Goal: Information Seeking & Learning: Learn about a topic

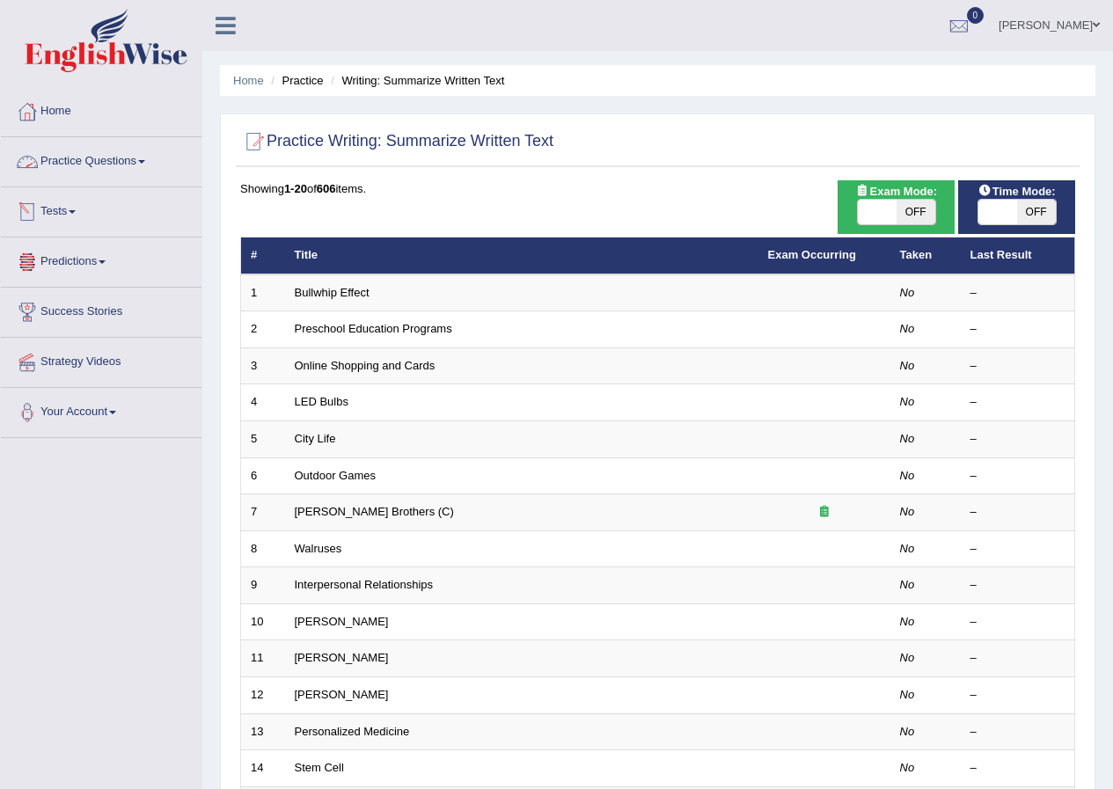
click at [130, 164] on link "Practice Questions" at bounding box center [101, 159] width 201 height 44
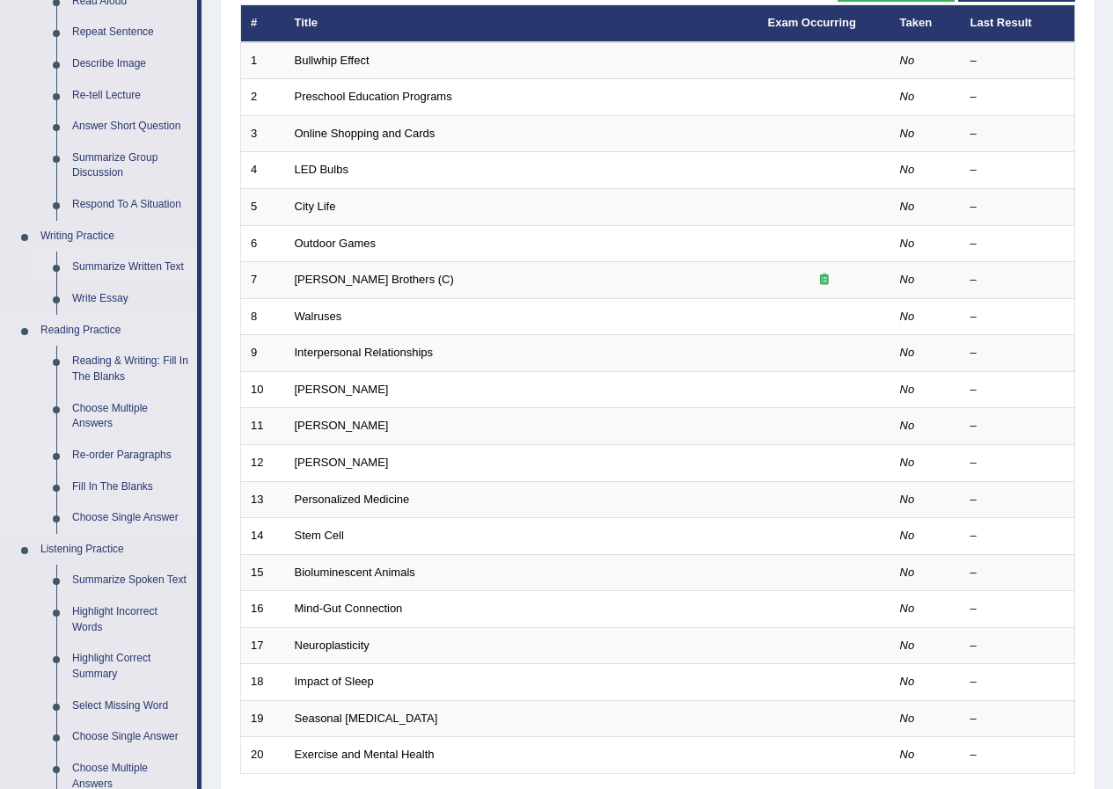
scroll to position [264, 0]
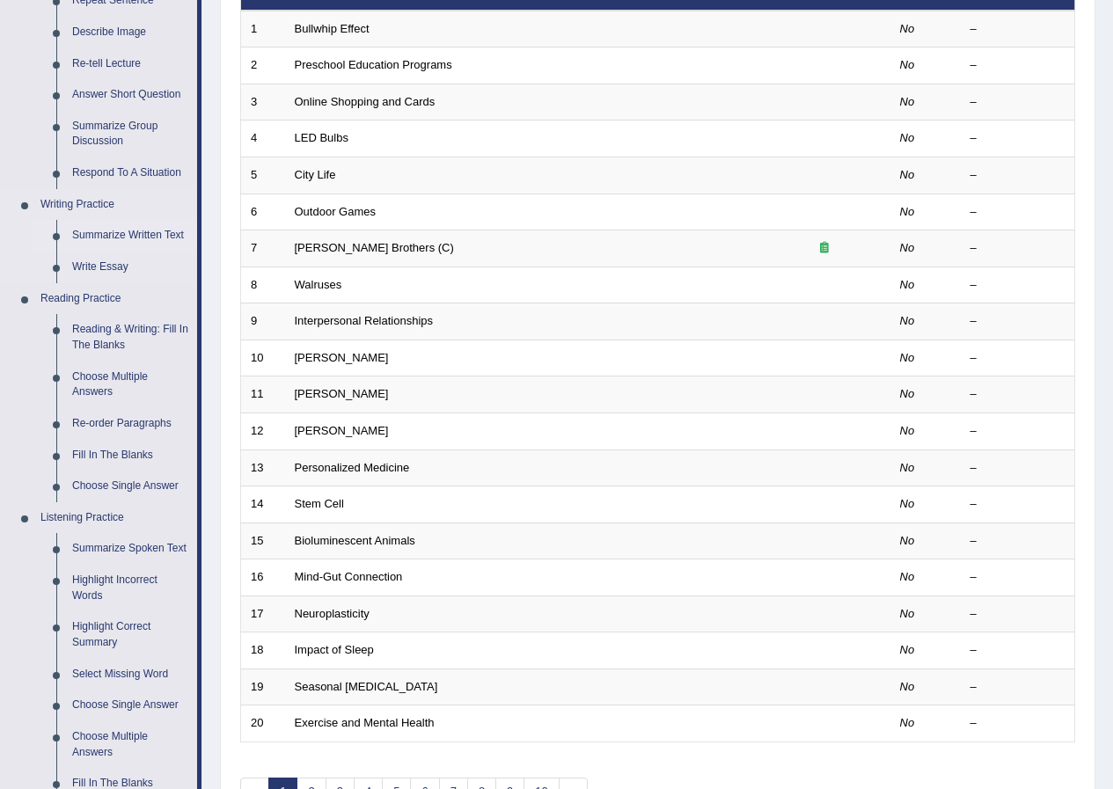
click at [159, 238] on link "Summarize Written Text" at bounding box center [130, 236] width 133 height 32
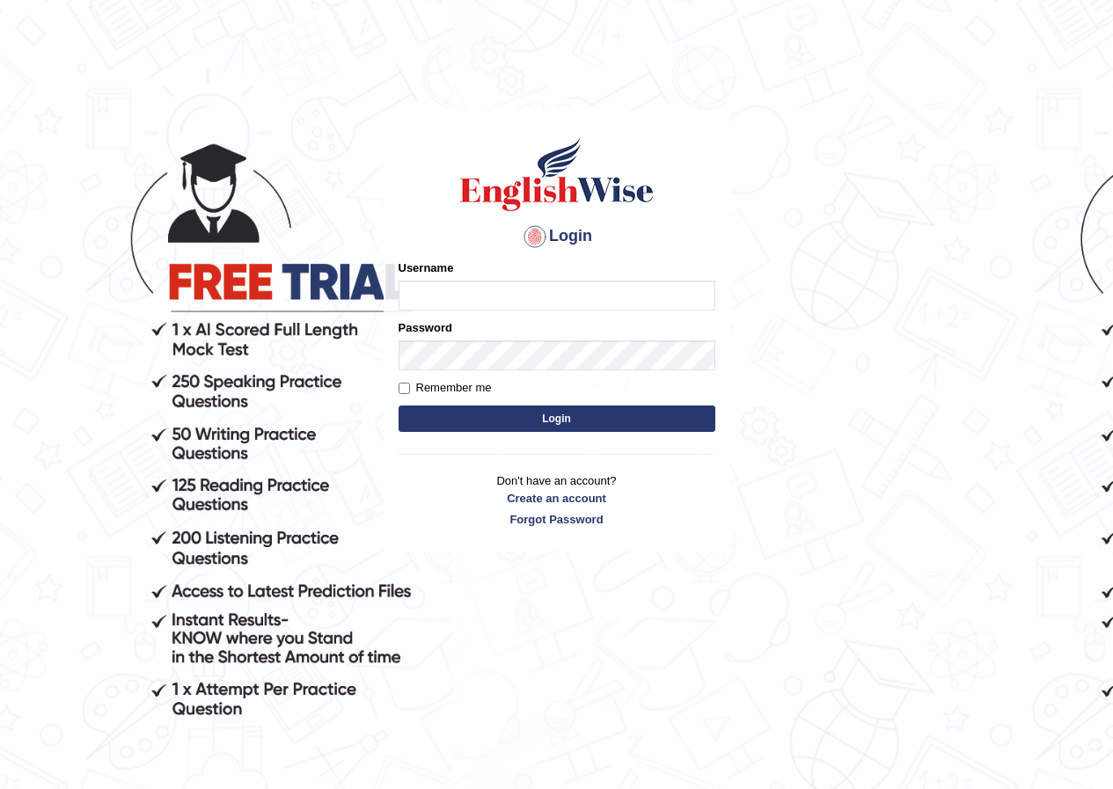
click at [561, 287] on input "Username" at bounding box center [557, 296] width 317 height 30
type input "seruwaia_parramatta"
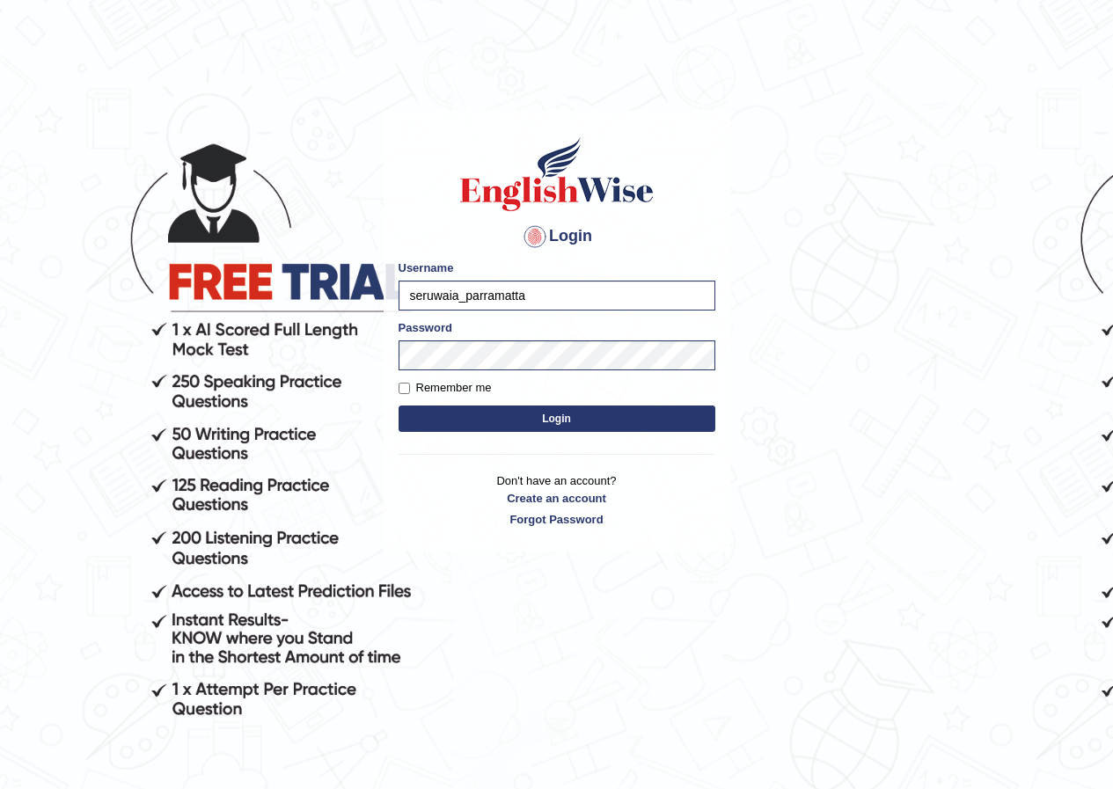
click at [501, 414] on button "Login" at bounding box center [557, 419] width 317 height 26
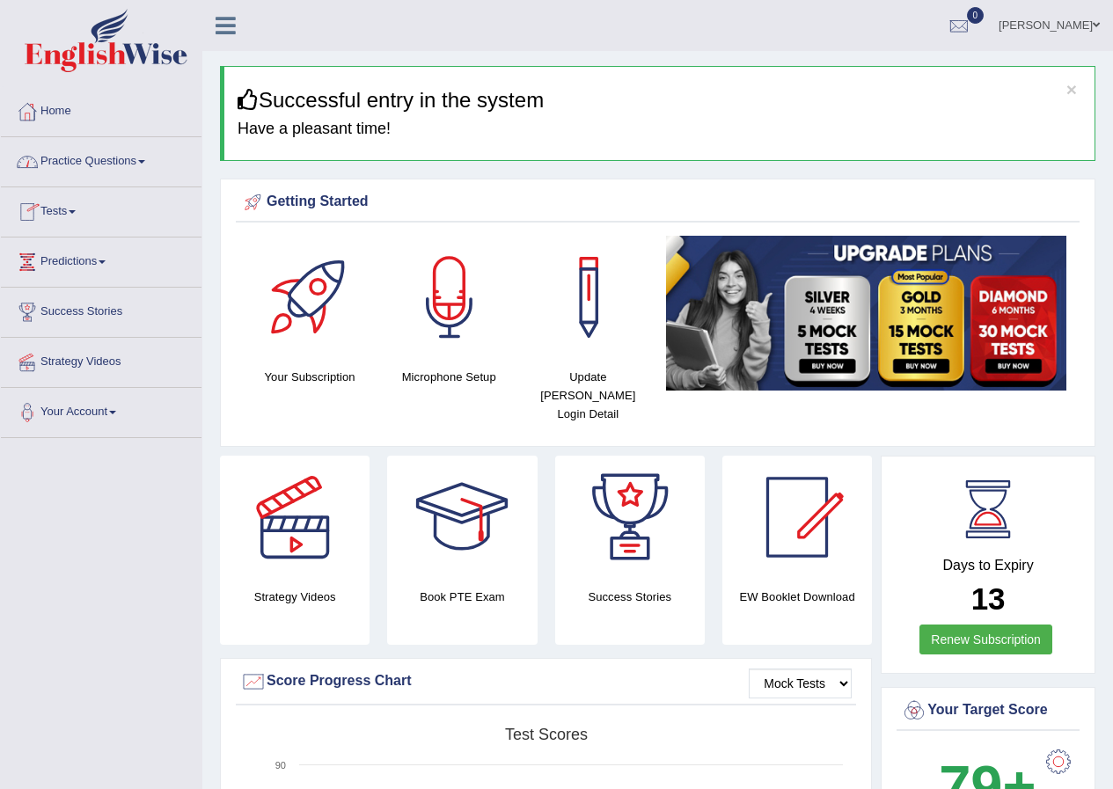
click at [136, 158] on link "Practice Questions" at bounding box center [101, 159] width 201 height 44
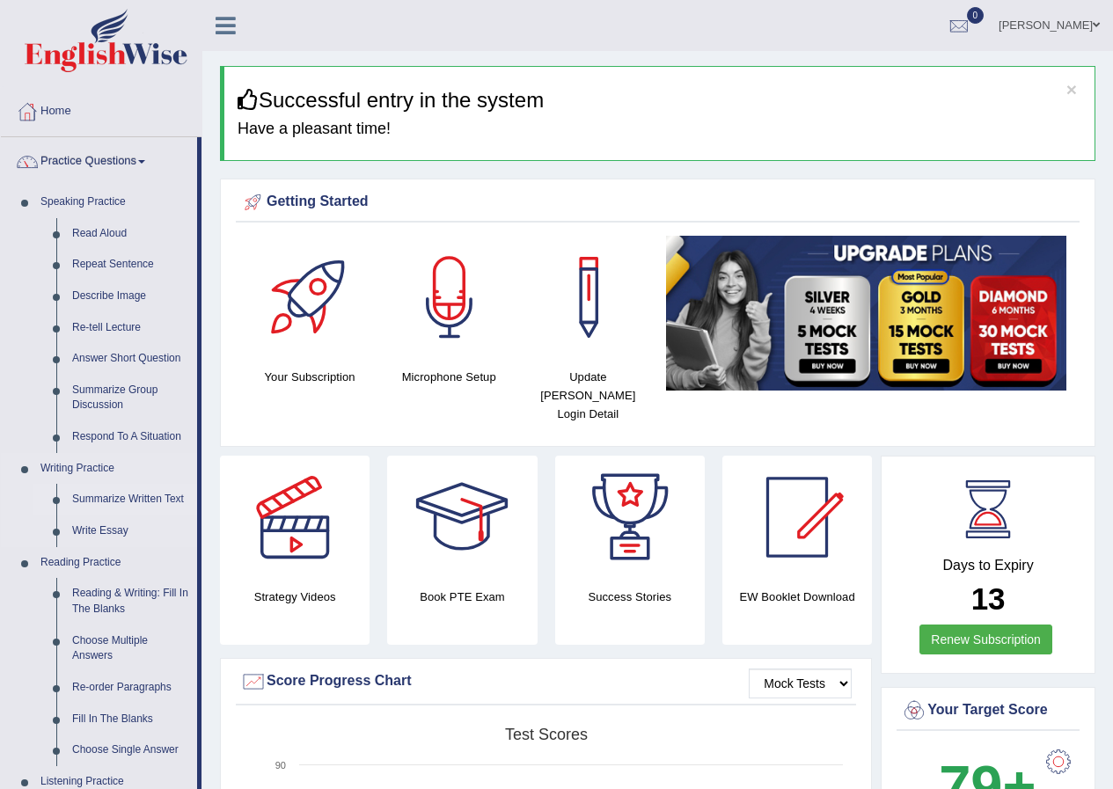
click at [160, 495] on link "Summarize Written Text" at bounding box center [130, 500] width 133 height 32
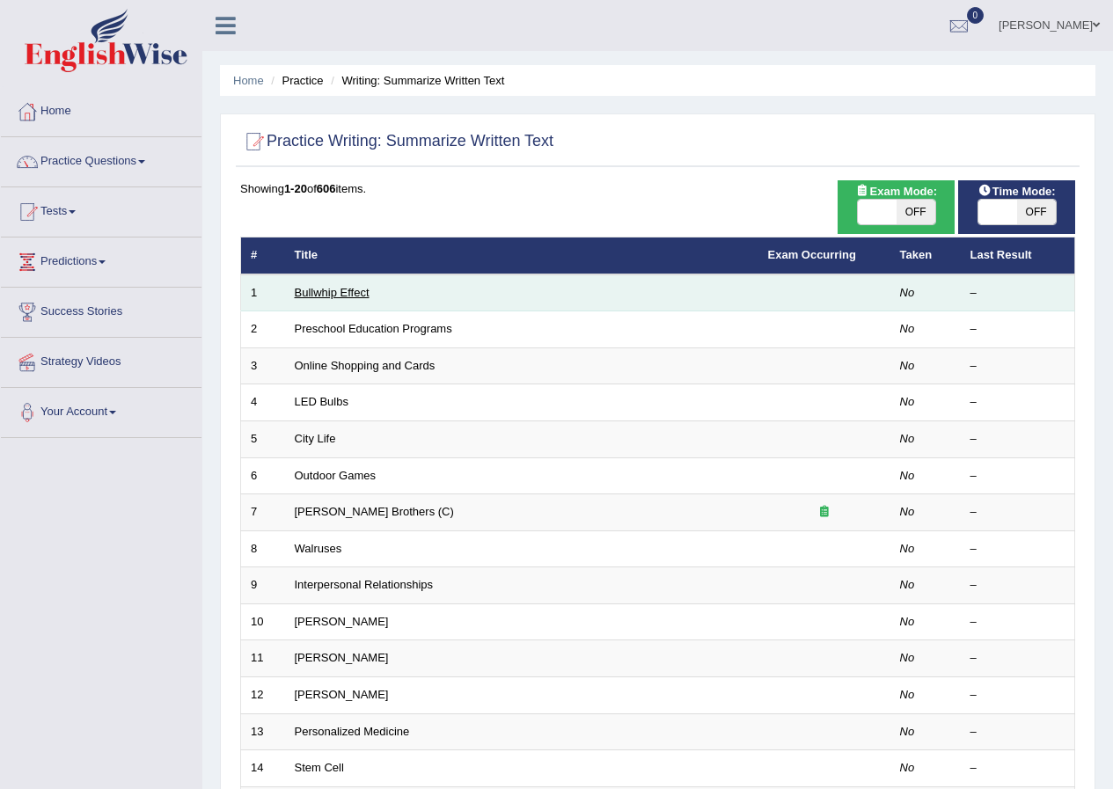
click at [354, 288] on link "Bullwhip Effect" at bounding box center [332, 292] width 75 height 13
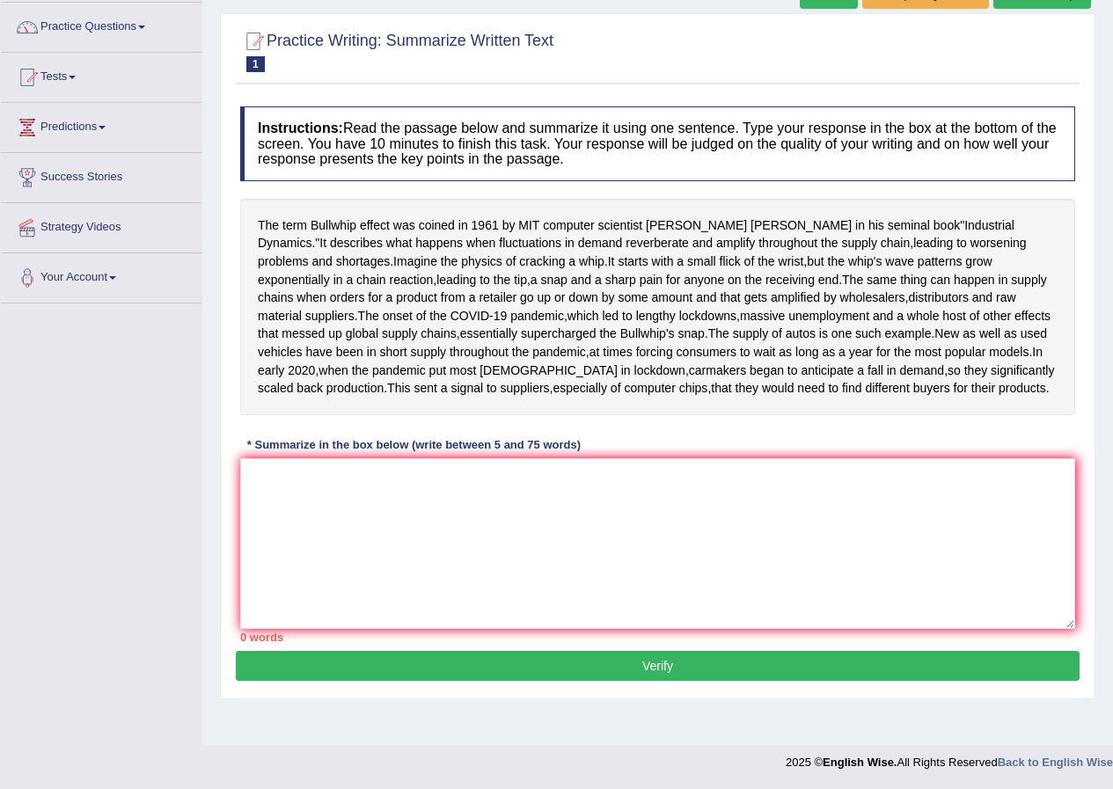
scroll to position [194, 0]
click at [351, 558] on textarea at bounding box center [657, 543] width 835 height 171
type textarea "T"
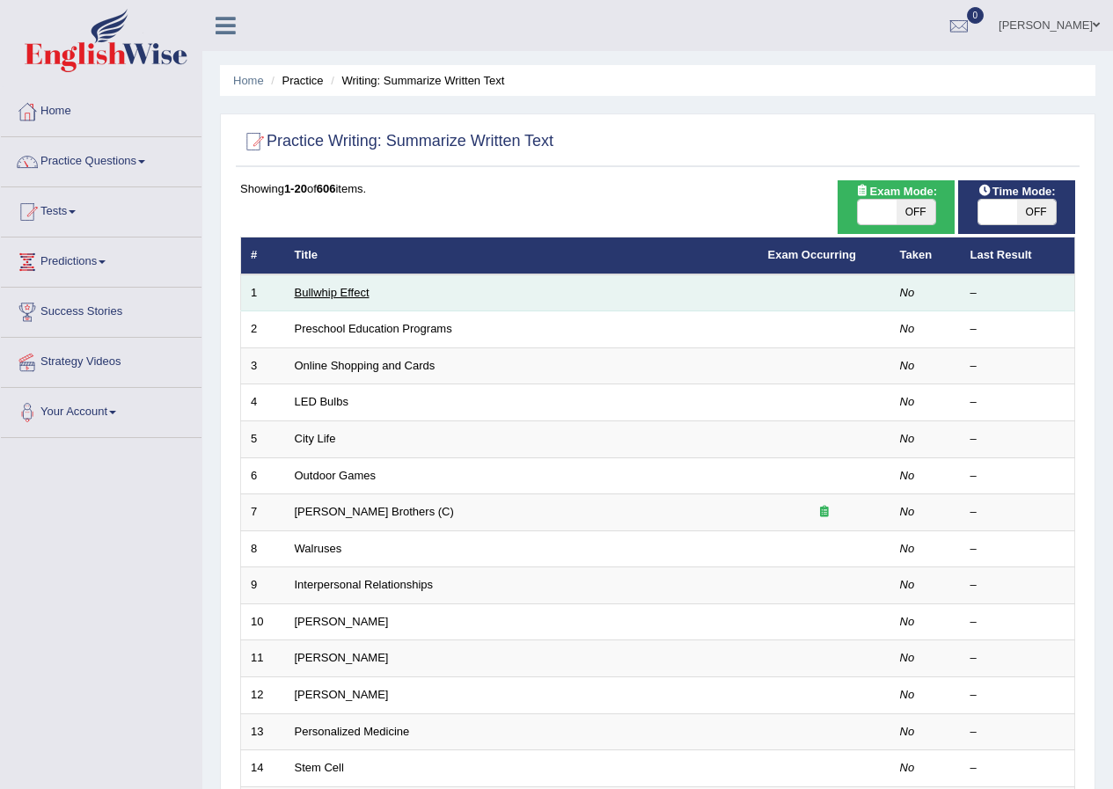
click at [333, 295] on link "Bullwhip Effect" at bounding box center [332, 292] width 75 height 13
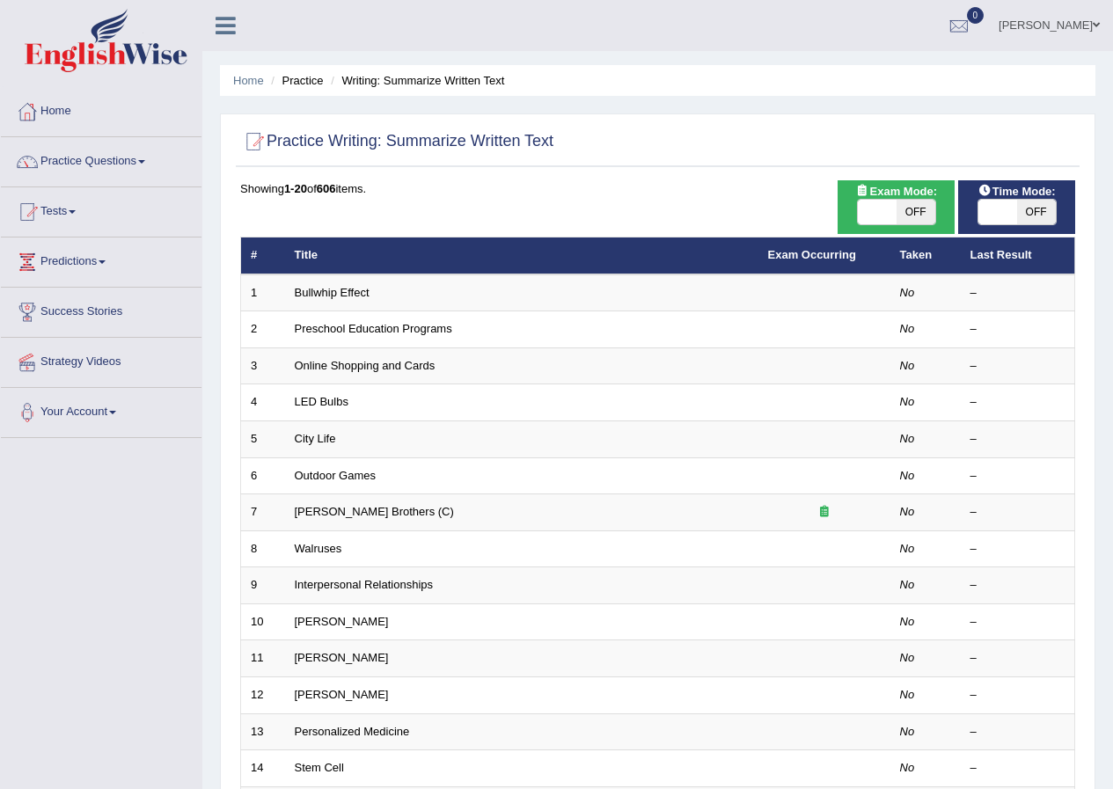
click at [886, 209] on span at bounding box center [877, 212] width 39 height 25
checkbox input "true"
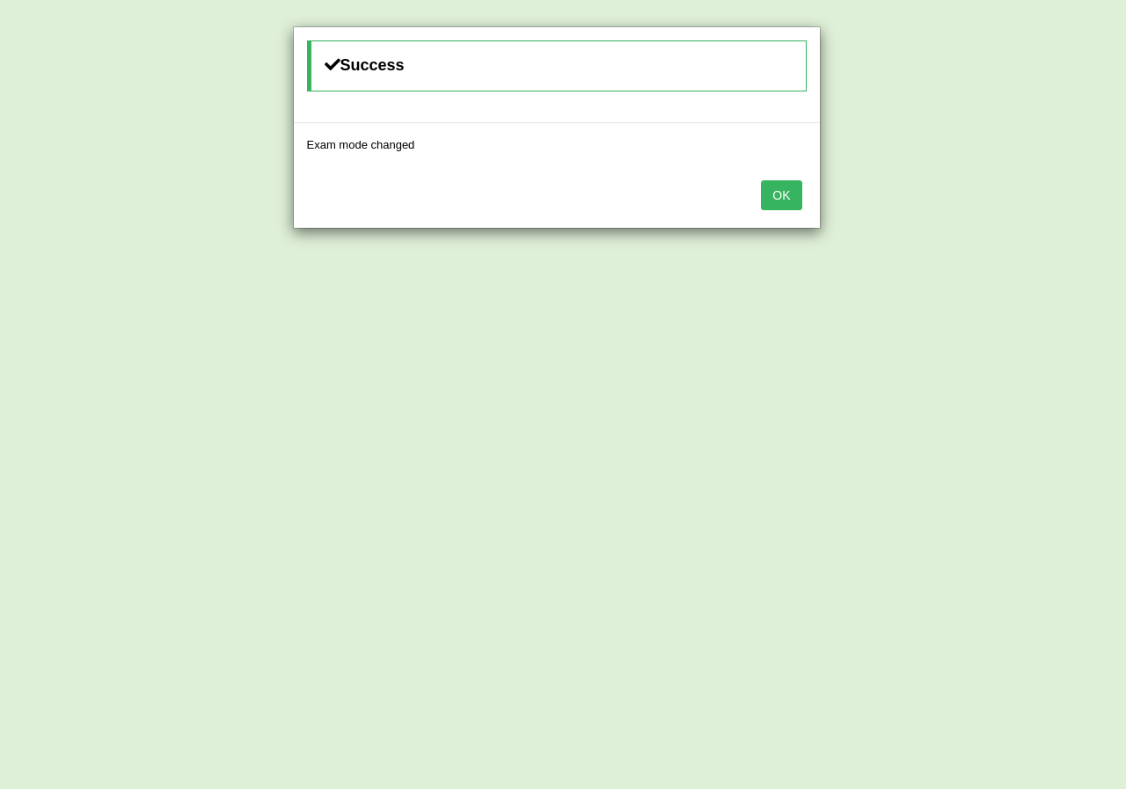
click at [787, 194] on button "OK" at bounding box center [781, 195] width 40 height 30
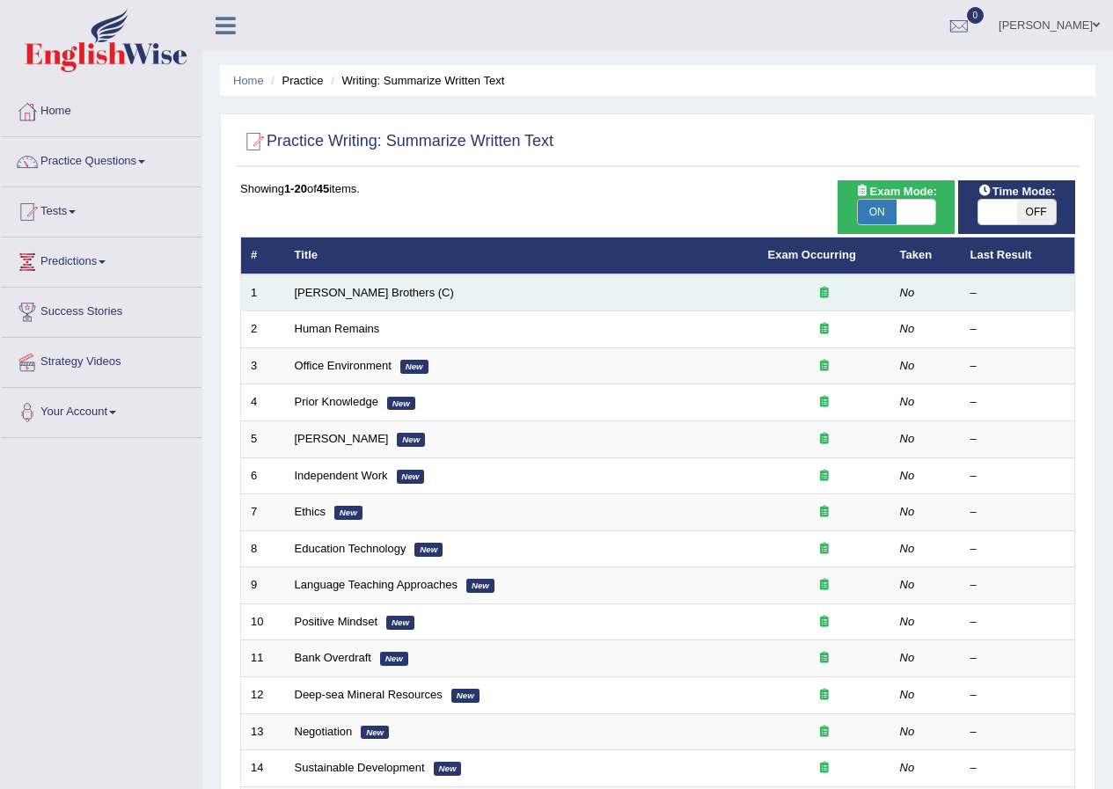
click at [468, 295] on td "Wright Brothers (C)" at bounding box center [521, 293] width 473 height 37
click at [356, 296] on link "Wright Brothers (C)" at bounding box center [374, 292] width 159 height 13
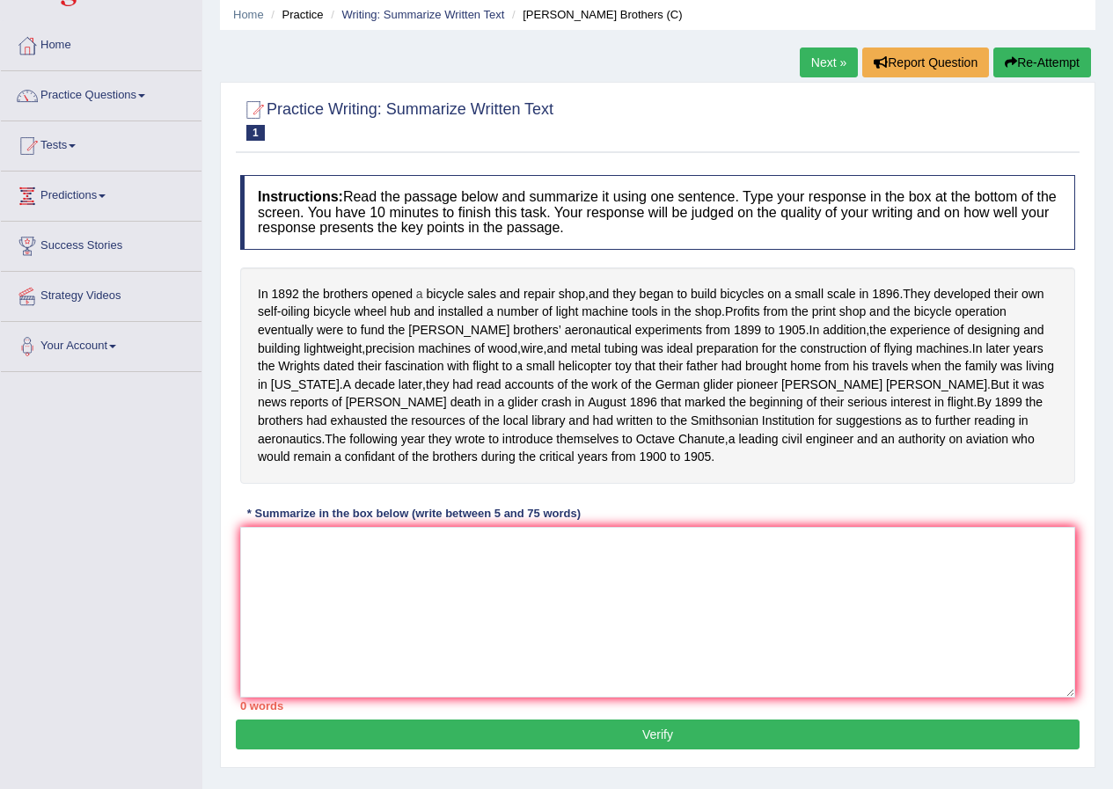
scroll to position [135, 0]
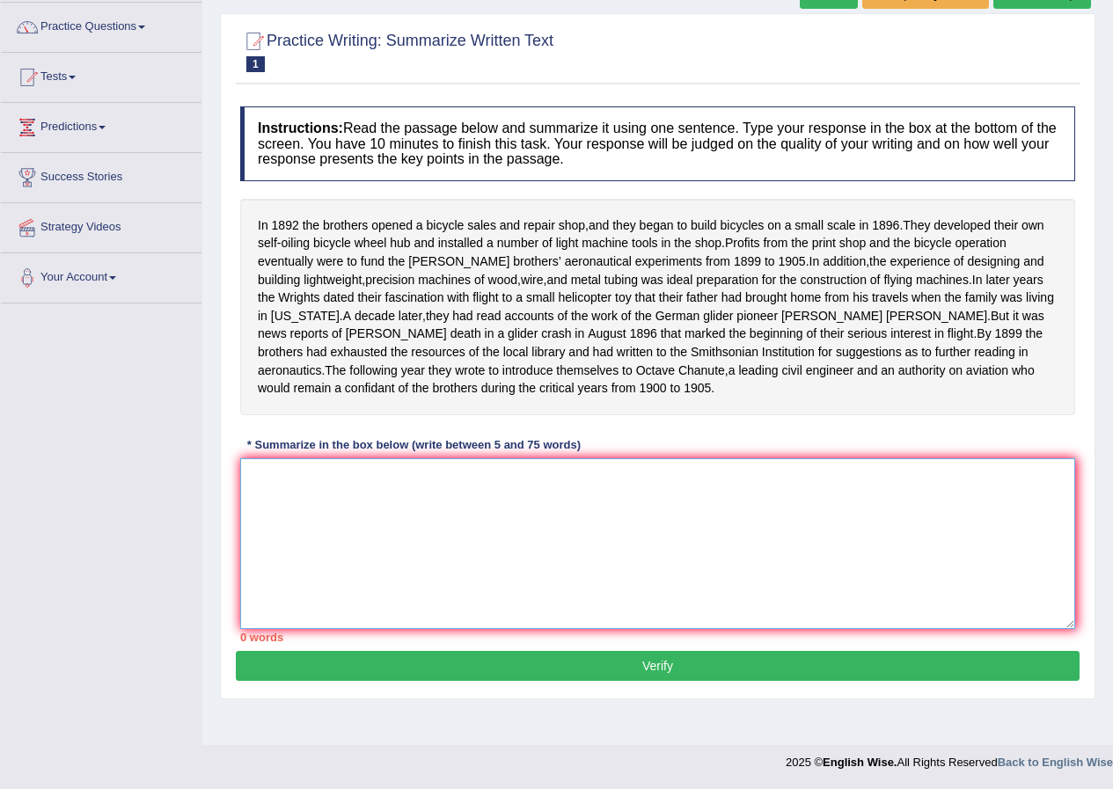
click at [320, 494] on textarea at bounding box center [657, 543] width 835 height 171
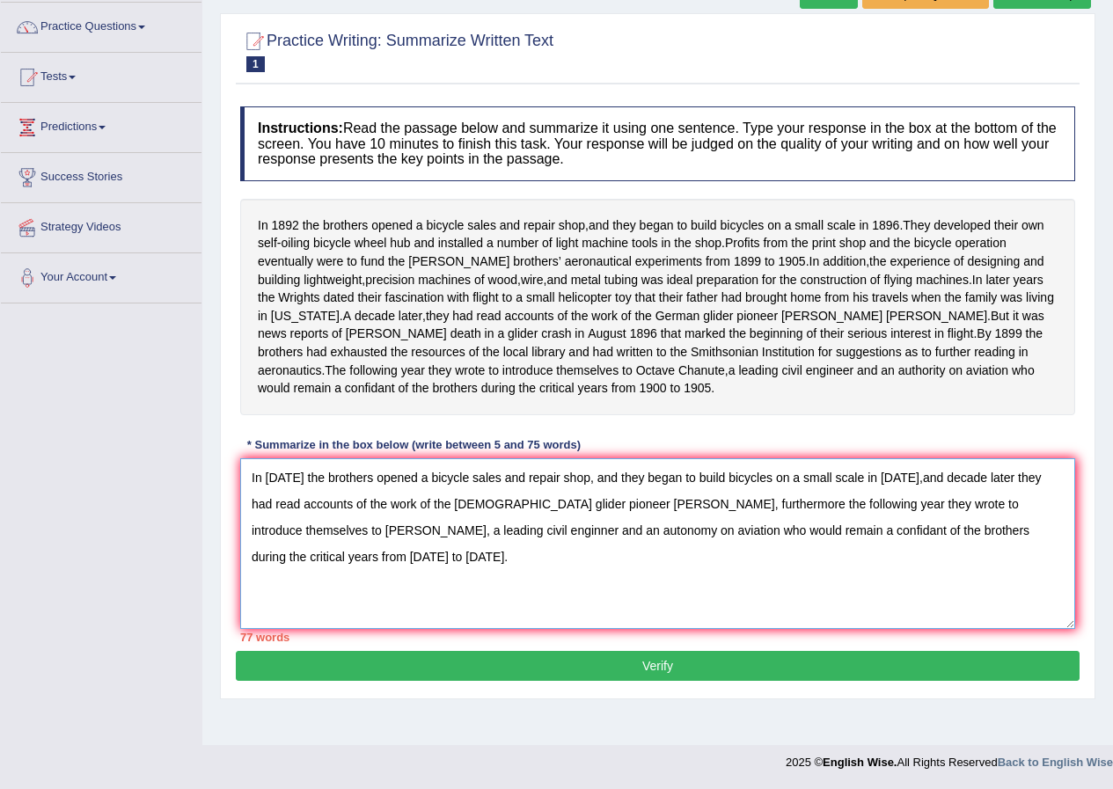
click at [1046, 497] on textarea "In 1982 the brothers opened a bicycle sales and repair shop, and they began to …" at bounding box center [657, 543] width 835 height 171
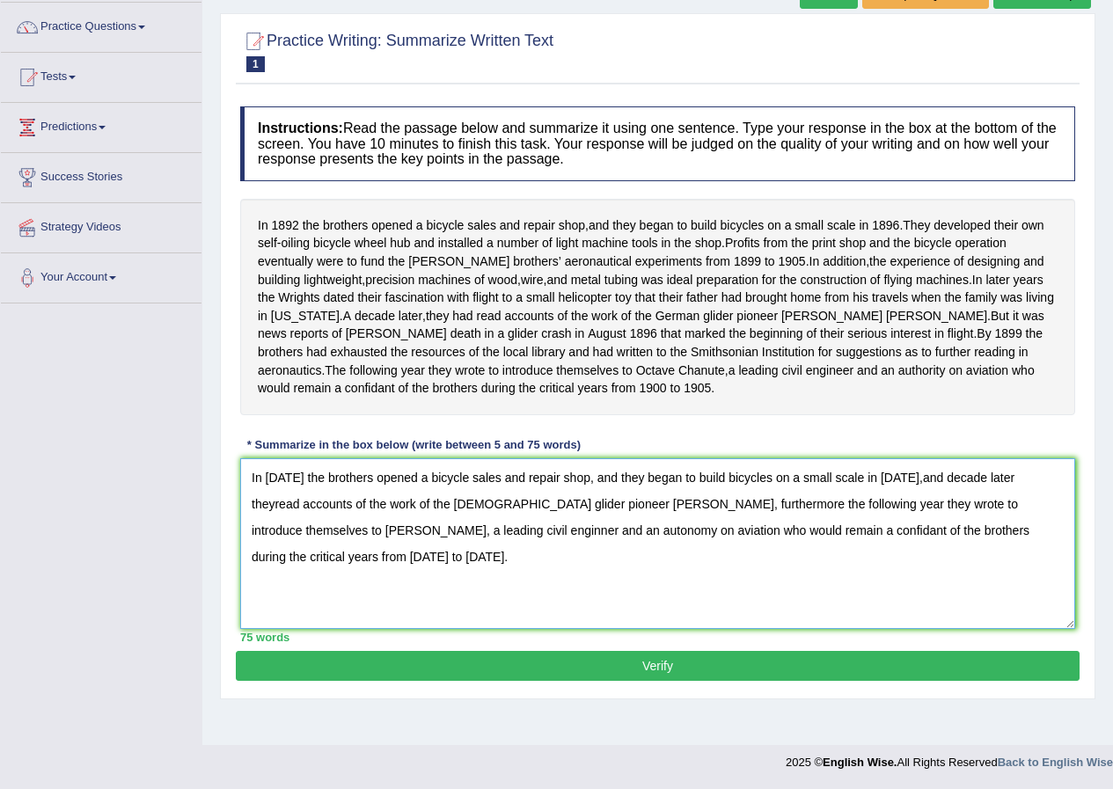
click at [341, 552] on textarea "In 1982 the brothers opened a bicycle sales and repair shop, and they began to …" at bounding box center [657, 543] width 835 height 171
click at [292, 494] on textarea "In 1982 the brothers opened a bicycle sales and repair shop, and they began to …" at bounding box center [657, 543] width 835 height 171
click at [509, 498] on textarea "In 892 the brothers opened a bicycle sales and repair shop, and they began to b…" at bounding box center [657, 543] width 835 height 171
click at [545, 498] on textarea "In 892 the brothers opened a bicycle sales and repair shop, and they began to b…" at bounding box center [657, 543] width 835 height 171
click at [709, 499] on textarea "In 892 the brothers opened a bicycle sales and repair shop, and they began to b…" at bounding box center [657, 543] width 835 height 171
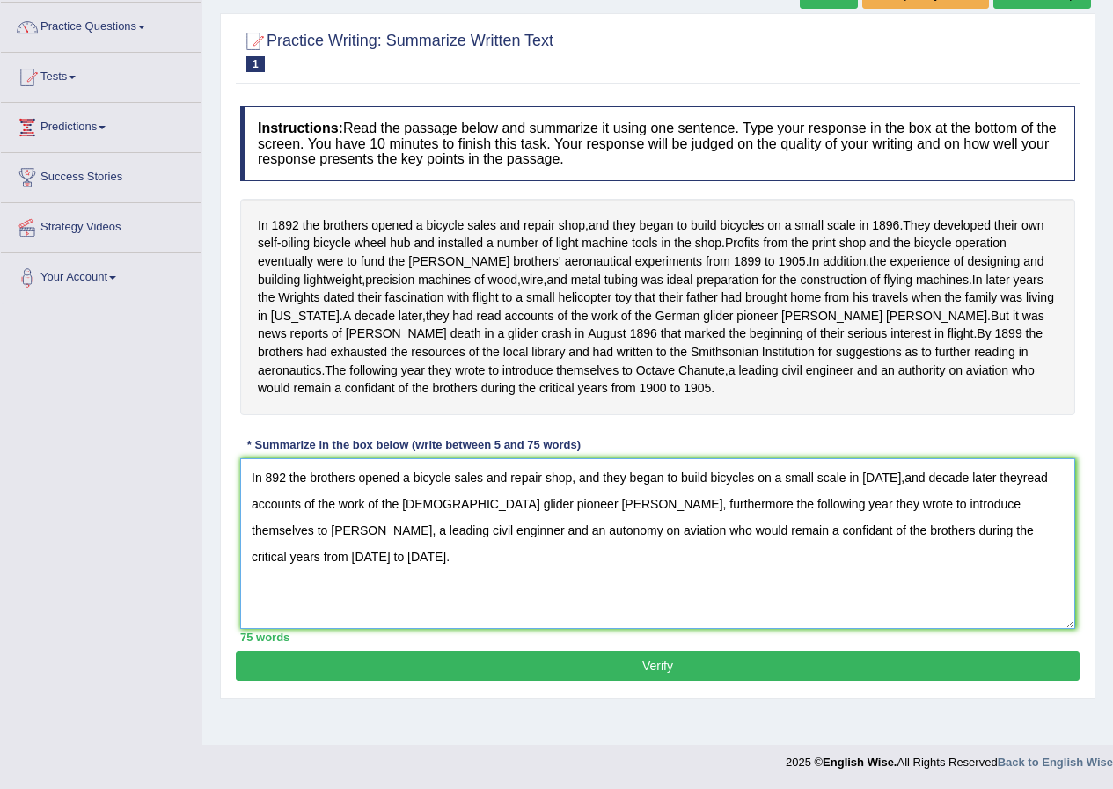
click at [892, 524] on textarea "In 892 the brothers opened a bicycle sales and repair shop, and they began to b…" at bounding box center [657, 543] width 835 height 171
type textarea "In 892 the brothers opened a bicycle sales and repair shop, and they began to b…"
click at [621, 680] on button "Verify" at bounding box center [658, 666] width 844 height 30
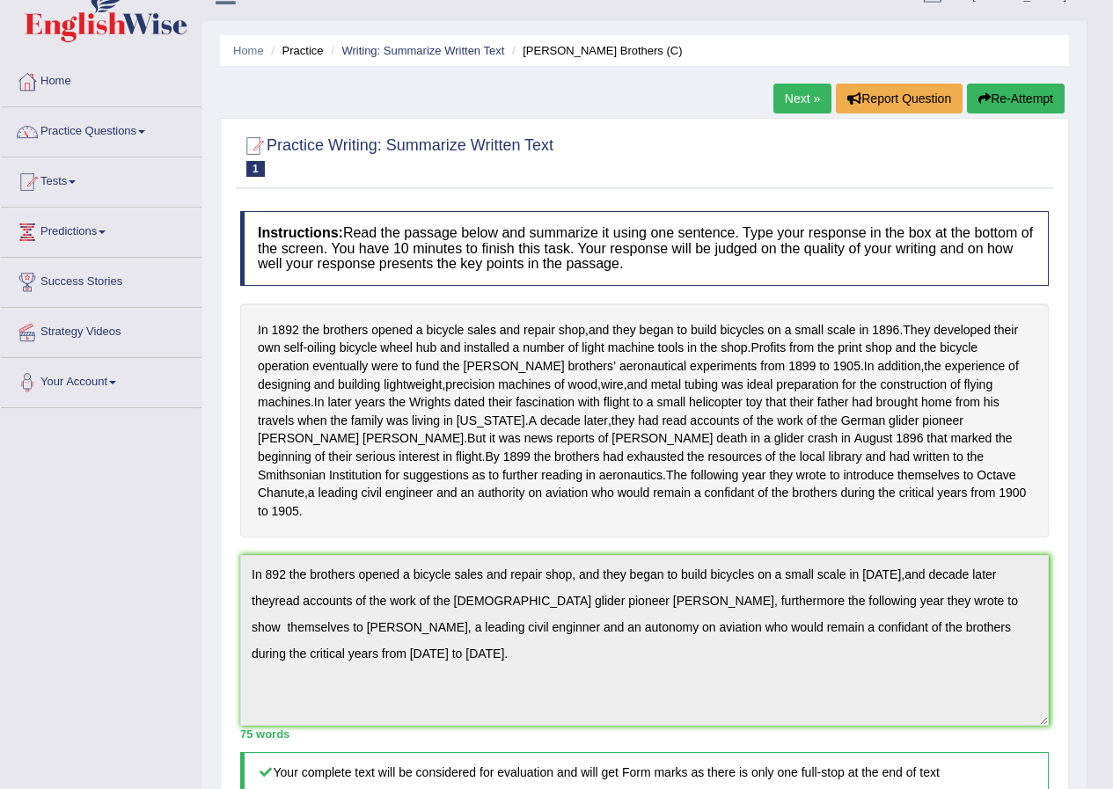
scroll to position [0, 0]
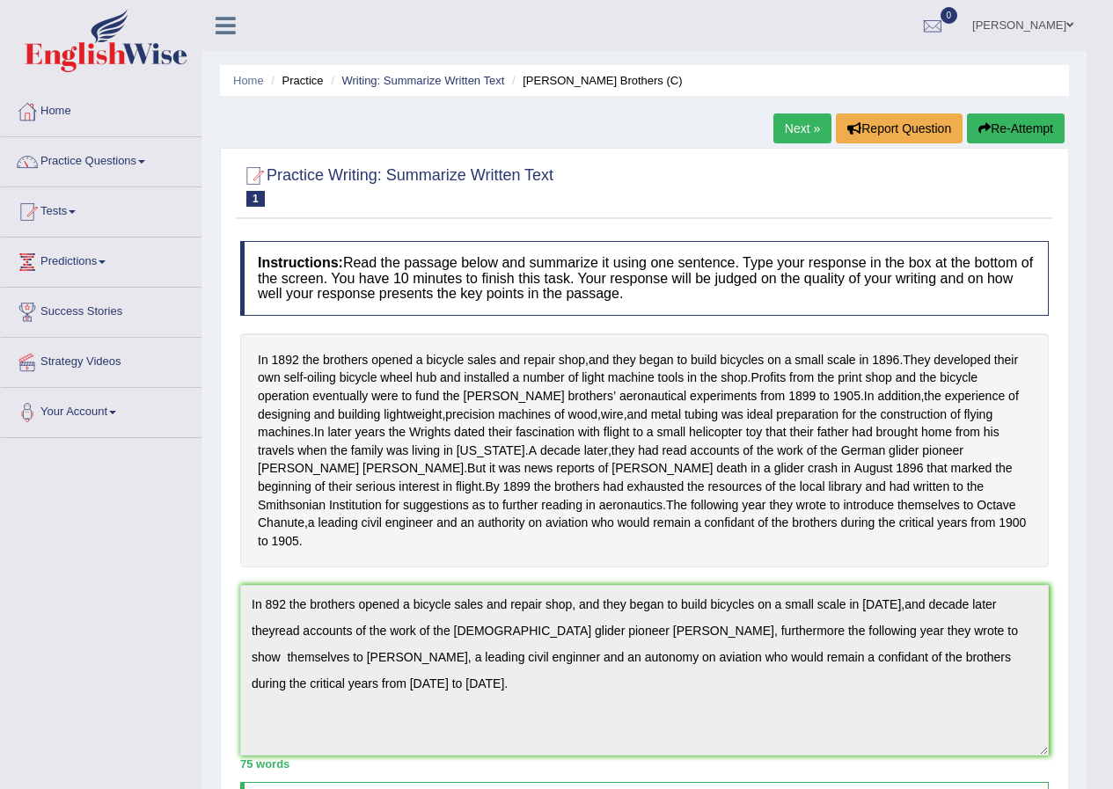
click at [796, 126] on link "Next »" at bounding box center [802, 129] width 58 height 30
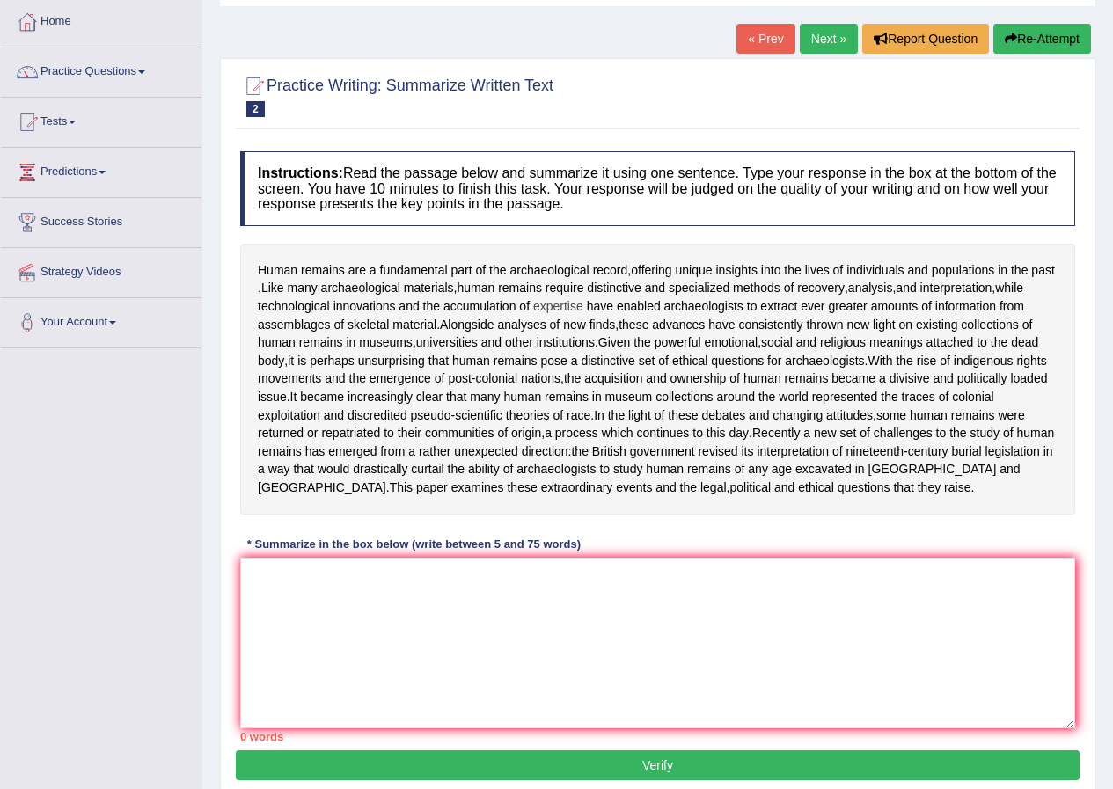
scroll to position [175, 0]
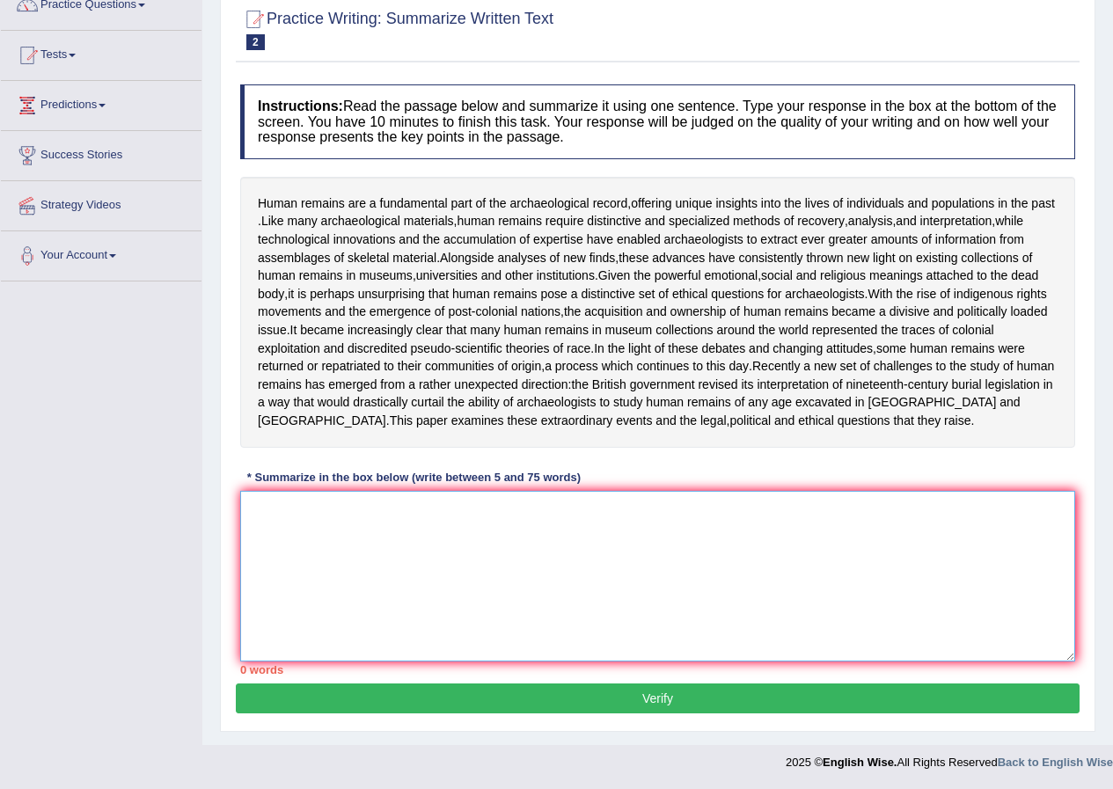
click at [306, 513] on textarea at bounding box center [657, 576] width 835 height 171
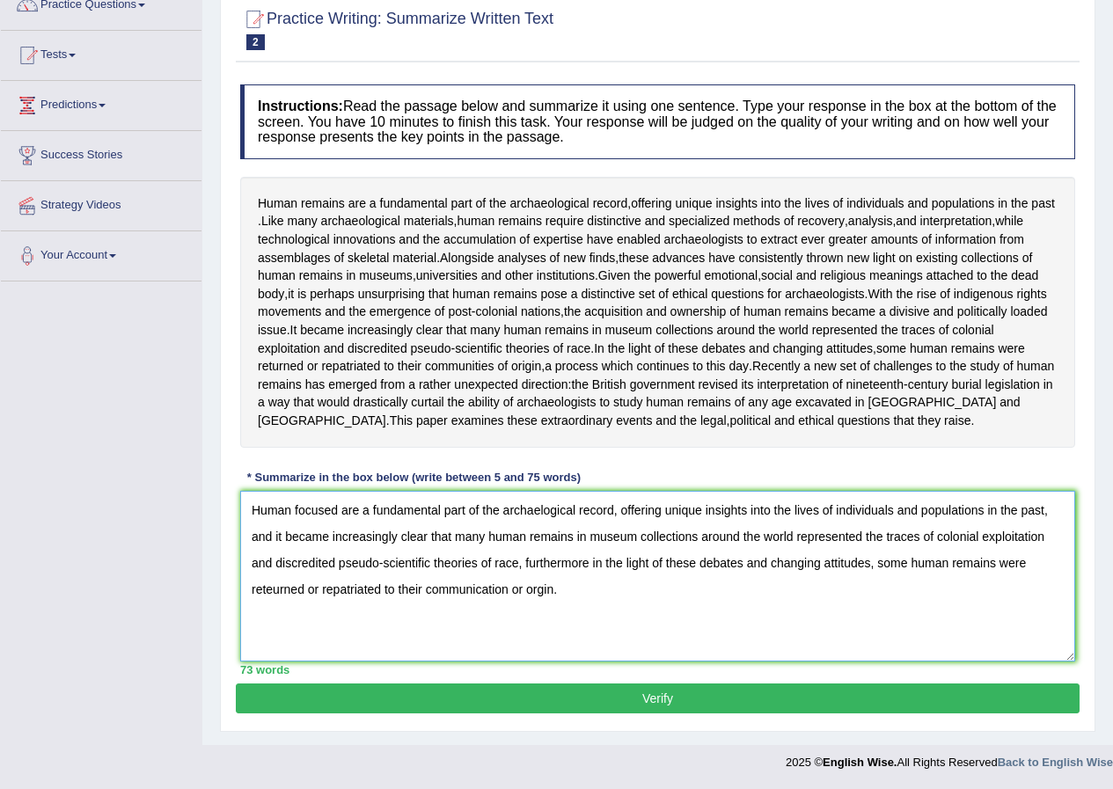
type textarea "Human focused are a fundamental part of the archaelogical record, offering uniq…"
click at [546, 702] on button "Verify" at bounding box center [658, 699] width 844 height 30
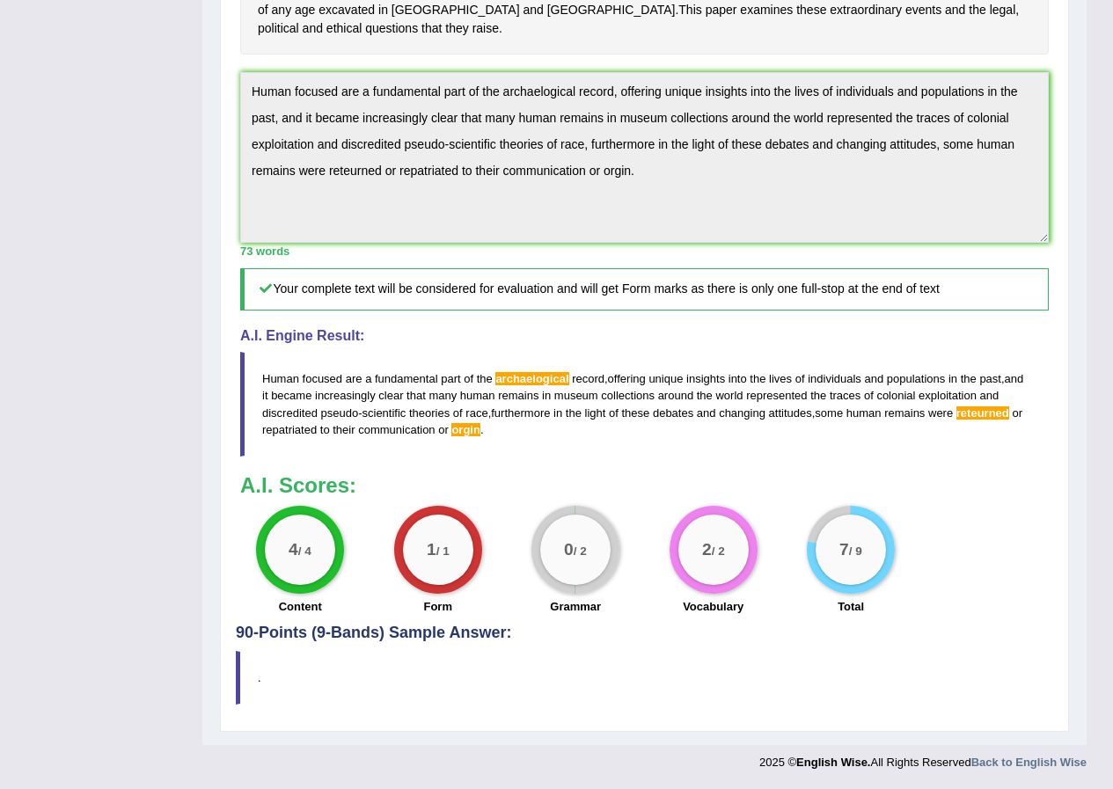
scroll to position [604, 0]
click at [546, 380] on span "archaelogical" at bounding box center [531, 378] width 73 height 13
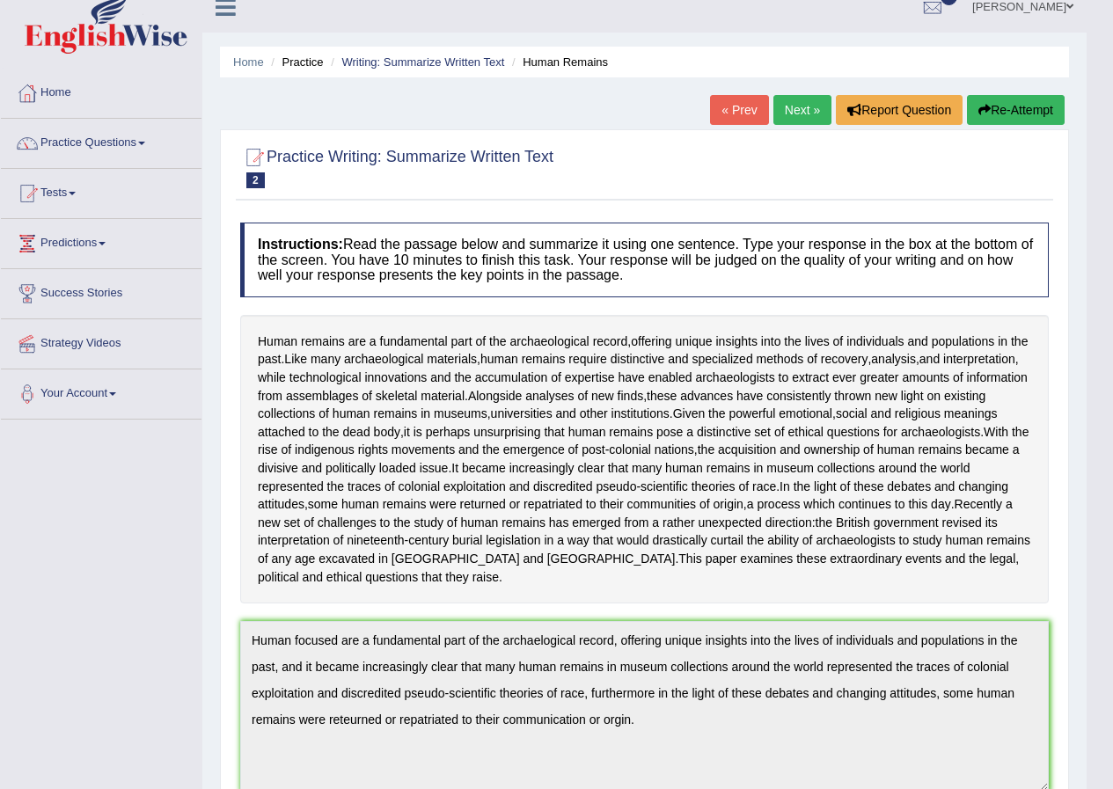
scroll to position [0, 0]
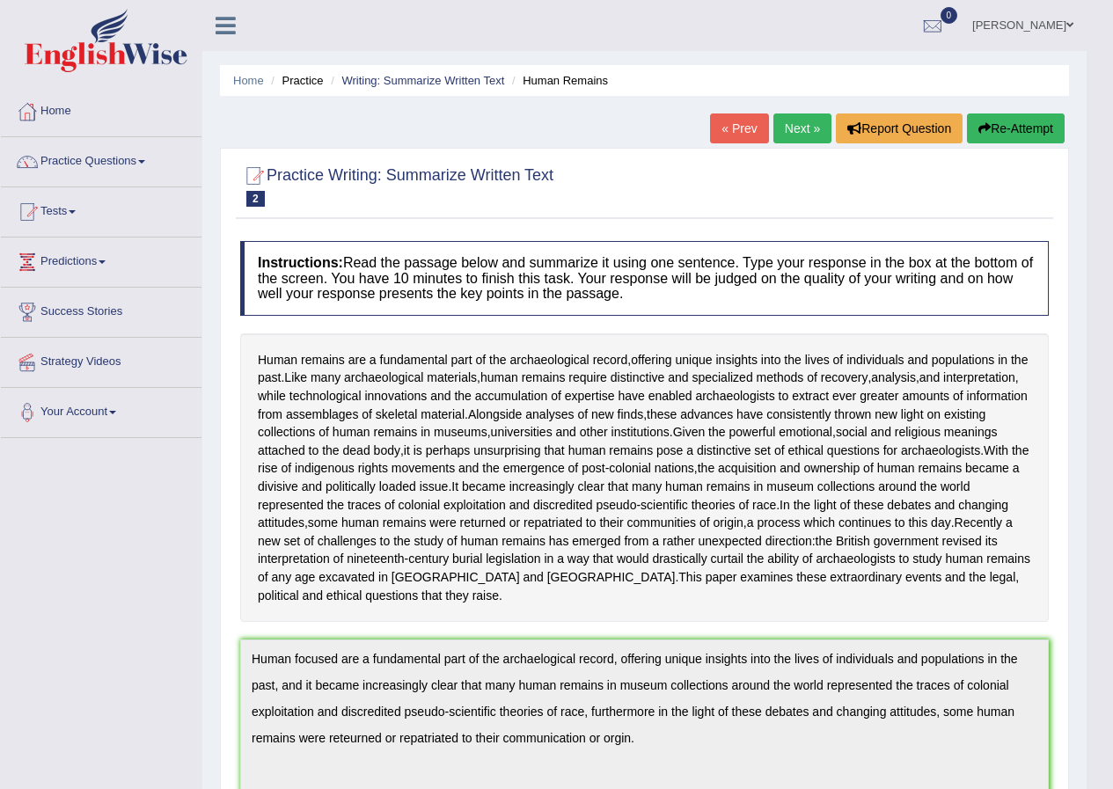
click at [787, 124] on link "Next »" at bounding box center [802, 129] width 58 height 30
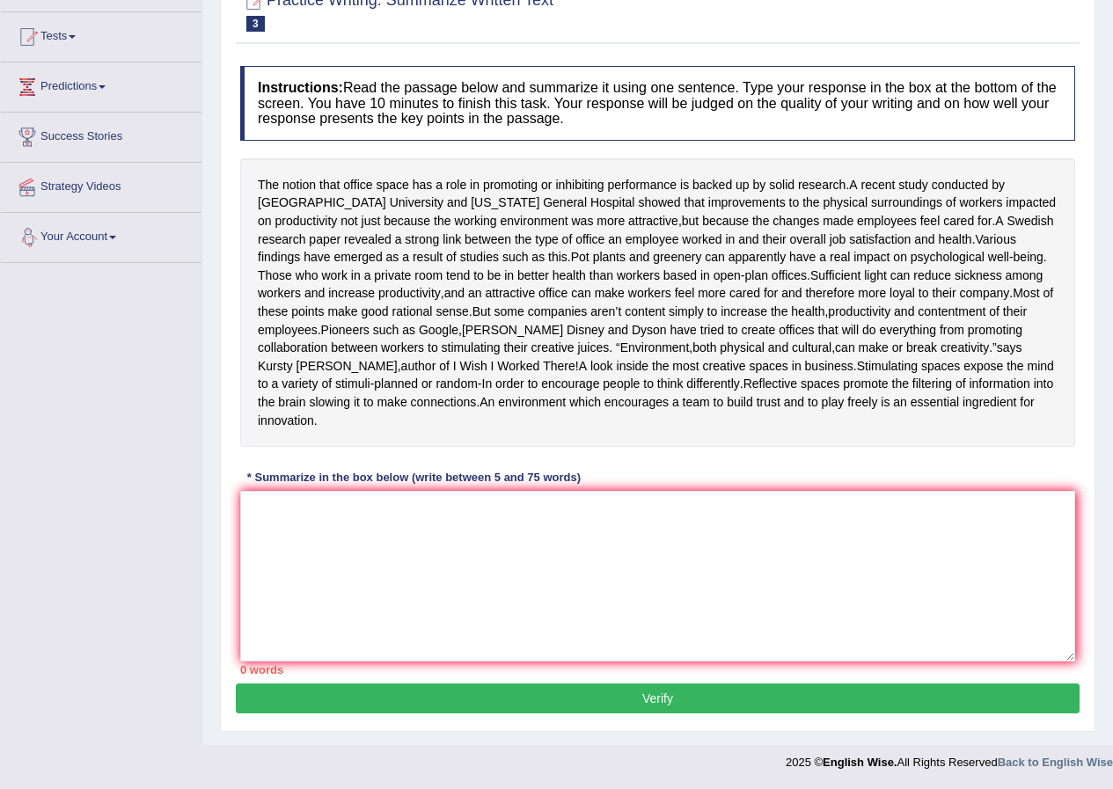
scroll to position [194, 0]
click at [378, 524] on textarea at bounding box center [657, 576] width 835 height 171
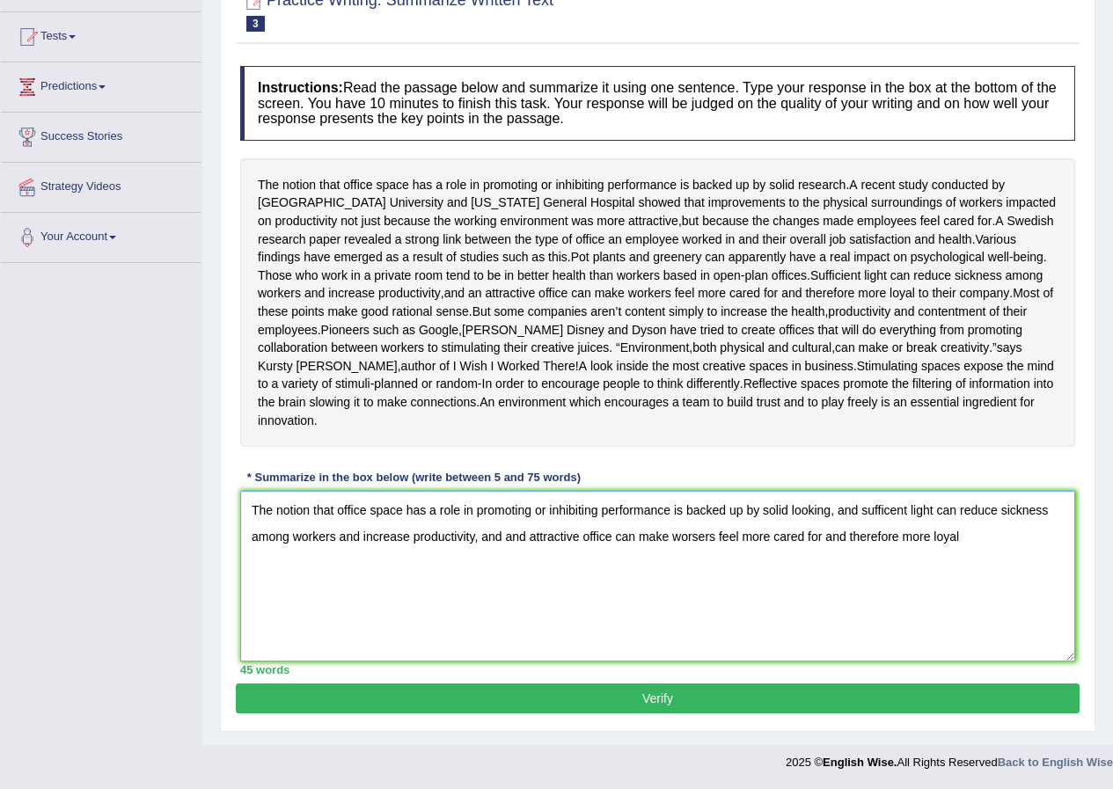
click at [810, 538] on textarea "The notion that office space has a role in promoting or inhibiting performance …" at bounding box center [657, 576] width 835 height 171
click at [965, 539] on textarea "The notion that office space has a role in promoting or inhibiting performance …" at bounding box center [657, 576] width 835 height 171
click at [544, 568] on textarea "The notion that office space has a role in promoting or inhibiting performance …" at bounding box center [657, 576] width 835 height 171
click at [598, 568] on textarea "The notion that office space has a role in promoting or inhibiting performance …" at bounding box center [657, 576] width 835 height 171
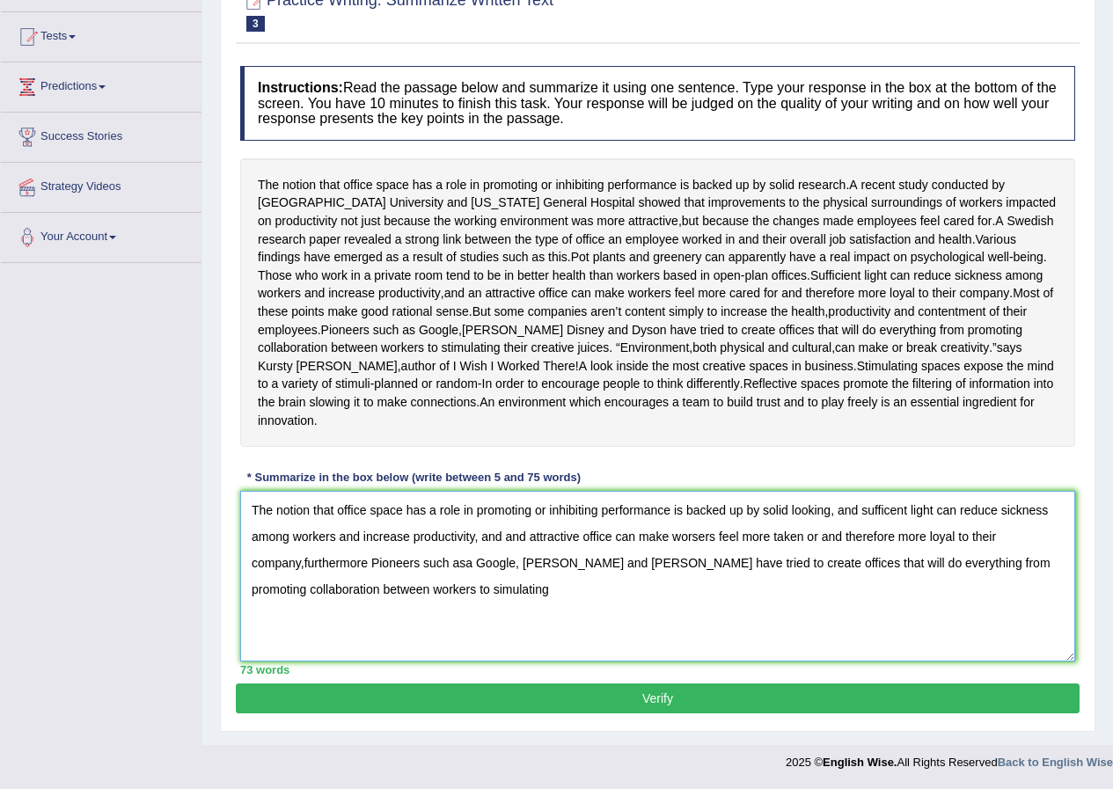
click at [439, 590] on textarea "The notion that office space has a role in promoting or inhibiting performance …" at bounding box center [657, 576] width 835 height 171
click at [498, 593] on textarea "The notion that office space has a role in promoting or inhibiting performance …" at bounding box center [657, 576] width 835 height 171
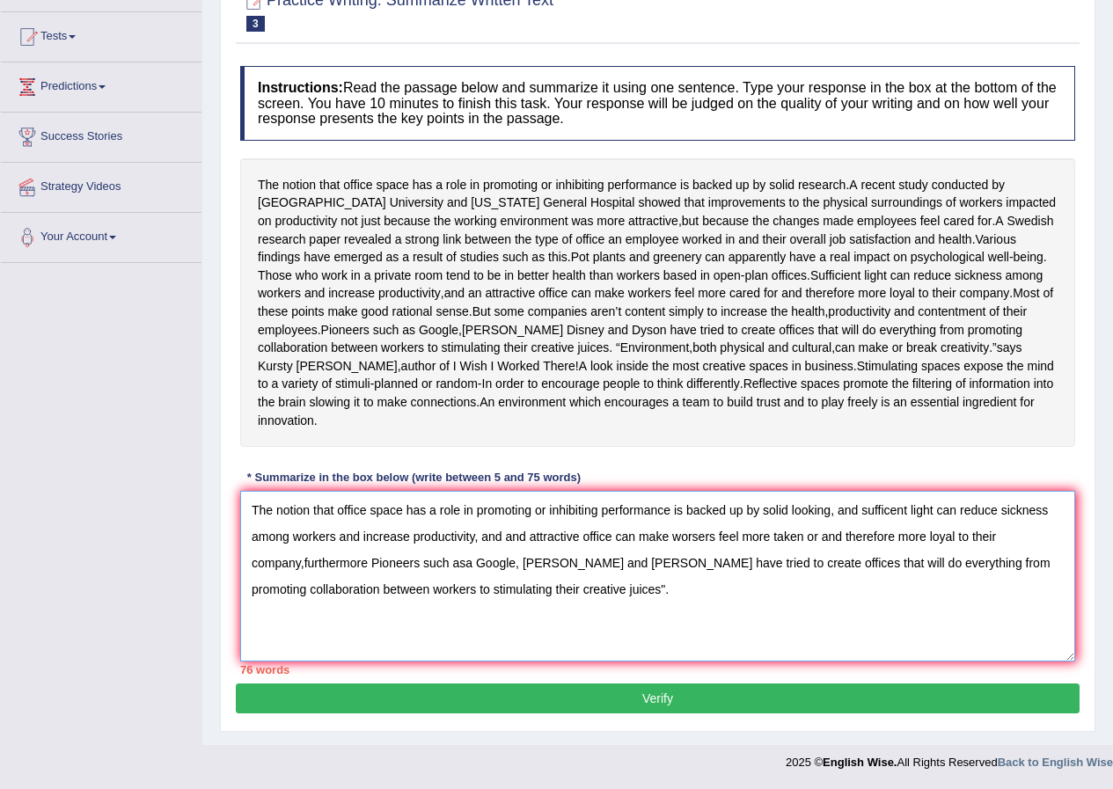
click at [546, 566] on textarea "The notion that office space has a role in promoting or inhibiting performance …" at bounding box center [657, 576] width 835 height 171
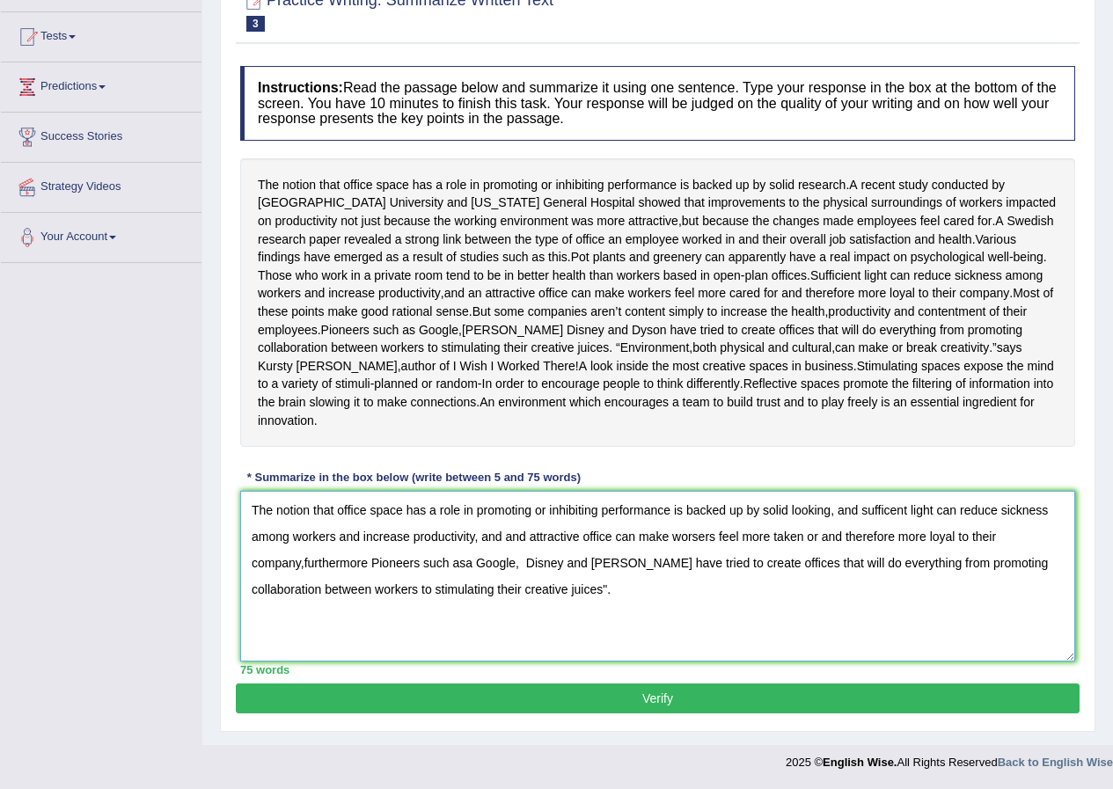
click at [557, 595] on textarea "The notion that office space has a role in promoting or inhibiting performance …" at bounding box center [657, 576] width 835 height 171
click at [488, 611] on textarea "The notion that office space has a role in promoting or inhibiting performance …" at bounding box center [657, 576] width 835 height 171
click at [892, 509] on textarea "The notion that office space has a role in promoting or inhibiting performance …" at bounding box center [657, 576] width 835 height 171
click at [468, 563] on textarea "The notion that office space has a role in promoting or inhibiting performance …" at bounding box center [657, 576] width 835 height 171
click at [471, 564] on textarea "The notion that office space has a role in promoting or inhibiting performance …" at bounding box center [657, 576] width 835 height 171
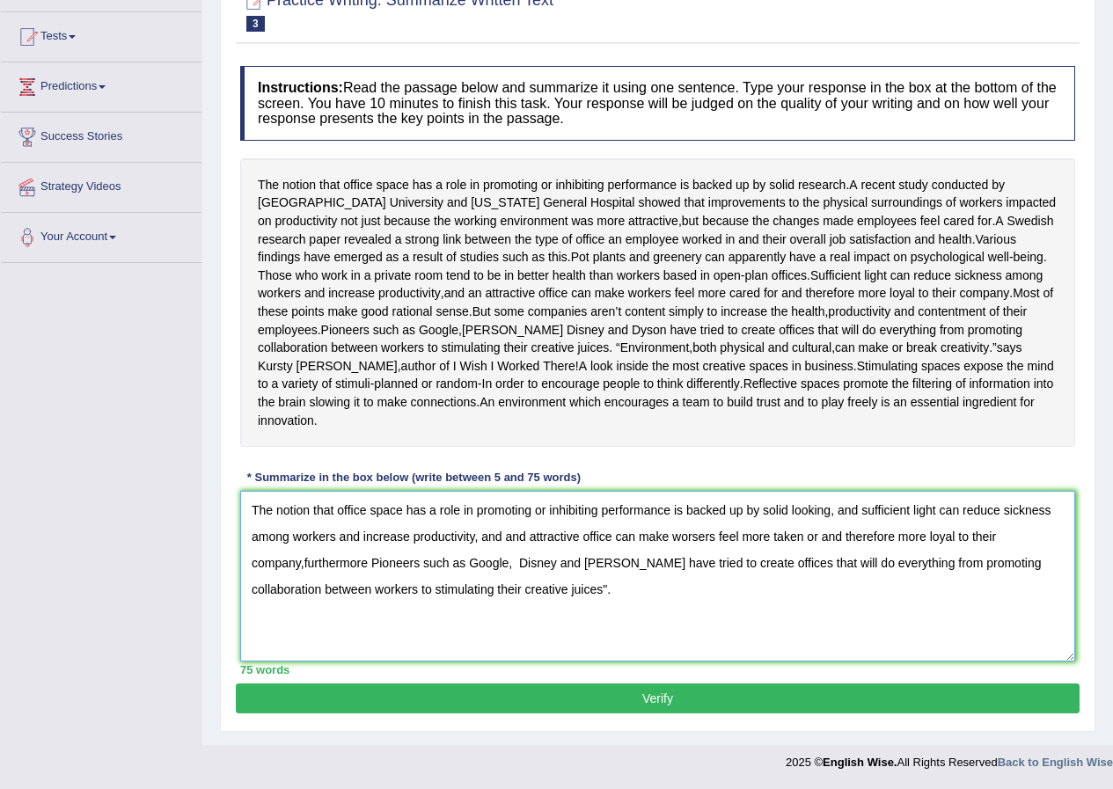
type textarea "The notion that office space has a role in promoting or inhibiting performance …"
click at [635, 695] on button "Verify" at bounding box center [658, 699] width 844 height 30
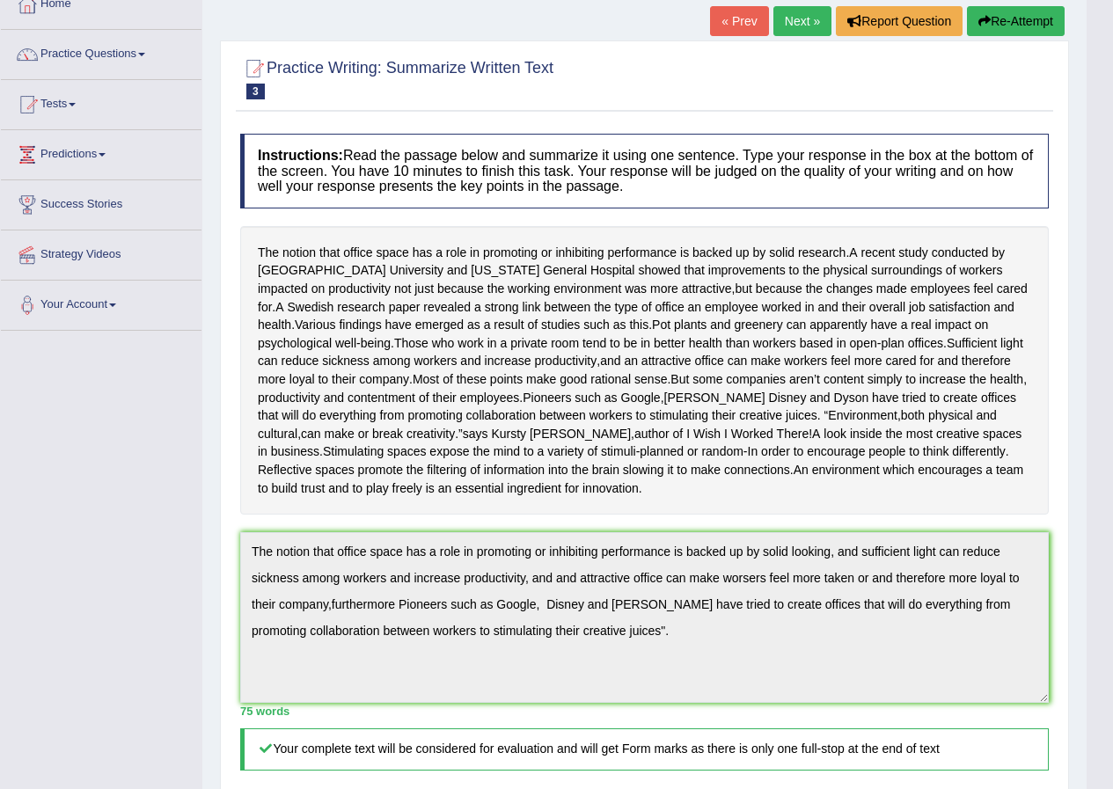
scroll to position [0, 0]
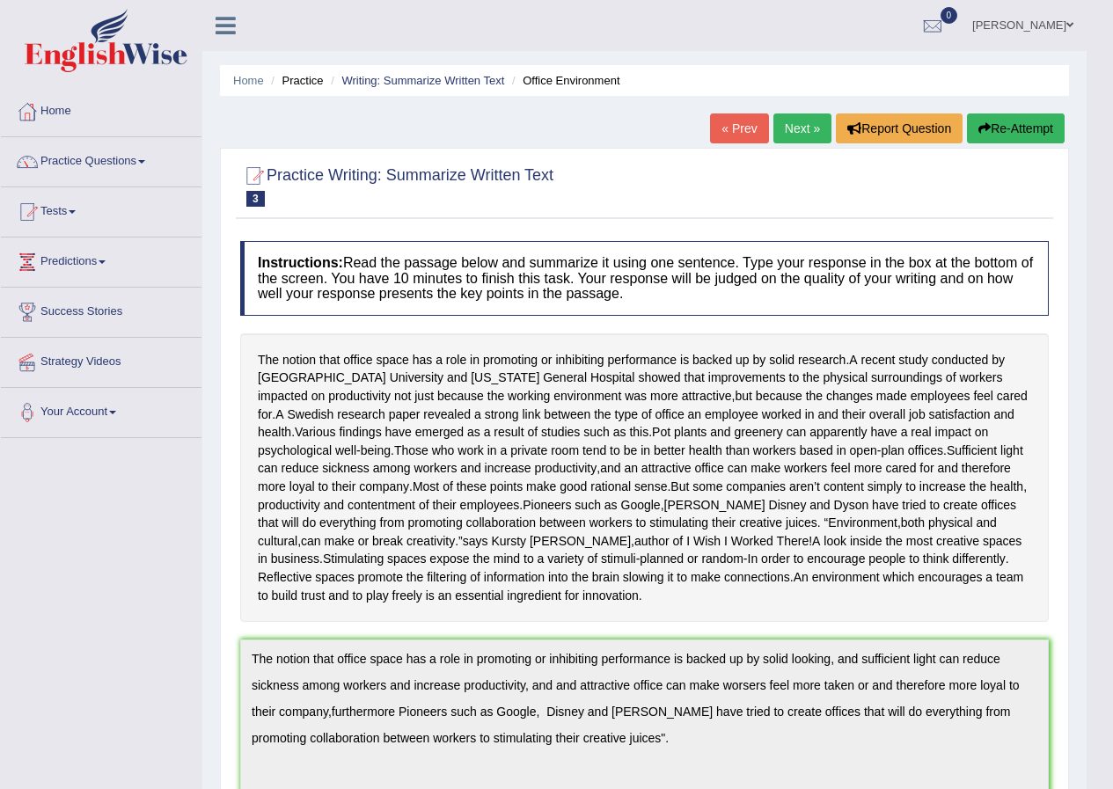
click at [152, 165] on link "Practice Questions" at bounding box center [101, 159] width 201 height 44
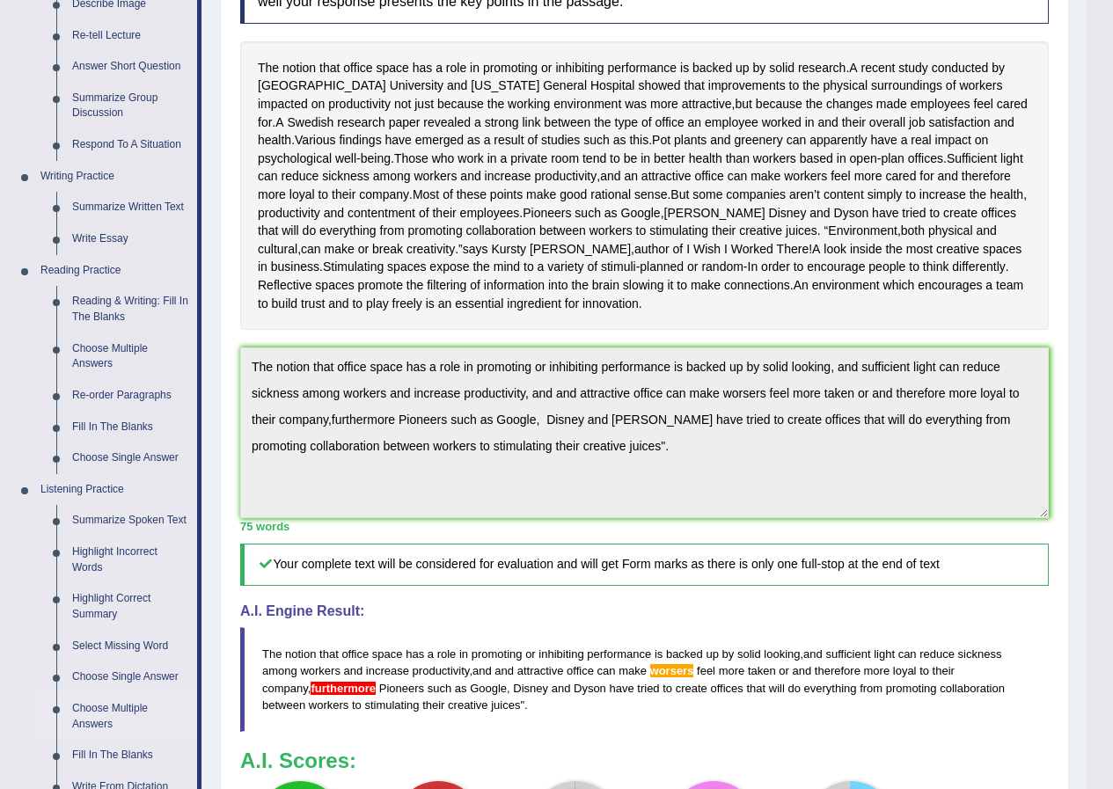
scroll to position [238, 0]
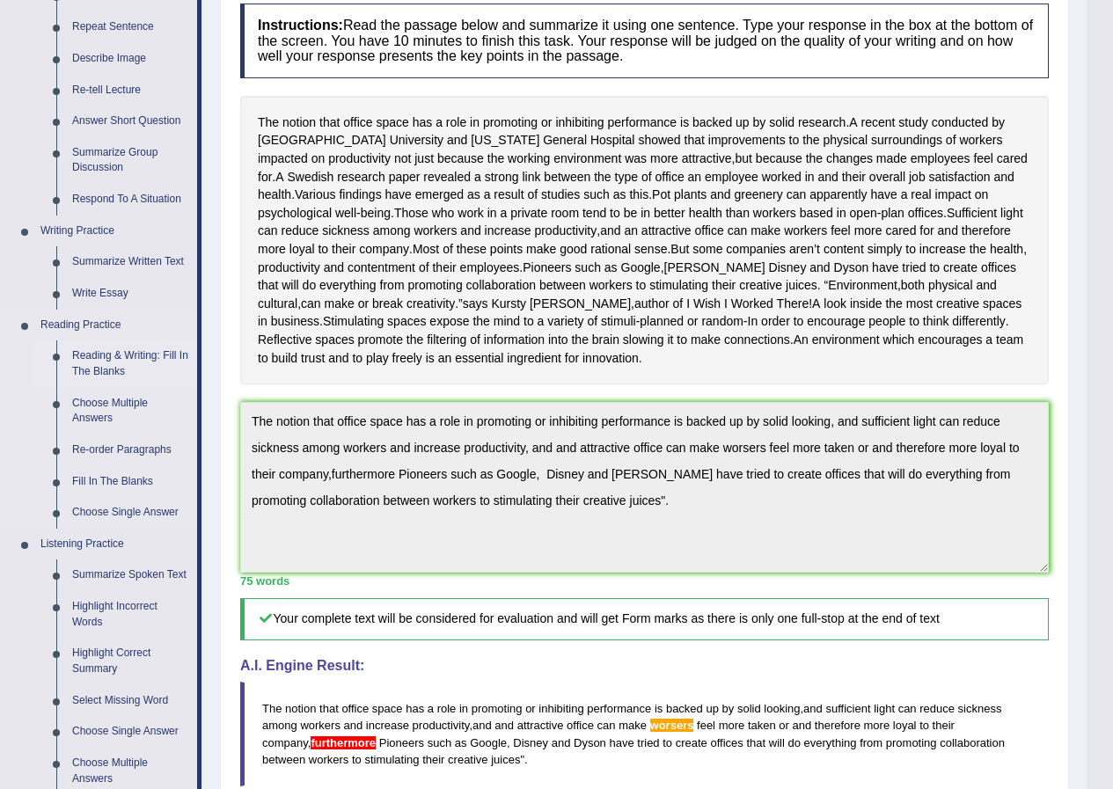
click at [126, 359] on link "Reading & Writing: Fill In The Blanks" at bounding box center [130, 364] width 133 height 47
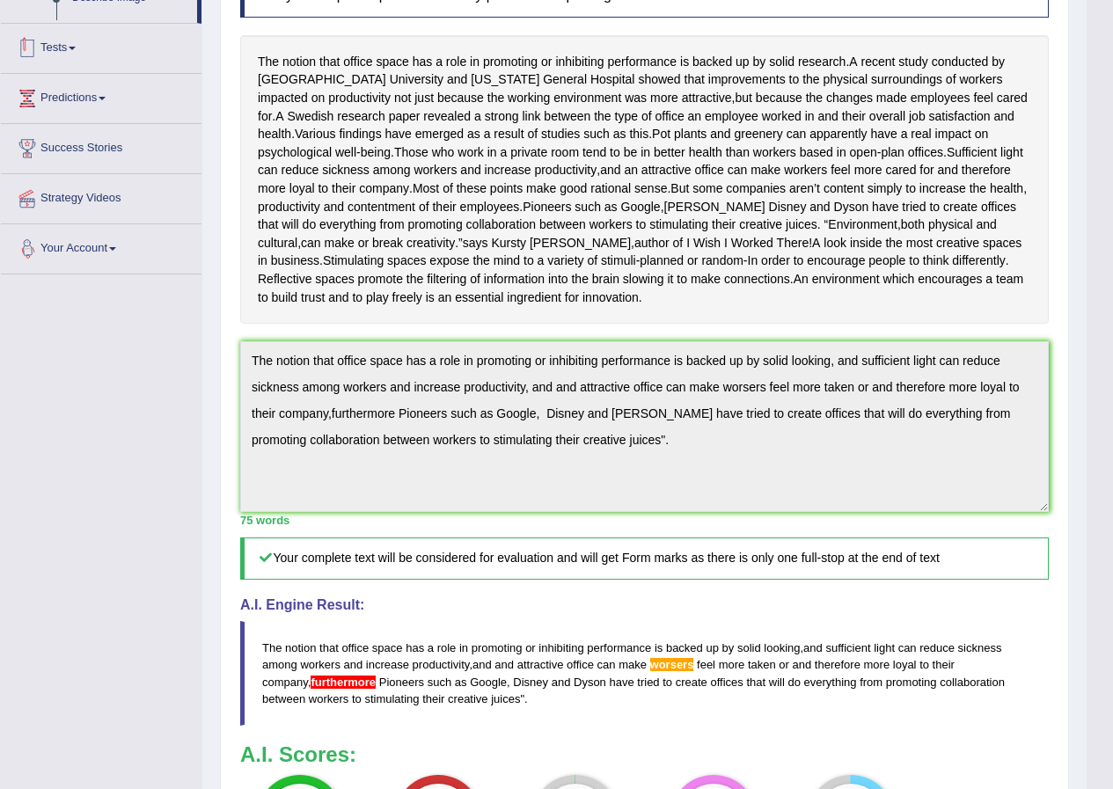
scroll to position [431, 0]
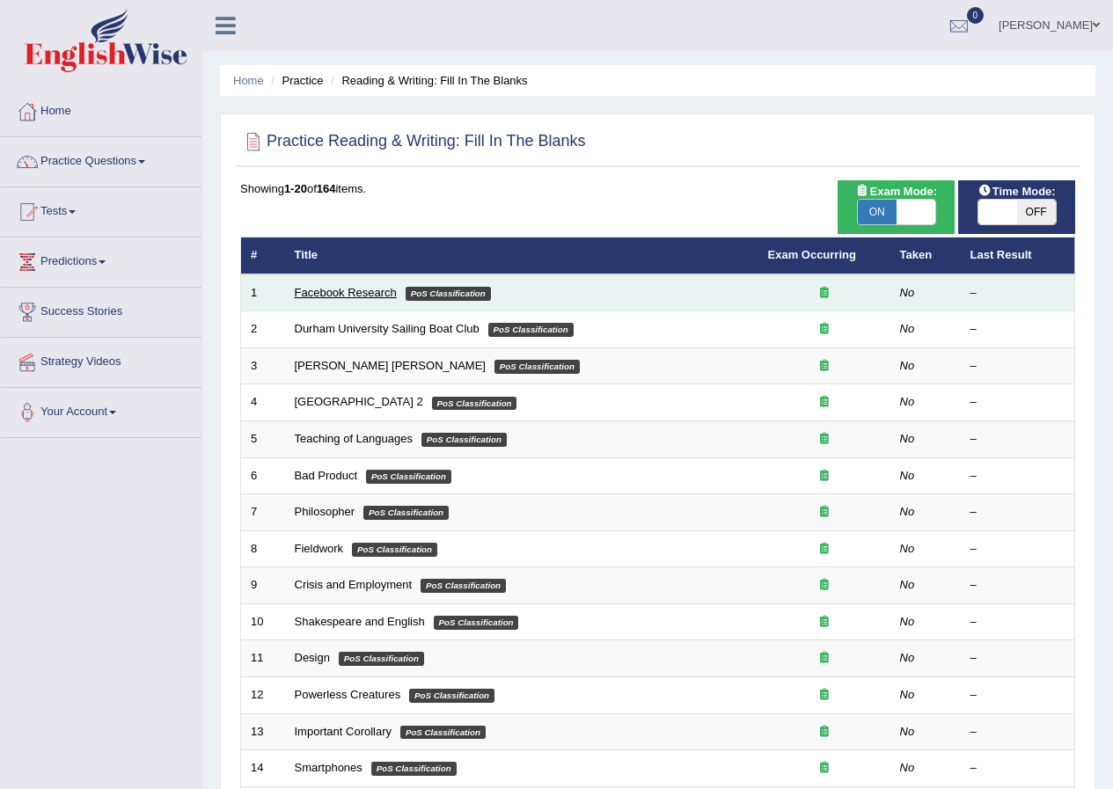
click at [330, 298] on link "Facebook Research" at bounding box center [346, 292] width 102 height 13
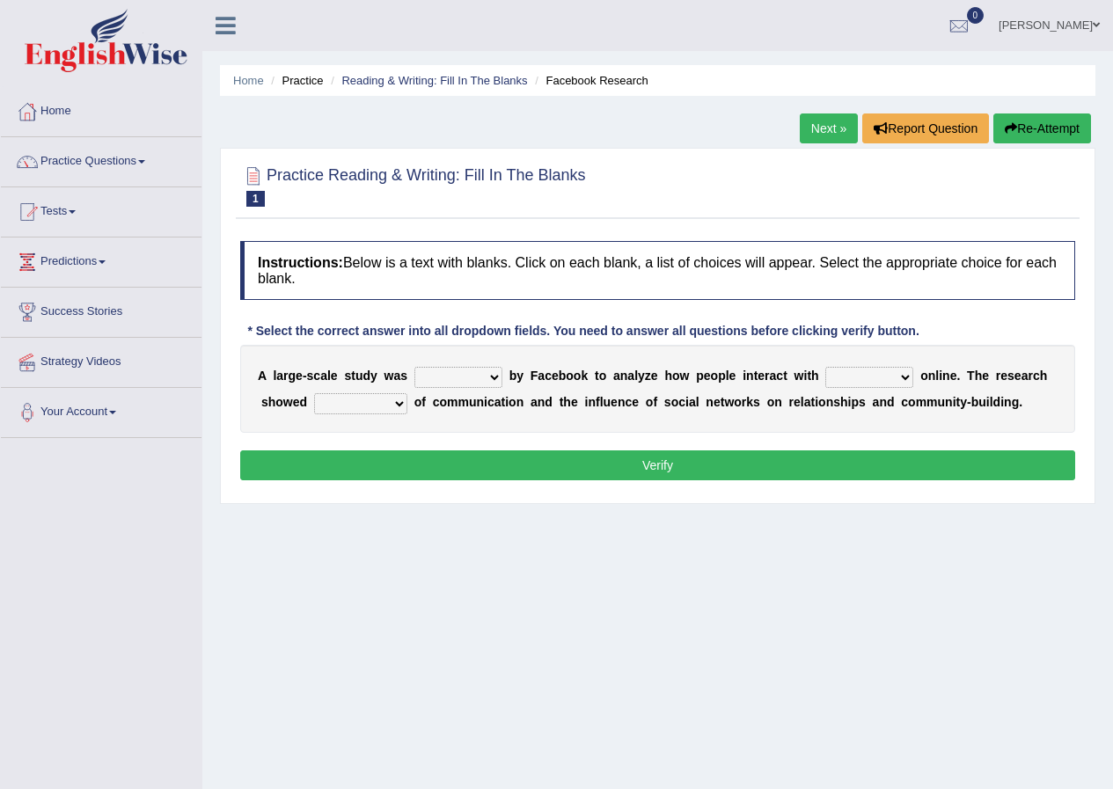
scroll to position [88, 0]
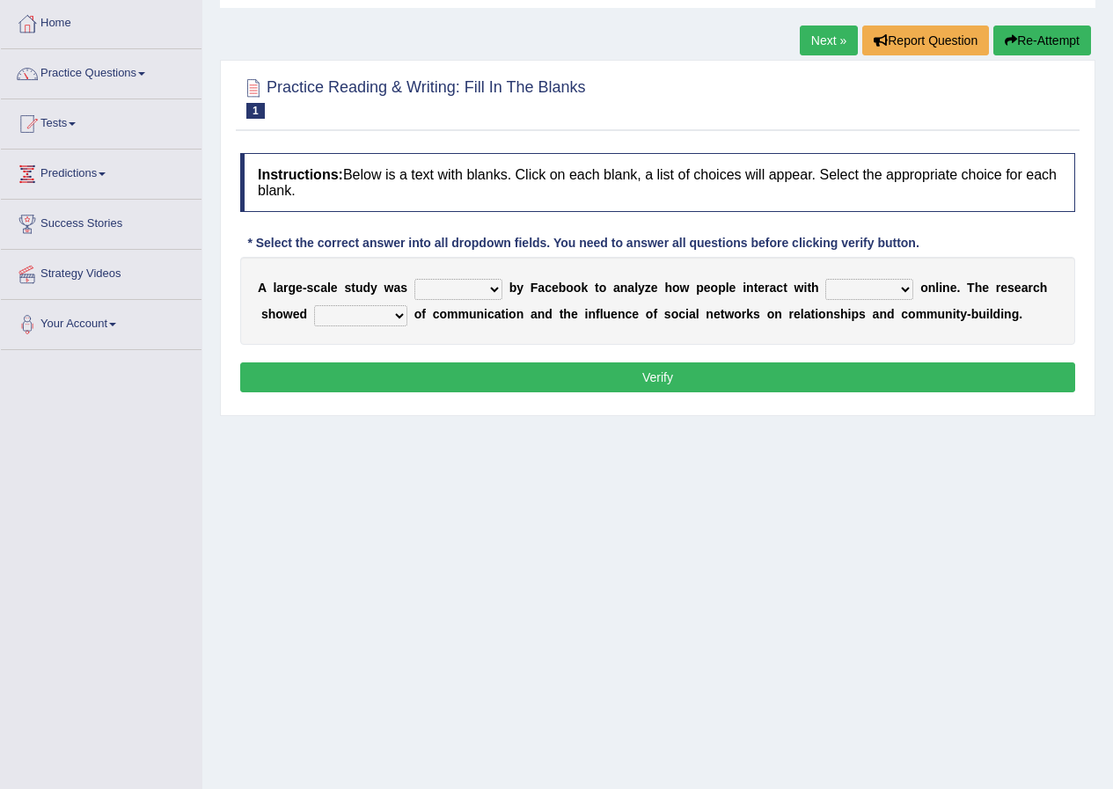
click at [136, 75] on link "Practice Questions" at bounding box center [101, 71] width 201 height 44
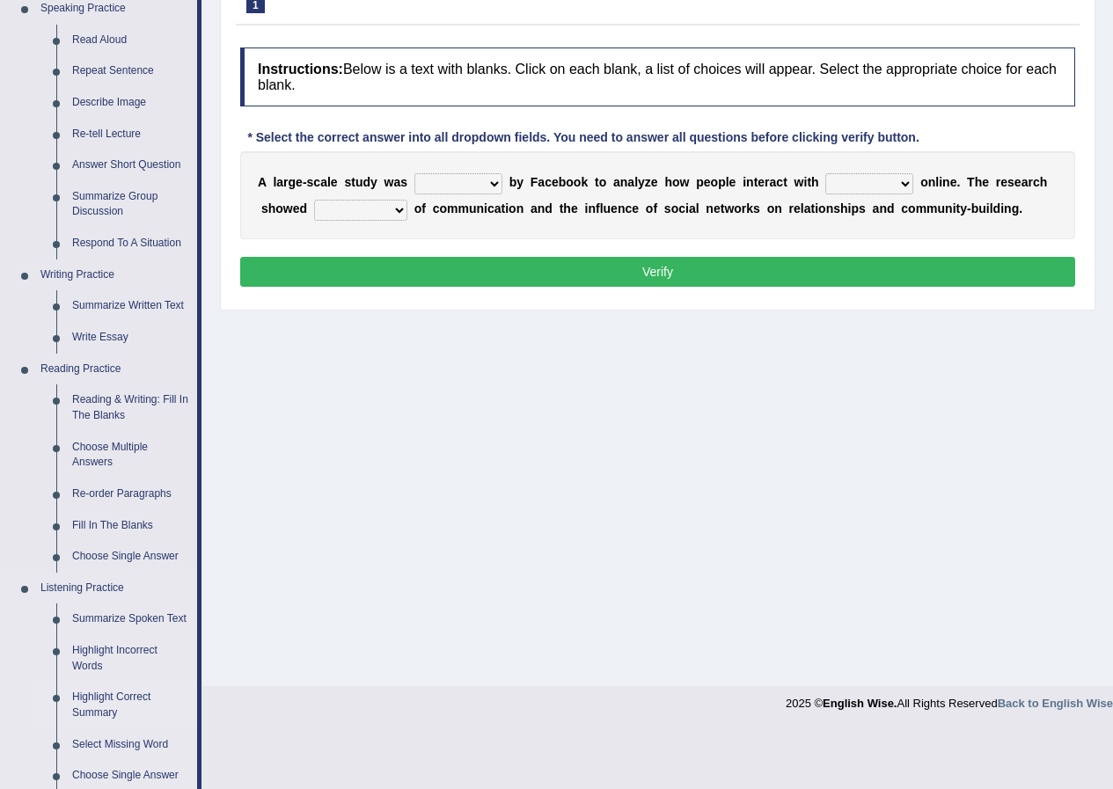
scroll to position [238, 0]
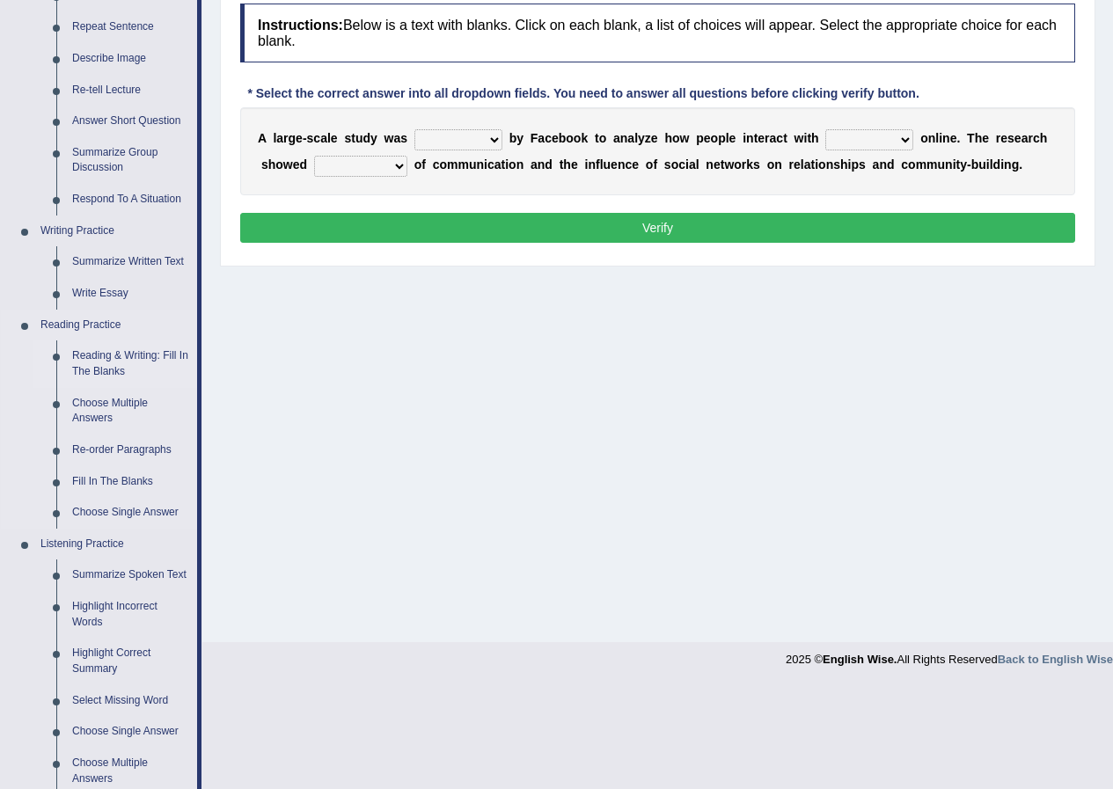
click at [91, 366] on link "Reading & Writing: Fill In The Blanks" at bounding box center [130, 364] width 133 height 47
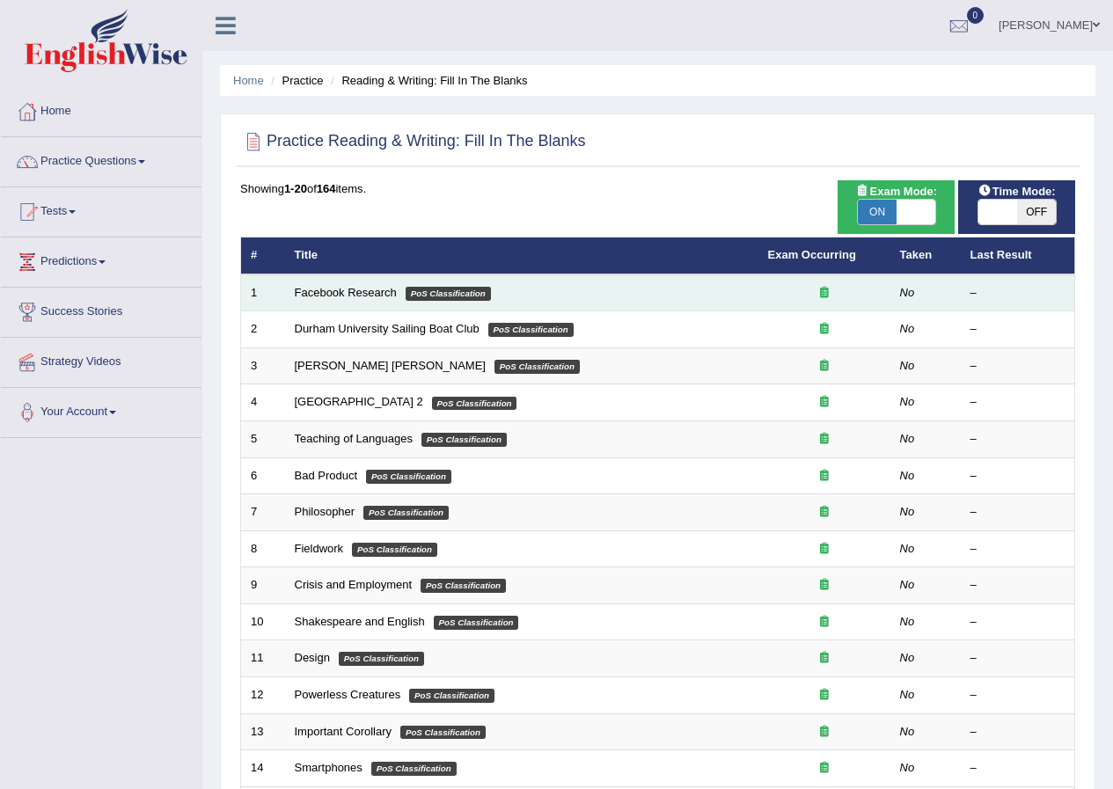
click at [336, 302] on td "Facebook Research PoS Classification" at bounding box center [521, 293] width 473 height 37
click at [349, 294] on link "Facebook Research" at bounding box center [346, 292] width 102 height 13
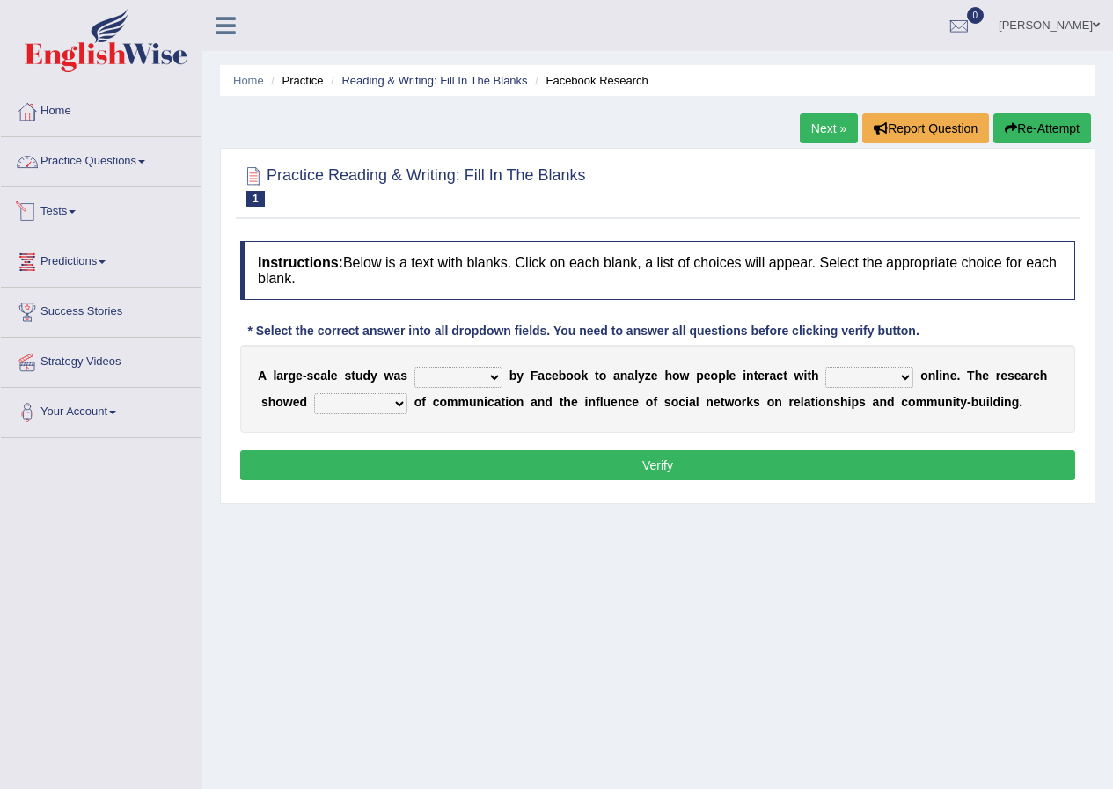
click at [96, 156] on link "Practice Questions" at bounding box center [101, 159] width 201 height 44
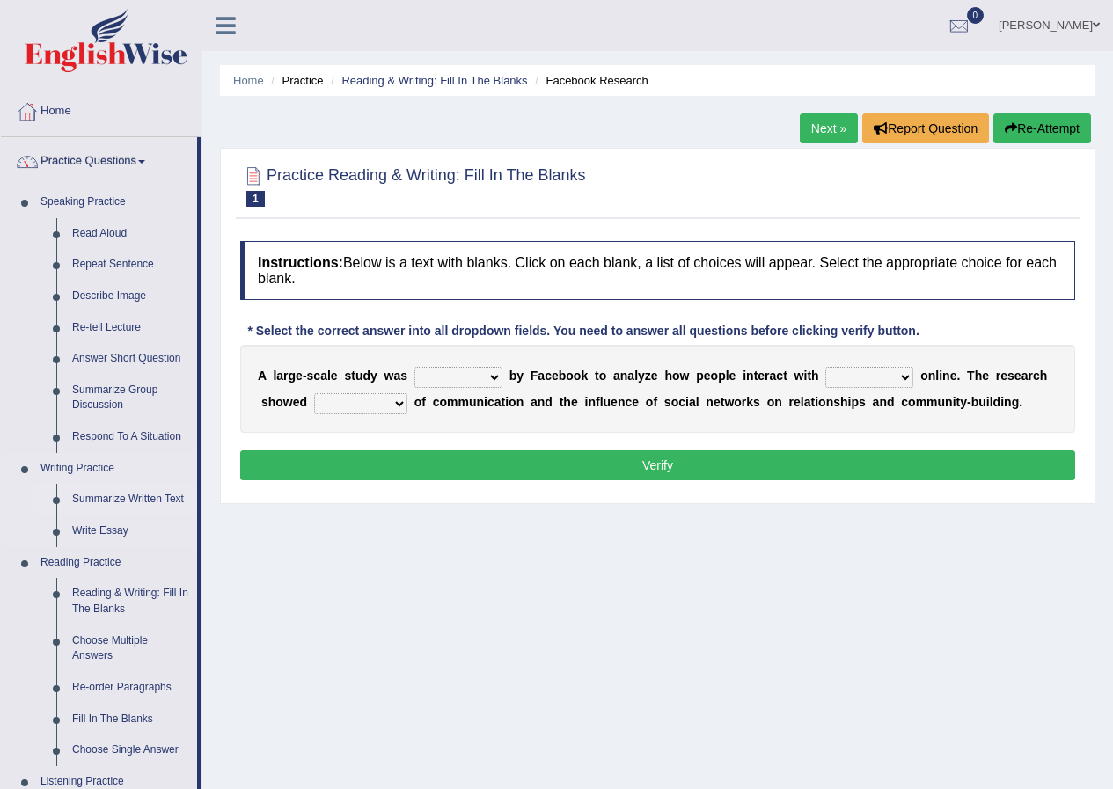
click at [84, 490] on link "Summarize Written Text" at bounding box center [130, 500] width 133 height 32
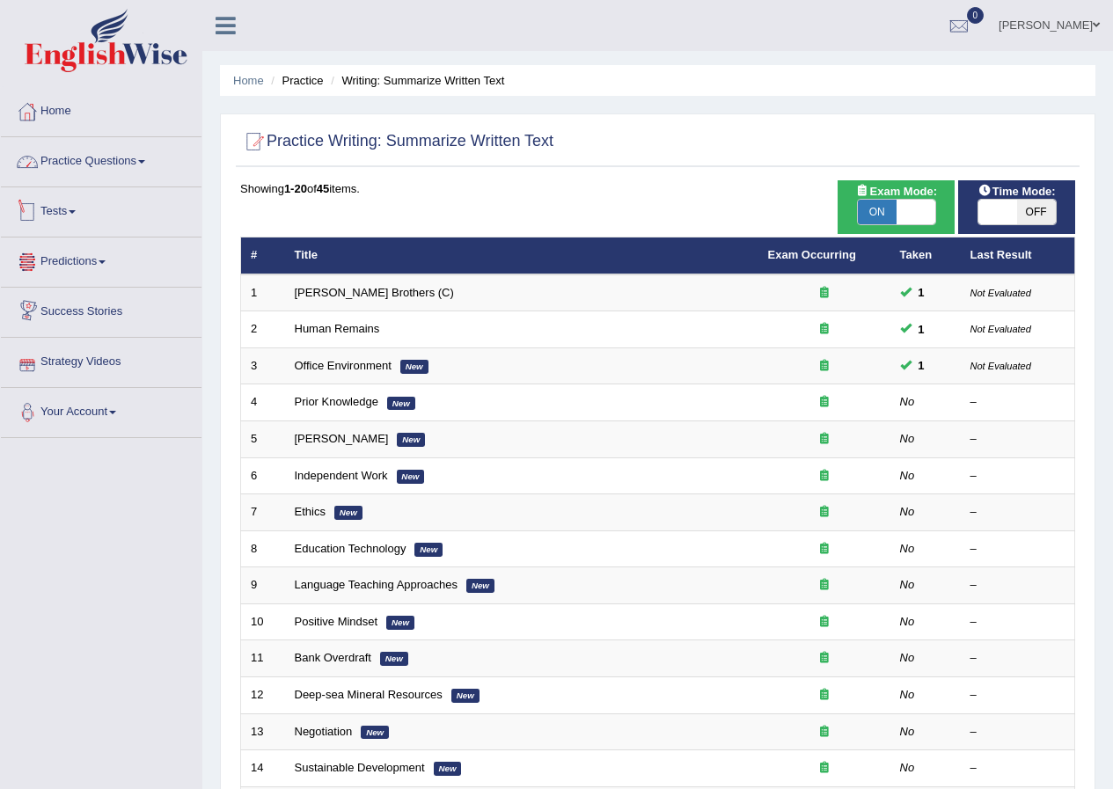
click at [101, 152] on link "Practice Questions" at bounding box center [101, 159] width 201 height 44
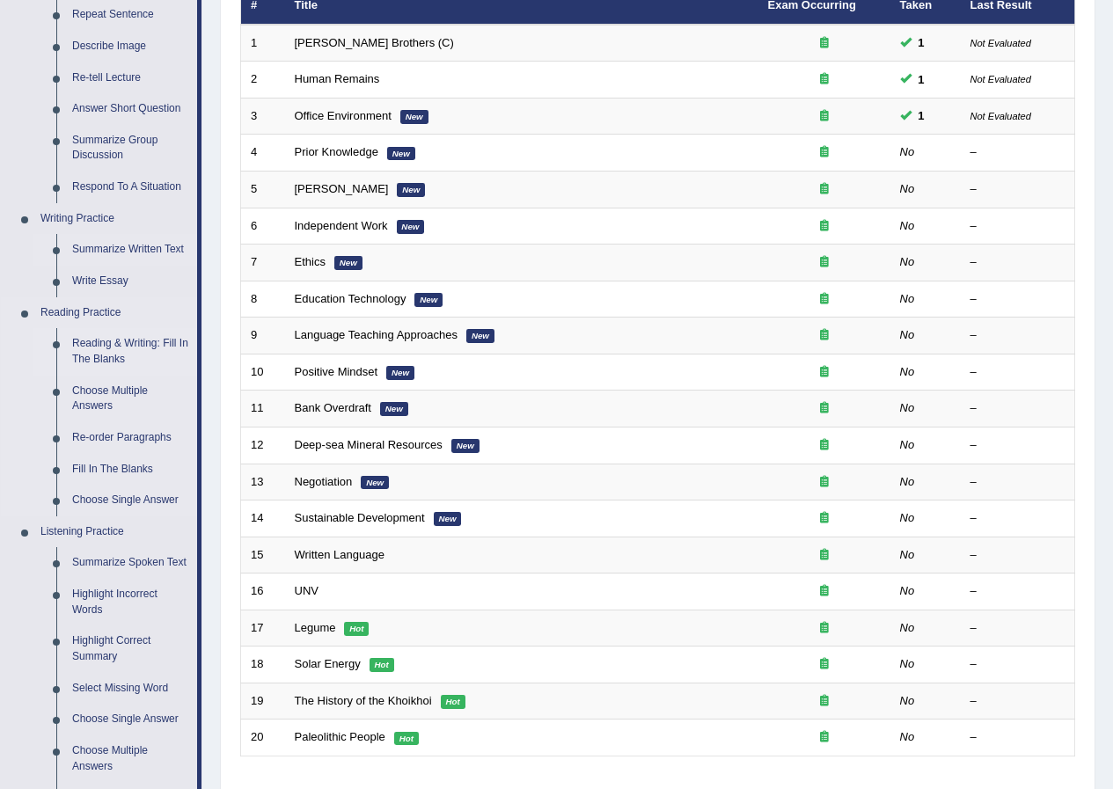
scroll to position [264, 0]
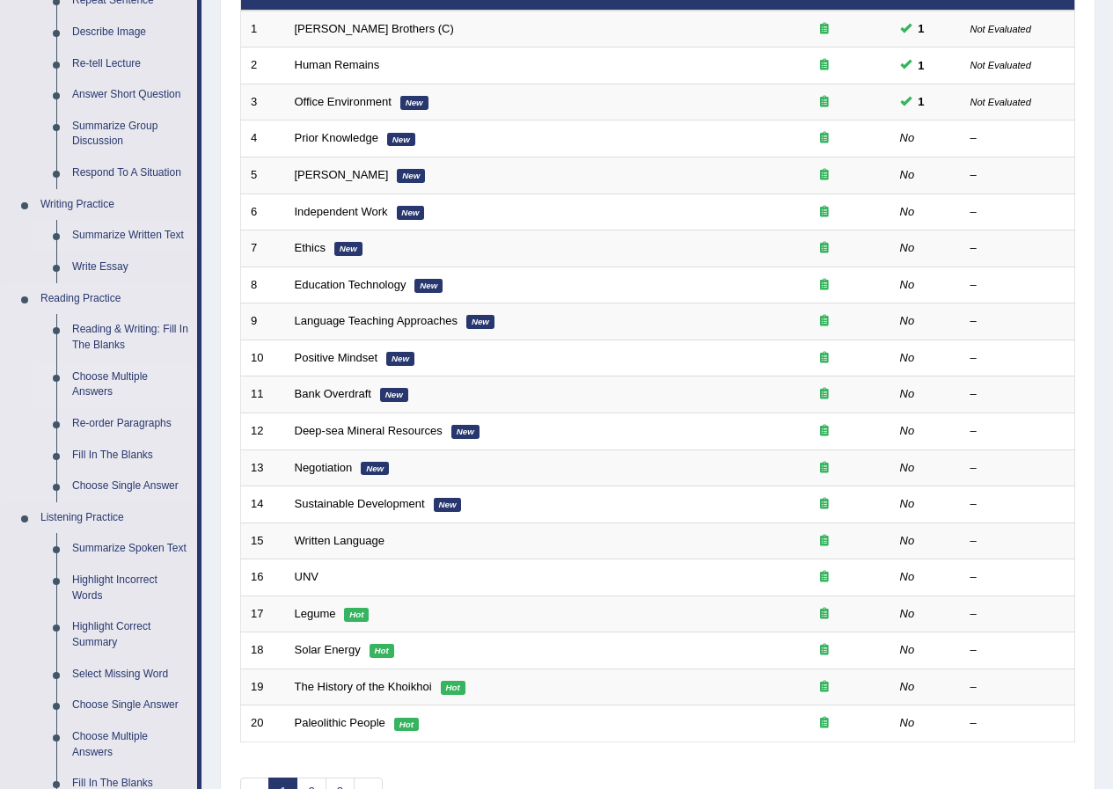
click at [92, 371] on link "Choose Multiple Answers" at bounding box center [130, 385] width 133 height 47
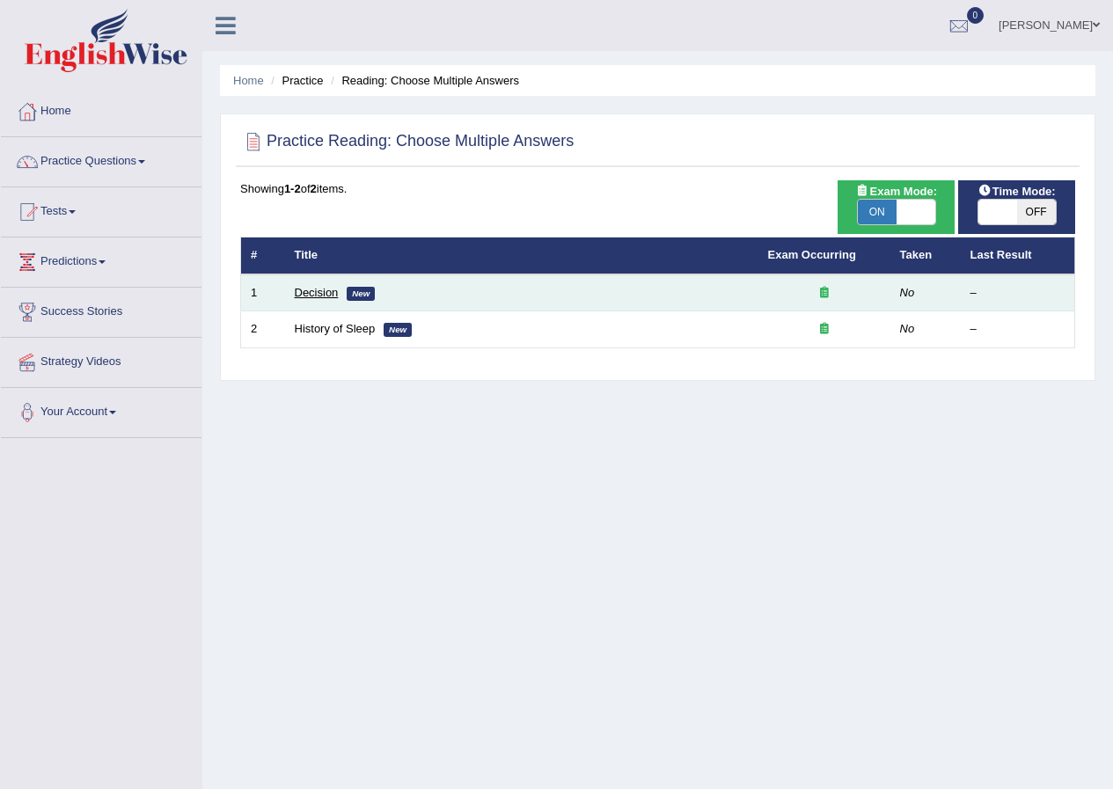
click at [308, 296] on link "Decision" at bounding box center [317, 292] width 44 height 13
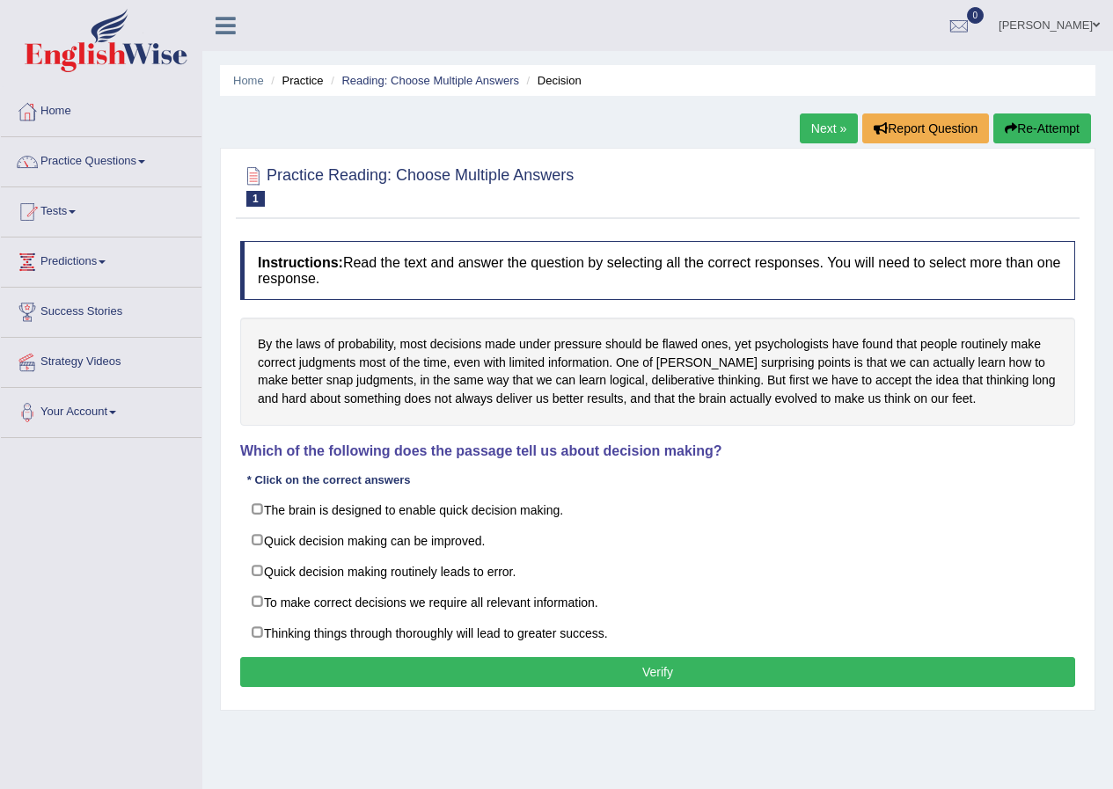
click at [99, 168] on link "Practice Questions" at bounding box center [101, 159] width 201 height 44
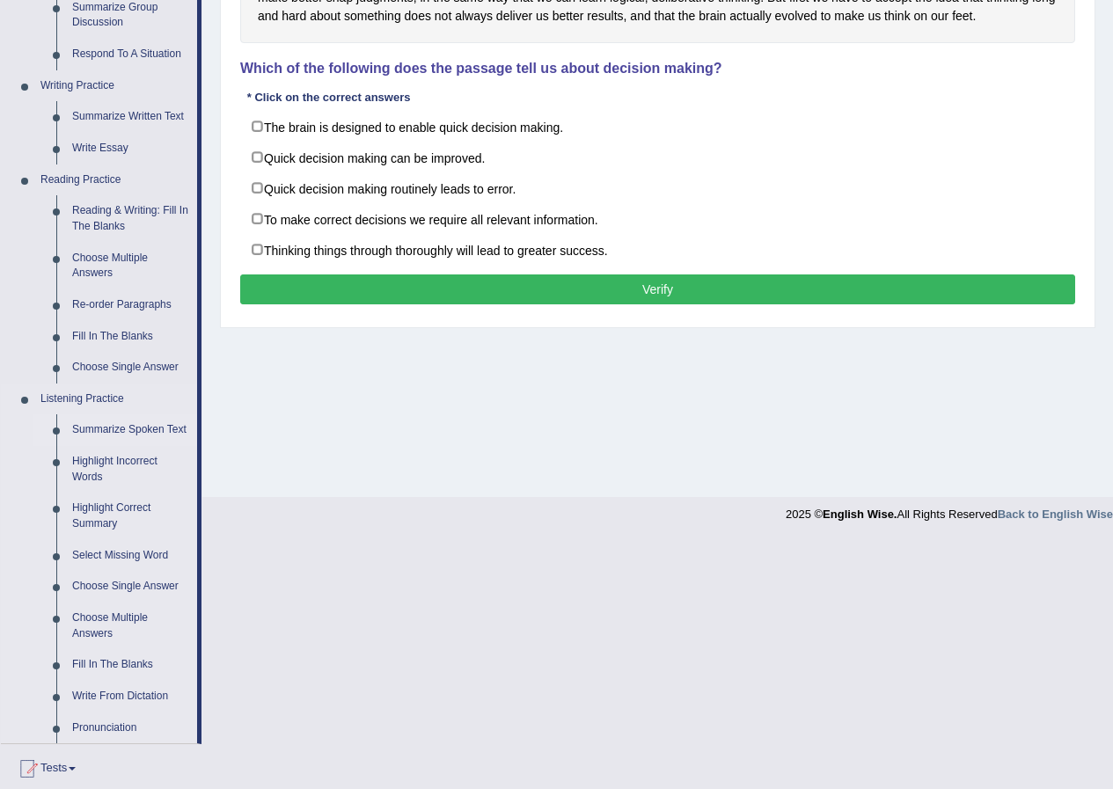
scroll to position [352, 0]
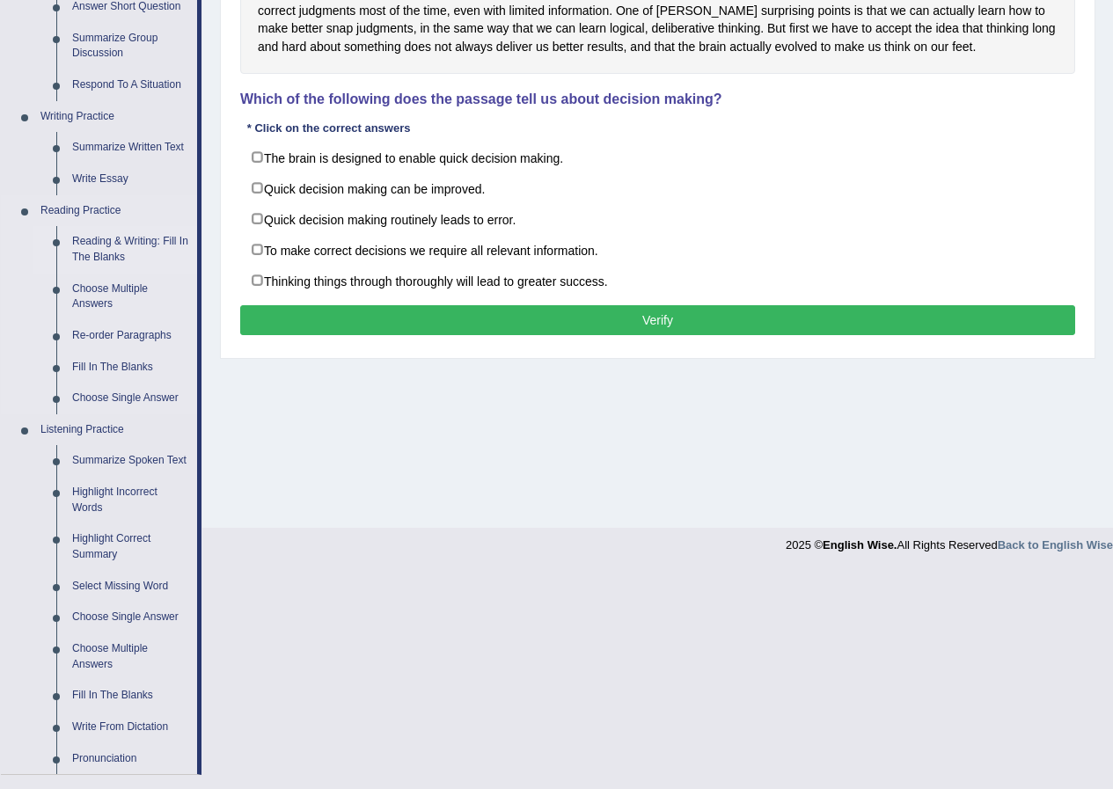
click at [114, 254] on link "Reading & Writing: Fill In The Blanks" at bounding box center [130, 249] width 133 height 47
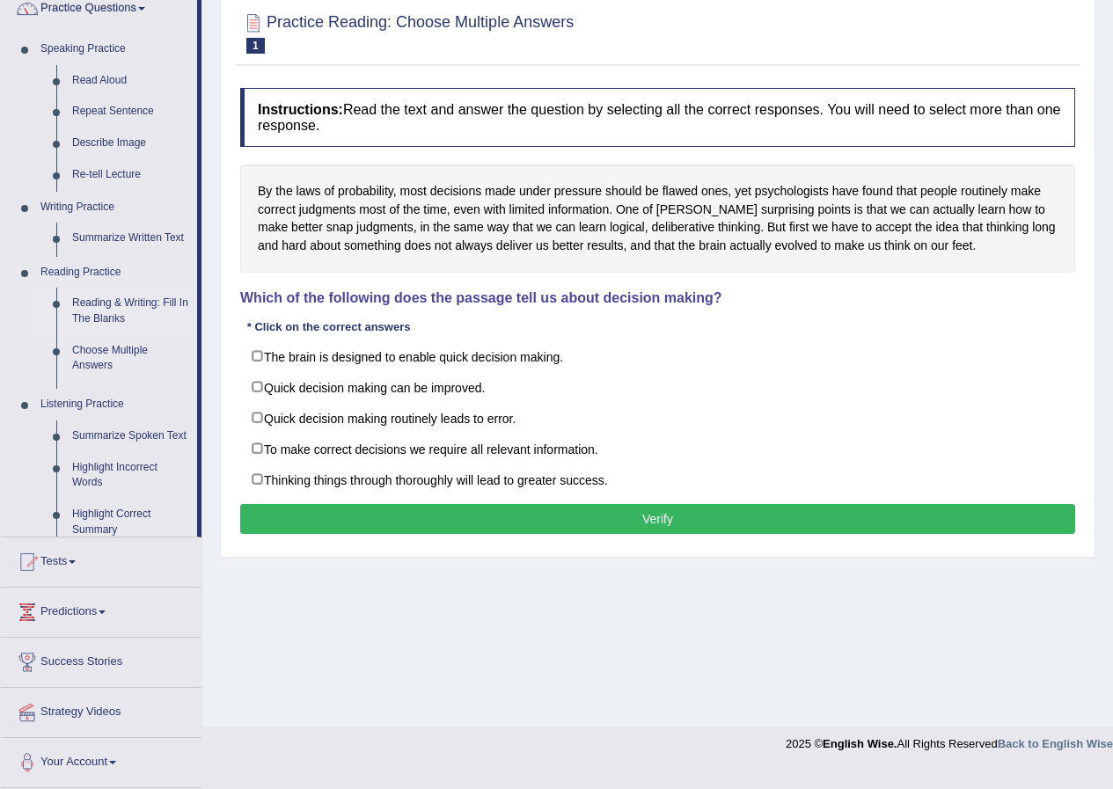
scroll to position [135, 0]
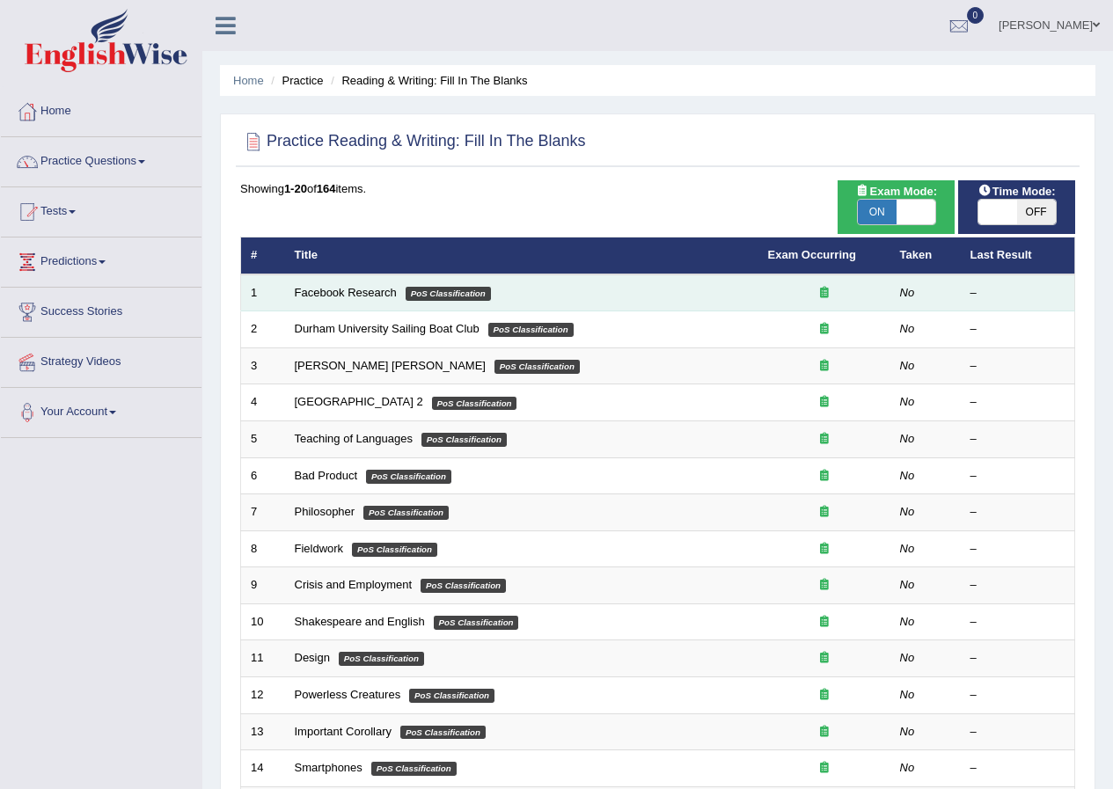
click at [542, 298] on td "Facebook Research PoS Classification" at bounding box center [521, 293] width 473 height 37
click at [397, 297] on td "Facebook Research PoS Classification" at bounding box center [521, 293] width 473 height 37
click at [362, 294] on link "Facebook Research" at bounding box center [346, 292] width 102 height 13
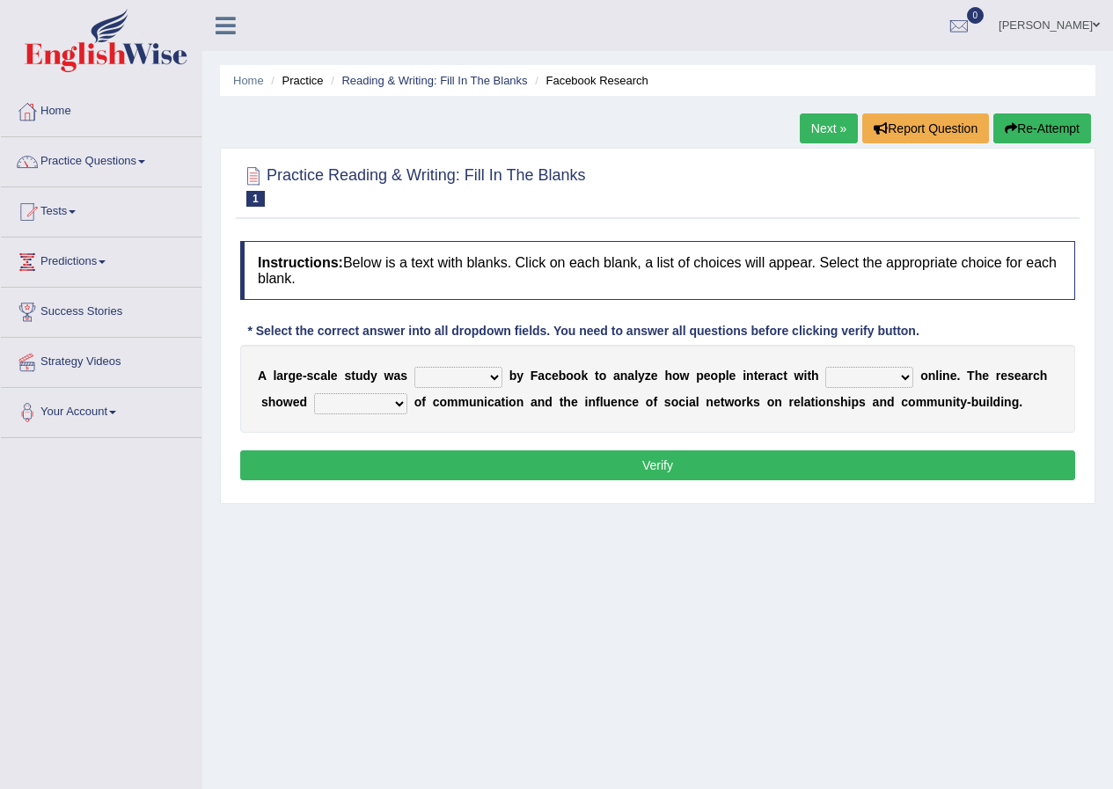
click at [121, 169] on link "Practice Questions" at bounding box center [101, 159] width 201 height 44
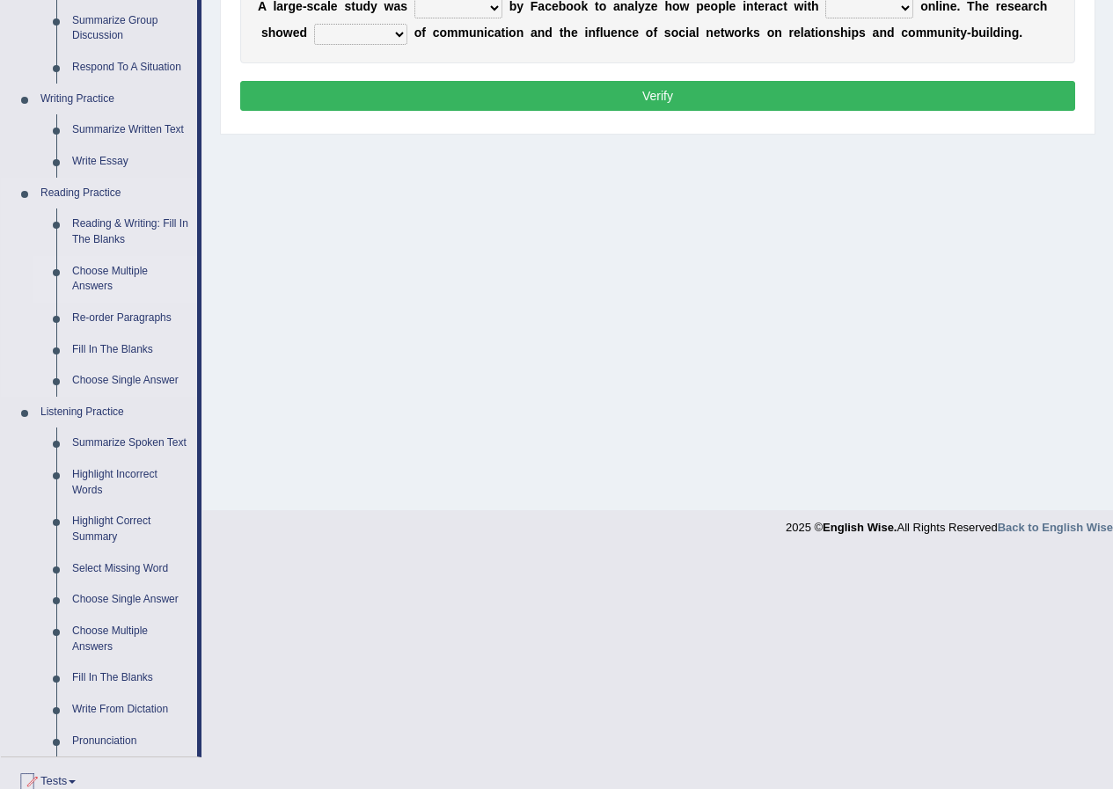
scroll to position [352, 0]
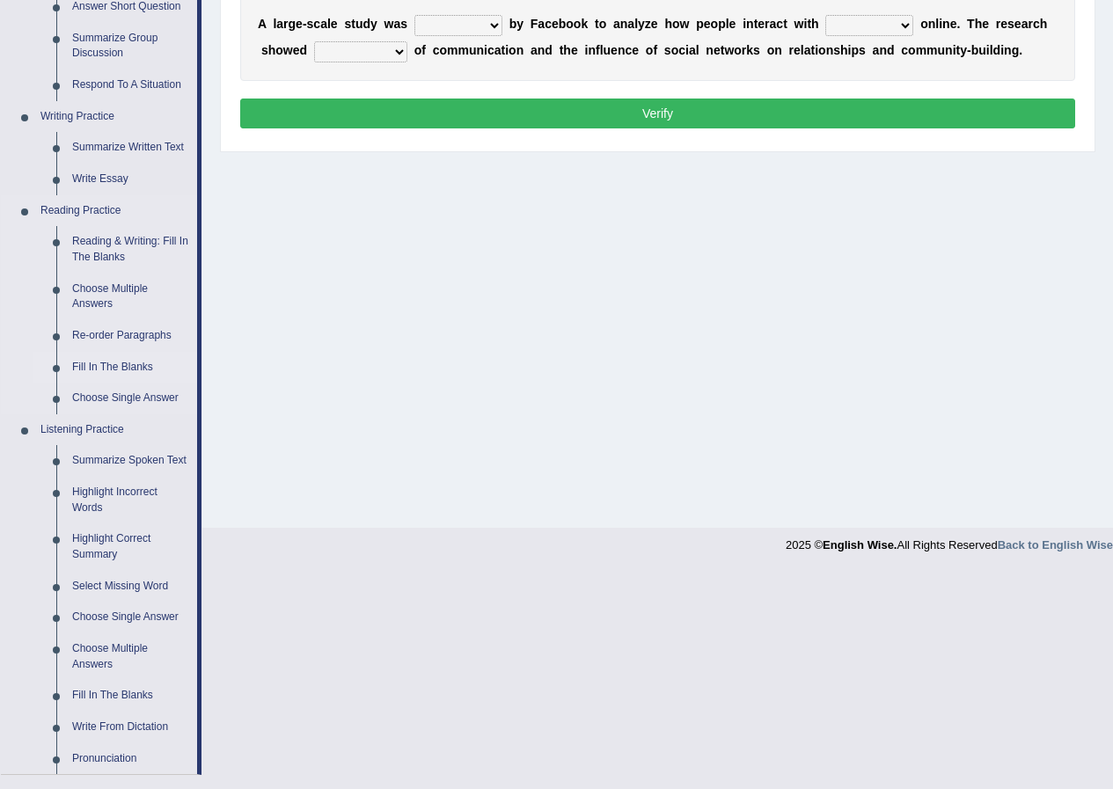
click at [118, 364] on link "Fill In The Blanks" at bounding box center [130, 368] width 133 height 32
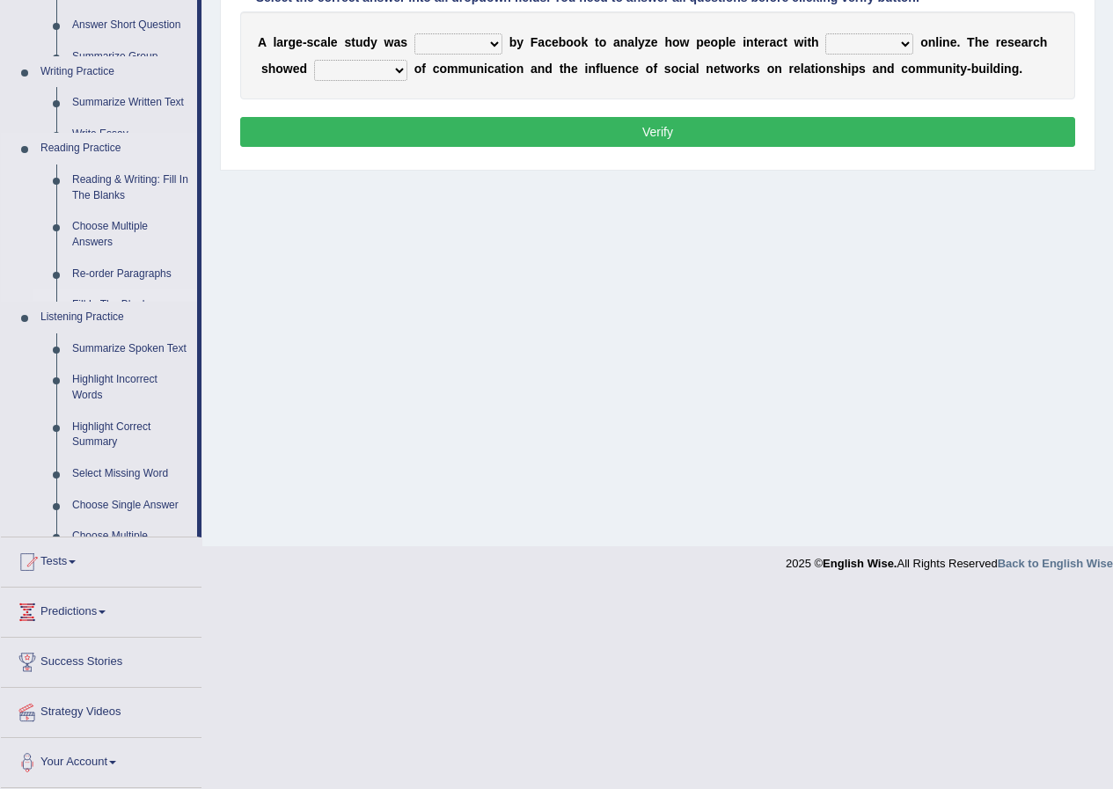
scroll to position [135, 0]
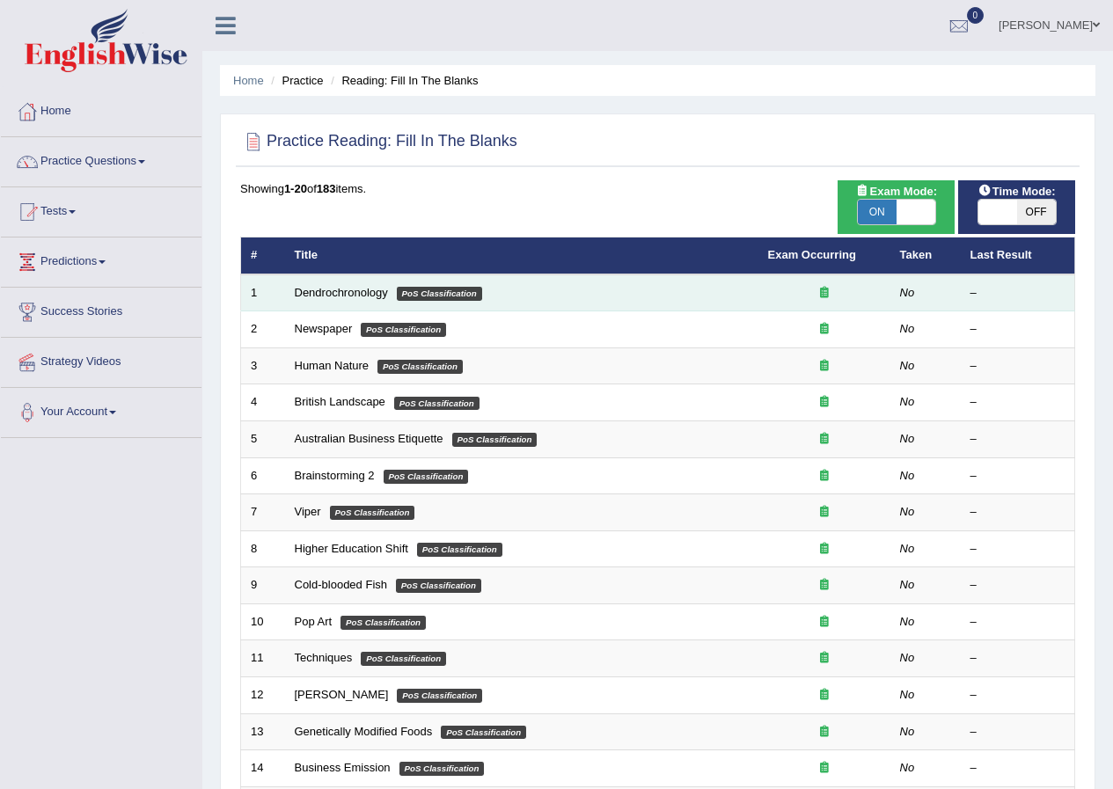
click at [318, 299] on td "Dendrochronology PoS Classification" at bounding box center [521, 293] width 473 height 37
click at [330, 291] on link "Dendrochronology" at bounding box center [341, 292] width 93 height 13
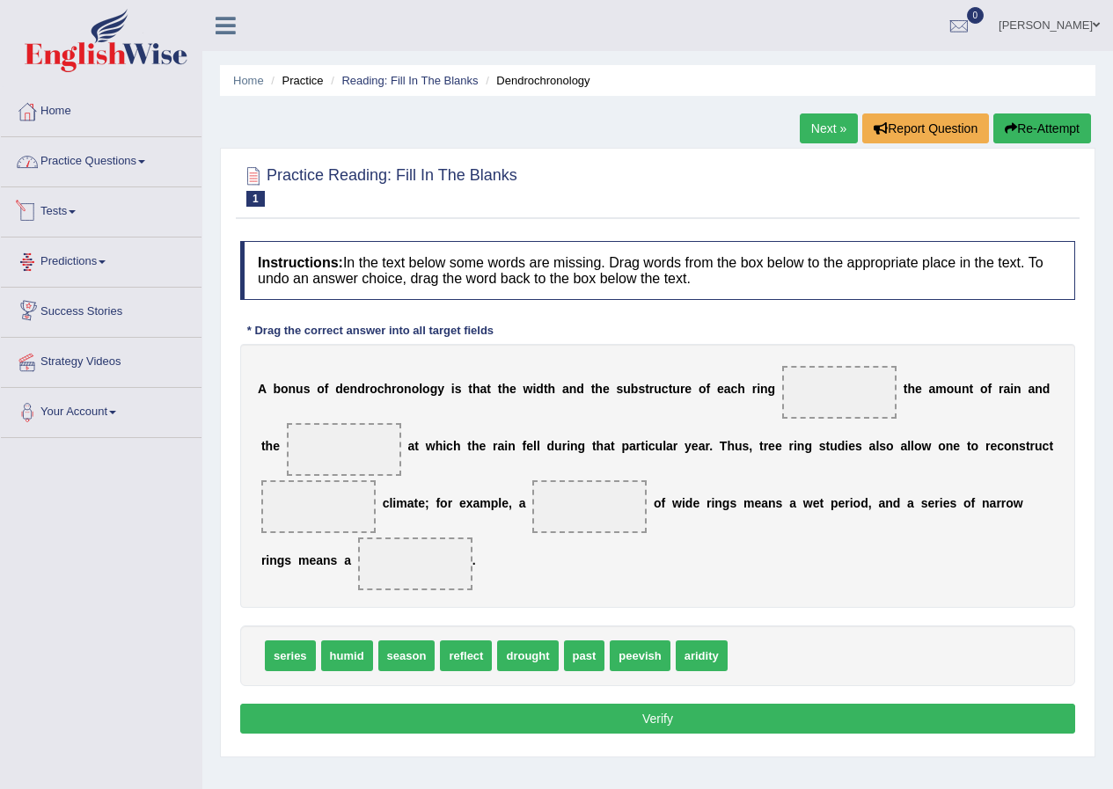
click at [87, 173] on link "Practice Questions" at bounding box center [101, 159] width 201 height 44
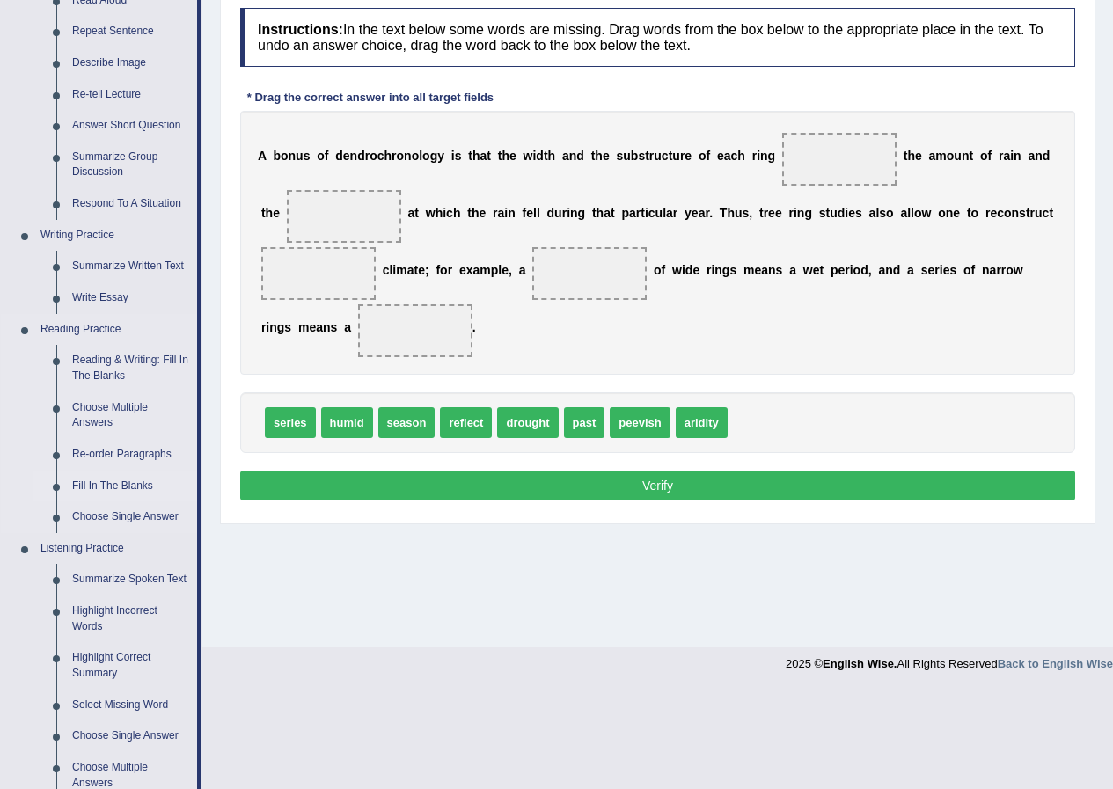
scroll to position [264, 0]
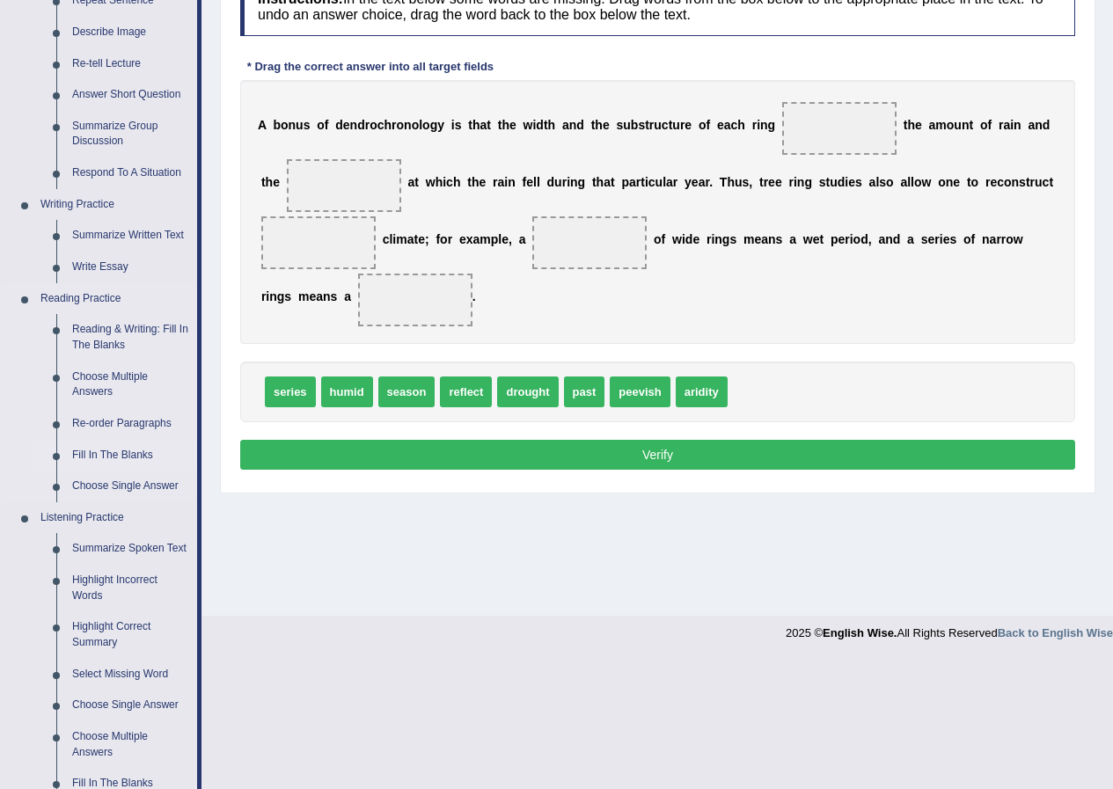
click at [113, 453] on link "Fill In The Blanks" at bounding box center [130, 456] width 133 height 32
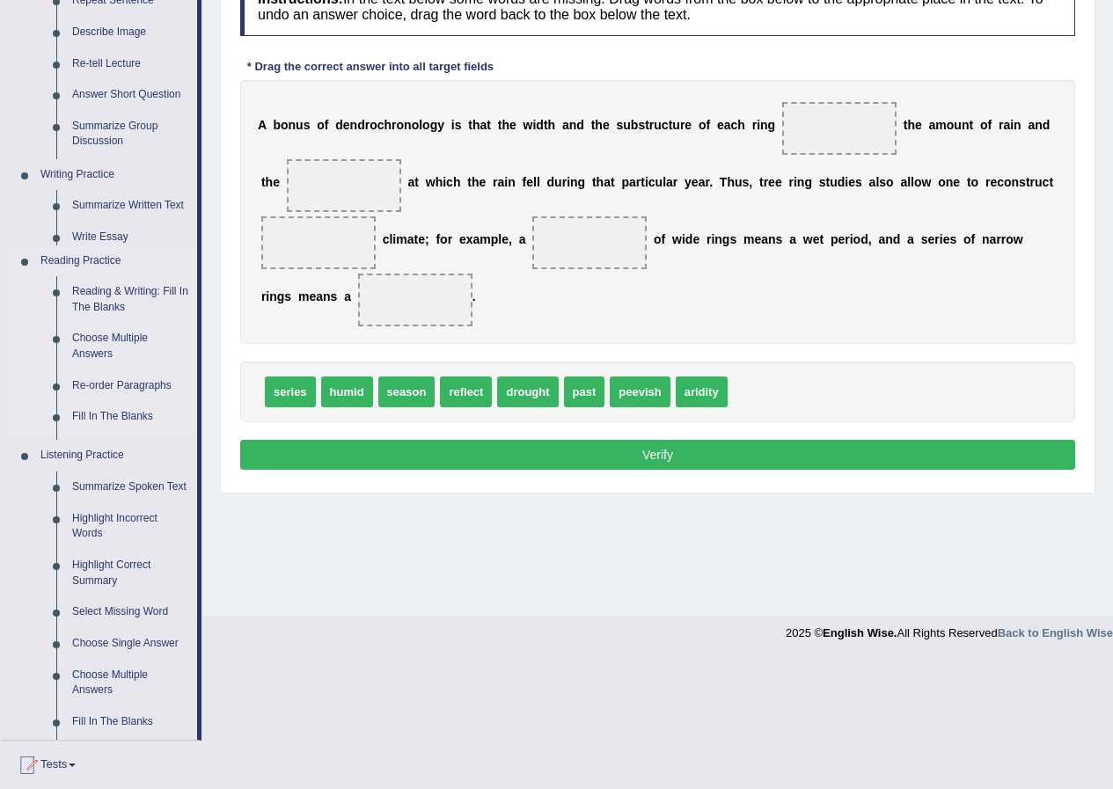
scroll to position [135, 0]
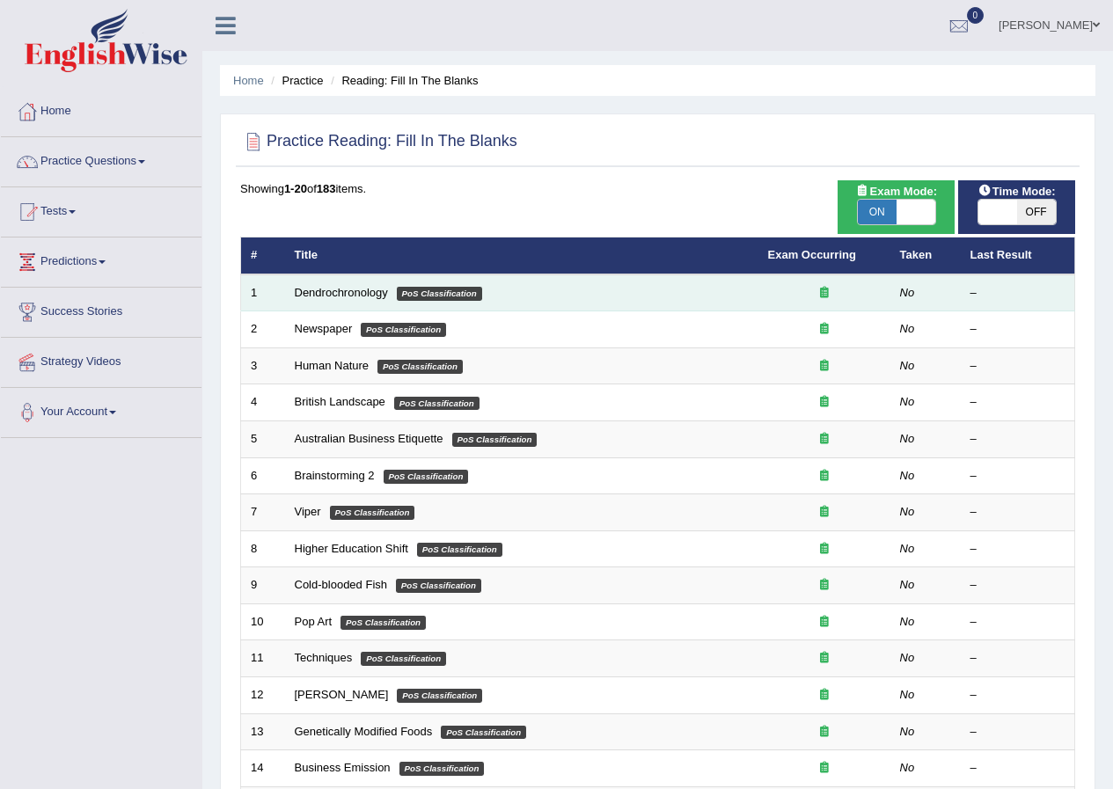
click at [618, 286] on td "Dendrochronology PoS Classification" at bounding box center [521, 293] width 473 height 37
click at [339, 291] on link "Dendrochronology" at bounding box center [341, 292] width 93 height 13
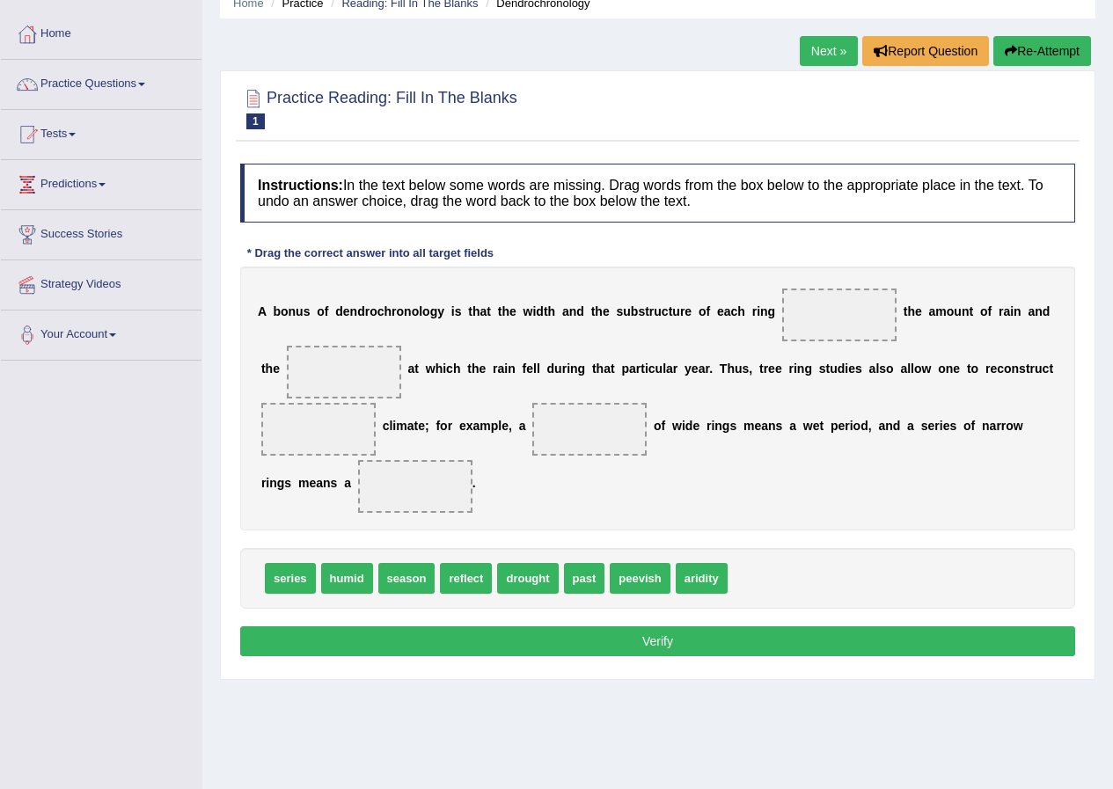
scroll to position [47, 0]
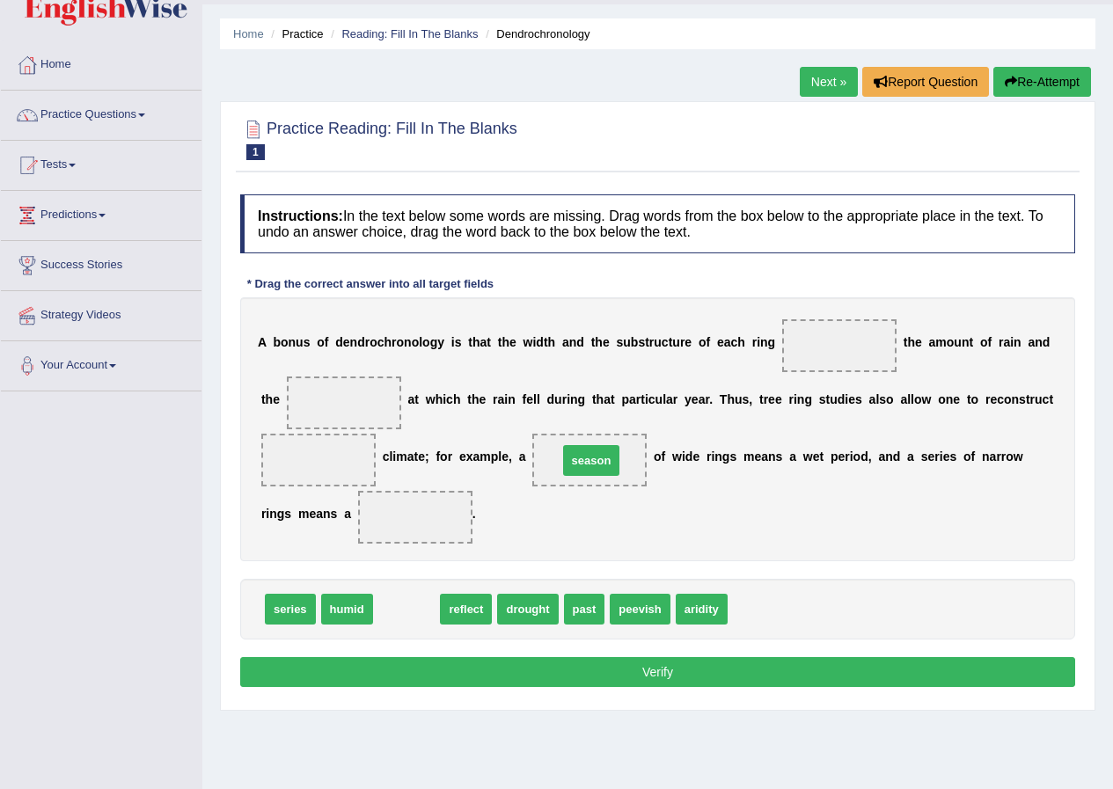
drag, startPoint x: 420, startPoint y: 608, endPoint x: 619, endPoint y: 469, distance: 242.6
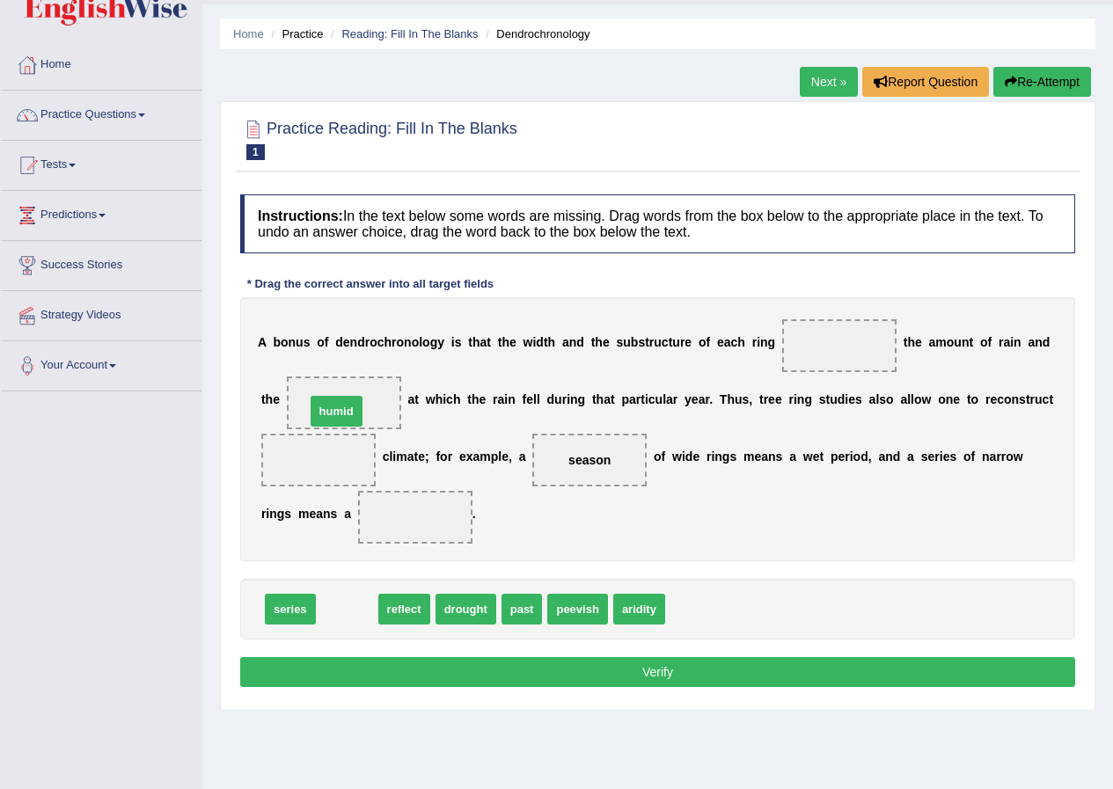
drag, startPoint x: 352, startPoint y: 609, endPoint x: 341, endPoint y: 411, distance: 198.3
click at [290, 604] on span "series" at bounding box center [290, 609] width 51 height 31
drag, startPoint x: 345, startPoint y: 608, endPoint x: 846, endPoint y: 363, distance: 558.0
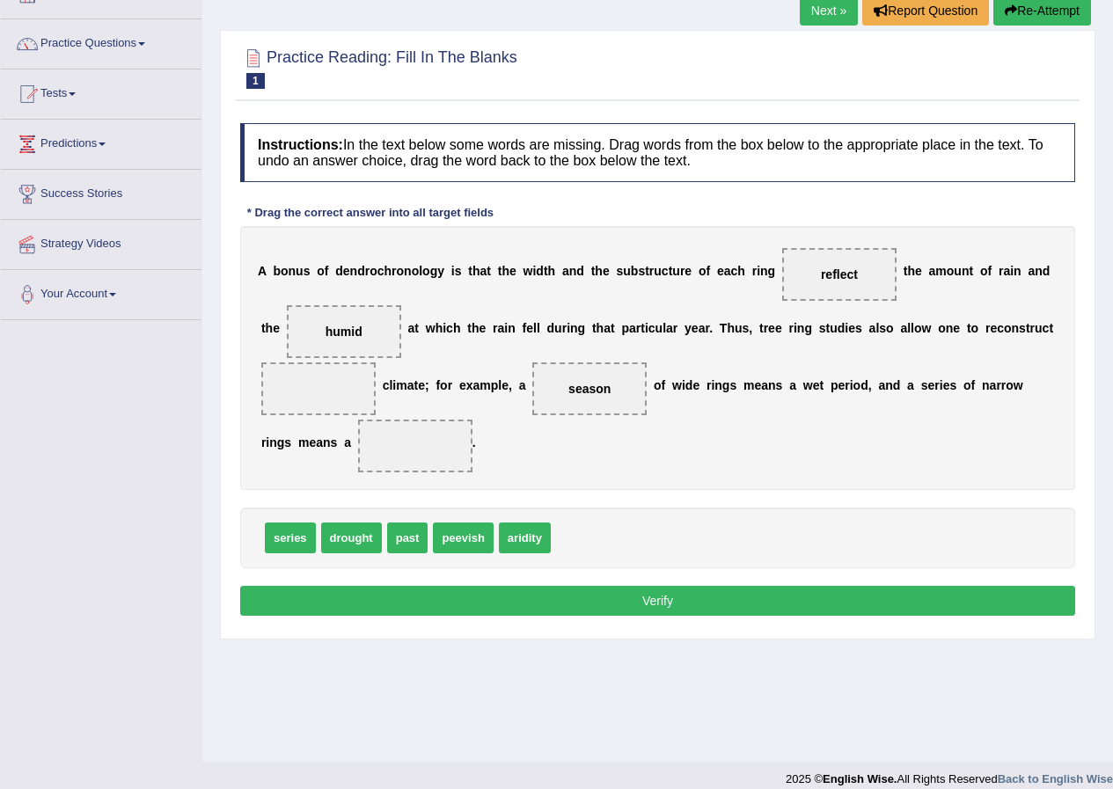
scroll to position [135, 0]
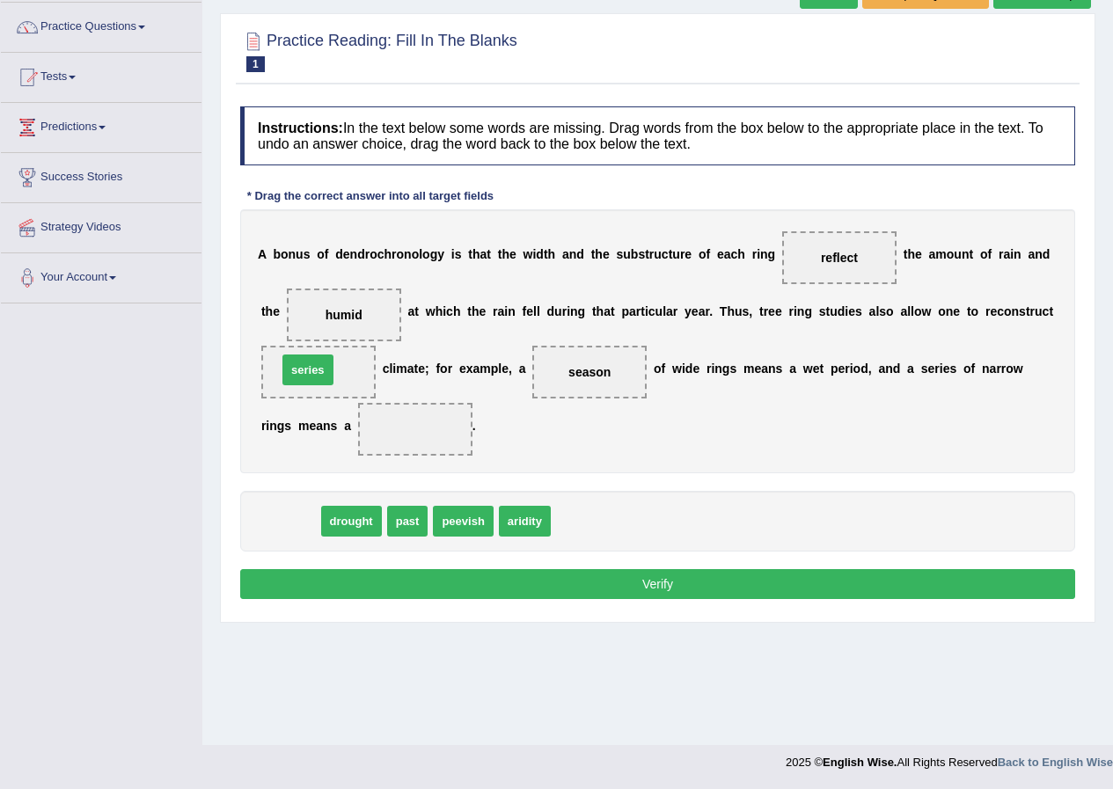
drag, startPoint x: 297, startPoint y: 518, endPoint x: 315, endPoint y: 367, distance: 152.4
drag, startPoint x: 294, startPoint y: 520, endPoint x: 428, endPoint y: 451, distance: 150.7
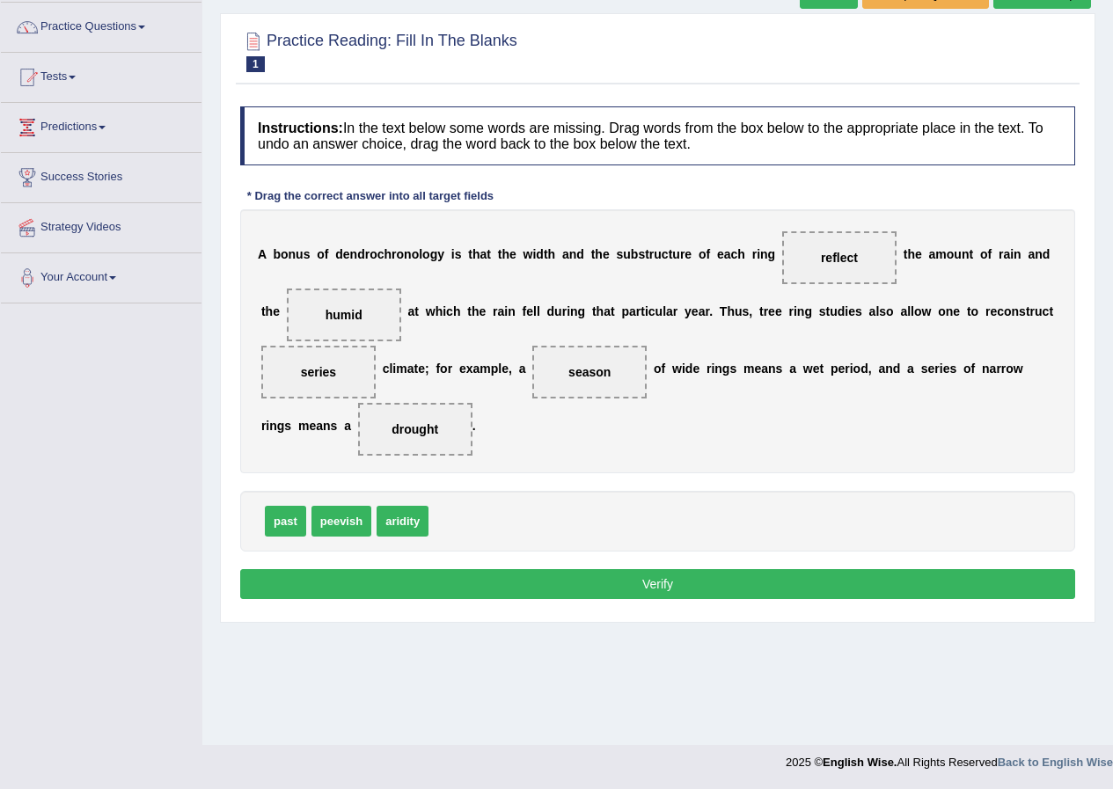
click at [644, 594] on button "Verify" at bounding box center [657, 584] width 835 height 30
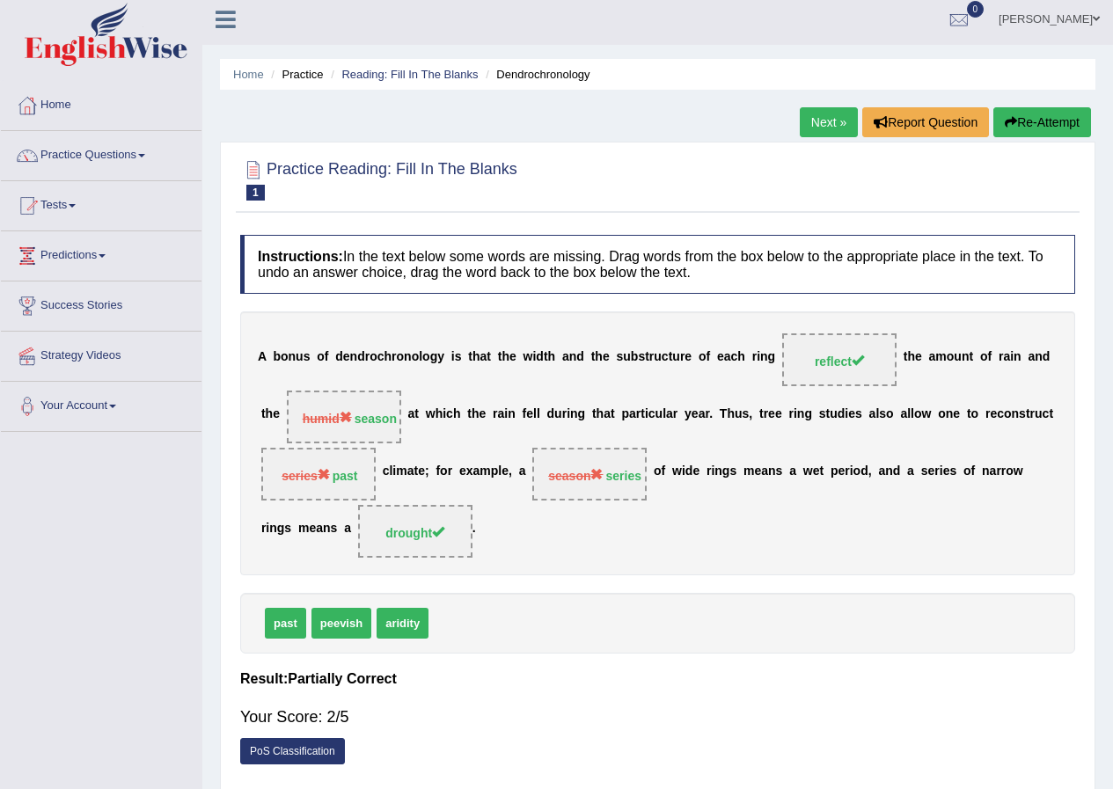
scroll to position [0, 0]
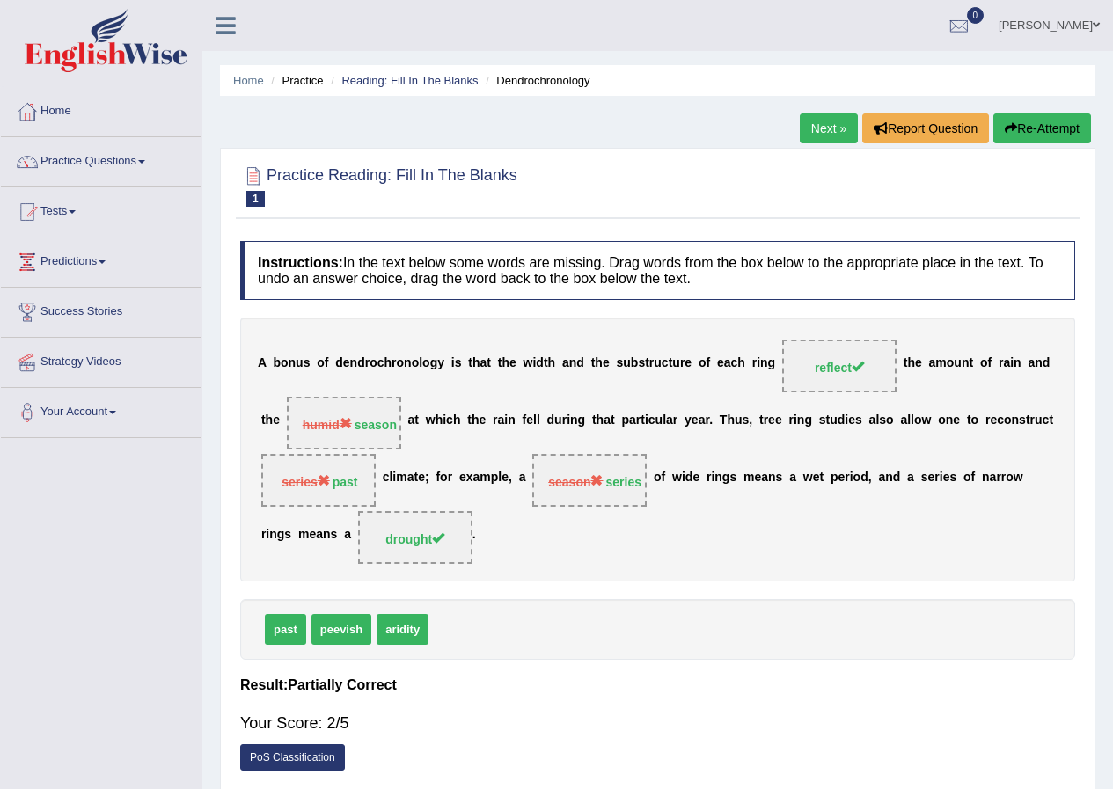
click at [830, 132] on link "Next »" at bounding box center [829, 129] width 58 height 30
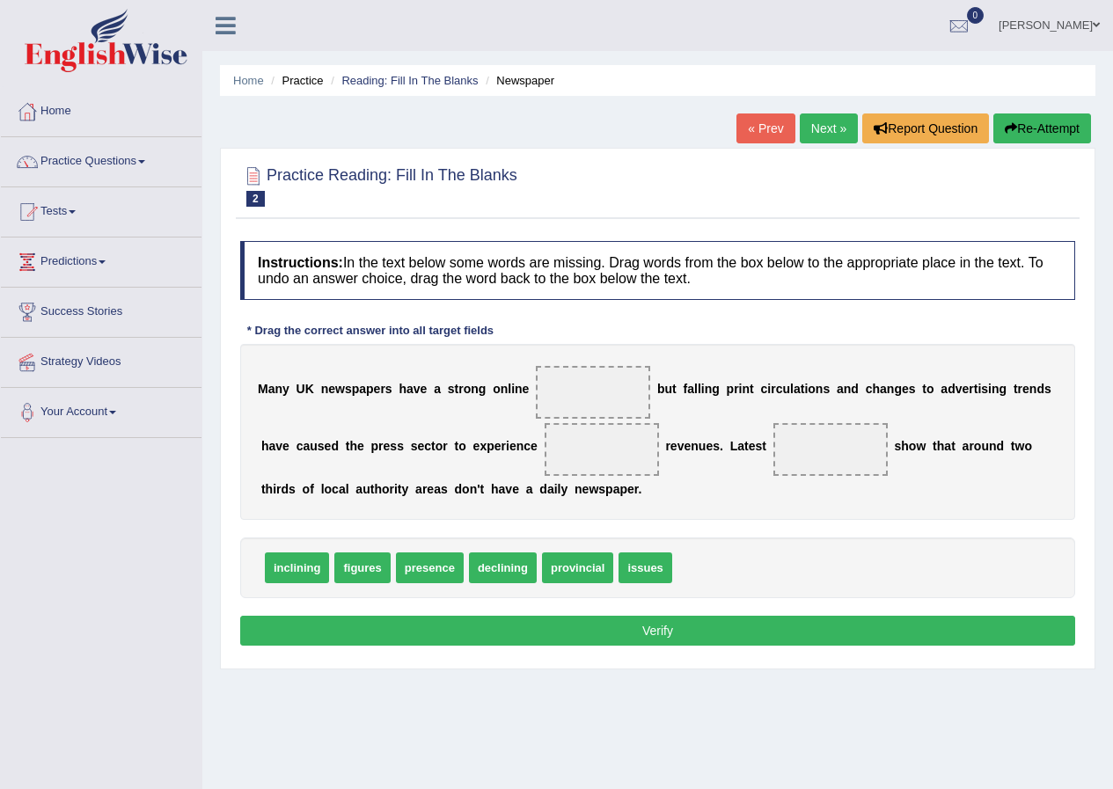
click at [553, 397] on span at bounding box center [593, 392] width 114 height 53
click at [600, 389] on span at bounding box center [593, 392] width 114 height 53
drag, startPoint x: 641, startPoint y: 563, endPoint x: 594, endPoint y: 384, distance: 185.7
drag, startPoint x: 503, startPoint y: 567, endPoint x: 598, endPoint y: 451, distance: 149.4
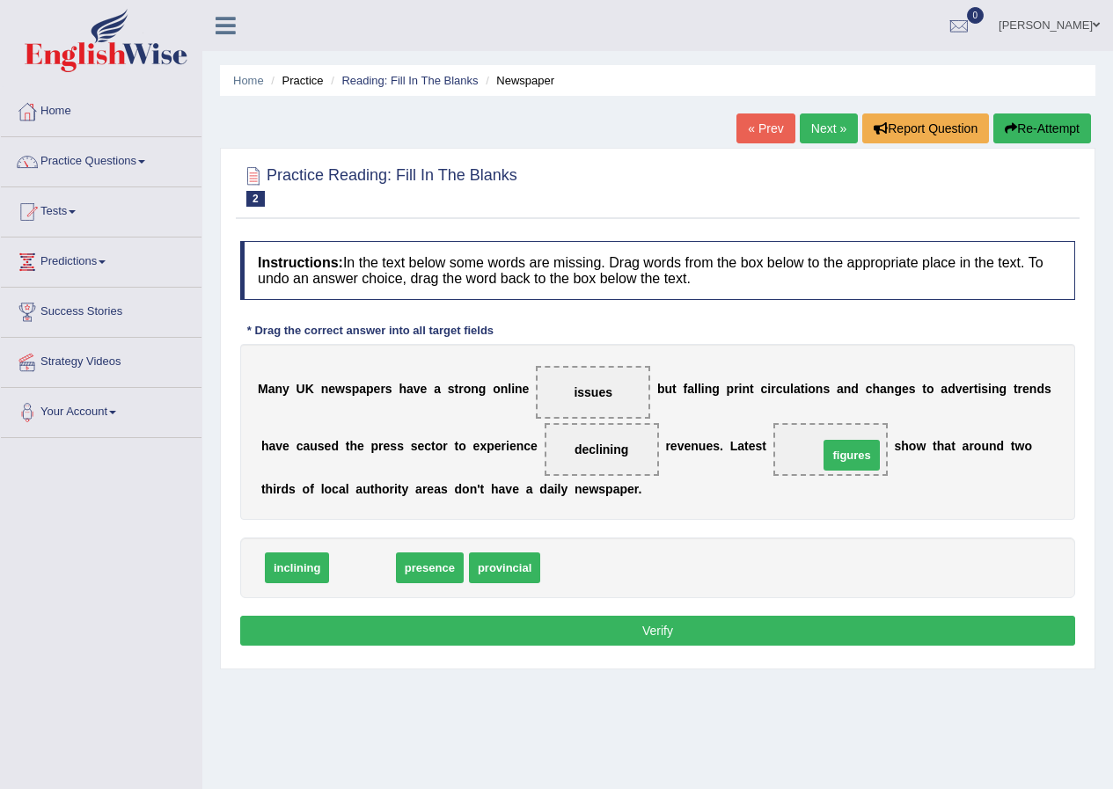
drag, startPoint x: 372, startPoint y: 566, endPoint x: 861, endPoint y: 453, distance: 502.0
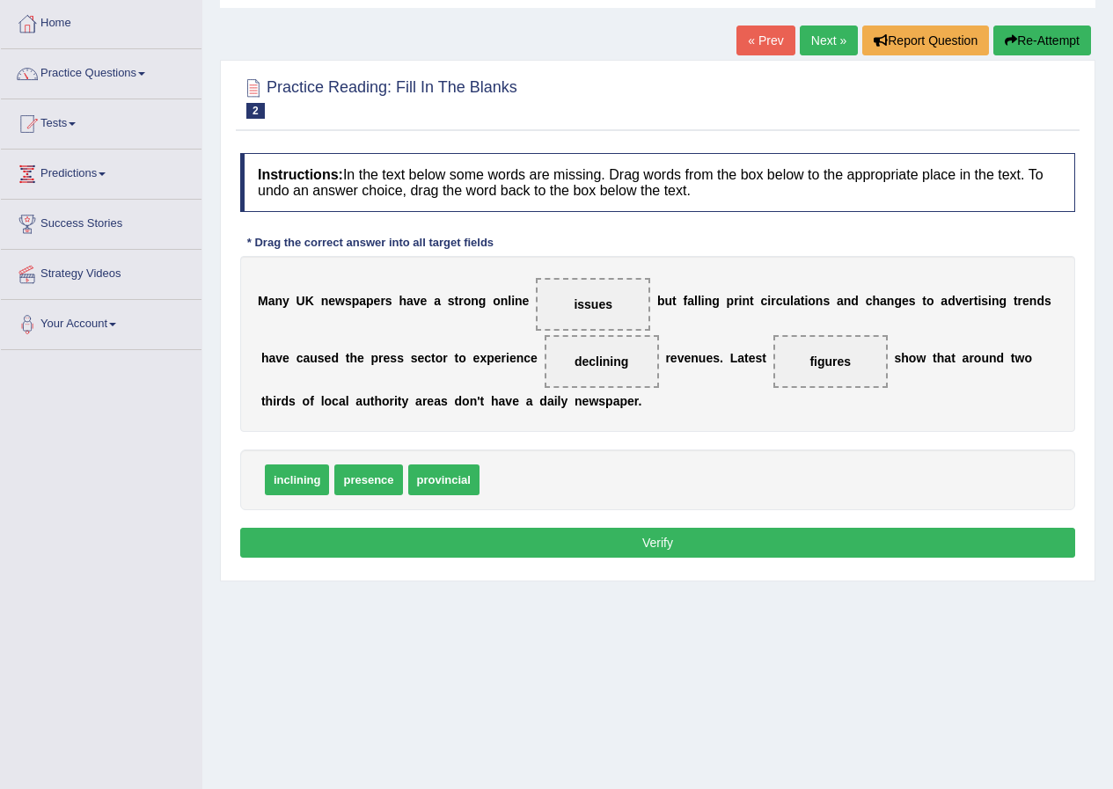
click at [670, 543] on button "Verify" at bounding box center [657, 543] width 835 height 30
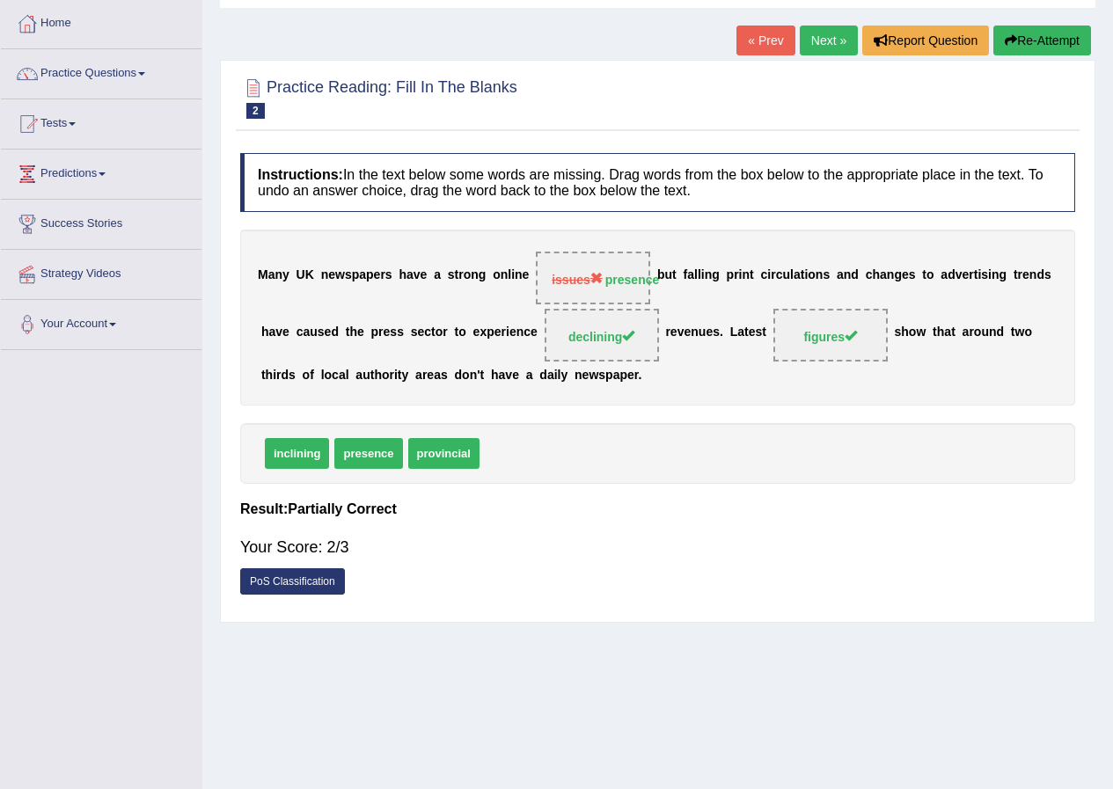
click at [824, 47] on link "Next »" at bounding box center [829, 41] width 58 height 30
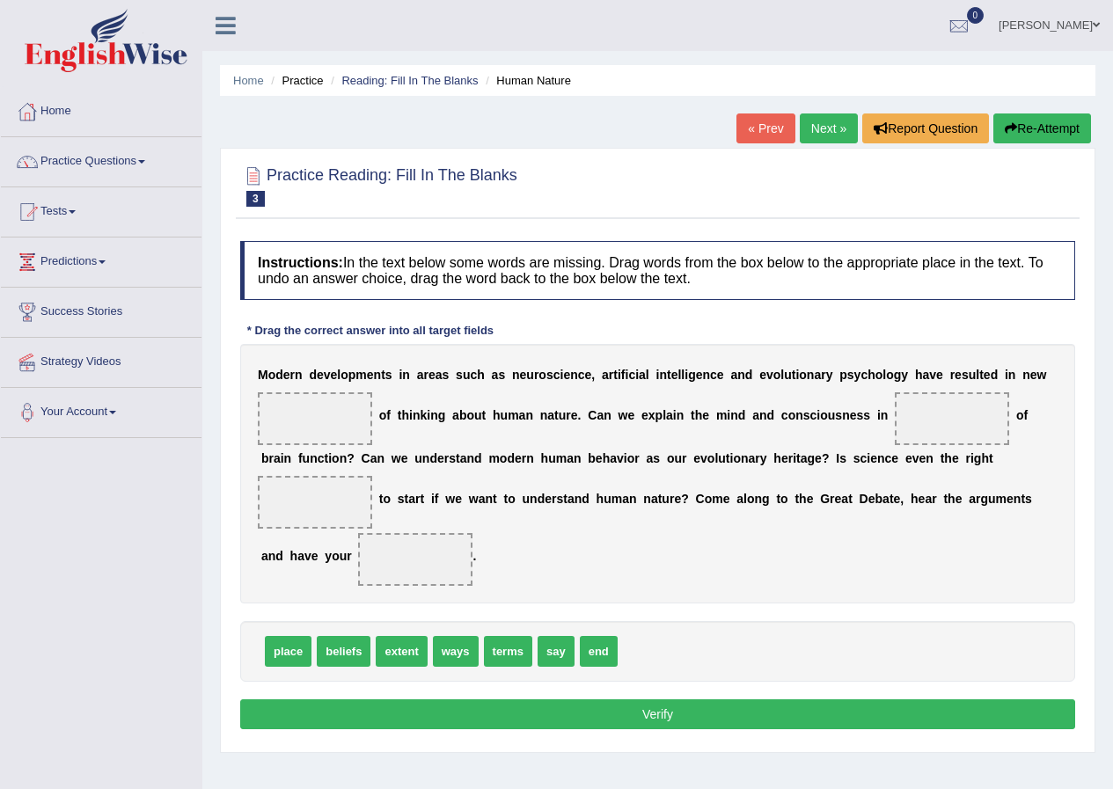
click at [753, 127] on link "« Prev" at bounding box center [765, 129] width 58 height 30
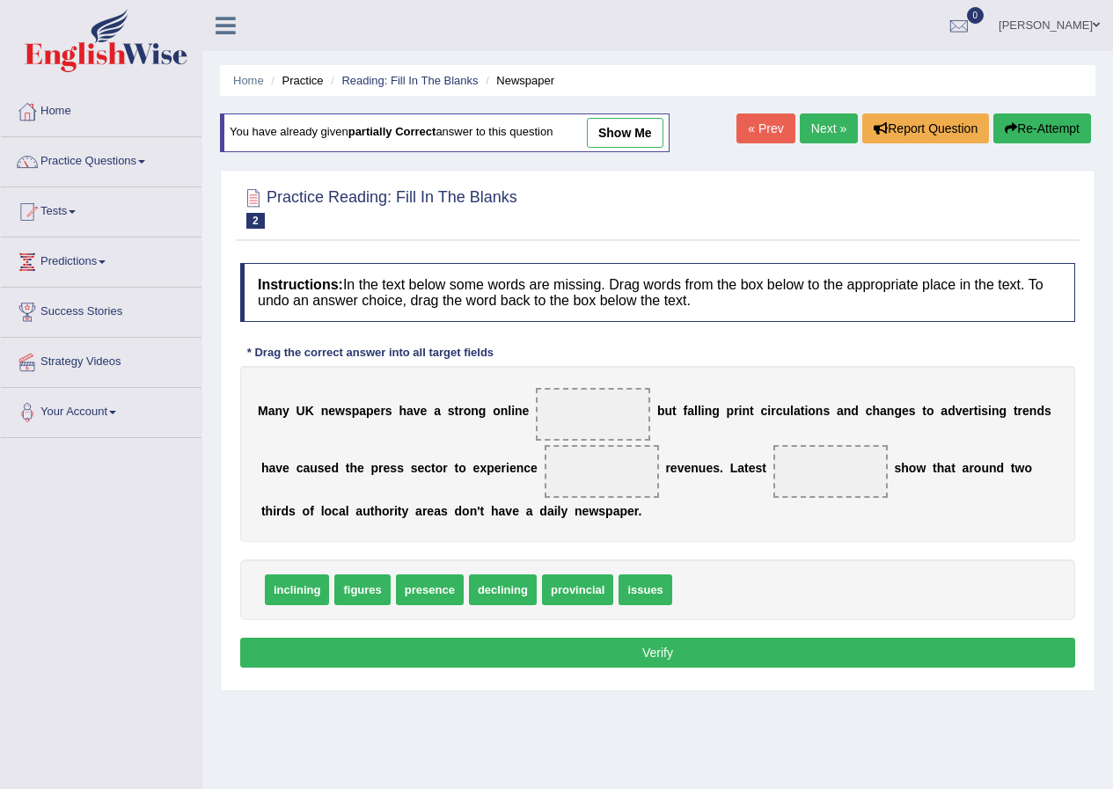
click at [623, 414] on span at bounding box center [593, 414] width 114 height 53
click at [643, 588] on span "issues" at bounding box center [645, 590] width 53 height 31
drag, startPoint x: 643, startPoint y: 588, endPoint x: 590, endPoint y: 403, distance: 192.2
drag, startPoint x: 514, startPoint y: 590, endPoint x: 613, endPoint y: 480, distance: 148.3
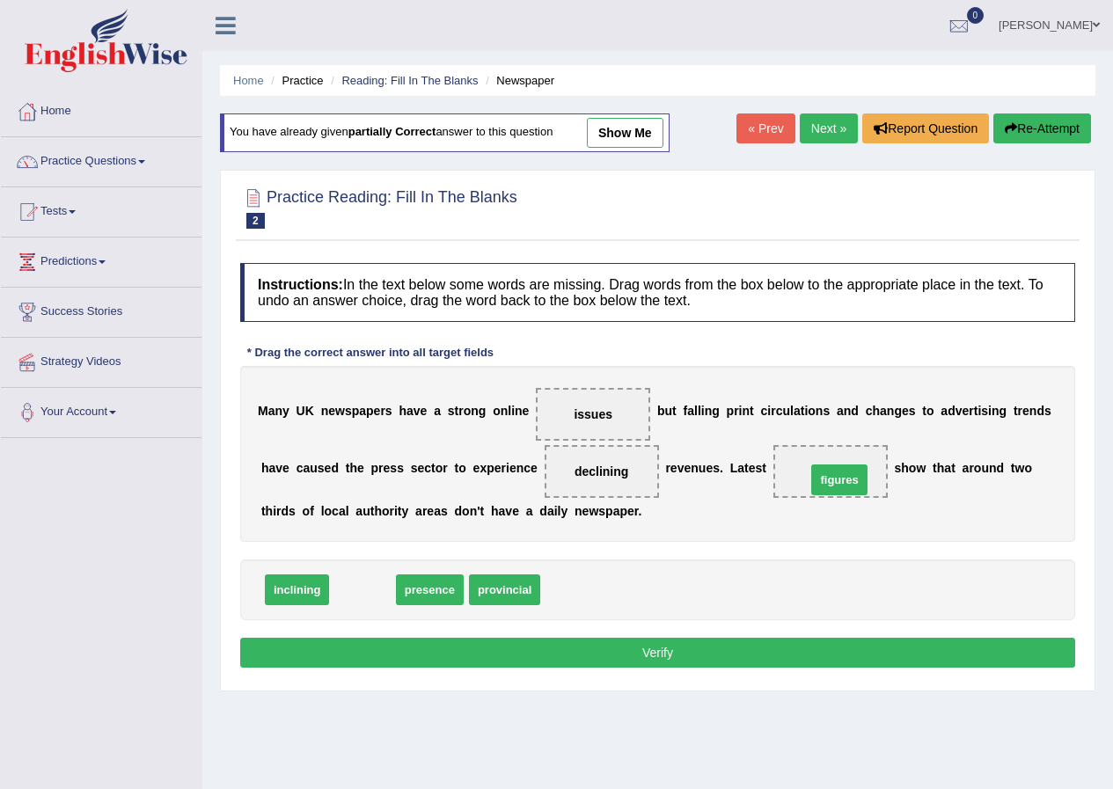
drag, startPoint x: 366, startPoint y: 597, endPoint x: 843, endPoint y: 487, distance: 489.4
click at [625, 128] on link "show me" at bounding box center [625, 133] width 77 height 30
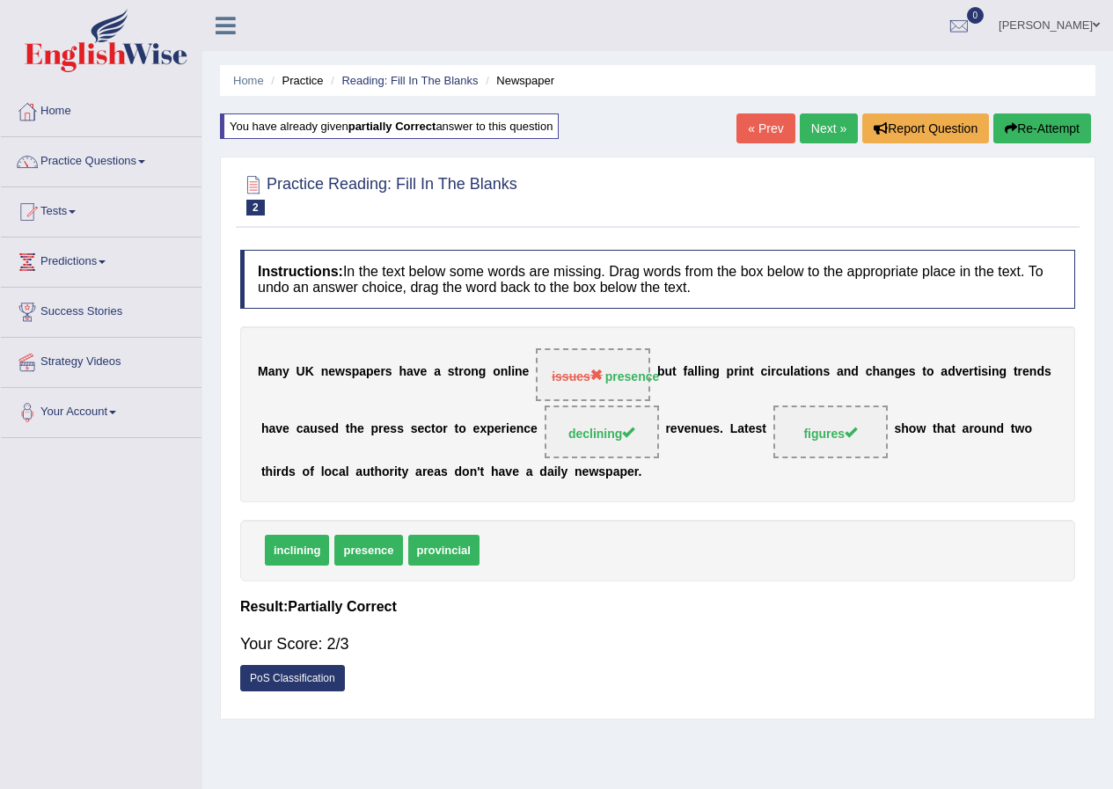
click at [824, 128] on link "Next »" at bounding box center [829, 129] width 58 height 30
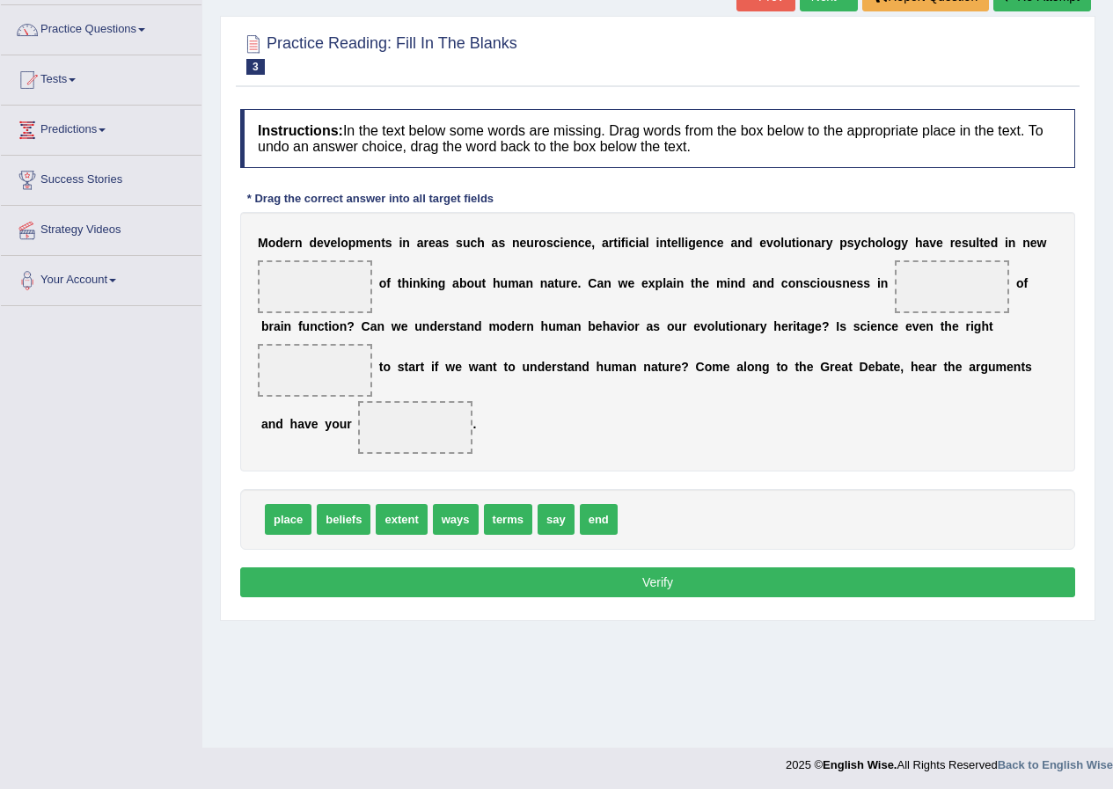
scroll to position [135, 0]
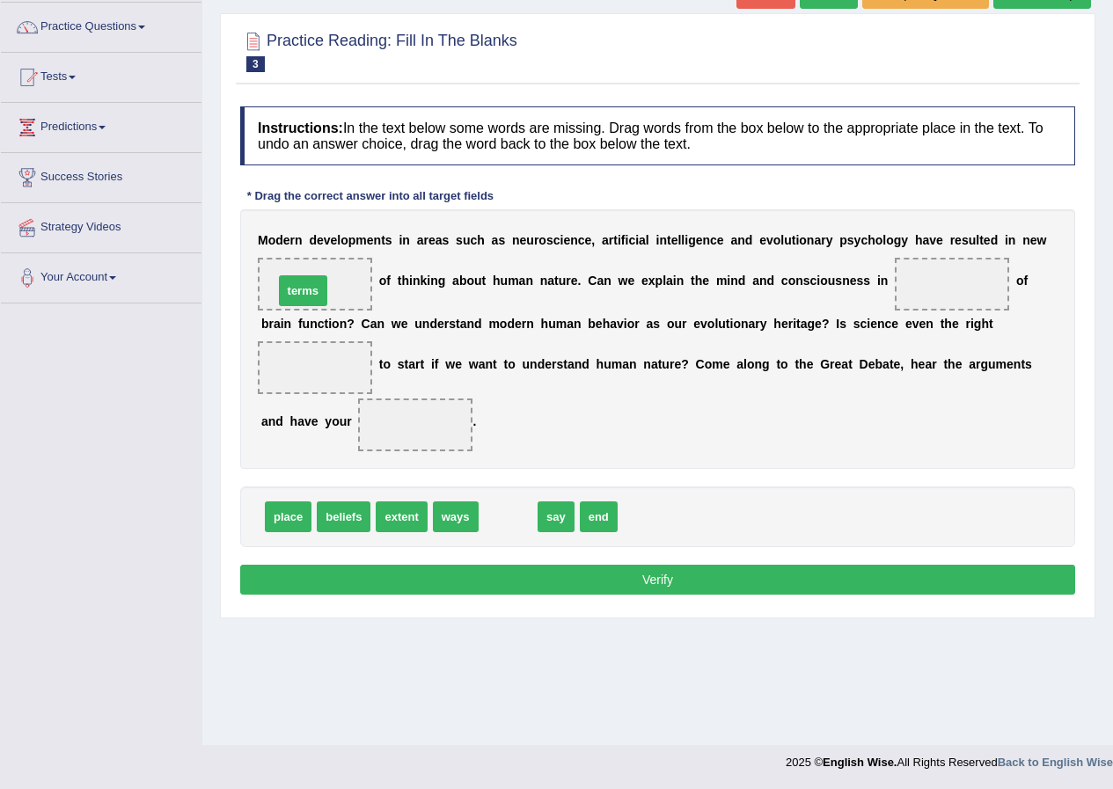
drag, startPoint x: 516, startPoint y: 514, endPoint x: 311, endPoint y: 287, distance: 305.9
drag, startPoint x: 458, startPoint y: 521, endPoint x: 938, endPoint y: 297, distance: 530.2
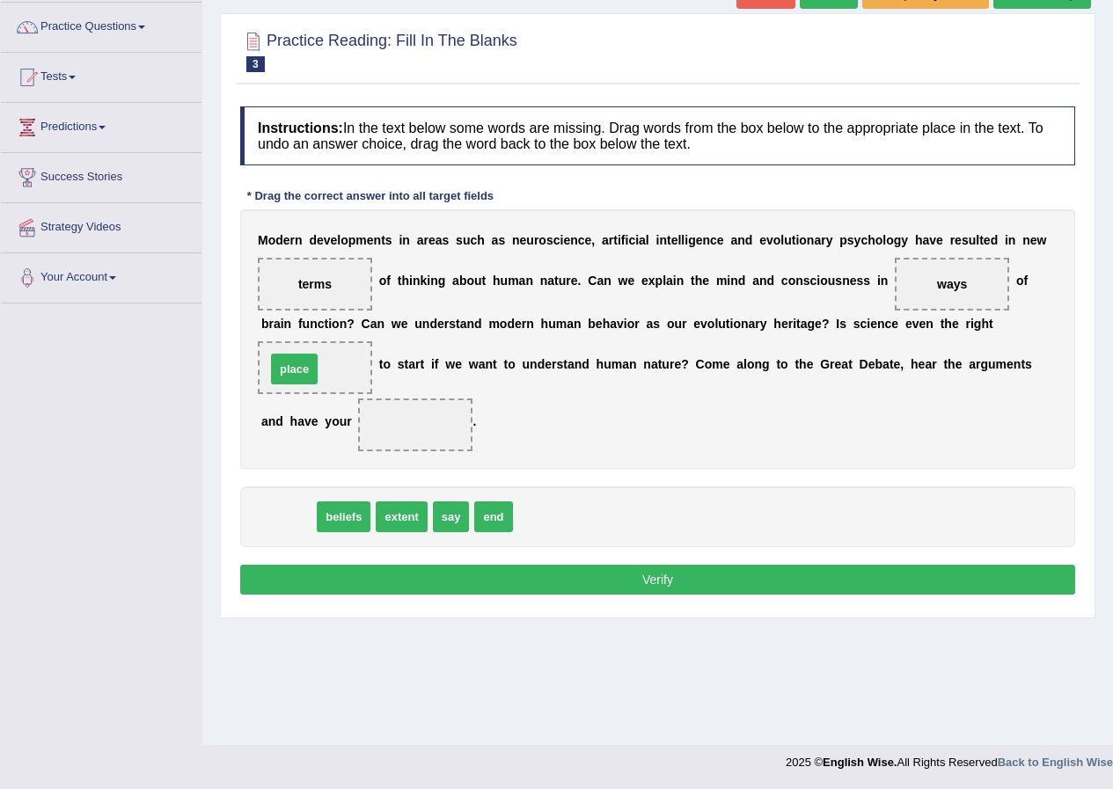
drag, startPoint x: 290, startPoint y: 516, endPoint x: 297, endPoint y: 368, distance: 147.9
drag, startPoint x: 297, startPoint y: 516, endPoint x: 419, endPoint y: 429, distance: 150.7
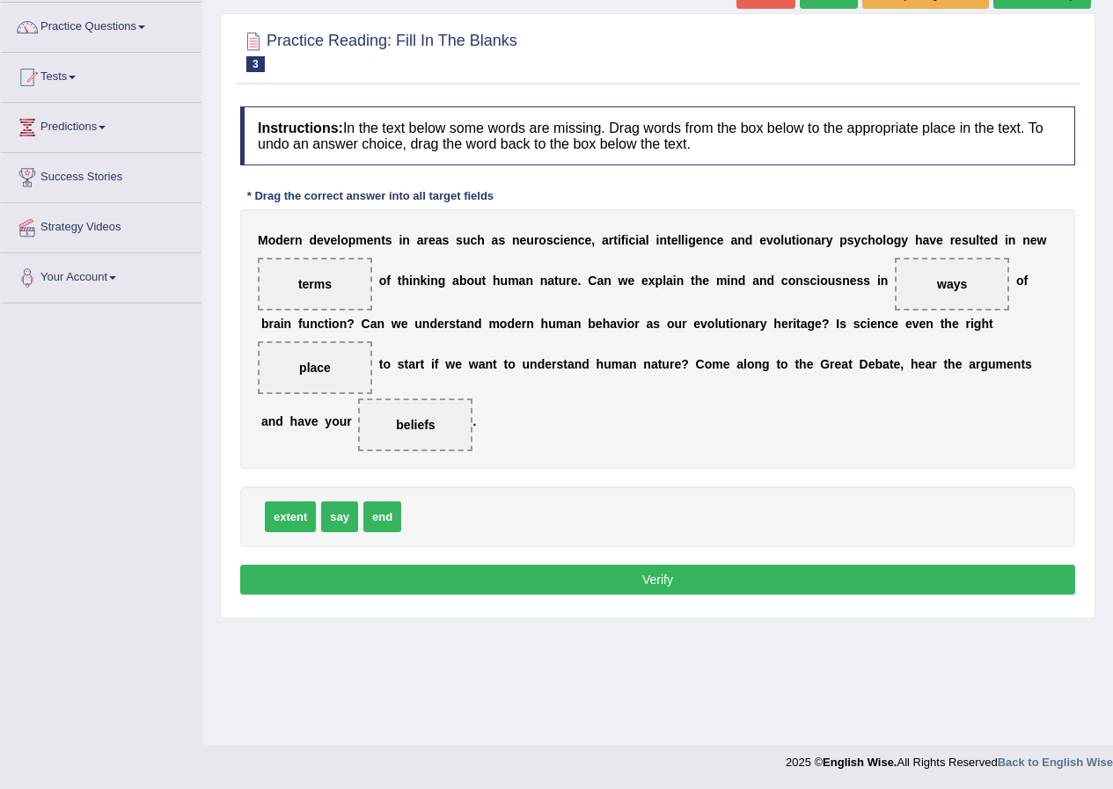
click at [628, 578] on button "Verify" at bounding box center [657, 580] width 835 height 30
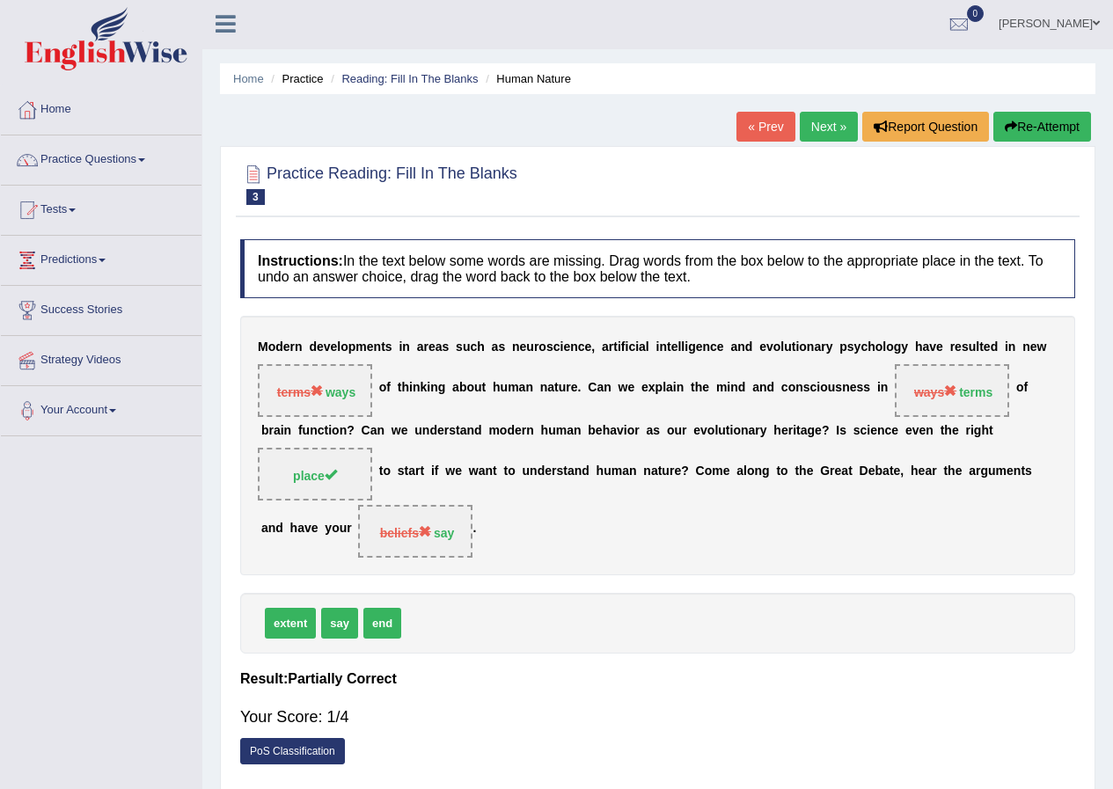
scroll to position [0, 0]
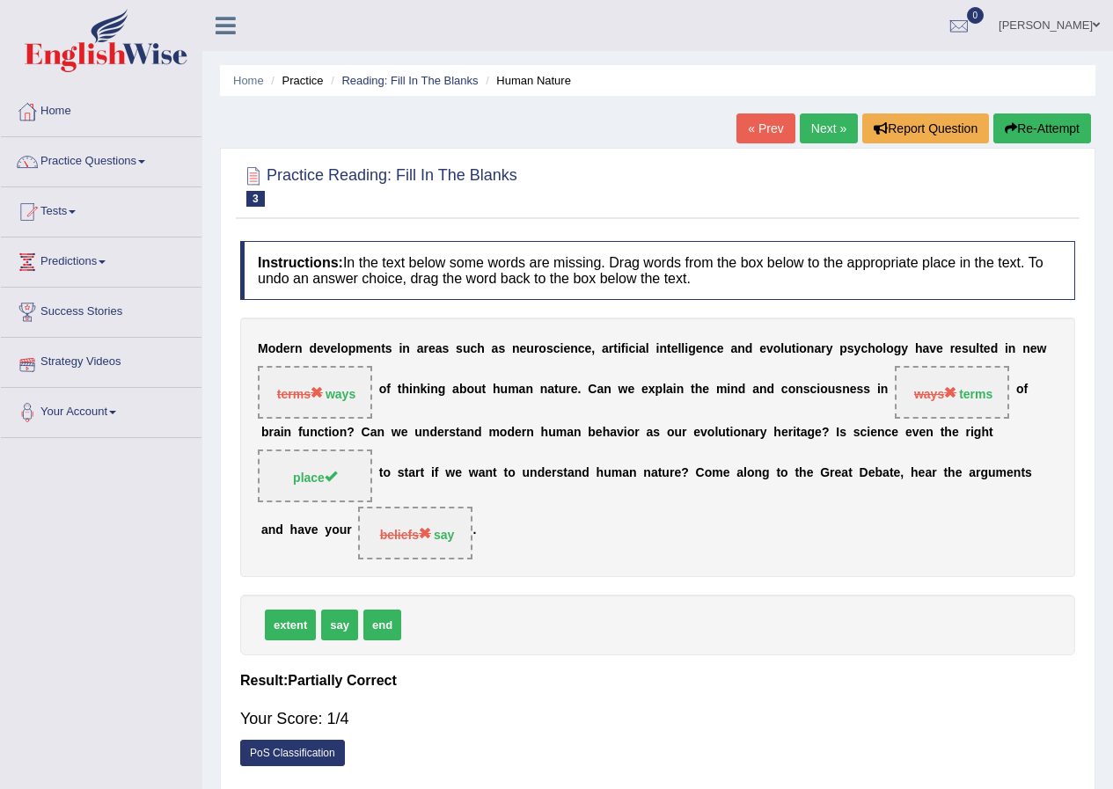
click at [340, 389] on strong "ways" at bounding box center [341, 394] width 30 height 14
click at [326, 402] on span "terms ways" at bounding box center [315, 392] width 114 height 53
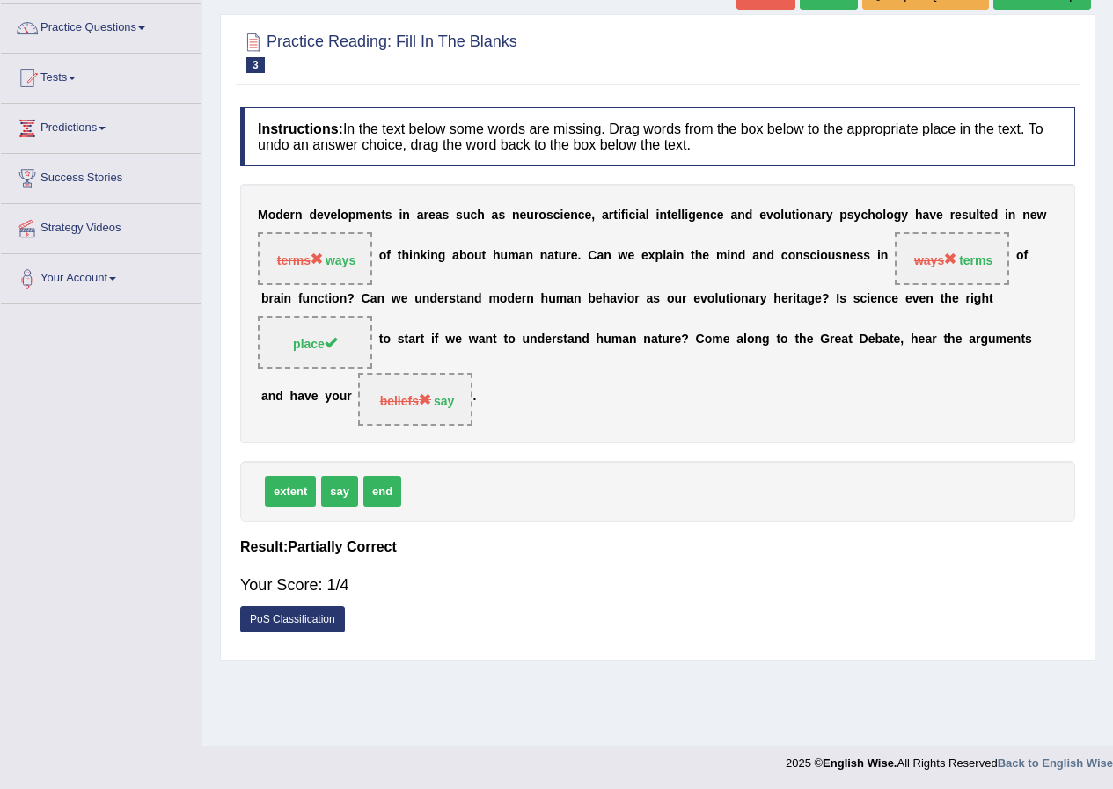
scroll to position [135, 0]
click at [310, 623] on link "PoS Classification" at bounding box center [292, 618] width 105 height 26
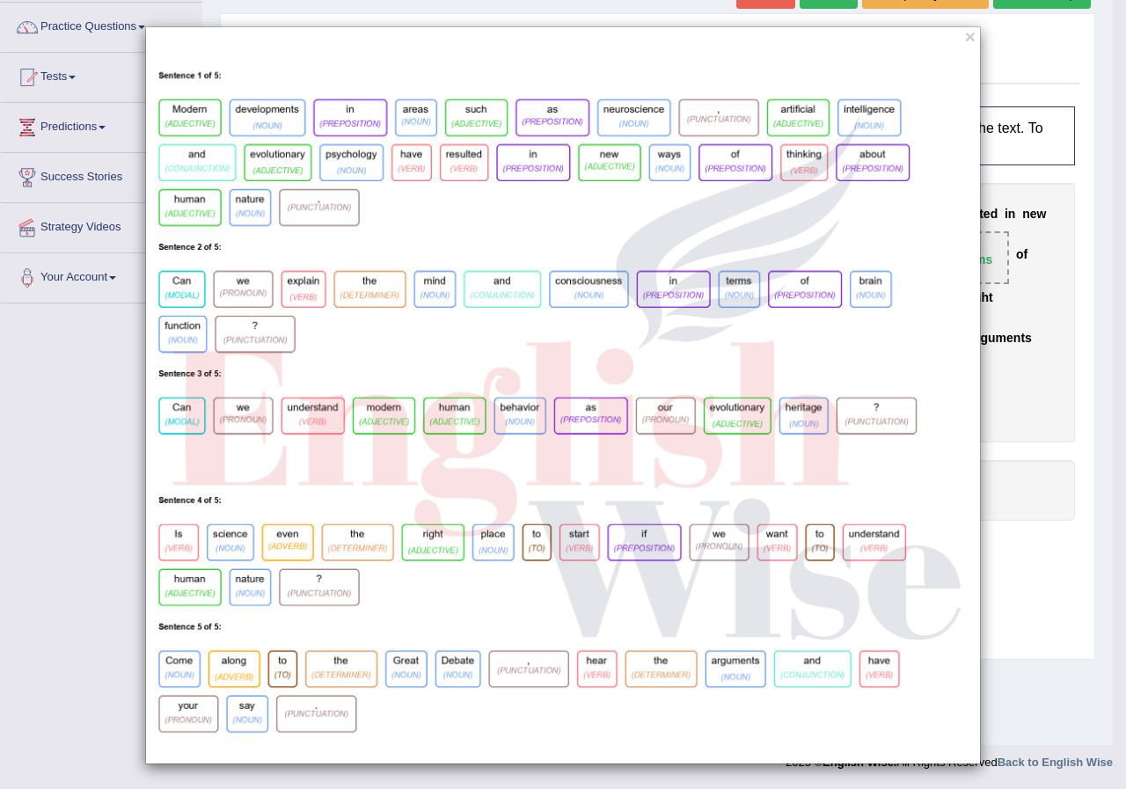
click at [920, 567] on img at bounding box center [563, 407] width 834 height 714
click at [965, 44] on button "×" at bounding box center [970, 36] width 11 height 18
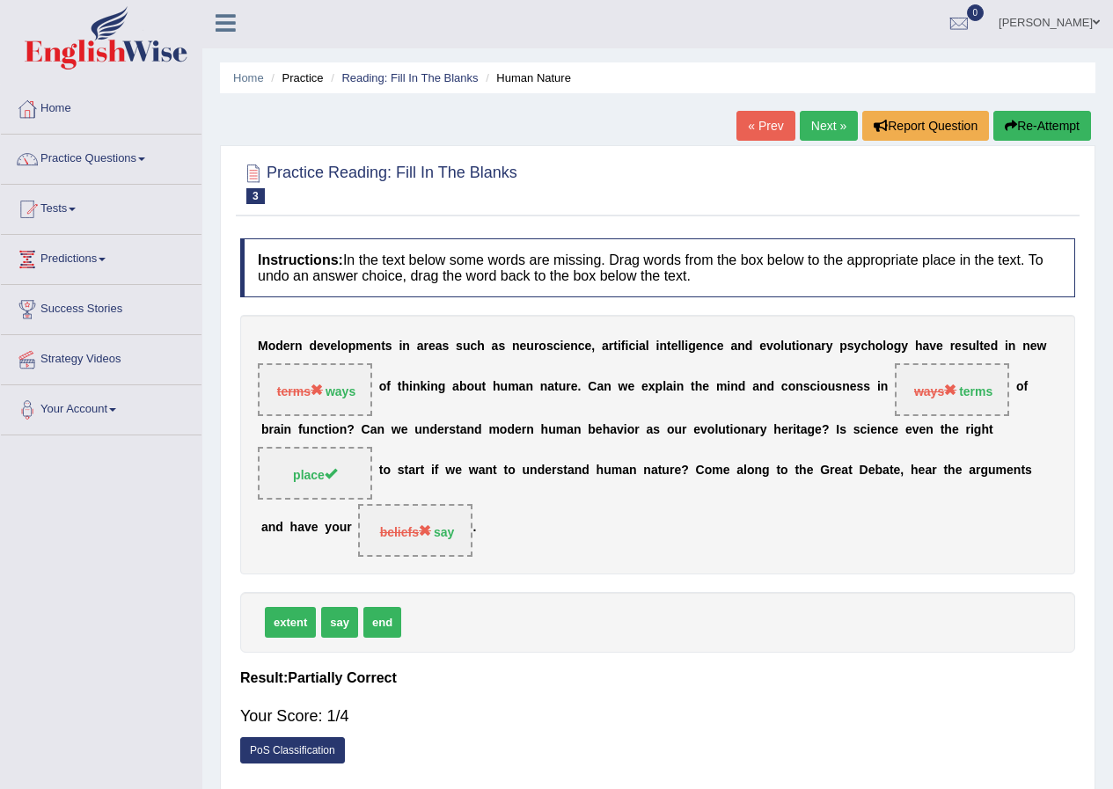
scroll to position [0, 0]
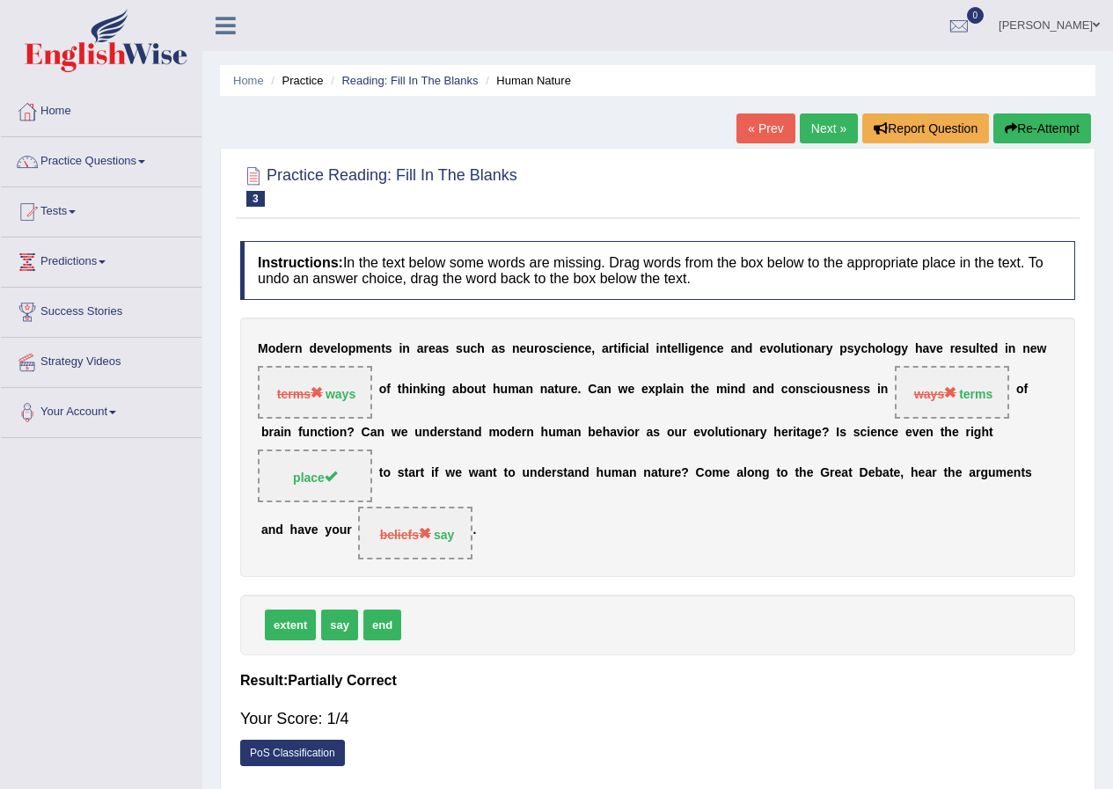
click at [818, 128] on link "Next »" at bounding box center [829, 129] width 58 height 30
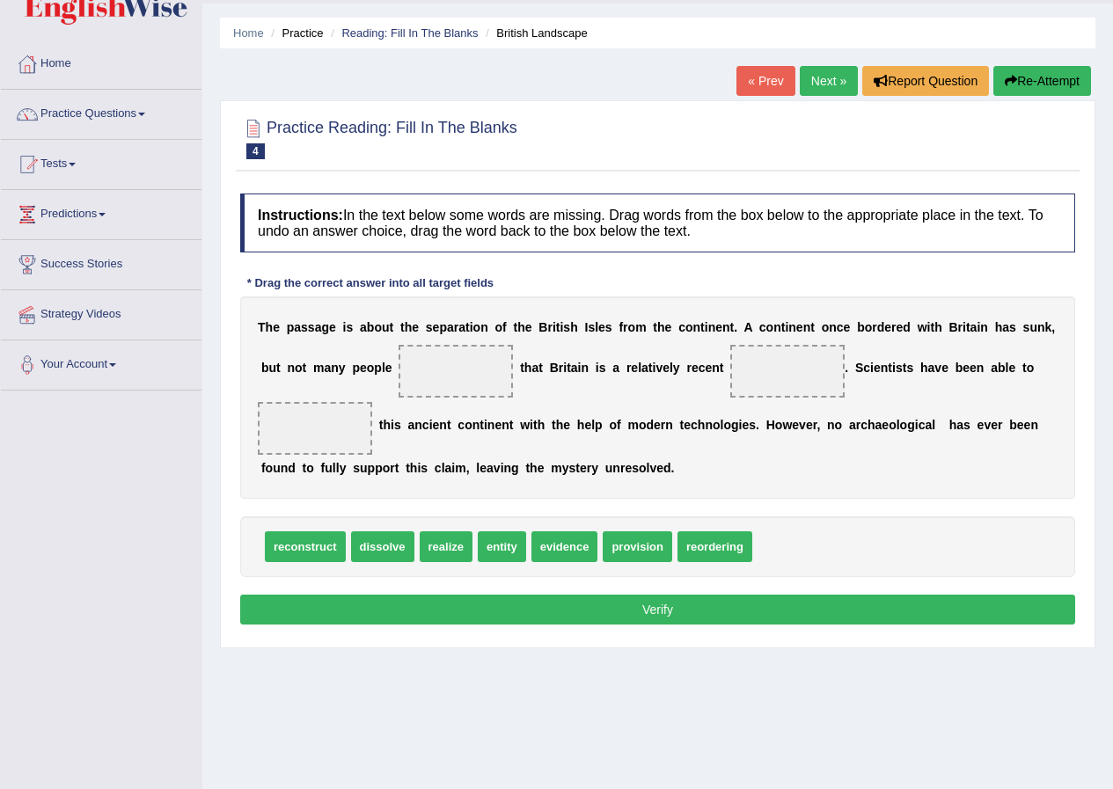
scroll to position [135, 0]
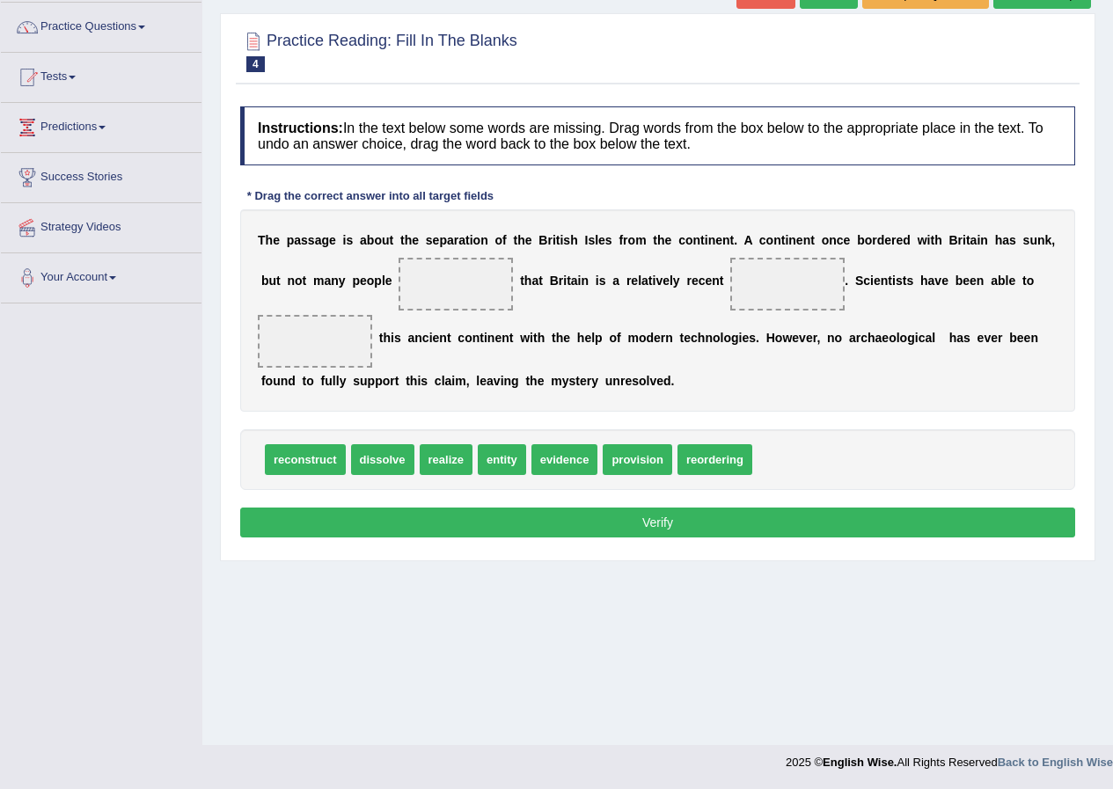
click at [448, 289] on span at bounding box center [456, 284] width 114 height 53
drag, startPoint x: 451, startPoint y: 455, endPoint x: 436, endPoint y: 279, distance: 176.5
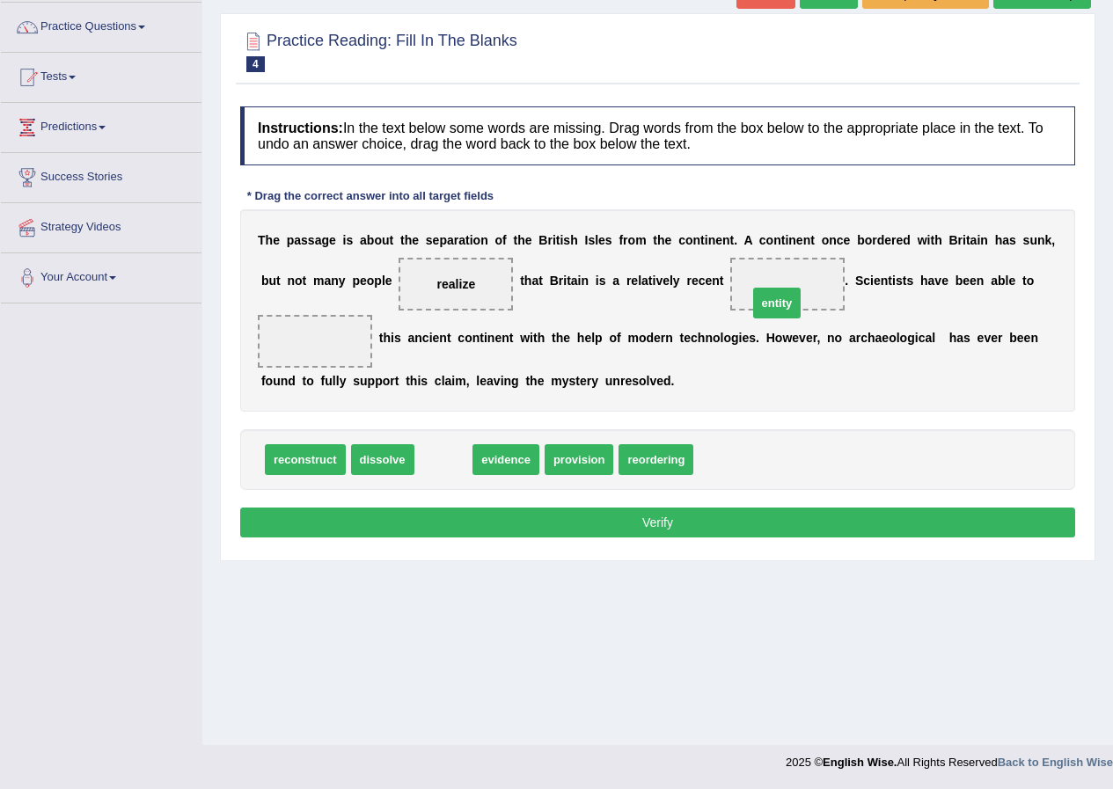
drag, startPoint x: 453, startPoint y: 456, endPoint x: 787, endPoint y: 299, distance: 368.4
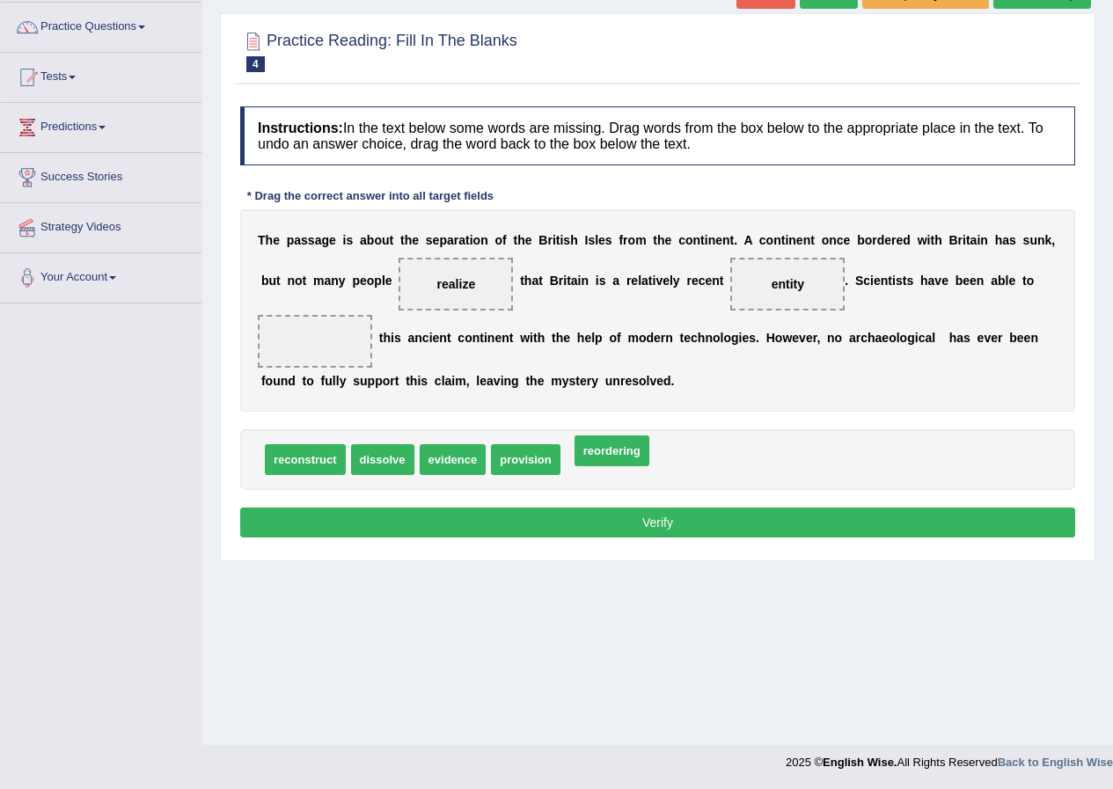
drag, startPoint x: 598, startPoint y: 458, endPoint x: 608, endPoint y: 452, distance: 11.5
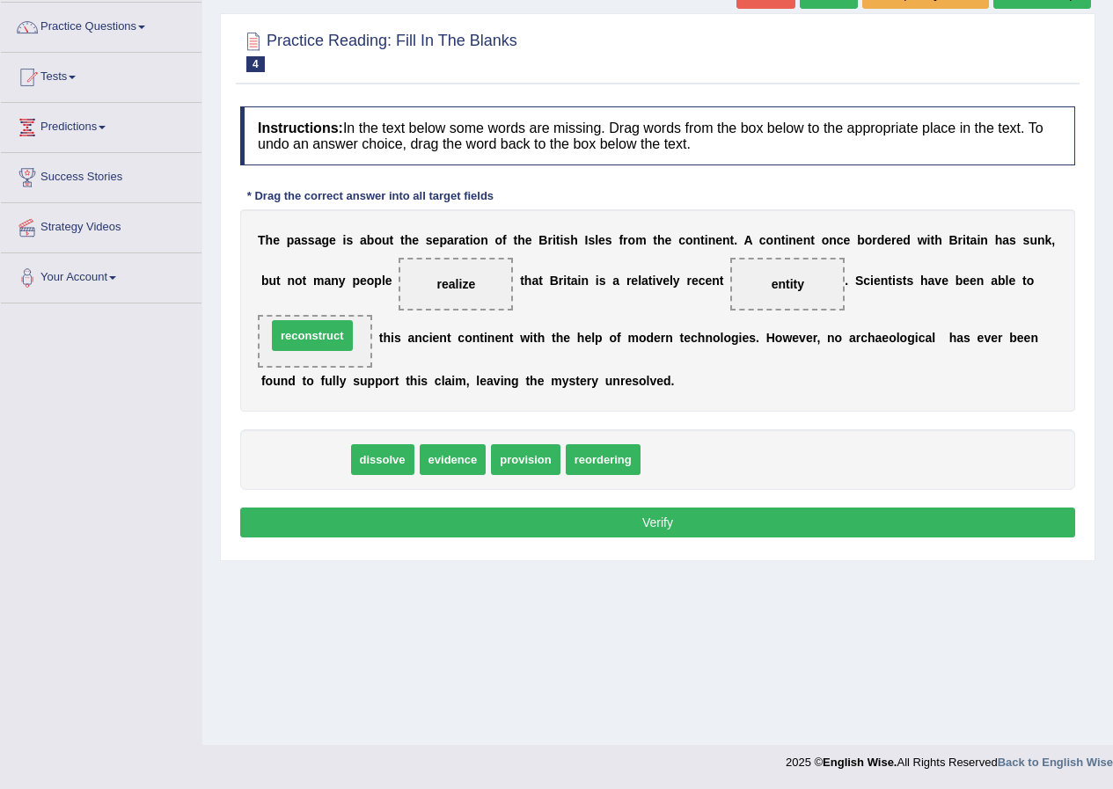
drag, startPoint x: 323, startPoint y: 458, endPoint x: 330, endPoint y: 334, distance: 124.3
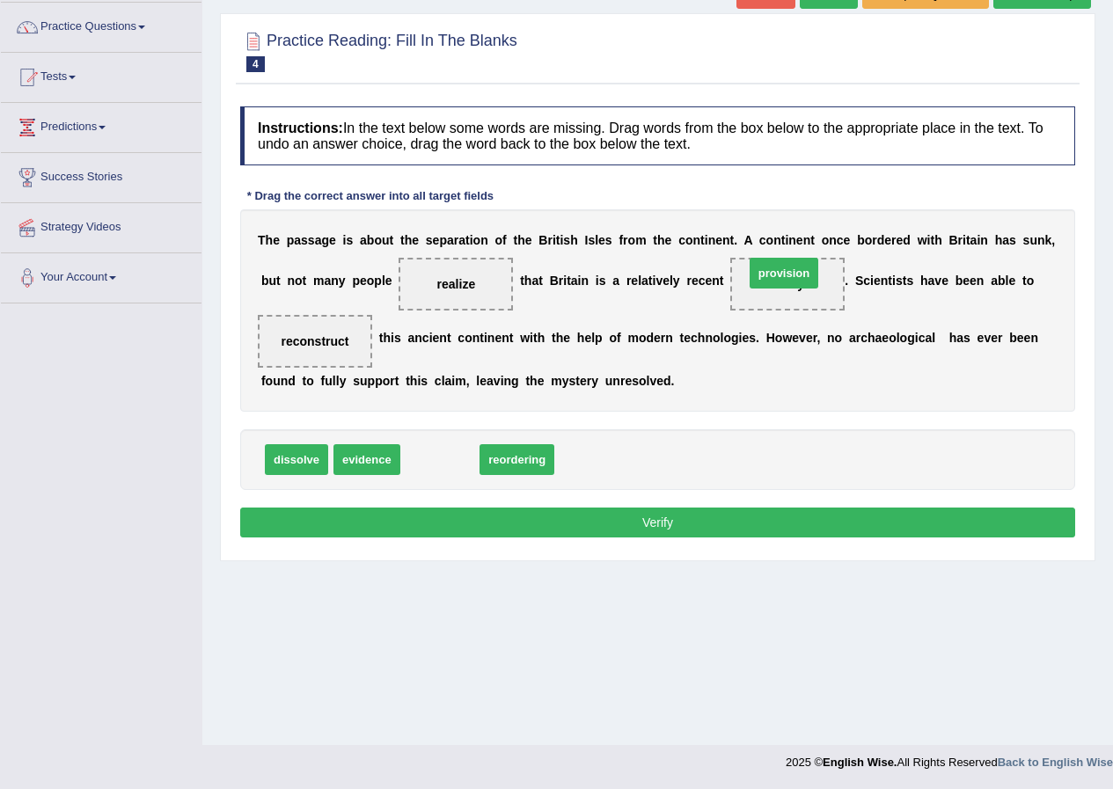
drag, startPoint x: 446, startPoint y: 458, endPoint x: 794, endPoint y: 278, distance: 391.6
click at [590, 518] on button "Verify" at bounding box center [657, 523] width 835 height 30
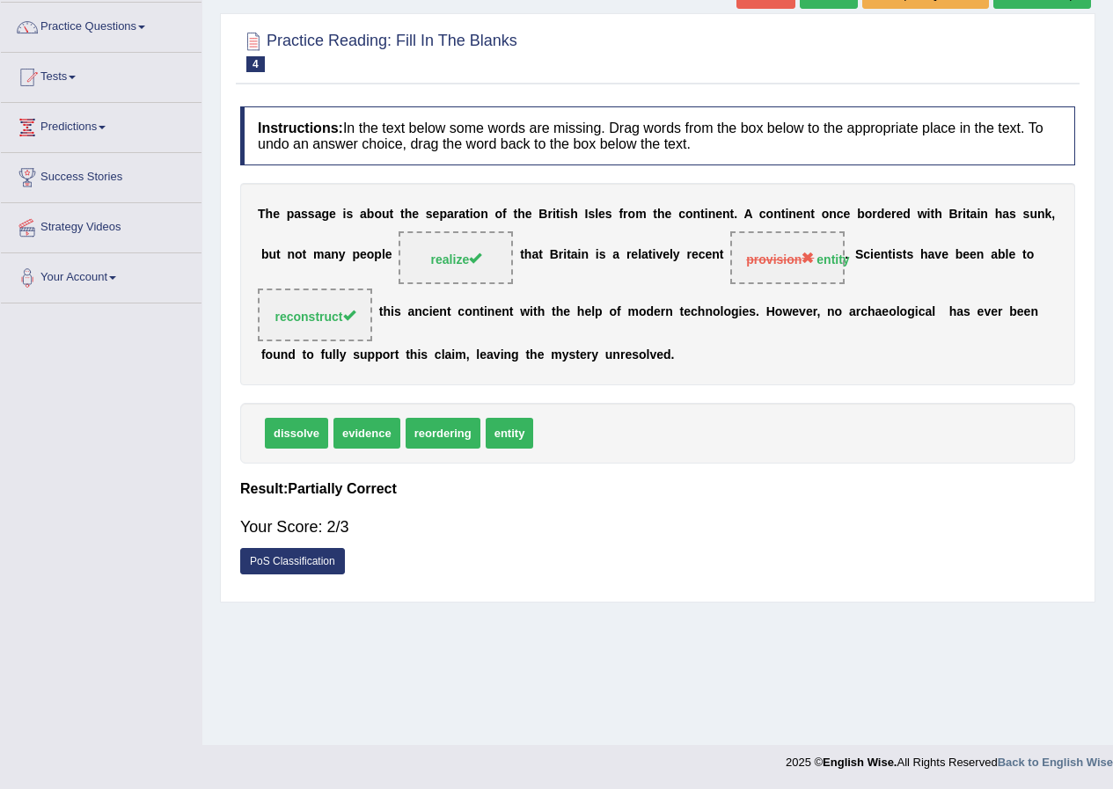
click at [833, 262] on strong "entity" at bounding box center [833, 260] width 33 height 14
click at [814, 257] on span "provision entity" at bounding box center [787, 257] width 114 height 53
click at [817, 256] on span "provision entity" at bounding box center [787, 257] width 114 height 53
click at [269, 557] on link "PoS Classification" at bounding box center [292, 561] width 105 height 26
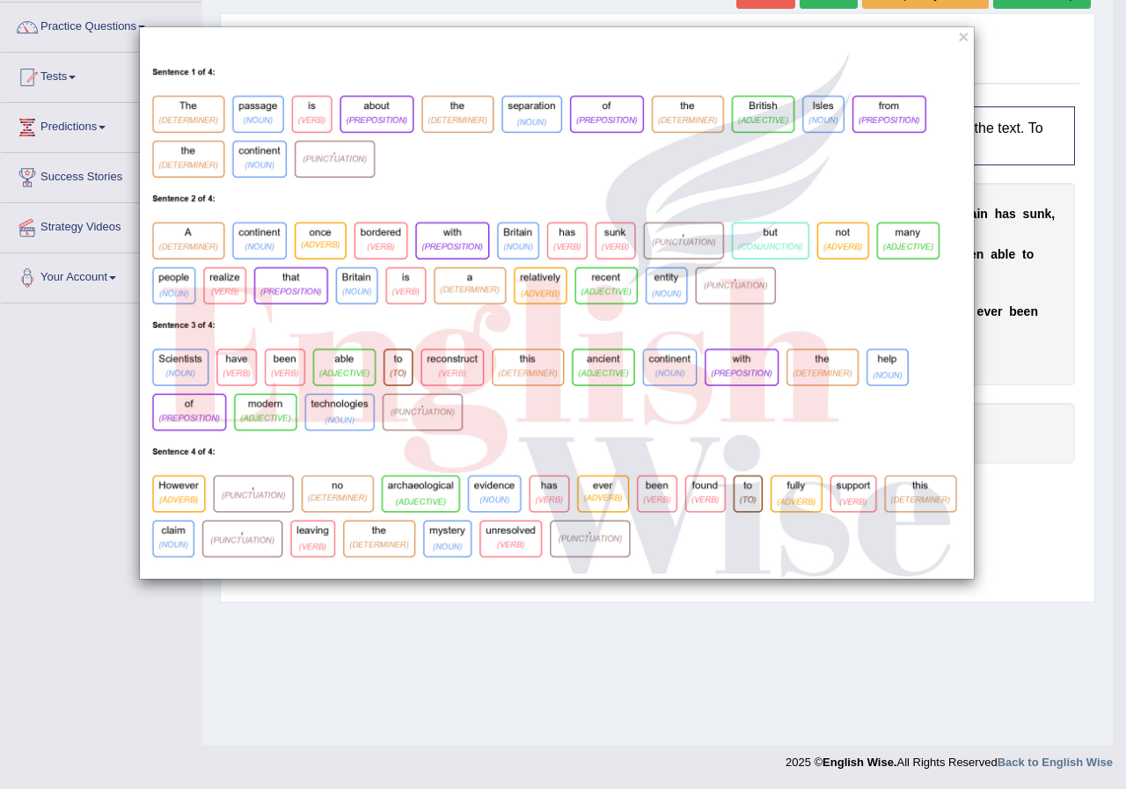
drag, startPoint x: 948, startPoint y: 40, endPoint x: 949, endPoint y: 53, distance: 13.2
click at [949, 53] on div "×" at bounding box center [557, 302] width 836 height 553
click at [956, 28] on div "×" at bounding box center [557, 302] width 836 height 553
click at [961, 34] on button "×" at bounding box center [963, 36] width 11 height 18
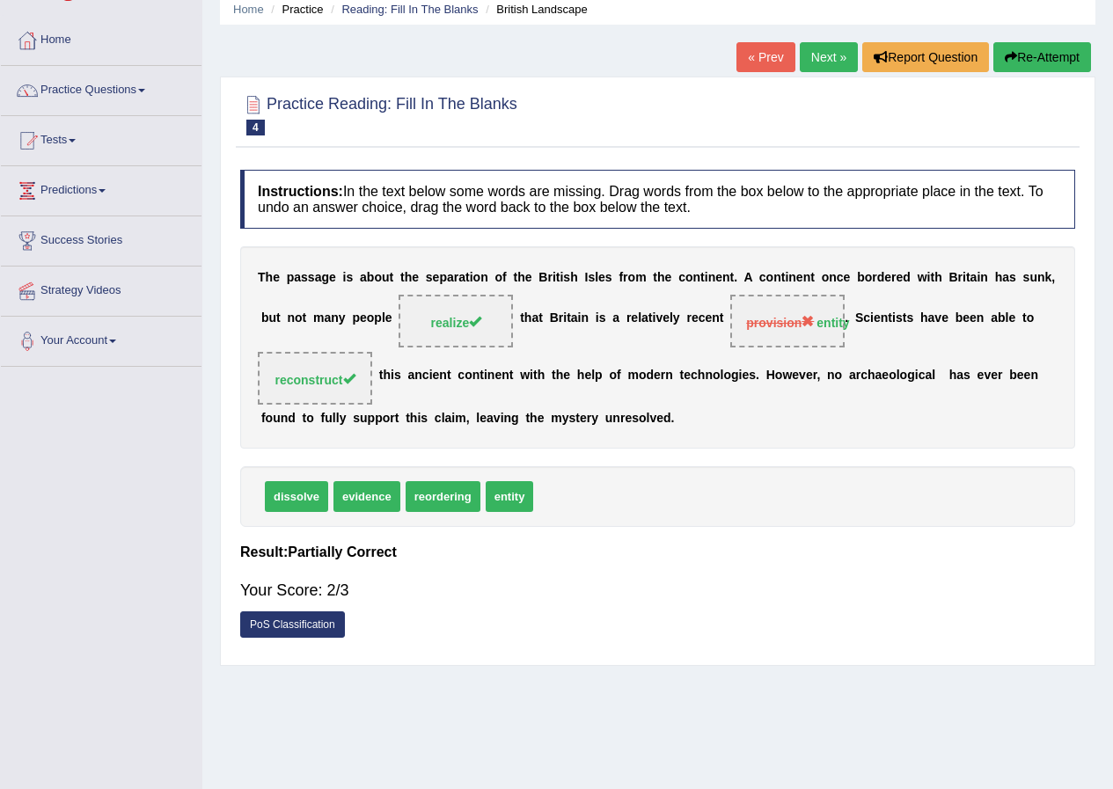
scroll to position [0, 0]
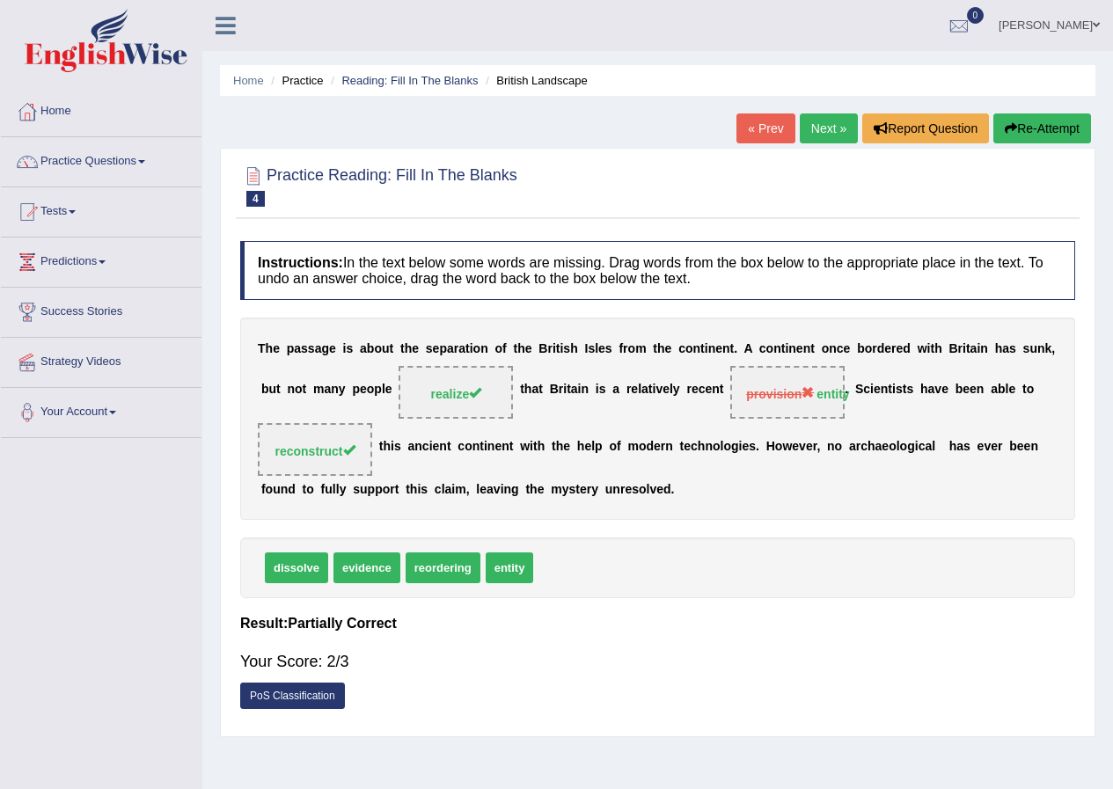
click at [809, 123] on link "Next »" at bounding box center [829, 129] width 58 height 30
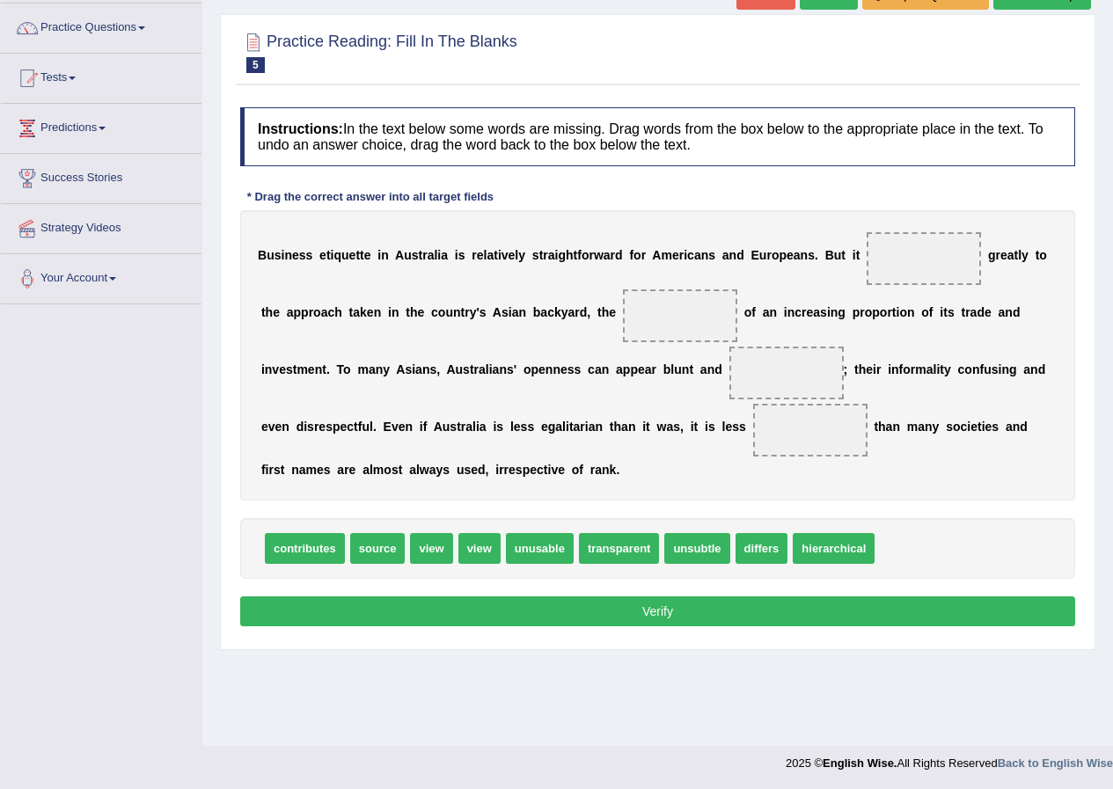
scroll to position [135, 0]
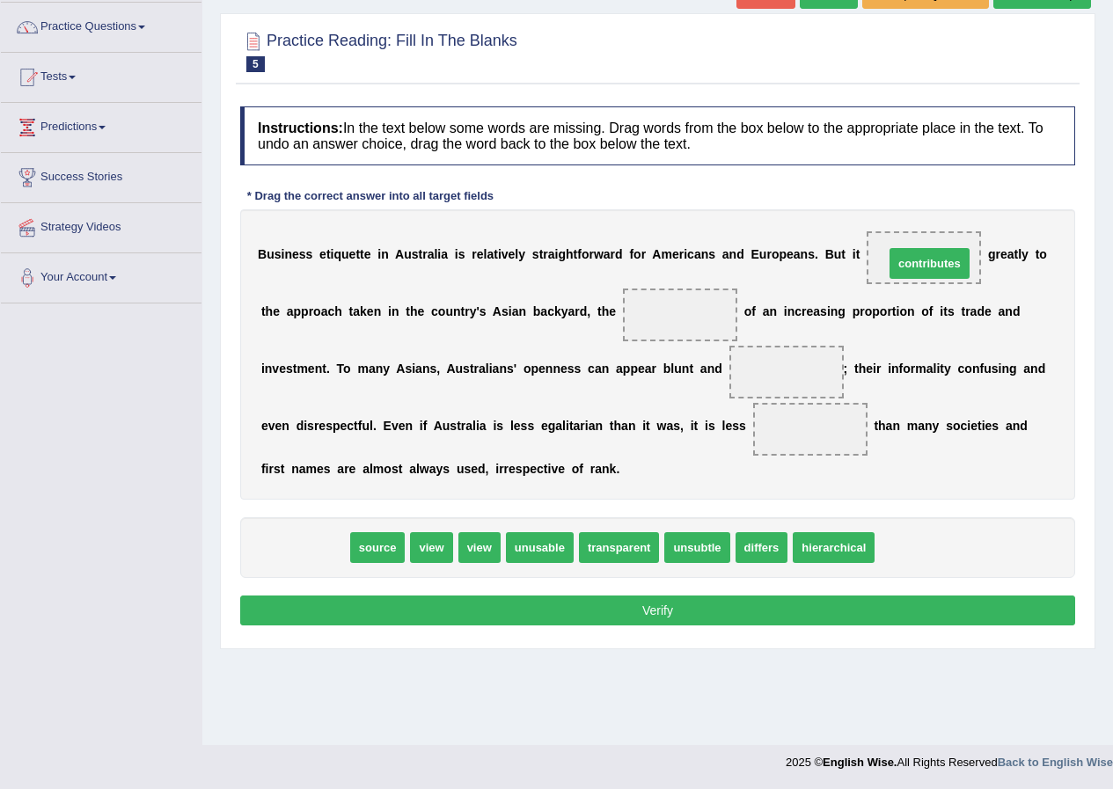
drag, startPoint x: 319, startPoint y: 549, endPoint x: 944, endPoint y: 265, distance: 686.3
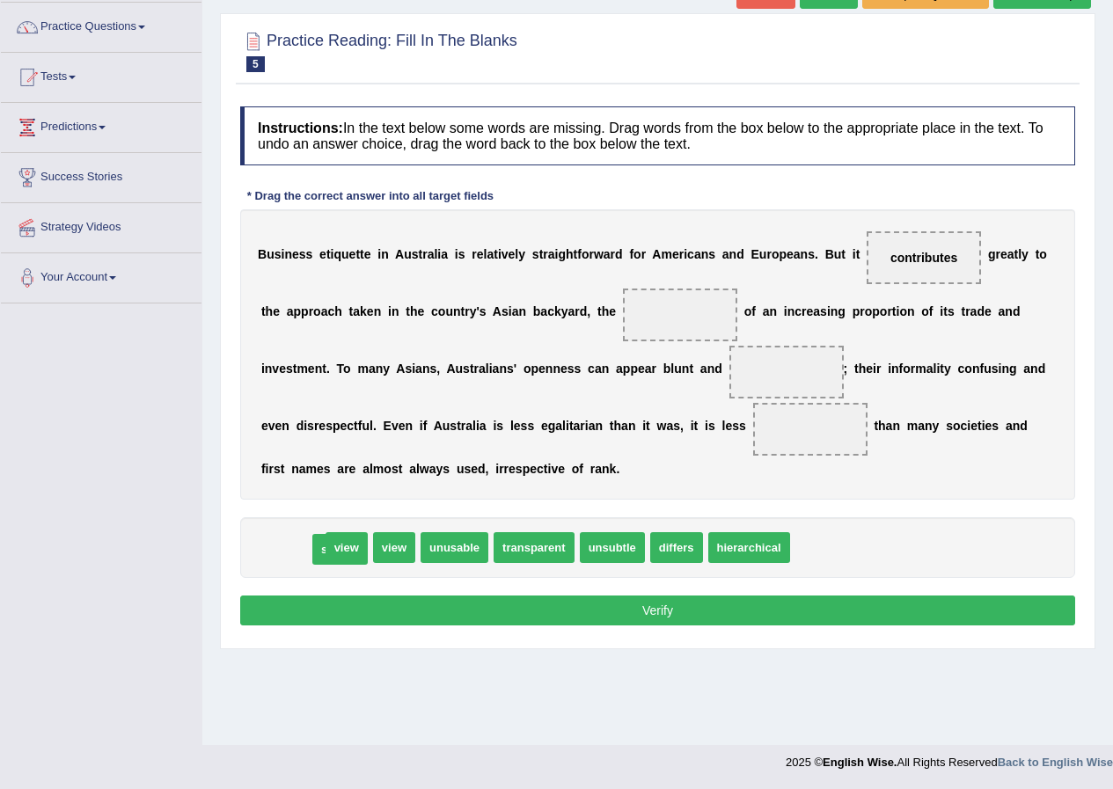
drag, startPoint x: 297, startPoint y: 540, endPoint x: 344, endPoint y: 542, distance: 47.5
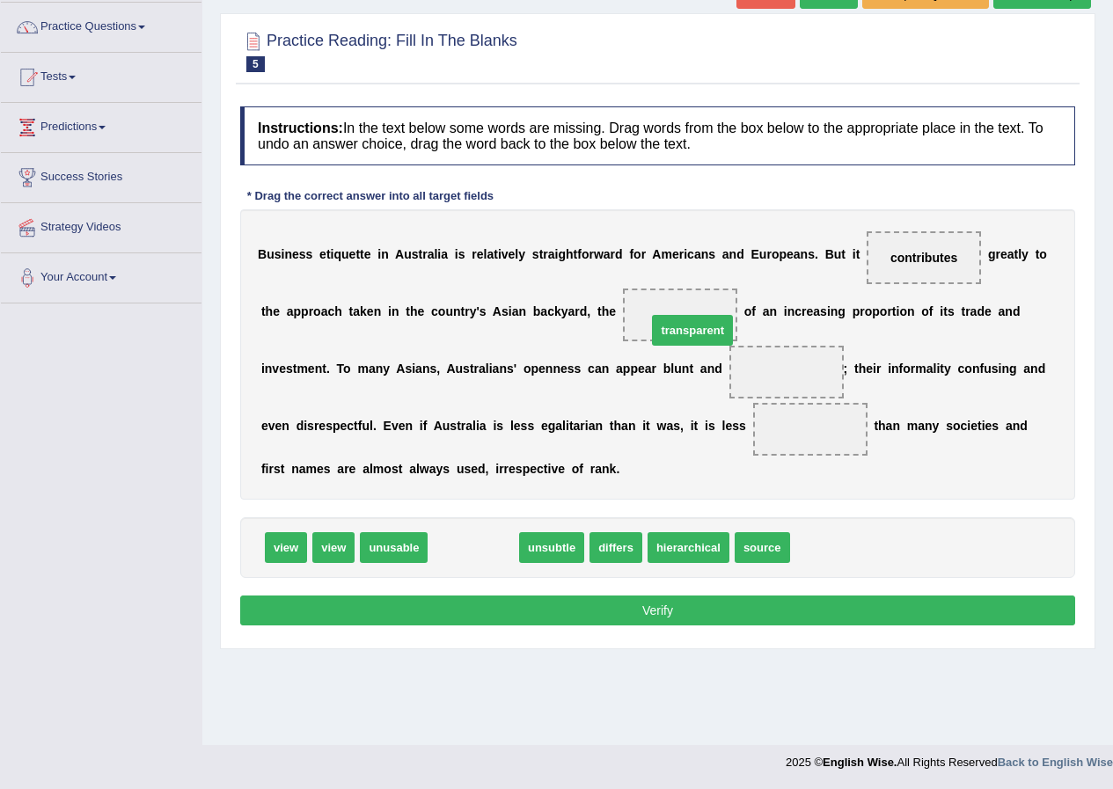
drag, startPoint x: 472, startPoint y: 544, endPoint x: 691, endPoint y: 326, distance: 308.6
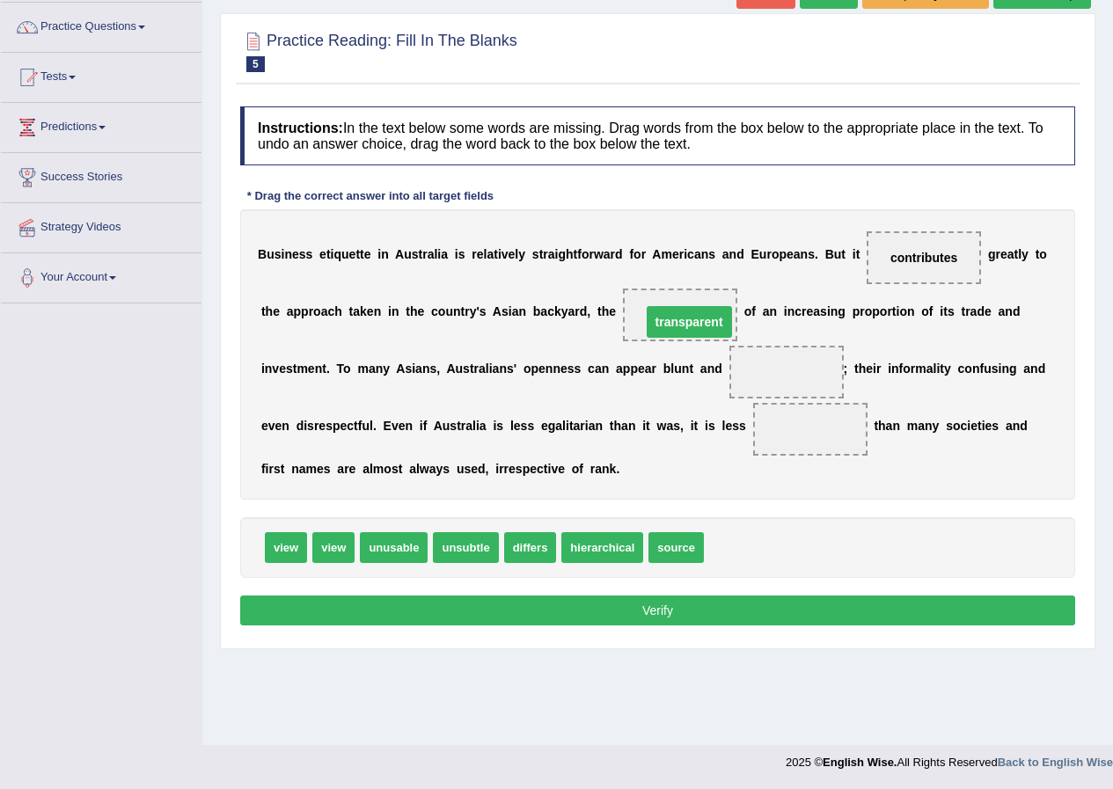
drag, startPoint x: 768, startPoint y: 372, endPoint x: 670, endPoint y: 322, distance: 110.6
drag, startPoint x: 661, startPoint y: 325, endPoint x: 706, endPoint y: 368, distance: 62.2
click at [726, 420] on div "B u s i n e s s e t i q u e t t e i n A u s t r a l i a i s r e l a t i v e l y…" at bounding box center [657, 354] width 835 height 290
drag, startPoint x: 673, startPoint y: 317, endPoint x: 810, endPoint y: 569, distance: 287.4
drag, startPoint x: 680, startPoint y: 546, endPoint x: 678, endPoint y: 326, distance: 220.9
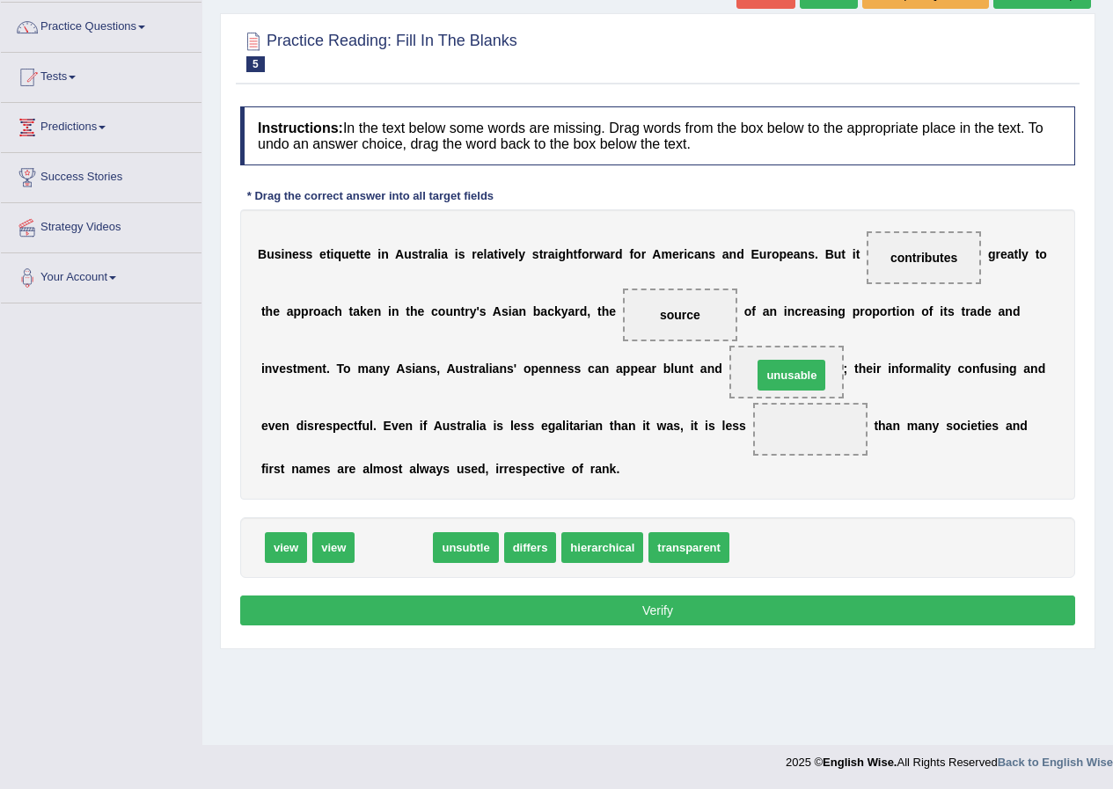
drag, startPoint x: 385, startPoint y: 542, endPoint x: 774, endPoint y: 379, distance: 421.6
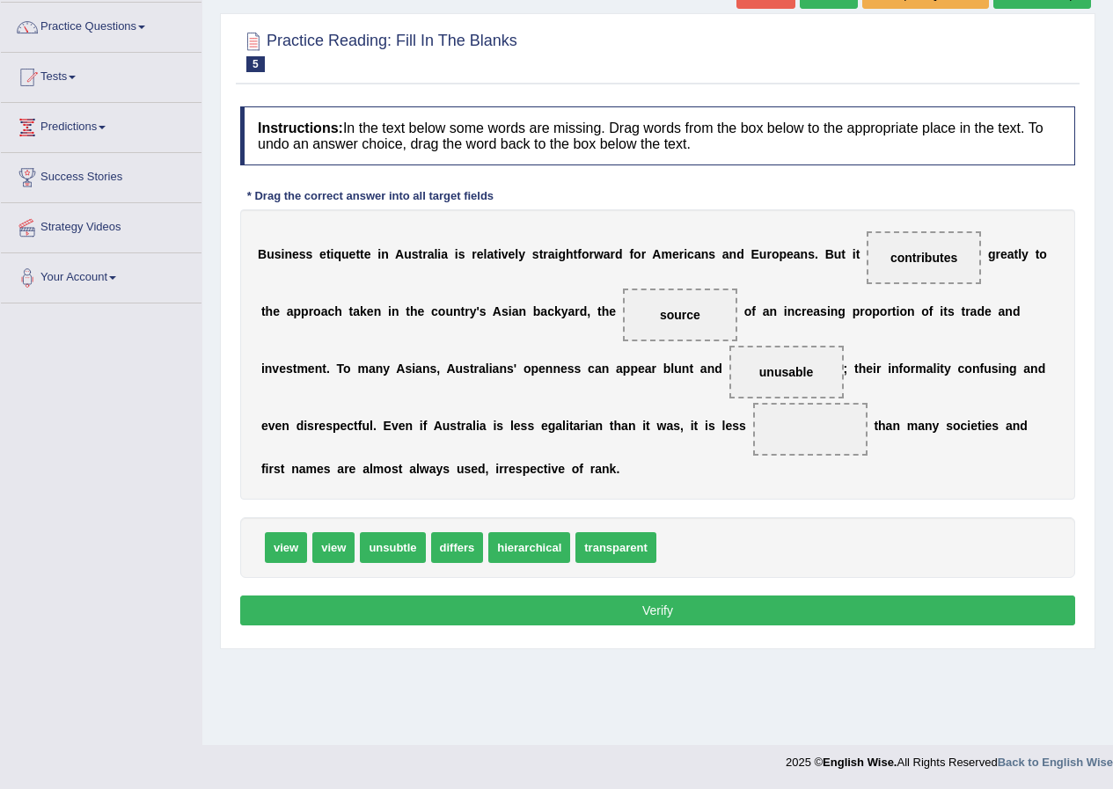
drag, startPoint x: 919, startPoint y: 272, endPoint x: 921, endPoint y: 295, distance: 22.9
click at [923, 327] on div "B u s i n e s s e t i q u e t t e i n A u s t r a l i a i s r e l a t i v e l y…" at bounding box center [657, 354] width 835 height 290
drag, startPoint x: 912, startPoint y: 255, endPoint x: 781, endPoint y: 429, distance: 217.5
drag, startPoint x: 602, startPoint y: 547, endPoint x: 935, endPoint y: 261, distance: 439.3
click at [654, 614] on button "Verify" at bounding box center [657, 611] width 835 height 30
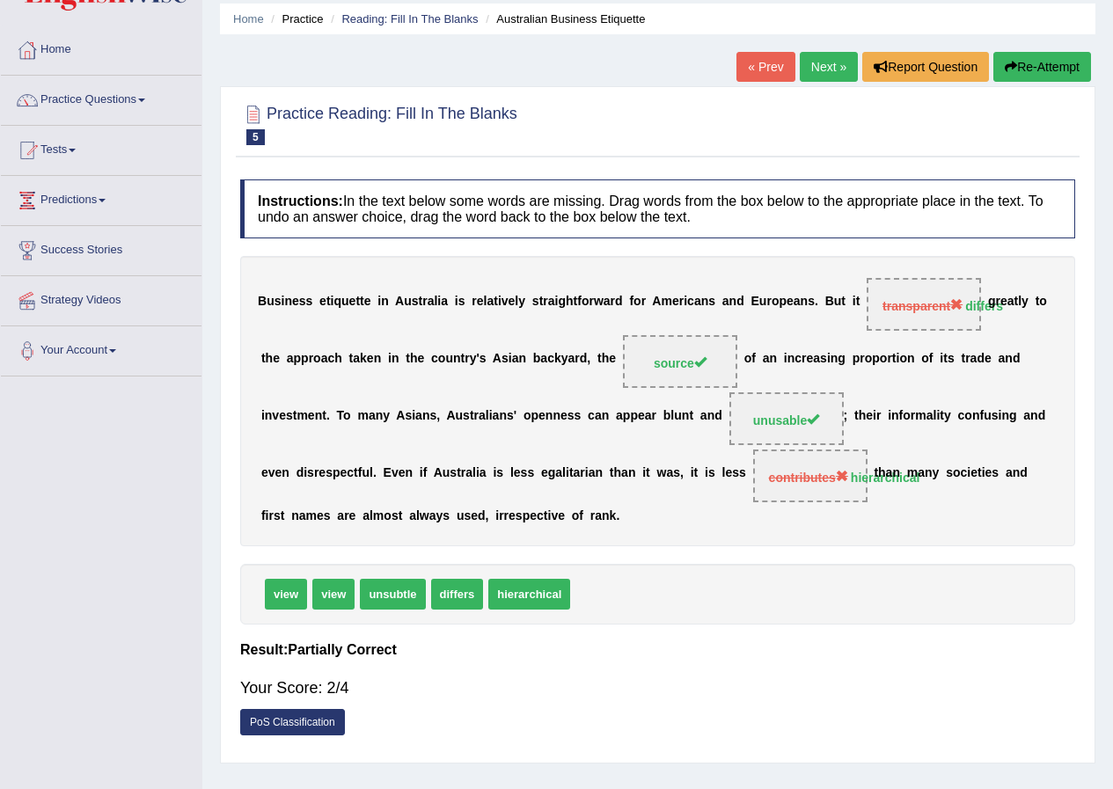
scroll to position [0, 0]
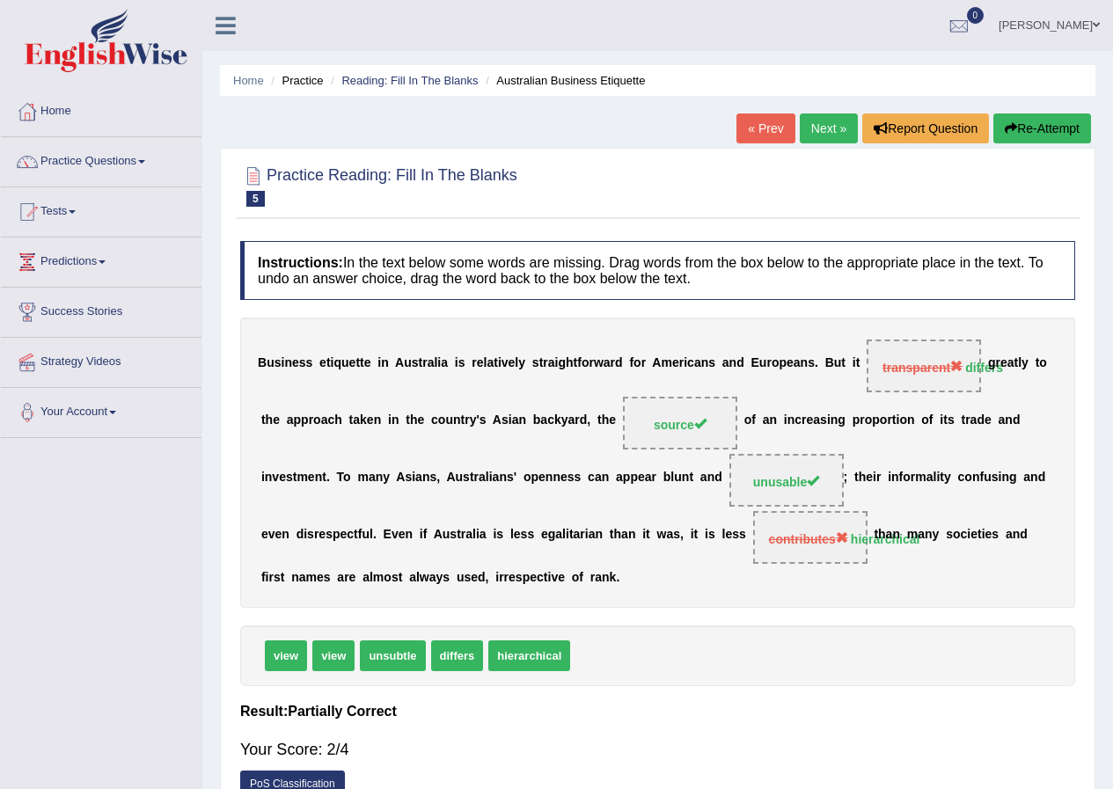
click at [831, 122] on link "Next »" at bounding box center [829, 129] width 58 height 30
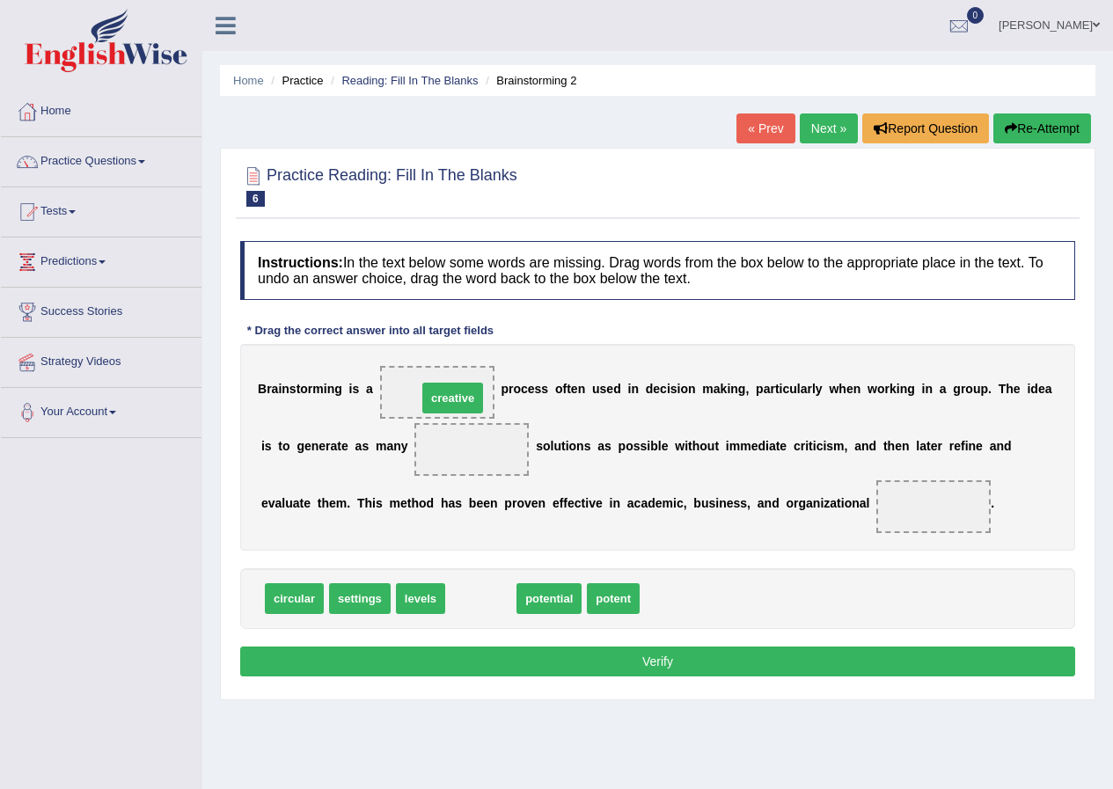
drag, startPoint x: 481, startPoint y: 590, endPoint x: 453, endPoint y: 389, distance: 202.6
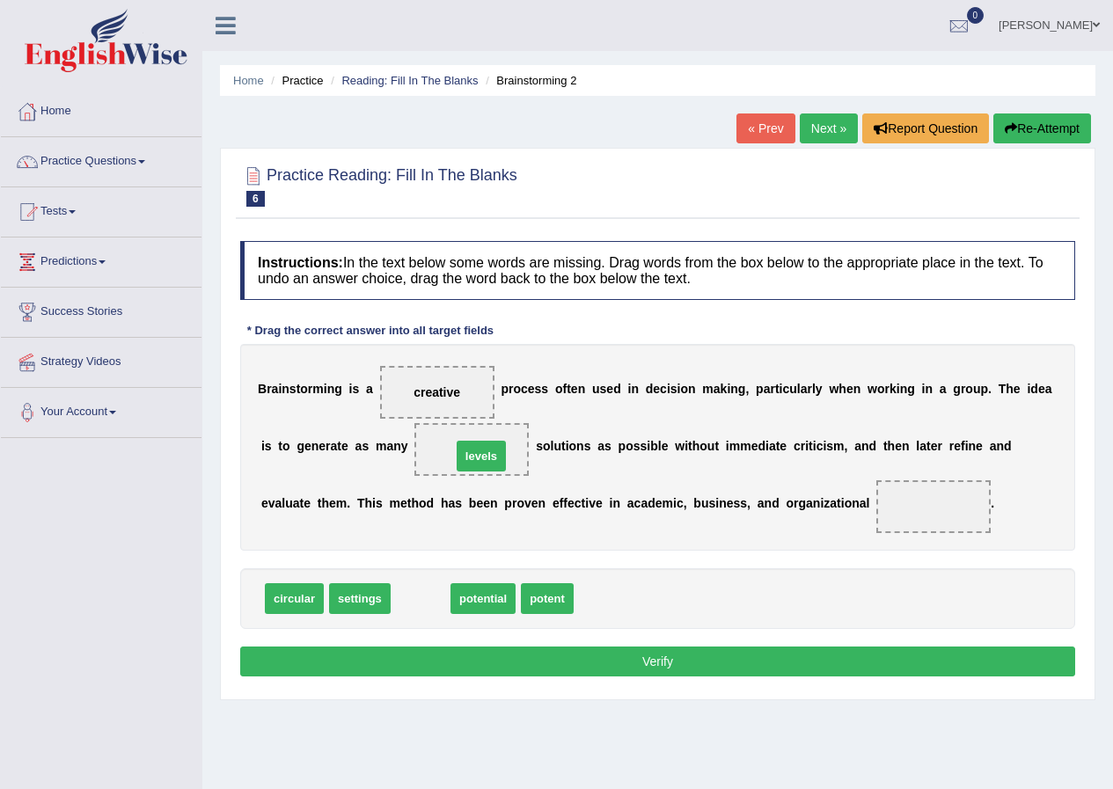
drag, startPoint x: 420, startPoint y: 592, endPoint x: 480, endPoint y: 450, distance: 154.9
drag, startPoint x: 483, startPoint y: 452, endPoint x: 452, endPoint y: 387, distance: 72.0
drag, startPoint x: 560, startPoint y: 596, endPoint x: 465, endPoint y: 448, distance: 175.3
drag, startPoint x: 443, startPoint y: 598, endPoint x: 945, endPoint y: 501, distance: 511.8
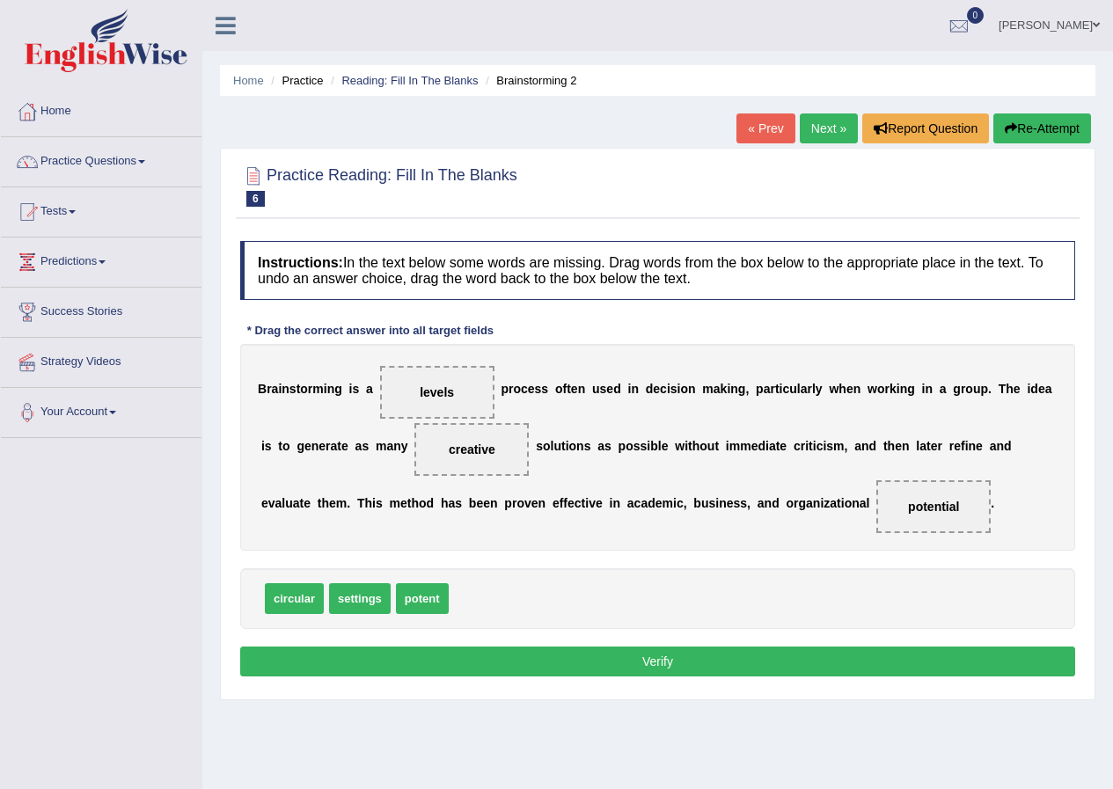
click at [516, 655] on button "Verify" at bounding box center [657, 662] width 835 height 30
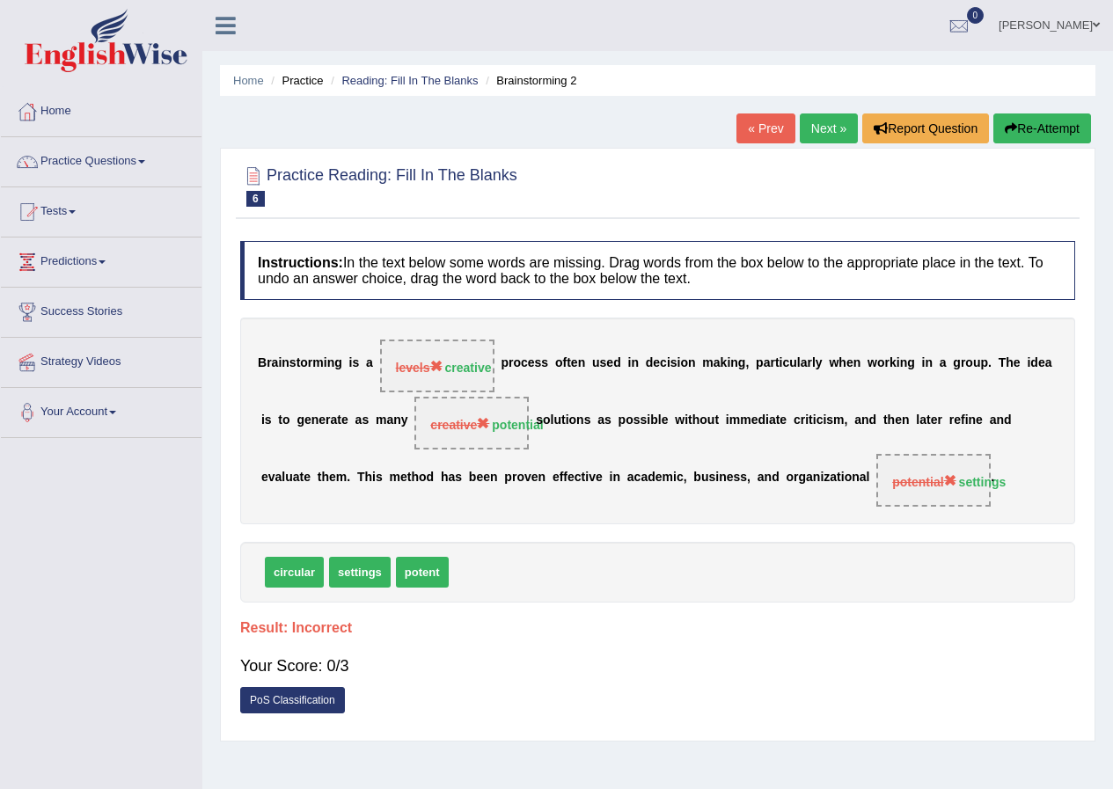
click at [808, 140] on link "Next »" at bounding box center [829, 129] width 58 height 30
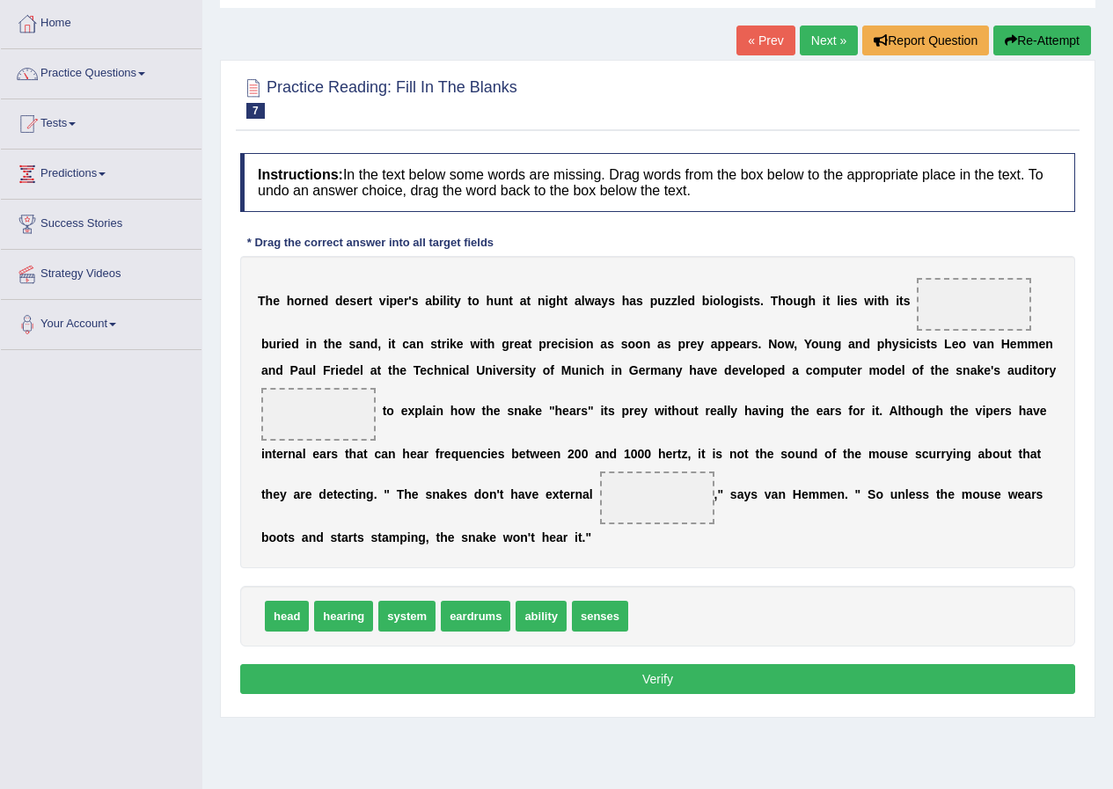
scroll to position [135, 0]
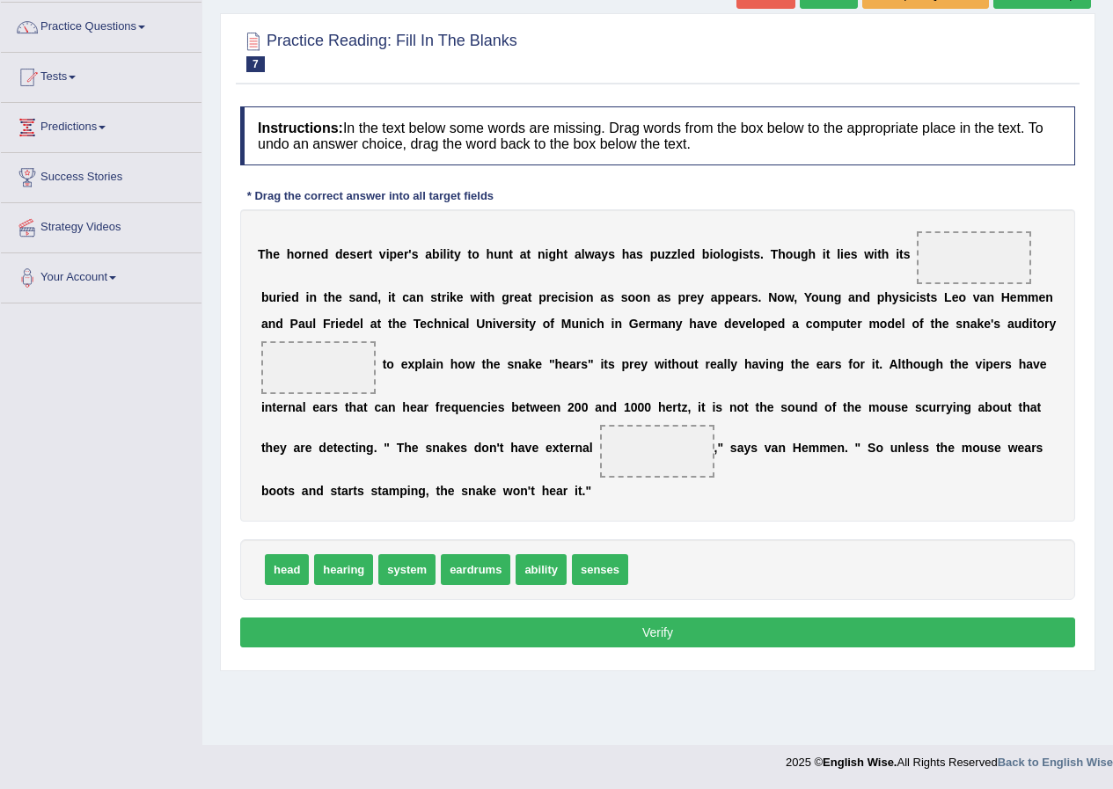
click at [958, 275] on span at bounding box center [974, 257] width 114 height 53
drag, startPoint x: 407, startPoint y: 566, endPoint x: 341, endPoint y: 369, distance: 207.8
drag, startPoint x: 532, startPoint y: 567, endPoint x: 638, endPoint y: 454, distance: 154.4
click at [936, 263] on span at bounding box center [974, 257] width 114 height 53
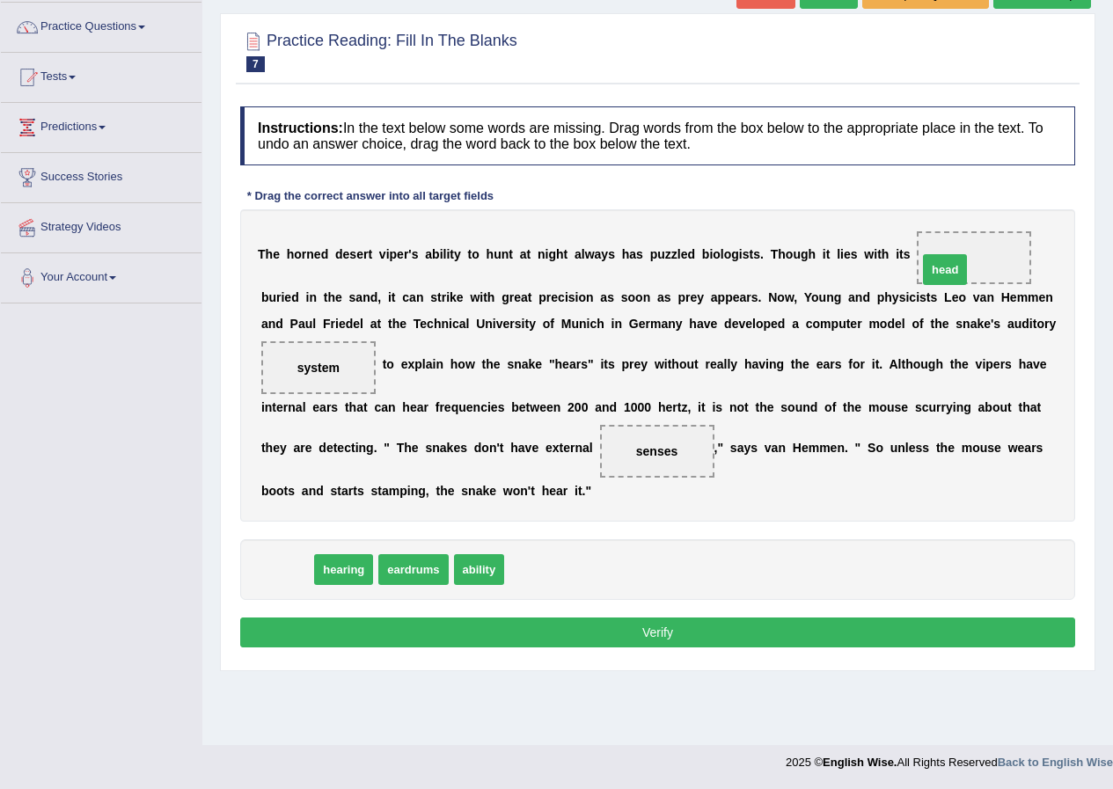
drag, startPoint x: 288, startPoint y: 570, endPoint x: 946, endPoint y: 270, distance: 723.3
click at [583, 628] on button "Verify" at bounding box center [657, 633] width 835 height 30
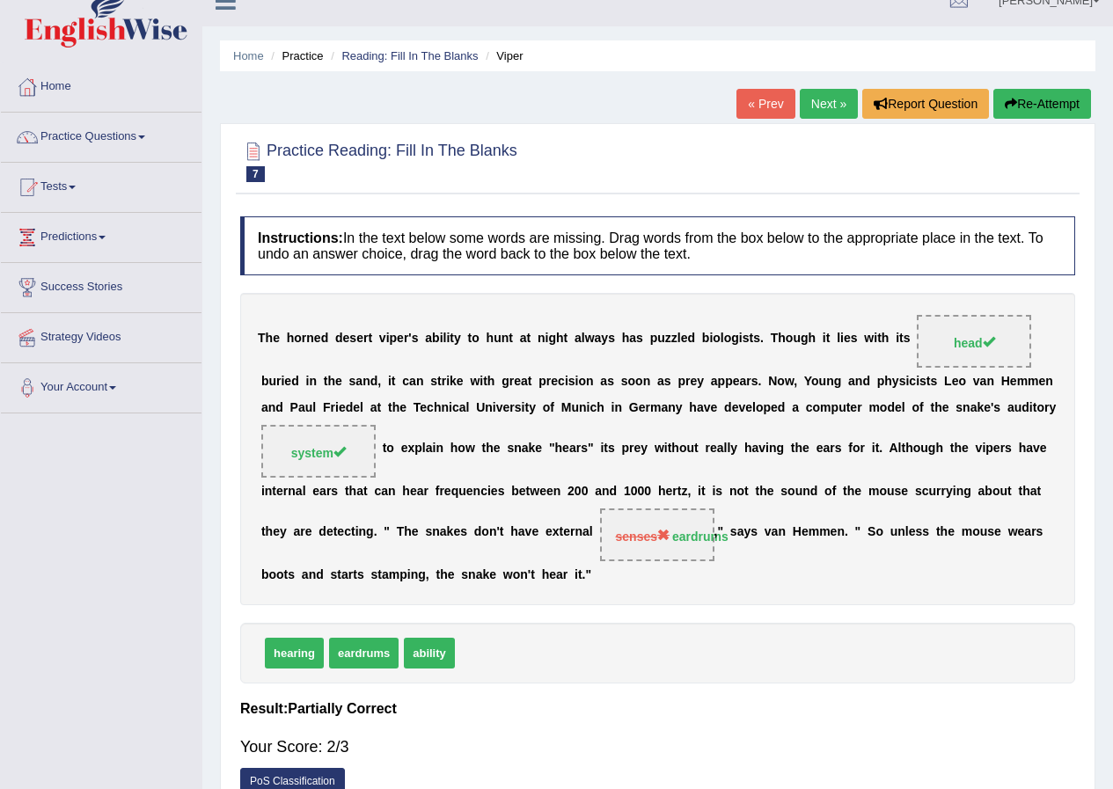
scroll to position [0, 0]
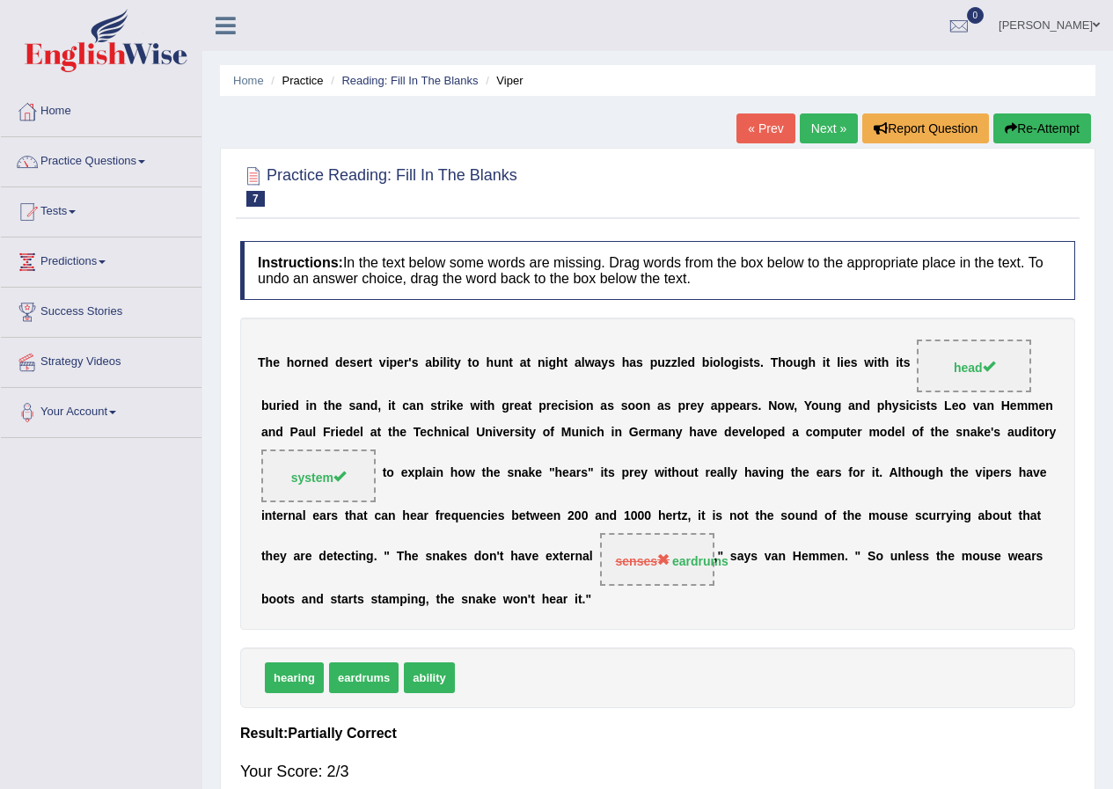
click at [811, 134] on link "Next »" at bounding box center [829, 129] width 58 height 30
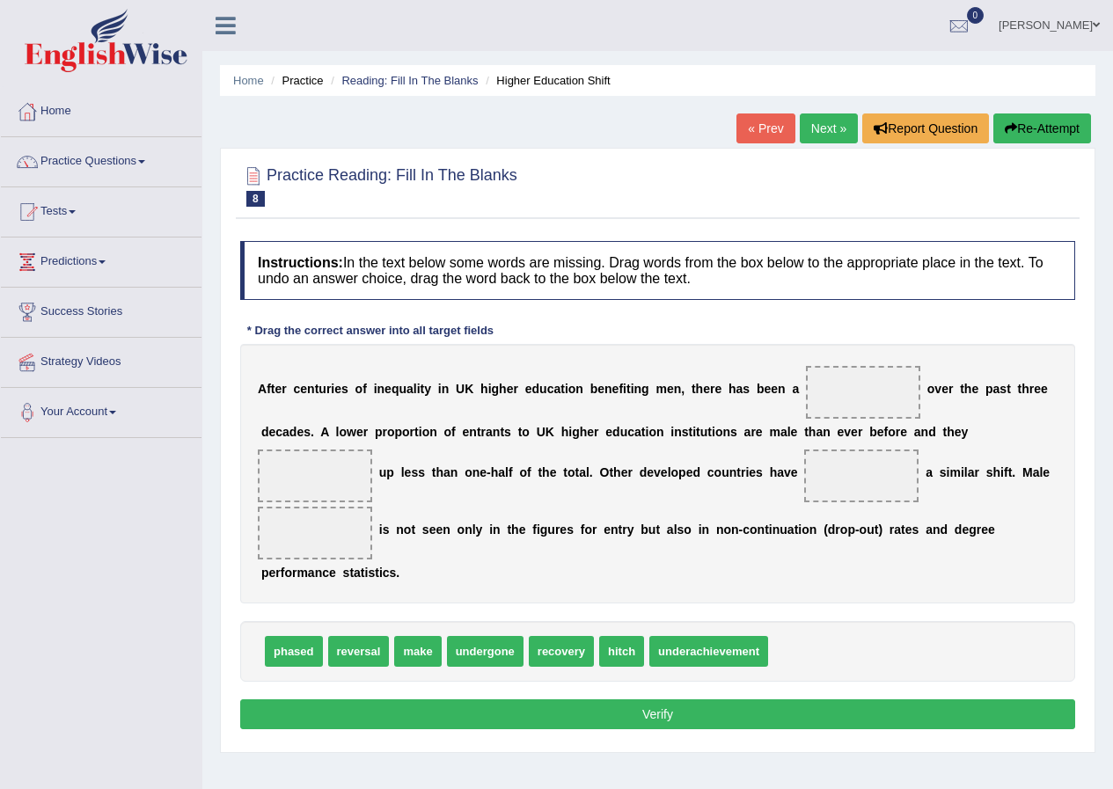
click at [360, 649] on span "reversal" at bounding box center [359, 651] width 62 height 31
click at [314, 658] on span "phased" at bounding box center [294, 651] width 58 height 31
click at [696, 648] on span "underachievement" at bounding box center [708, 651] width 119 height 31
drag, startPoint x: 478, startPoint y: 645, endPoint x: 860, endPoint y: 398, distance: 454.9
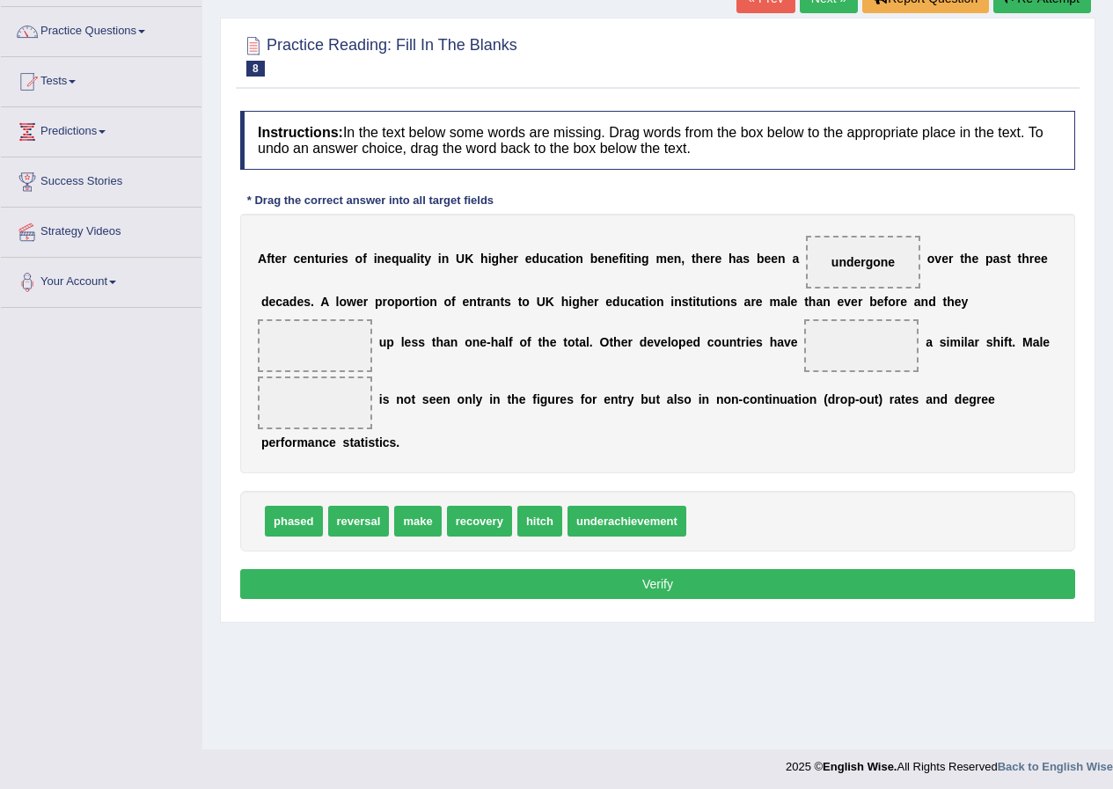
scroll to position [135, 0]
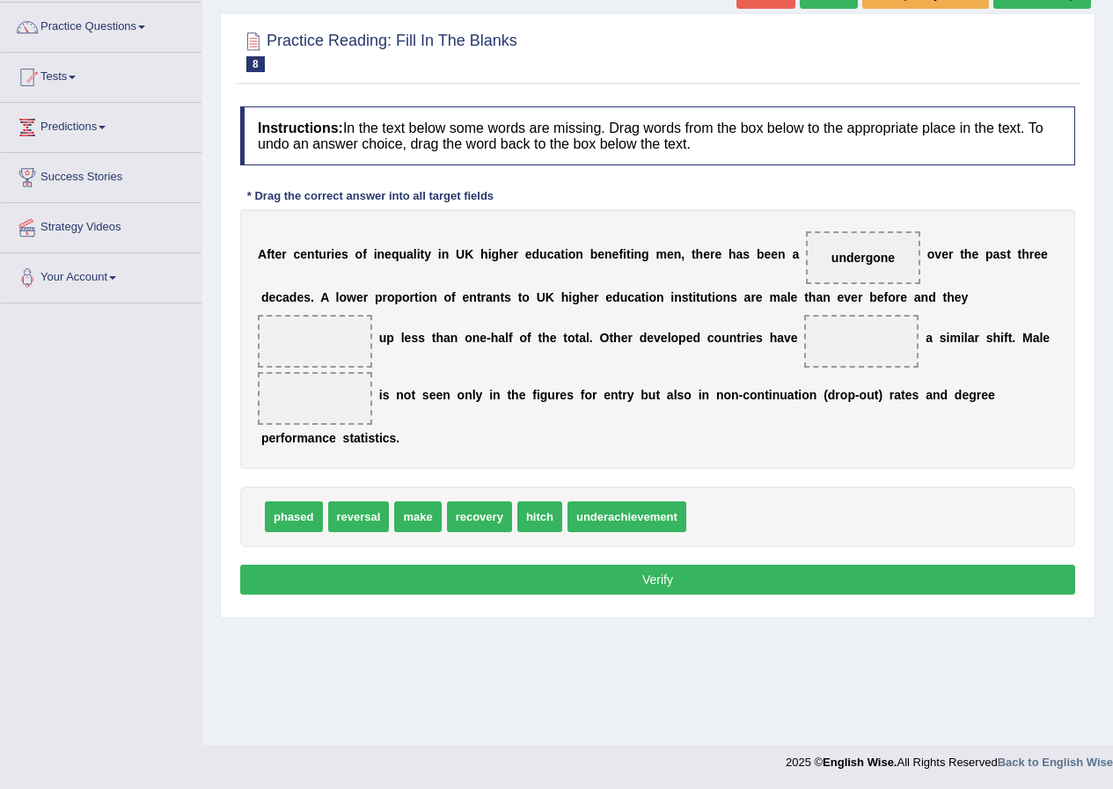
click at [363, 340] on span at bounding box center [315, 341] width 114 height 53
drag, startPoint x: 605, startPoint y: 521, endPoint x: 654, endPoint y: 492, distance: 56.4
drag, startPoint x: 309, startPoint y: 515, endPoint x: 331, endPoint y: 494, distance: 30.5
drag, startPoint x: 350, startPoint y: 519, endPoint x: 890, endPoint y: 354, distance: 564.2
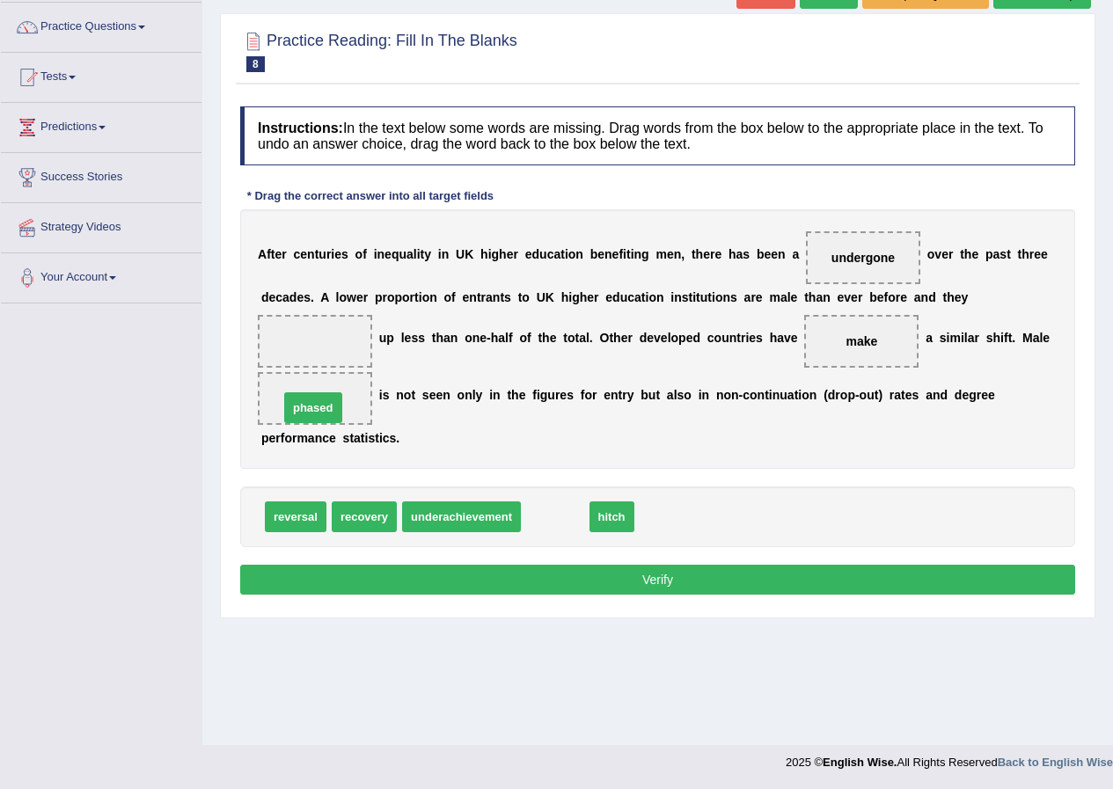
drag, startPoint x: 560, startPoint y: 518, endPoint x: 320, endPoint y: 407, distance: 264.9
click at [480, 517] on span "underachievement" at bounding box center [461, 517] width 119 height 31
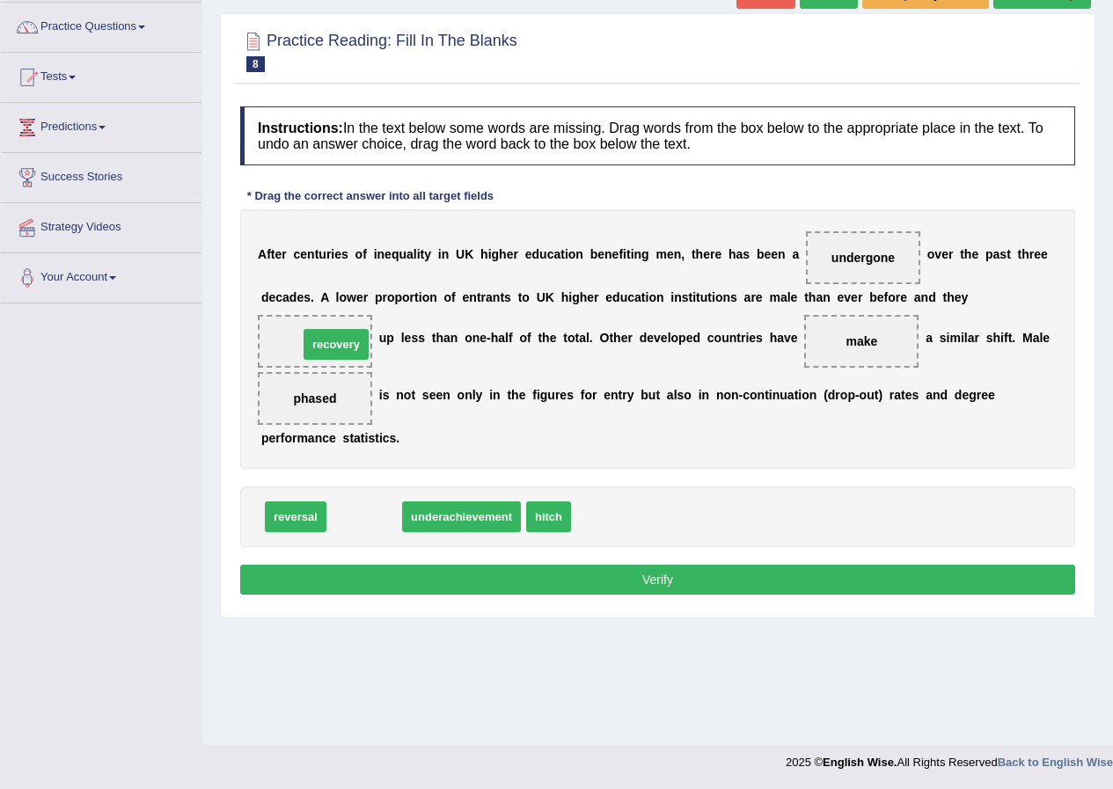
drag, startPoint x: 359, startPoint y: 516, endPoint x: 328, endPoint y: 343, distance: 175.2
click at [620, 577] on button "Verify" at bounding box center [657, 580] width 835 height 30
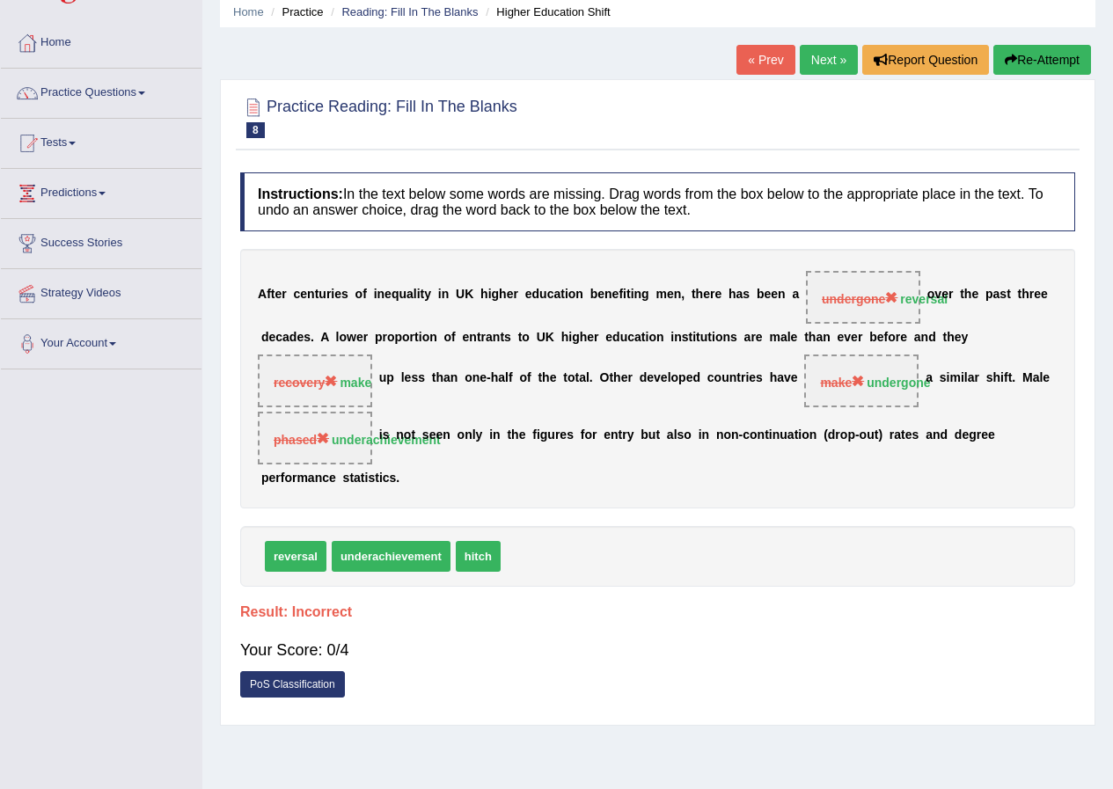
scroll to position [0, 0]
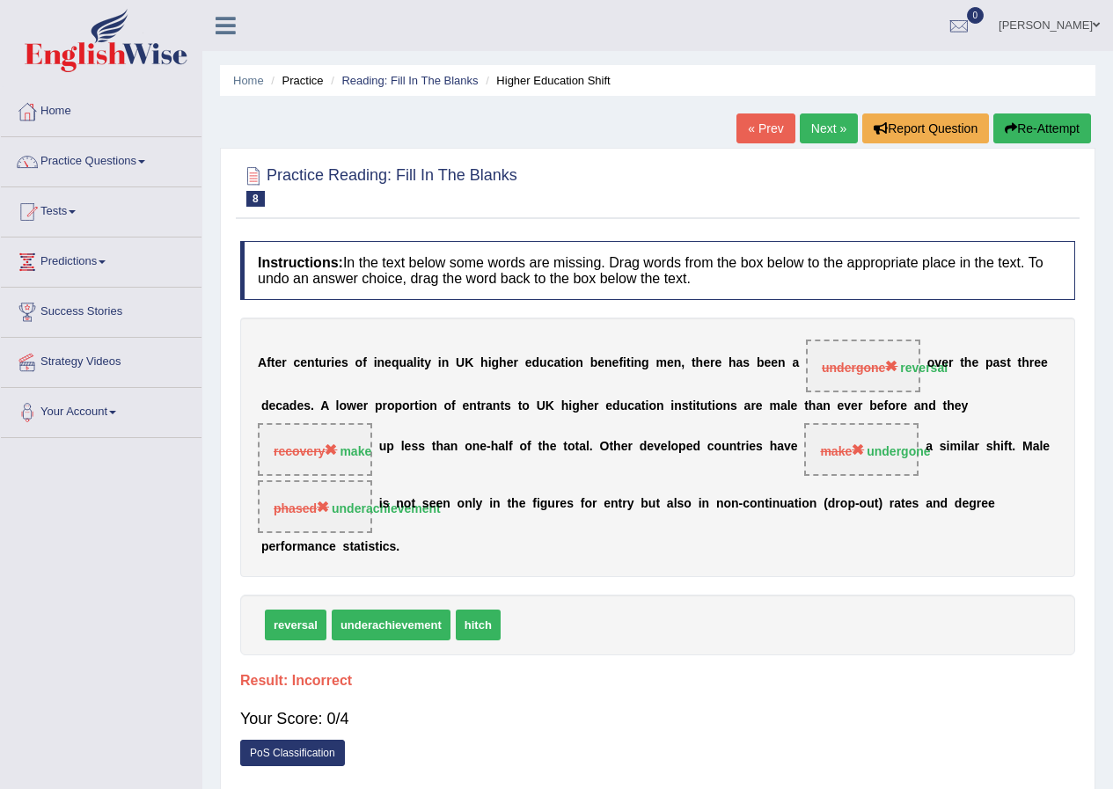
click at [824, 126] on link "Next »" at bounding box center [829, 129] width 58 height 30
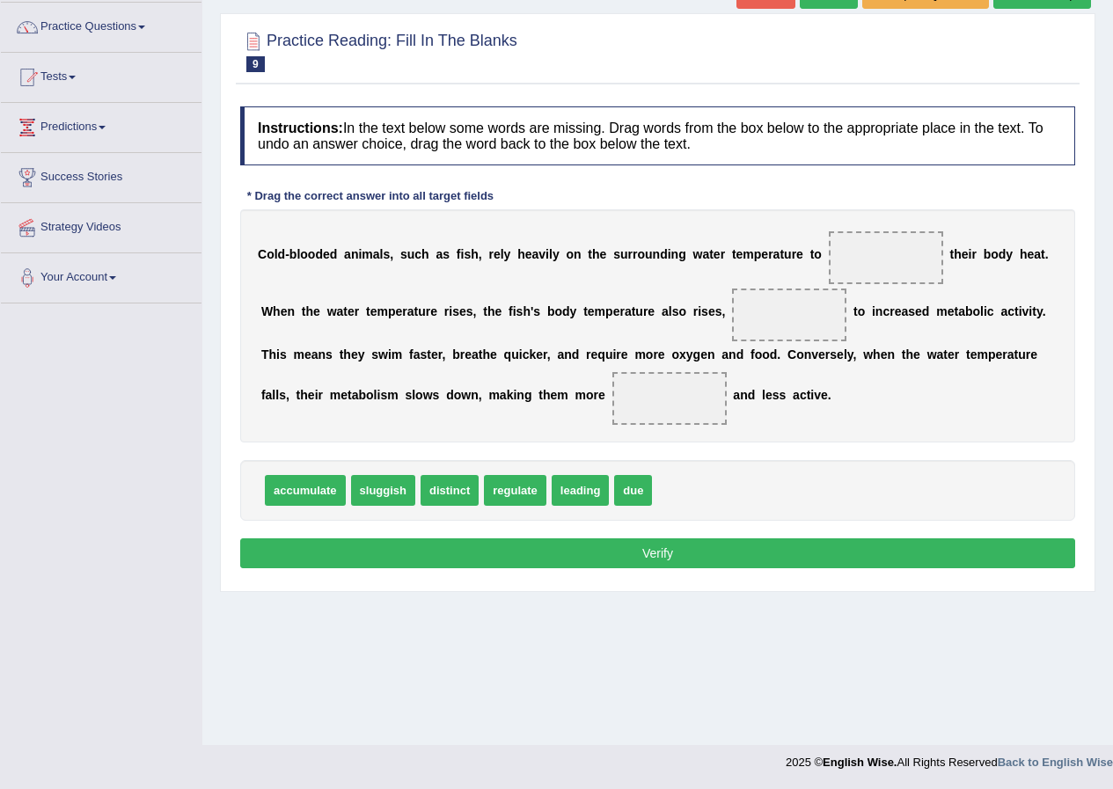
click at [388, 497] on span "sluggish" at bounding box center [383, 490] width 64 height 31
drag, startPoint x: 626, startPoint y: 491, endPoint x: 771, endPoint y: 331, distance: 216.2
drag, startPoint x: 326, startPoint y: 490, endPoint x: 898, endPoint y: 253, distance: 619.3
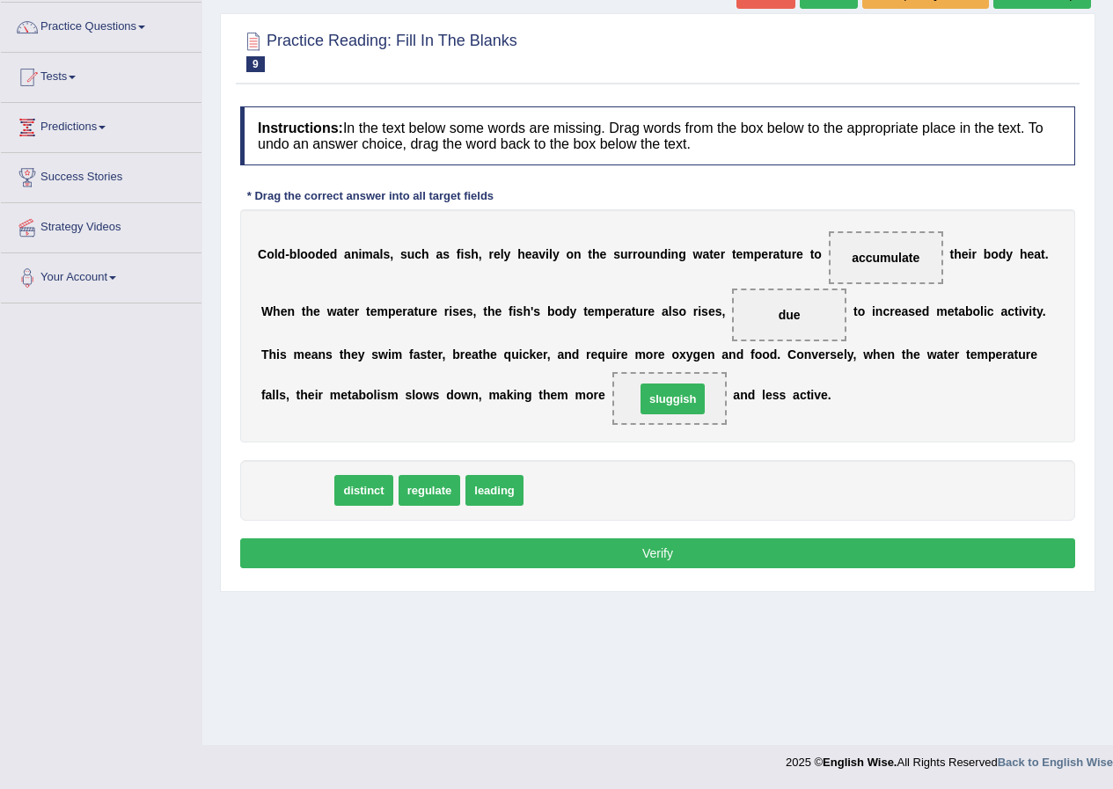
drag, startPoint x: 313, startPoint y: 490, endPoint x: 689, endPoint y: 399, distance: 386.7
click at [683, 552] on button "Verify" at bounding box center [657, 553] width 835 height 30
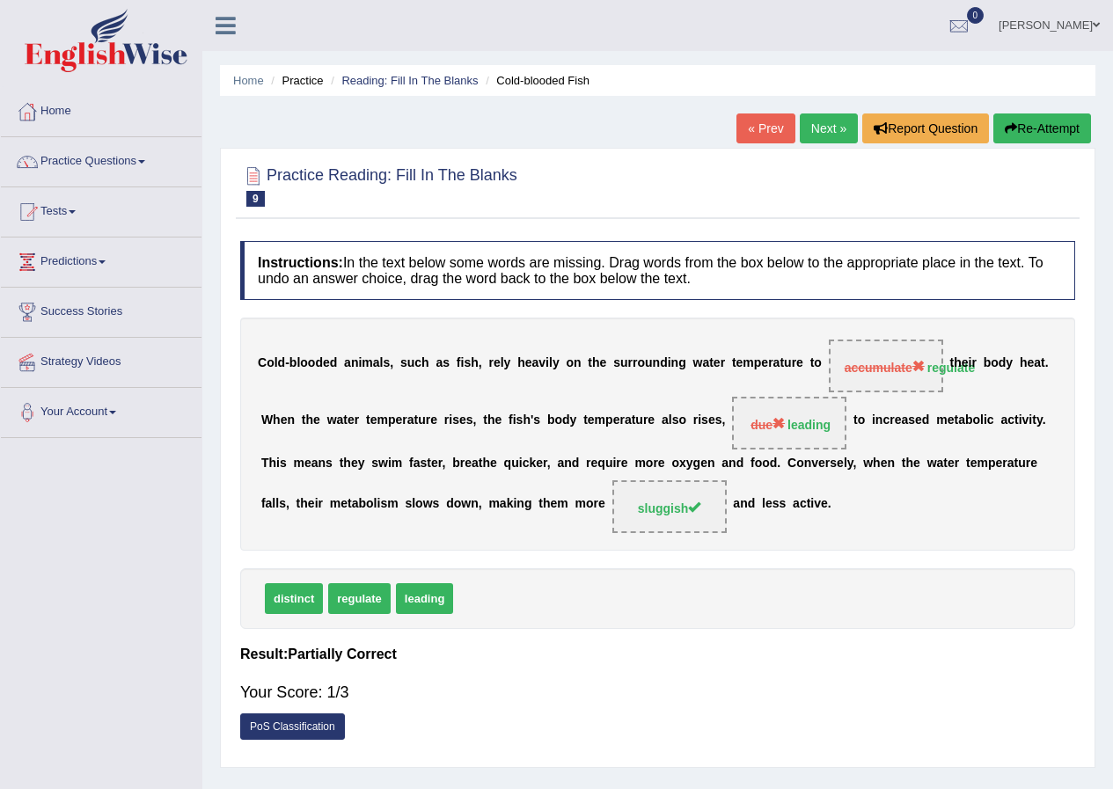
click at [817, 130] on link "Next »" at bounding box center [829, 129] width 58 height 30
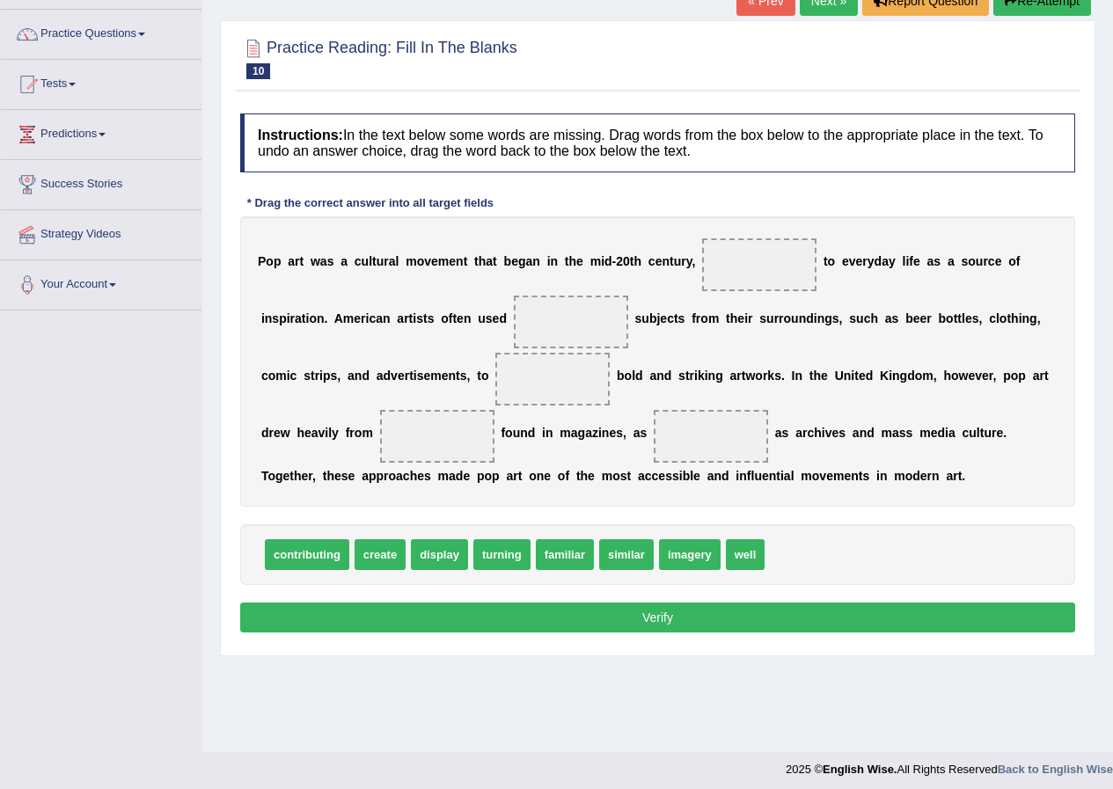
scroll to position [135, 0]
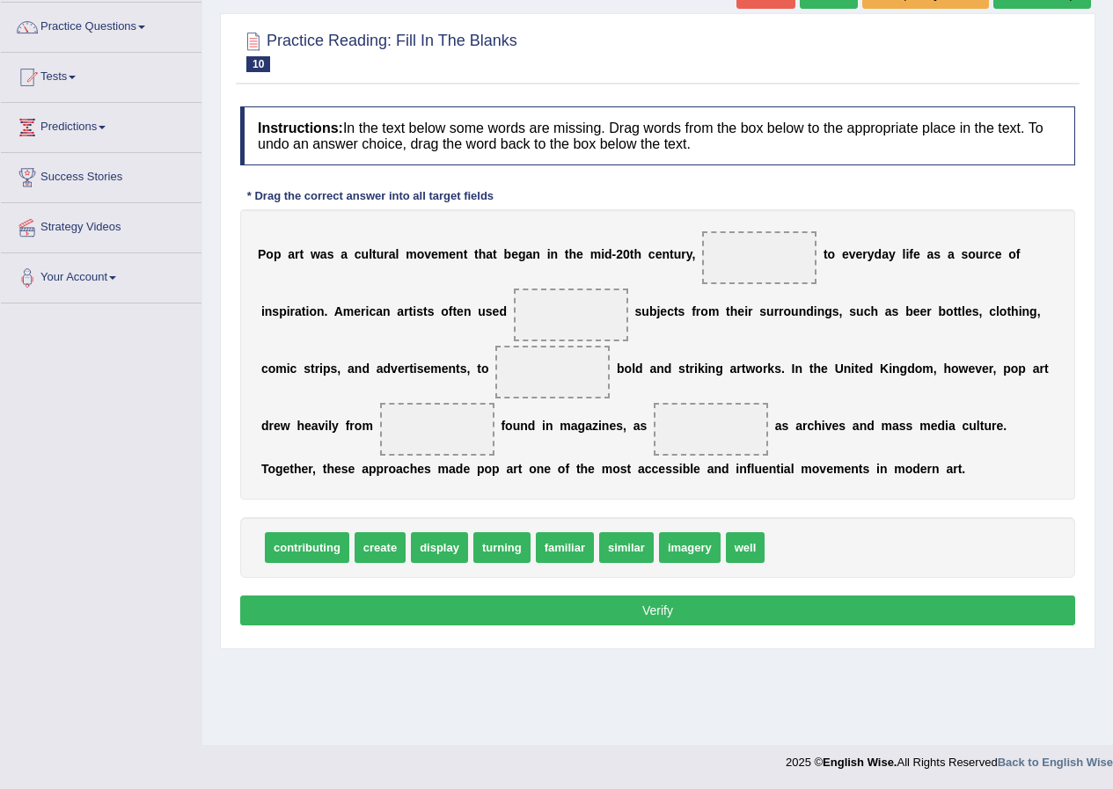
click at [729, 260] on span at bounding box center [759, 257] width 114 height 53
drag, startPoint x: 379, startPoint y: 548, endPoint x: 384, endPoint y: 532, distance: 16.4
drag, startPoint x: 388, startPoint y: 543, endPoint x: 574, endPoint y: 310, distance: 298.1
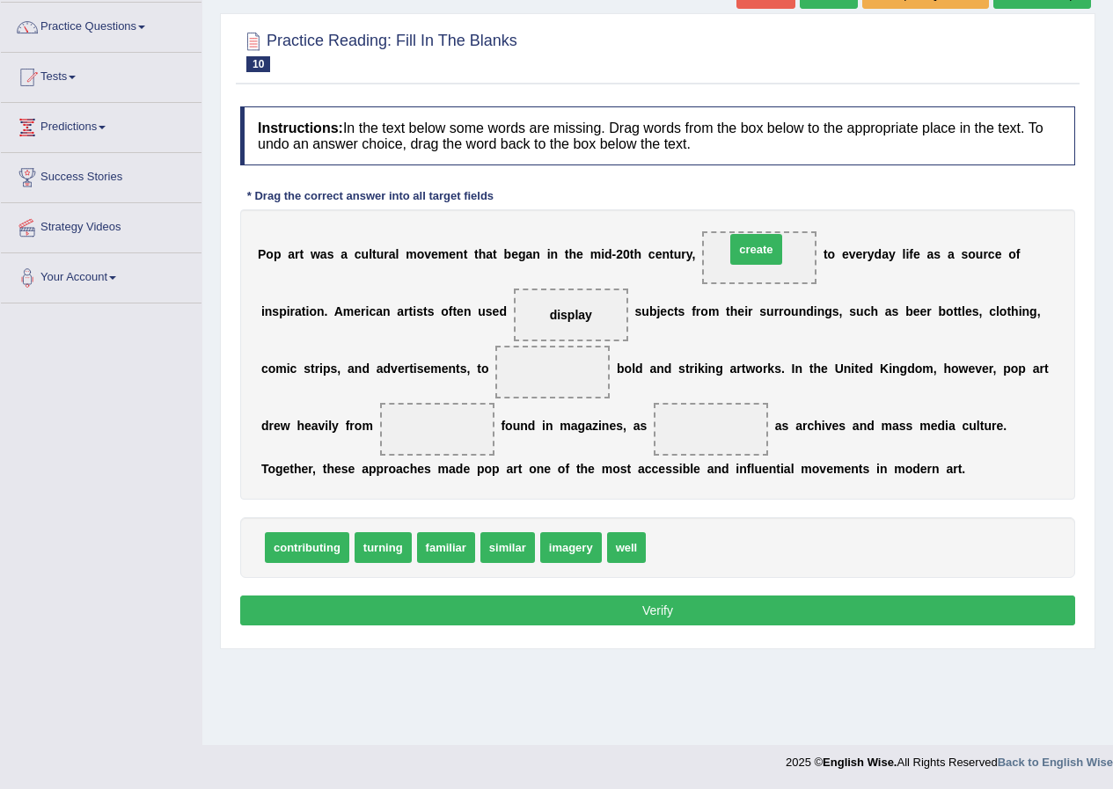
drag, startPoint x: 685, startPoint y: 546, endPoint x: 764, endPoint y: 248, distance: 308.6
drag, startPoint x: 340, startPoint y: 546, endPoint x: 565, endPoint y: 379, distance: 280.5
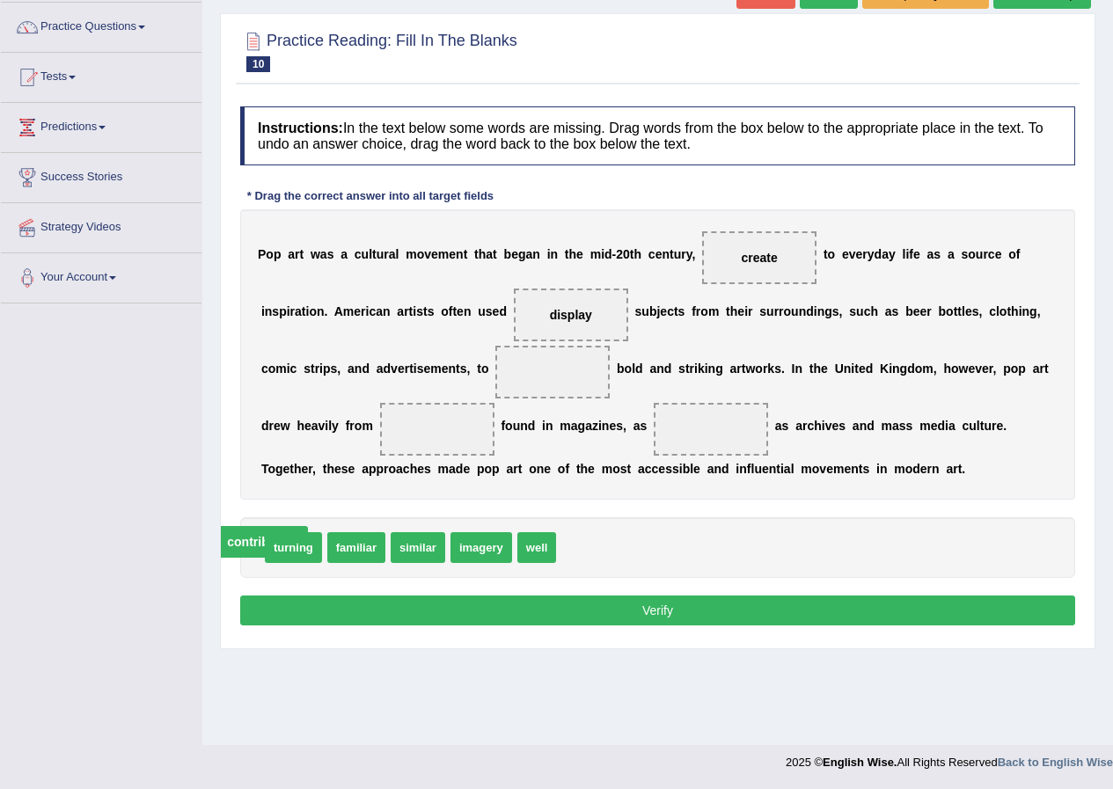
drag, startPoint x: 558, startPoint y: 370, endPoint x: 265, endPoint y: 540, distance: 338.7
drag, startPoint x: 486, startPoint y: 547, endPoint x: 493, endPoint y: 556, distance: 11.3
click at [528, 553] on span "imagery" at bounding box center [526, 547] width 62 height 31
click at [597, 545] on span "contributing" at bounding box center [603, 547] width 84 height 31
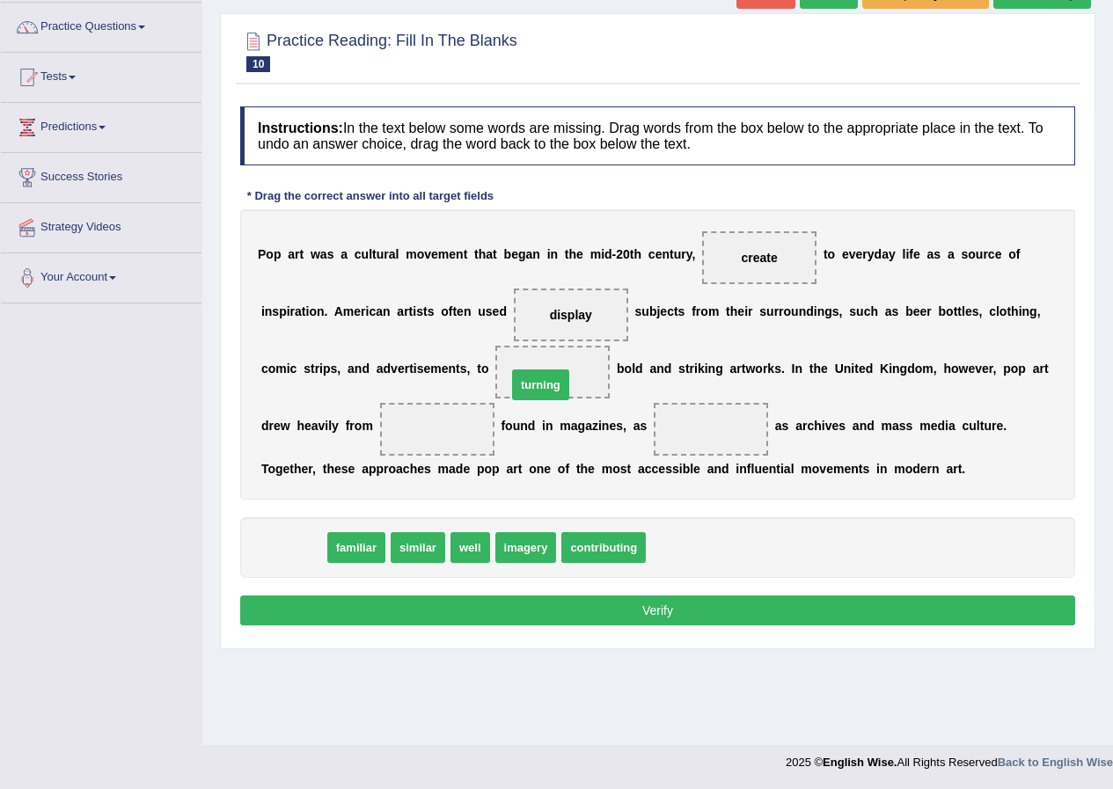
drag, startPoint x: 298, startPoint y: 546, endPoint x: 546, endPoint y: 384, distance: 296.0
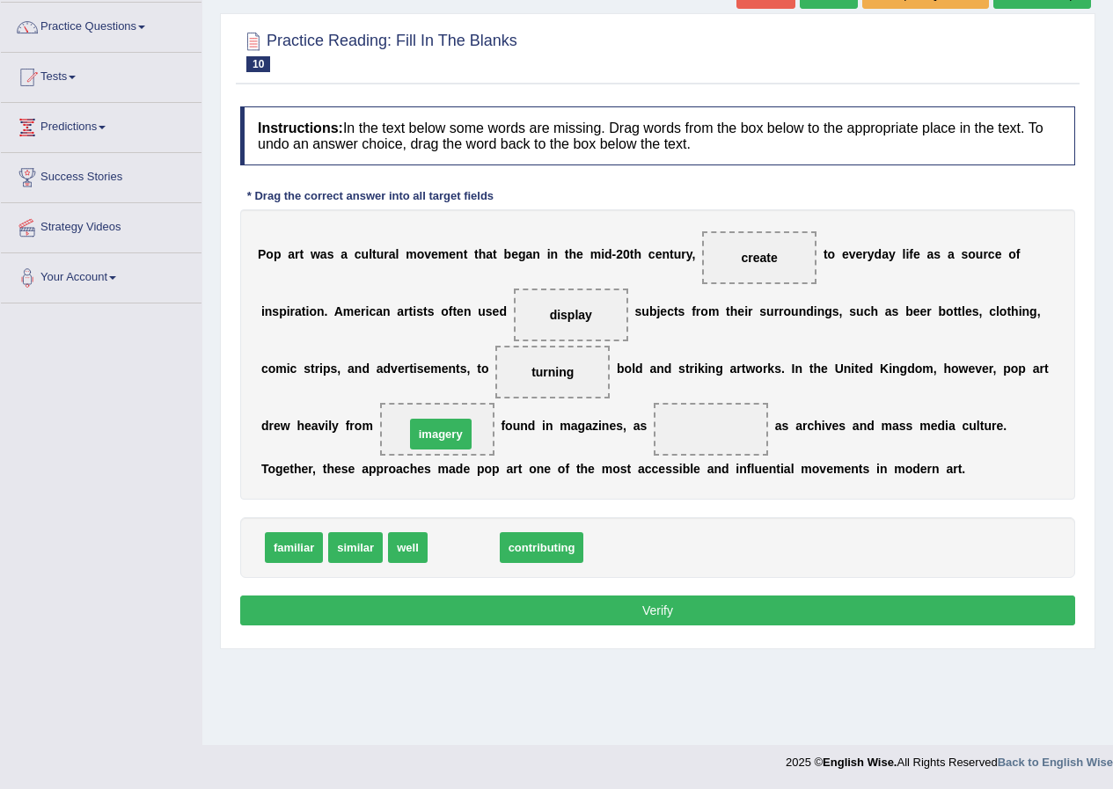
drag, startPoint x: 472, startPoint y: 546, endPoint x: 449, endPoint y: 433, distance: 115.8
drag, startPoint x: 436, startPoint y: 427, endPoint x: 456, endPoint y: 424, distance: 19.5
drag, startPoint x: 468, startPoint y: 543, endPoint x: 594, endPoint y: 546, distance: 125.9
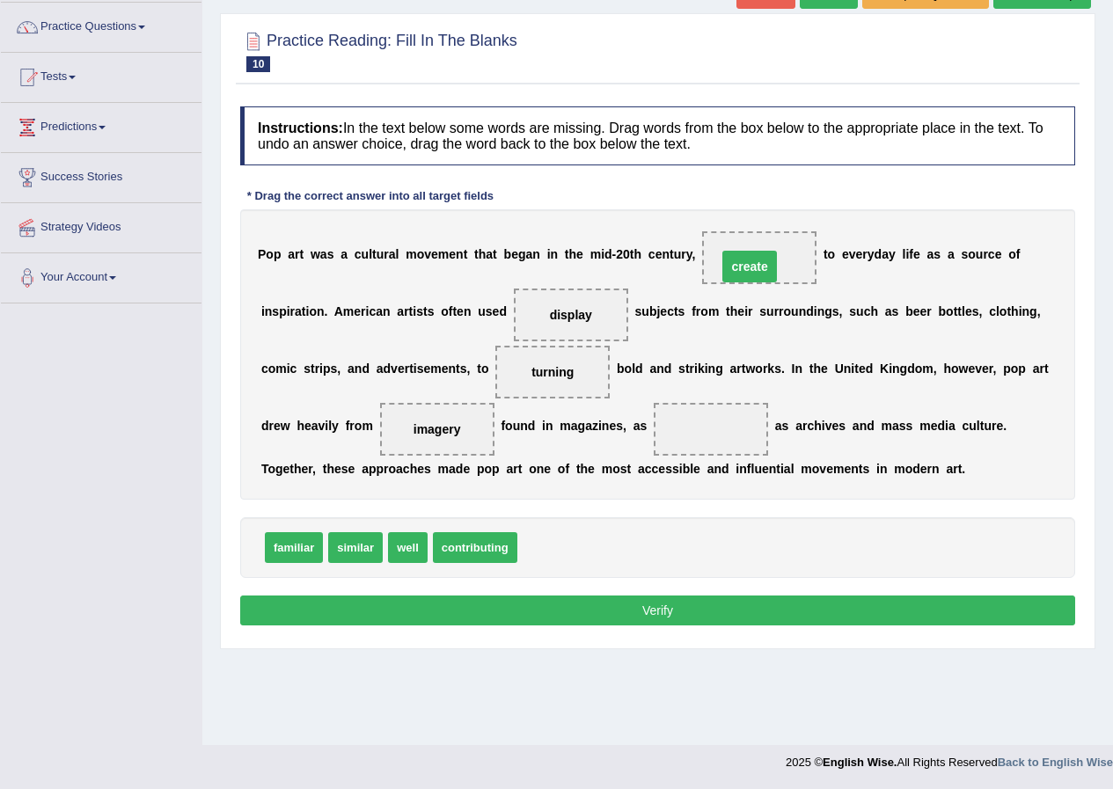
drag, startPoint x: 767, startPoint y: 262, endPoint x: 758, endPoint y: 271, distance: 13.1
drag, startPoint x: 763, startPoint y: 266, endPoint x: 674, endPoint y: 497, distance: 247.9
click at [669, 512] on div "Instructions: In the text below some words are missing. Drag words from the box…" at bounding box center [658, 369] width 844 height 542
drag, startPoint x: 751, startPoint y: 260, endPoint x: 745, endPoint y: 518, distance: 257.9
drag, startPoint x: 486, startPoint y: 543, endPoint x: 773, endPoint y: 250, distance: 410.0
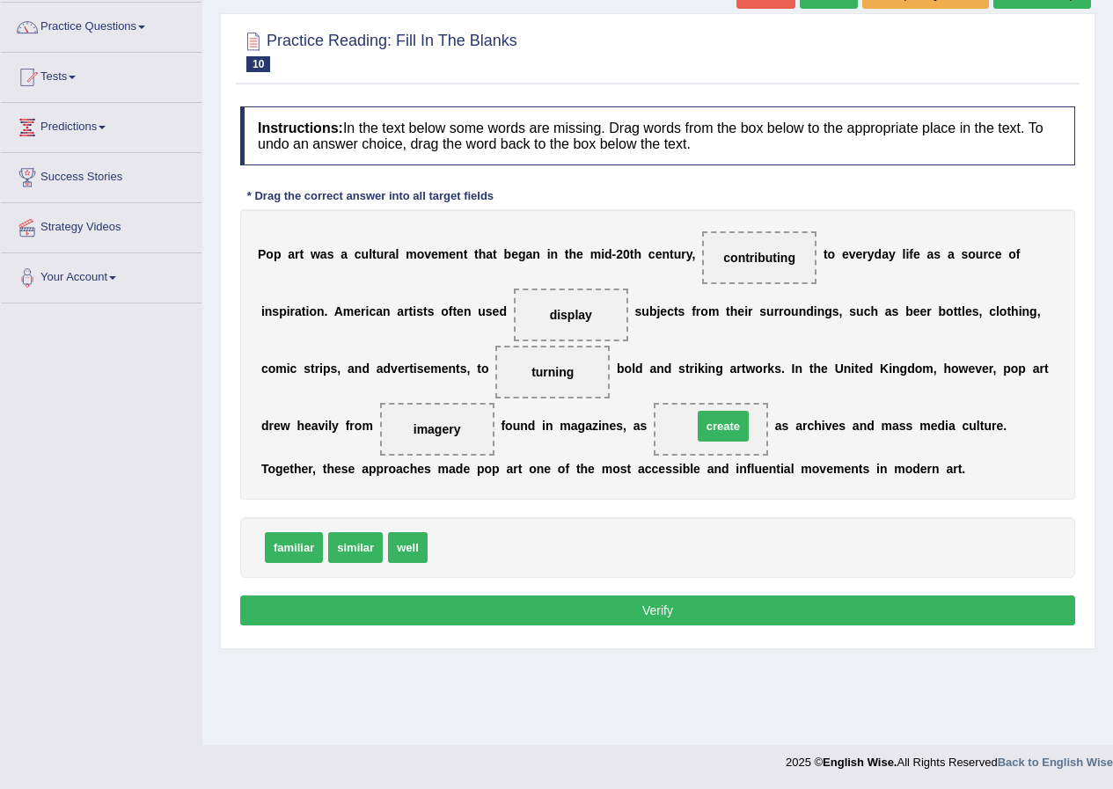
drag, startPoint x: 470, startPoint y: 549, endPoint x: 733, endPoint y: 429, distance: 289.4
click at [638, 606] on button "Verify" at bounding box center [657, 611] width 835 height 30
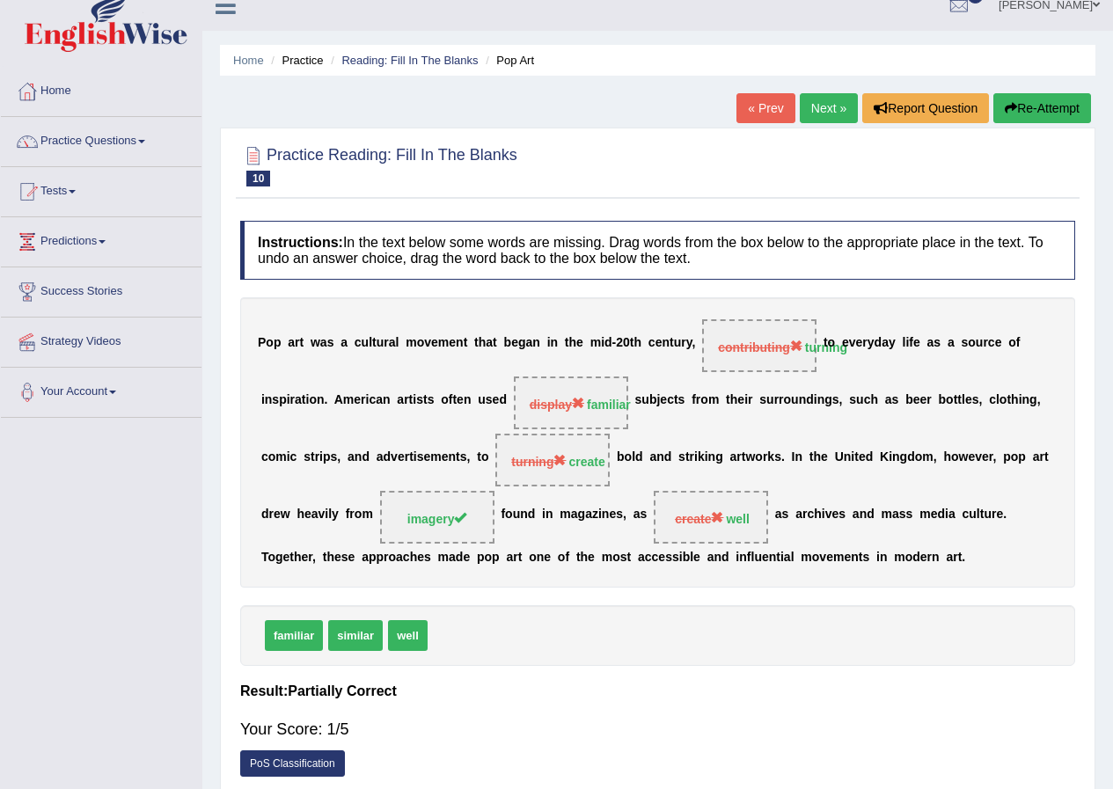
scroll to position [0, 0]
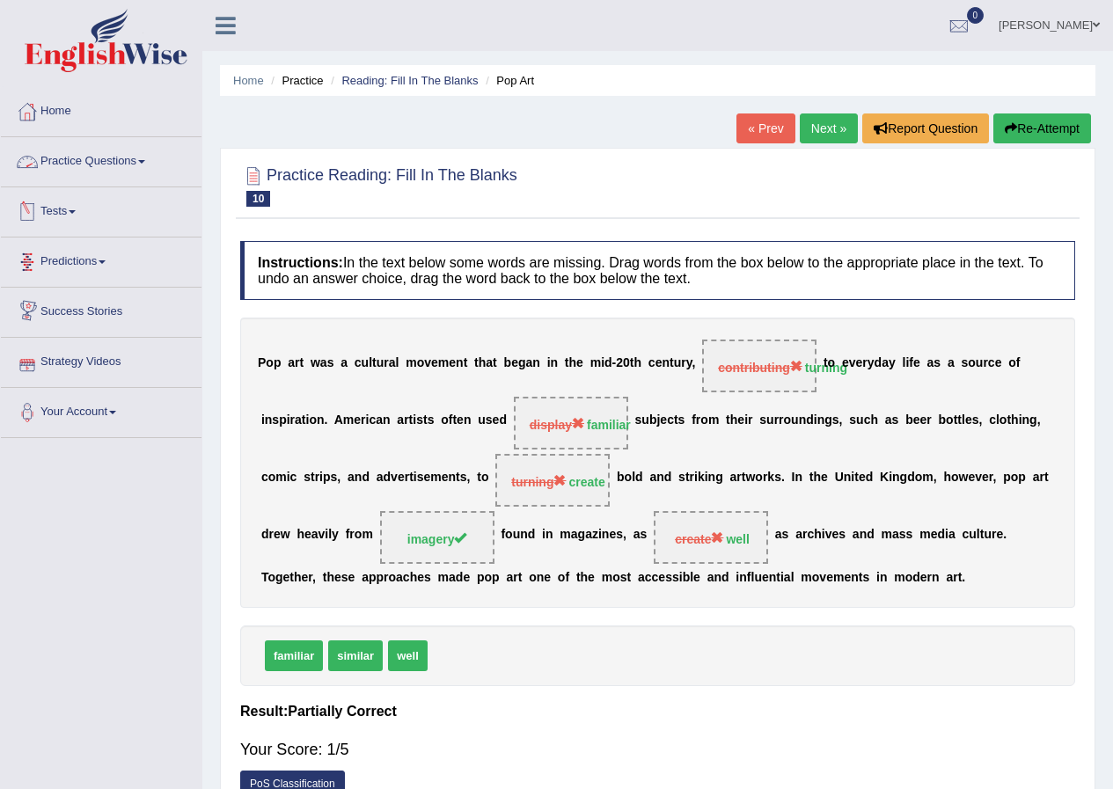
click at [97, 172] on link "Practice Questions" at bounding box center [101, 159] width 201 height 44
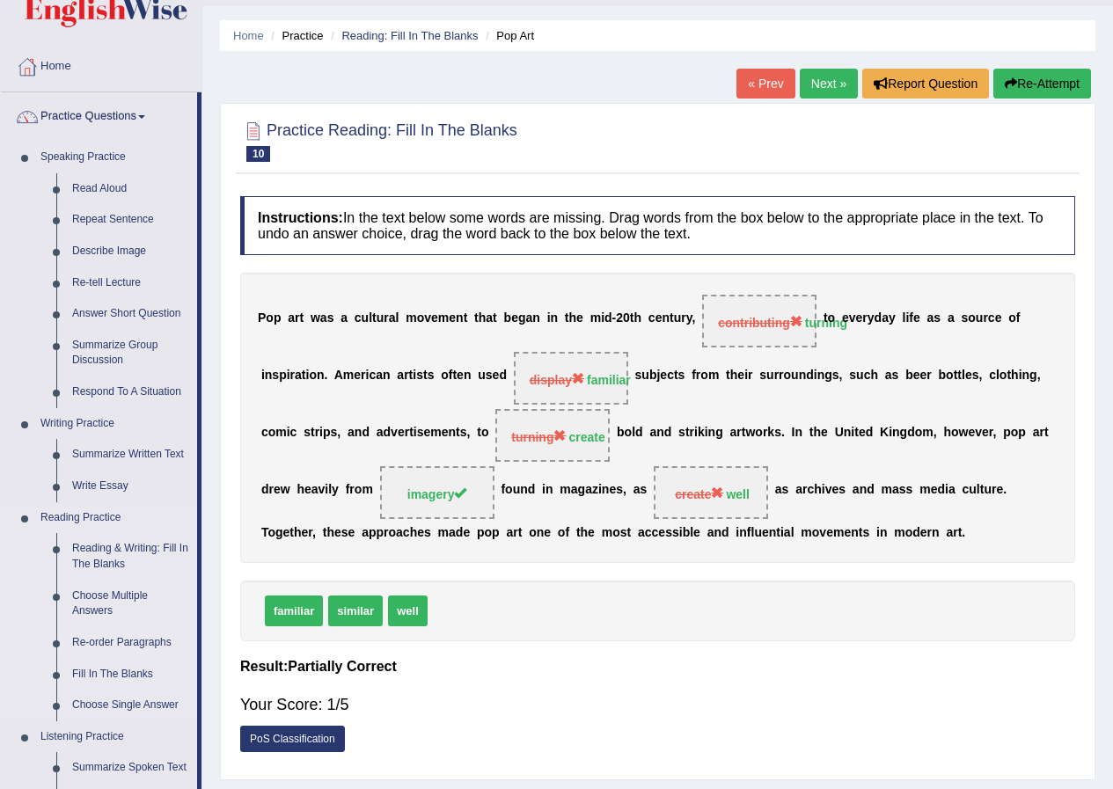
scroll to position [88, 0]
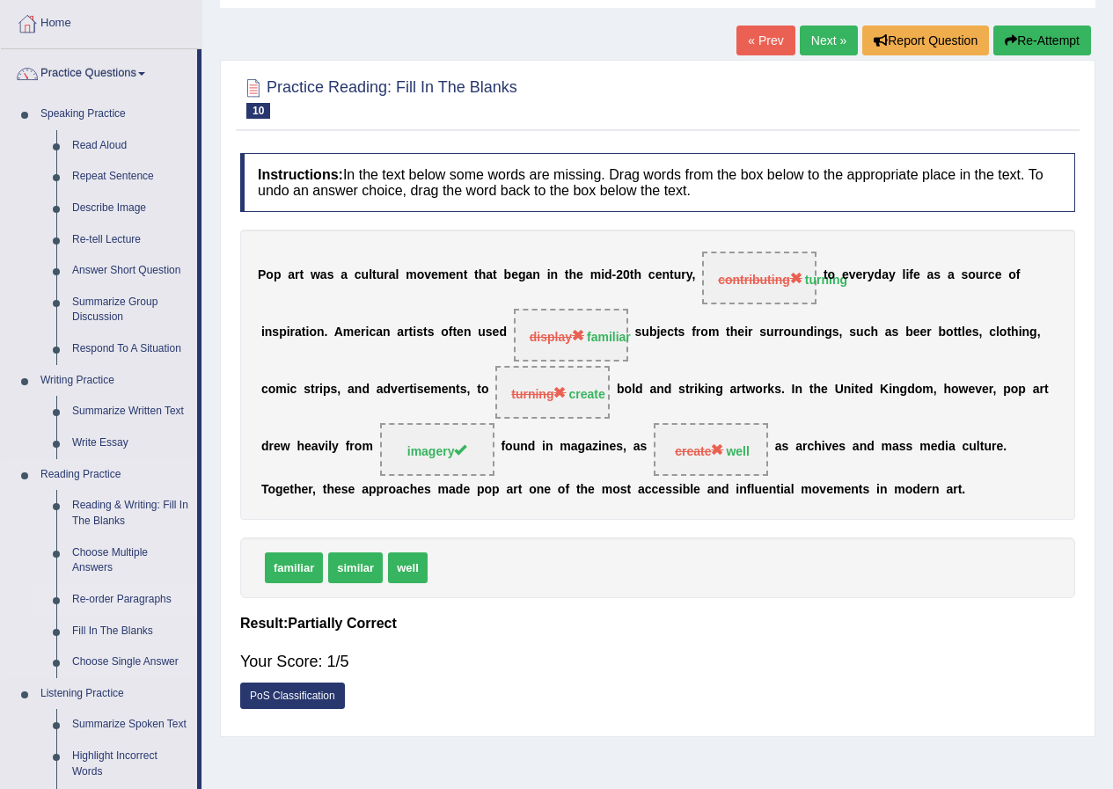
click at [120, 604] on link "Re-order Paragraphs" at bounding box center [130, 600] width 133 height 32
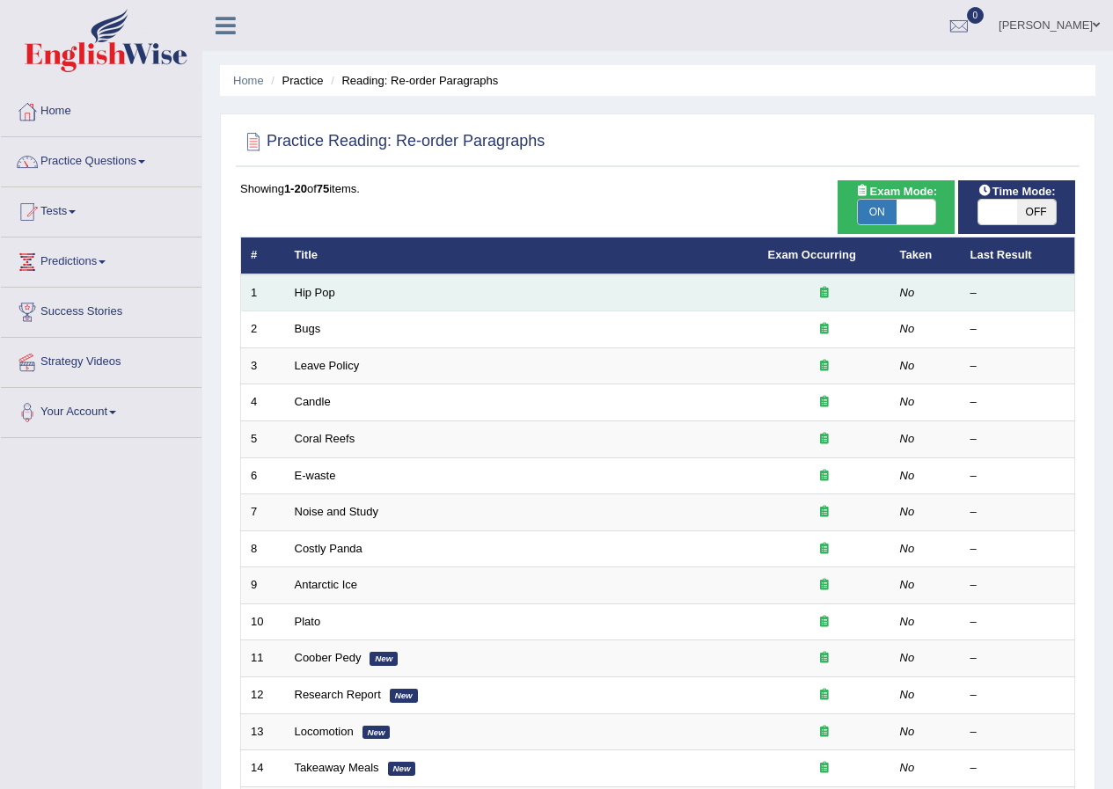
click at [392, 289] on td "Hip Pop" at bounding box center [521, 293] width 473 height 37
click at [455, 305] on td "Hip Pop" at bounding box center [521, 293] width 473 height 37
click at [314, 293] on link "Hip Pop" at bounding box center [315, 292] width 40 height 13
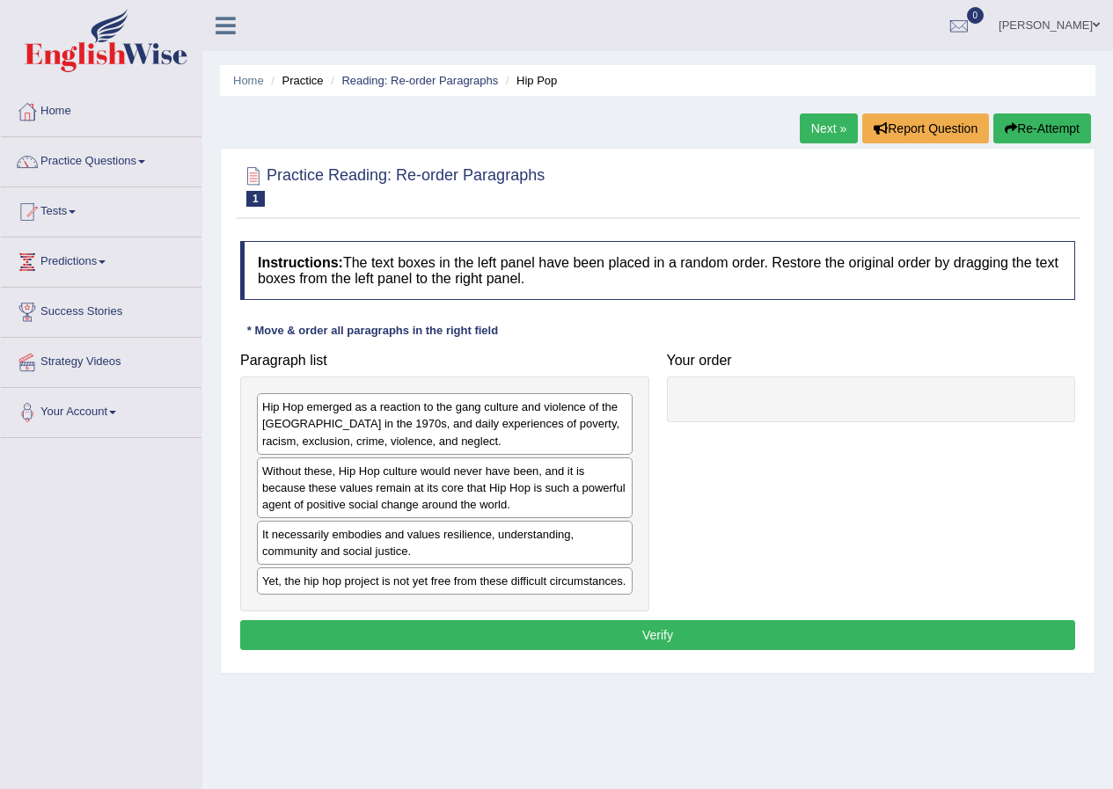
click at [346, 430] on div "Hip Hop emerged as a reaction to the gang culture and violence of the [GEOGRAPH…" at bounding box center [445, 423] width 376 height 61
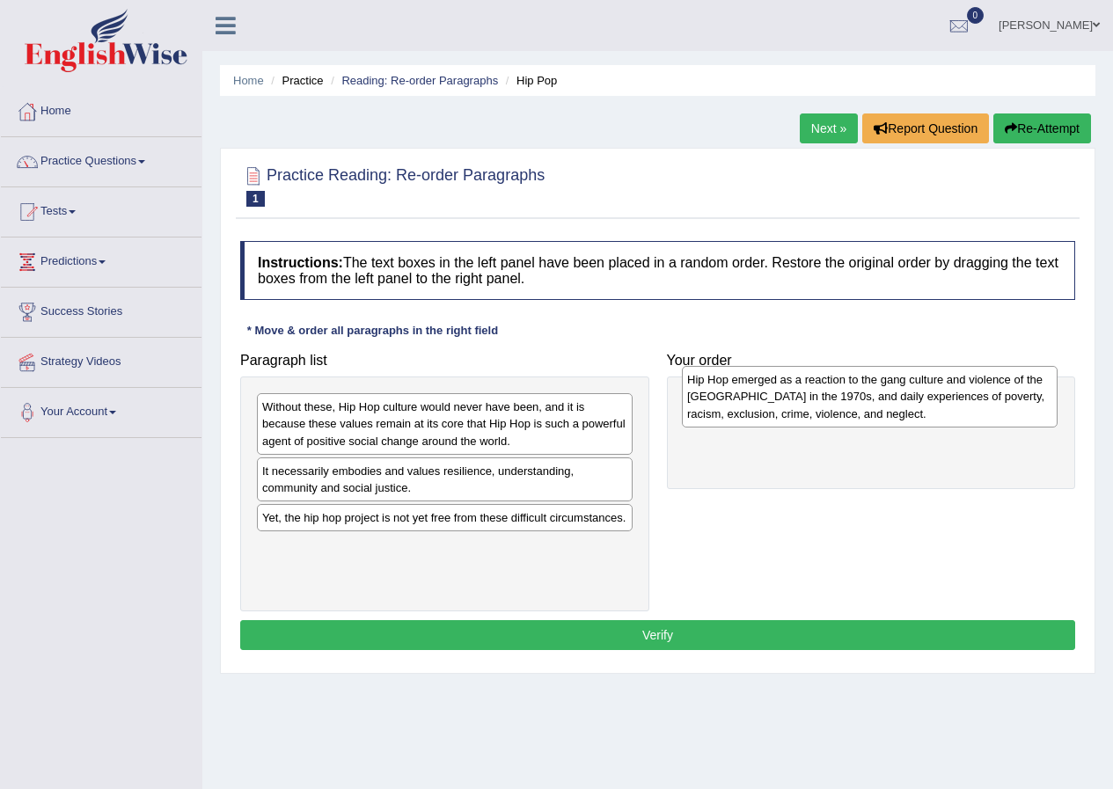
drag, startPoint x: 346, startPoint y: 430, endPoint x: 771, endPoint y: 403, distance: 425.9
click at [771, 403] on div "Hip Hop emerged as a reaction to the gang culture and violence of the [GEOGRAPH…" at bounding box center [870, 396] width 376 height 61
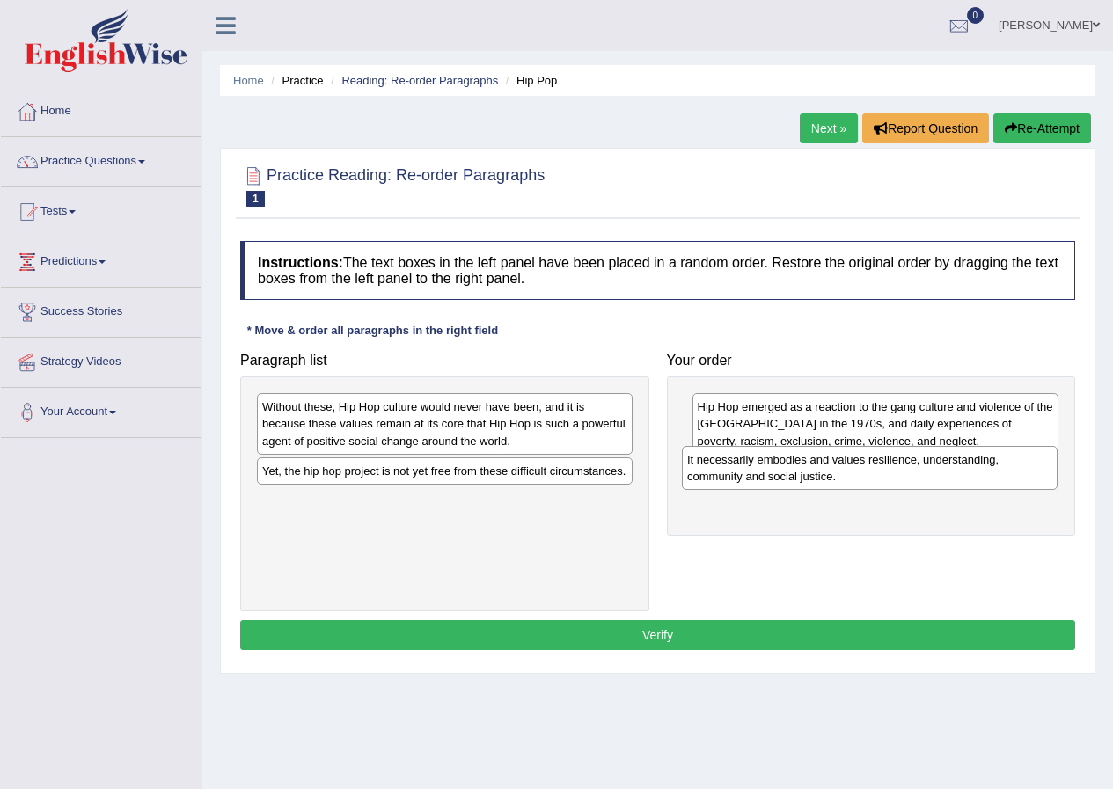
drag, startPoint x: 357, startPoint y: 487, endPoint x: 782, endPoint y: 476, distance: 425.1
click at [782, 476] on div "It necessarily embodies and values resilience, understanding, community and soc…" at bounding box center [870, 468] width 376 height 44
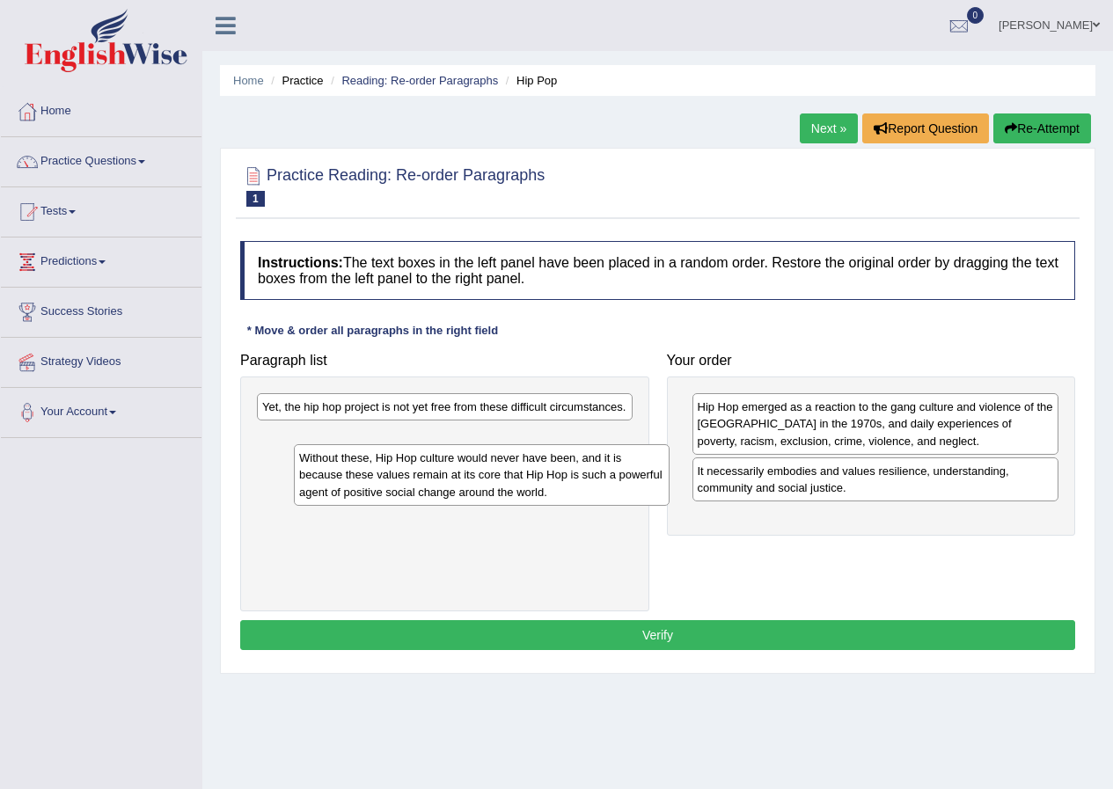
drag, startPoint x: 531, startPoint y: 440, endPoint x: 565, endPoint y: 490, distance: 60.8
click at [565, 490] on div "Without these, Hip Hop culture would never have been, and it is because these v…" at bounding box center [482, 474] width 376 height 61
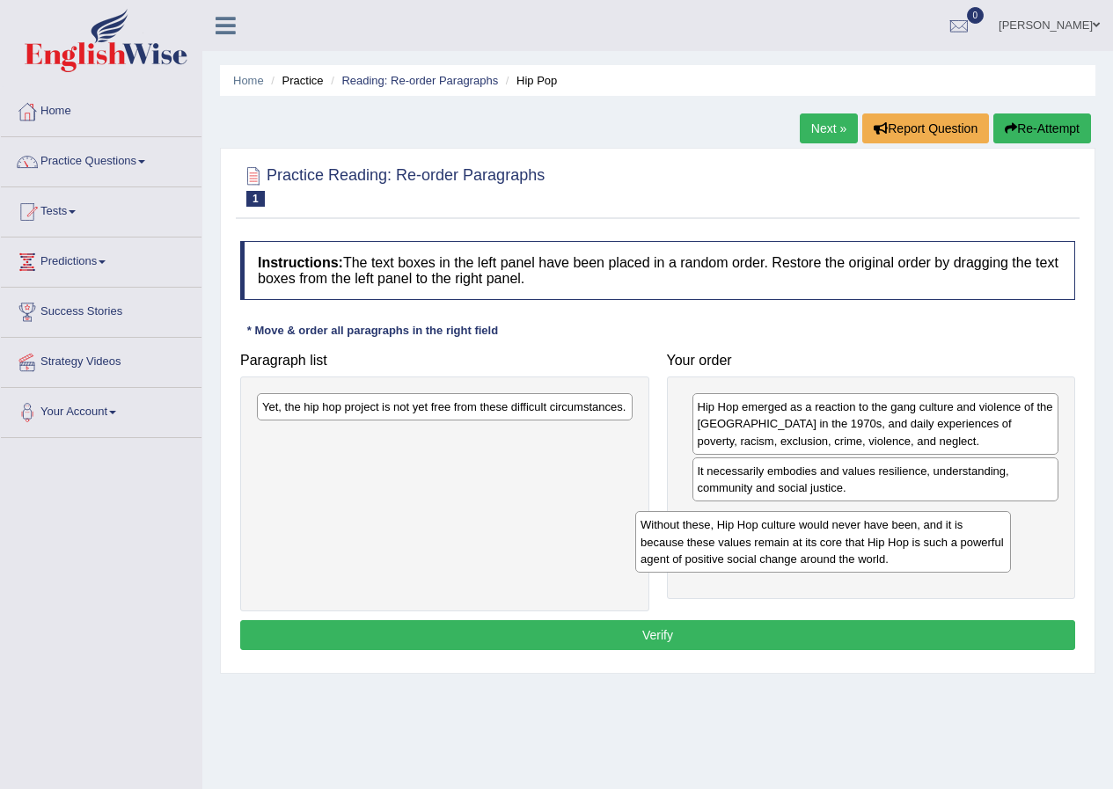
drag, startPoint x: 522, startPoint y: 443, endPoint x: 898, endPoint y: 514, distance: 383.1
click at [900, 524] on div "Without these, Hip Hop culture would never have been, and it is because these v…" at bounding box center [823, 541] width 376 height 61
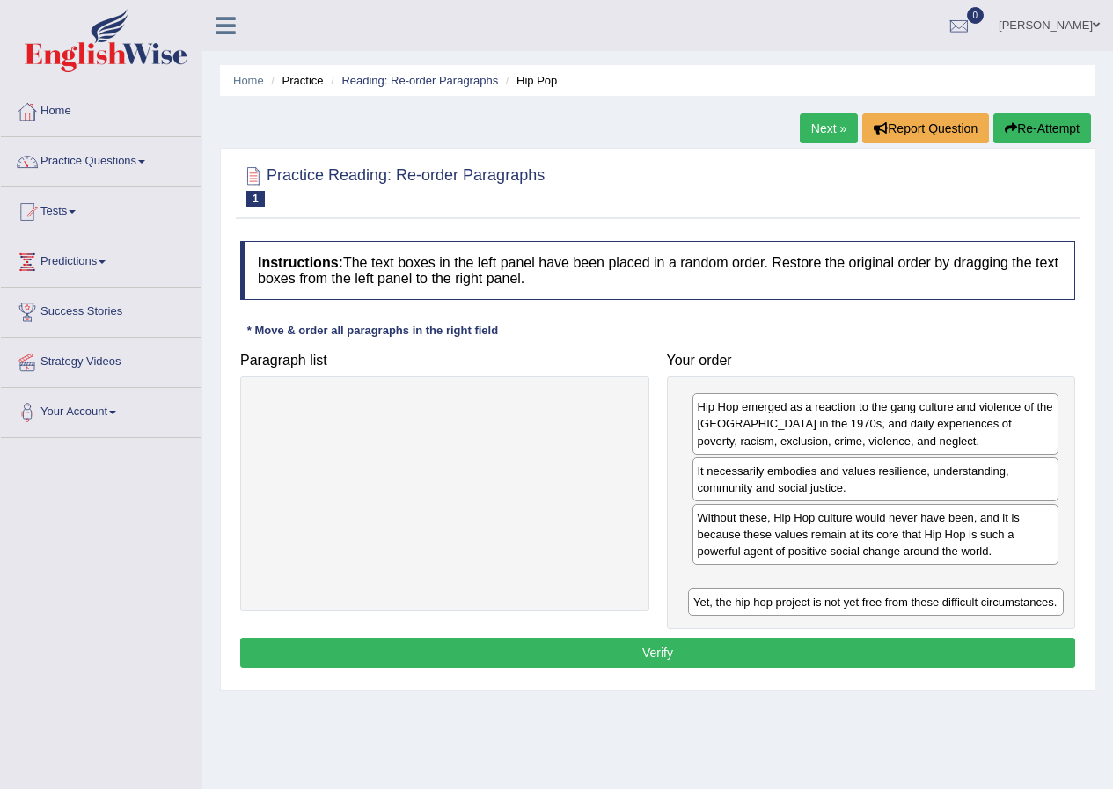
drag, startPoint x: 582, startPoint y: 402, endPoint x: 1009, endPoint y: 596, distance: 468.6
click at [1009, 596] on div "Yet, the hip hop project is not yet free from these difficult circumstances." at bounding box center [876, 602] width 376 height 27
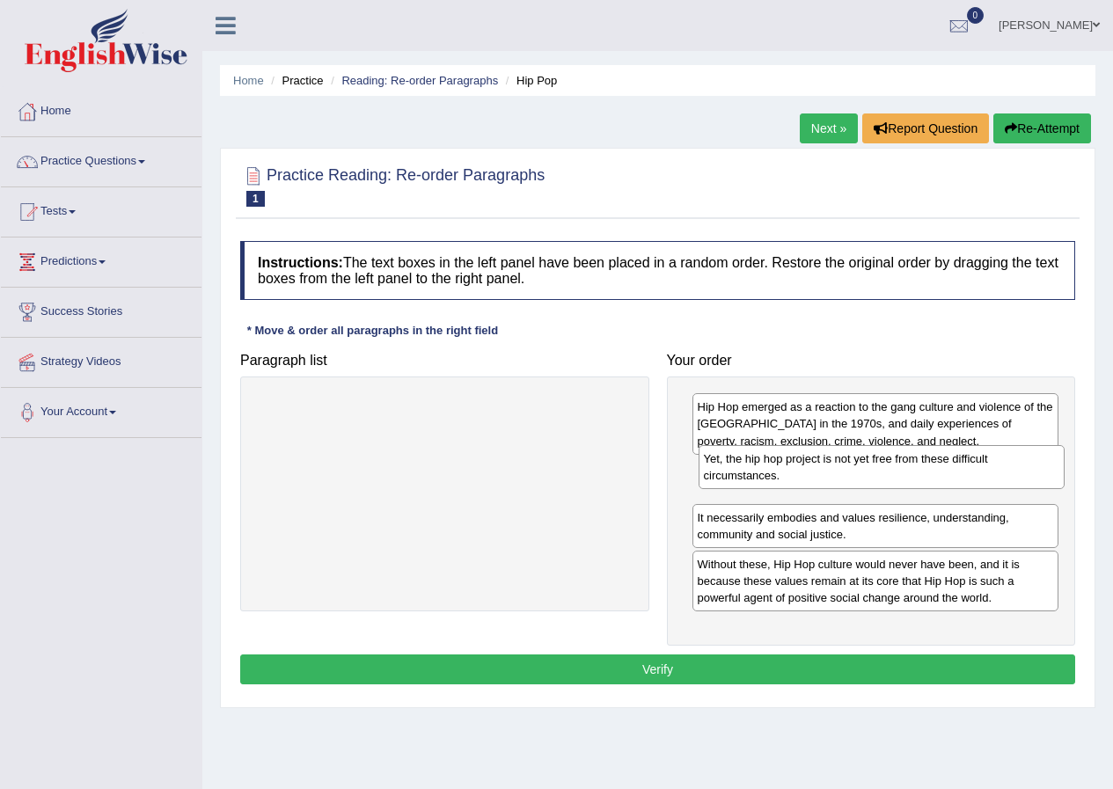
drag, startPoint x: 773, startPoint y: 598, endPoint x: 780, endPoint y: 476, distance: 122.5
click at [780, 476] on div "Yet, the hip hop project is not yet free from these difficult circumstances." at bounding box center [882, 467] width 367 height 44
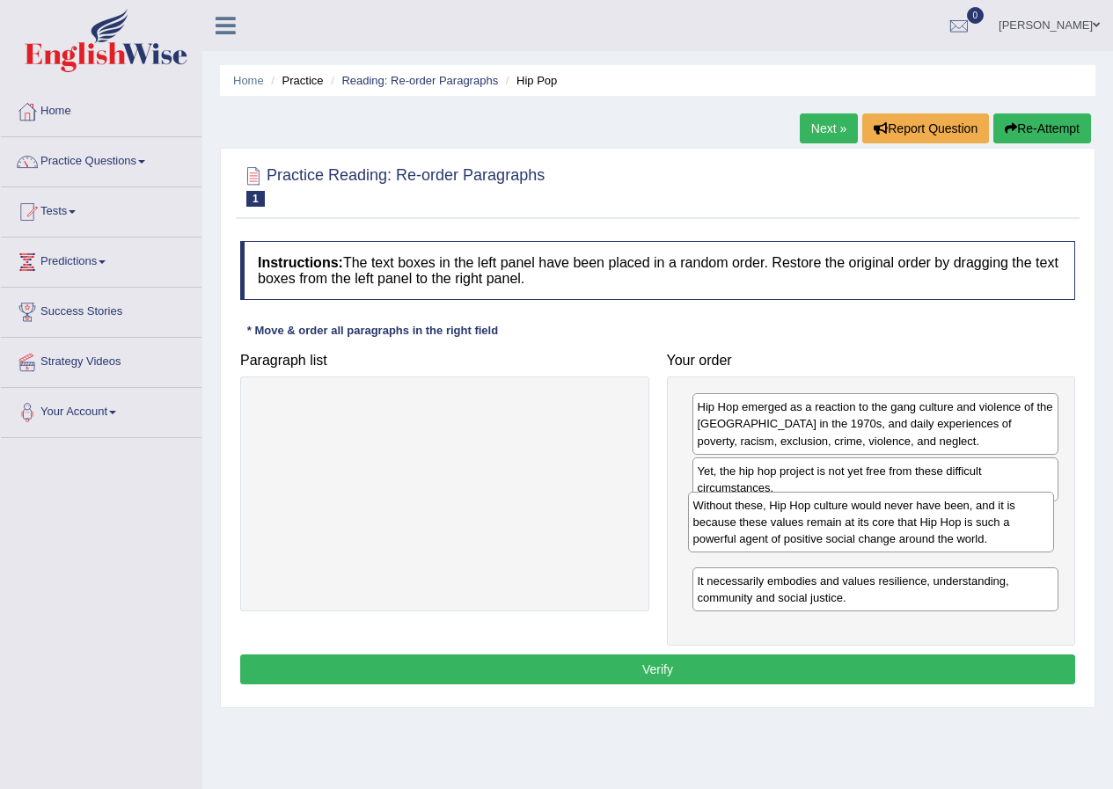
drag, startPoint x: 795, startPoint y: 593, endPoint x: 790, endPoint y: 534, distance: 59.1
click at [790, 534] on div "Without these, Hip Hop culture would never have been, and it is because these v…" at bounding box center [871, 522] width 367 height 61
click at [706, 665] on button "Verify" at bounding box center [657, 670] width 835 height 30
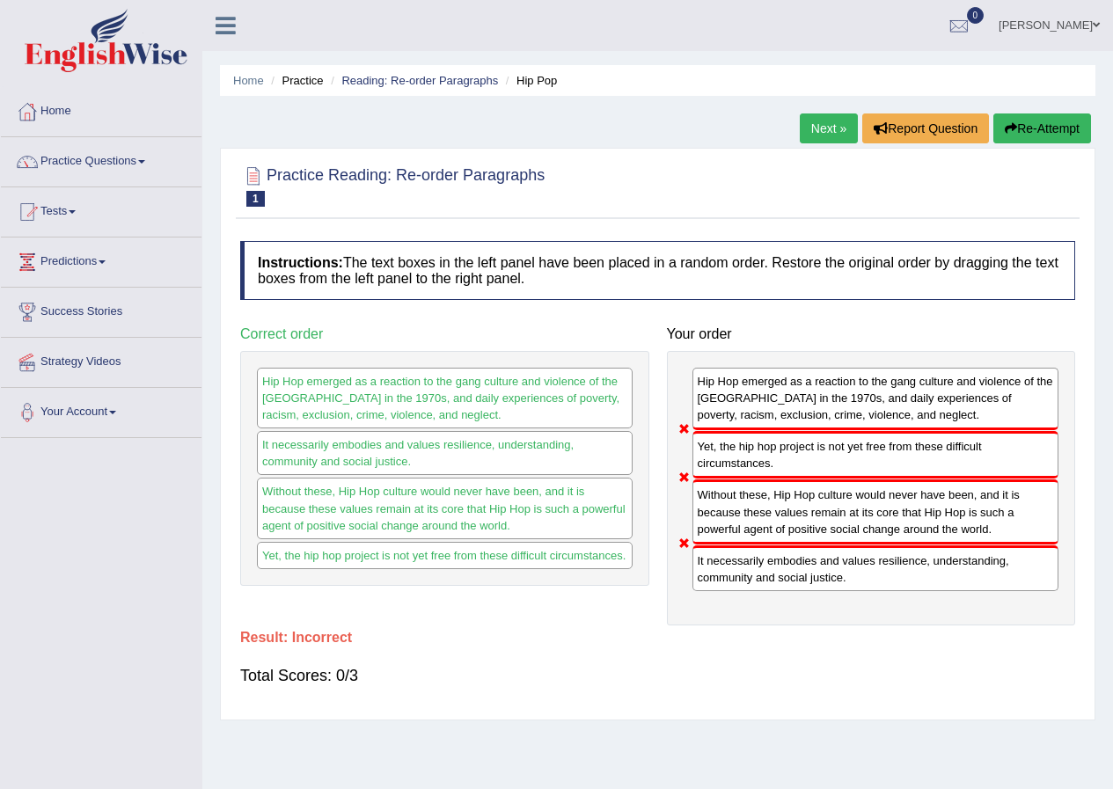
click at [1037, 131] on button "Re-Attempt" at bounding box center [1042, 129] width 98 height 30
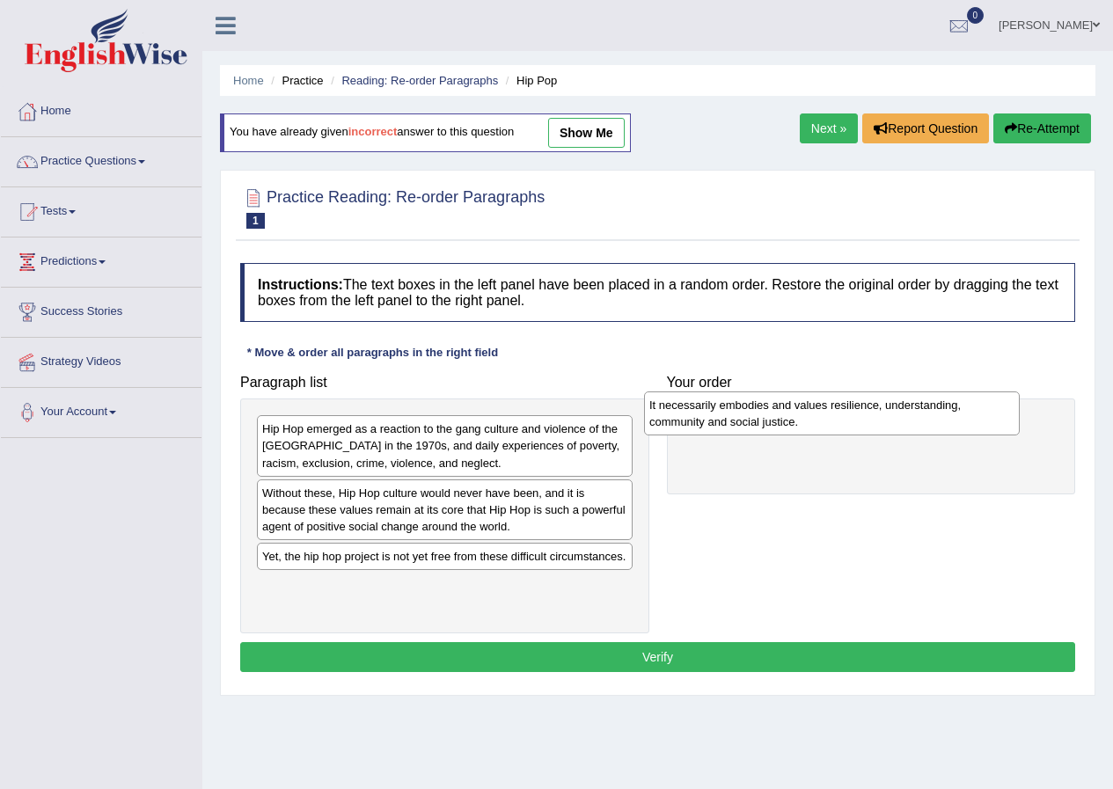
drag, startPoint x: 430, startPoint y: 578, endPoint x: 817, endPoint y: 427, distance: 415.7
click at [817, 427] on div "It necessarily embodies and values resilience, understanding, community and soc…" at bounding box center [832, 414] width 376 height 44
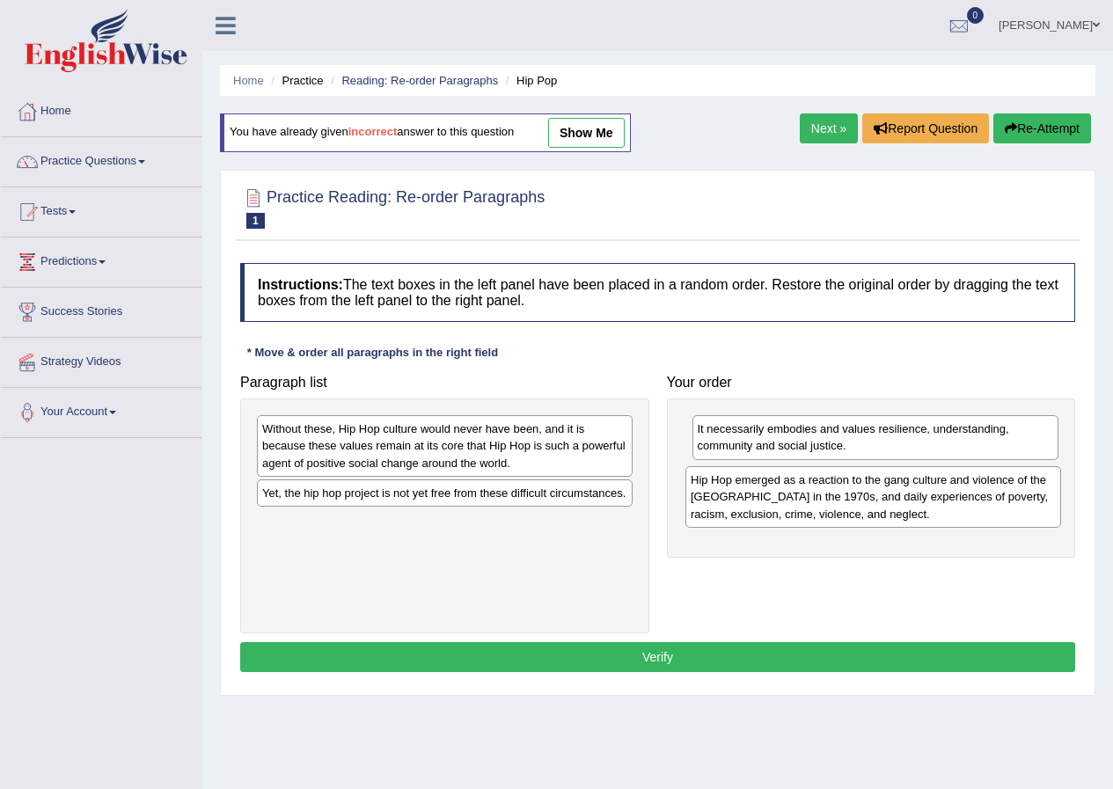
drag, startPoint x: 487, startPoint y: 451, endPoint x: 919, endPoint y: 494, distance: 433.2
click at [916, 502] on div "Hip Hop emerged as a reaction to the gang culture and violence of the [GEOGRAPH…" at bounding box center [873, 496] width 376 height 61
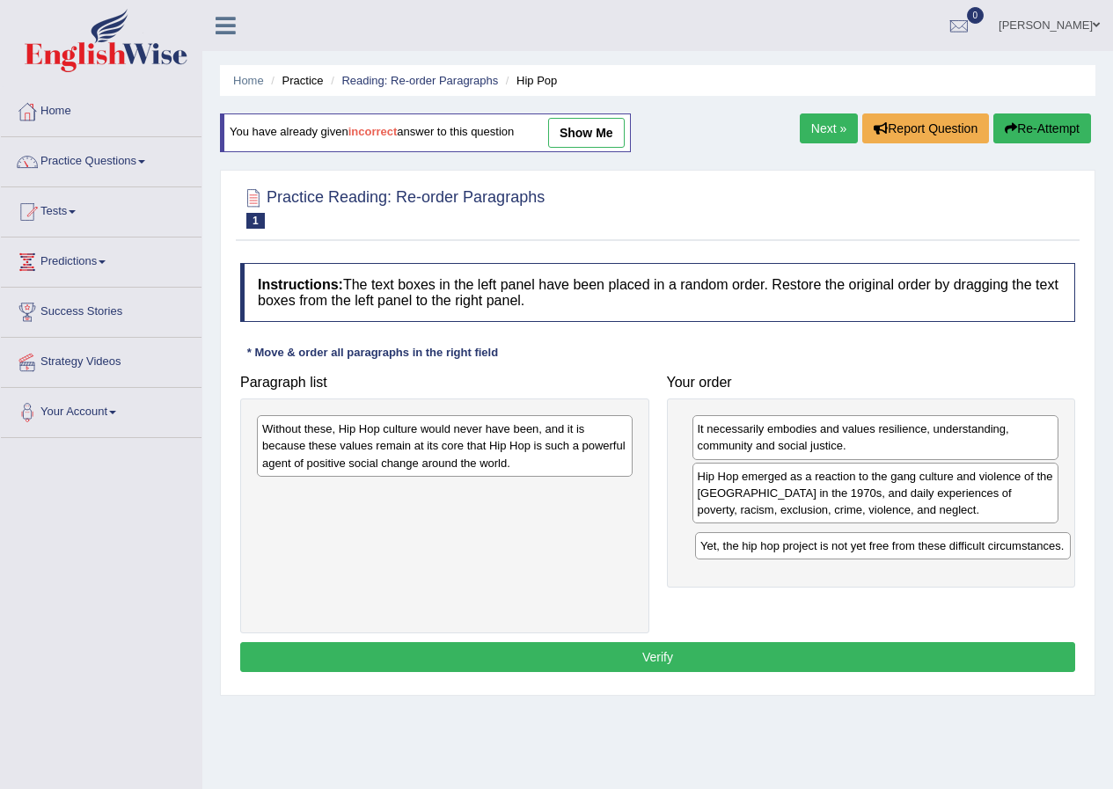
drag, startPoint x: 432, startPoint y: 505, endPoint x: 854, endPoint y: 552, distance: 424.9
click at [854, 552] on div "Yet, the hip hop project is not yet free from these difficult circumstances." at bounding box center [883, 545] width 376 height 27
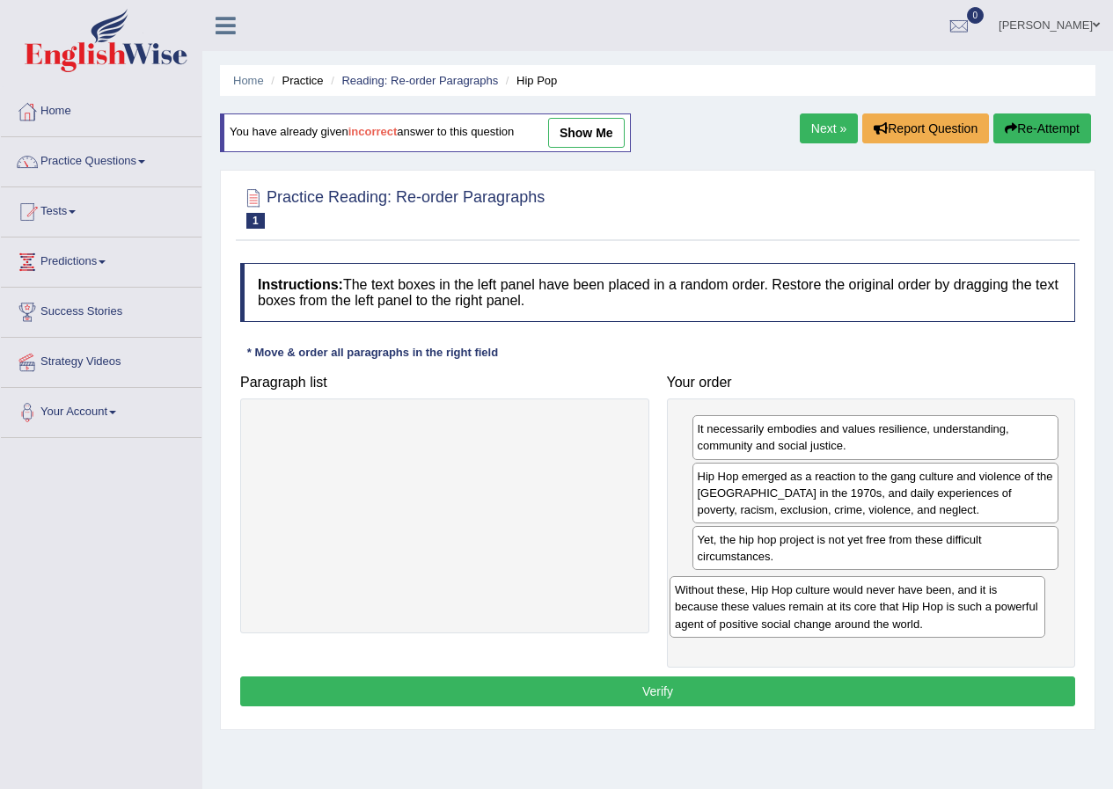
drag, startPoint x: 528, startPoint y: 456, endPoint x: 941, endPoint y: 617, distance: 443.0
click at [941, 617] on div "Without these, Hip Hop culture would never have been, and it is because these v…" at bounding box center [858, 606] width 376 height 61
click at [886, 695] on button "Verify" at bounding box center [657, 692] width 835 height 30
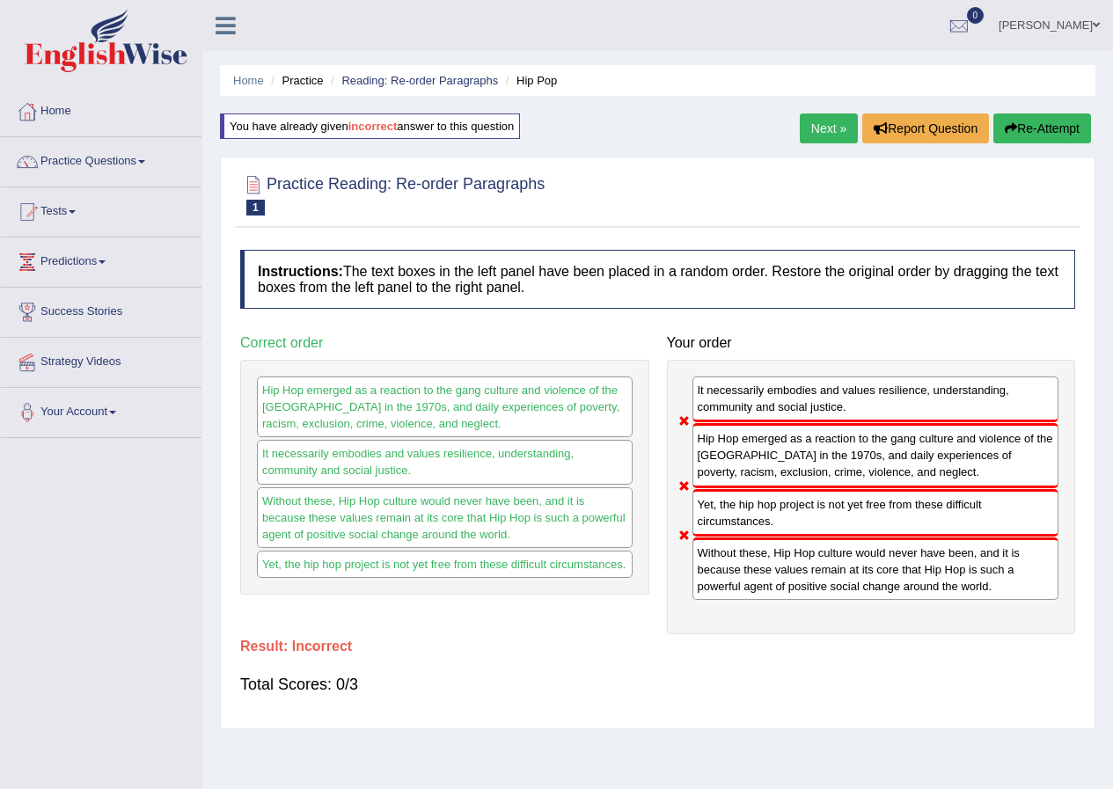
click at [1043, 128] on button "Re-Attempt" at bounding box center [1042, 129] width 98 height 30
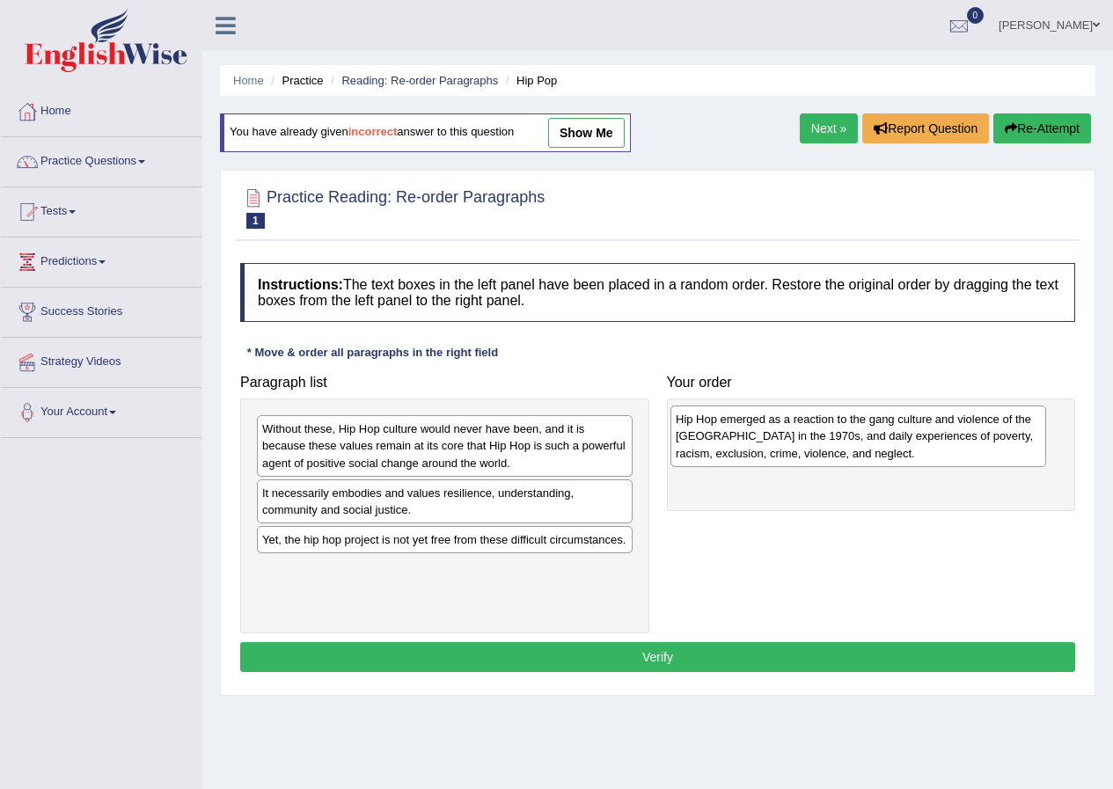
drag, startPoint x: 414, startPoint y: 441, endPoint x: 827, endPoint y: 431, distance: 413.7
click at [827, 431] on div "Hip Hop emerged as a reaction to the gang culture and violence of the [GEOGRAPH…" at bounding box center [858, 436] width 376 height 61
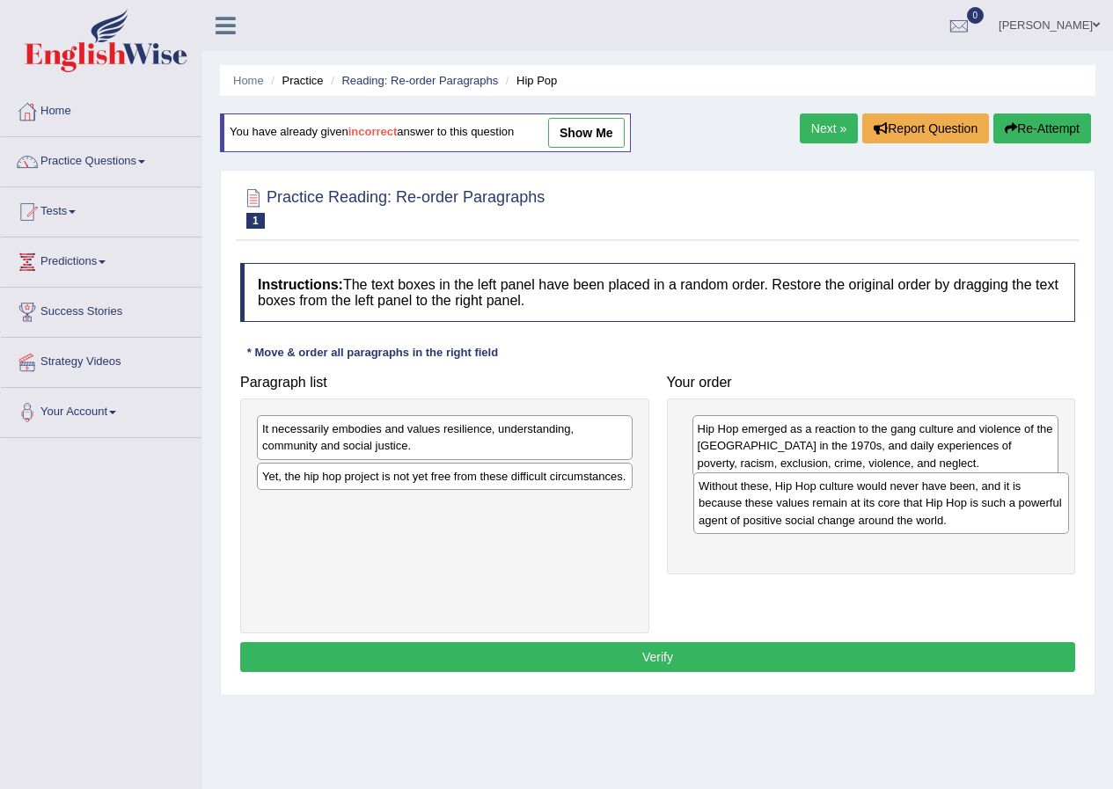
drag, startPoint x: 528, startPoint y: 459, endPoint x: 964, endPoint y: 516, distance: 440.2
click at [964, 516] on div "Without these, Hip Hop culture would never have been, and it is because these v…" at bounding box center [881, 502] width 376 height 61
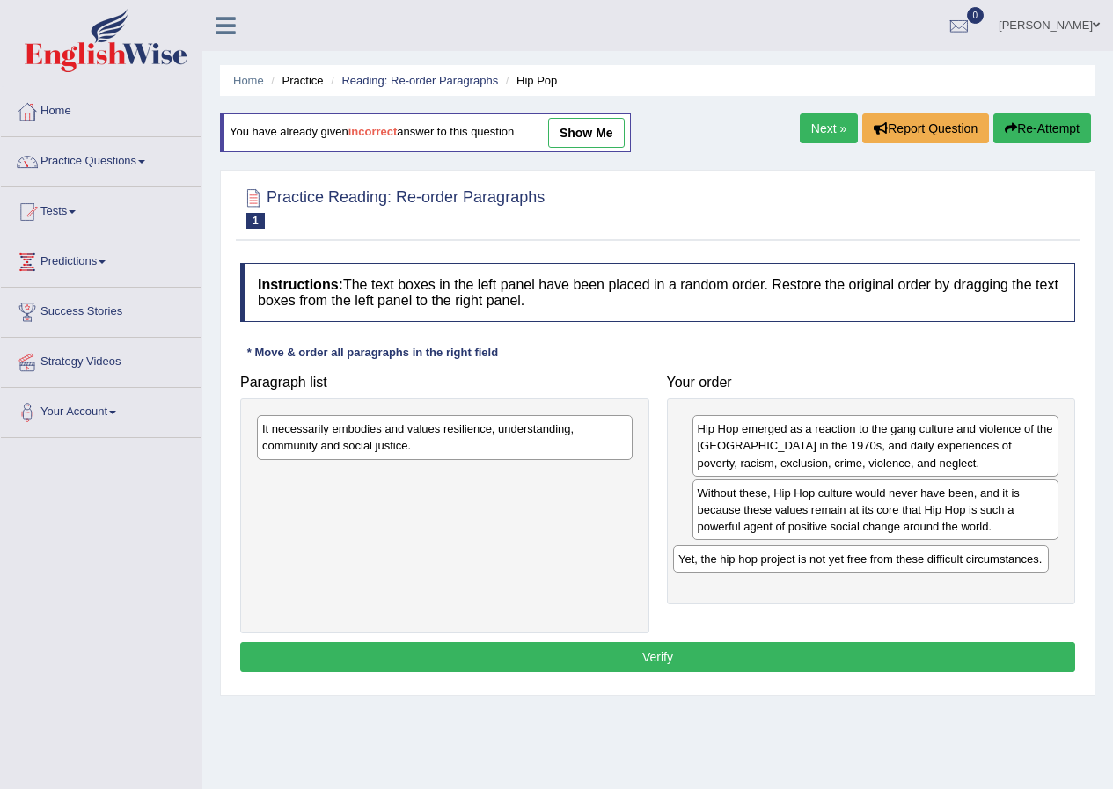
drag, startPoint x: 581, startPoint y: 481, endPoint x: 997, endPoint y: 564, distance: 424.3
click at [997, 564] on div "Yet, the hip hop project is not yet free from these difficult circumstances." at bounding box center [861, 559] width 376 height 27
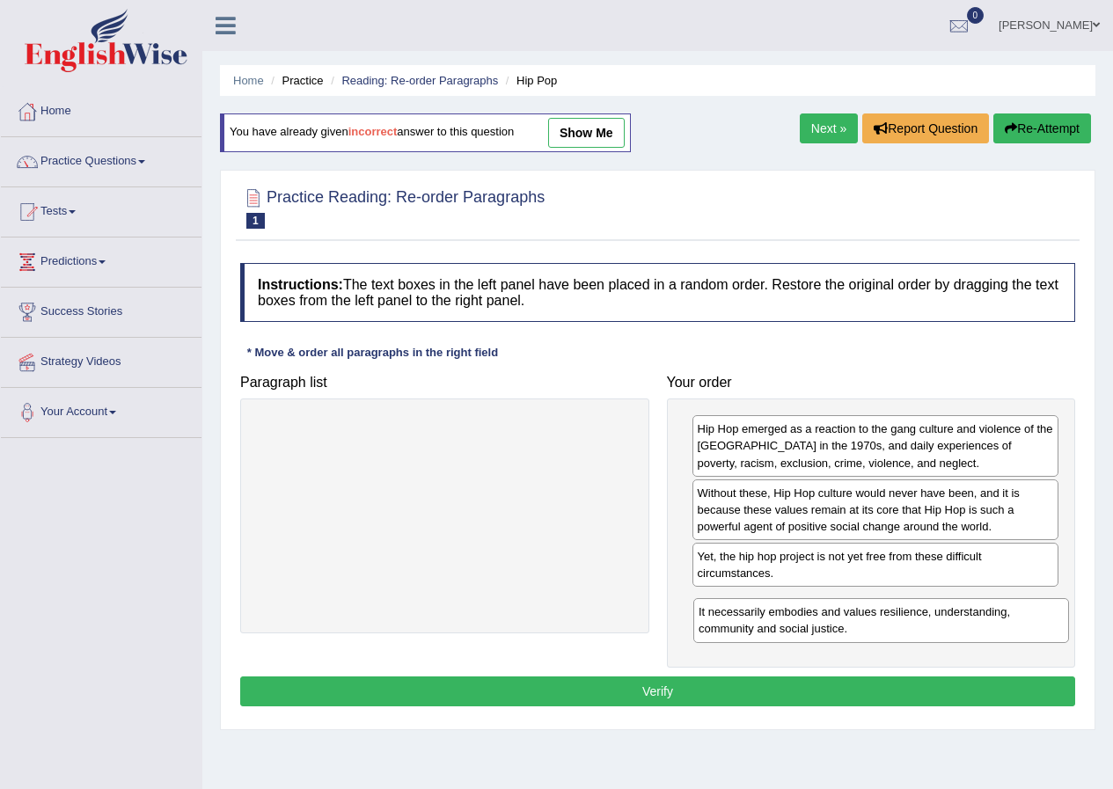
drag, startPoint x: 612, startPoint y: 454, endPoint x: 1066, endPoint y: 627, distance: 486.0
click at [1066, 628] on div "It necessarily embodies and values resilience, understanding, community and soc…" at bounding box center [881, 620] width 376 height 44
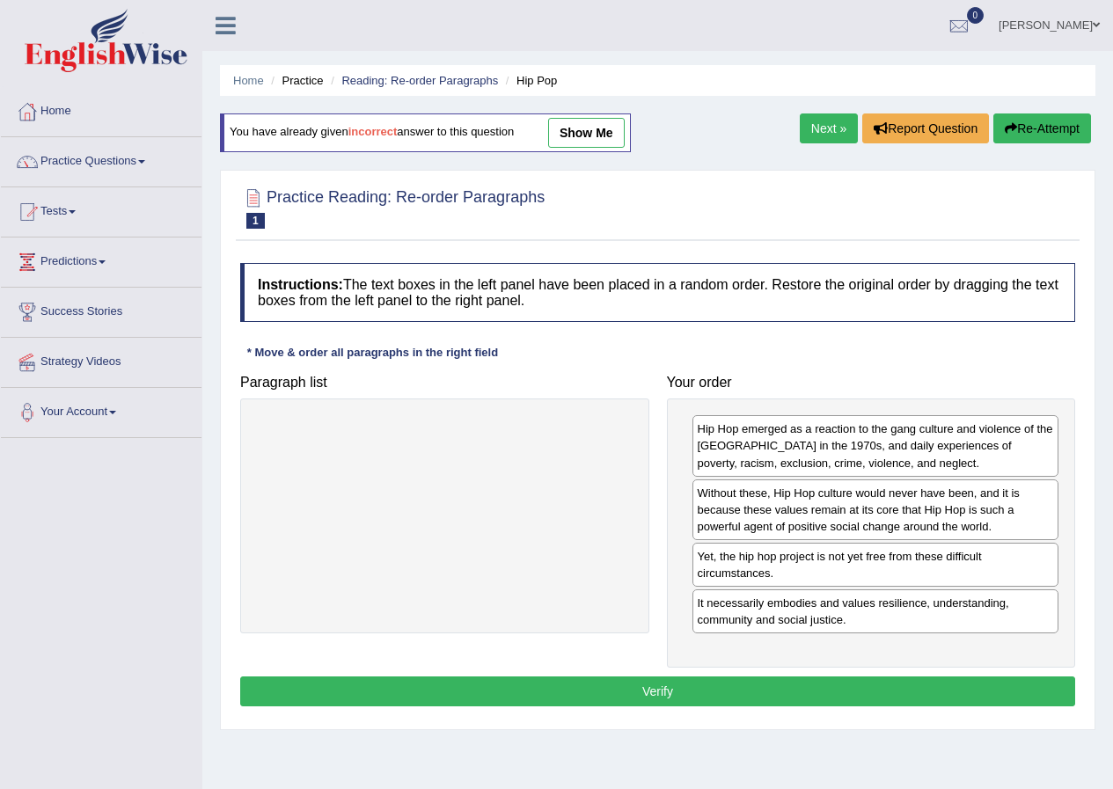
click at [706, 689] on button "Verify" at bounding box center [657, 692] width 835 height 30
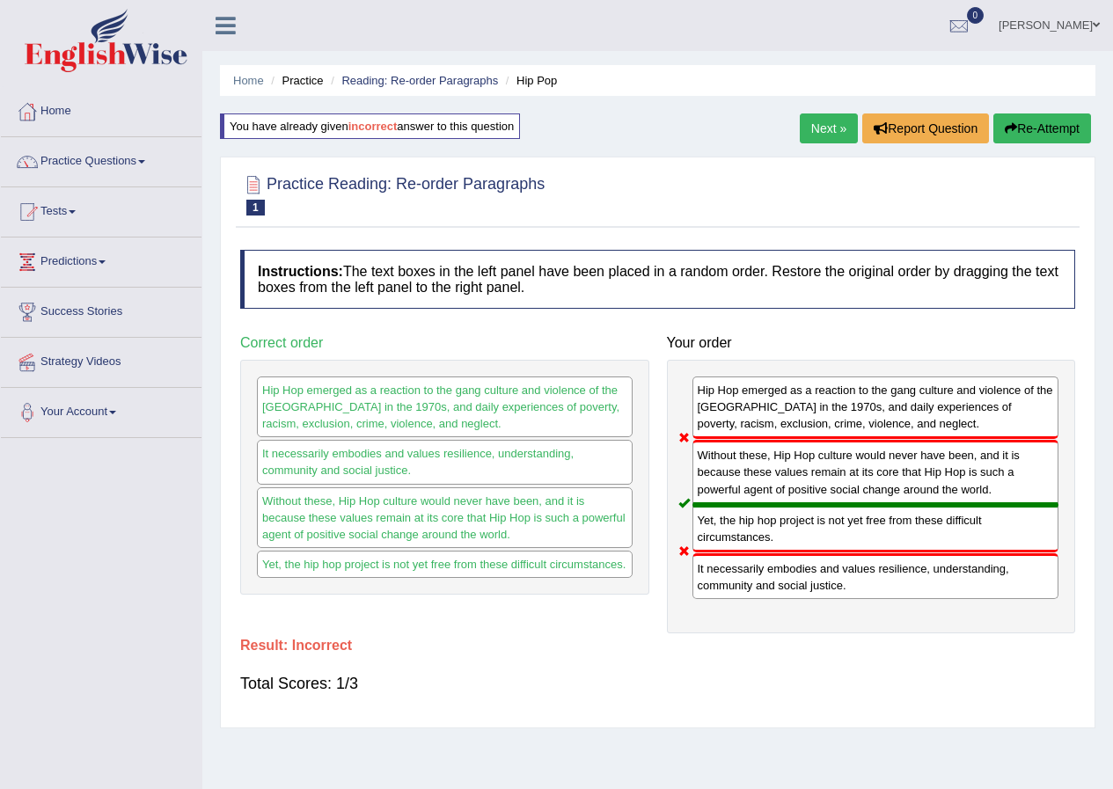
click at [524, 525] on div "Without these, Hip Hop culture would never have been, and it is because these v…" at bounding box center [445, 517] width 376 height 61
click at [516, 557] on div "Yet, the hip hop project is not yet free from these difficult circumstances." at bounding box center [445, 564] width 376 height 27
click at [1025, 125] on button "Re-Attempt" at bounding box center [1042, 129] width 98 height 30
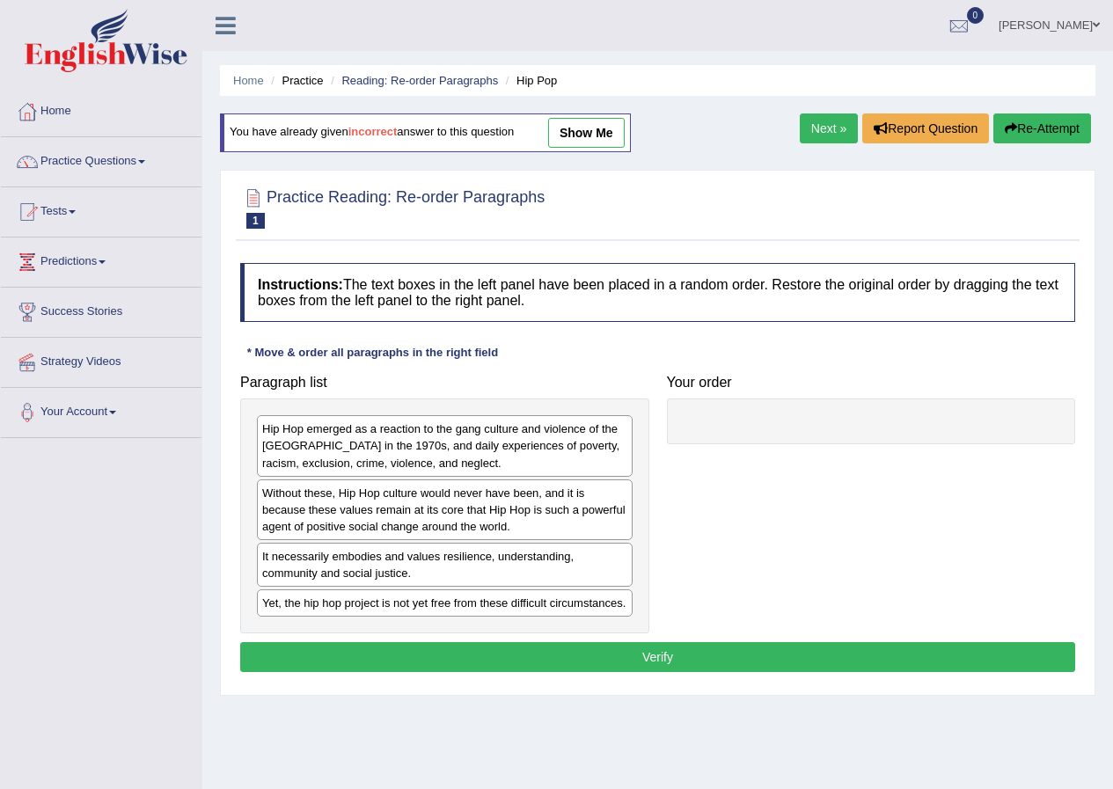
click at [586, 458] on div "Hip Hop emerged as a reaction to the gang culture and violence of the [GEOGRAPH…" at bounding box center [445, 445] width 376 height 61
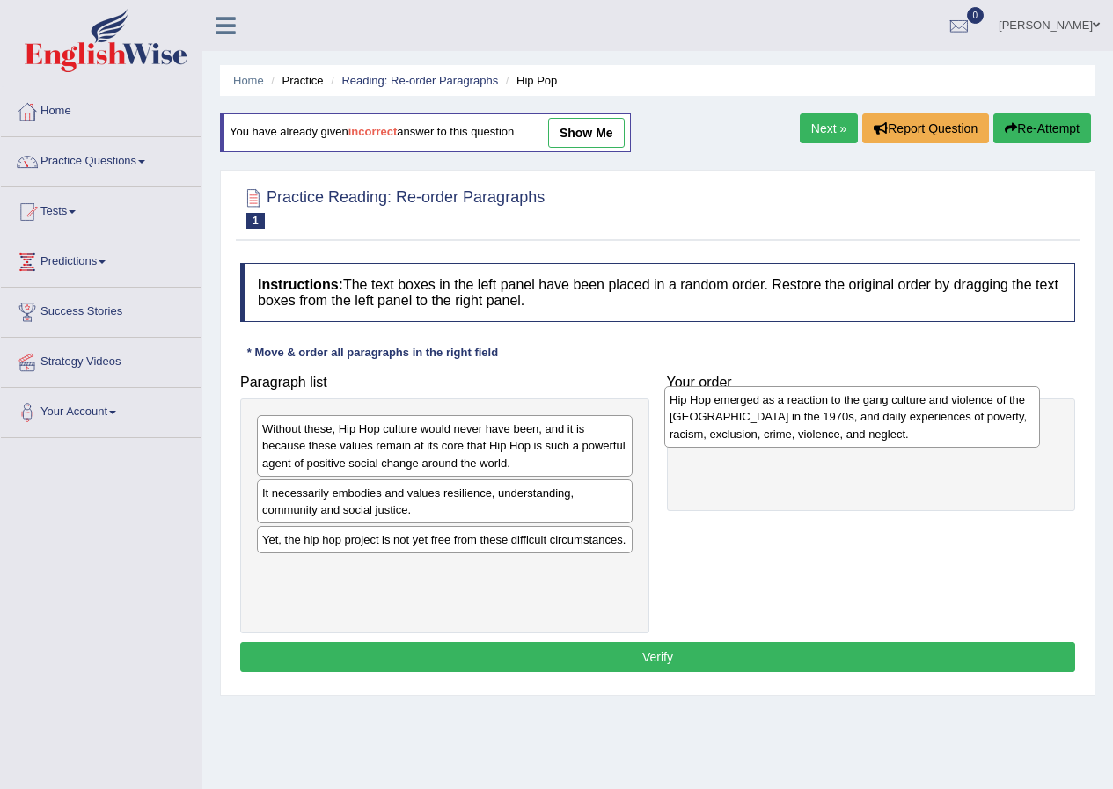
drag, startPoint x: 569, startPoint y: 455, endPoint x: 978, endPoint y: 424, distance: 410.3
click at [978, 424] on div "Hip Hop emerged as a reaction to the gang culture and violence of the [GEOGRAPH…" at bounding box center [852, 416] width 376 height 61
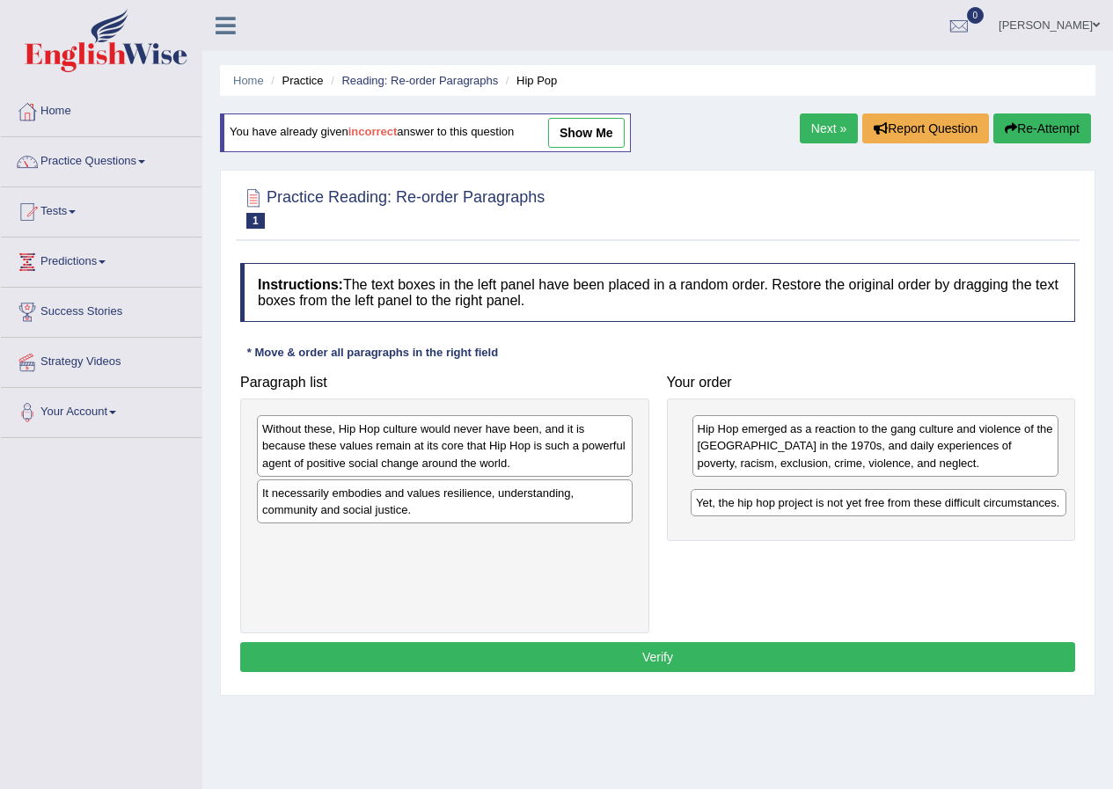
drag, startPoint x: 569, startPoint y: 546, endPoint x: 1056, endPoint y: 488, distance: 489.9
click at [1056, 489] on div "Yet, the hip hop project is not yet free from these difficult circumstances." at bounding box center [879, 502] width 376 height 27
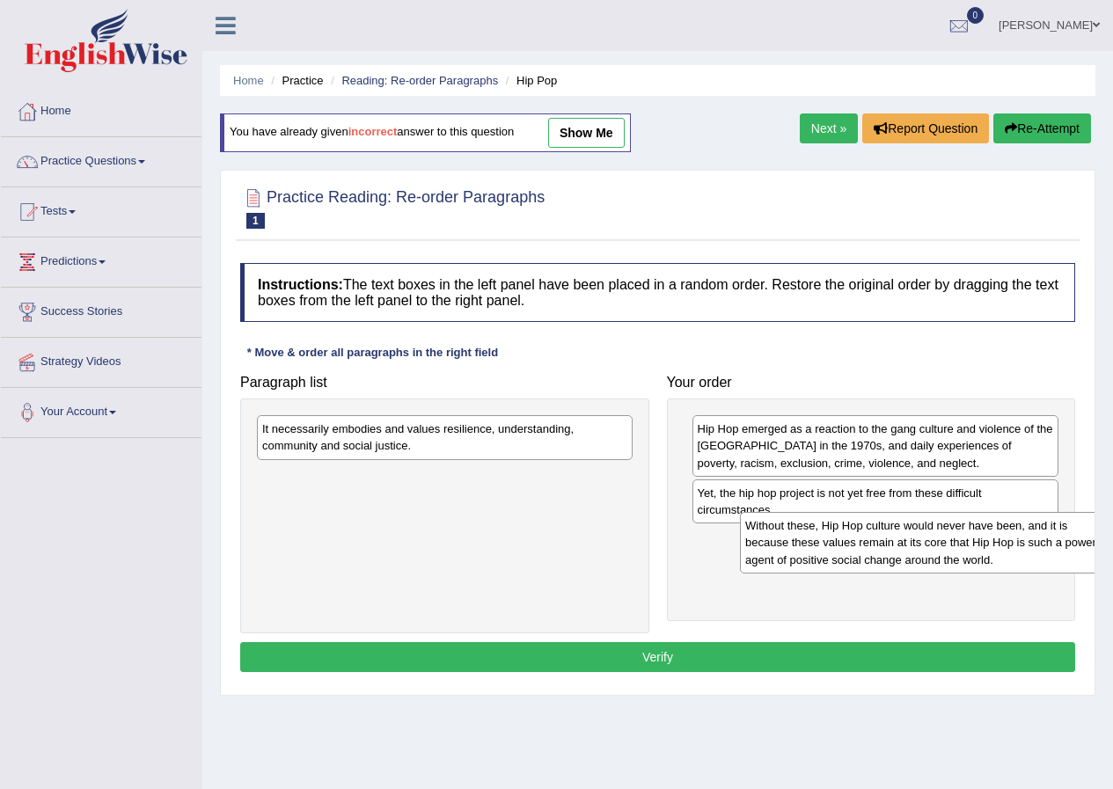
drag, startPoint x: 570, startPoint y: 470, endPoint x: 990, endPoint y: 541, distance: 425.7
click at [1061, 560] on div "Without these, Hip Hop culture would never have been, and it is because these v…" at bounding box center [928, 542] width 376 height 61
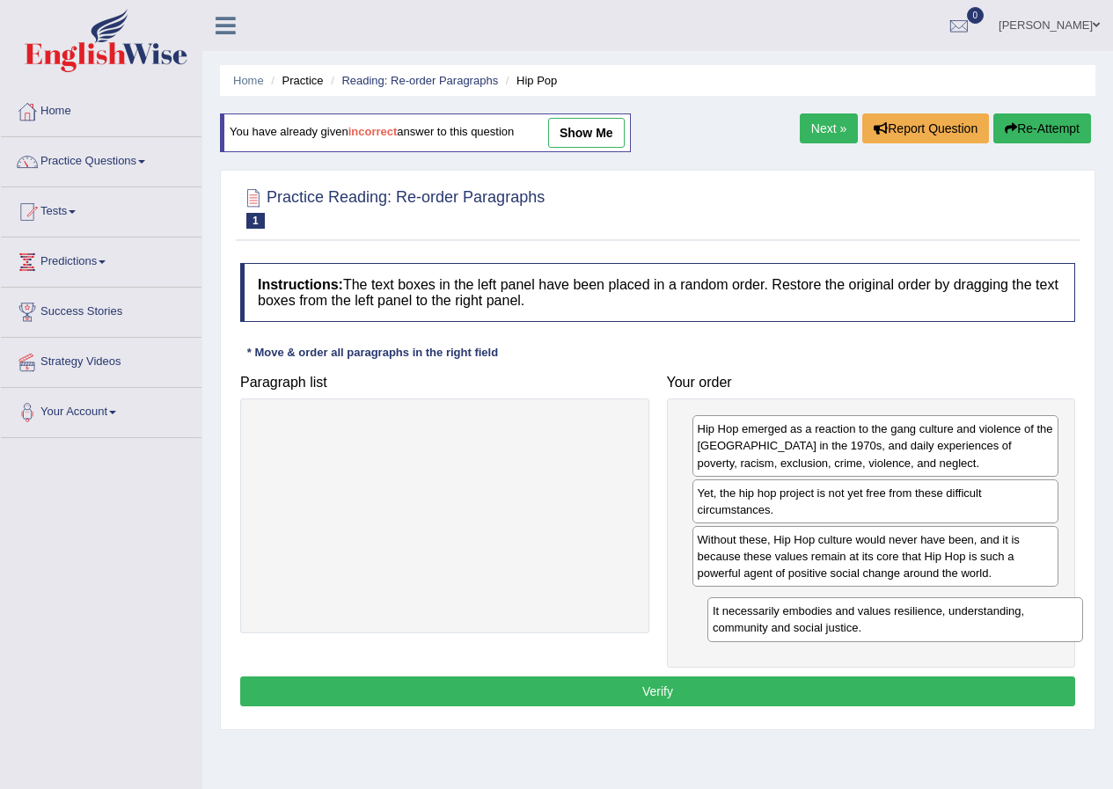
drag, startPoint x: 558, startPoint y: 451, endPoint x: 1015, endPoint y: 621, distance: 487.2
click at [1015, 621] on div "It necessarily embodies and values resilience, understanding, community and soc…" at bounding box center [895, 619] width 376 height 44
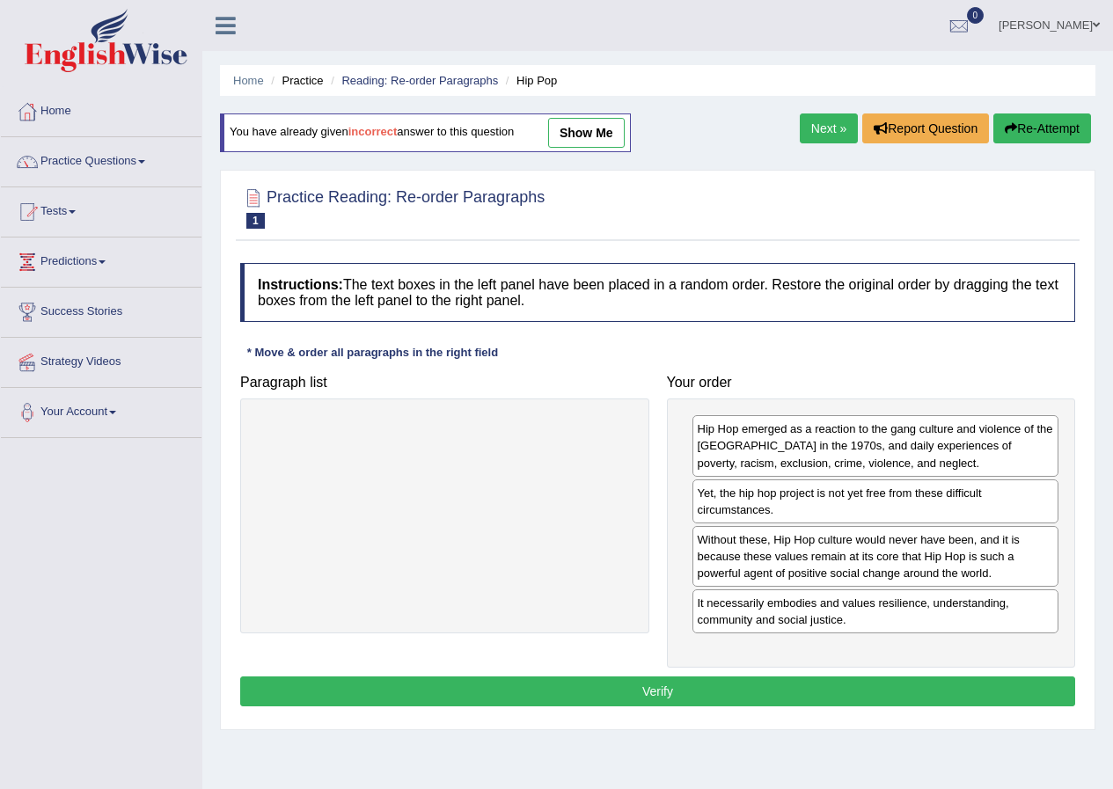
click at [756, 684] on button "Verify" at bounding box center [657, 692] width 835 height 30
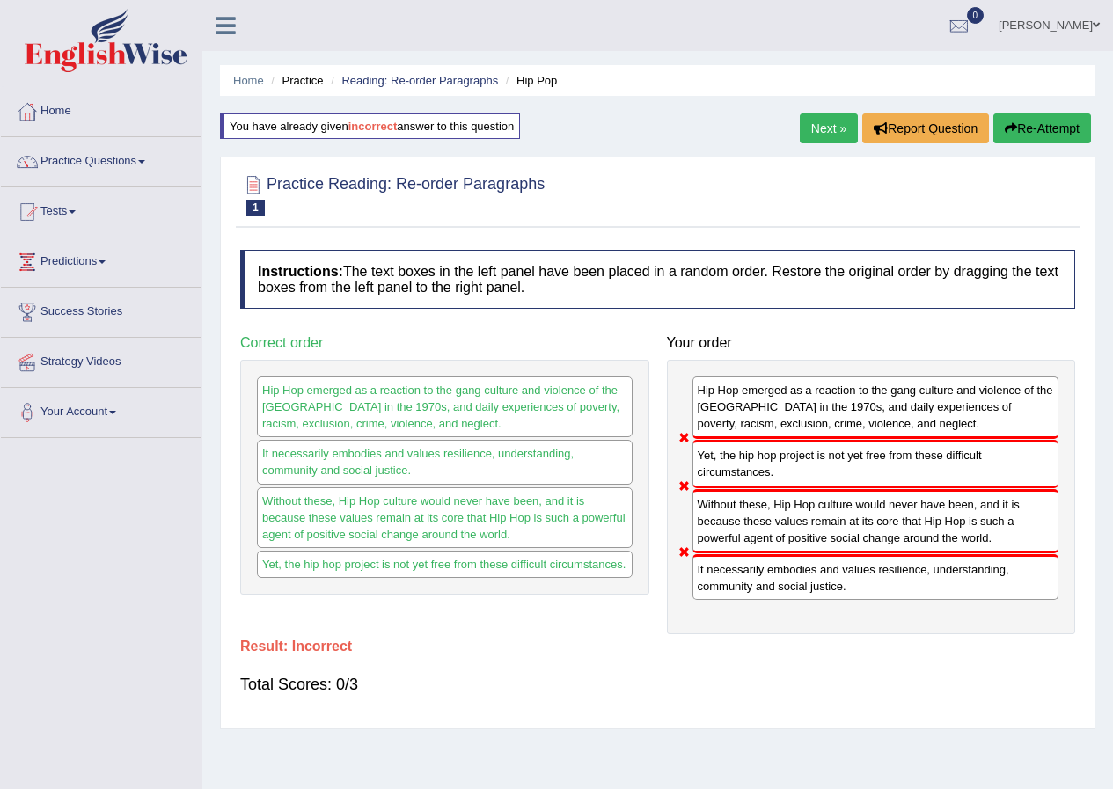
click at [1015, 134] on button "Re-Attempt" at bounding box center [1042, 129] width 98 height 30
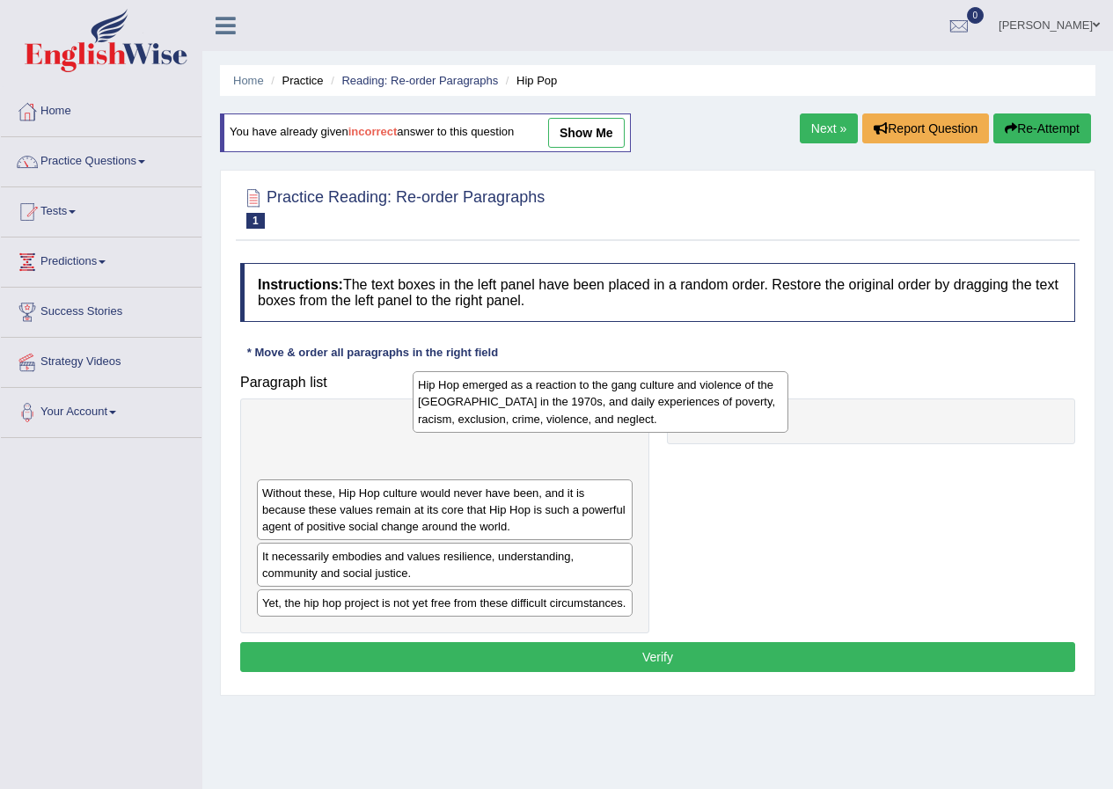
drag, startPoint x: 538, startPoint y: 453, endPoint x: 679, endPoint y: 409, distance: 148.3
click at [679, 409] on div "Hip Hop emerged as a reaction to the gang culture and violence of the [GEOGRAPH…" at bounding box center [601, 401] width 376 height 61
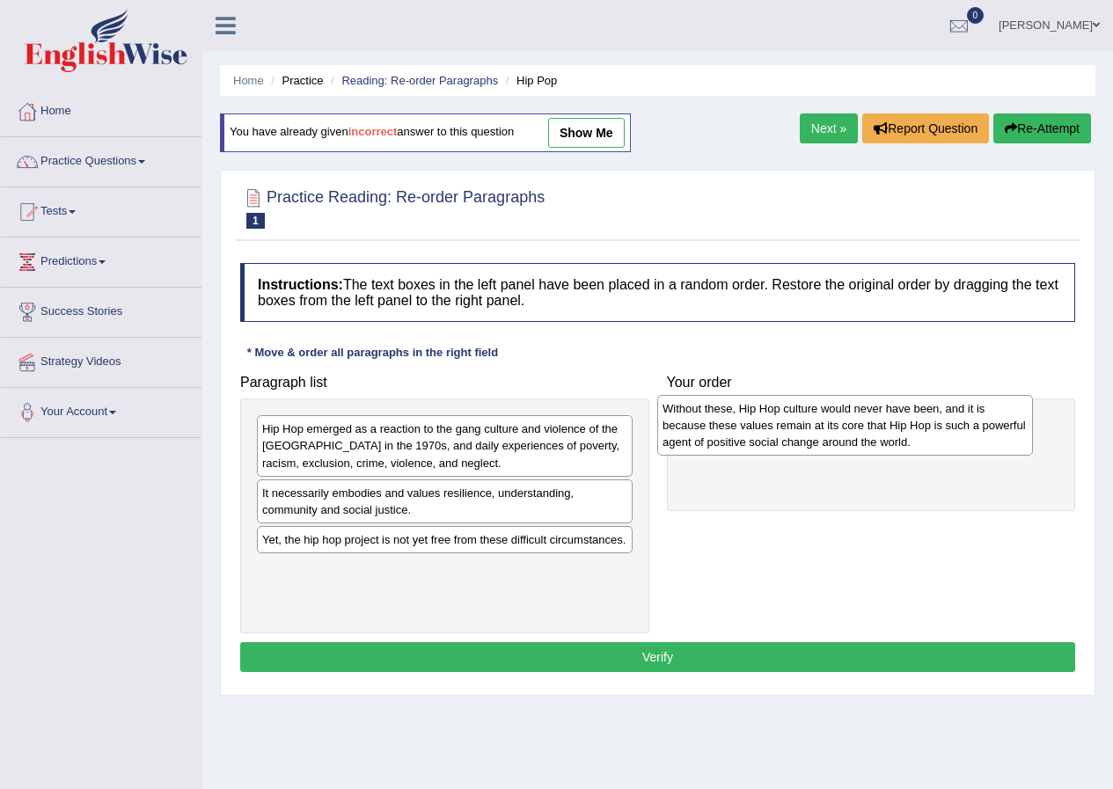
drag, startPoint x: 554, startPoint y: 518, endPoint x: 955, endPoint y: 434, distance: 409.2
click at [955, 434] on div "Without these, Hip Hop culture would never have been, and it is because these v…" at bounding box center [845, 425] width 376 height 61
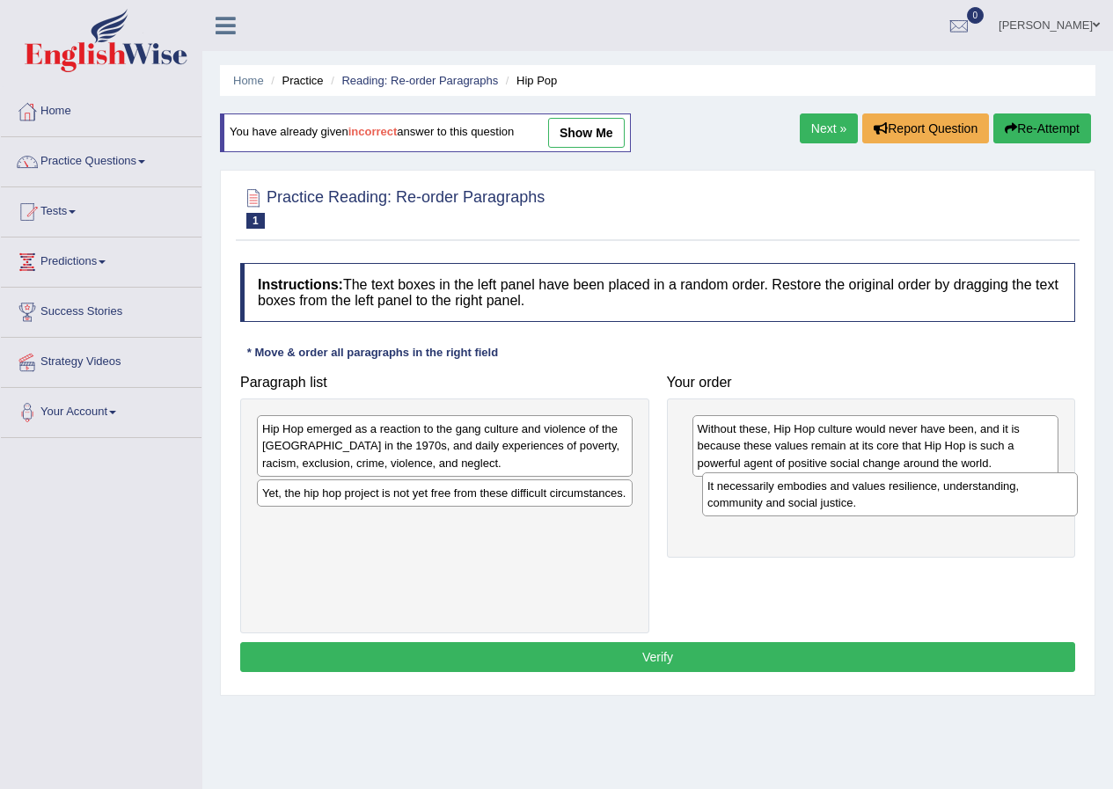
drag, startPoint x: 585, startPoint y: 516, endPoint x: 1030, endPoint y: 509, distance: 445.3
click at [1030, 509] on div "It necessarily embodies and values resilience, understanding, community and soc…" at bounding box center [890, 494] width 376 height 44
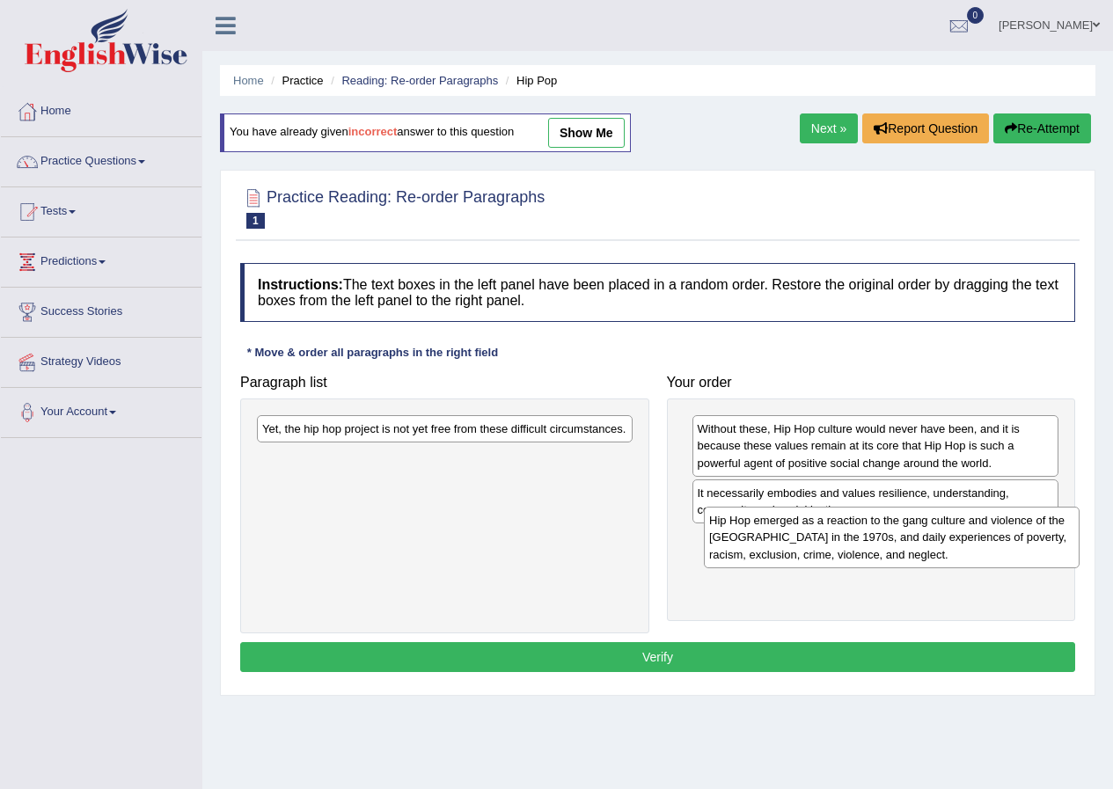
drag, startPoint x: 538, startPoint y: 443, endPoint x: 978, endPoint y: 533, distance: 449.0
click at [978, 533] on div "Hip Hop emerged as a reaction to the gang culture and violence of the [GEOGRAPH…" at bounding box center [892, 537] width 376 height 61
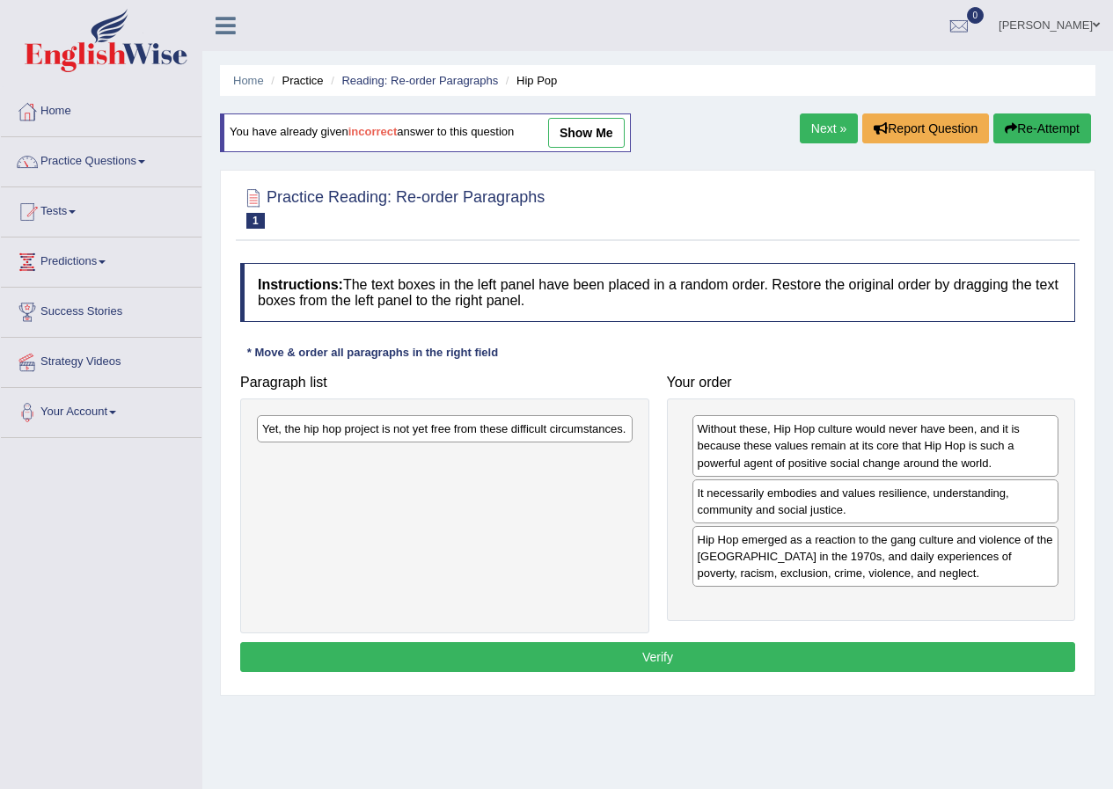
drag, startPoint x: 561, startPoint y: 449, endPoint x: 569, endPoint y: 440, distance: 11.8
click at [569, 443] on div "Yet, the hip hop project is not yet free from these difficult circumstances." at bounding box center [444, 516] width 409 height 235
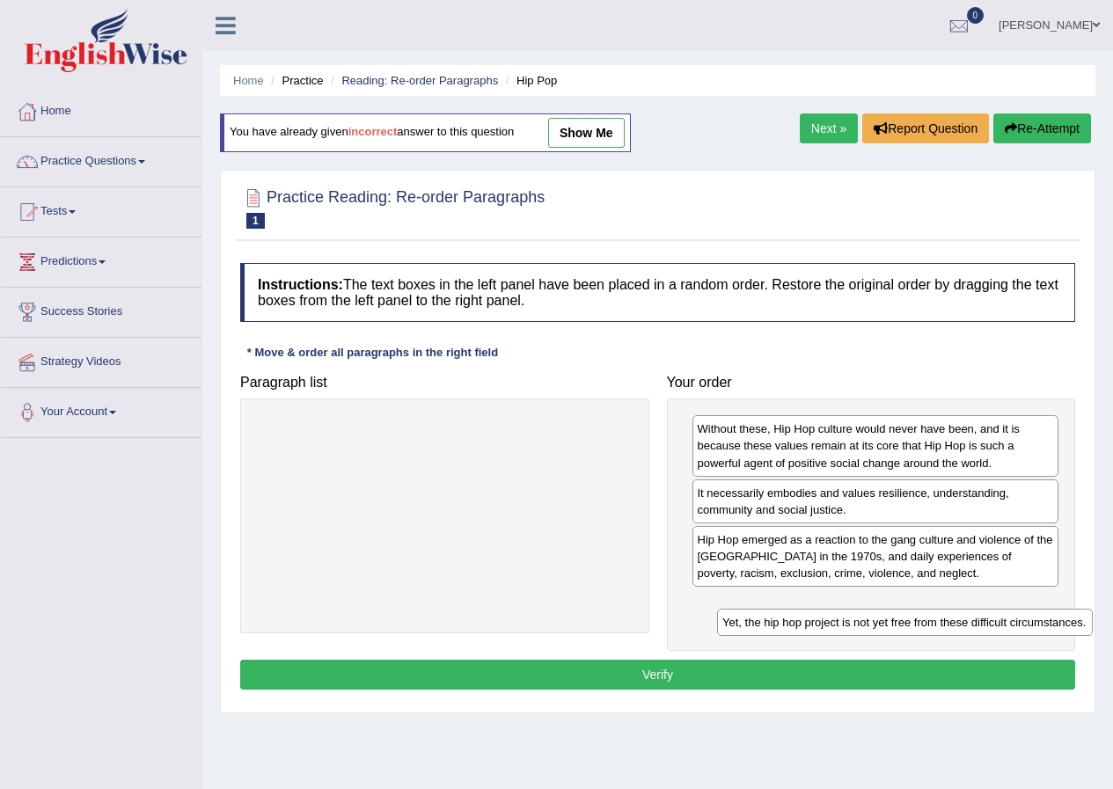
drag, startPoint x: 584, startPoint y: 443, endPoint x: 1035, endPoint y: 629, distance: 487.6
click at [1035, 629] on div "Yet, the hip hop project is not yet free from these difficult circumstances." at bounding box center [905, 622] width 376 height 27
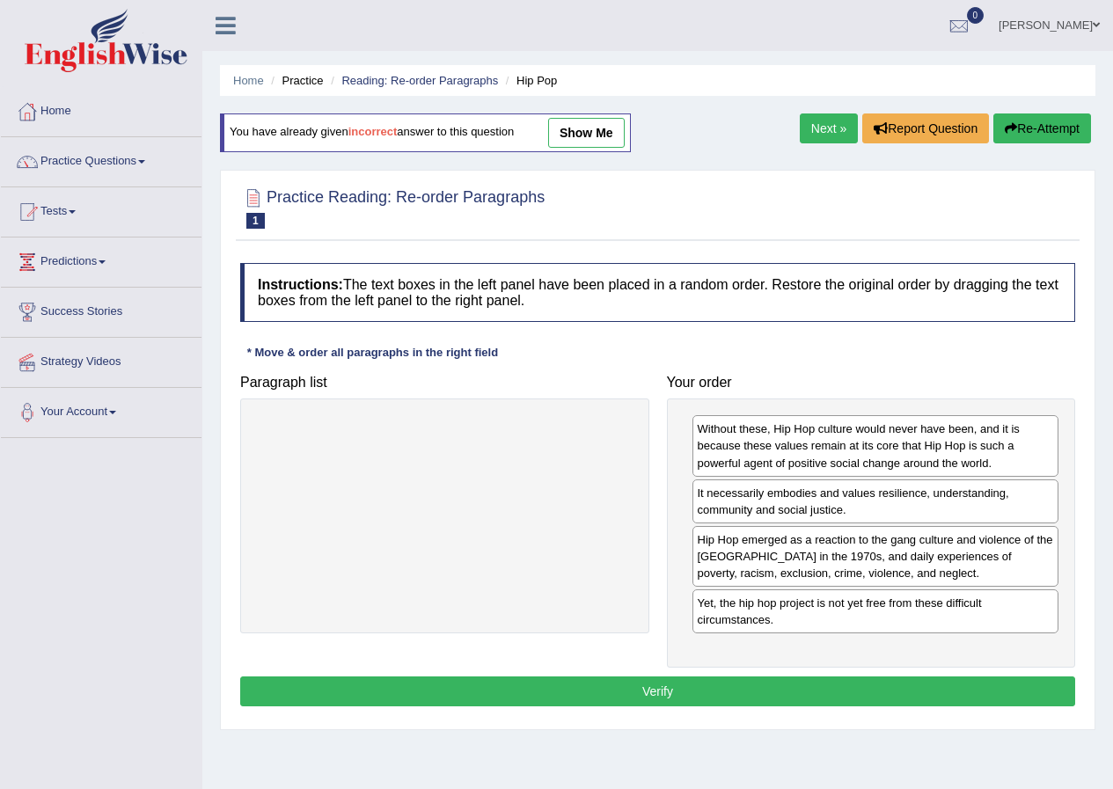
click at [604, 131] on link "show me" at bounding box center [586, 133] width 77 height 30
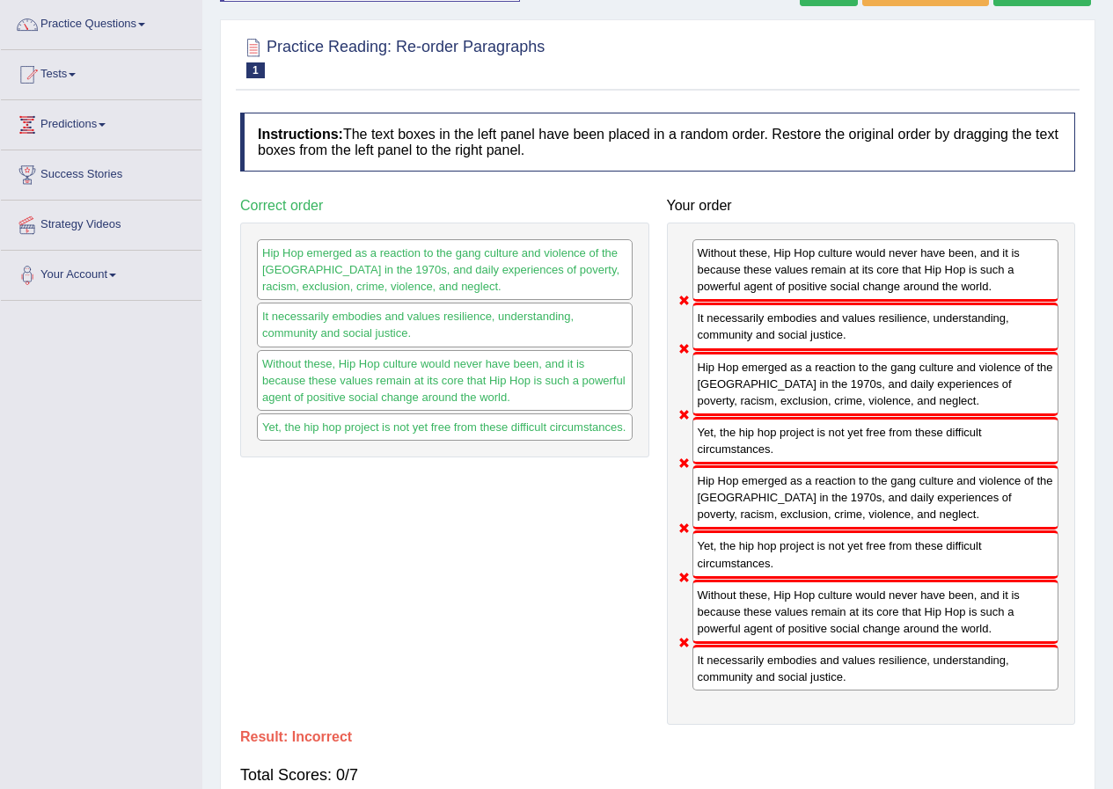
scroll to position [225, 0]
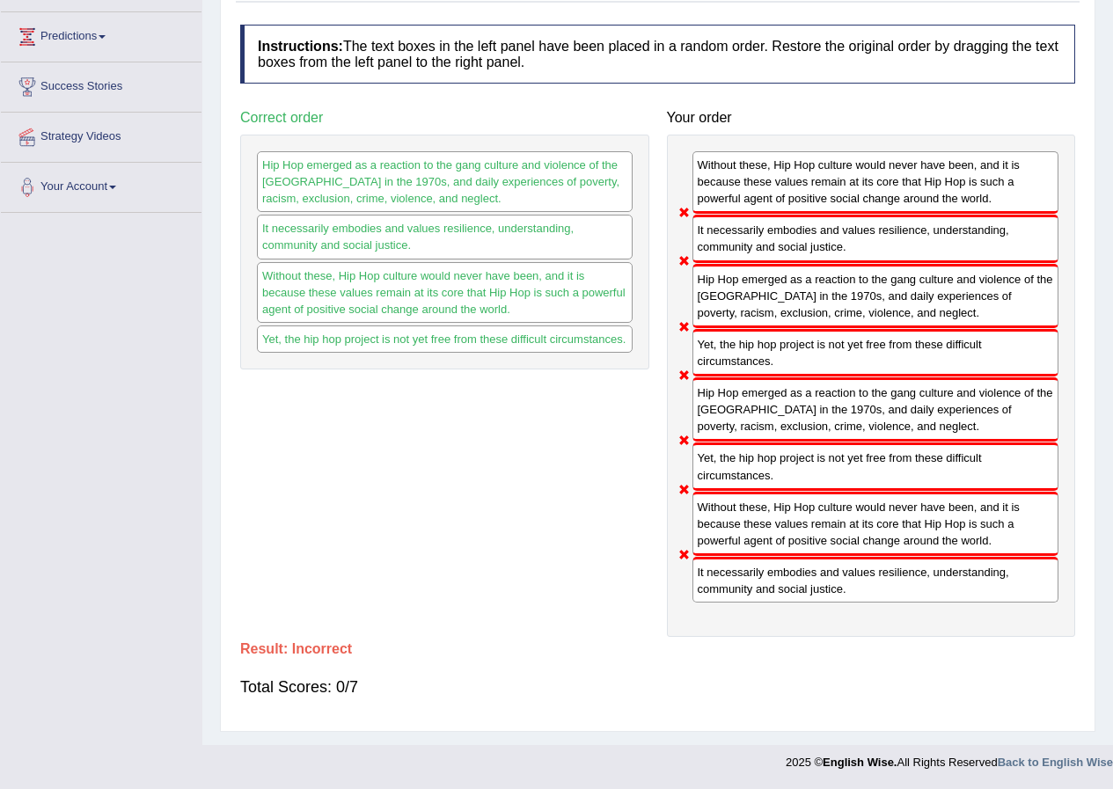
click at [692, 215] on div "It necessarily embodies and values resilience, understanding, community and soc…" at bounding box center [875, 239] width 367 height 48
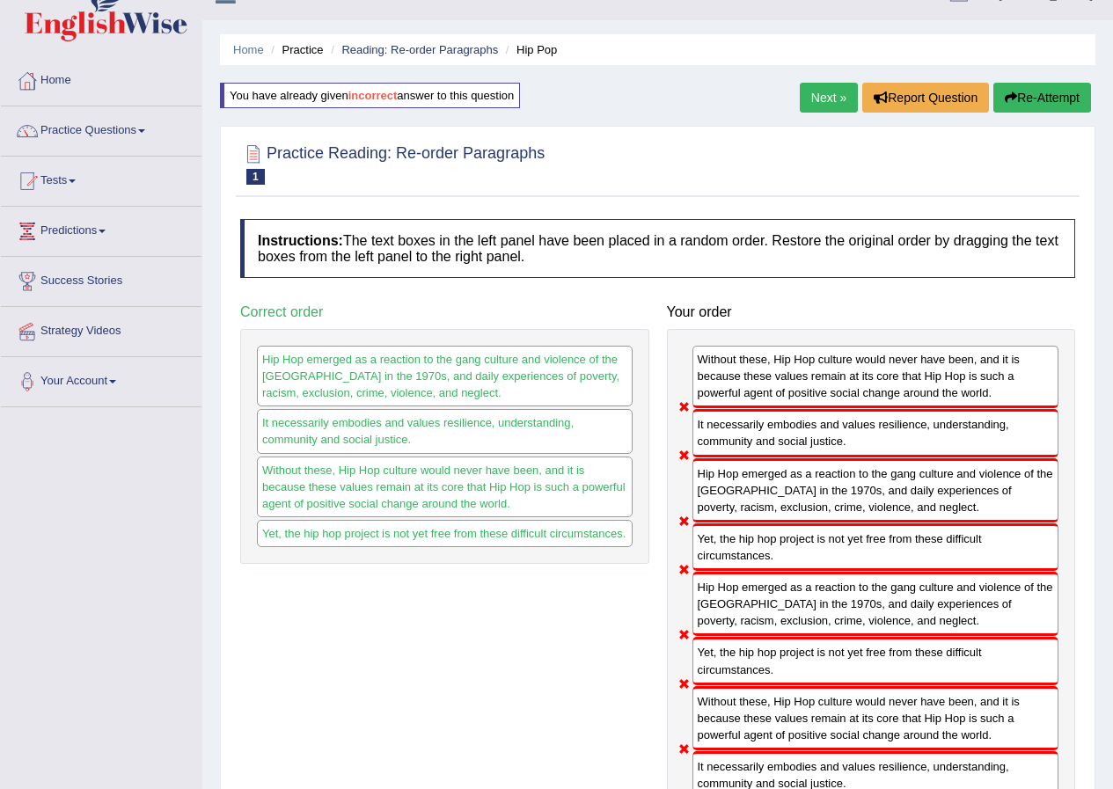
scroll to position [0, 0]
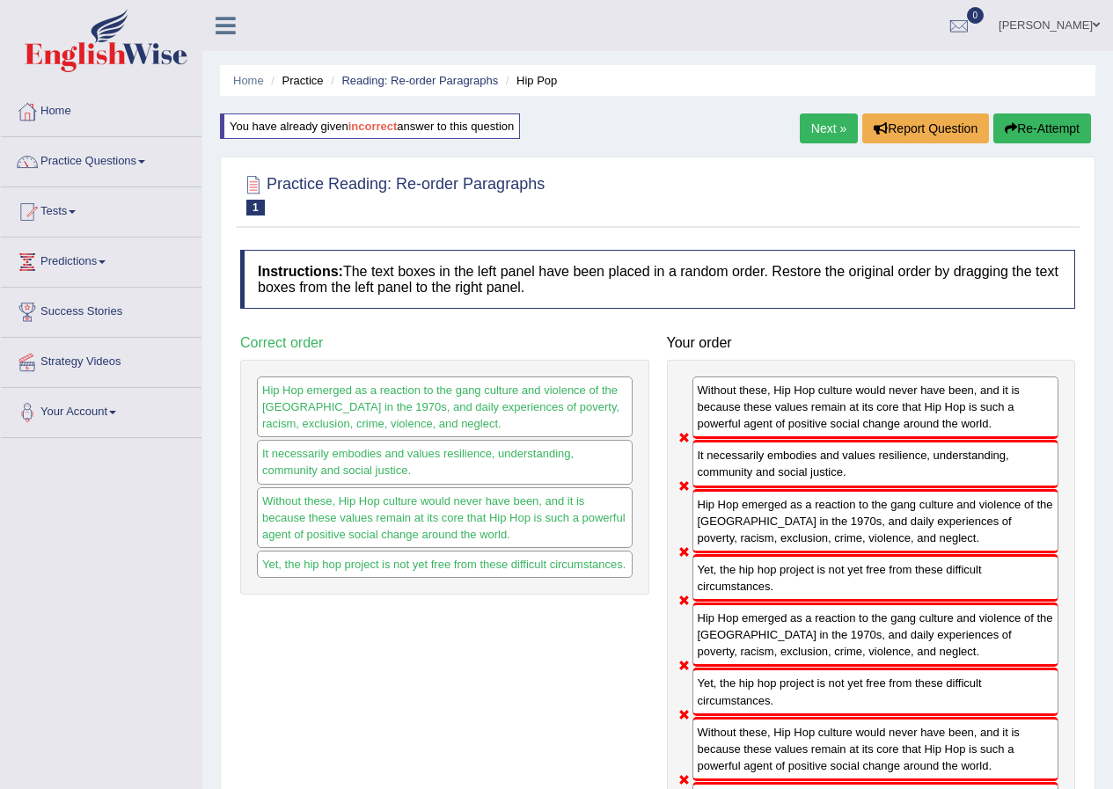
click at [493, 135] on div "You have already given incorrect answer to this question" at bounding box center [370, 127] width 300 height 26
click at [1027, 129] on button "Re-Attempt" at bounding box center [1042, 129] width 98 height 30
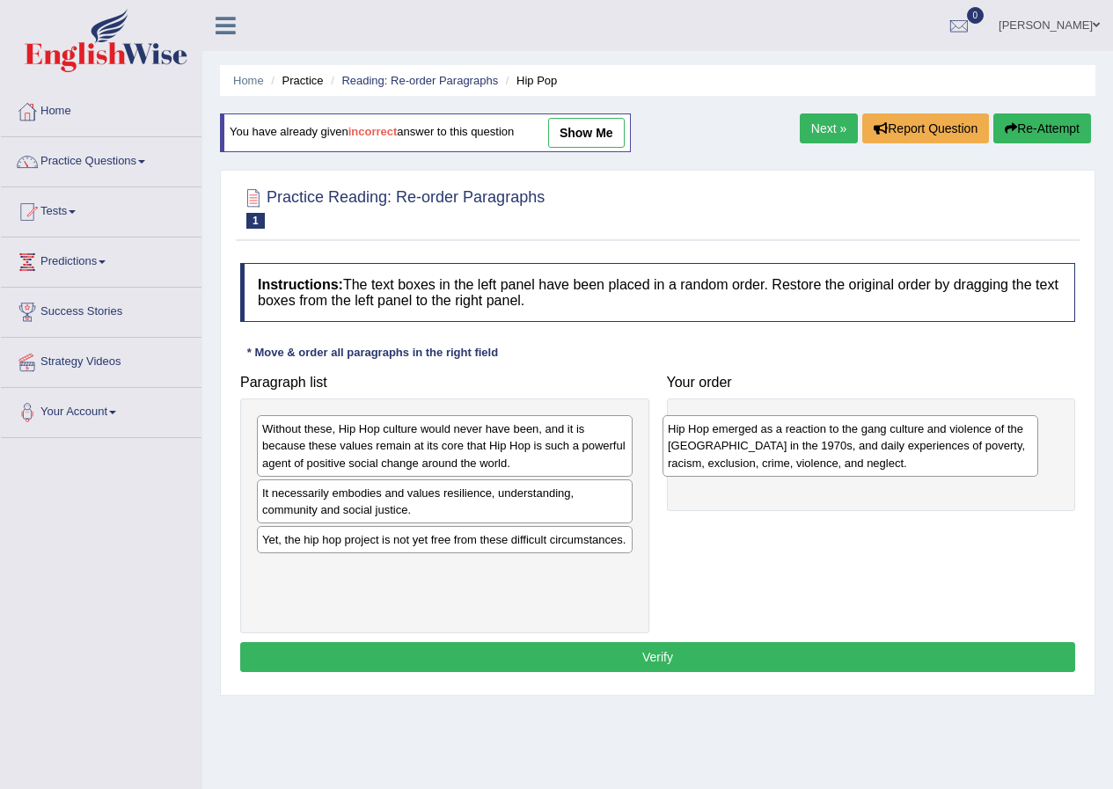
drag, startPoint x: 378, startPoint y: 457, endPoint x: 784, endPoint y: 457, distance: 405.6
click at [784, 457] on div "Hip Hop emerged as a reaction to the gang culture and violence of the [GEOGRAPH…" at bounding box center [851, 445] width 376 height 61
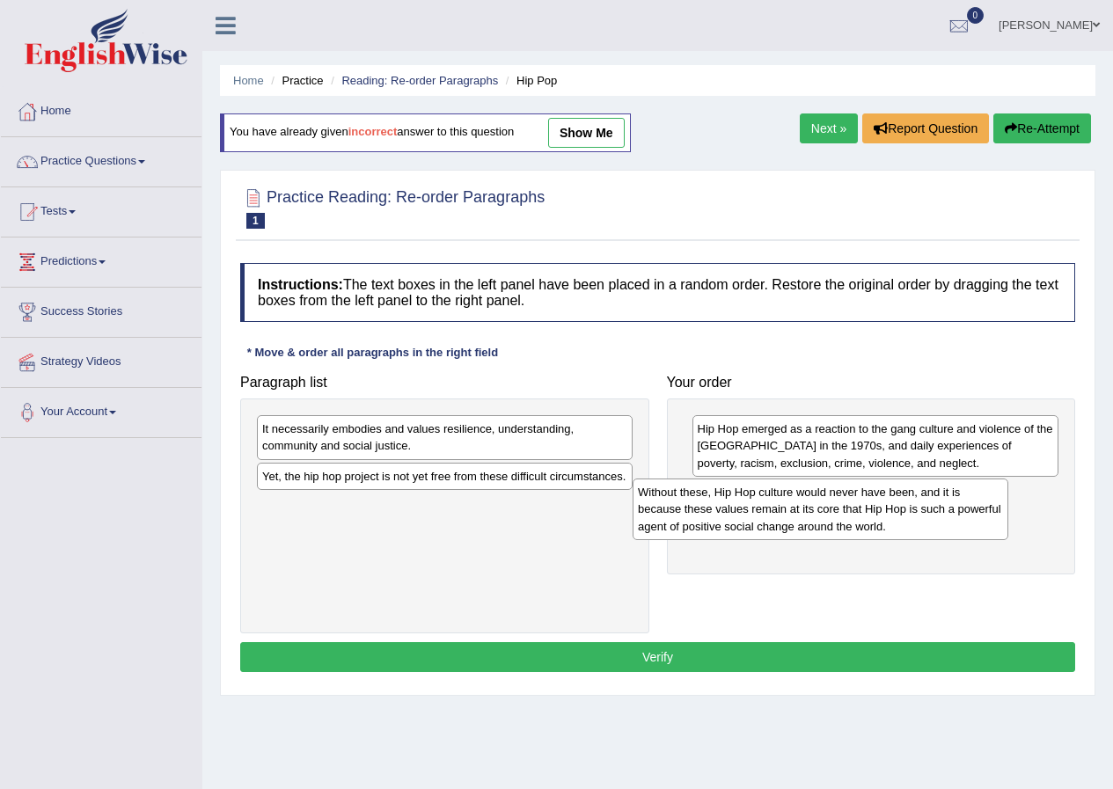
drag, startPoint x: 593, startPoint y: 482, endPoint x: 868, endPoint y: 511, distance: 276.1
click at [867, 511] on div "Without these, Hip Hop culture would never have been, and it is because these v…" at bounding box center [821, 509] width 376 height 61
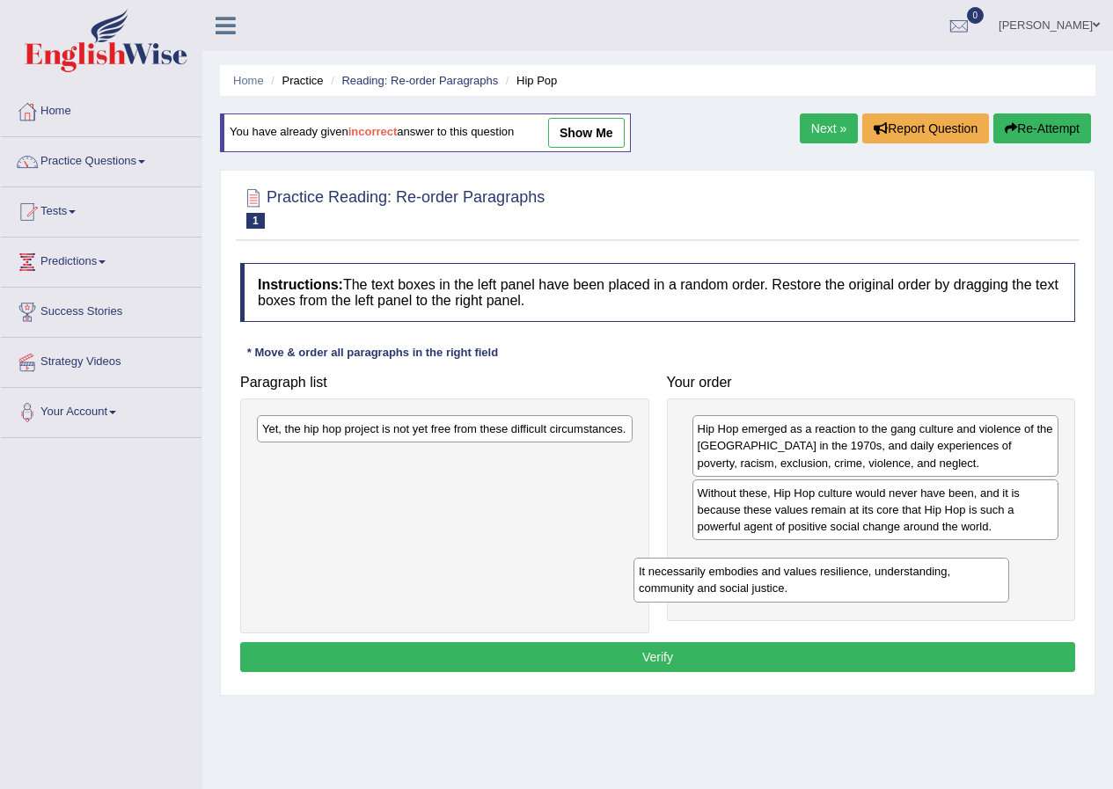
drag, startPoint x: 483, startPoint y: 453, endPoint x: 903, endPoint y: 587, distance: 440.5
click at [901, 589] on div "It necessarily embodies and values resilience, understanding, community and soc…" at bounding box center [822, 580] width 376 height 44
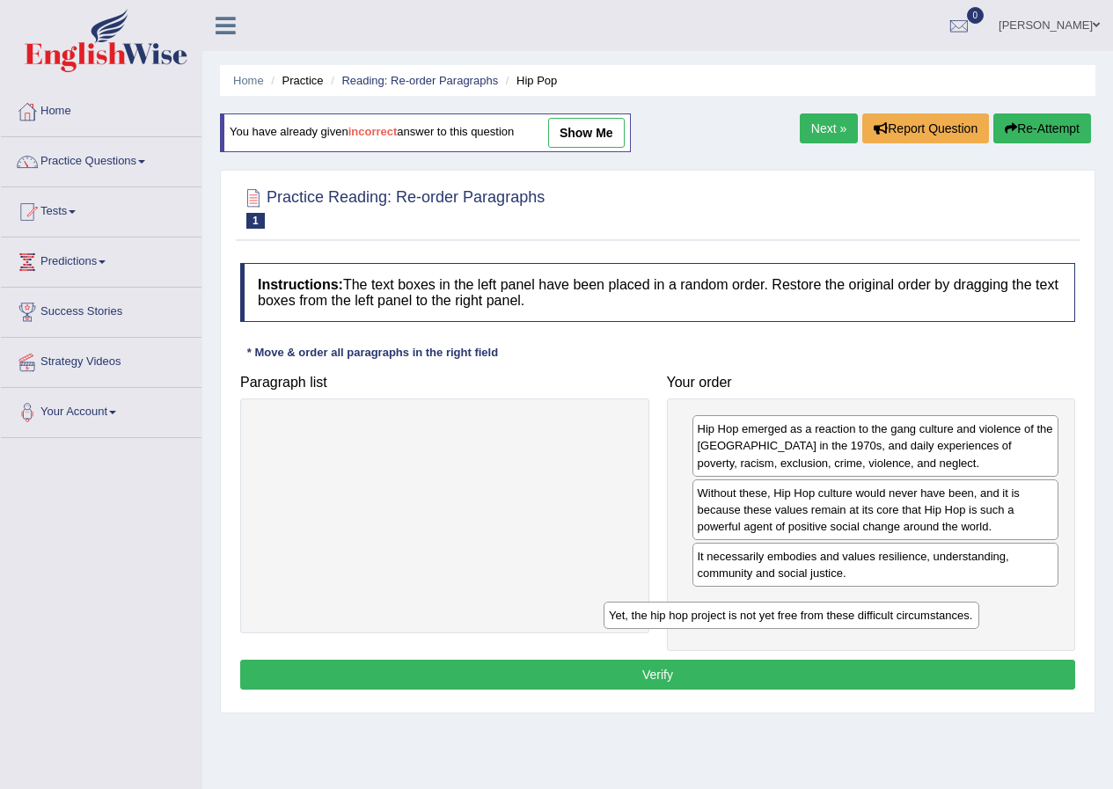
drag, startPoint x: 444, startPoint y: 428, endPoint x: 822, endPoint y: 618, distance: 422.6
click at [818, 618] on div "Yet, the hip hop project is not yet free from these difficult circumstances." at bounding box center [792, 615] width 376 height 27
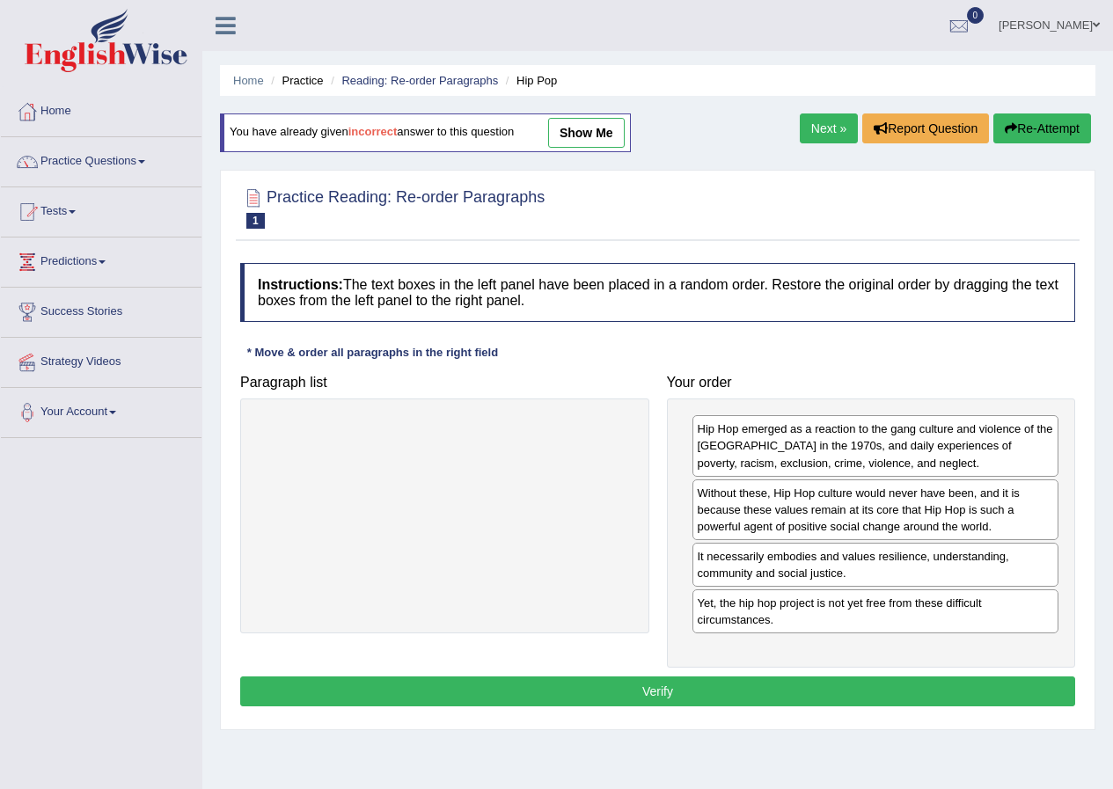
click at [656, 696] on button "Verify" at bounding box center [657, 692] width 835 height 30
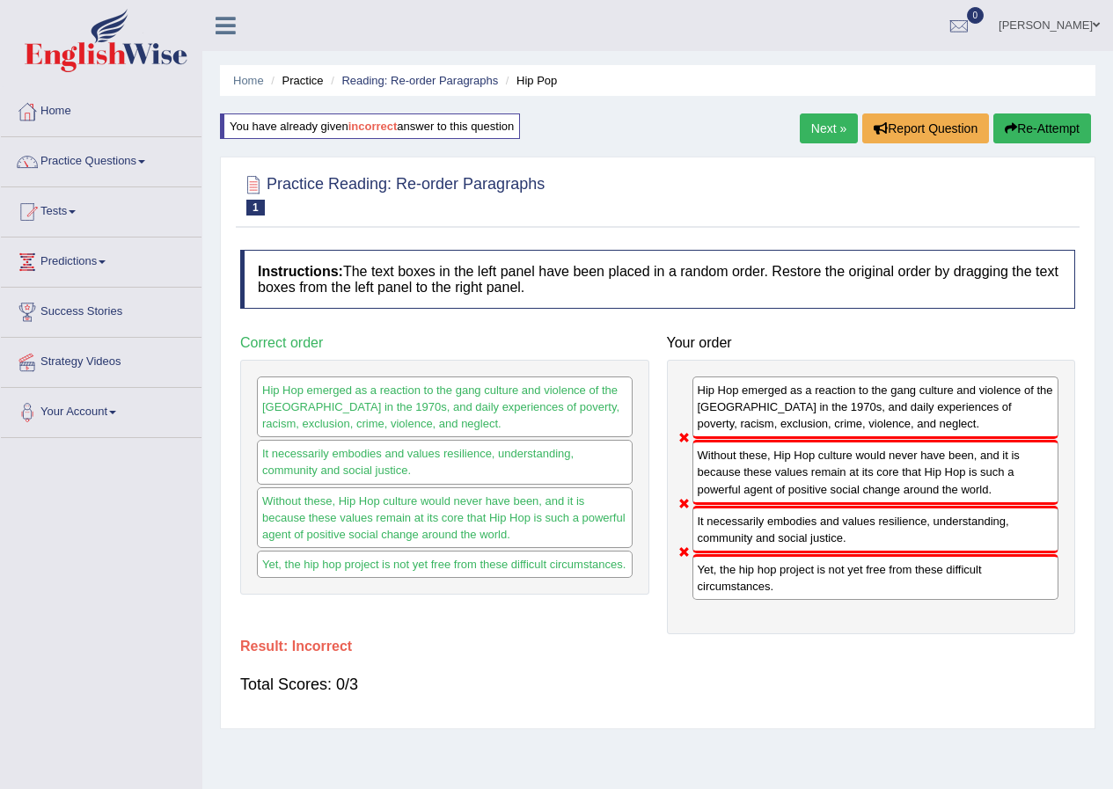
click at [817, 128] on link "Next »" at bounding box center [829, 129] width 58 height 30
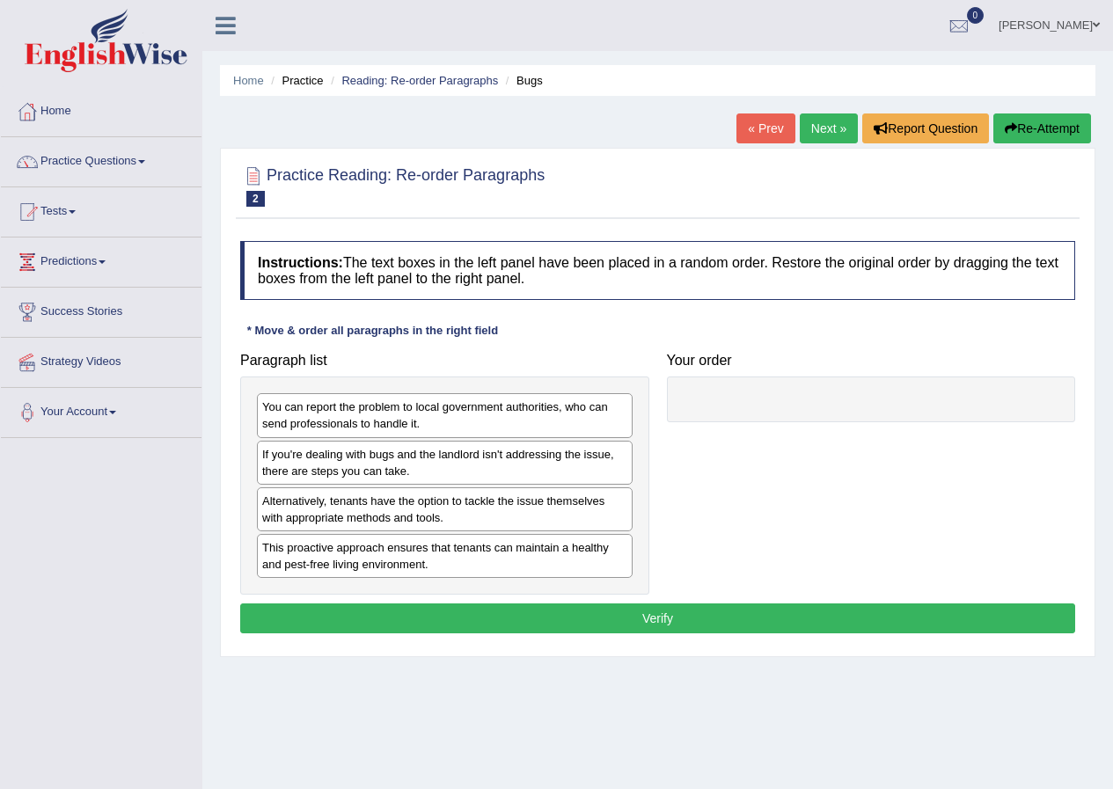
click at [1015, 128] on button "Re-Attempt" at bounding box center [1042, 129] width 98 height 30
click at [748, 133] on link "« Prev" at bounding box center [765, 129] width 58 height 30
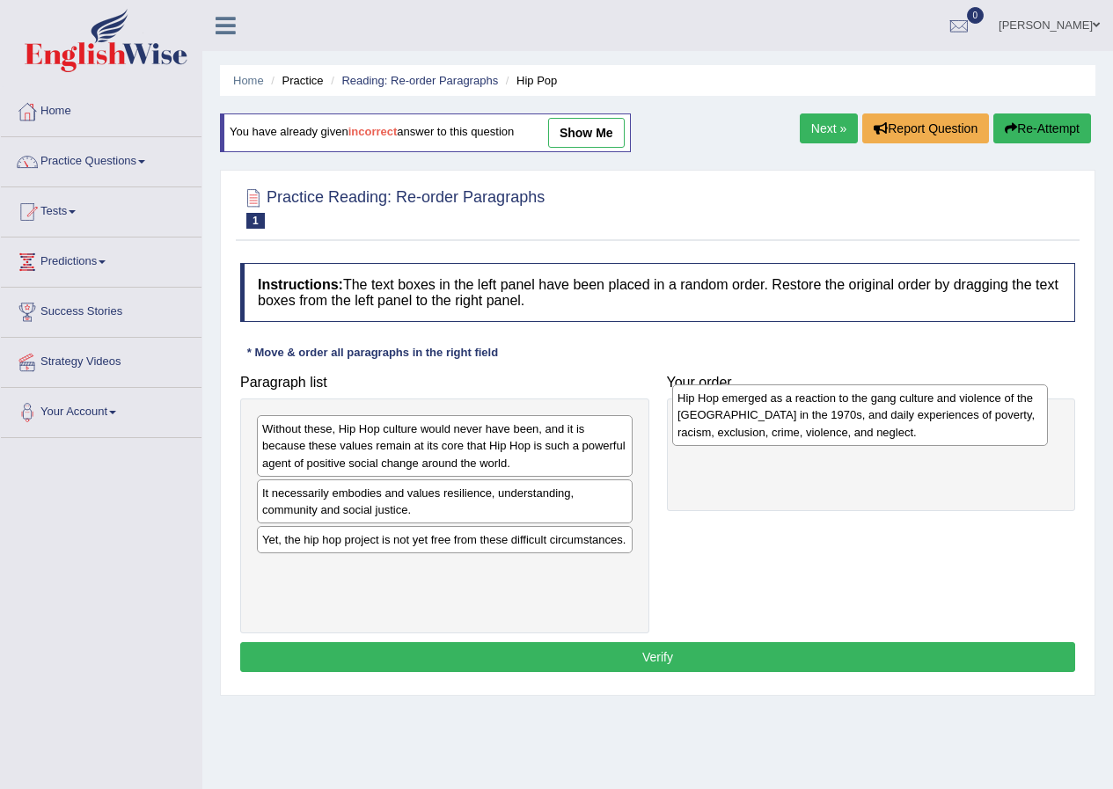
drag, startPoint x: 414, startPoint y: 468, endPoint x: 830, endPoint y: 437, distance: 416.4
click at [830, 437] on div "Hip Hop emerged as a reaction to the gang culture and violence of the [GEOGRAPH…" at bounding box center [860, 415] width 376 height 61
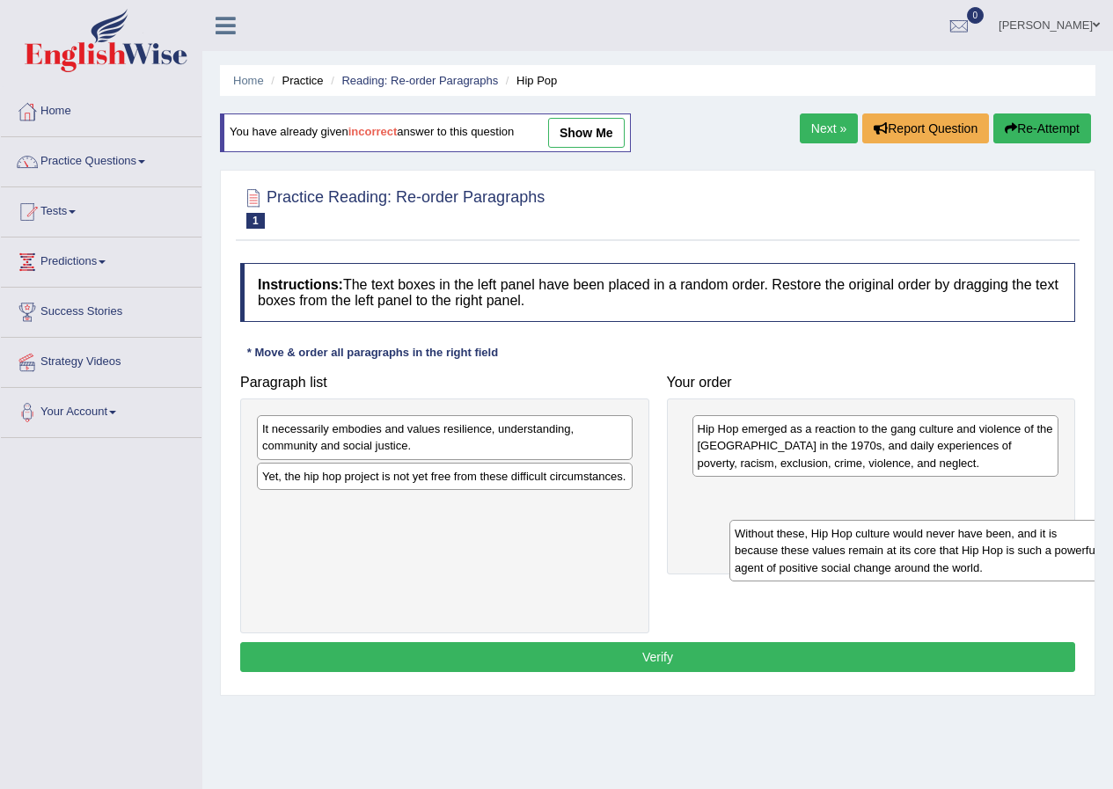
drag, startPoint x: 376, startPoint y: 457, endPoint x: 847, endPoint y: 532, distance: 477.6
click at [849, 545] on div "Without these, Hip Hop culture would never have been, and it is because these v…" at bounding box center [917, 550] width 376 height 61
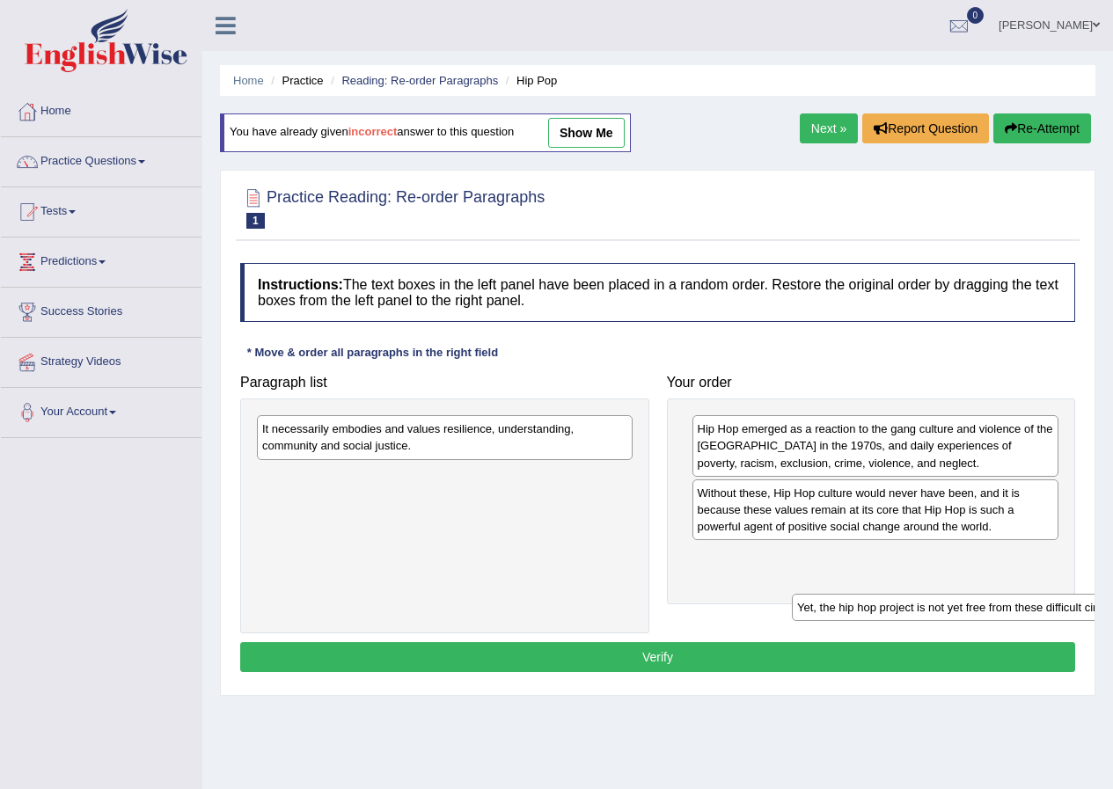
drag, startPoint x: 395, startPoint y: 488, endPoint x: 923, endPoint y: 591, distance: 537.9
click at [933, 602] on div "Yet, the hip hop project is not yet free from these difficult circumstances." at bounding box center [980, 607] width 376 height 27
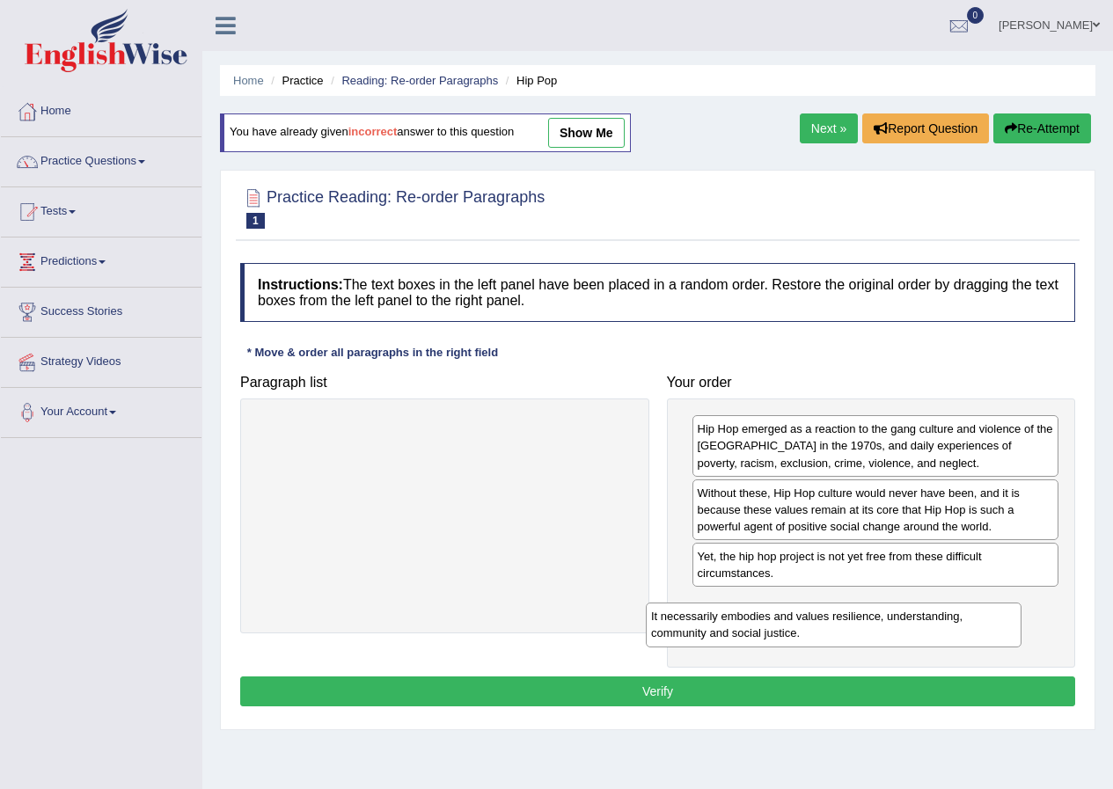
drag, startPoint x: 452, startPoint y: 442, endPoint x: 845, endPoint y: 626, distance: 433.4
click at [844, 626] on div "It necessarily embodies and values resilience, understanding, community and soc…" at bounding box center [834, 625] width 376 height 44
click at [644, 695] on button "Verify" at bounding box center [657, 692] width 835 height 30
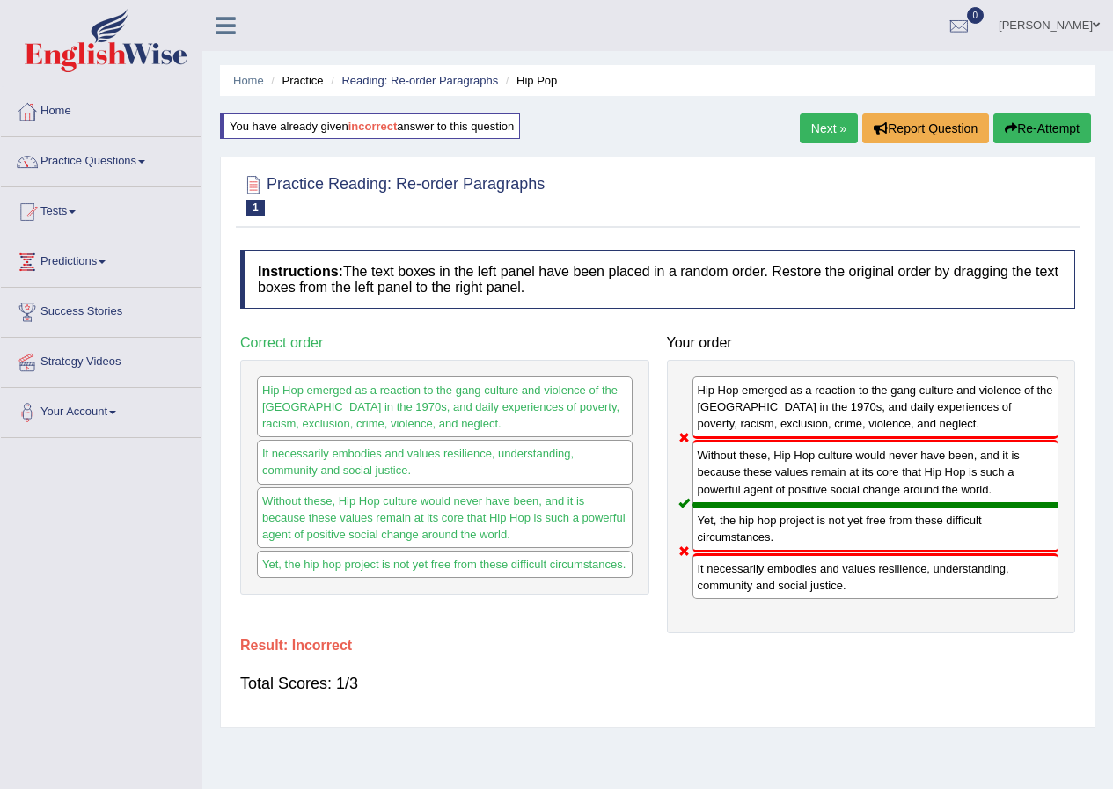
click at [1029, 126] on button "Re-Attempt" at bounding box center [1042, 129] width 98 height 30
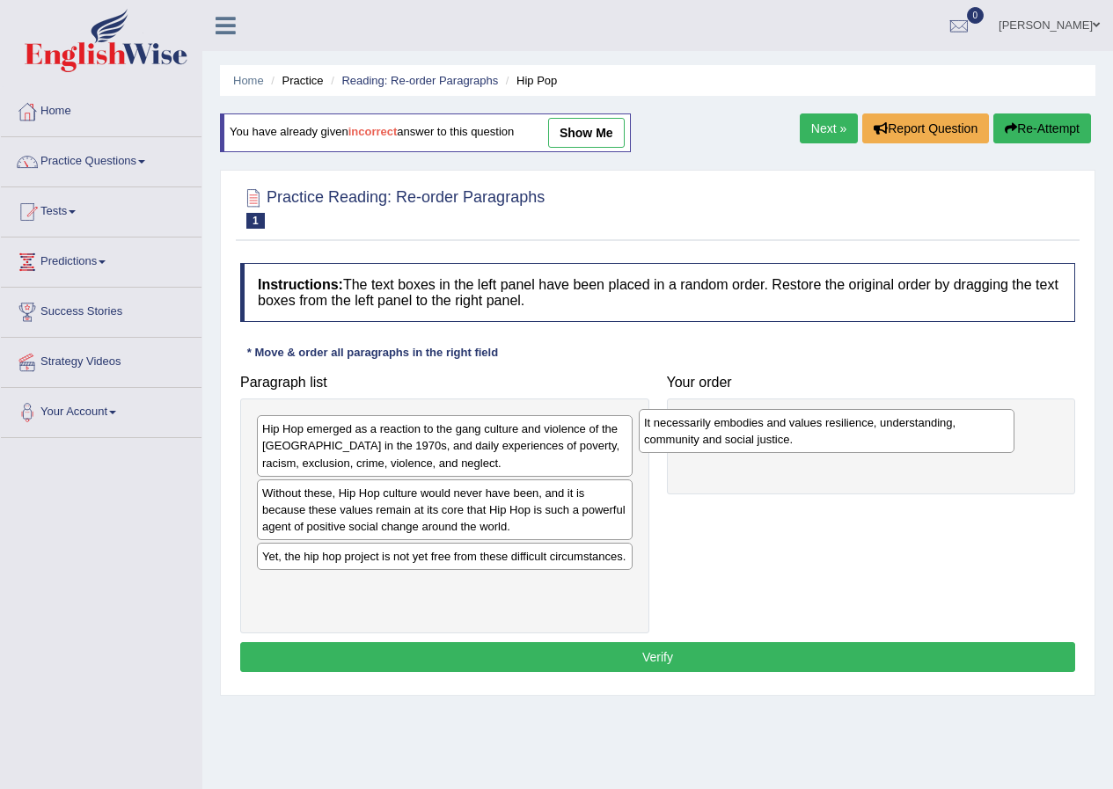
drag, startPoint x: 413, startPoint y: 570, endPoint x: 799, endPoint y: 429, distance: 411.1
click at [799, 429] on div "It necessarily embodies and values resilience, understanding, community and soc…" at bounding box center [827, 431] width 376 height 44
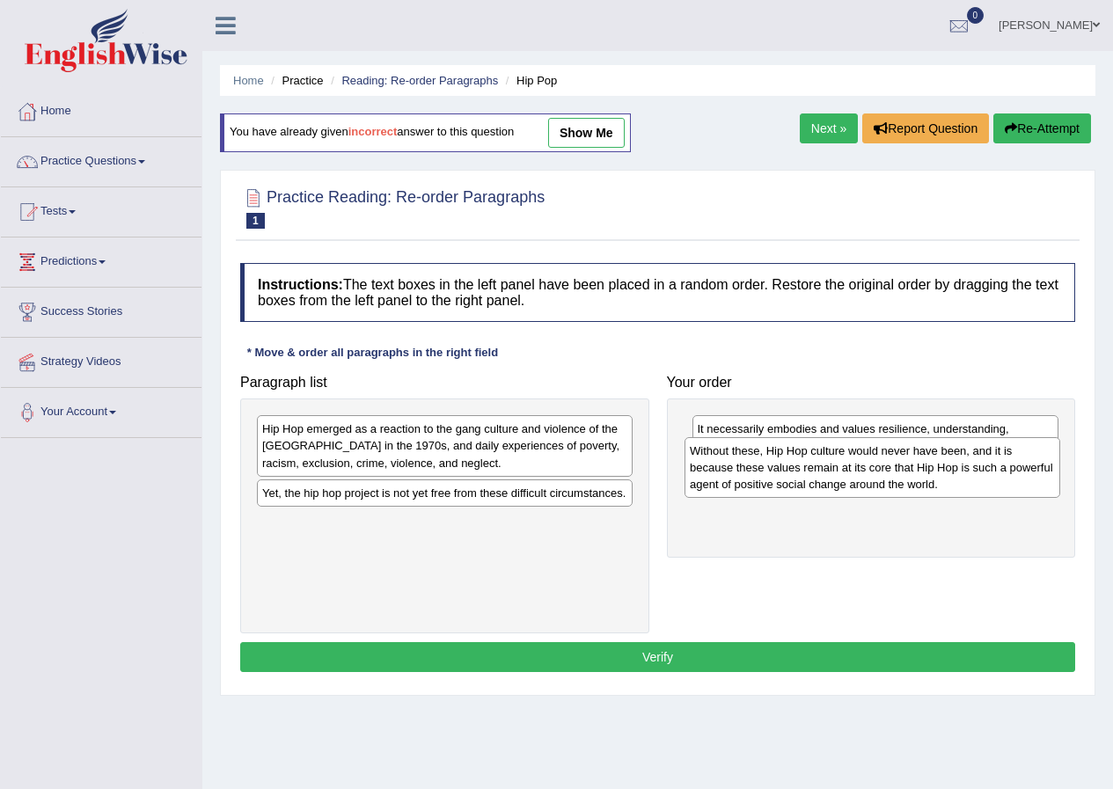
drag, startPoint x: 522, startPoint y: 517, endPoint x: 949, endPoint y: 475, distance: 429.7
click at [949, 475] on div "Without these, Hip Hop culture would never have been, and it is because these v…" at bounding box center [873, 467] width 376 height 61
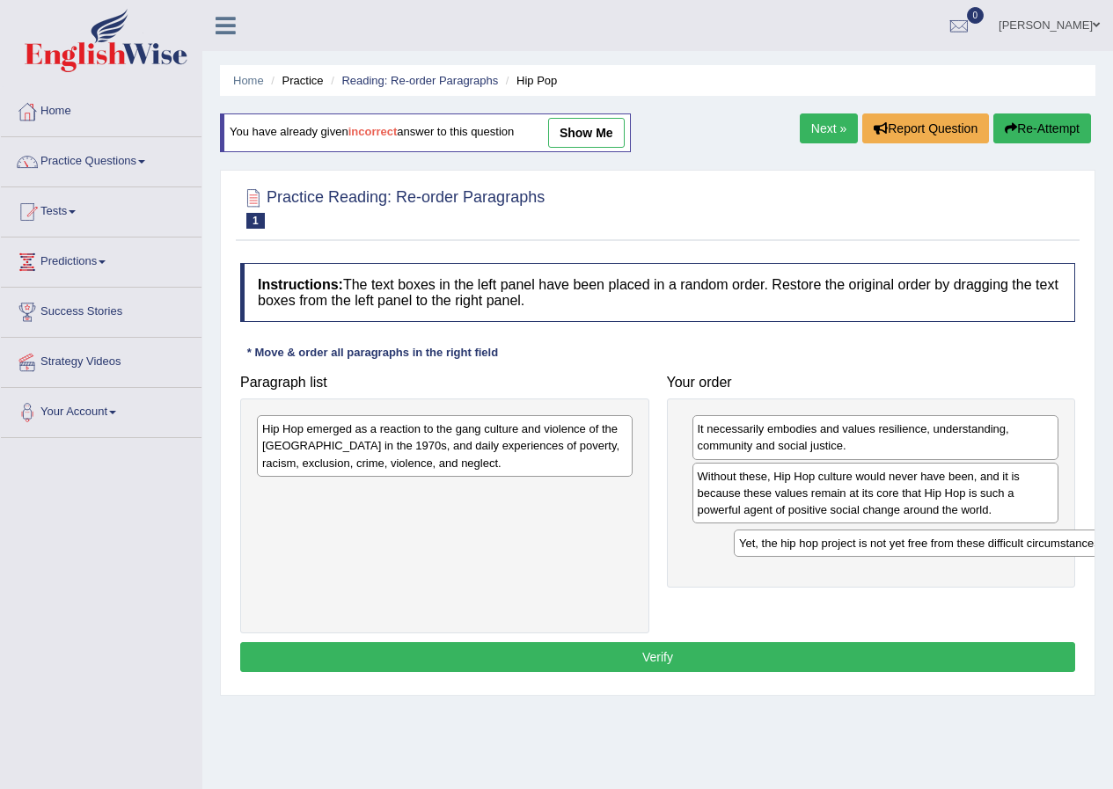
drag, startPoint x: 499, startPoint y: 492, endPoint x: 942, endPoint y: 515, distance: 444.1
click at [963, 530] on div "Yet, the hip hop project is not yet free from these difficult circumstances." at bounding box center [922, 543] width 376 height 27
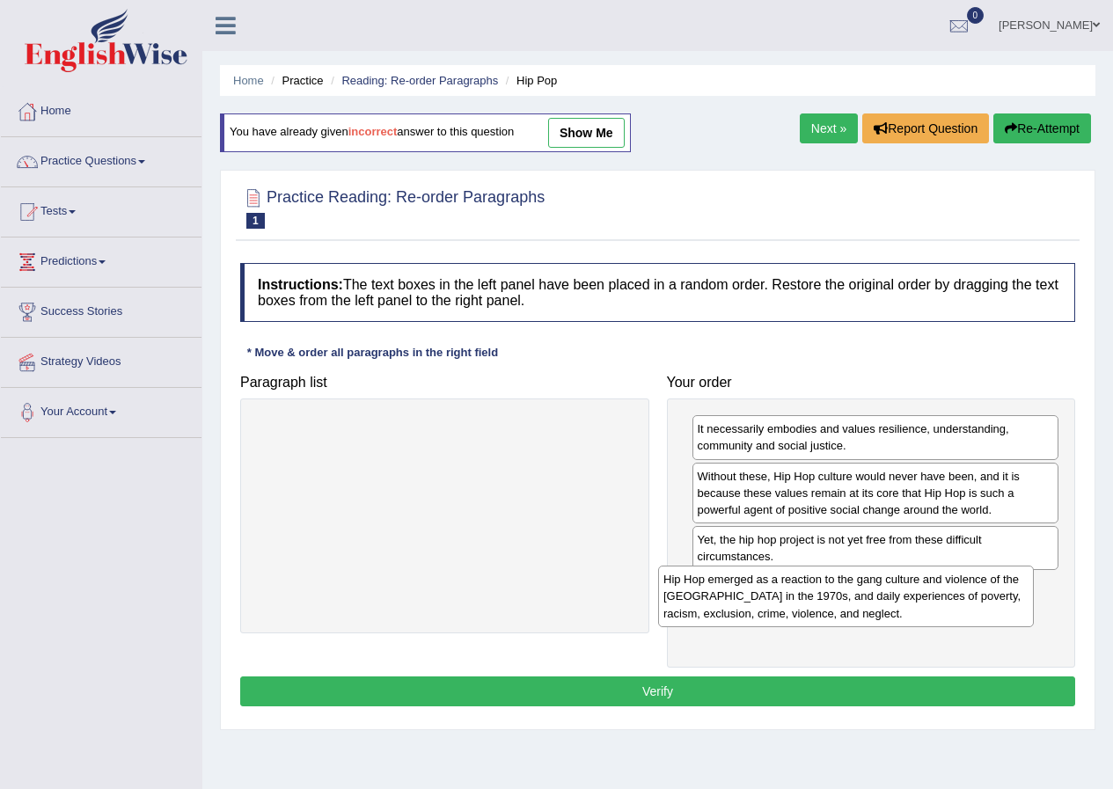
drag, startPoint x: 558, startPoint y: 456, endPoint x: 965, endPoint y: 604, distance: 433.7
click at [964, 604] on div "Hip Hop emerged as a reaction to the gang culture and violence of the [GEOGRAPH…" at bounding box center [846, 596] width 376 height 61
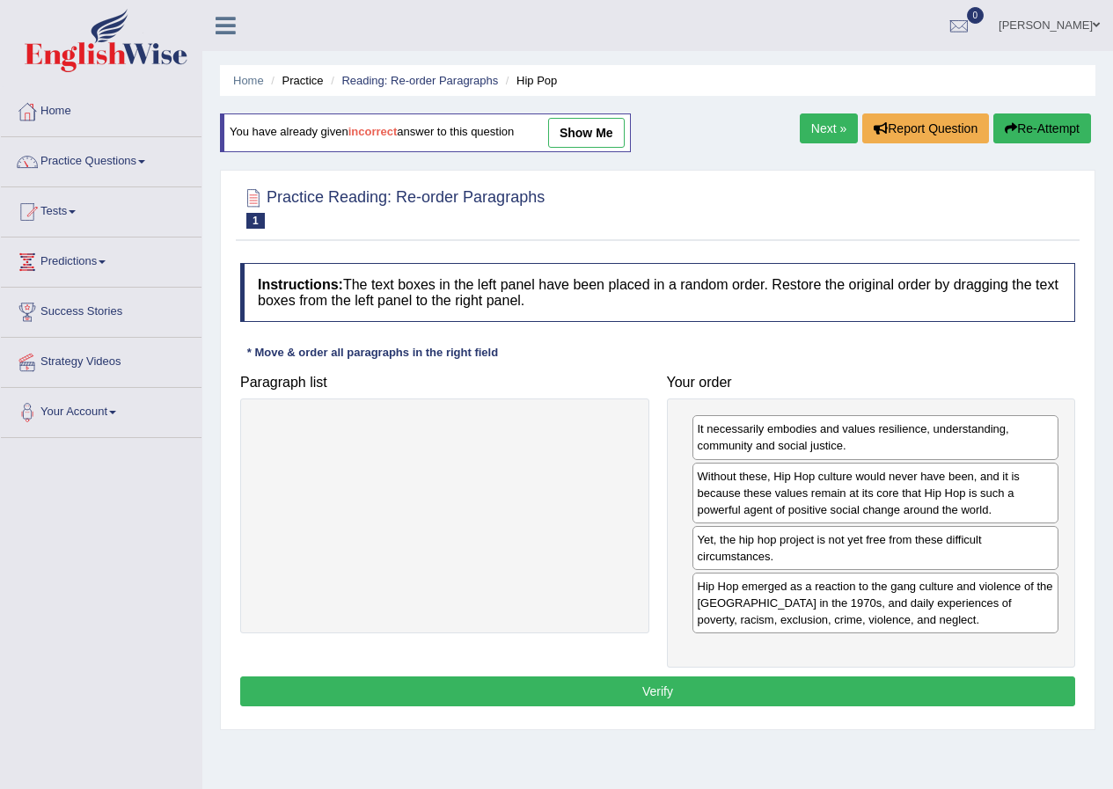
click at [763, 683] on button "Verify" at bounding box center [657, 692] width 835 height 30
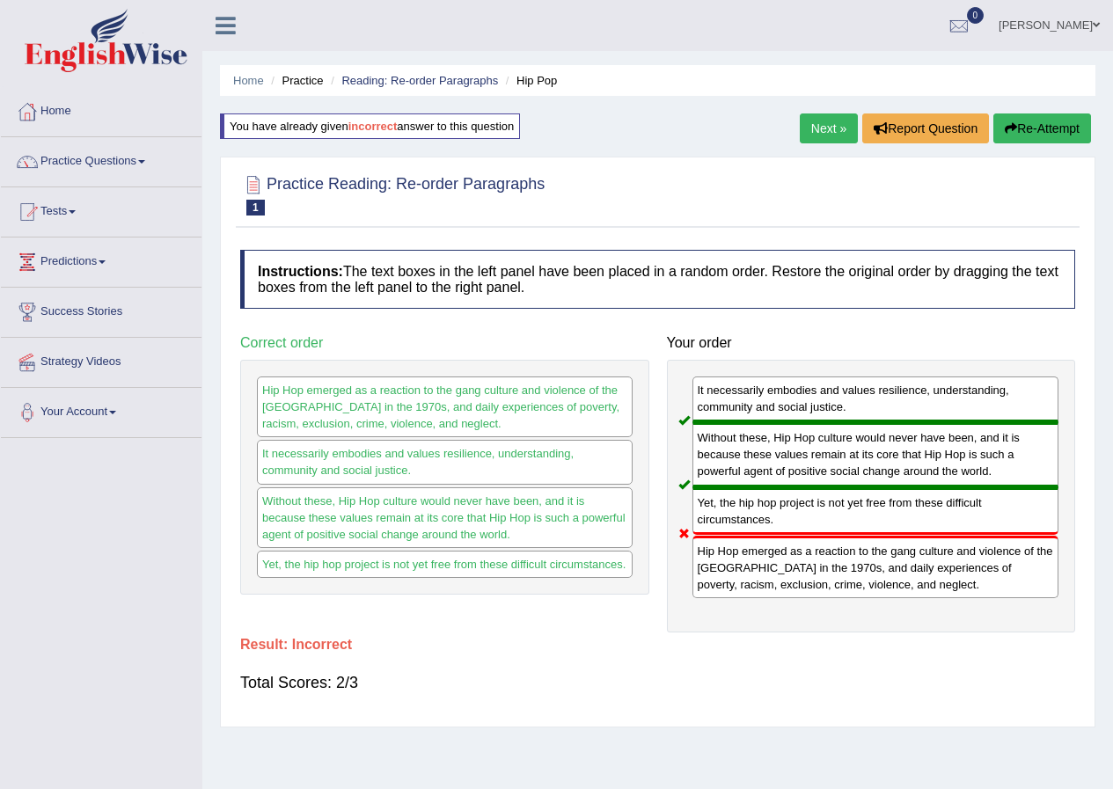
click at [1029, 131] on button "Re-Attempt" at bounding box center [1042, 129] width 98 height 30
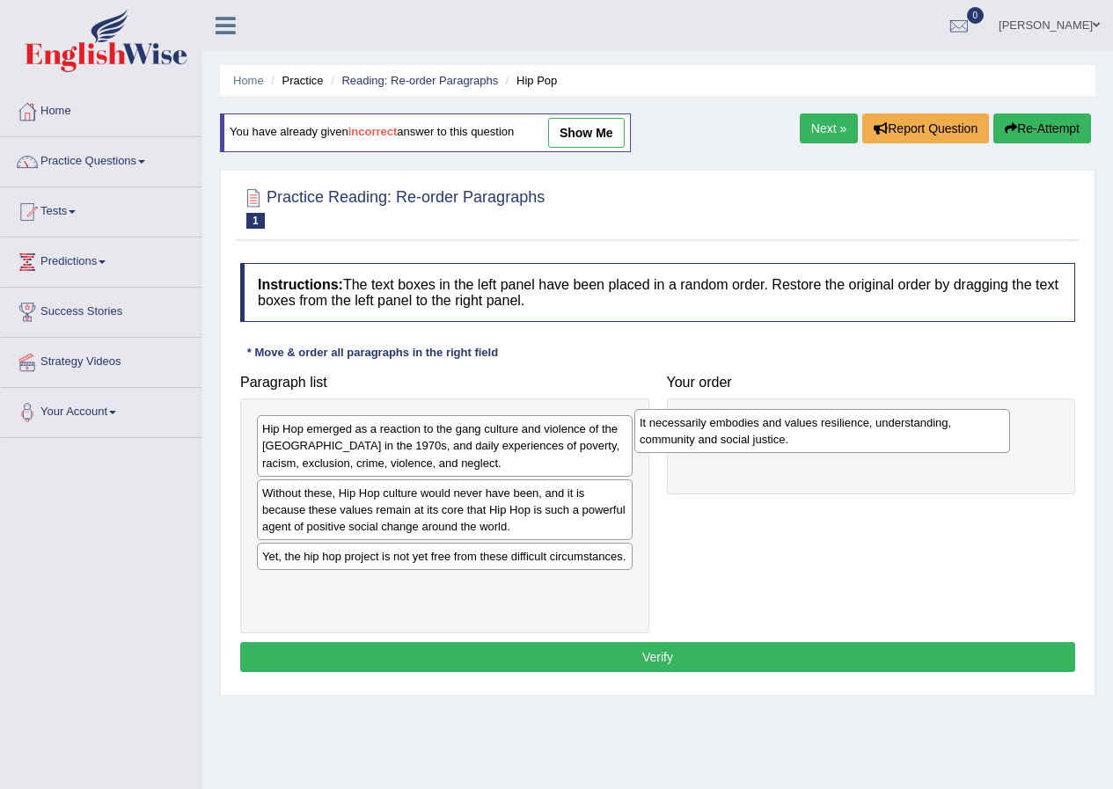
drag, startPoint x: 465, startPoint y: 572, endPoint x: 828, endPoint y: 436, distance: 387.8
click at [845, 432] on div "It necessarily embodies and values resilience, understanding, community and soc…" at bounding box center [822, 431] width 376 height 44
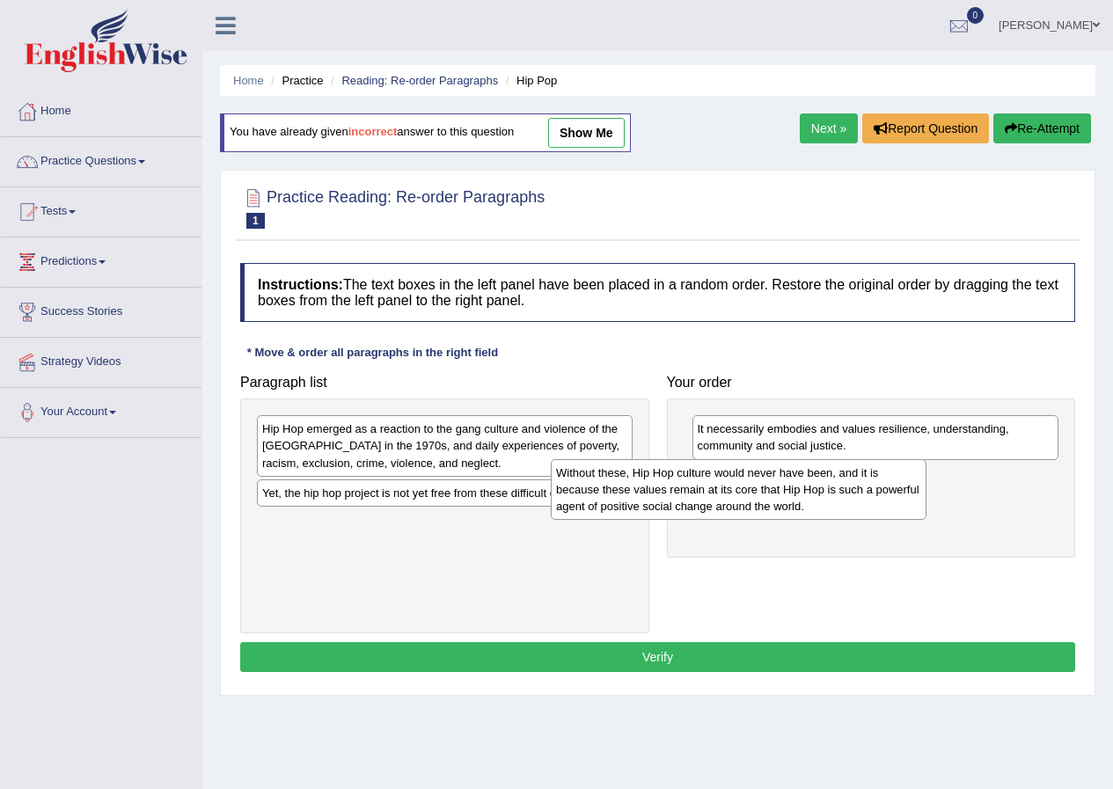
drag, startPoint x: 516, startPoint y: 518, endPoint x: 864, endPoint y: 483, distance: 349.3
click at [853, 487] on div "Without these, Hip Hop culture would never have been, and it is because these v…" at bounding box center [739, 489] width 376 height 61
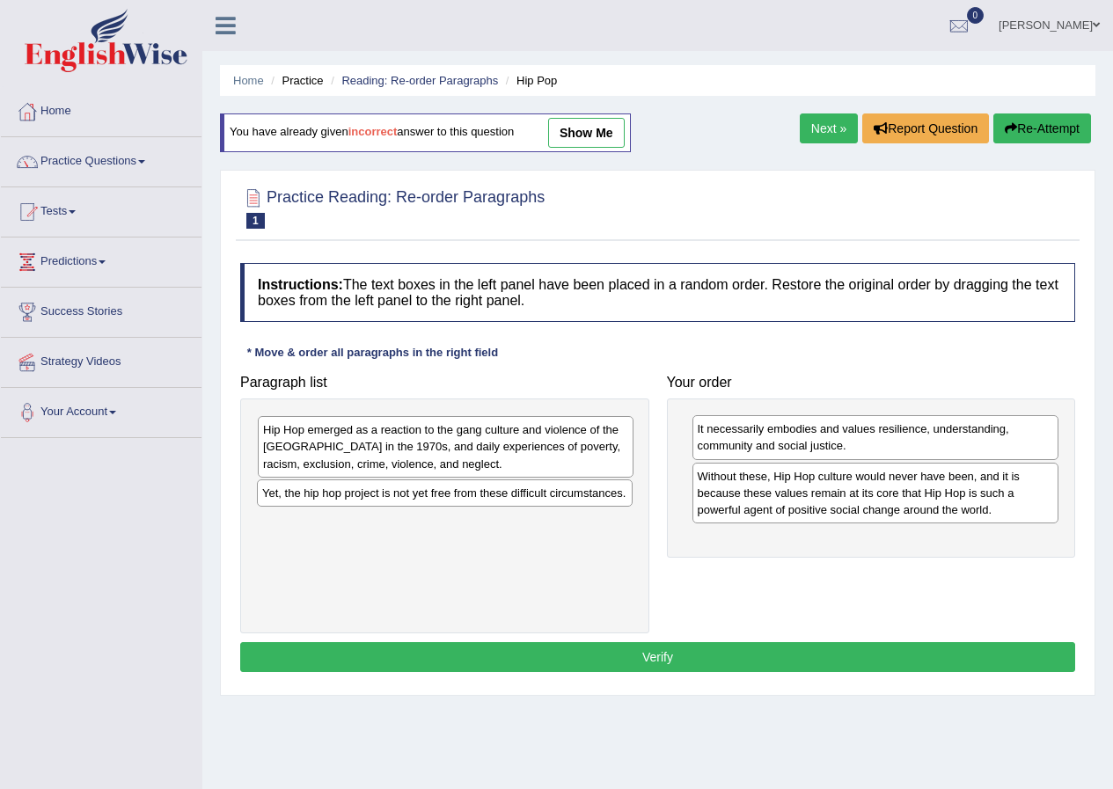
click at [563, 453] on div "Hip Hop emerged as a reaction to the gang culture and violence of the [GEOGRAPH…" at bounding box center [446, 446] width 376 height 61
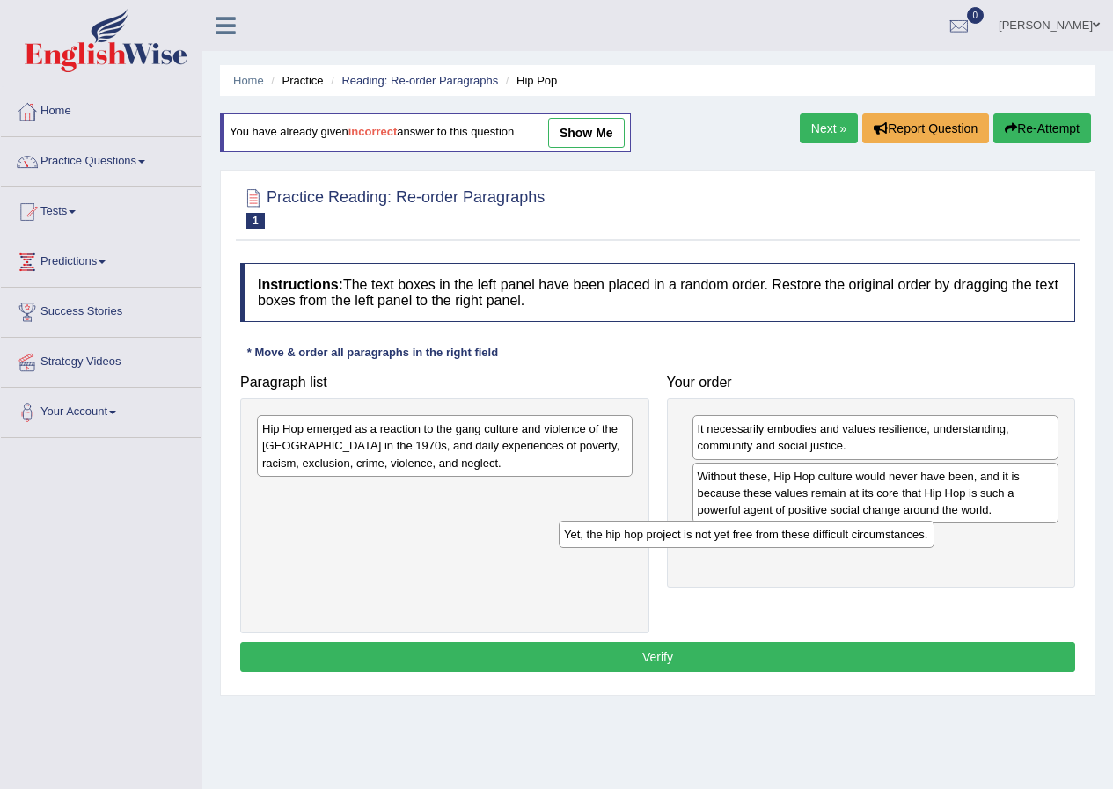
drag, startPoint x: 552, startPoint y: 491, endPoint x: 868, endPoint y: 536, distance: 319.9
click at [866, 536] on div "Yet, the hip hop project is not yet free from these difficult circumstances." at bounding box center [747, 534] width 376 height 27
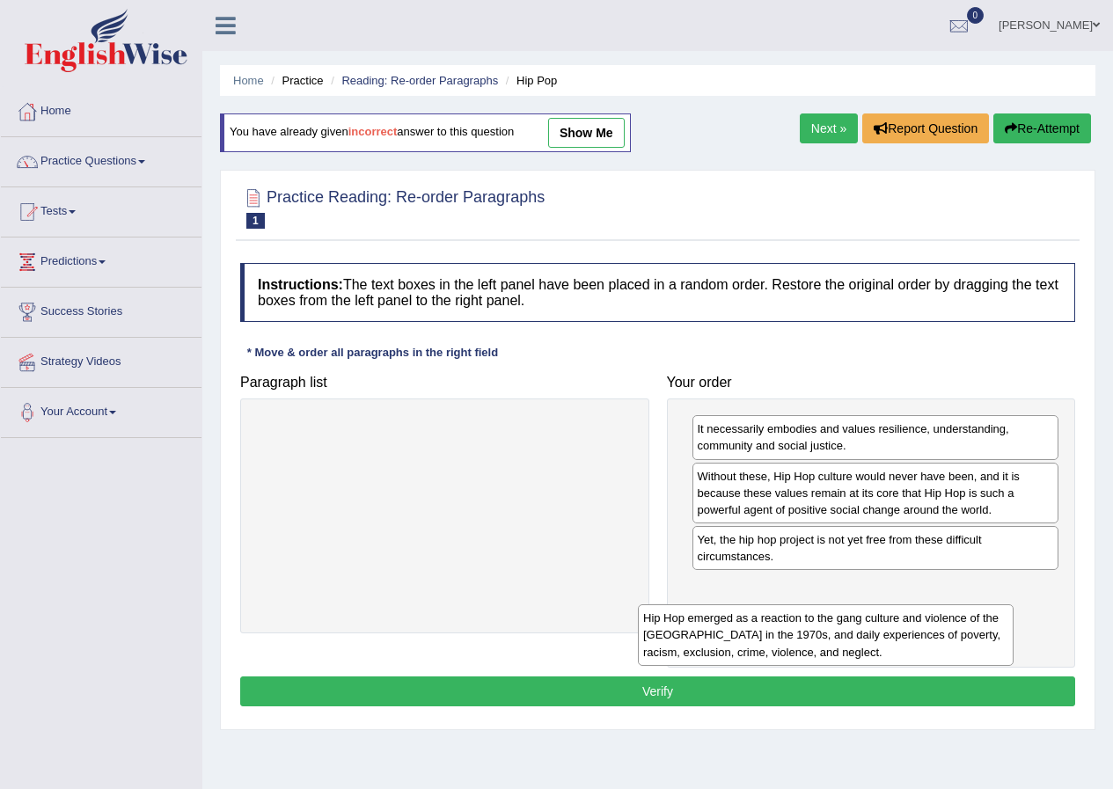
drag, startPoint x: 539, startPoint y: 456, endPoint x: 923, endPoint y: 645, distance: 427.7
click at [922, 646] on div "Hip Hop emerged as a reaction to the gang culture and violence of the [GEOGRAPH…" at bounding box center [826, 634] width 376 height 61
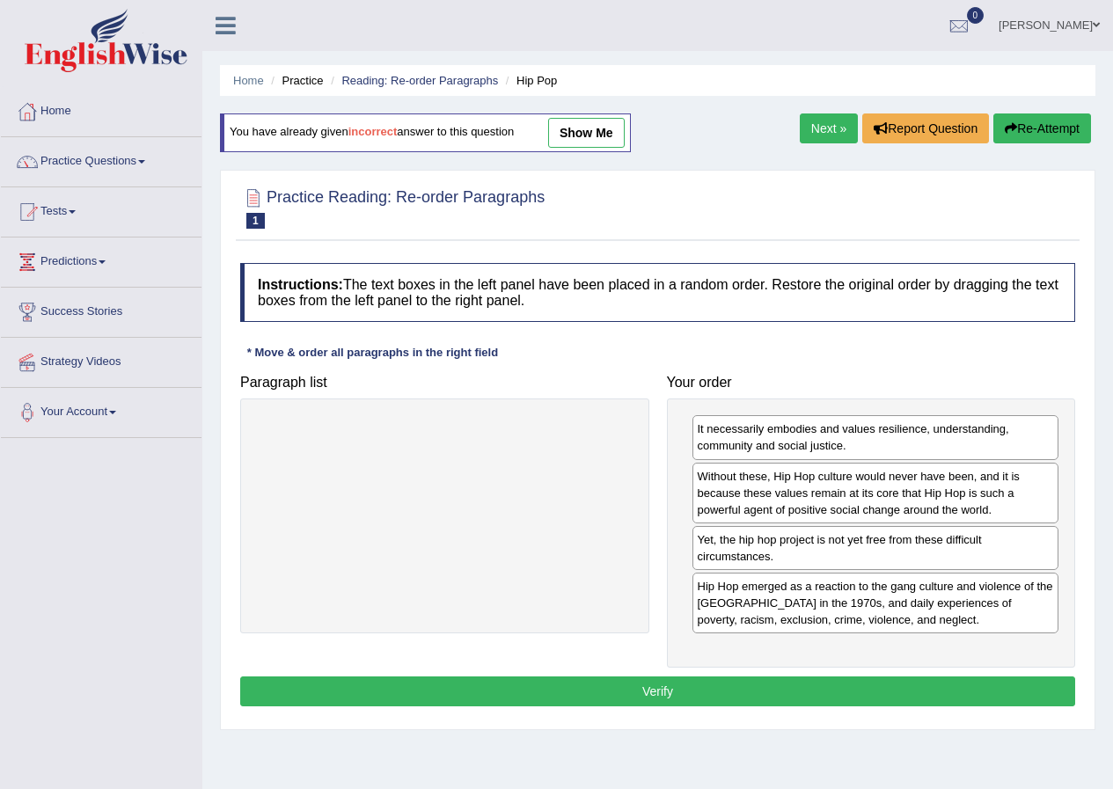
click at [735, 678] on button "Verify" at bounding box center [657, 692] width 835 height 30
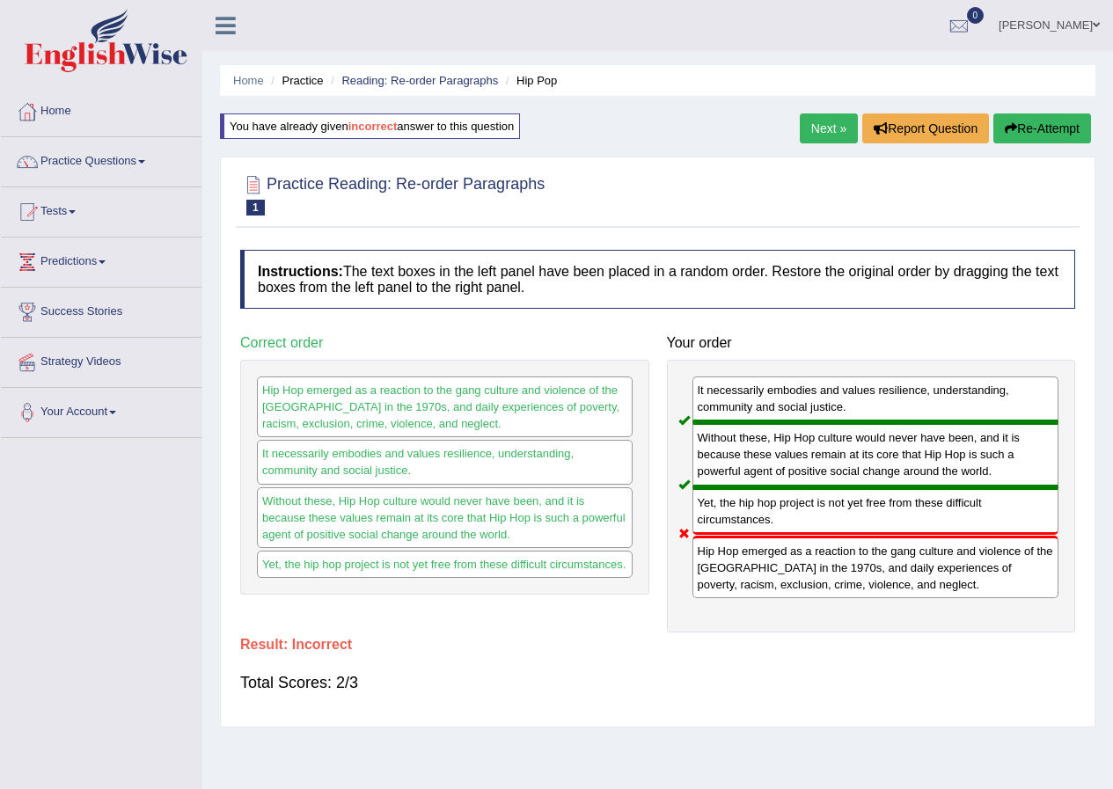
click at [1041, 136] on button "Re-Attempt" at bounding box center [1042, 129] width 98 height 30
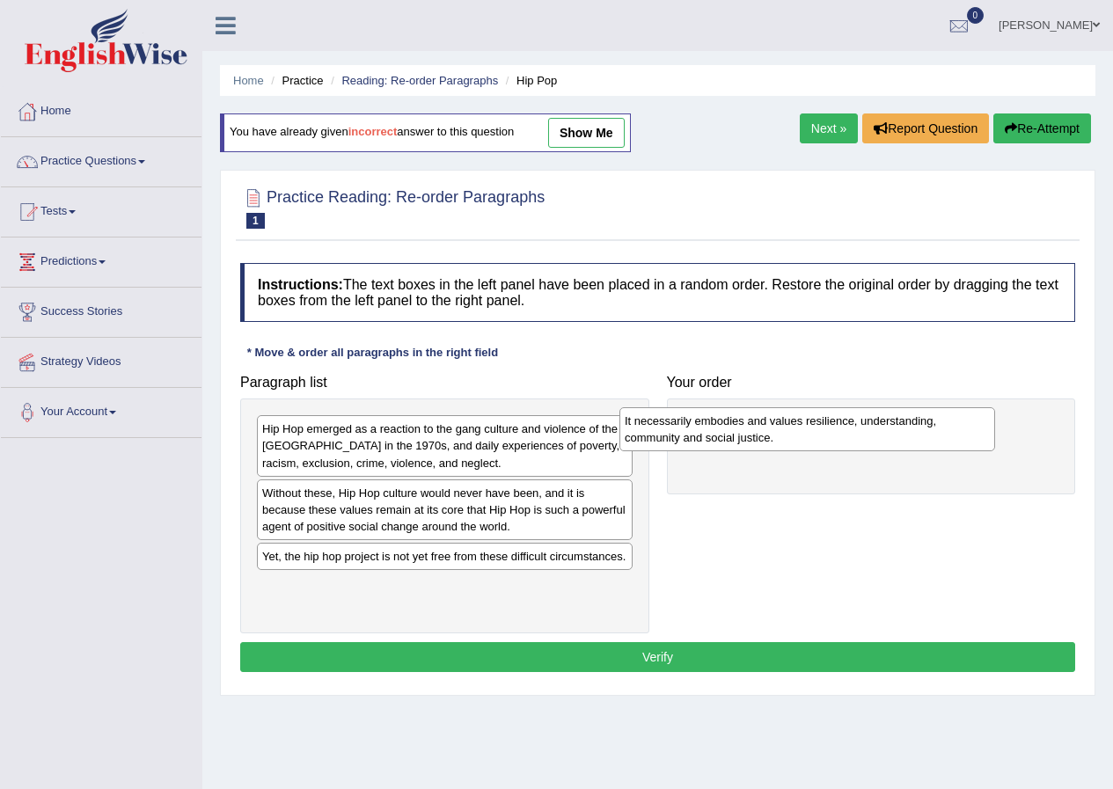
drag, startPoint x: 412, startPoint y: 574, endPoint x: 777, endPoint y: 436, distance: 390.4
click at [775, 436] on div "It necessarily embodies and values resilience, understanding, community and soc…" at bounding box center [807, 429] width 376 height 44
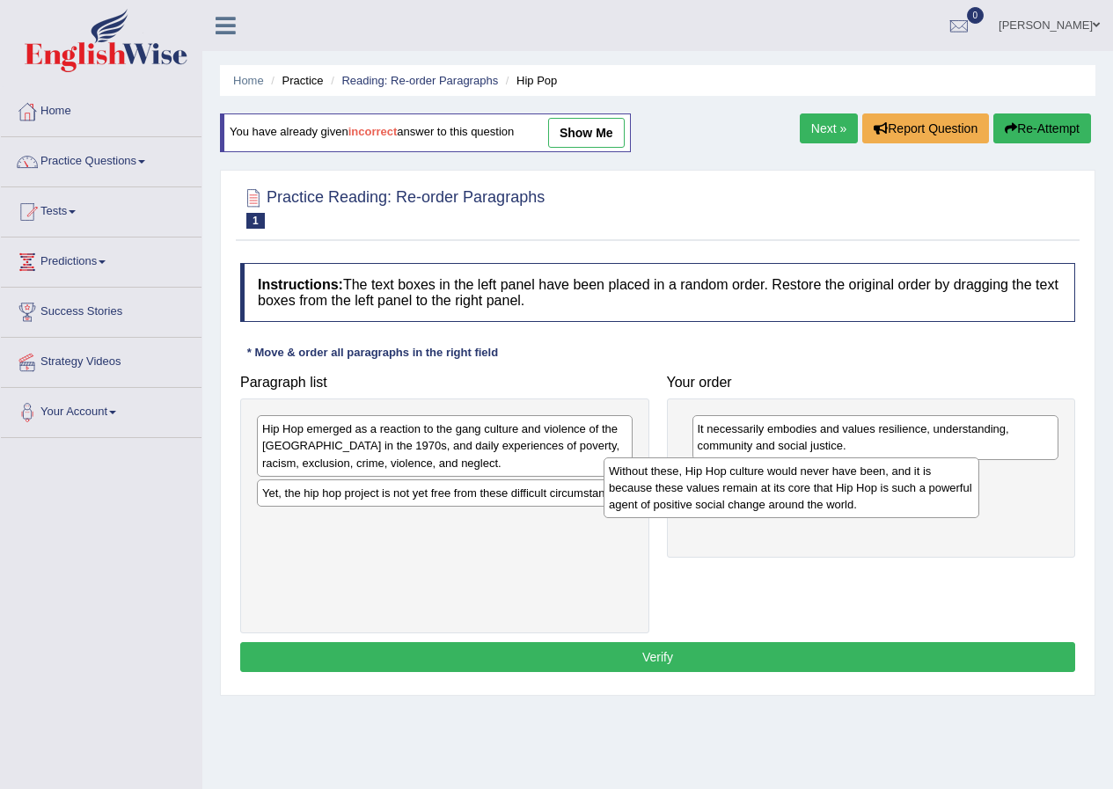
drag, startPoint x: 445, startPoint y: 516, endPoint x: 785, endPoint y: 495, distance: 340.3
click at [785, 495] on div "Without these, Hip Hop culture would never have been, and it is because these v…" at bounding box center [792, 488] width 376 height 61
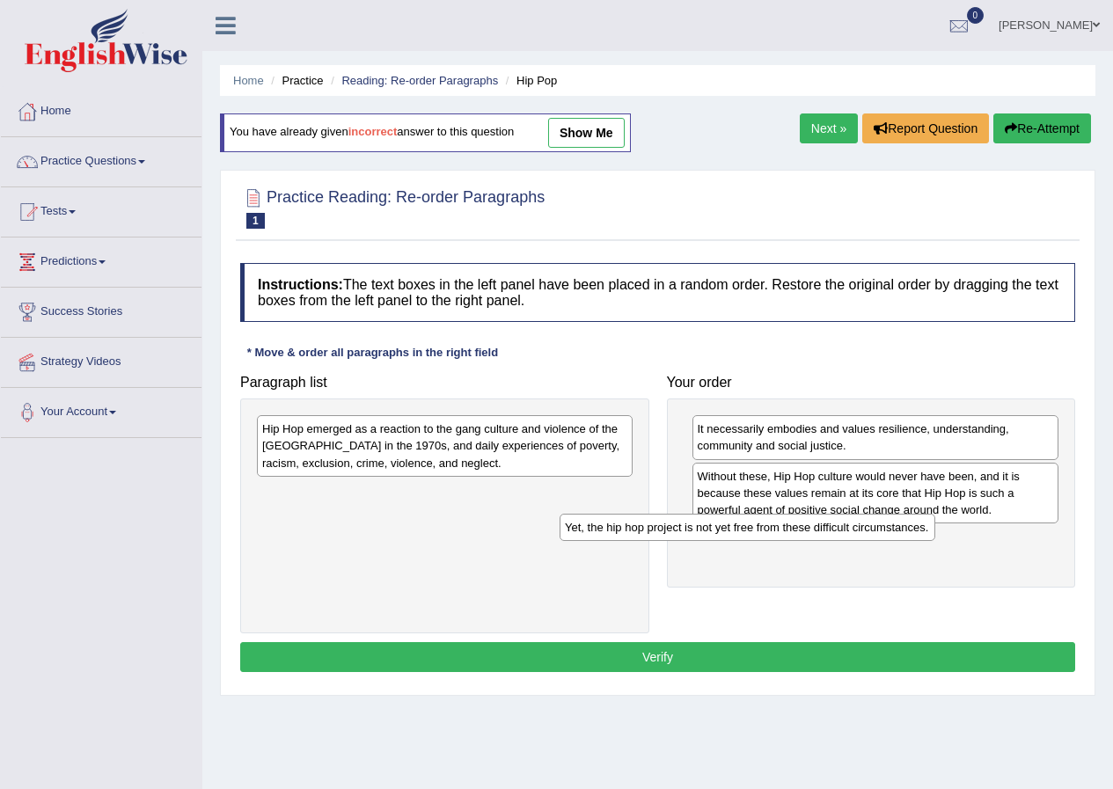
drag, startPoint x: 504, startPoint y: 493, endPoint x: 807, endPoint y: 527, distance: 304.6
click at [807, 527] on div "Yet, the hip hop project is not yet free from these difficult circumstances." at bounding box center [748, 527] width 376 height 27
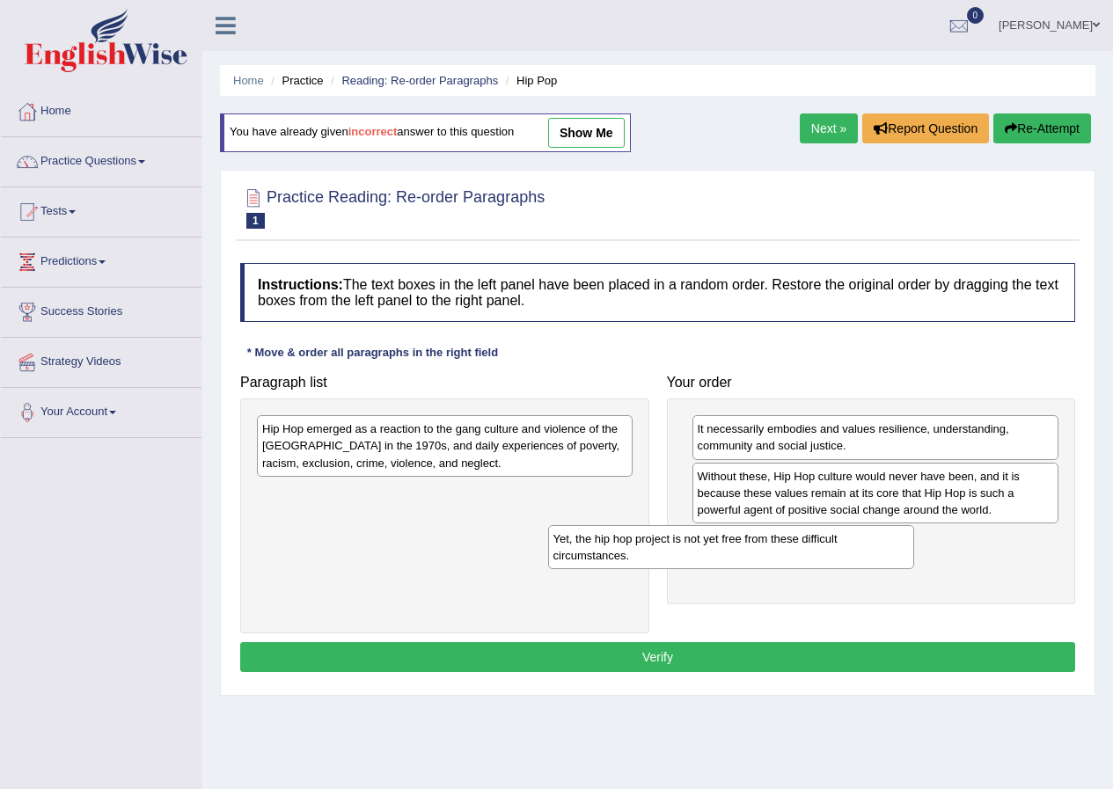
drag, startPoint x: 748, startPoint y: 553, endPoint x: 401, endPoint y: 532, distance: 347.3
click at [548, 540] on div "Yet, the hip hop project is not yet free from these difficult circumstances." at bounding box center [731, 547] width 367 height 44
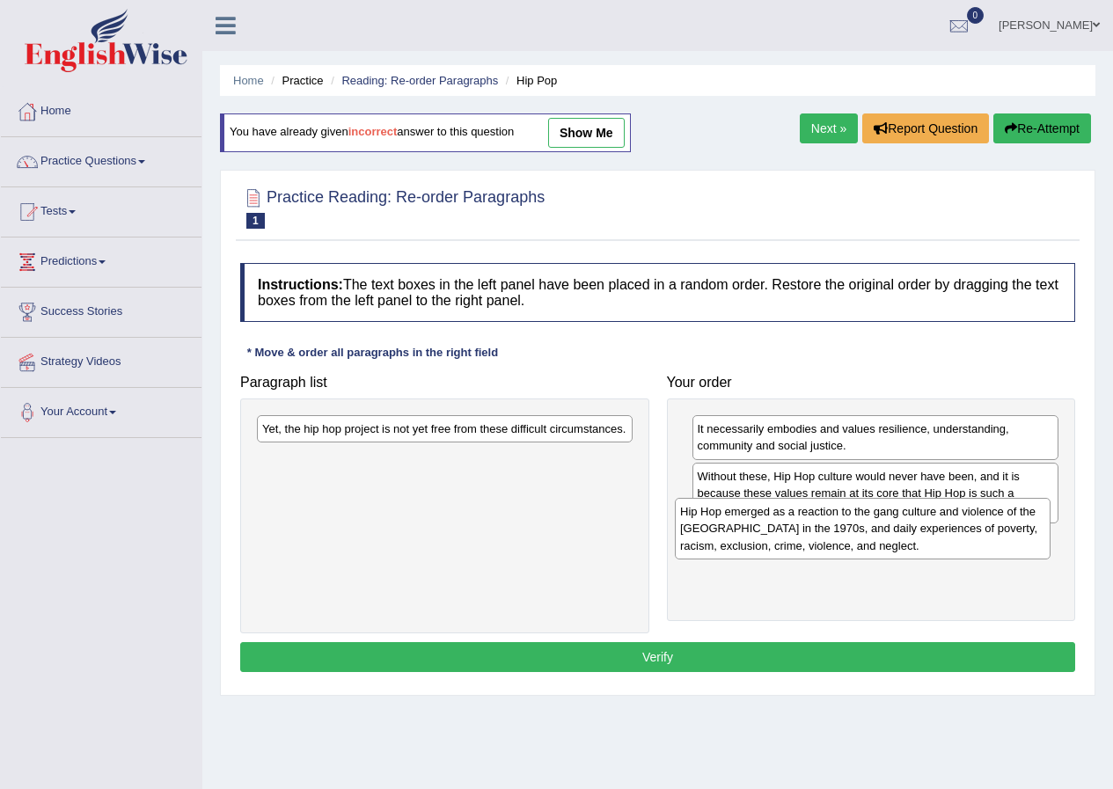
drag, startPoint x: 469, startPoint y: 452, endPoint x: 903, endPoint y: 559, distance: 446.7
click at [903, 559] on div "Hip Hop emerged as a reaction to the gang culture and violence of the [GEOGRAPH…" at bounding box center [863, 528] width 376 height 61
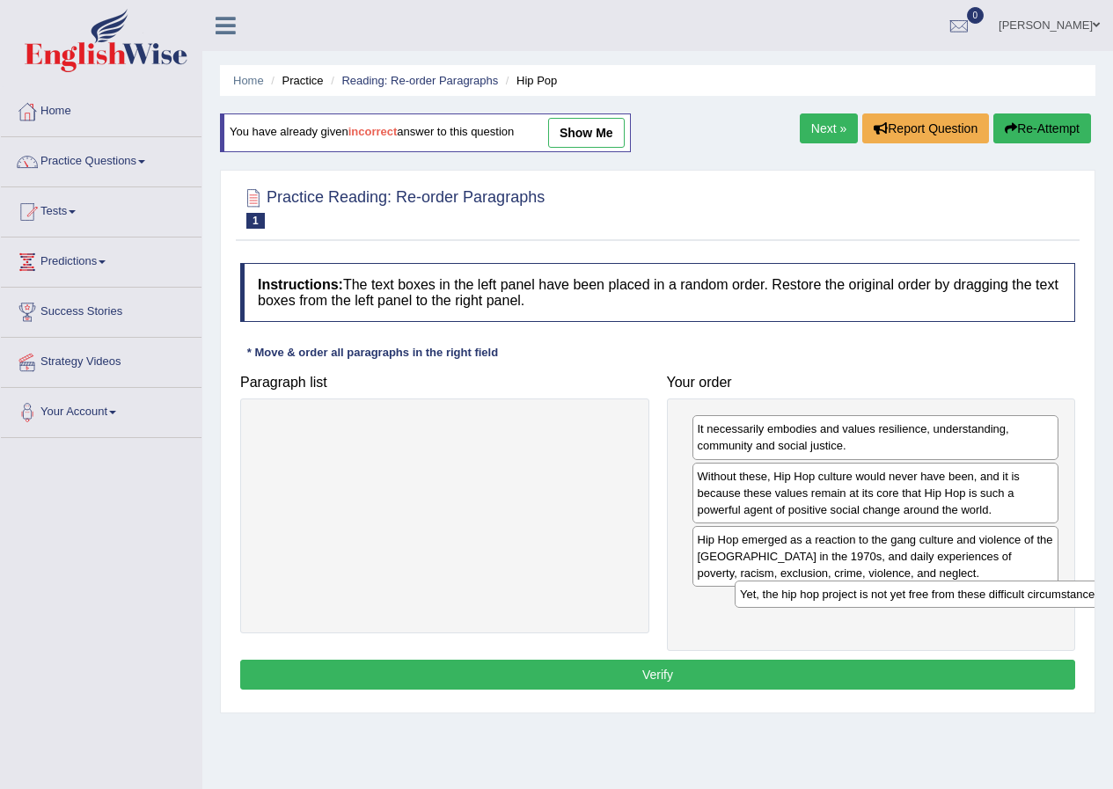
drag, startPoint x: 333, startPoint y: 432, endPoint x: 811, endPoint y: 597, distance: 505.6
click at [811, 597] on div "Yet, the hip hop project is not yet free from these difficult circumstances." at bounding box center [923, 594] width 376 height 27
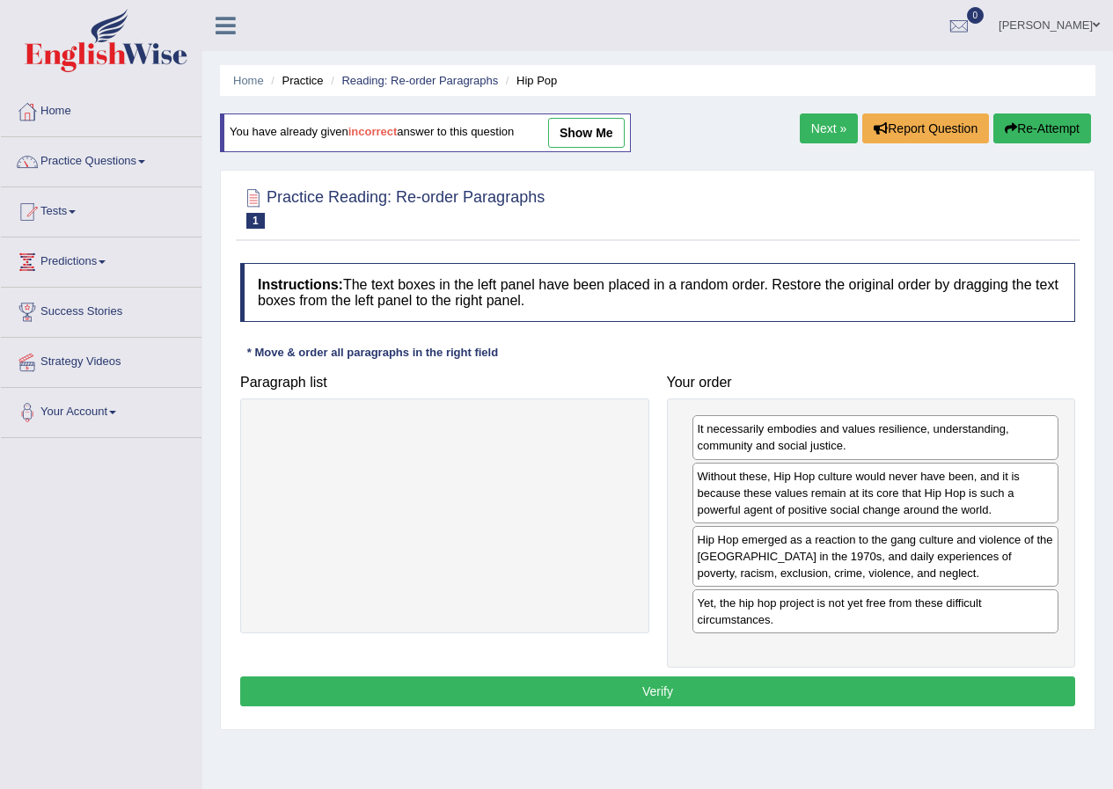
click at [640, 699] on button "Verify" at bounding box center [657, 692] width 835 height 30
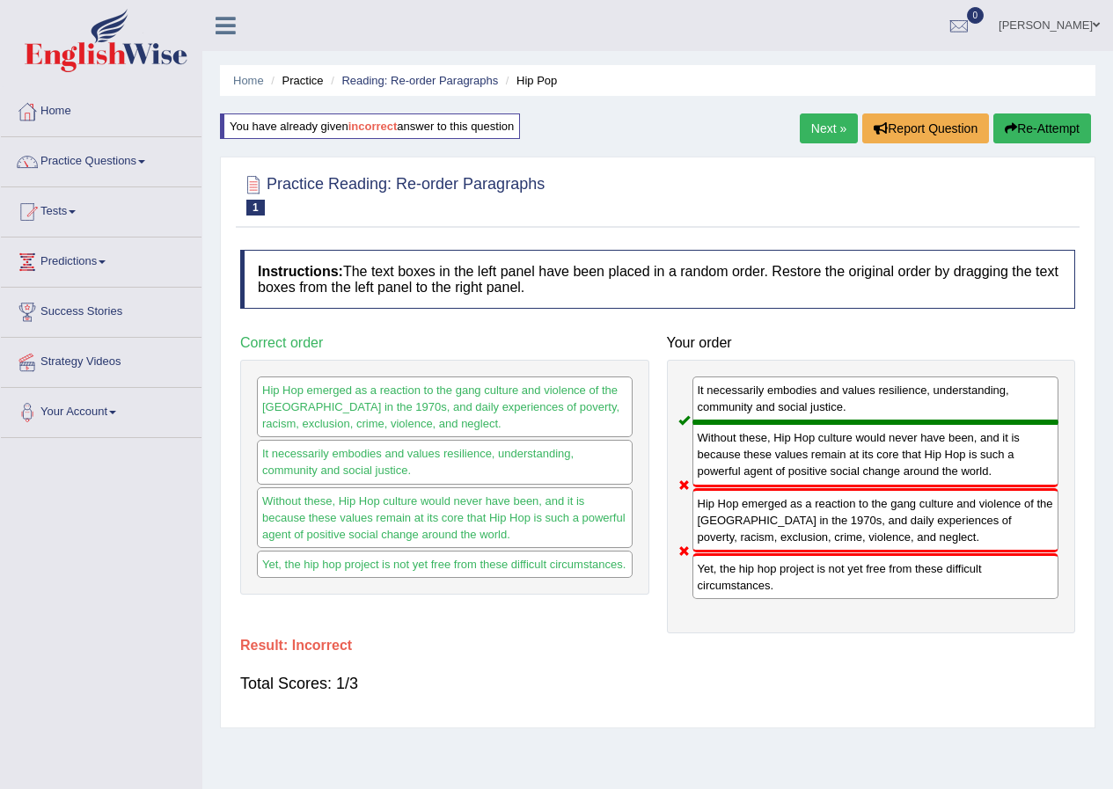
click at [1033, 121] on button "Re-Attempt" at bounding box center [1042, 129] width 98 height 30
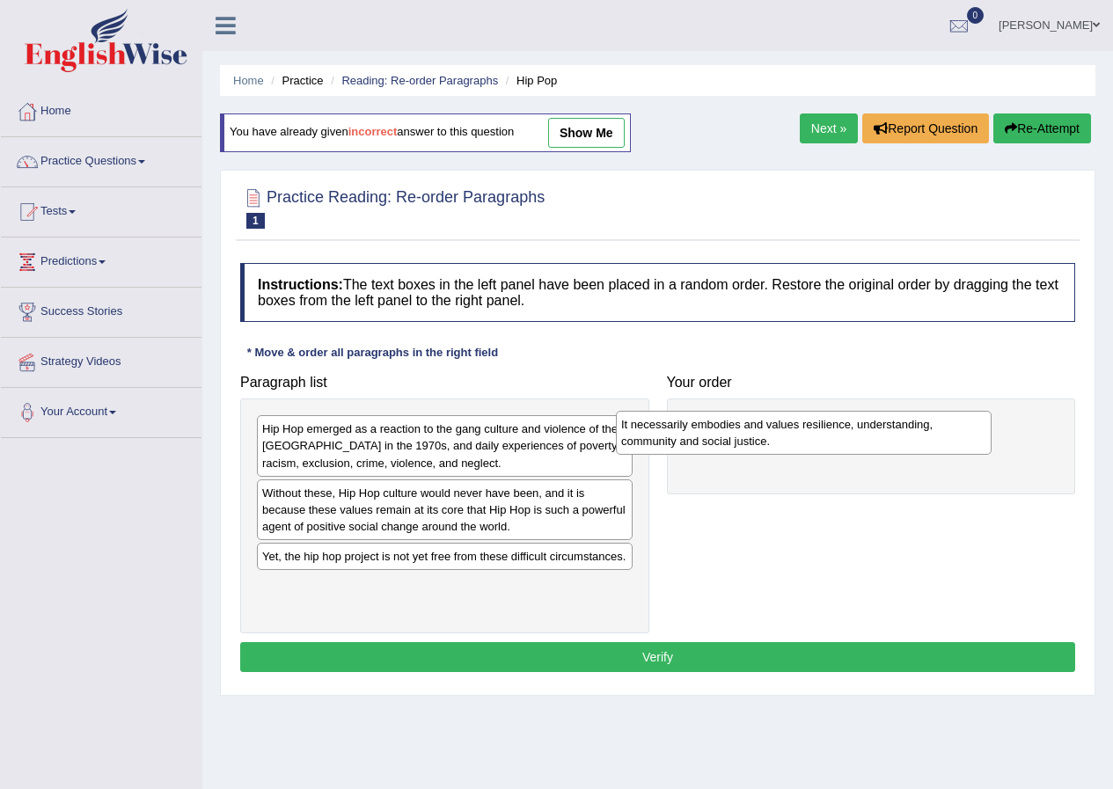
drag, startPoint x: 351, startPoint y: 563, endPoint x: 722, endPoint y: 431, distance: 394.1
click at [717, 431] on div "It necessarily embodies and values resilience, understanding, community and soc…" at bounding box center [804, 433] width 376 height 44
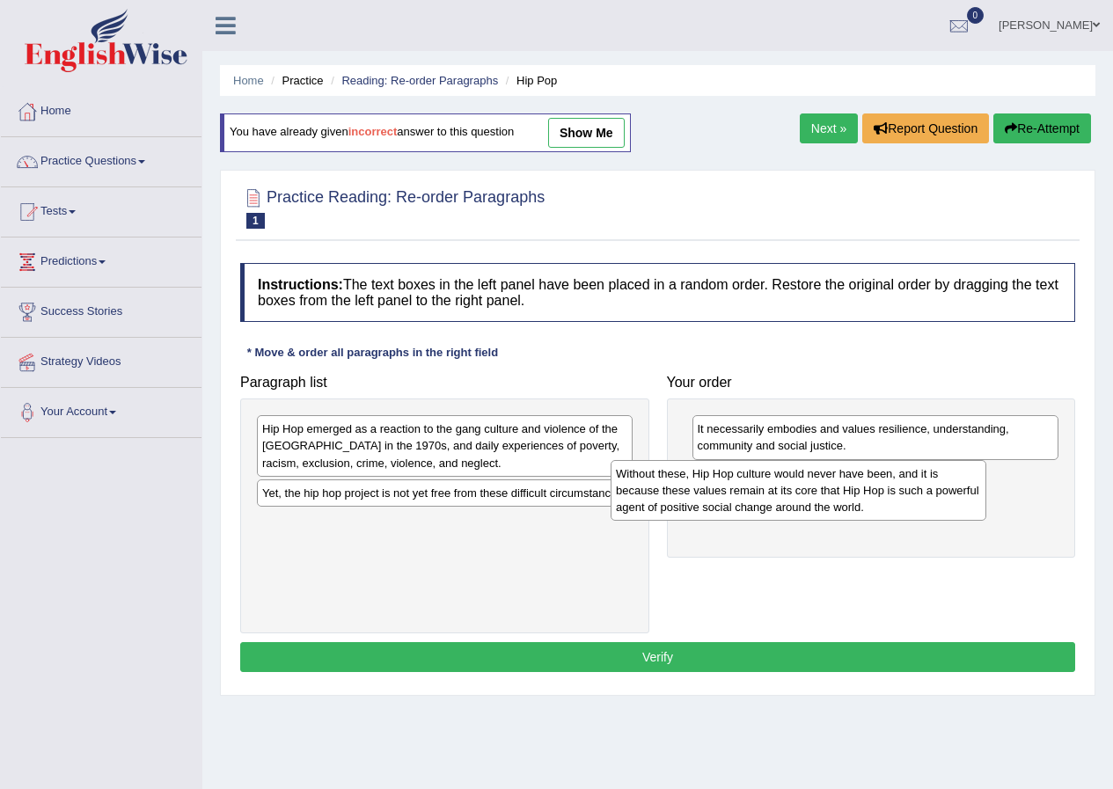
drag, startPoint x: 392, startPoint y: 523, endPoint x: 781, endPoint y: 507, distance: 389.2
click at [781, 507] on div "Without these, Hip Hop culture would never have been, and it is because these v…" at bounding box center [799, 490] width 376 height 61
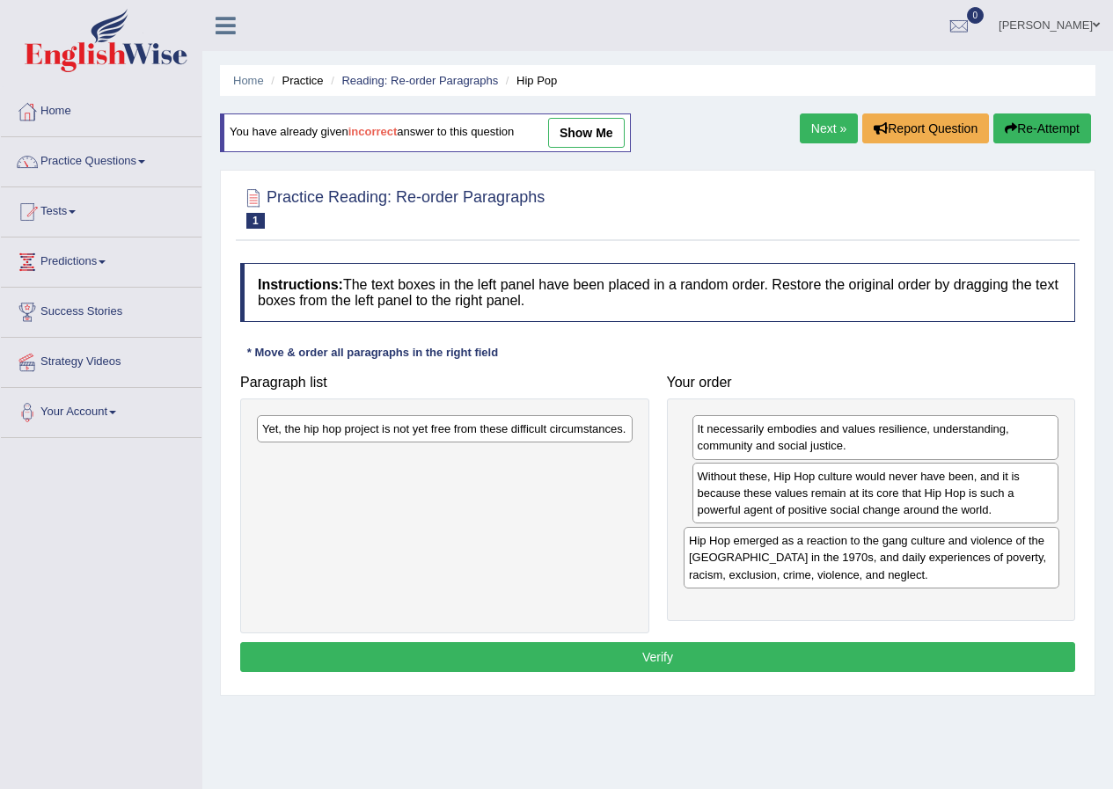
drag, startPoint x: 451, startPoint y: 451, endPoint x: 878, endPoint y: 564, distance: 441.4
click at [878, 564] on div "Hip Hop emerged as a reaction to the gang culture and violence of the [GEOGRAPH…" at bounding box center [872, 557] width 376 height 61
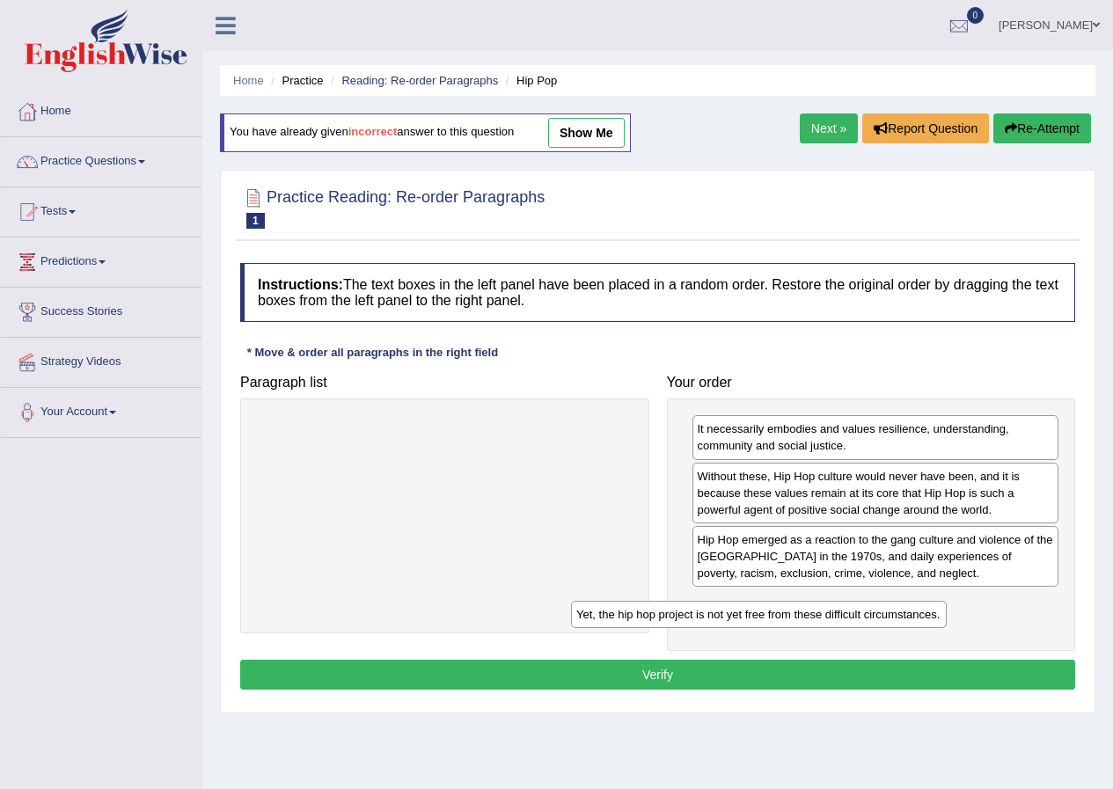
drag, startPoint x: 521, startPoint y: 441, endPoint x: 857, endPoint y: 633, distance: 387.0
click at [857, 628] on div "Yet, the hip hop project is not yet free from these difficult circumstances." at bounding box center [759, 614] width 376 height 27
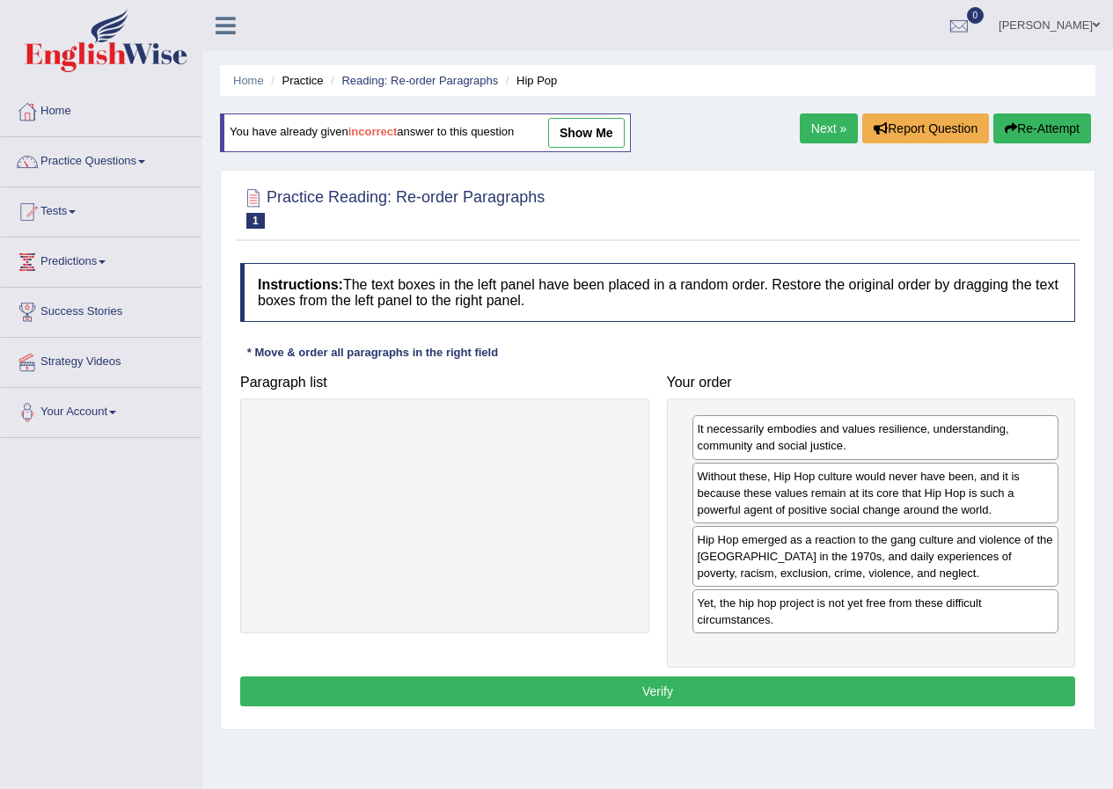
click at [691, 684] on button "Verify" at bounding box center [657, 692] width 835 height 30
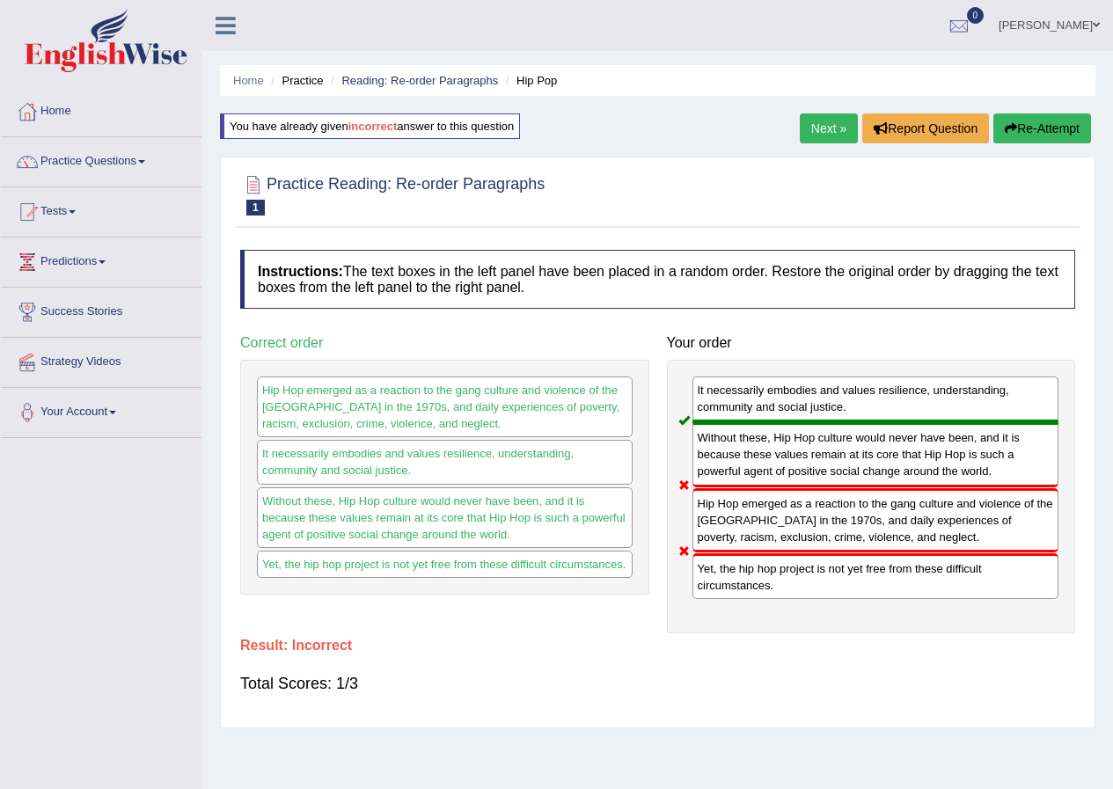
click at [1016, 128] on button "Re-Attempt" at bounding box center [1042, 129] width 98 height 30
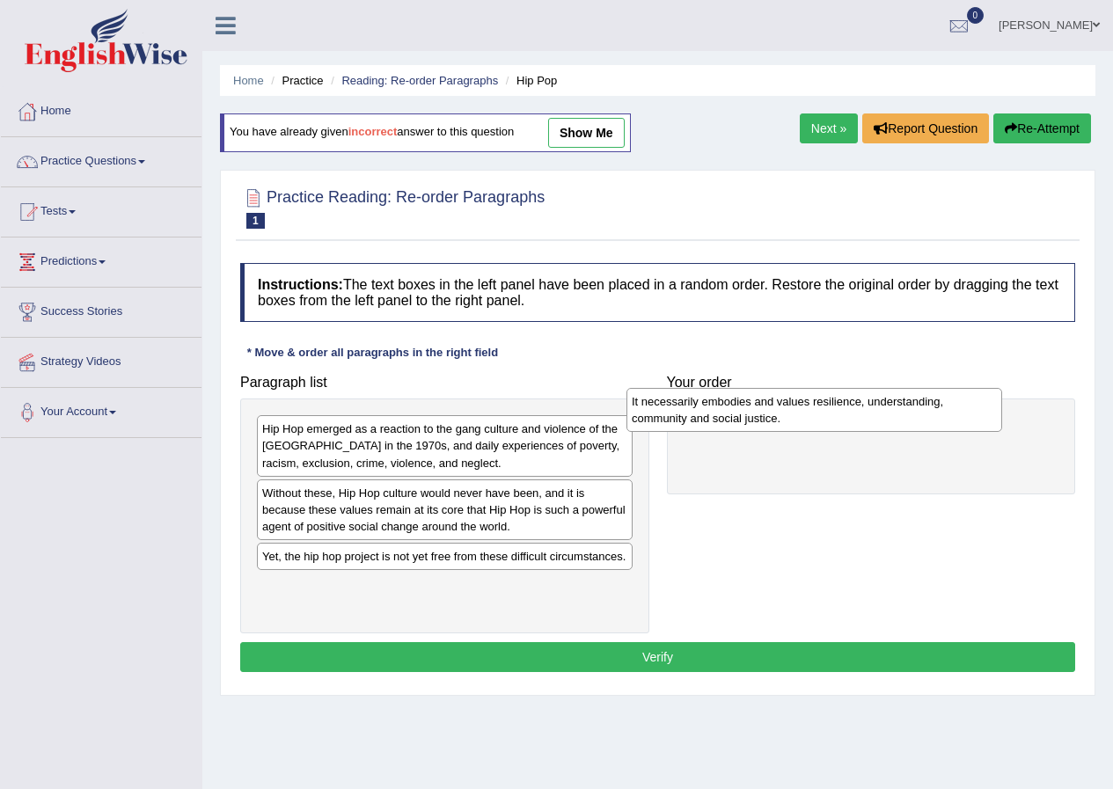
drag, startPoint x: 401, startPoint y: 569, endPoint x: 771, endPoint y: 417, distance: 399.7
click at [771, 417] on div "It necessarily embodies and values resilience, understanding, community and soc…" at bounding box center [814, 410] width 376 height 44
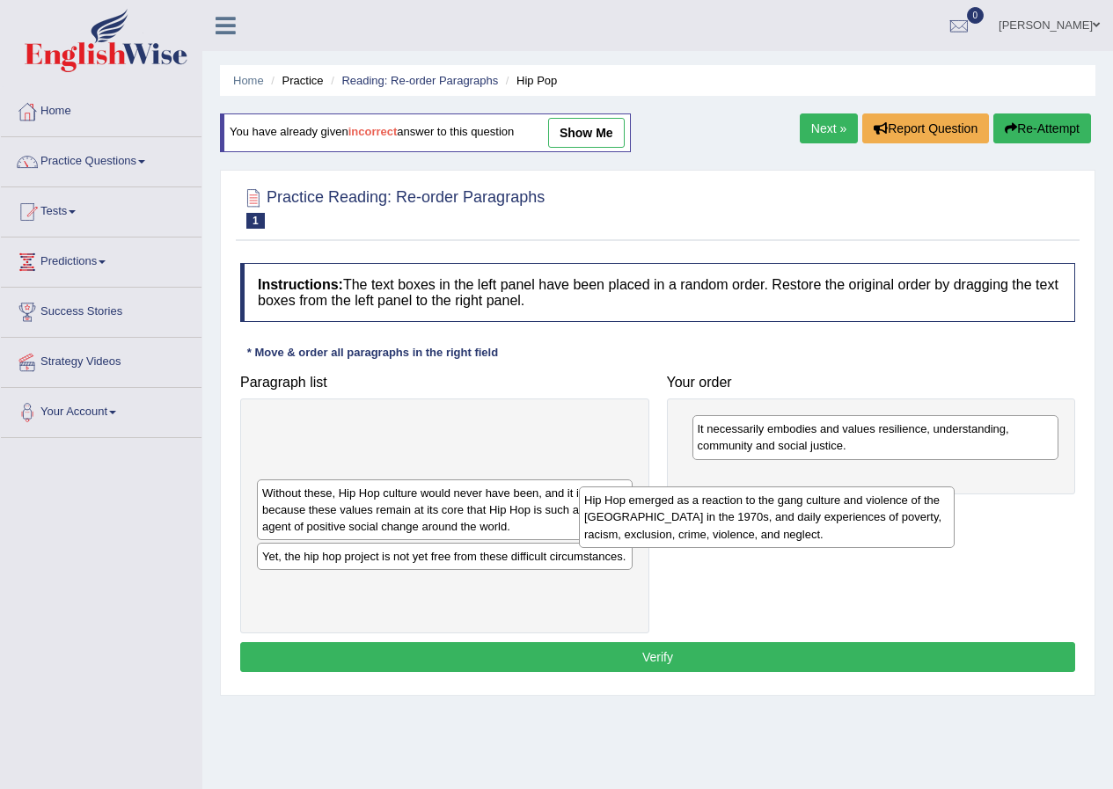
drag, startPoint x: 470, startPoint y: 458, endPoint x: 833, endPoint y: 509, distance: 367.0
click at [833, 509] on div "Hip Hop emerged as a reaction to the gang culture and violence of the [GEOGRAPH…" at bounding box center [767, 517] width 376 height 61
drag, startPoint x: 472, startPoint y: 433, endPoint x: 853, endPoint y: 497, distance: 386.4
click at [843, 499] on div "Hip Hop emerged as a reaction to the gang culture and violence of the [GEOGRAPH…" at bounding box center [803, 517] width 376 height 61
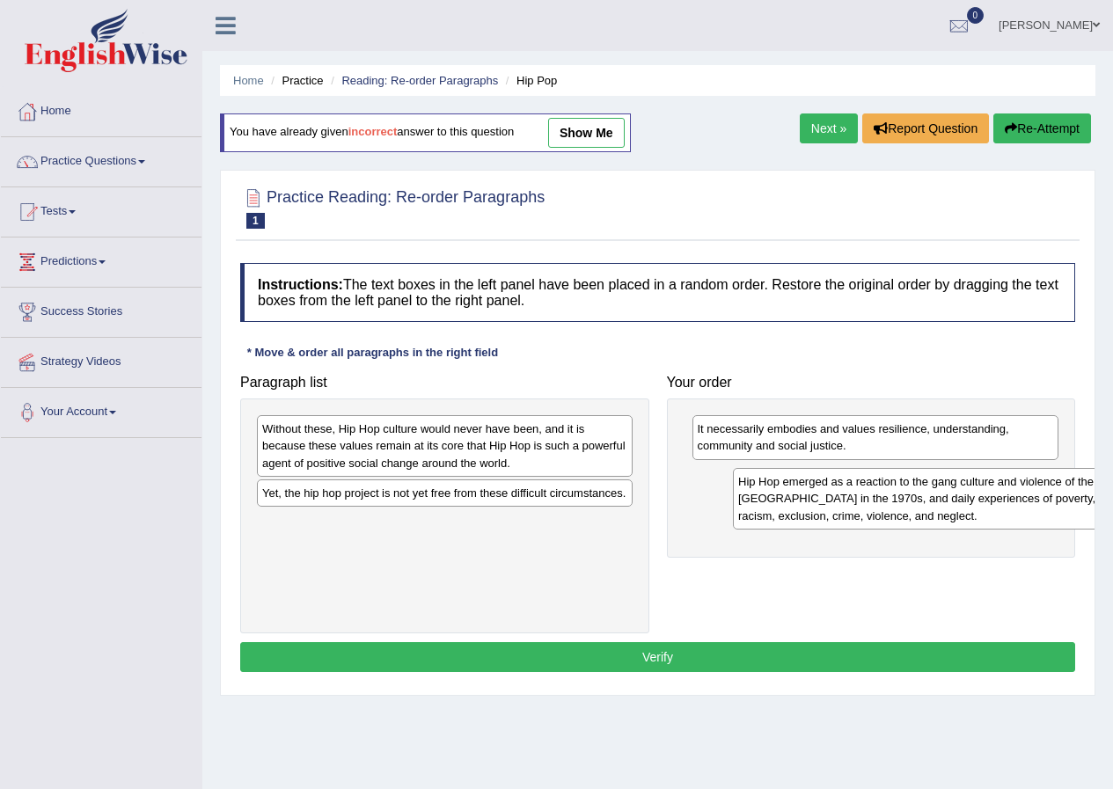
drag, startPoint x: 396, startPoint y: 438, endPoint x: 870, endPoint y: 487, distance: 476.7
click at [872, 490] on div "Hip Hop emerged as a reaction to the gang culture and violence of the [GEOGRAPH…" at bounding box center [921, 498] width 376 height 61
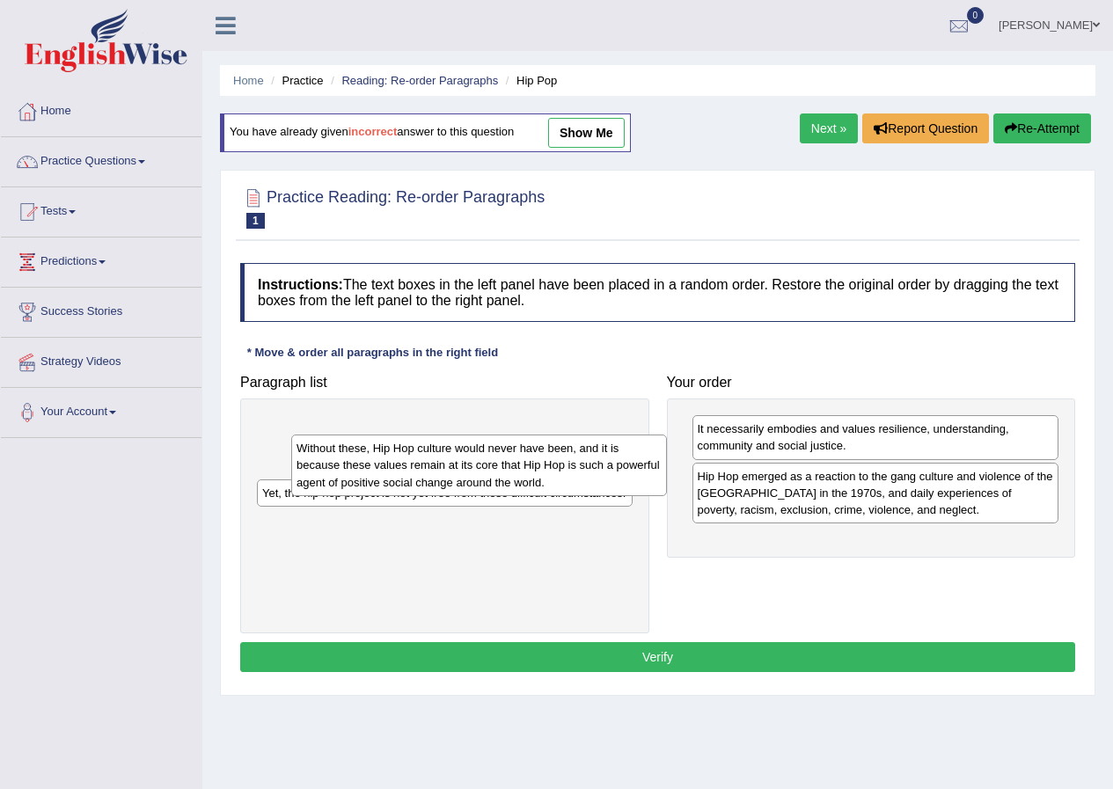
drag, startPoint x: 454, startPoint y: 450, endPoint x: 486, endPoint y: 469, distance: 37.1
click at [486, 469] on div "Without these, Hip Hop culture would never have been, and it is because these v…" at bounding box center [479, 465] width 376 height 61
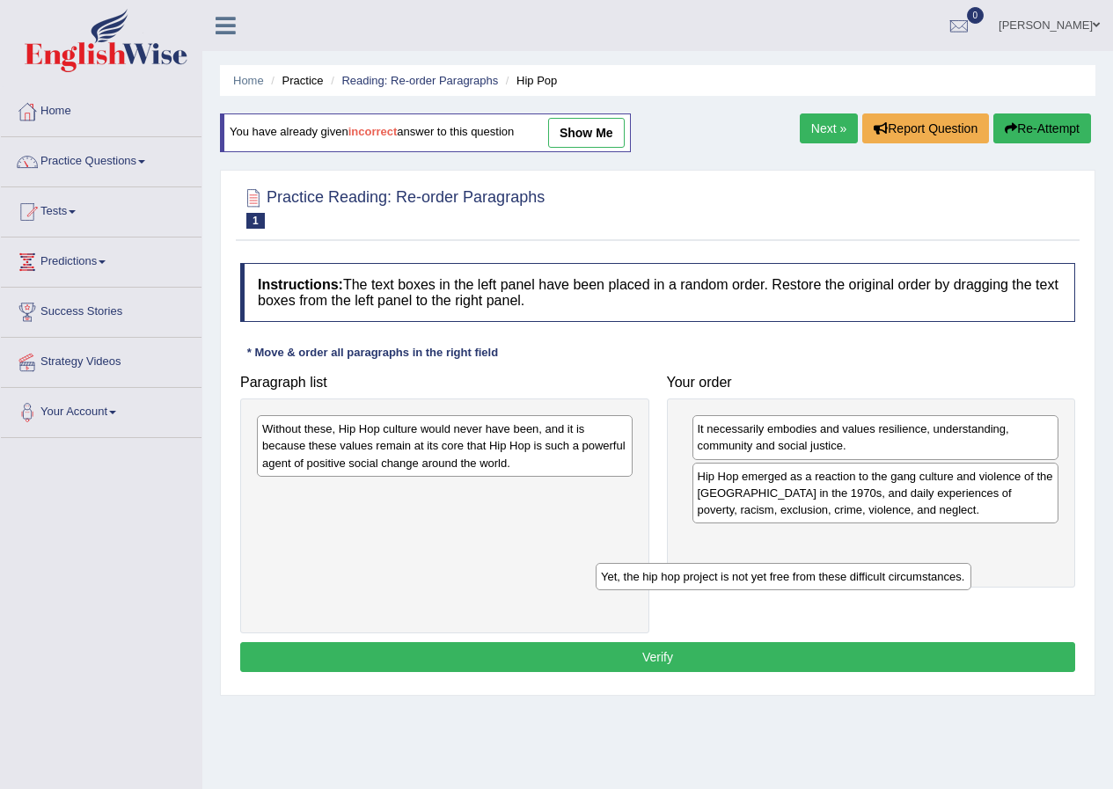
drag, startPoint x: 452, startPoint y: 498, endPoint x: 817, endPoint y: 551, distance: 368.9
click at [816, 563] on div "Yet, the hip hop project is not yet free from these difficult circumstances." at bounding box center [784, 576] width 376 height 27
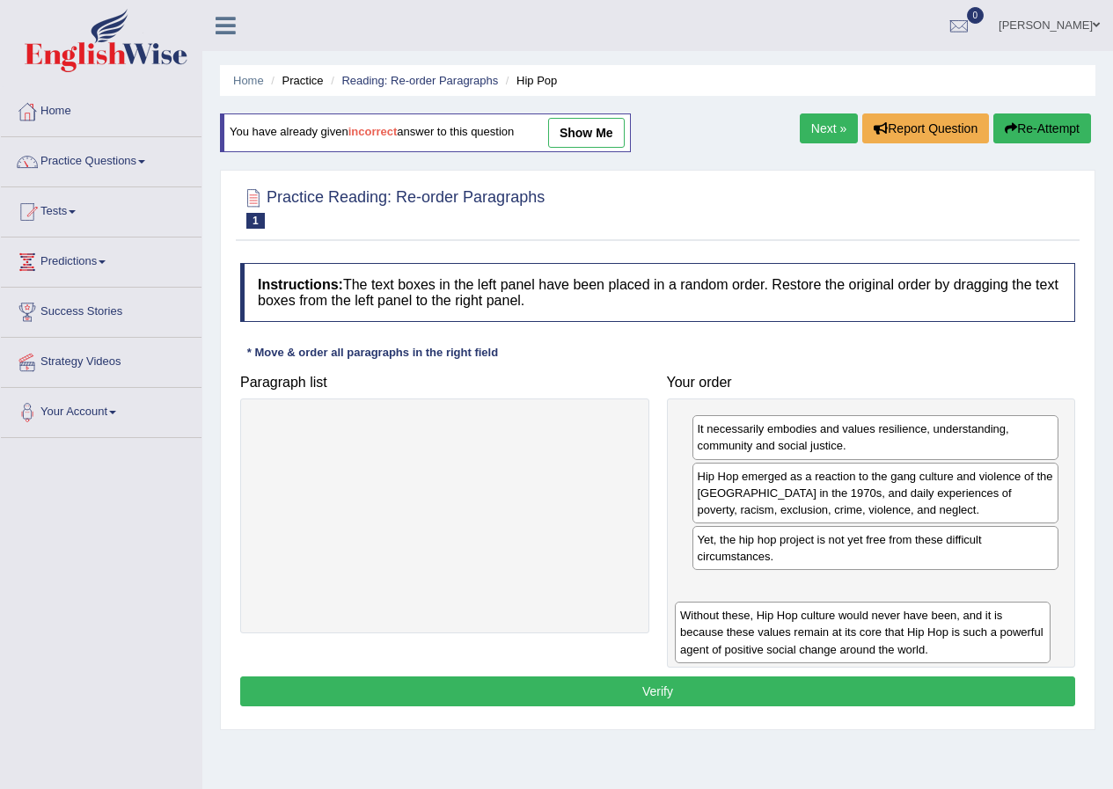
drag, startPoint x: 502, startPoint y: 458, endPoint x: 918, endPoint y: 640, distance: 453.1
click at [919, 643] on div "Without these, Hip Hop culture would never have been, and it is because these v…" at bounding box center [863, 632] width 376 height 61
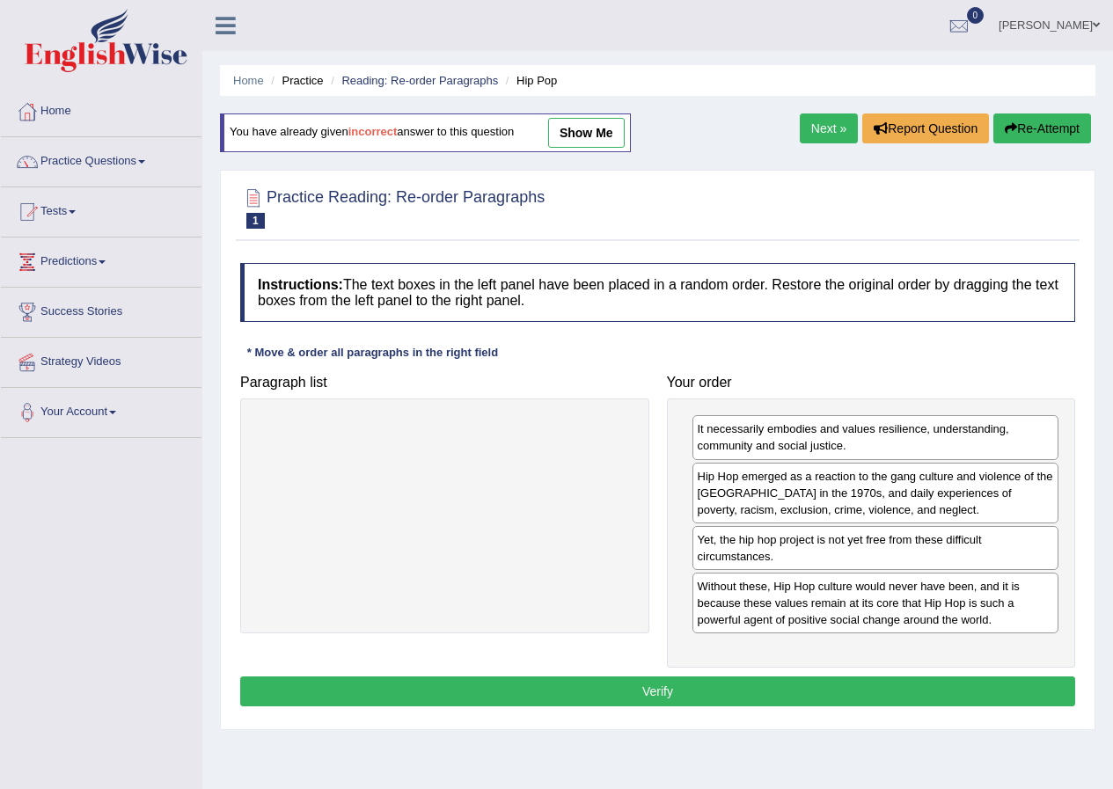
drag, startPoint x: 720, startPoint y: 689, endPoint x: 714, endPoint y: 680, distance: 10.3
click at [717, 684] on button "Verify" at bounding box center [657, 692] width 835 height 30
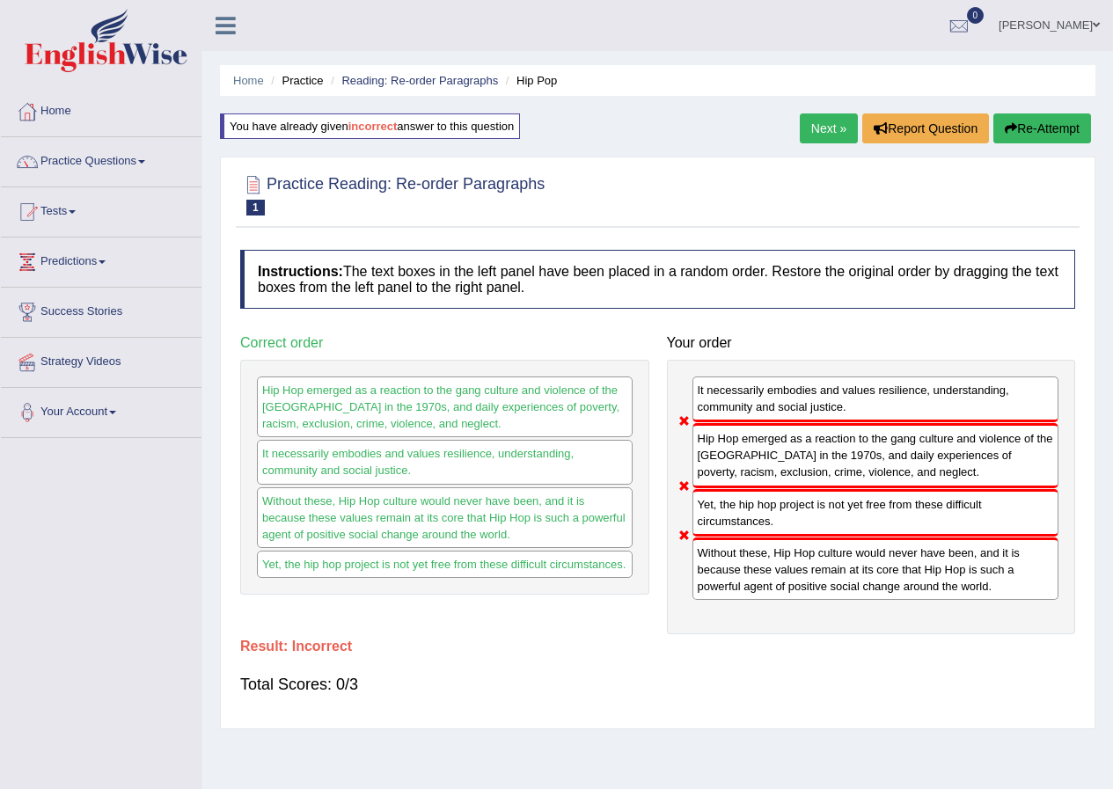
click at [809, 144] on div "Next » Report Question Re-Attempt" at bounding box center [948, 131] width 296 height 34
click at [819, 131] on link "Next »" at bounding box center [829, 129] width 58 height 30
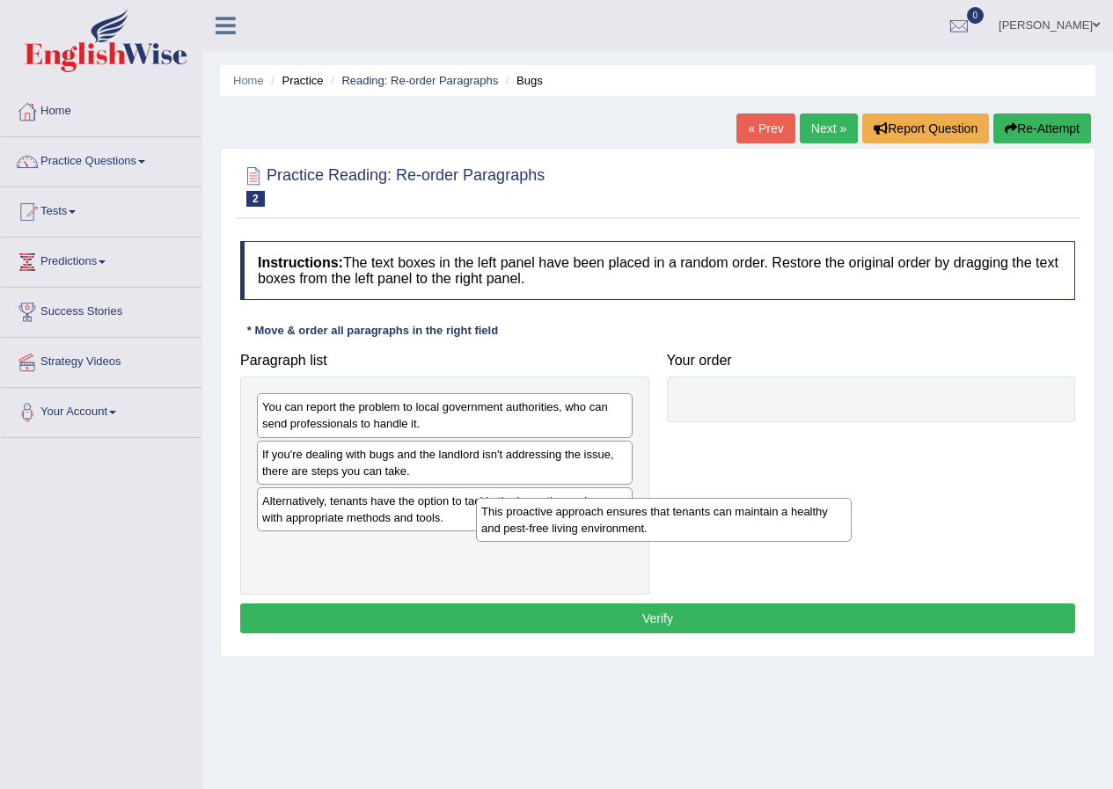
drag, startPoint x: 326, startPoint y: 561, endPoint x: 546, endPoint y: 525, distance: 222.0
click at [546, 525] on div "This proactive approach ensures that tenants can maintain a healthy and pest-fr…" at bounding box center [664, 520] width 376 height 44
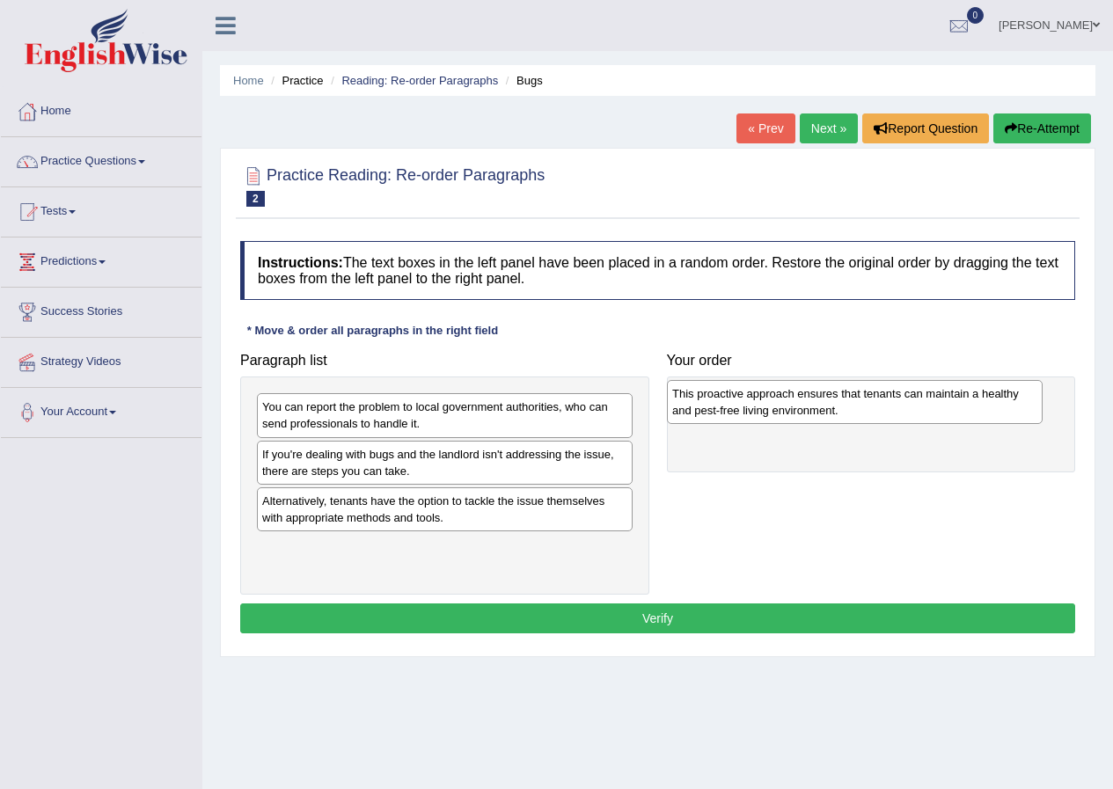
drag, startPoint x: 363, startPoint y: 556, endPoint x: 774, endPoint y: 399, distance: 439.7
click at [774, 399] on div "This proactive approach ensures that tenants can maintain a healthy and pest-fr…" at bounding box center [855, 402] width 376 height 44
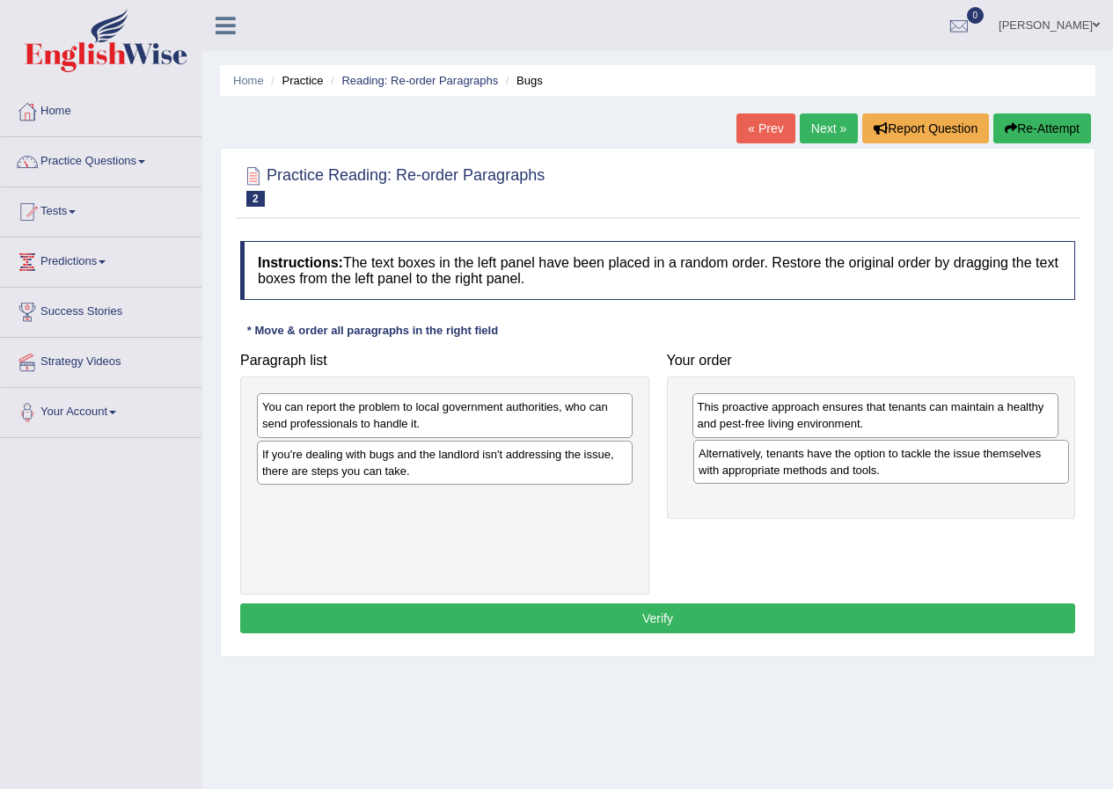
drag, startPoint x: 368, startPoint y: 507, endPoint x: 727, endPoint y: 461, distance: 361.9
click at [803, 459] on div "Alternatively, tenants have the option to tackle the issue themselves with appr…" at bounding box center [881, 462] width 376 height 44
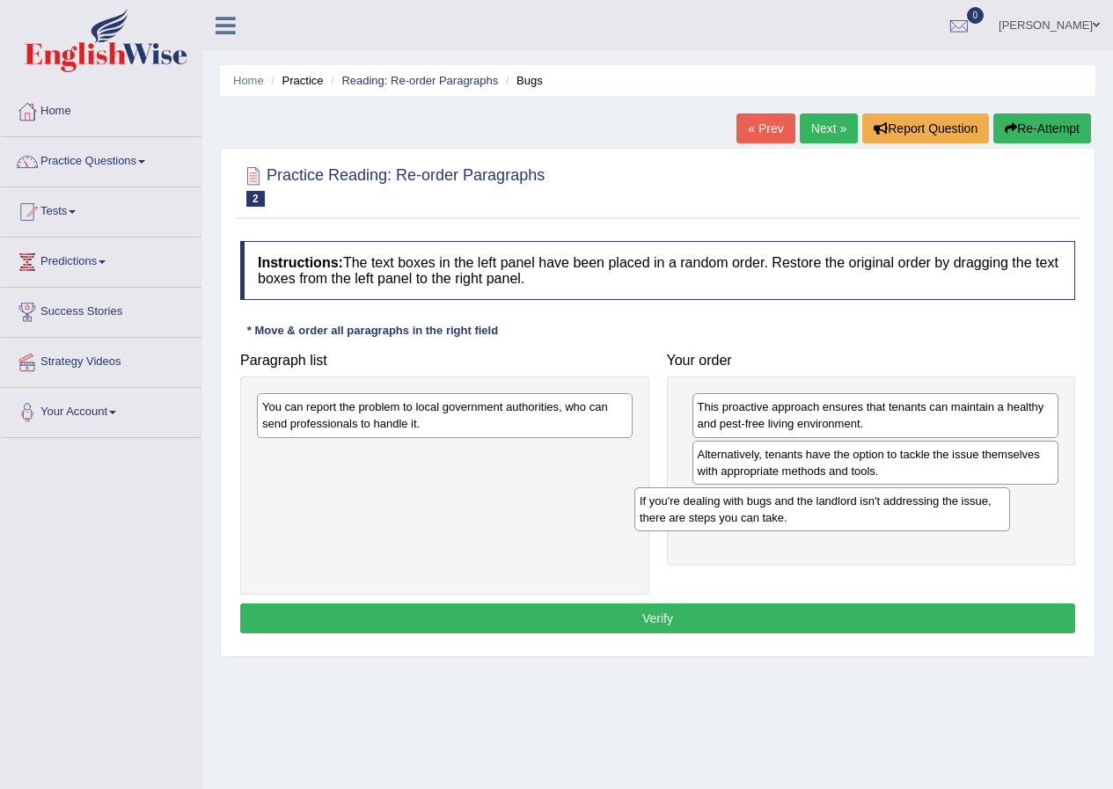
drag, startPoint x: 436, startPoint y: 464, endPoint x: 809, endPoint y: 500, distance: 374.8
click at [809, 501] on div "If you're dealing with bugs and the landlord isn't addressing the issue, there …" at bounding box center [822, 509] width 376 height 44
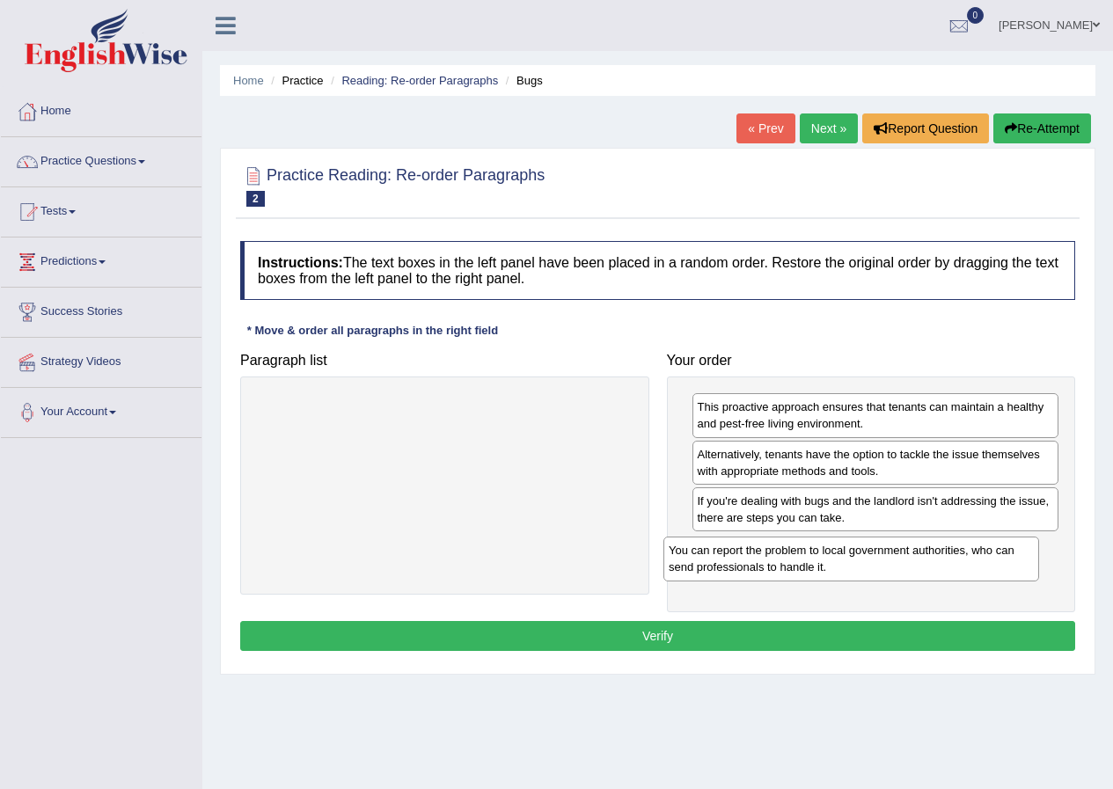
drag, startPoint x: 526, startPoint y: 421, endPoint x: 948, endPoint y: 566, distance: 445.8
click at [948, 566] on div "You can report the problem to local government authorities, who can send profes…" at bounding box center [851, 559] width 376 height 44
click at [781, 638] on button "Verify" at bounding box center [657, 636] width 835 height 30
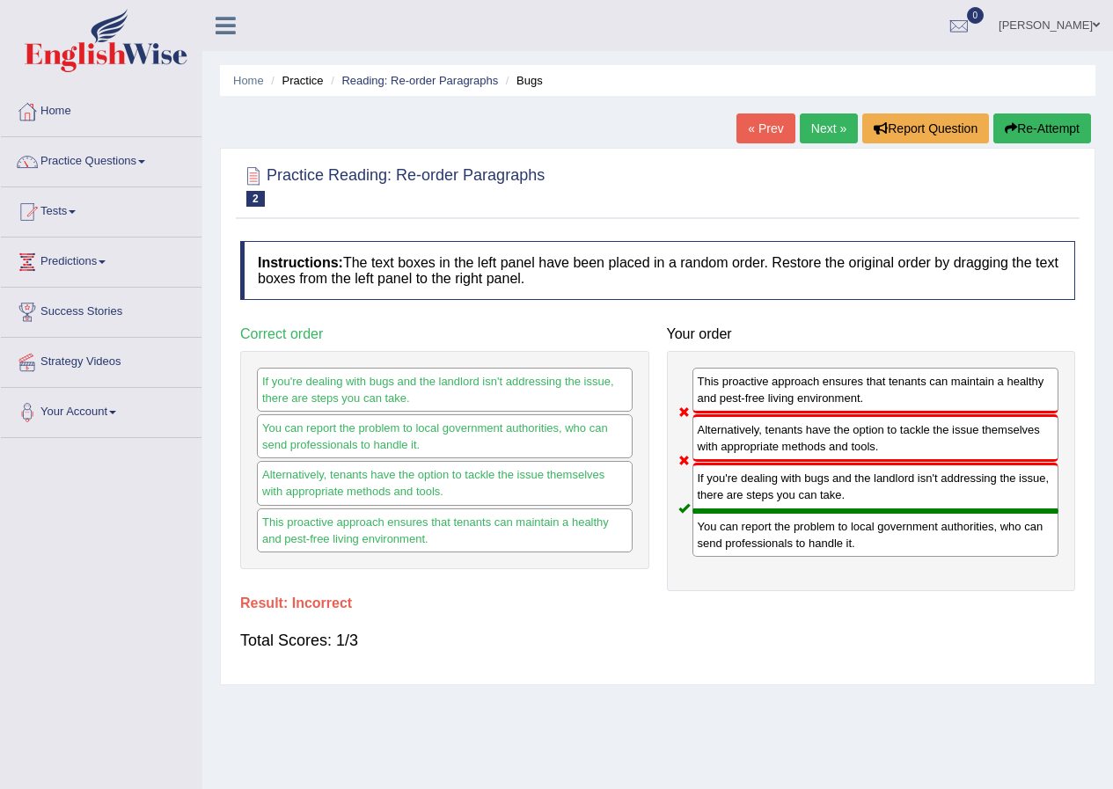
click at [828, 130] on link "Next »" at bounding box center [829, 129] width 58 height 30
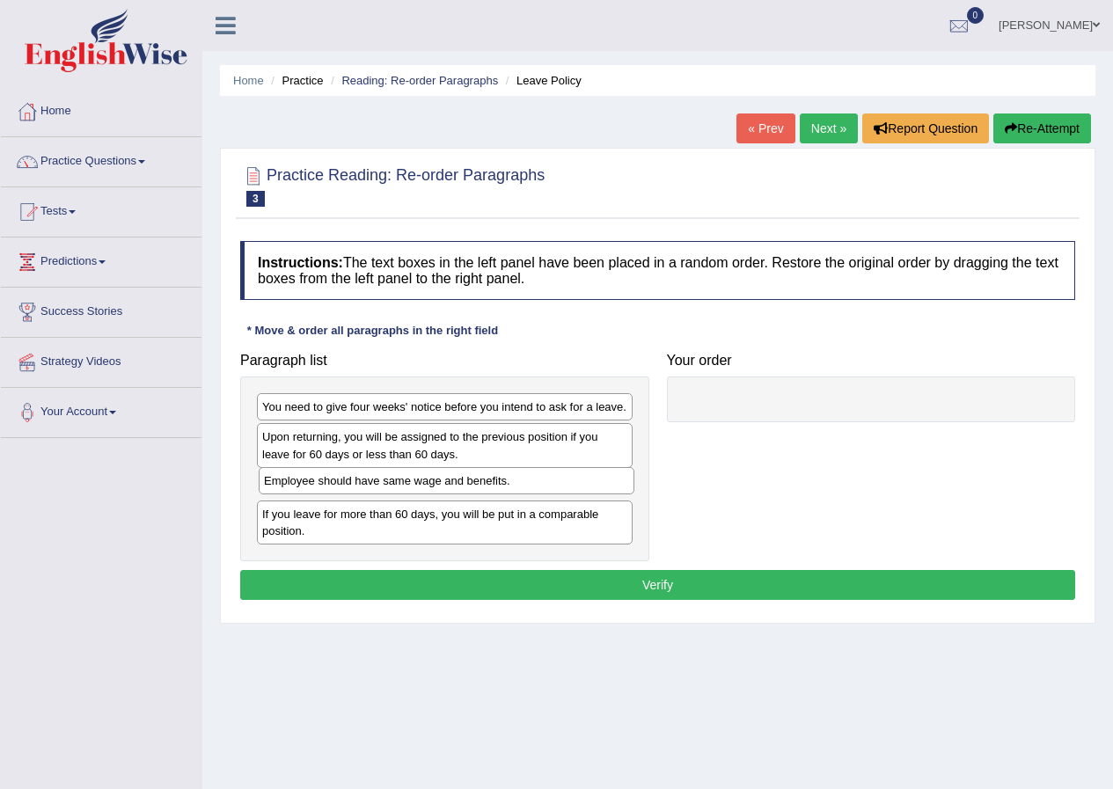
click at [466, 487] on div "Employee should have same wage and benefits." at bounding box center [447, 480] width 376 height 27
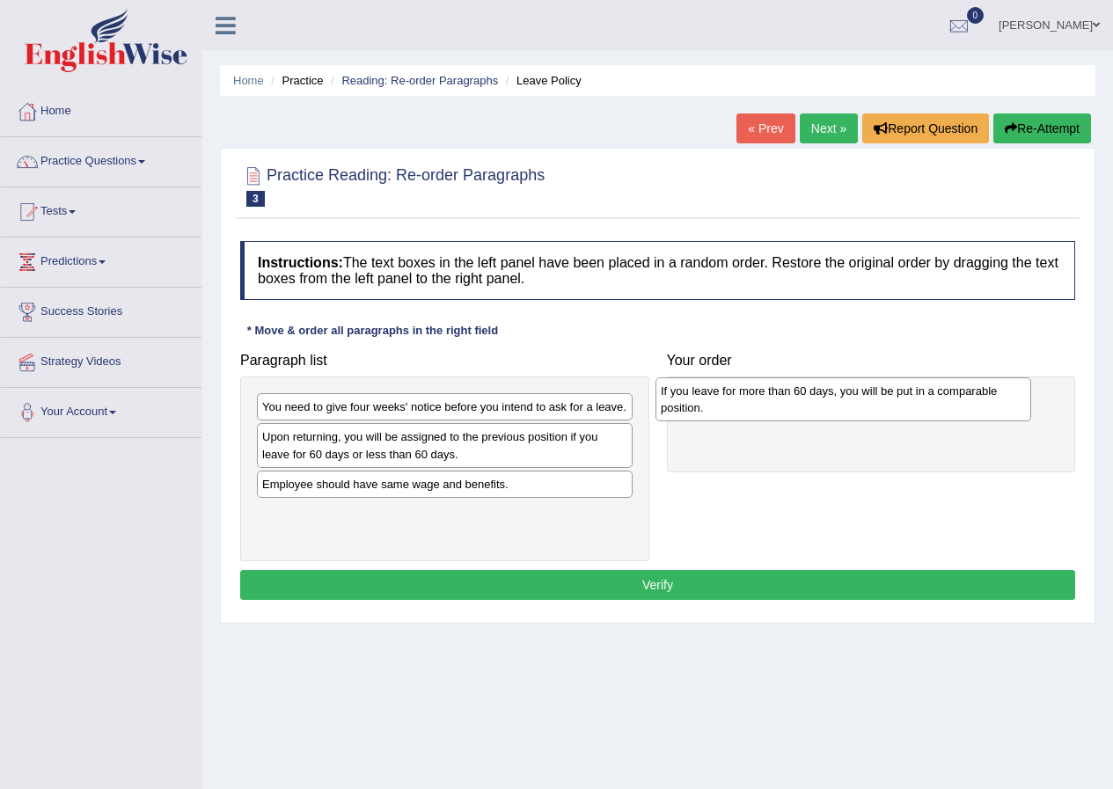
drag, startPoint x: 468, startPoint y: 513, endPoint x: 867, endPoint y: 390, distance: 417.2
click at [867, 390] on div "If you leave for more than 60 days, you will be put in a comparable position." at bounding box center [844, 399] width 376 height 44
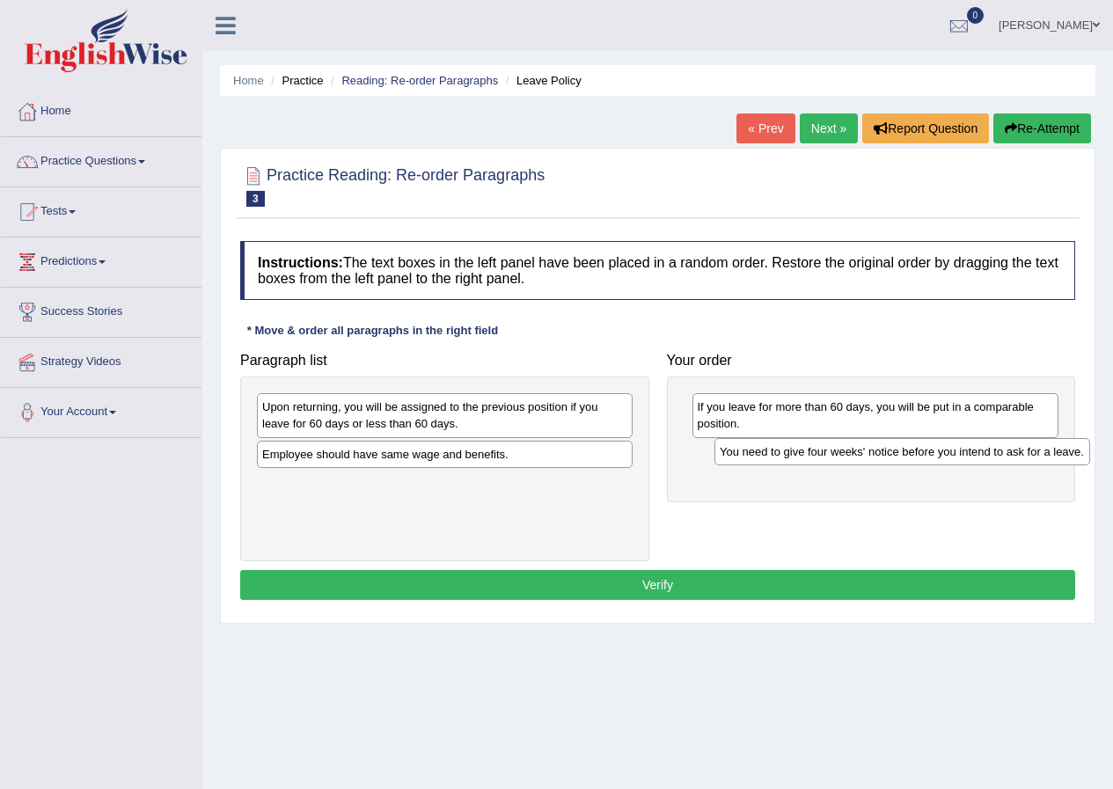
drag, startPoint x: 384, startPoint y: 408, endPoint x: 834, endPoint y: 451, distance: 452.5
click at [839, 451] on div "You need to give four weeks' notice before you intend to ask for a leave." at bounding box center [902, 451] width 376 height 27
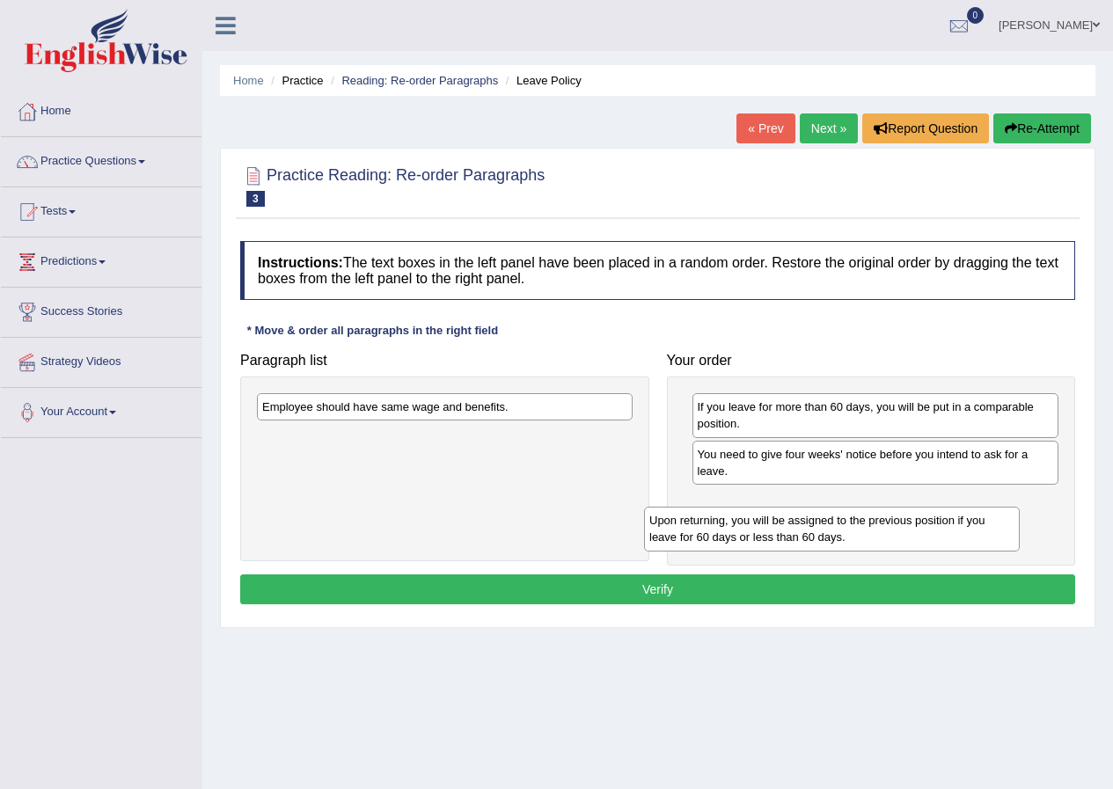
drag, startPoint x: 538, startPoint y: 416, endPoint x: 925, endPoint y: 530, distance: 403.4
click at [925, 530] on div "Upon returning, you will be assigned to the previous position if you leave for …" at bounding box center [832, 529] width 376 height 44
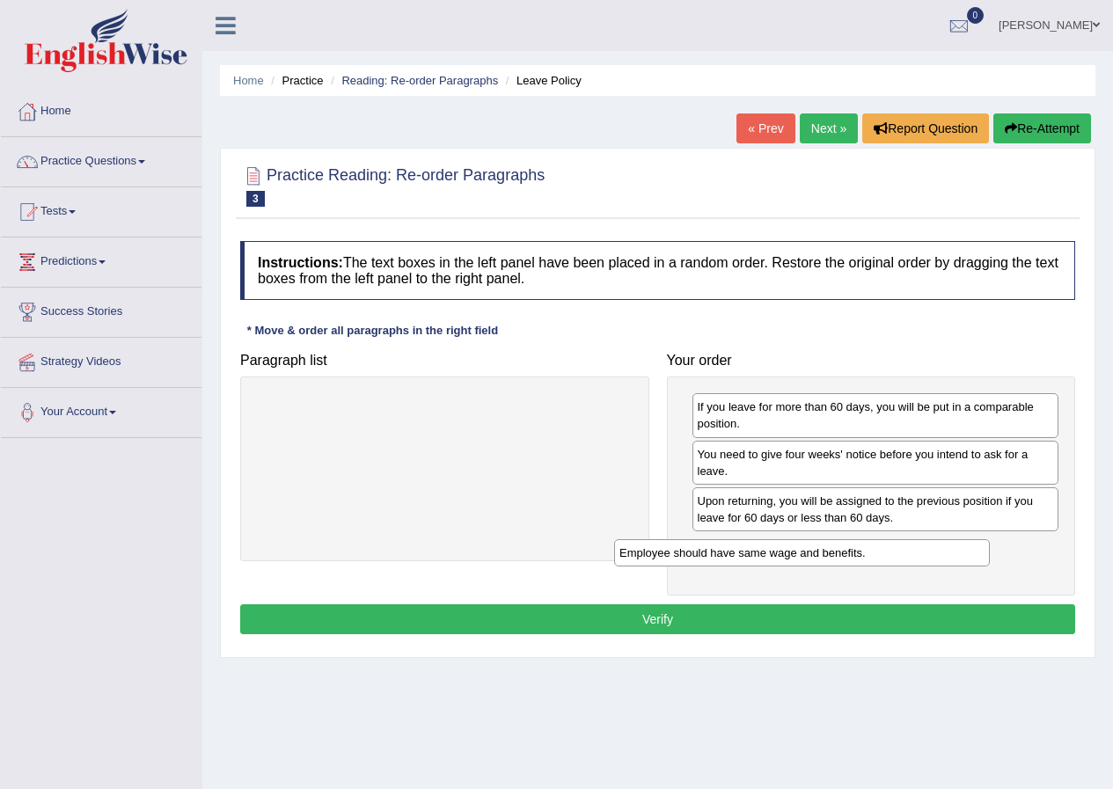
drag, startPoint x: 622, startPoint y: 431, endPoint x: 936, endPoint y: 558, distance: 338.7
click at [936, 558] on div "Employee should have same wage and benefits." at bounding box center [802, 552] width 376 height 27
click at [847, 606] on button "Verify" at bounding box center [657, 619] width 835 height 30
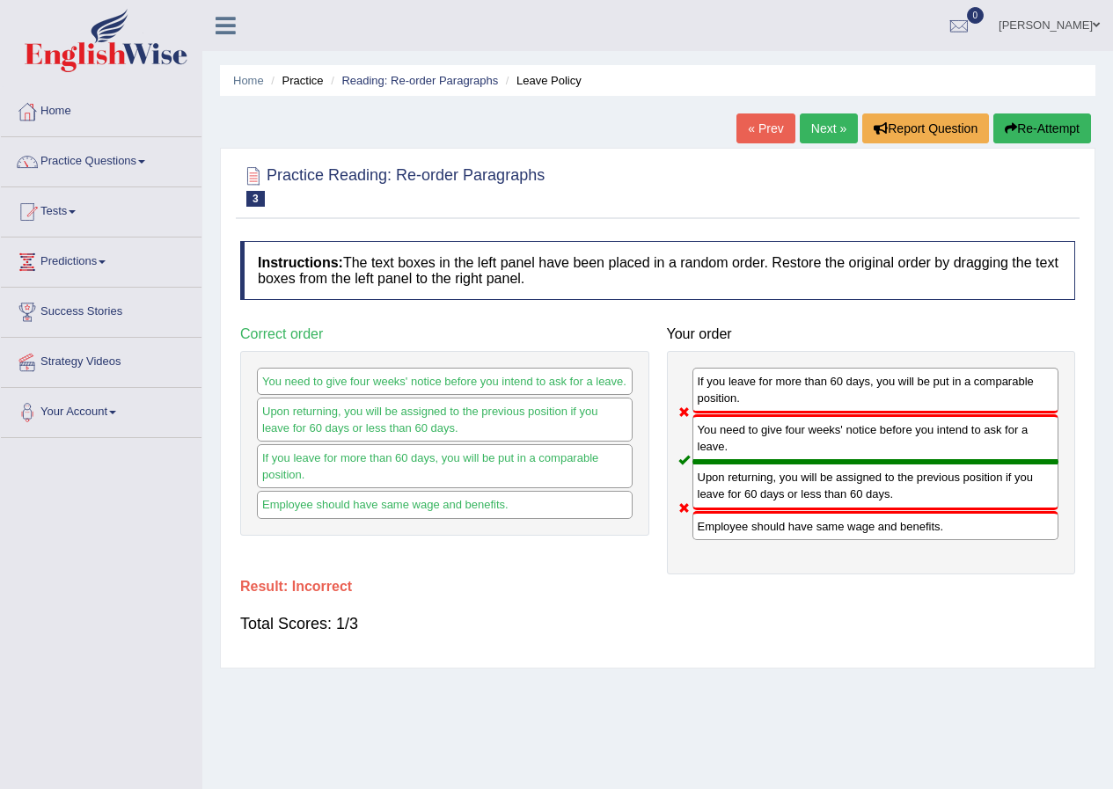
click at [824, 127] on link "Next »" at bounding box center [829, 129] width 58 height 30
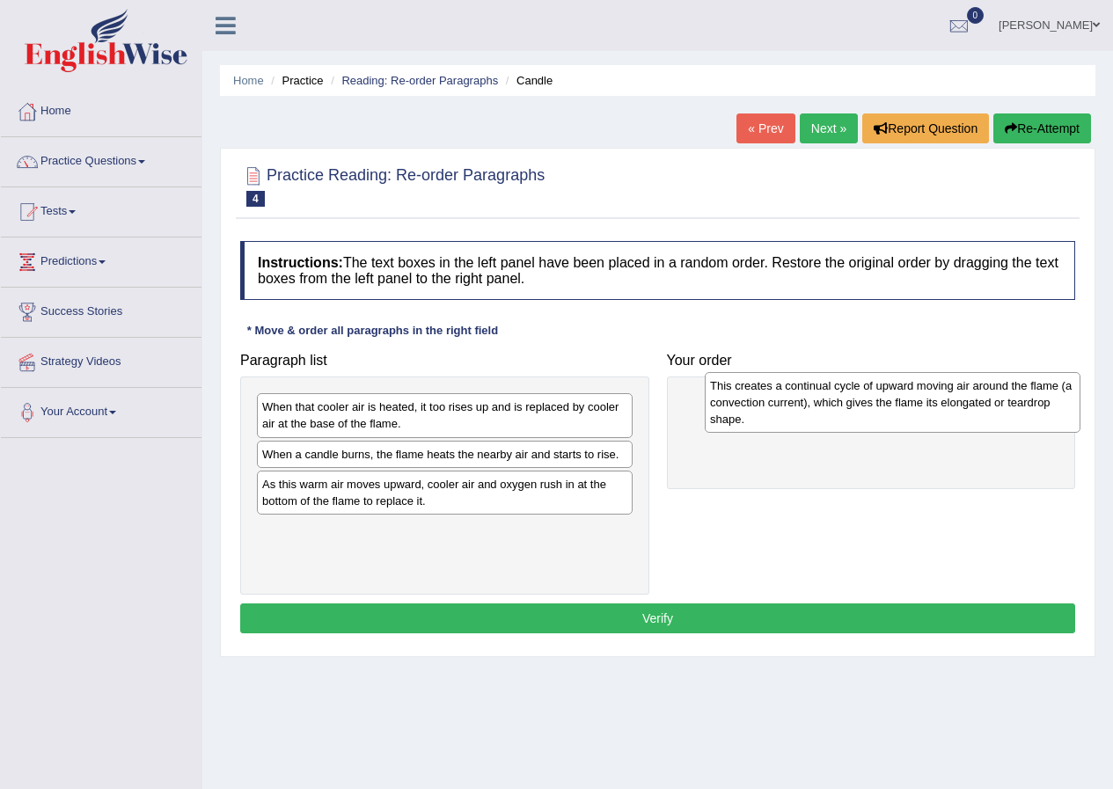
drag, startPoint x: 410, startPoint y: 497, endPoint x: 826, endPoint y: 399, distance: 427.5
click at [857, 398] on div "This creates a continual cycle of upward moving air around the flame (a convect…" at bounding box center [893, 402] width 376 height 61
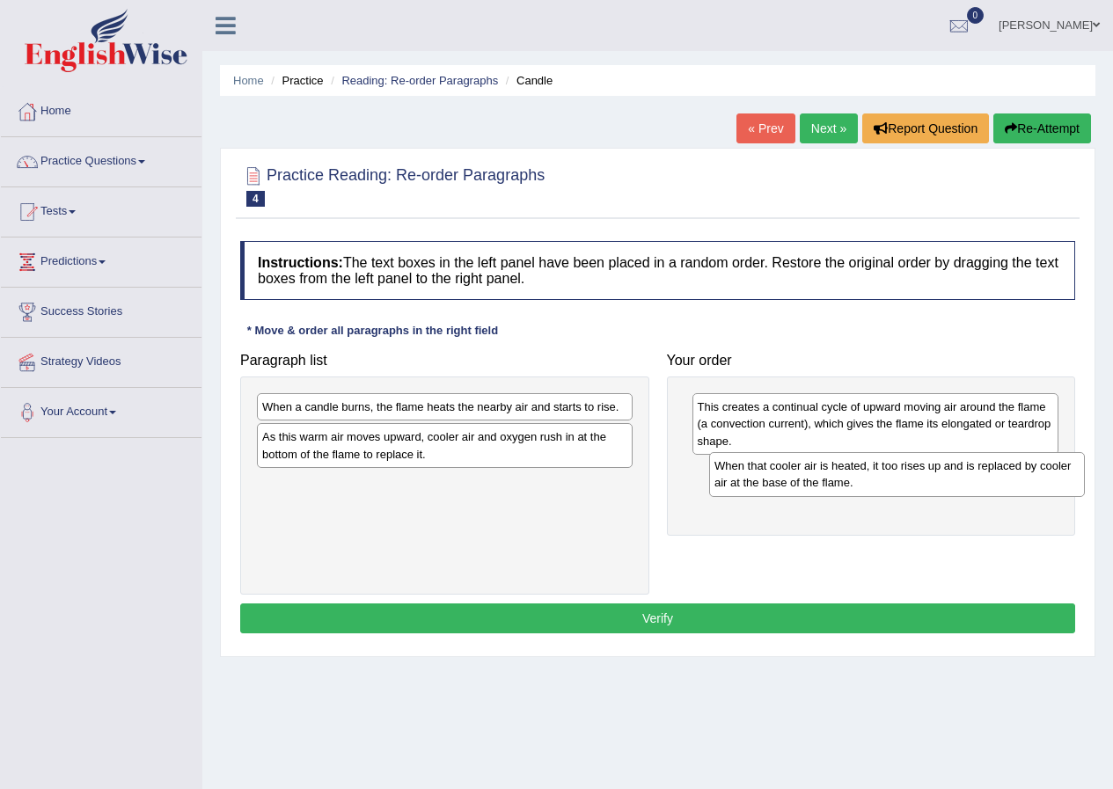
drag, startPoint x: 484, startPoint y: 419, endPoint x: 936, endPoint y: 478, distance: 456.1
click at [936, 478] on div "When that cooler air is heated, it too rises up and is replaced by cooler air a…" at bounding box center [897, 474] width 376 height 44
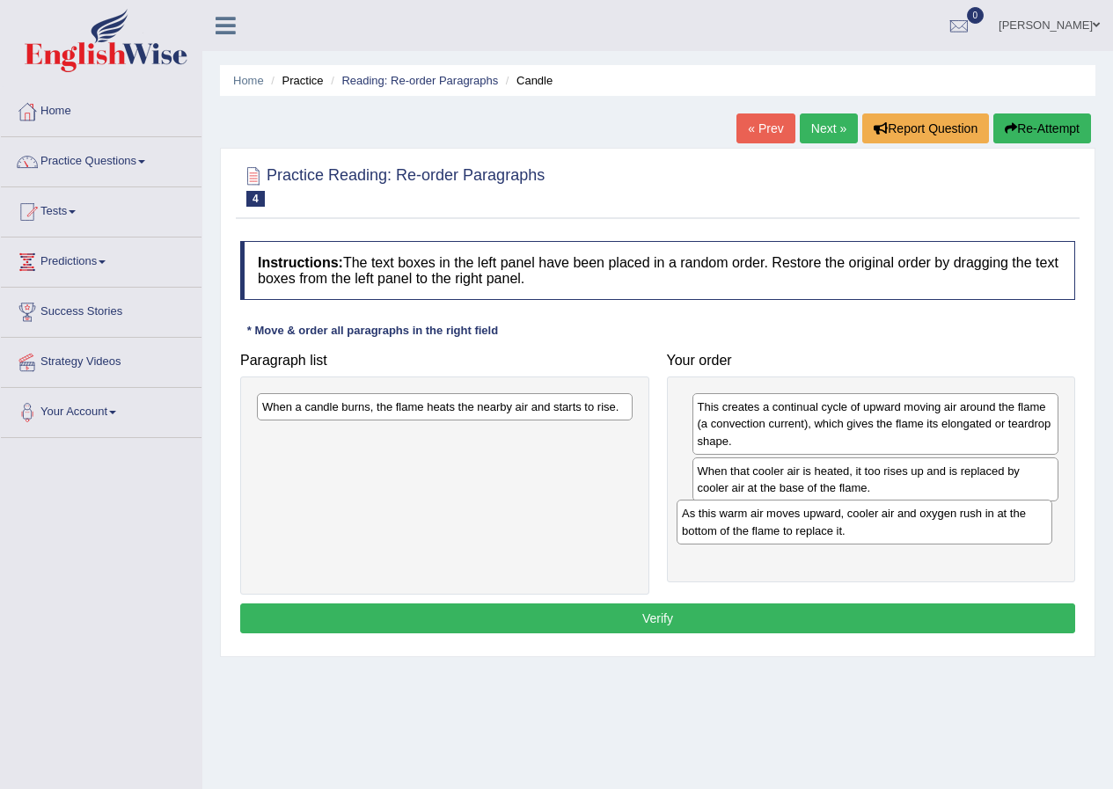
drag, startPoint x: 481, startPoint y: 447, endPoint x: 903, endPoint y: 523, distance: 428.2
click at [902, 523] on div "As this warm air moves upward, cooler air and oxygen rush in at the bottom of t…" at bounding box center [865, 522] width 376 height 44
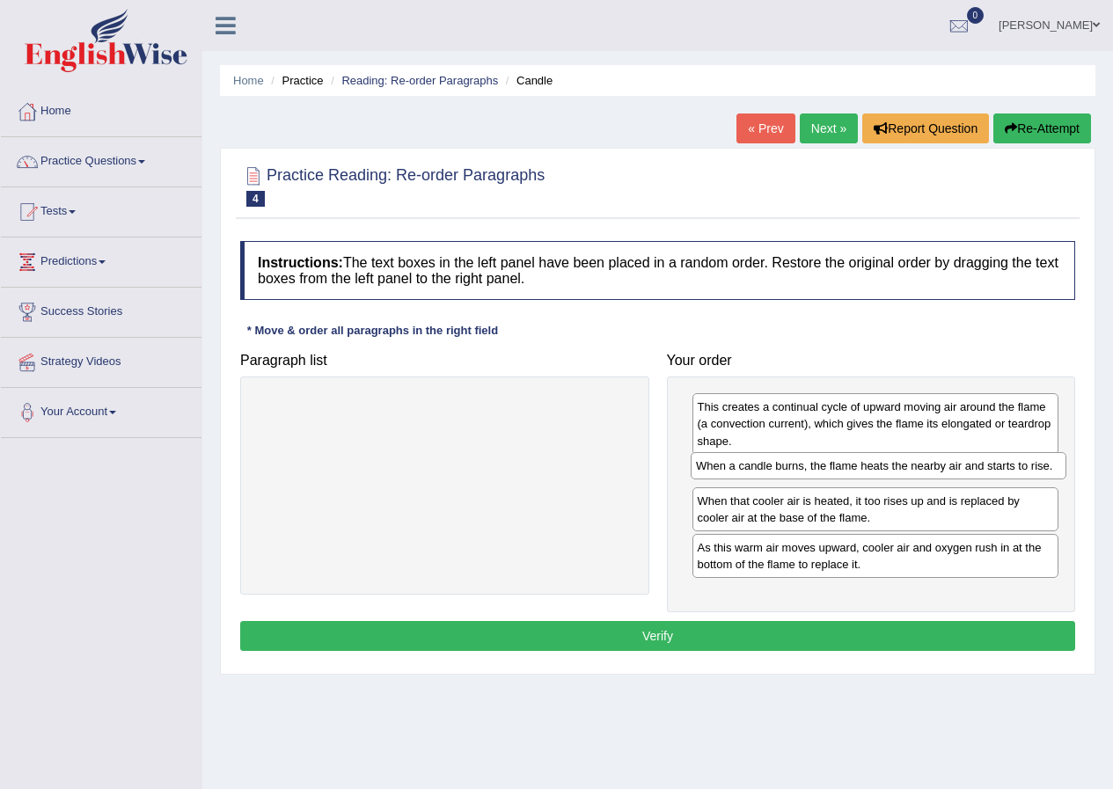
drag, startPoint x: 562, startPoint y: 413, endPoint x: 996, endPoint y: 472, distance: 437.8
click at [996, 472] on div "When a candle burns, the flame heats the nearby air and starts to rise." at bounding box center [879, 465] width 376 height 27
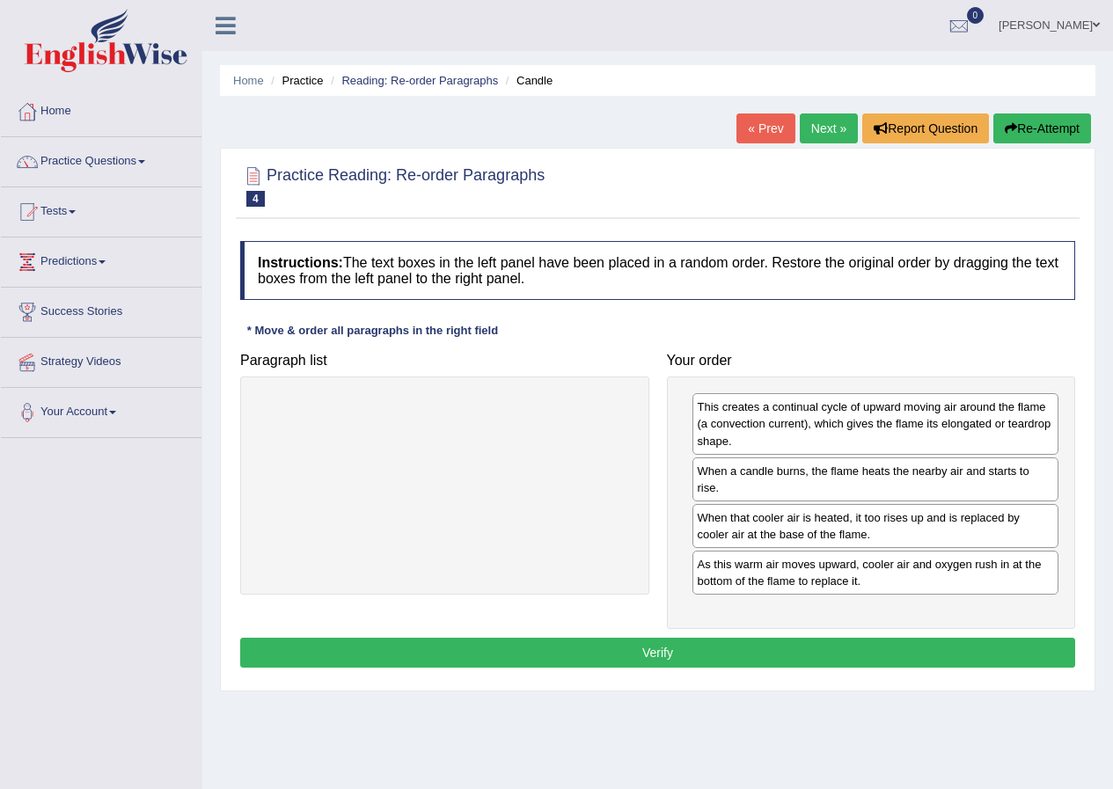
click at [852, 653] on button "Verify" at bounding box center [657, 653] width 835 height 30
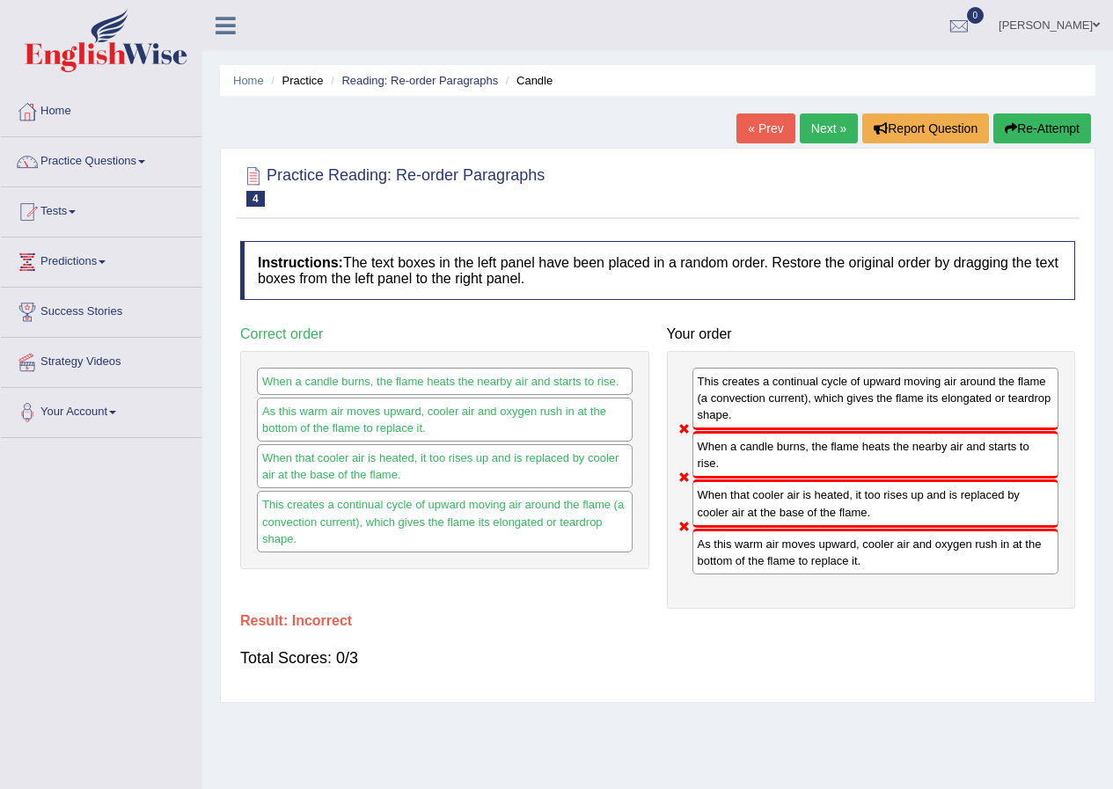
click at [1042, 136] on button "Re-Attempt" at bounding box center [1042, 129] width 98 height 30
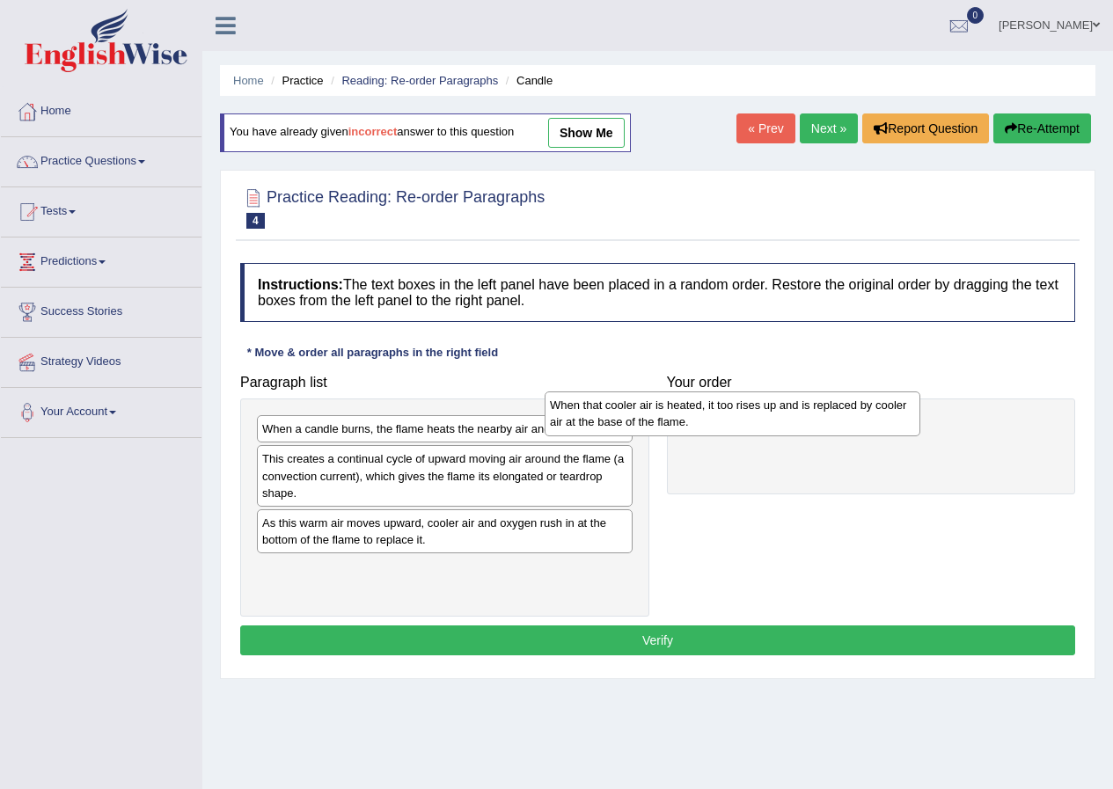
drag, startPoint x: 479, startPoint y: 444, endPoint x: 729, endPoint y: 399, distance: 253.9
click at [763, 418] on div "When that cooler air is heated, it too rises up and is replaced by cooler air a…" at bounding box center [733, 414] width 376 height 44
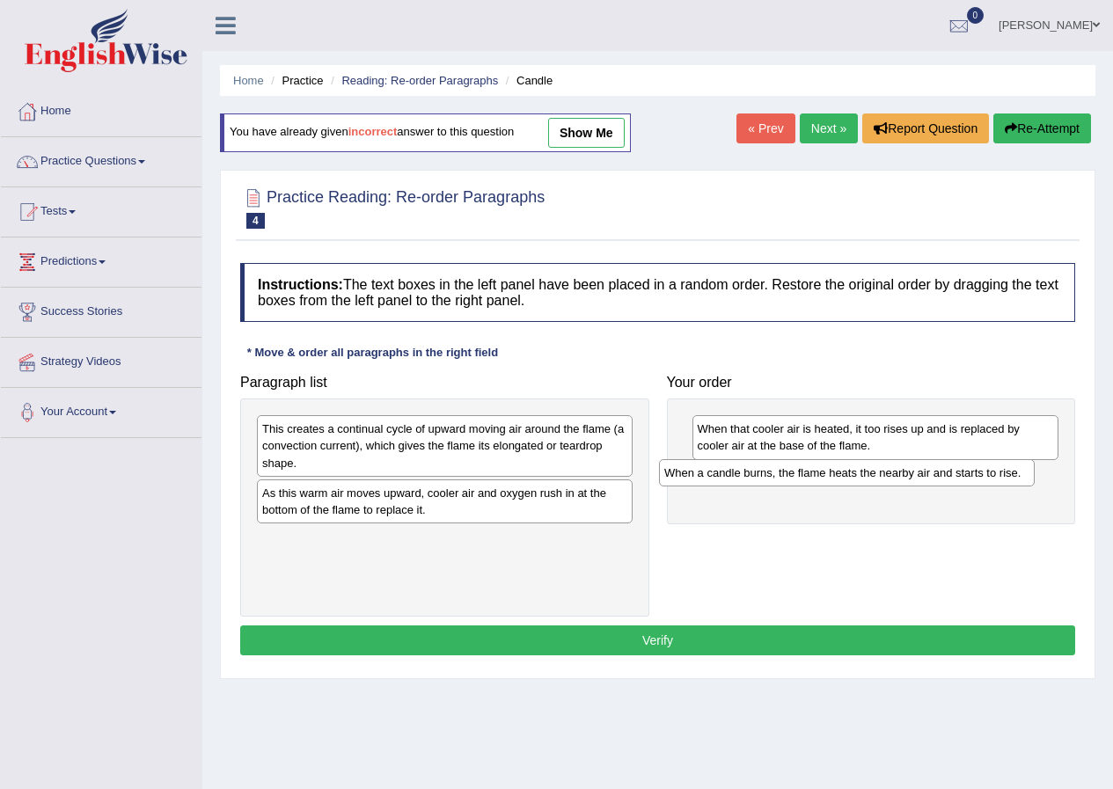
drag, startPoint x: 457, startPoint y: 436, endPoint x: 861, endPoint y: 479, distance: 406.2
click at [860, 479] on div "When a candle burns, the flame heats the nearby air and starts to rise." at bounding box center [847, 472] width 376 height 27
drag, startPoint x: 554, startPoint y: 496, endPoint x: 564, endPoint y: 496, distance: 9.7
click at [564, 496] on div "As this warm air moves upward, cooler air and oxygen rush in at the bottom of t…" at bounding box center [455, 502] width 376 height 44
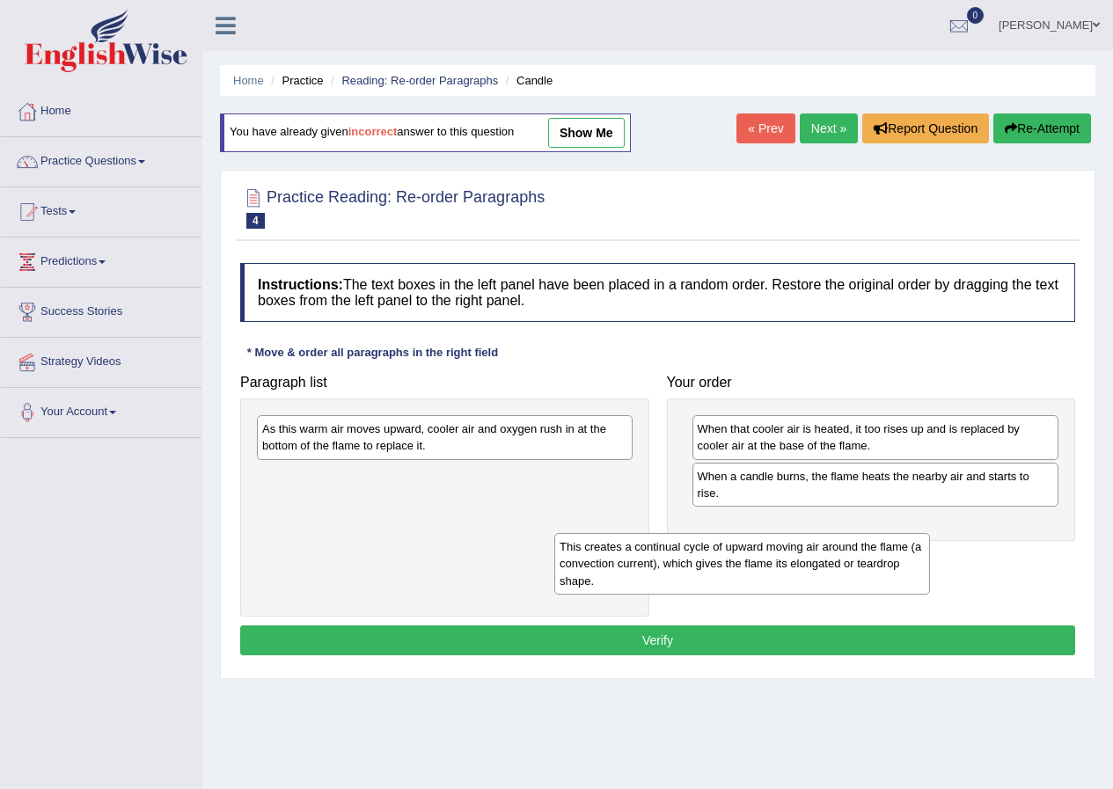
drag, startPoint x: 559, startPoint y: 443, endPoint x: 876, endPoint y: 523, distance: 327.6
click at [876, 533] on div "This creates a continual cycle of upward moving air around the flame (a convect…" at bounding box center [742, 563] width 376 height 61
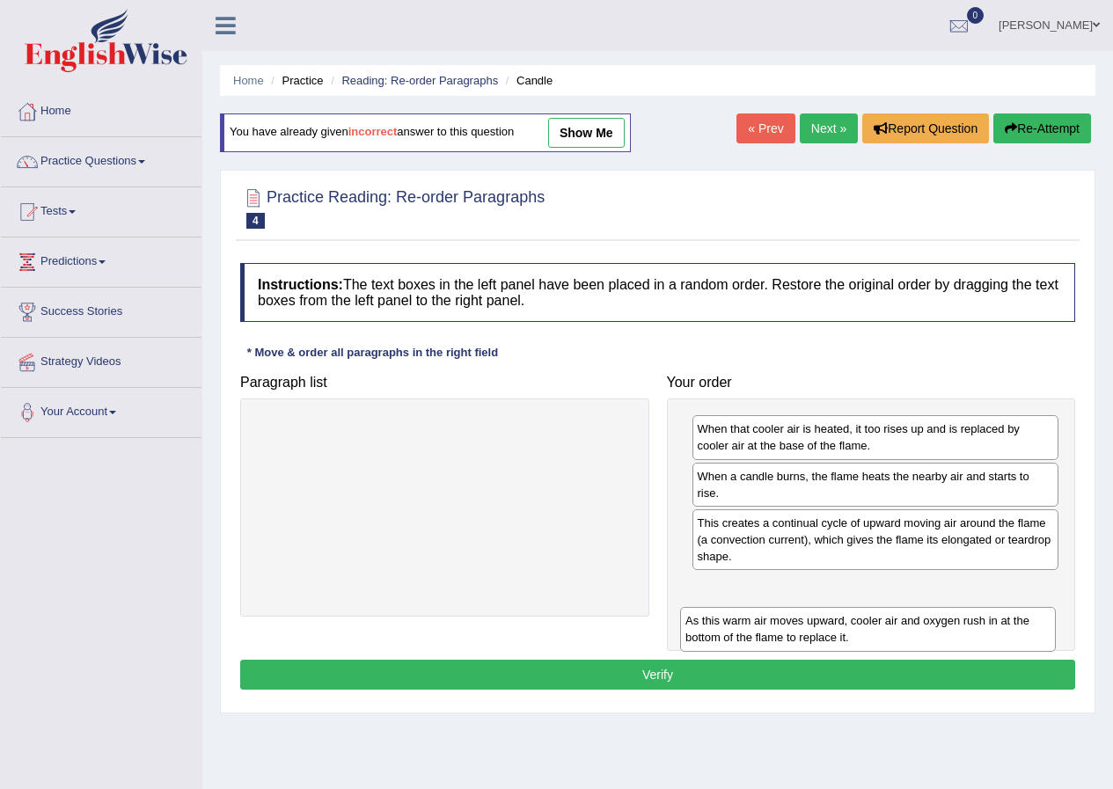
drag, startPoint x: 597, startPoint y: 466, endPoint x: 970, endPoint y: 608, distance: 399.1
click at [975, 617] on div "As this warm air moves upward, cooler air and oxygen rush in at the bottom of t…" at bounding box center [868, 629] width 376 height 44
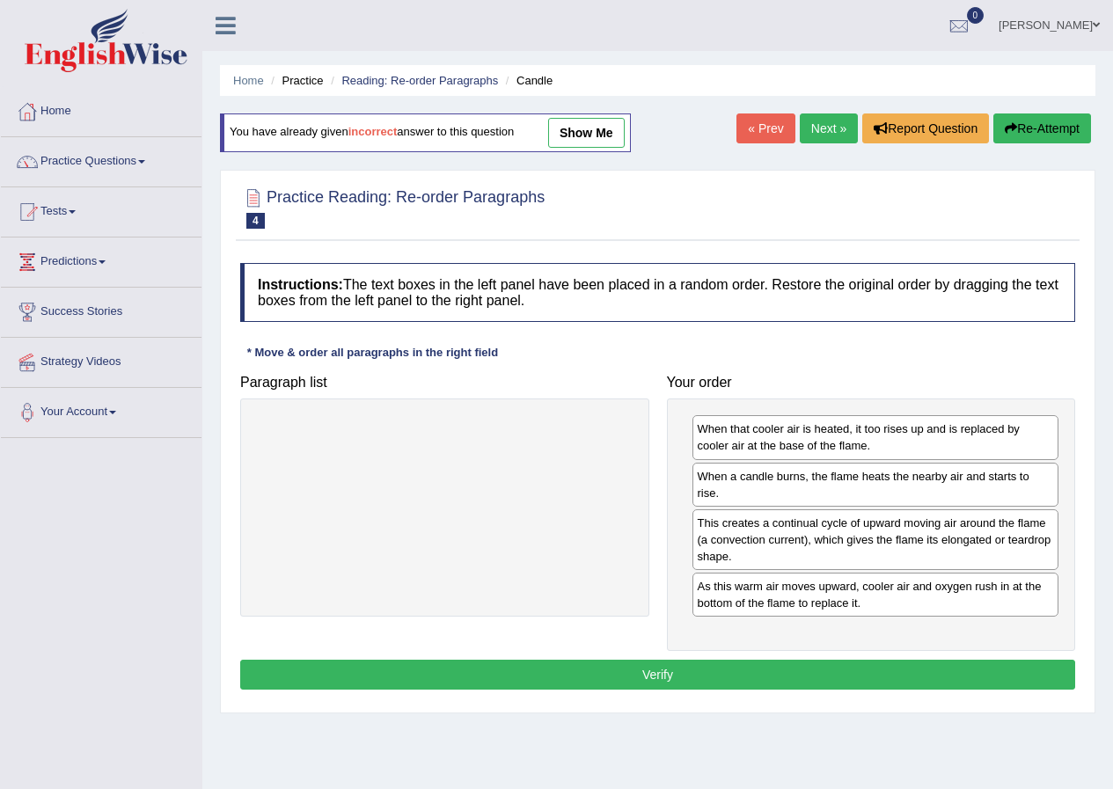
click at [831, 662] on button "Verify" at bounding box center [657, 675] width 835 height 30
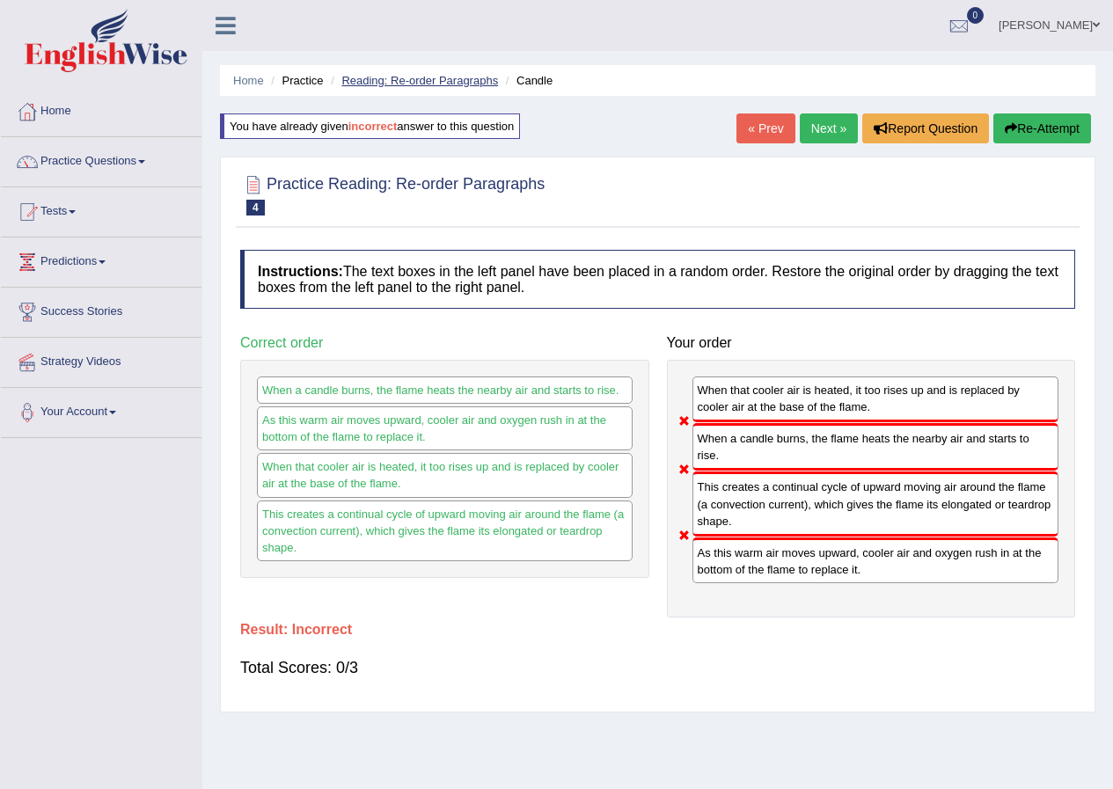
click at [392, 77] on link "Reading: Re-order Paragraphs" at bounding box center [419, 80] width 157 height 13
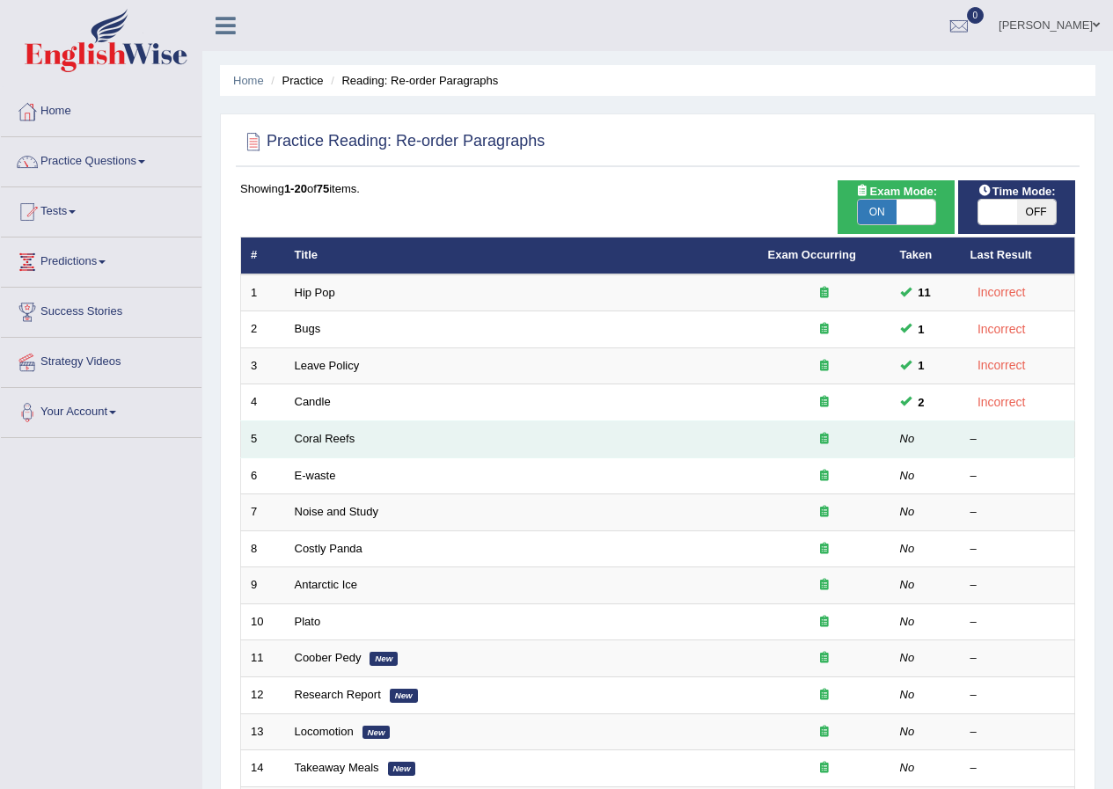
click at [779, 436] on div at bounding box center [824, 439] width 113 height 17
click at [327, 441] on link "Coral Reefs" at bounding box center [325, 438] width 61 height 13
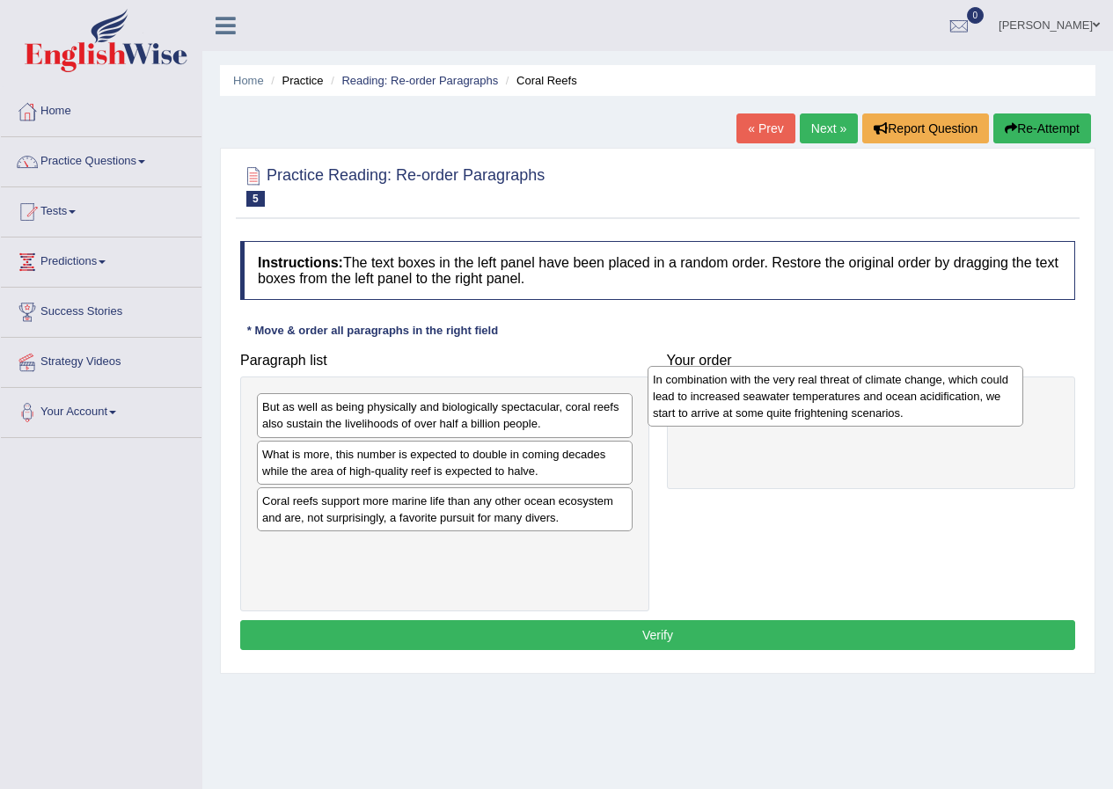
drag, startPoint x: 458, startPoint y: 557, endPoint x: 846, endPoint y: 391, distance: 422.2
click at [846, 391] on div "In combination with the very real threat of climate change, which could lead to…" at bounding box center [836, 396] width 376 height 61
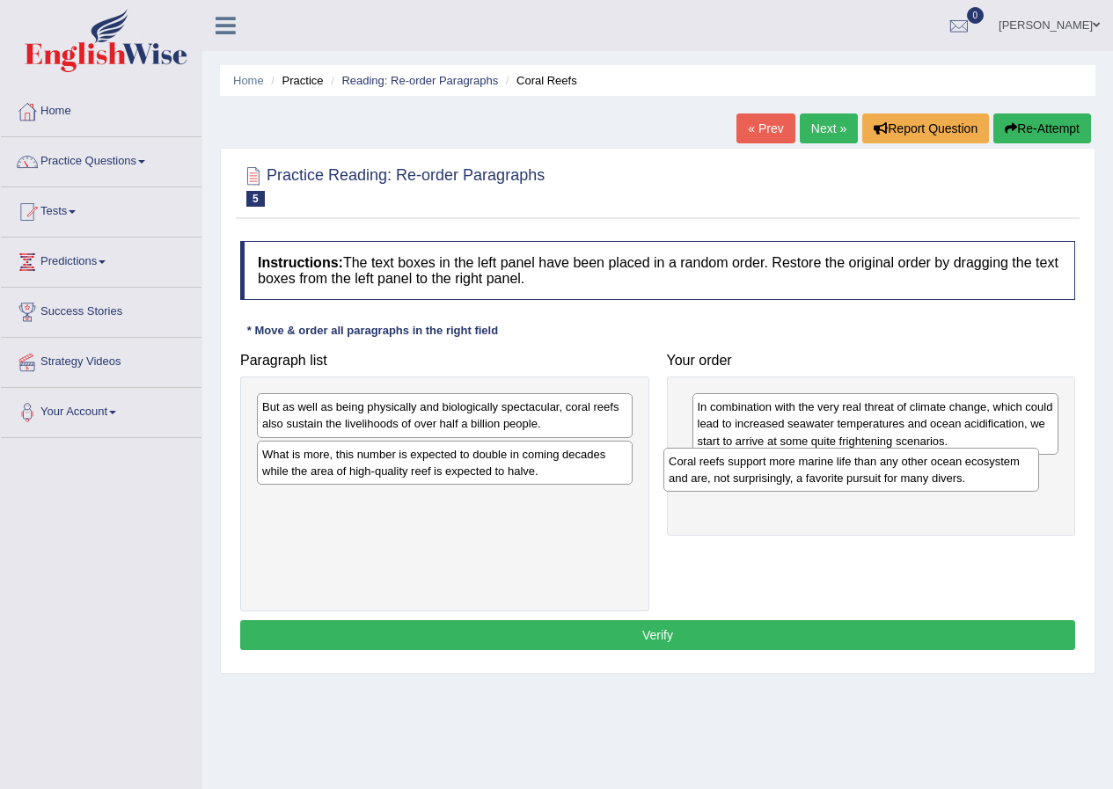
drag, startPoint x: 385, startPoint y: 516, endPoint x: 791, endPoint y: 477, distance: 408.4
click at [791, 477] on div "Coral reefs support more marine life than any other ocean ecosystem and are, no…" at bounding box center [851, 470] width 376 height 44
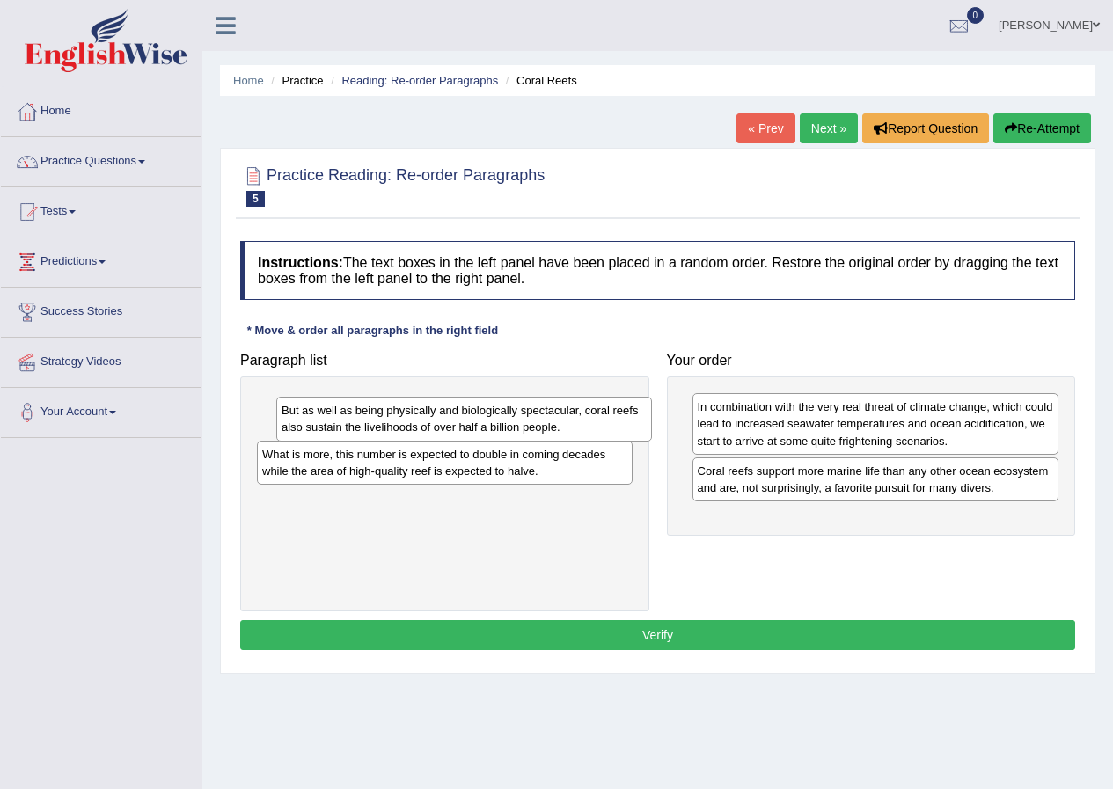
drag, startPoint x: 447, startPoint y: 419, endPoint x: 464, endPoint y: 422, distance: 17.1
click at [464, 422] on div "But as well as being physically and biologically spectacular, coral reefs also …" at bounding box center [464, 419] width 376 height 44
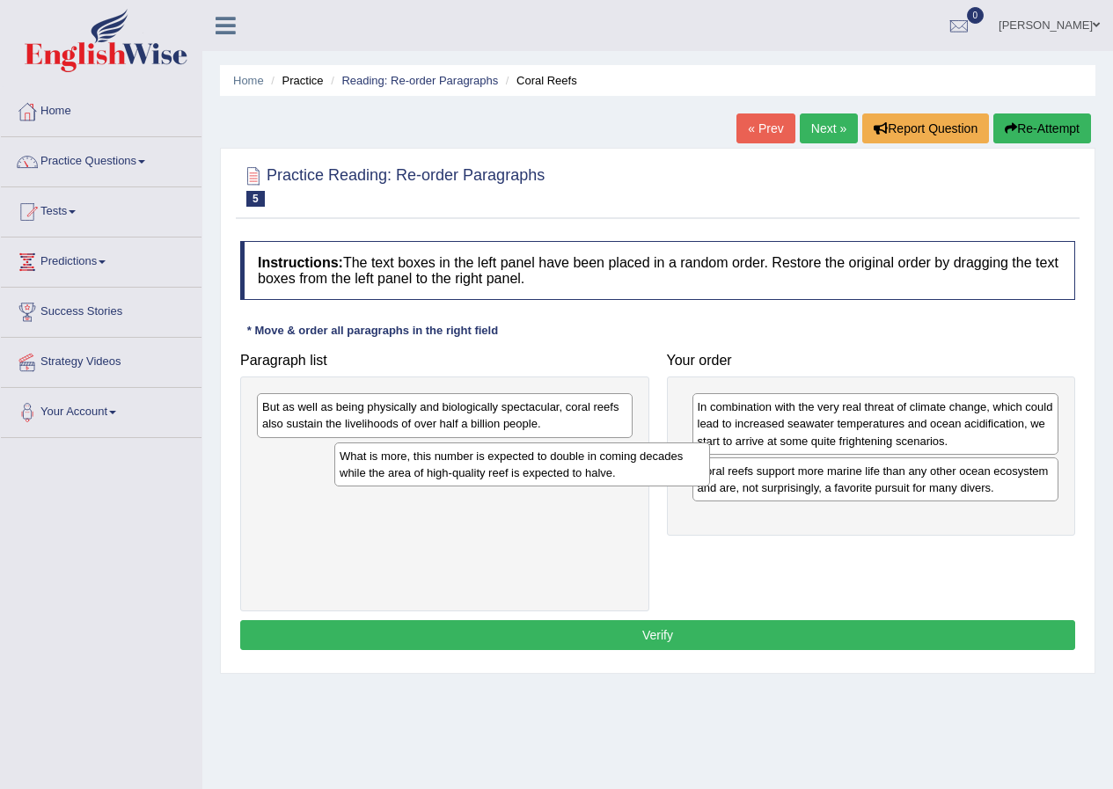
drag, startPoint x: 429, startPoint y: 460, endPoint x: 460, endPoint y: 448, distance: 33.2
click at [476, 453] on div "What is more, this number is expected to double in coming decades while the are…" at bounding box center [522, 465] width 376 height 44
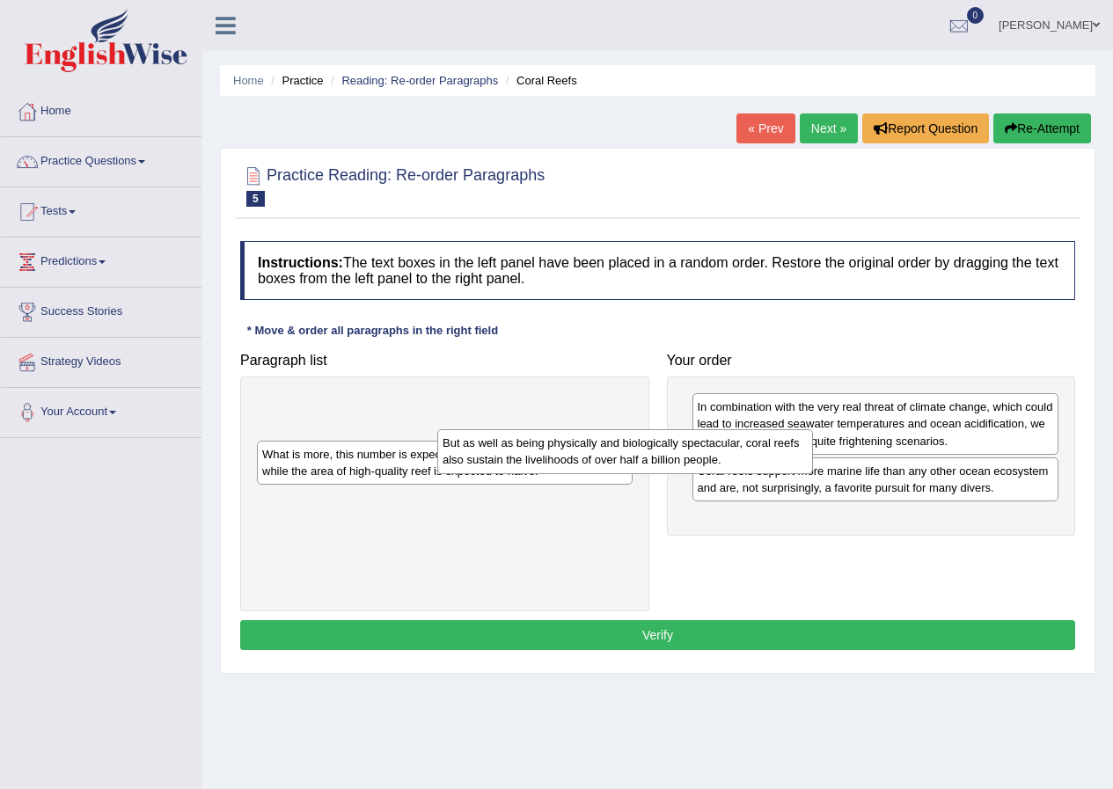
drag, startPoint x: 448, startPoint y: 420, endPoint x: 531, endPoint y: 417, distance: 83.6
click at [558, 429] on div "But as well as being physically and biologically spectacular, coral reefs also …" at bounding box center [625, 451] width 376 height 44
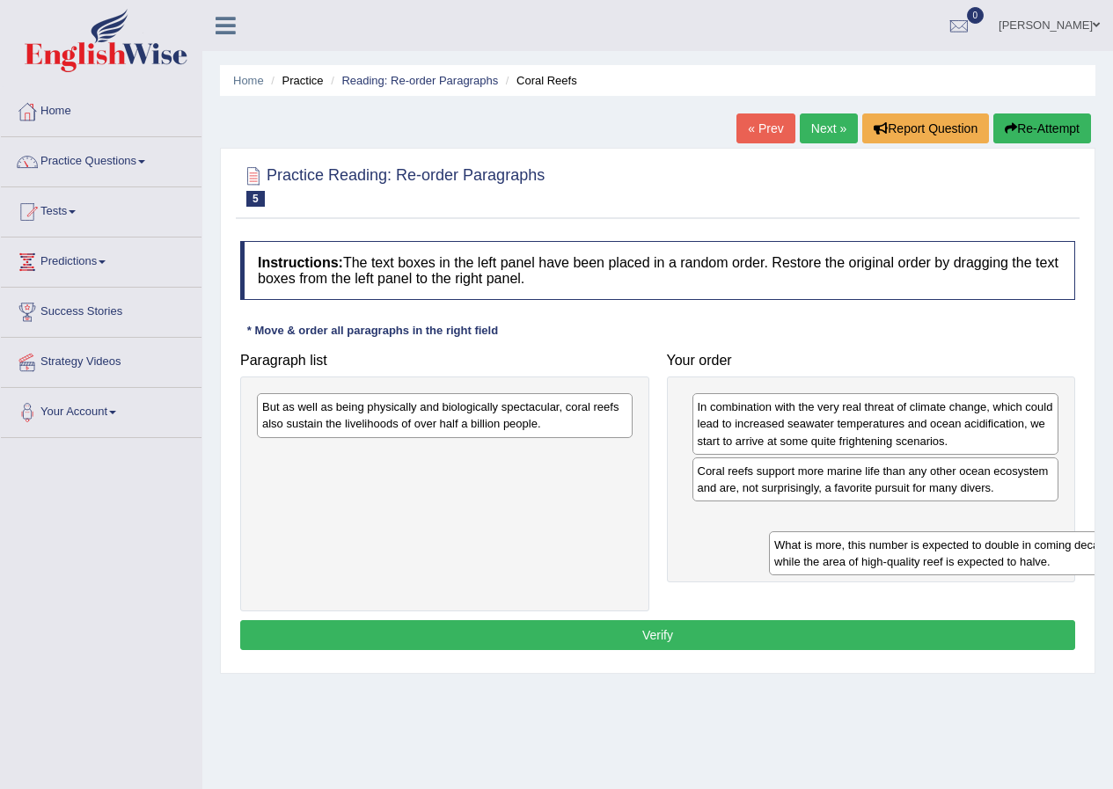
drag, startPoint x: 423, startPoint y: 472, endPoint x: 918, endPoint y: 533, distance: 498.3
click at [929, 538] on div "What is more, this number is expected to double in coming decades while the are…" at bounding box center [957, 553] width 376 height 44
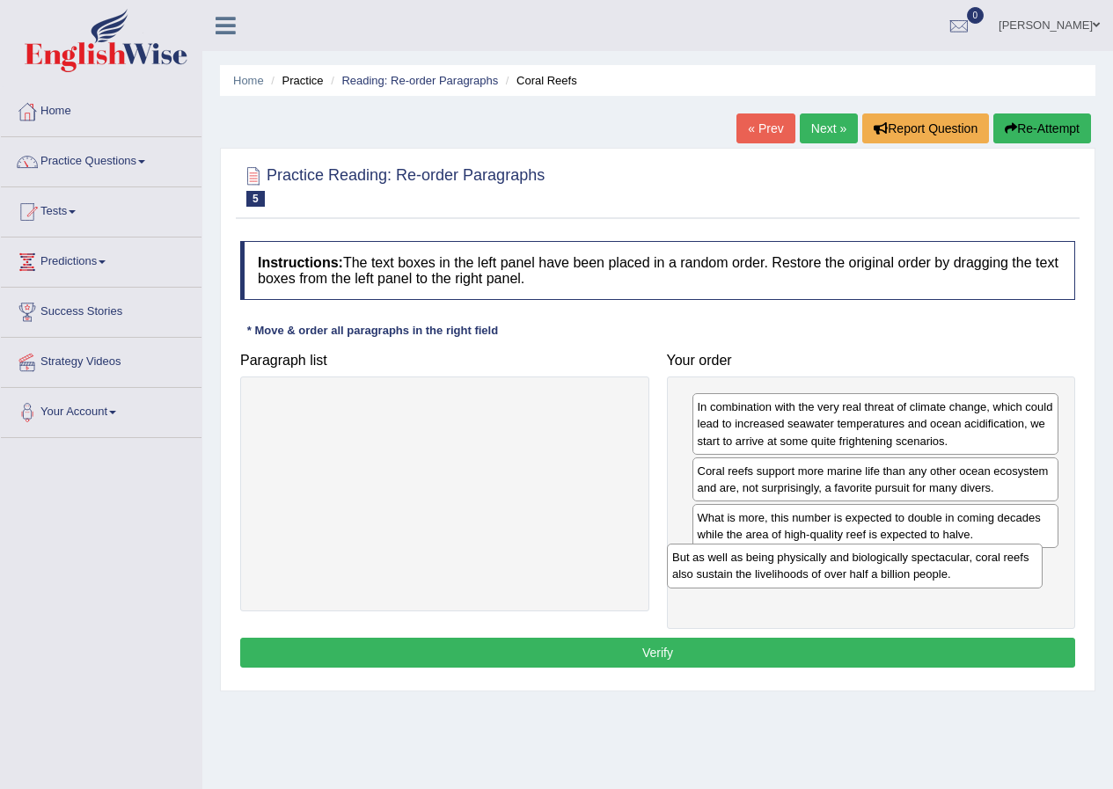
drag, startPoint x: 383, startPoint y: 425, endPoint x: 793, endPoint y: 575, distance: 436.8
click at [793, 575] on div "But as well as being physically and biologically spectacular, coral reefs also …" at bounding box center [855, 566] width 376 height 44
click at [653, 645] on button "Verify" at bounding box center [657, 653] width 835 height 30
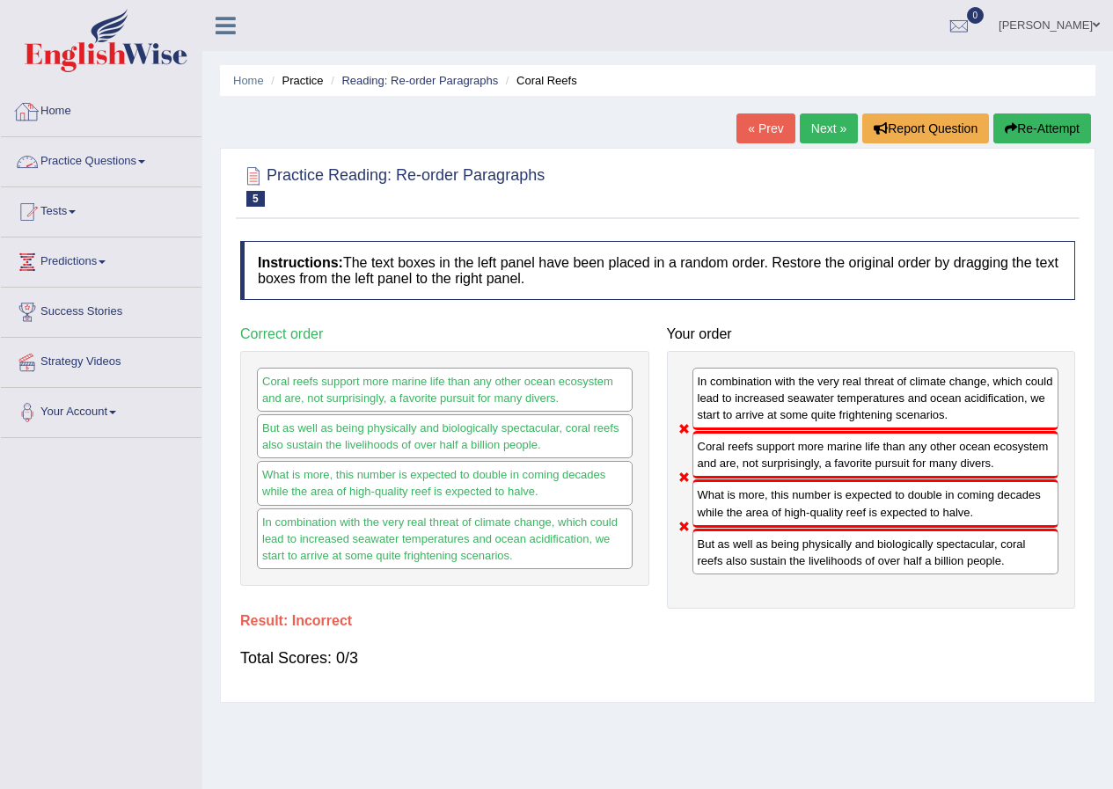
click at [86, 165] on link "Practice Questions" at bounding box center [101, 159] width 201 height 44
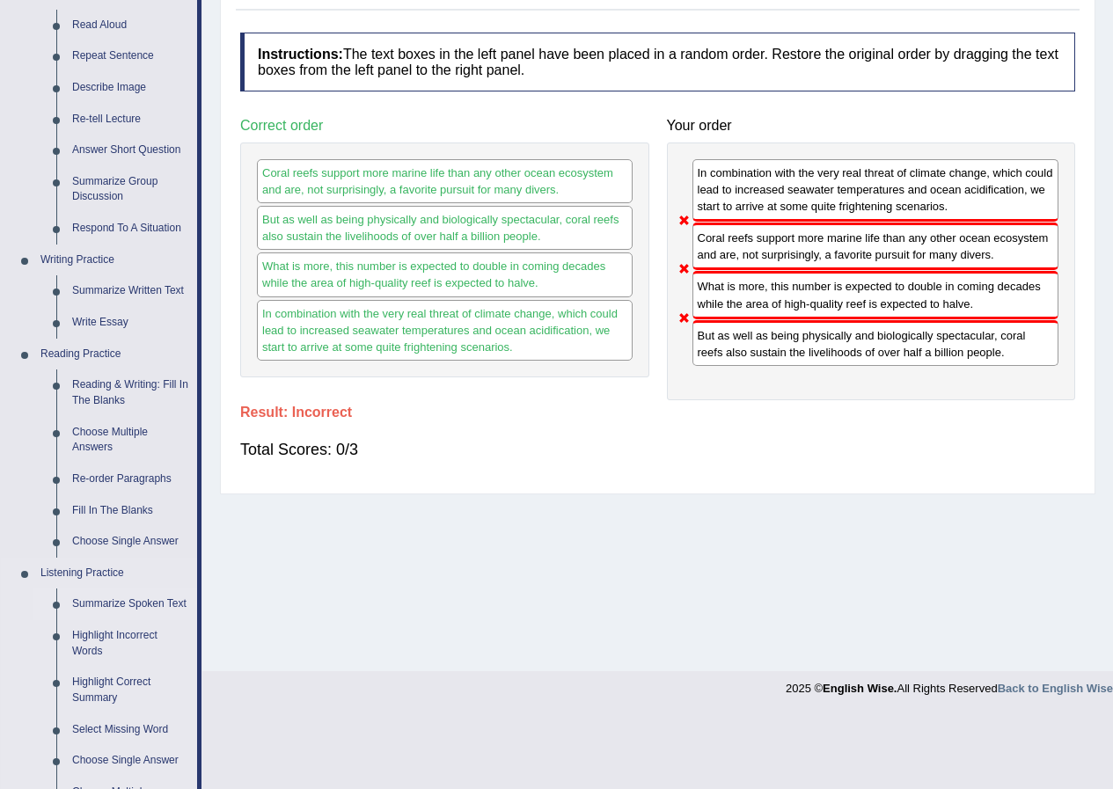
scroll to position [264, 0]
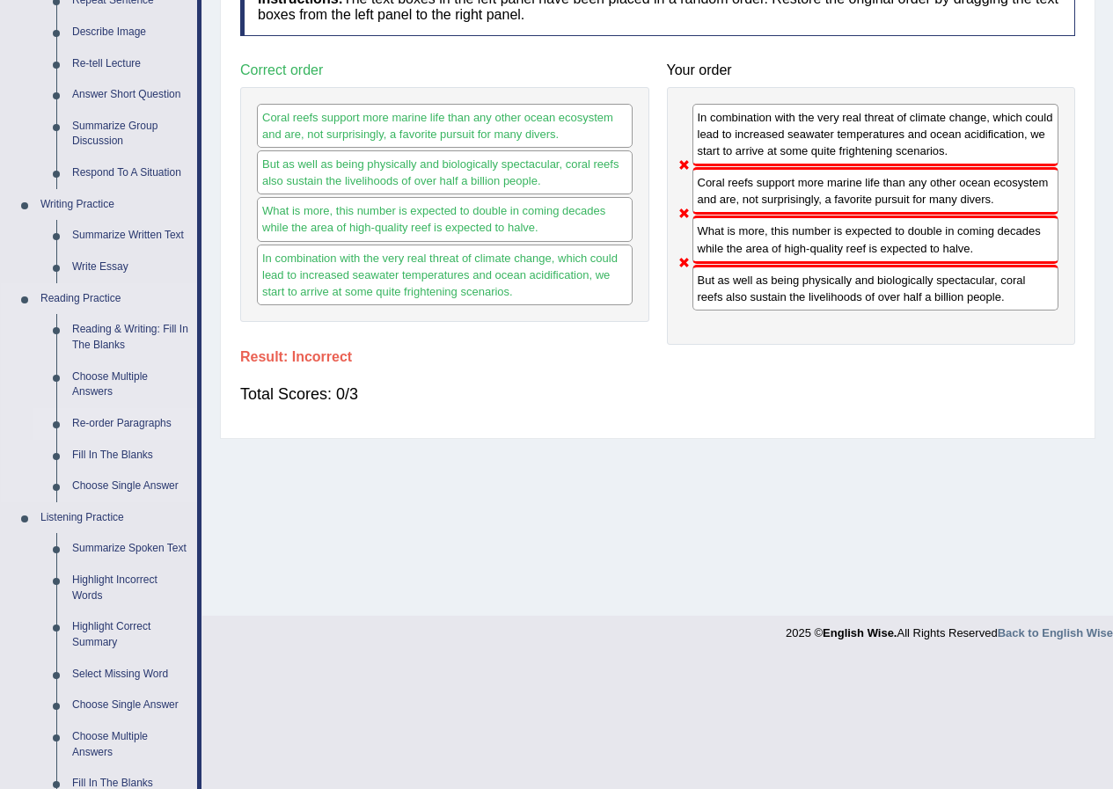
click at [118, 425] on link "Re-order Paragraphs" at bounding box center [130, 424] width 133 height 32
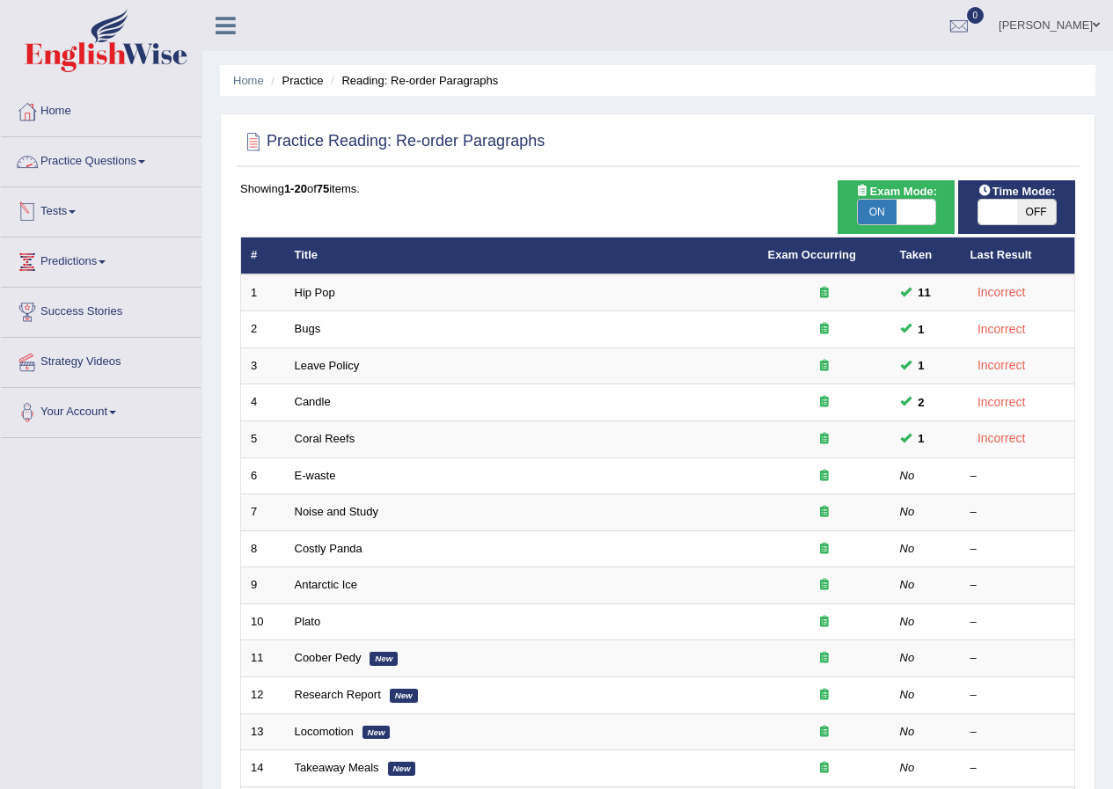
click at [75, 162] on link "Practice Questions" at bounding box center [101, 159] width 201 height 44
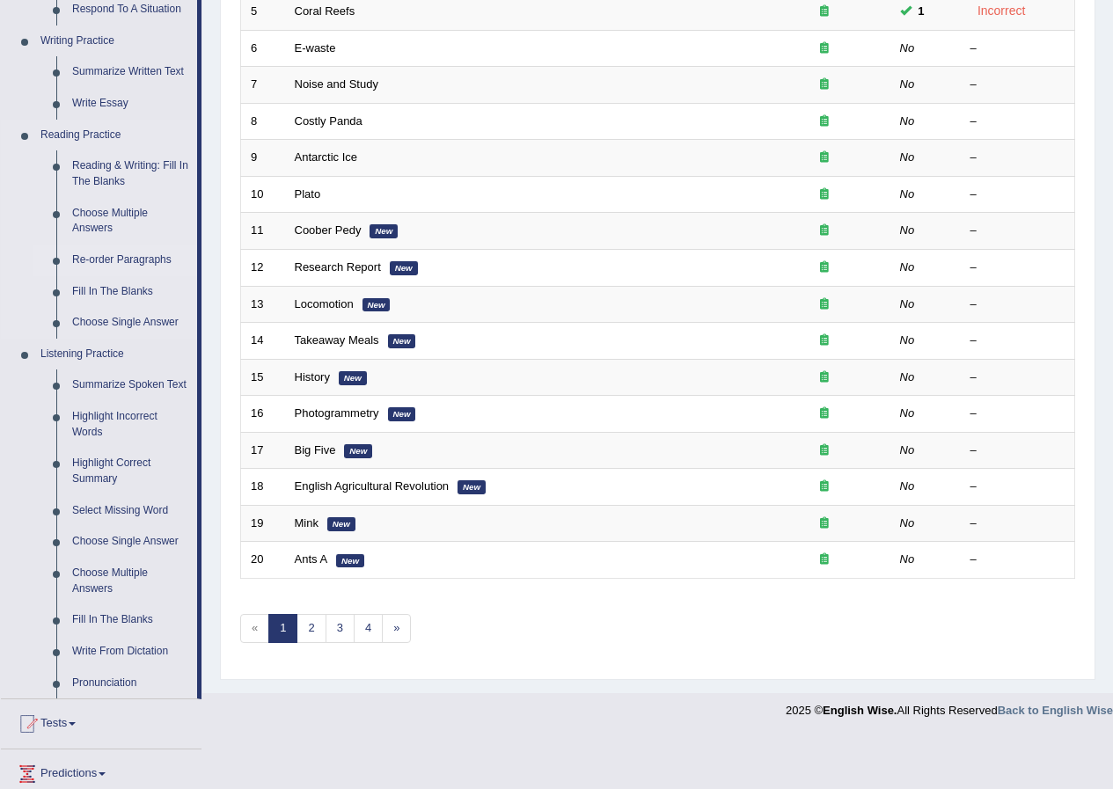
scroll to position [414, 0]
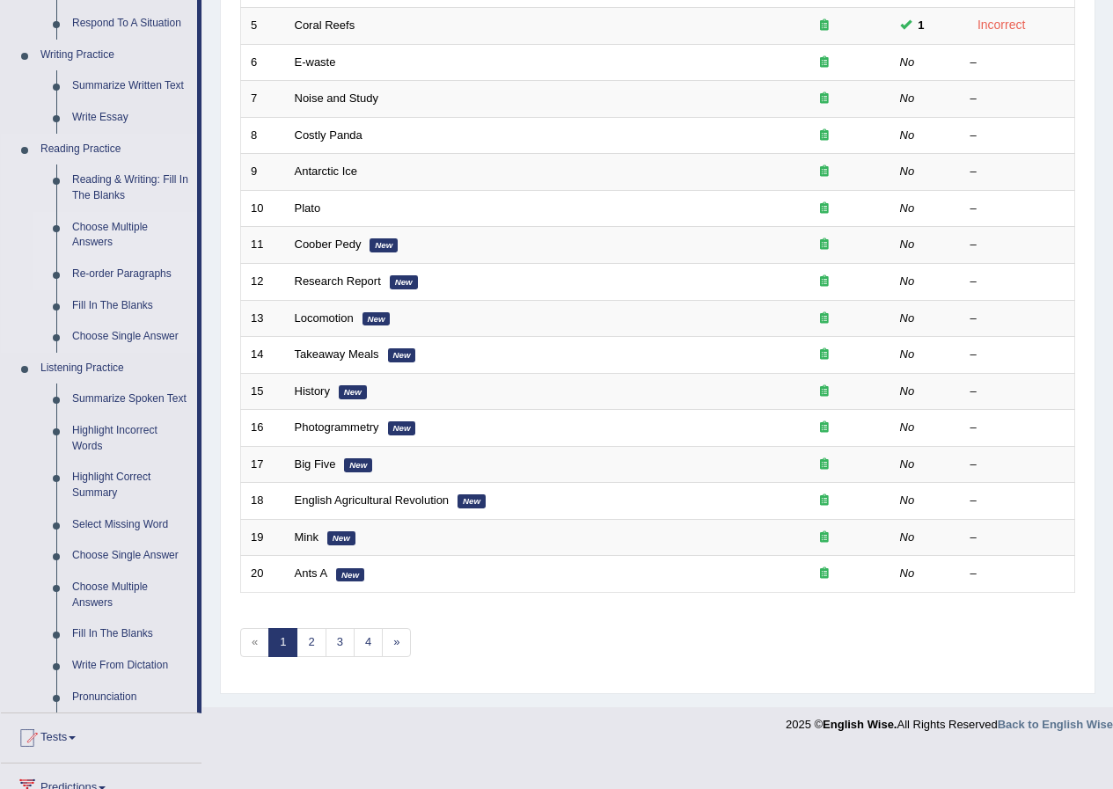
click at [121, 225] on link "Choose Multiple Answers" at bounding box center [130, 235] width 133 height 47
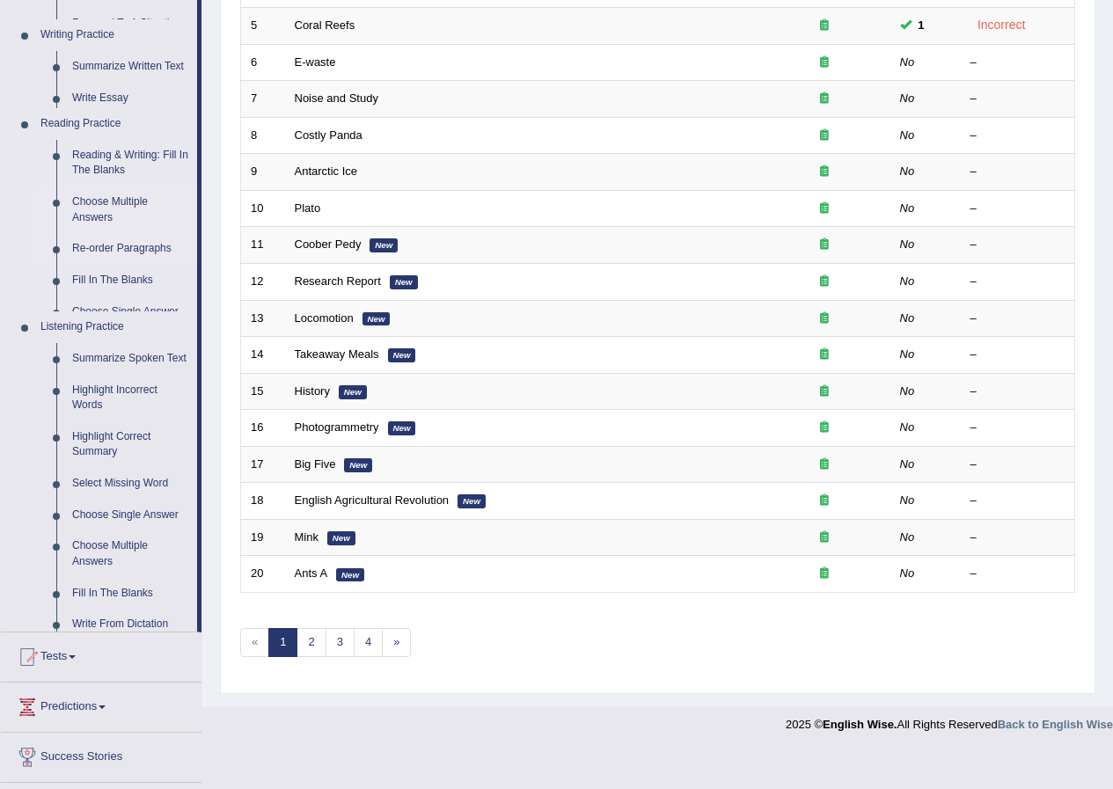
scroll to position [402, 0]
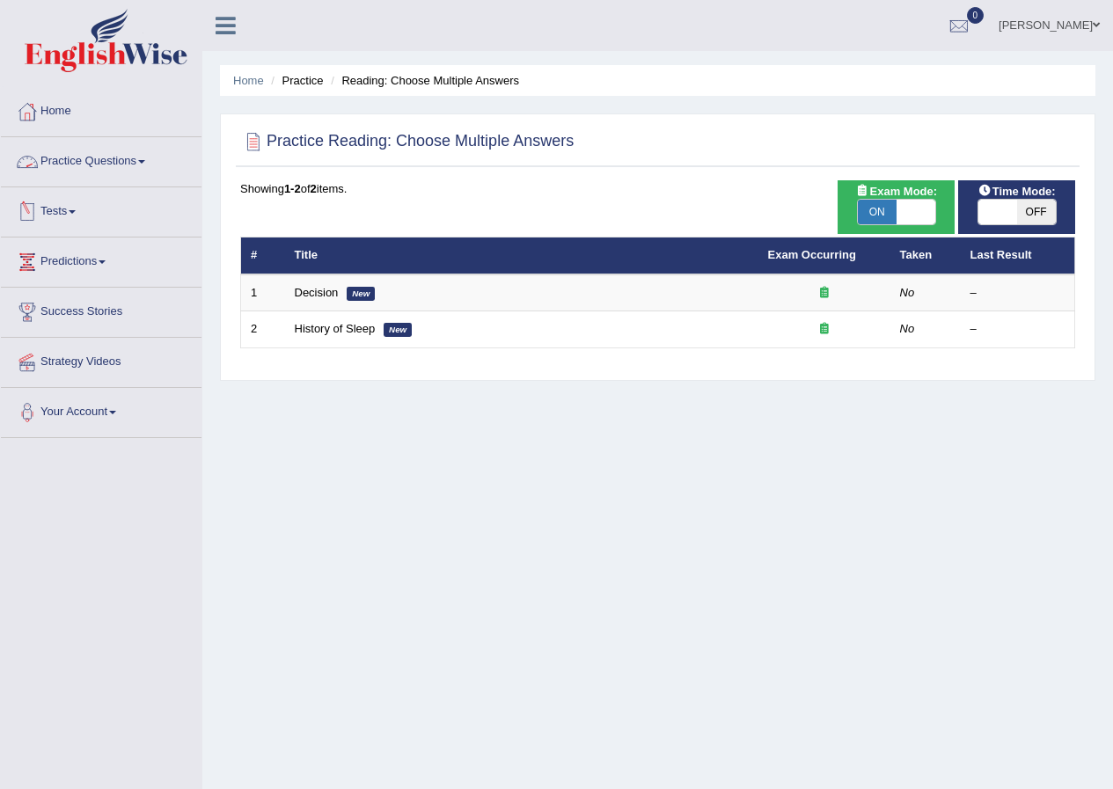
click at [96, 166] on link "Practice Questions" at bounding box center [101, 159] width 201 height 44
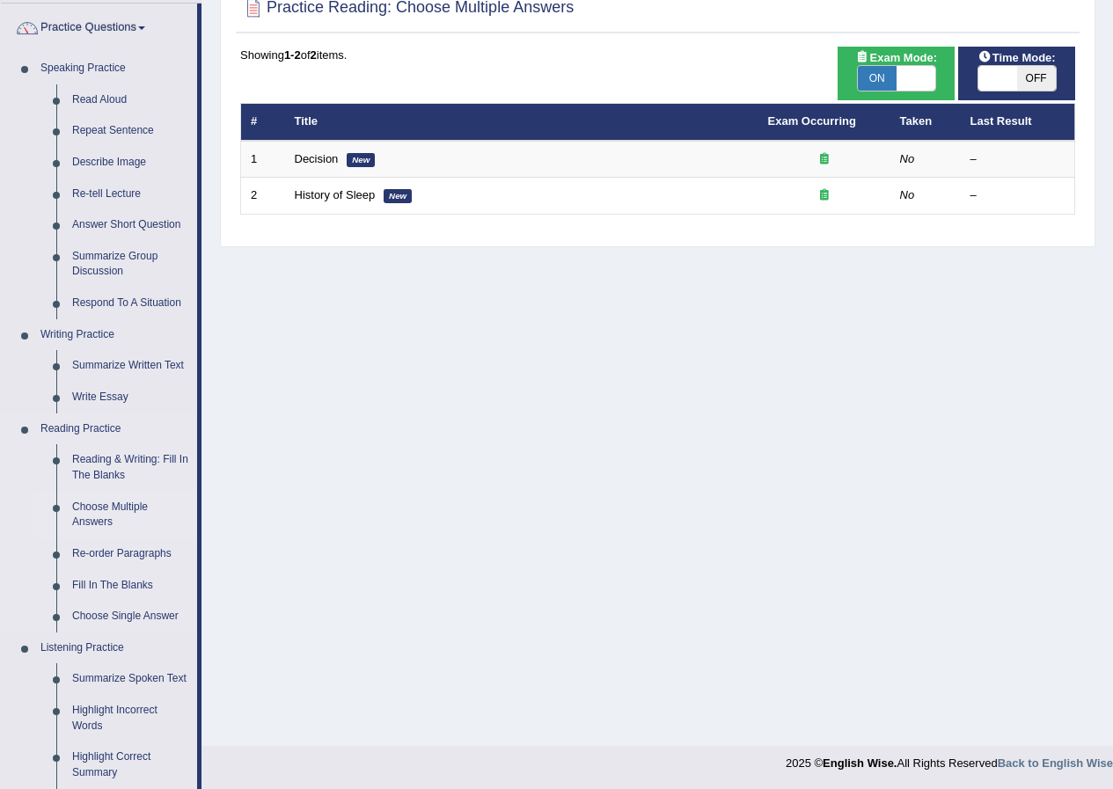
scroll to position [176, 0]
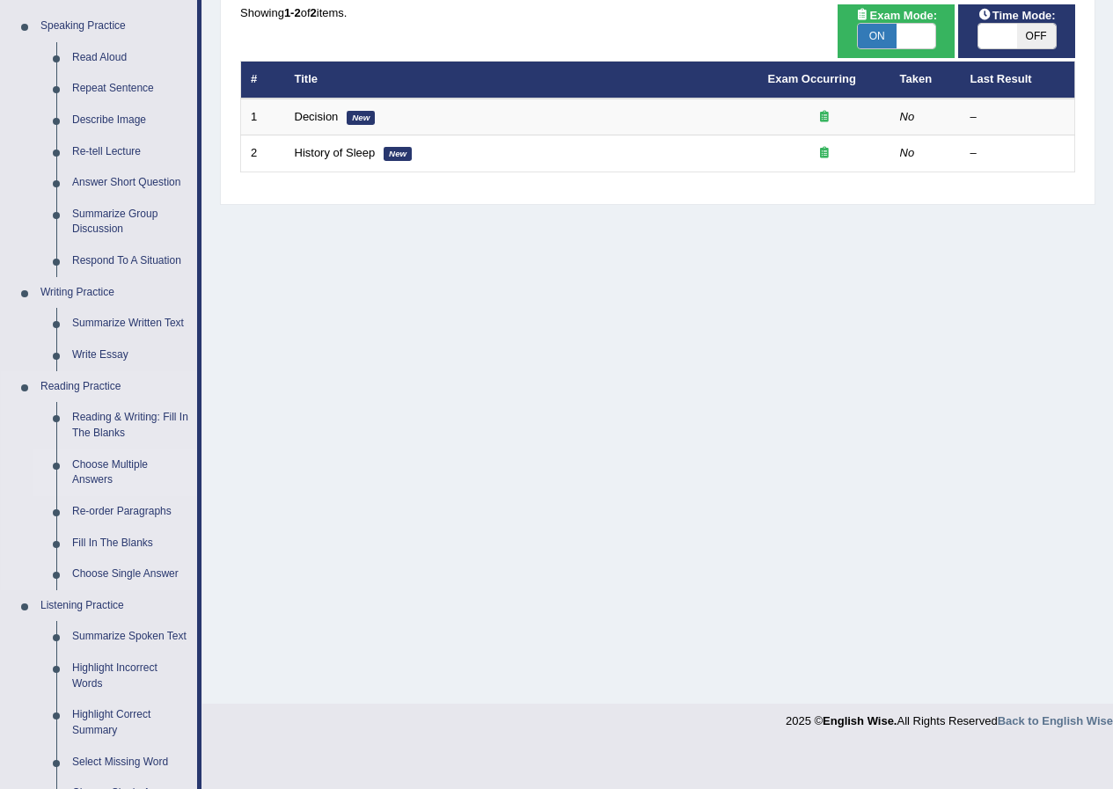
click at [120, 465] on link "Choose Multiple Answers" at bounding box center [130, 473] width 133 height 47
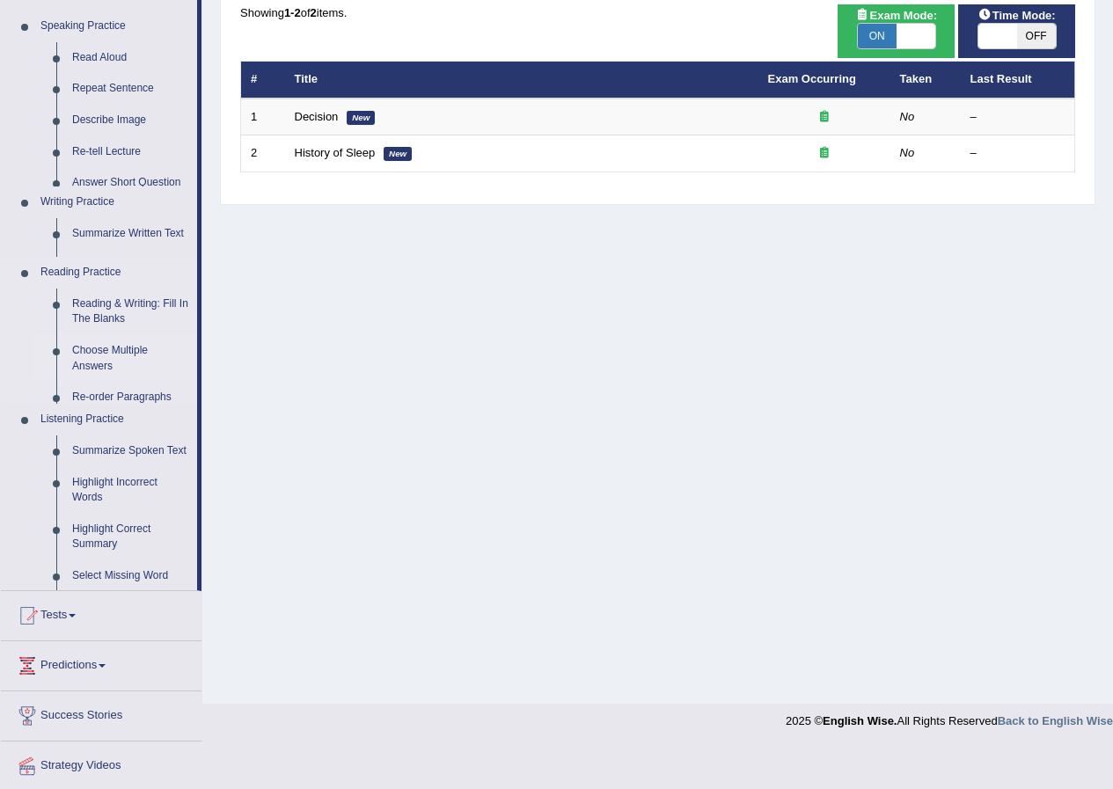
scroll to position [135, 0]
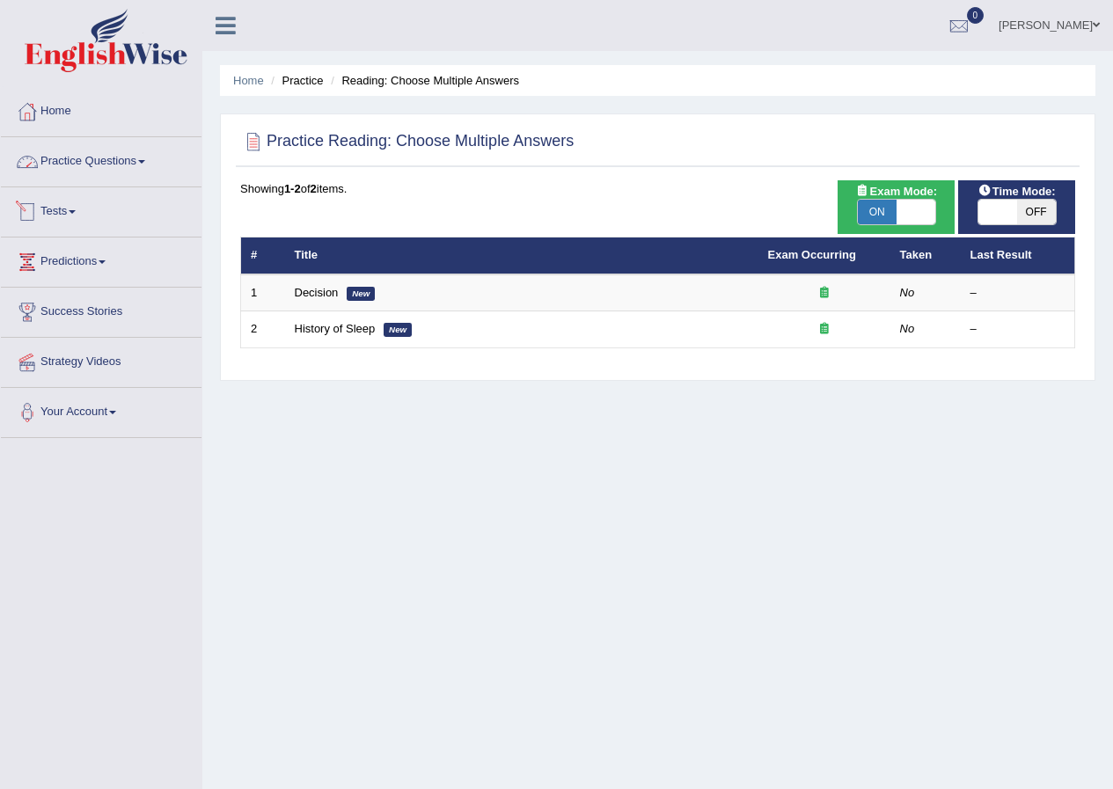
click at [113, 163] on link "Practice Questions" at bounding box center [101, 159] width 201 height 44
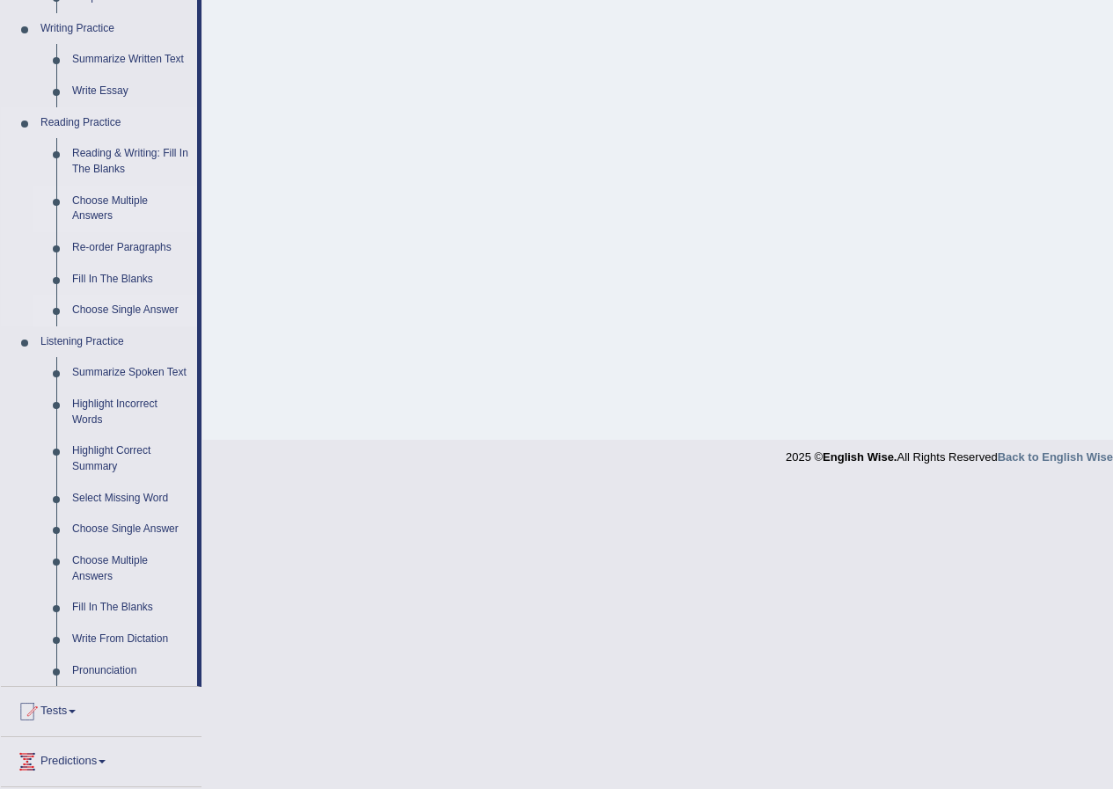
scroll to position [352, 0]
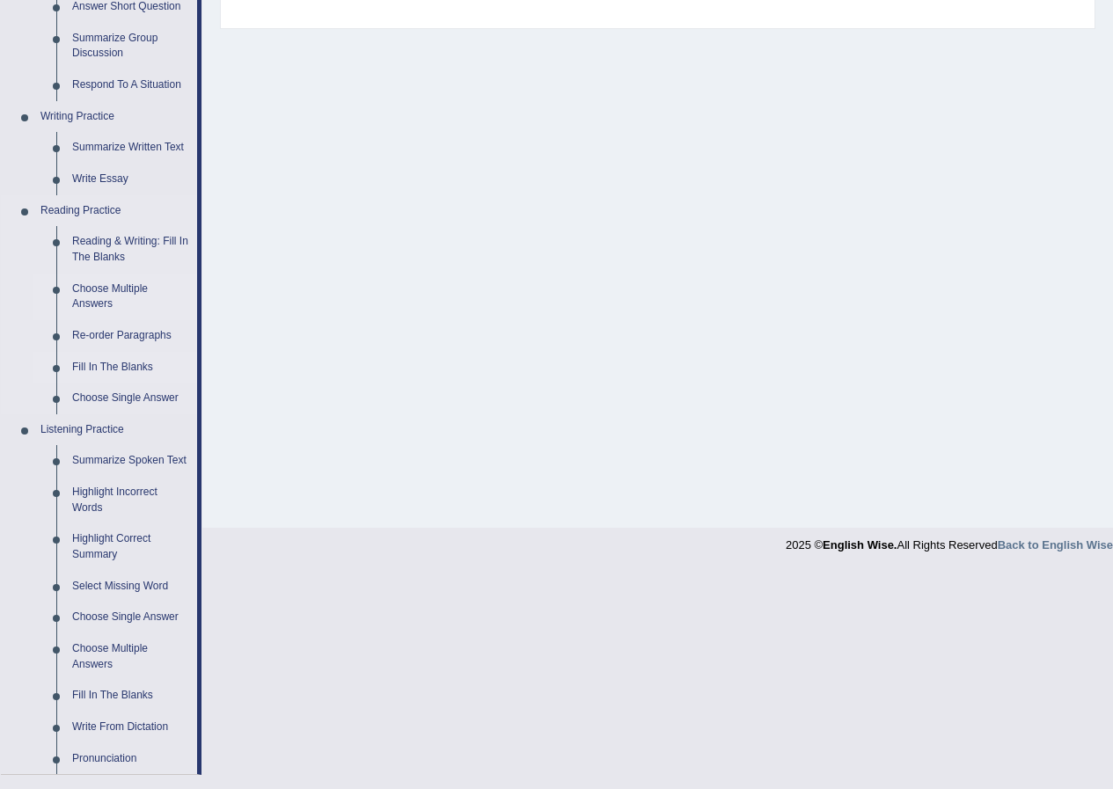
click at [115, 372] on link "Fill In The Blanks" at bounding box center [130, 368] width 133 height 32
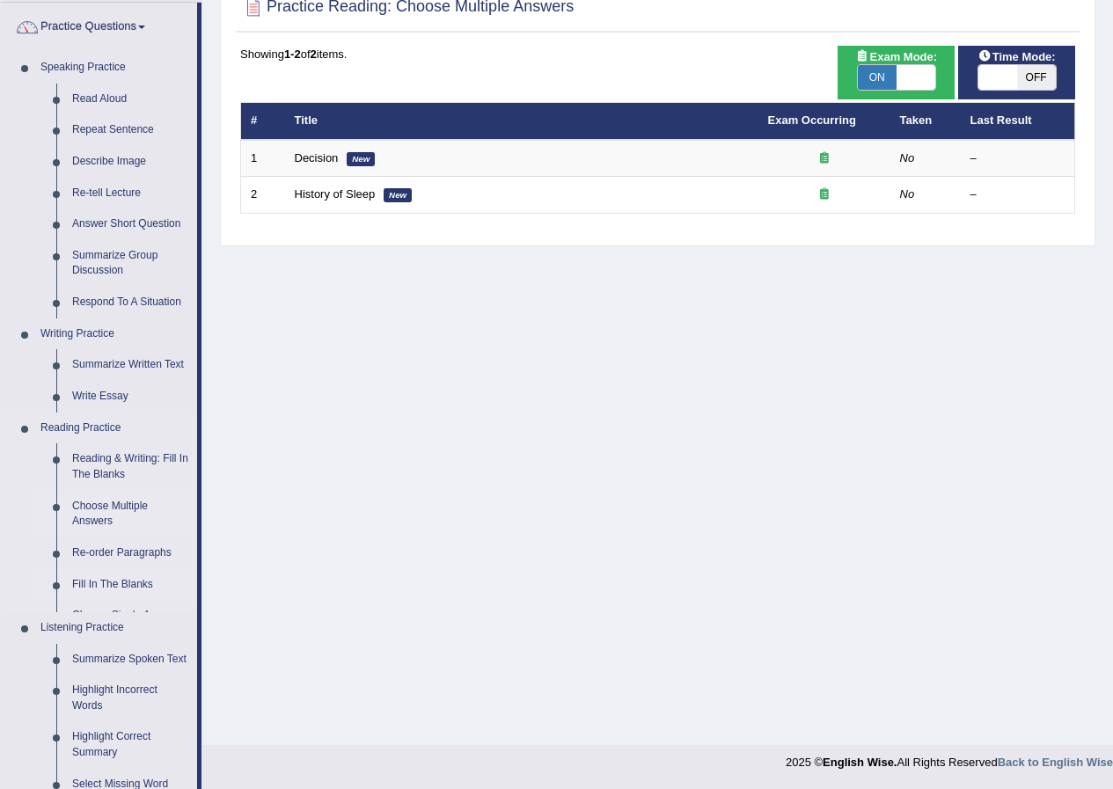
scroll to position [150, 0]
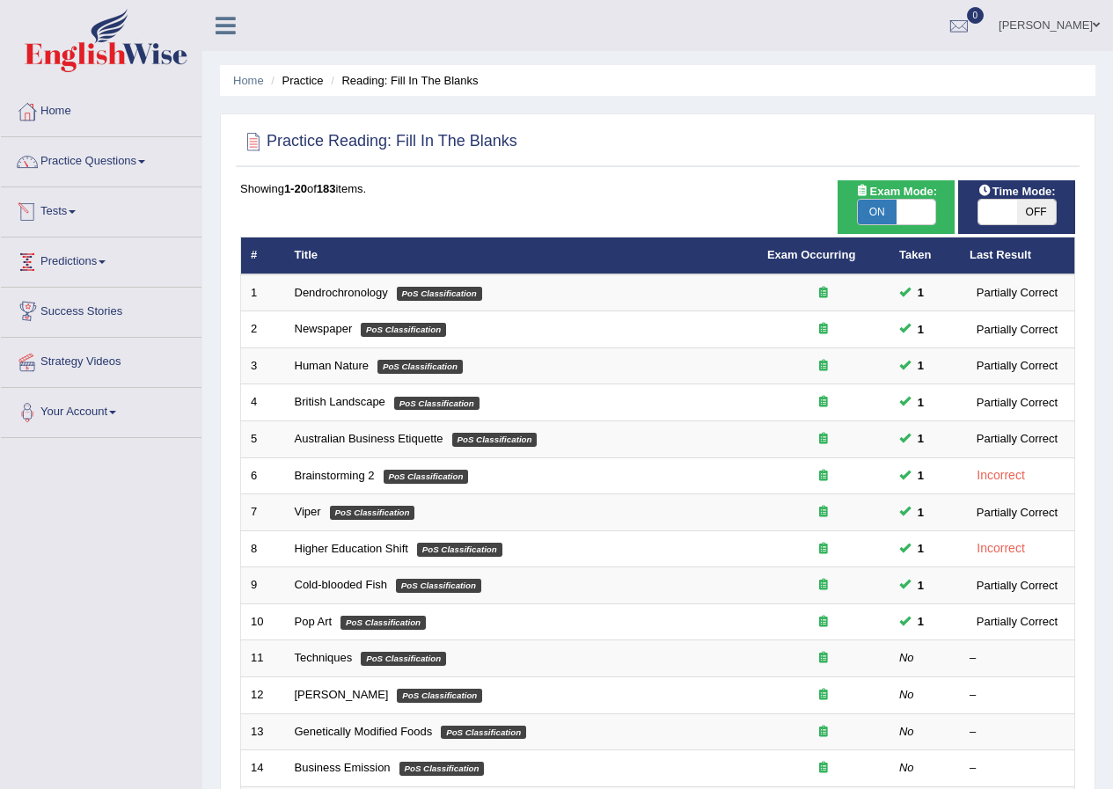
click at [97, 232] on li "Tests Take Practice Sectional Test Take Mock Test History" at bounding box center [101, 212] width 201 height 50
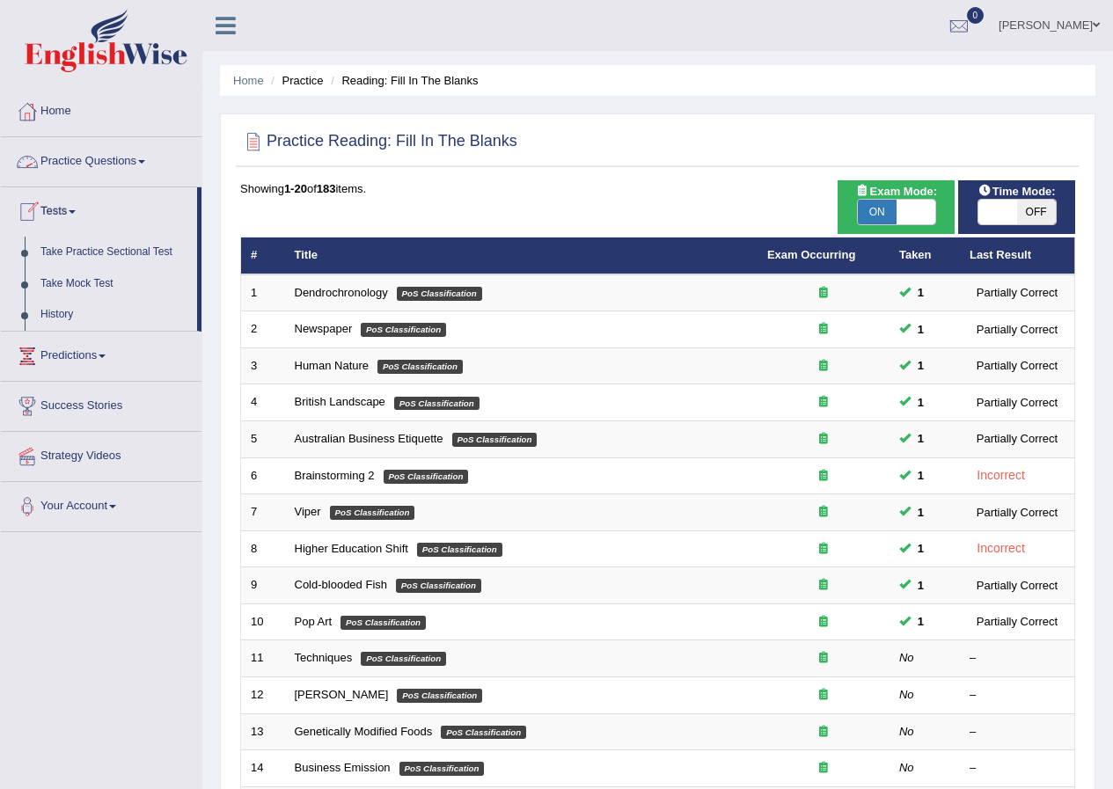
click at [109, 165] on link "Practice Questions" at bounding box center [101, 159] width 201 height 44
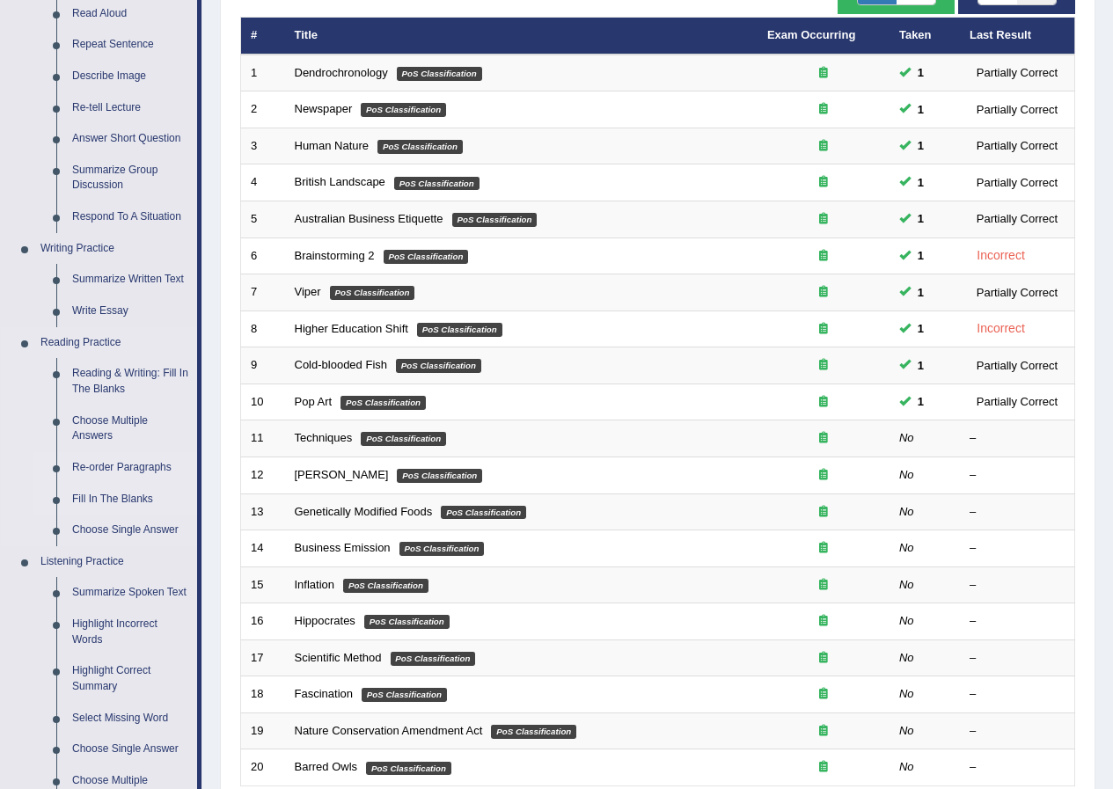
scroll to position [264, 0]
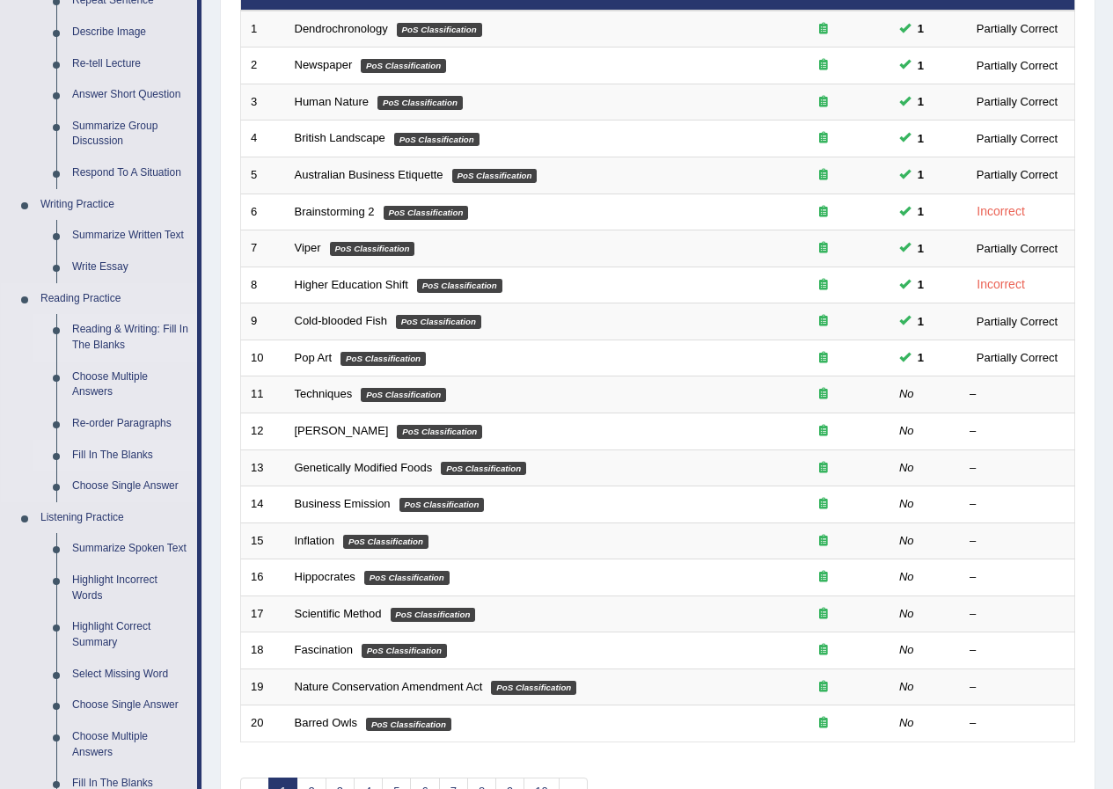
click at [119, 336] on link "Reading & Writing: Fill In The Blanks" at bounding box center [130, 337] width 133 height 47
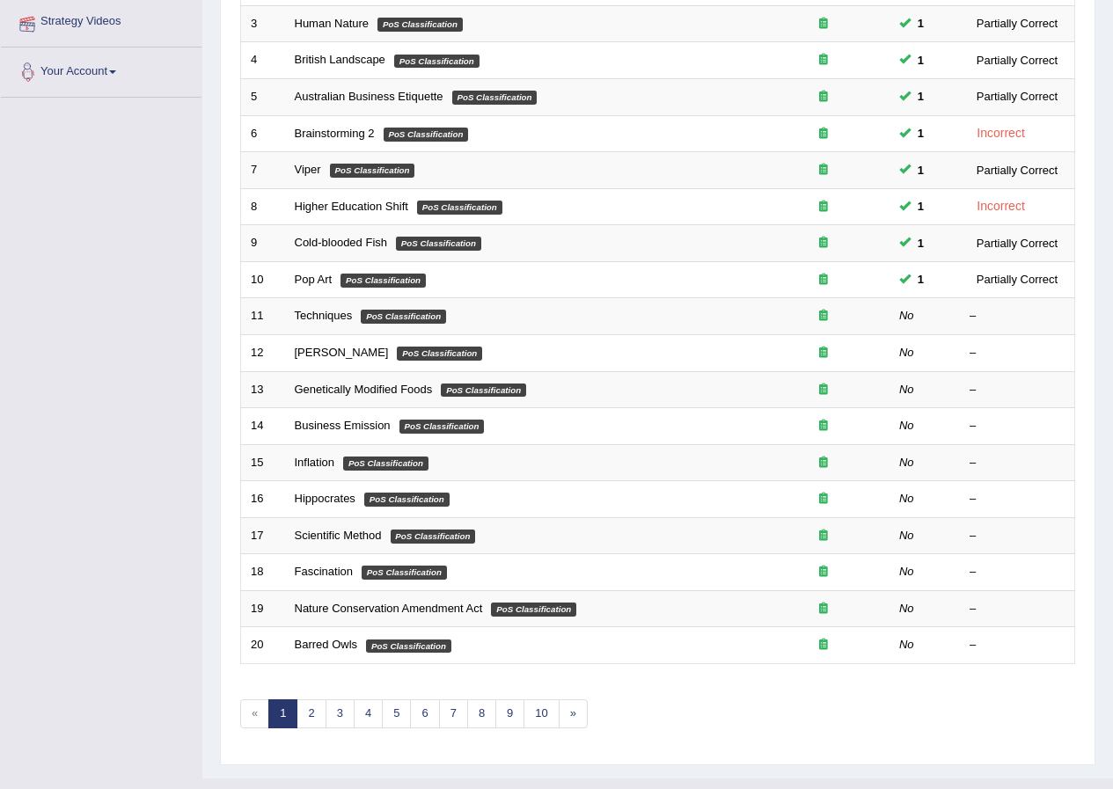
scroll to position [376, 0]
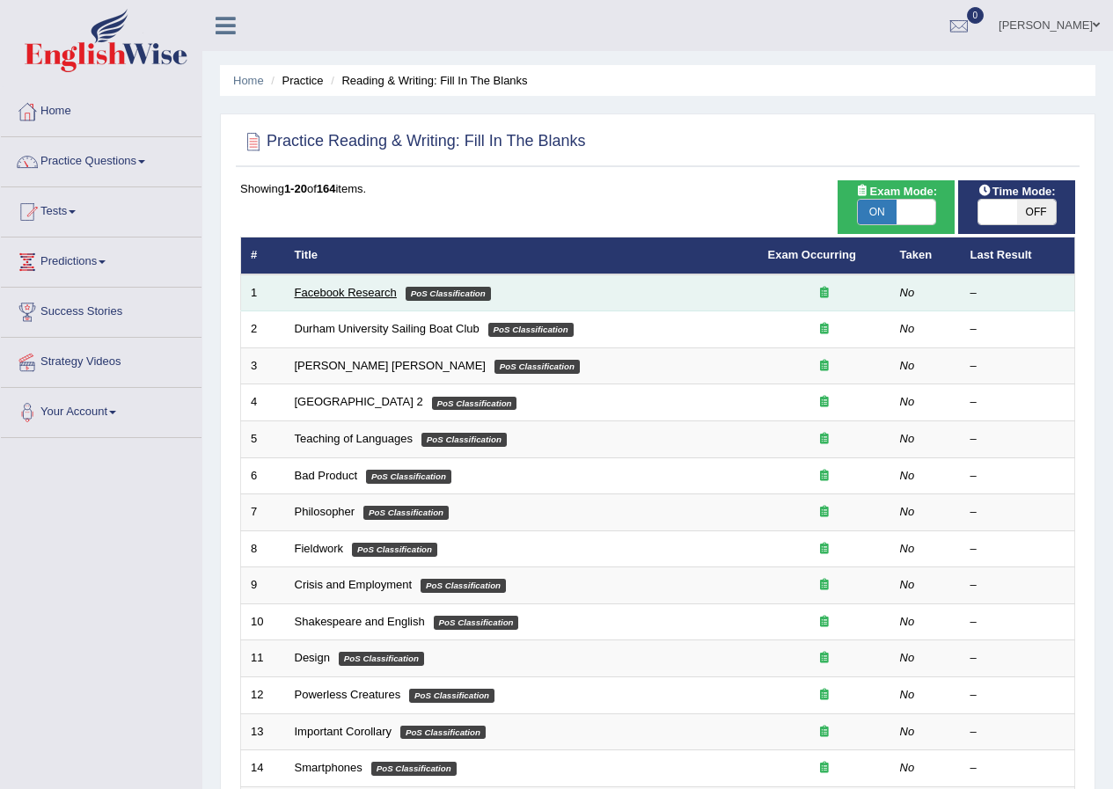
click at [338, 298] on link "Facebook Research" at bounding box center [346, 292] width 102 height 13
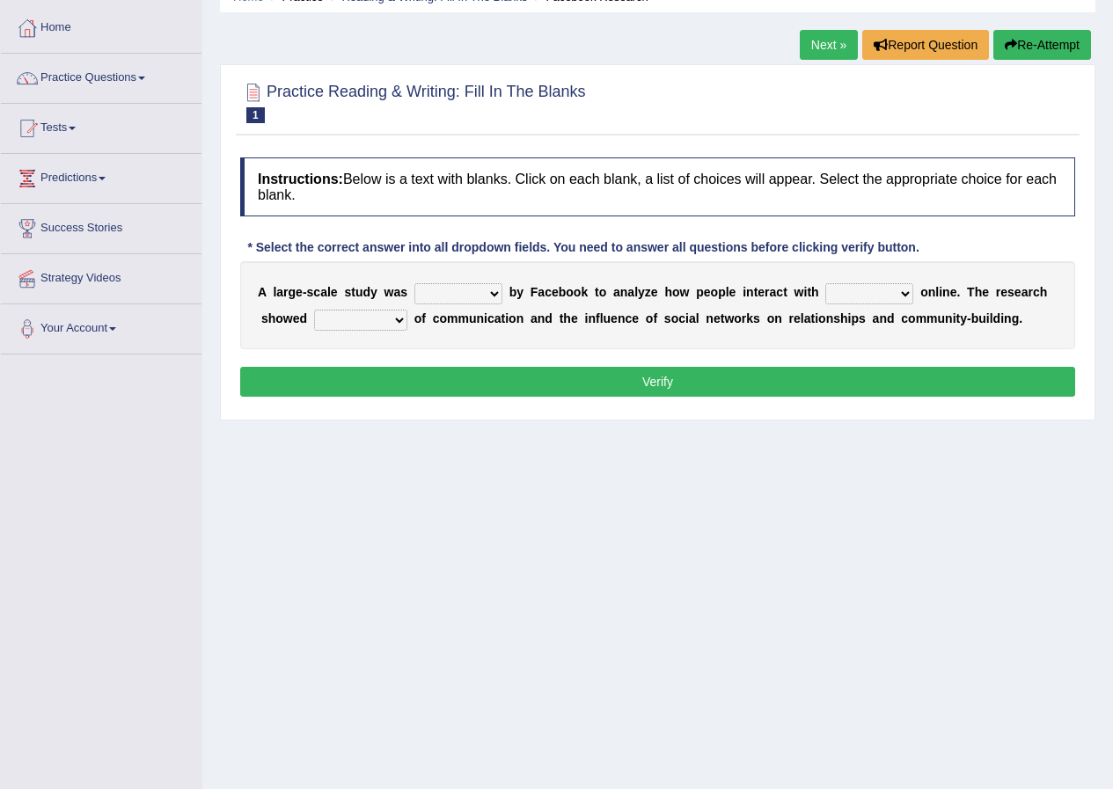
scroll to position [88, 0]
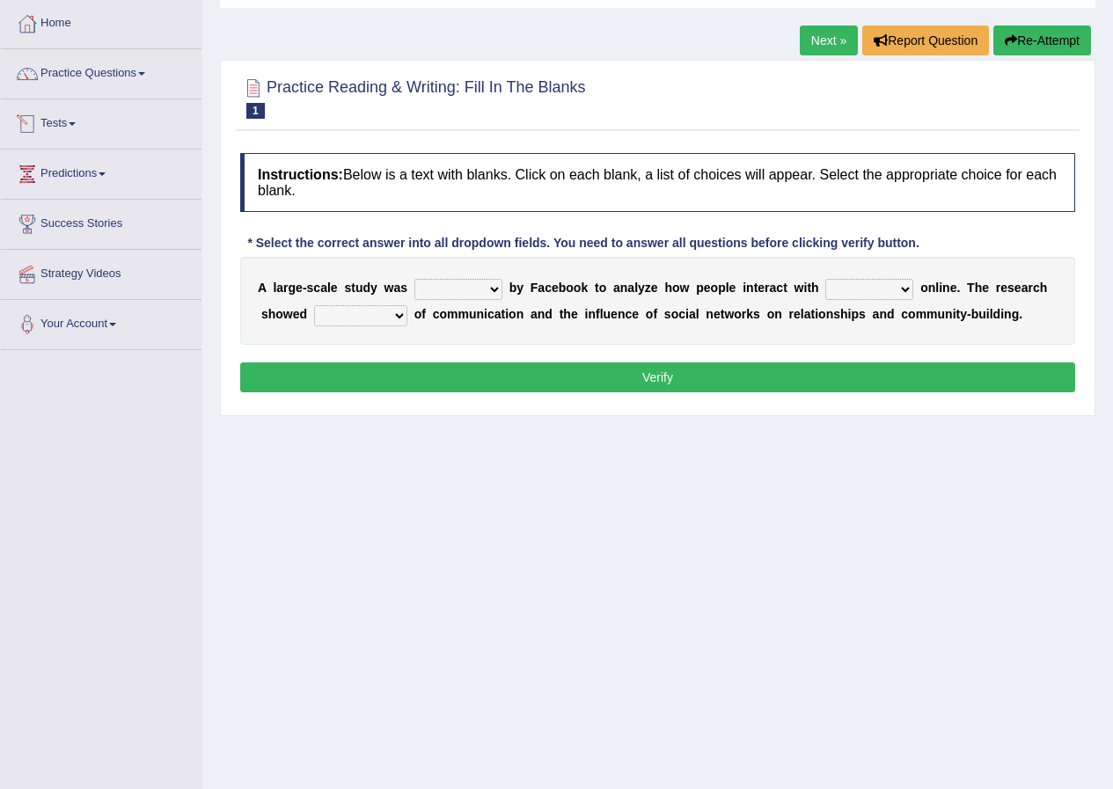
click at [89, 121] on link "Tests" at bounding box center [101, 121] width 201 height 44
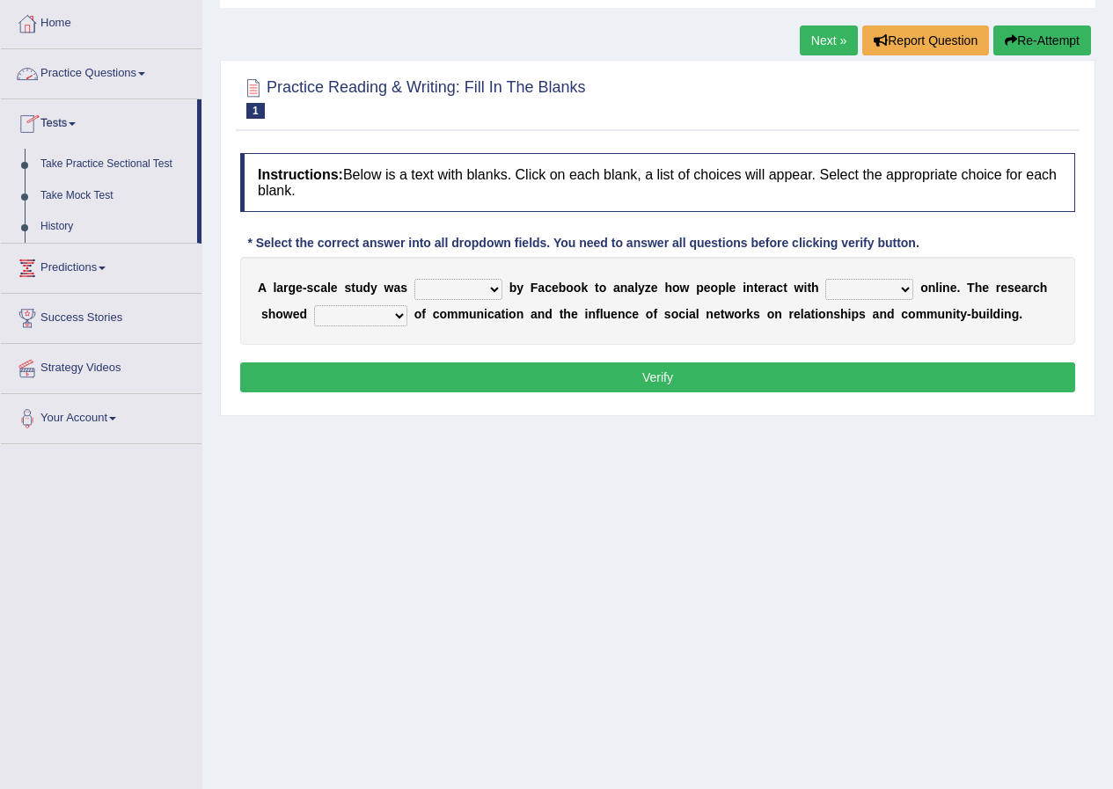
click at [92, 74] on link "Practice Questions" at bounding box center [101, 71] width 201 height 44
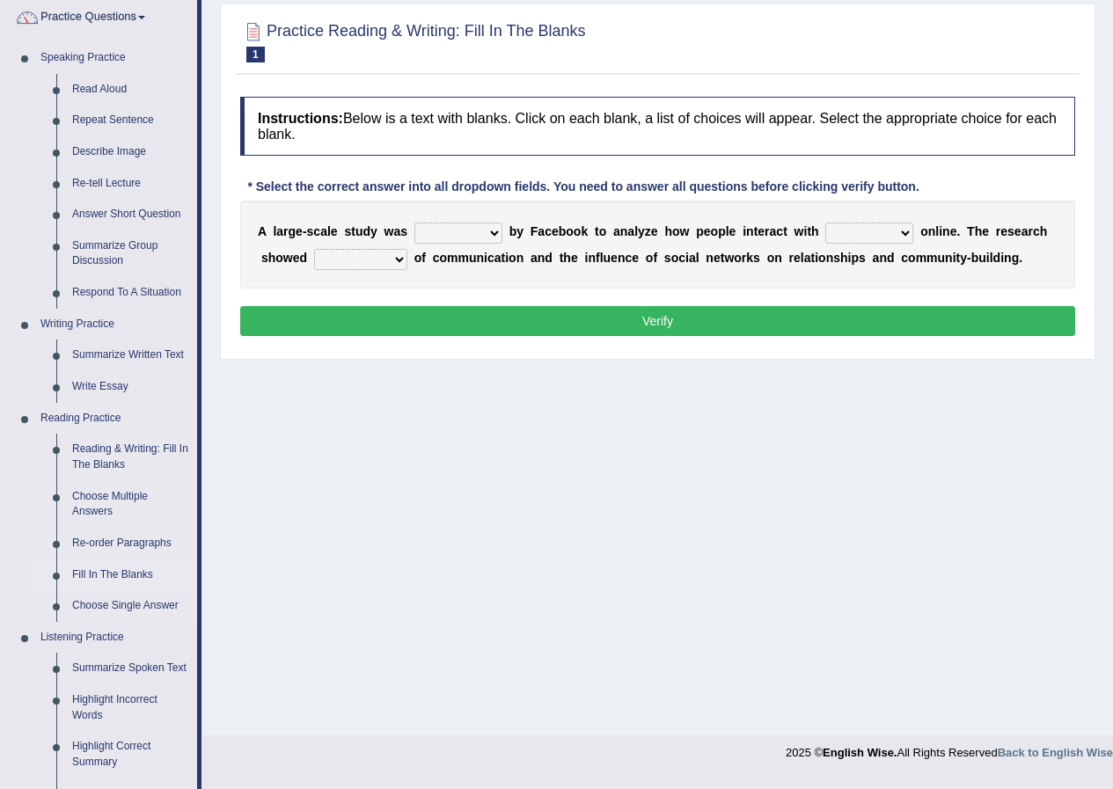
scroll to position [176, 0]
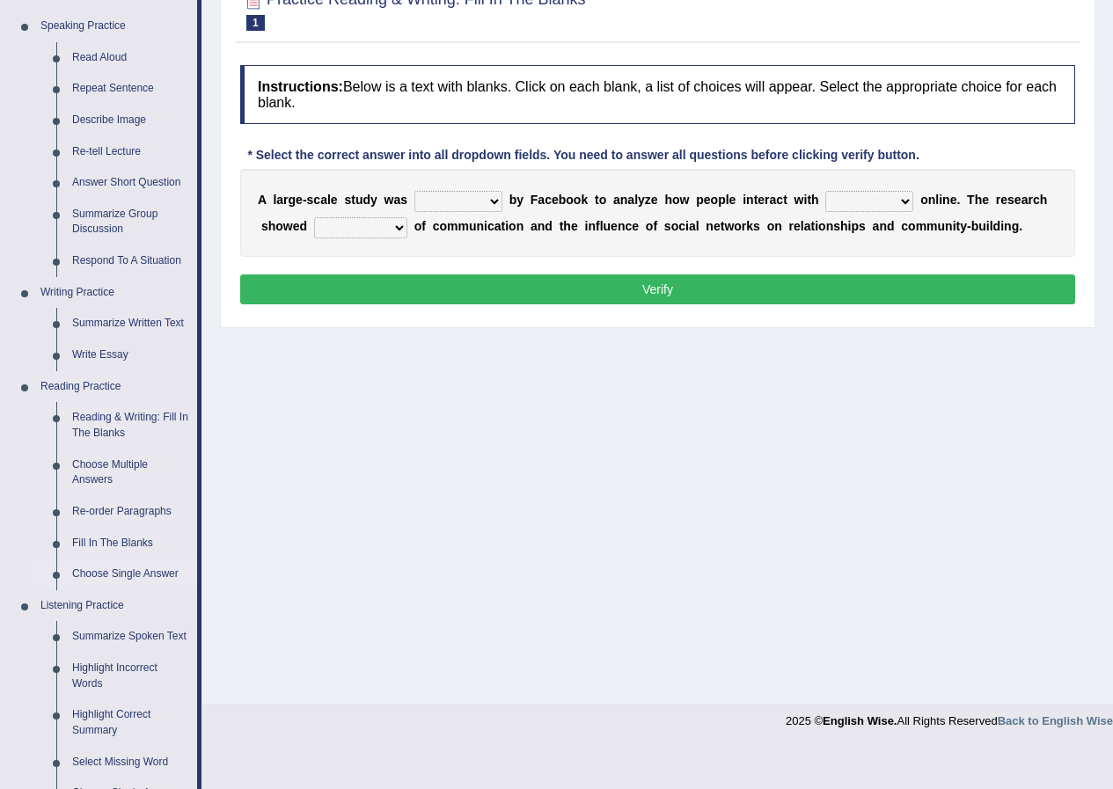
click at [150, 571] on link "Choose Single Answer" at bounding box center [130, 575] width 133 height 32
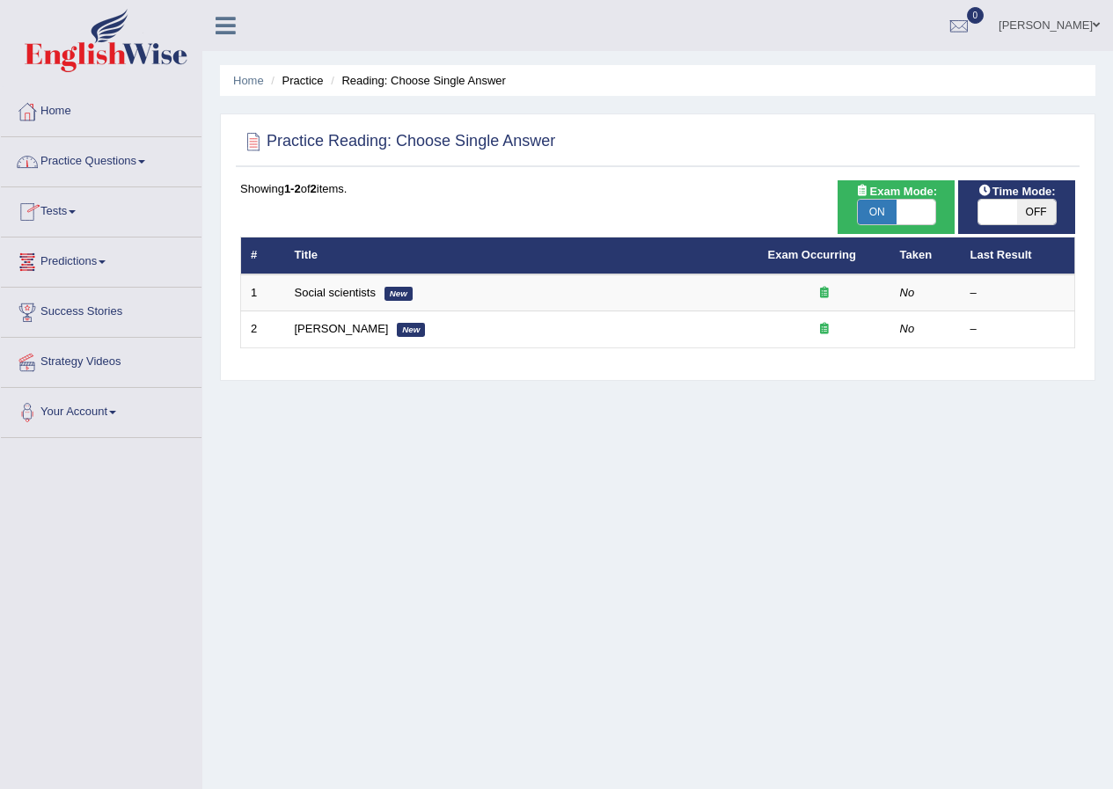
click at [102, 167] on link "Practice Questions" at bounding box center [101, 159] width 201 height 44
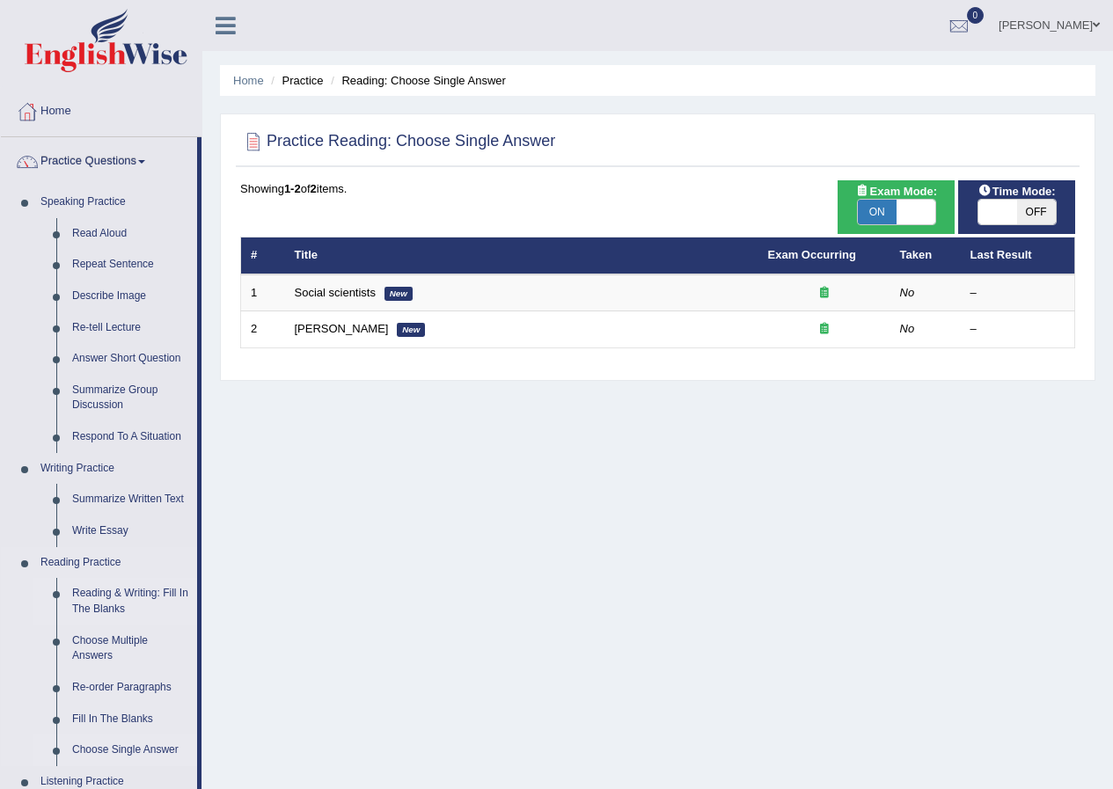
click at [118, 597] on link "Reading & Writing: Fill In The Blanks" at bounding box center [130, 601] width 133 height 47
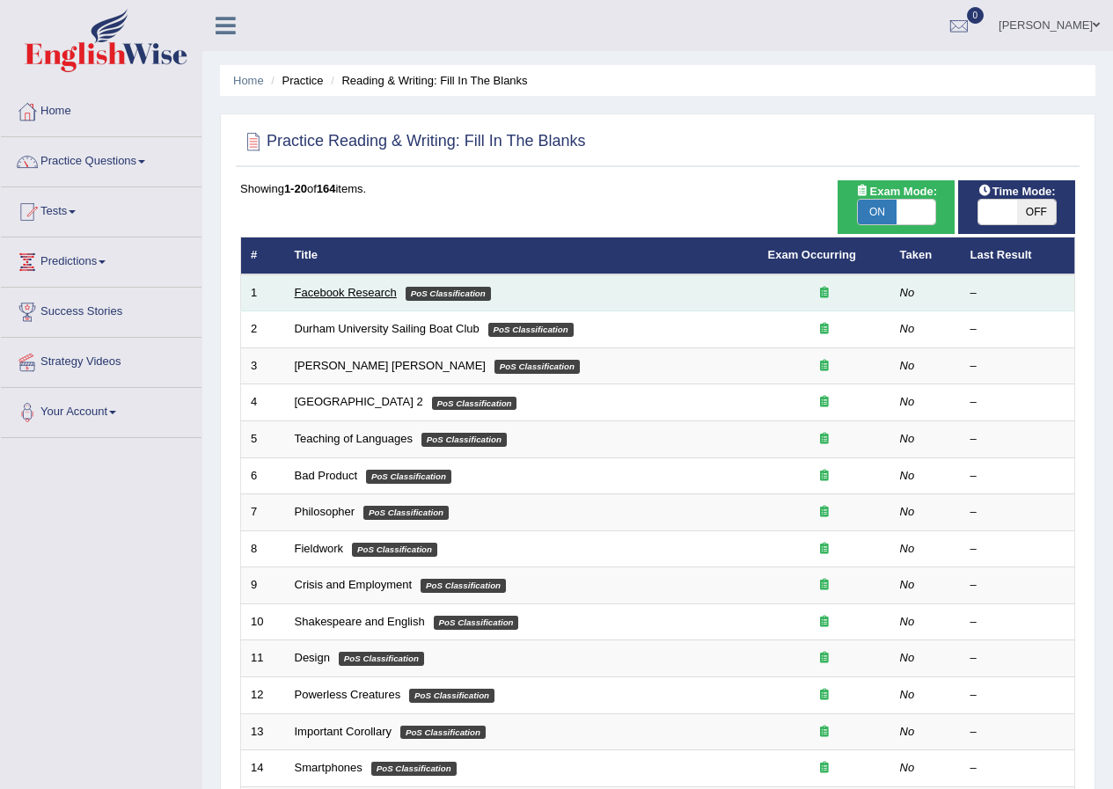
click at [372, 294] on link "Facebook Research" at bounding box center [346, 292] width 102 height 13
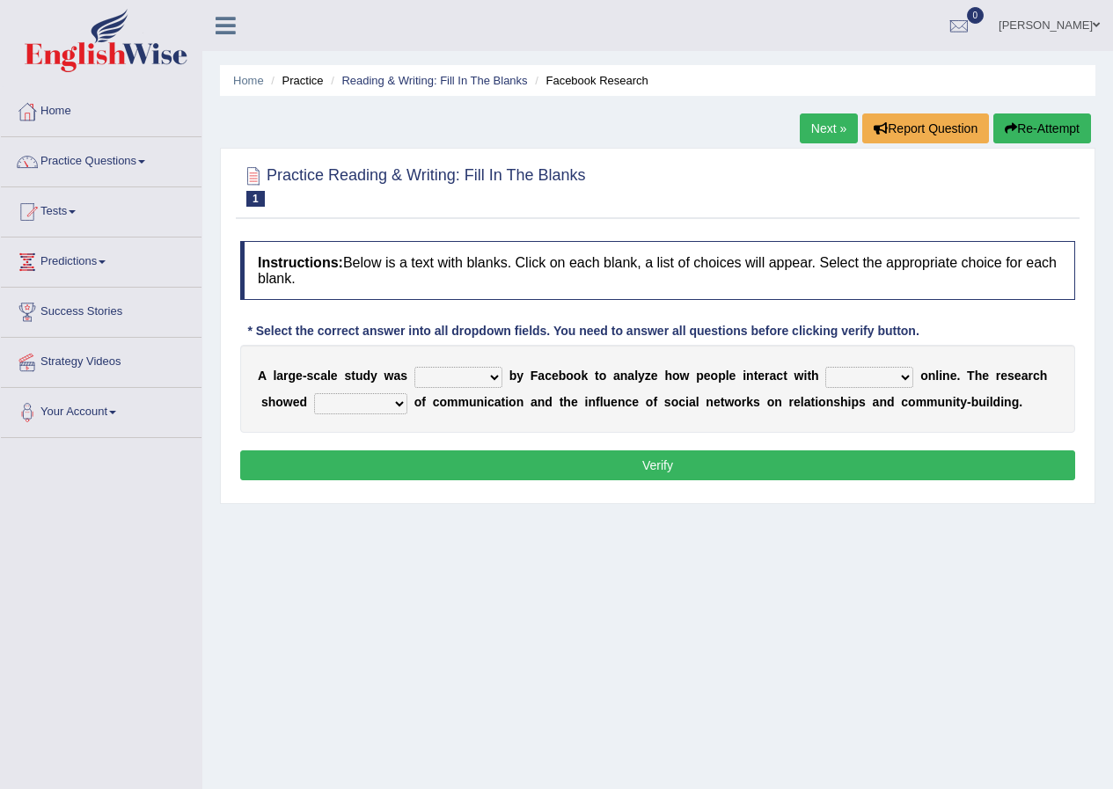
click at [463, 379] on select "surveyed had asked made" at bounding box center [458, 377] width 88 height 21
select select "made"
click at [414, 367] on select "surveyed had asked made" at bounding box center [458, 377] width 88 height 21
click at [853, 375] on select "together all each other another" at bounding box center [869, 377] width 88 height 21
select select "each other"
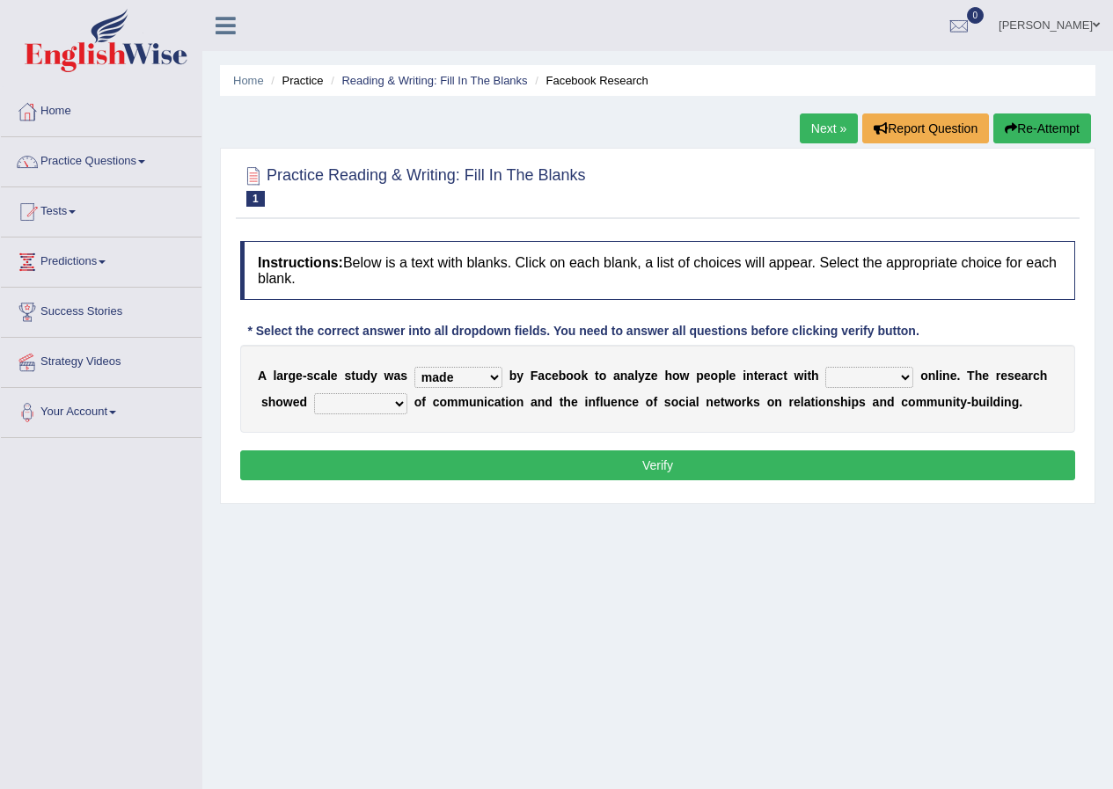
click at [825, 367] on select "together all each other another" at bounding box center [869, 377] width 88 height 21
click at [319, 406] on select "advantages standards fellowships patterns" at bounding box center [360, 403] width 93 height 21
select select "patterns"
click at [314, 393] on select "advantages standards fellowships patterns" at bounding box center [360, 403] width 93 height 21
click at [439, 460] on button "Verify" at bounding box center [657, 466] width 835 height 30
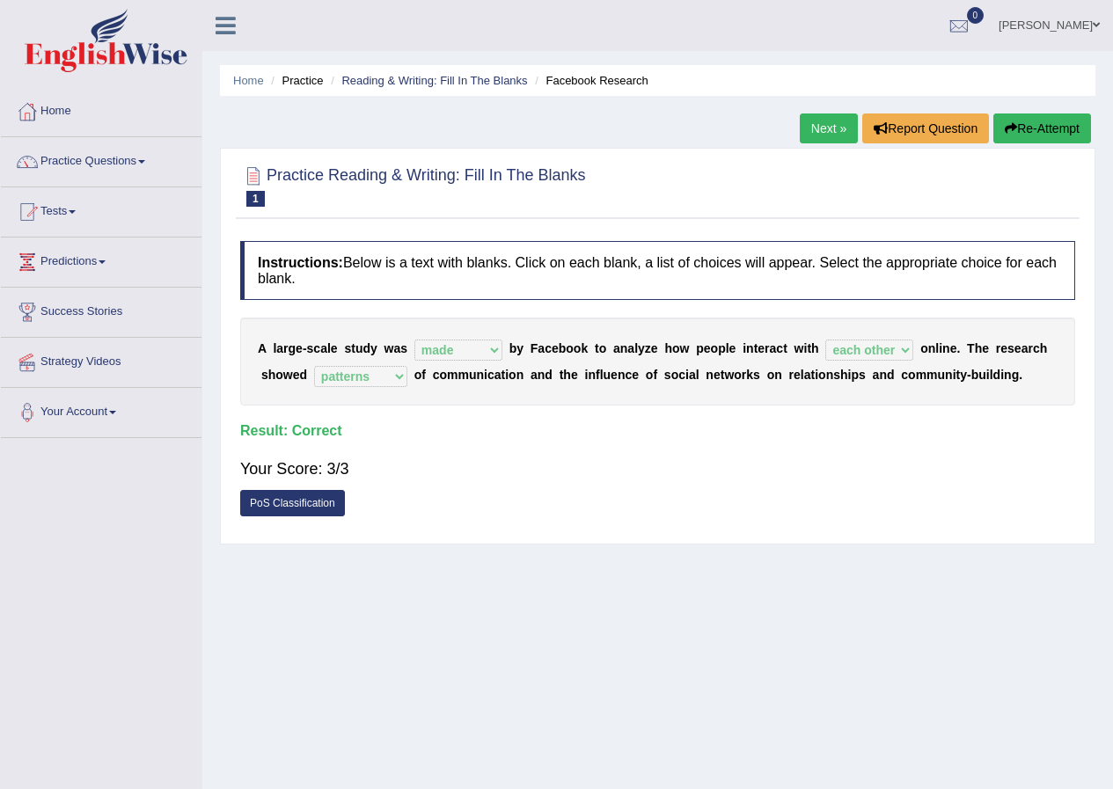
click at [824, 130] on link "Next »" at bounding box center [829, 129] width 58 height 30
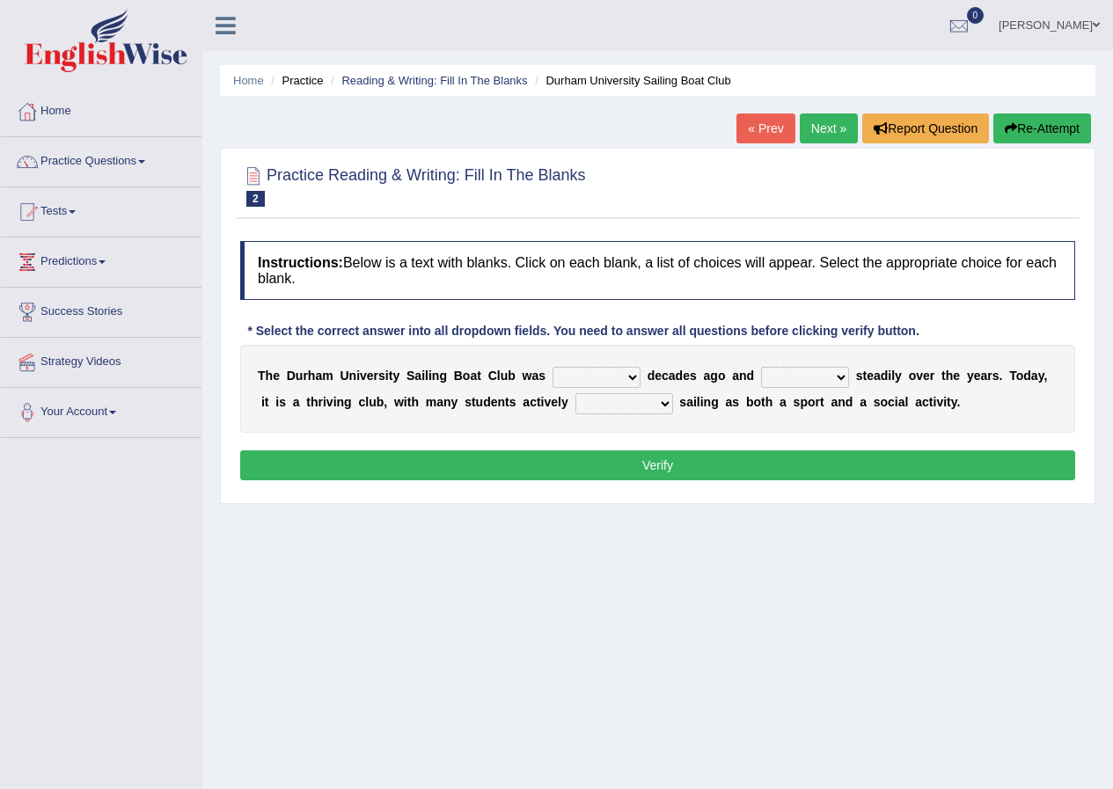
click at [631, 381] on select "found fund founded find" at bounding box center [597, 377] width 88 height 21
select select "founded"
click at [553, 367] on select "found fund founded find" at bounding box center [597, 377] width 88 height 21
click at [804, 376] on select "grow growing has grown grown" at bounding box center [805, 377] width 88 height 21
select select "growing"
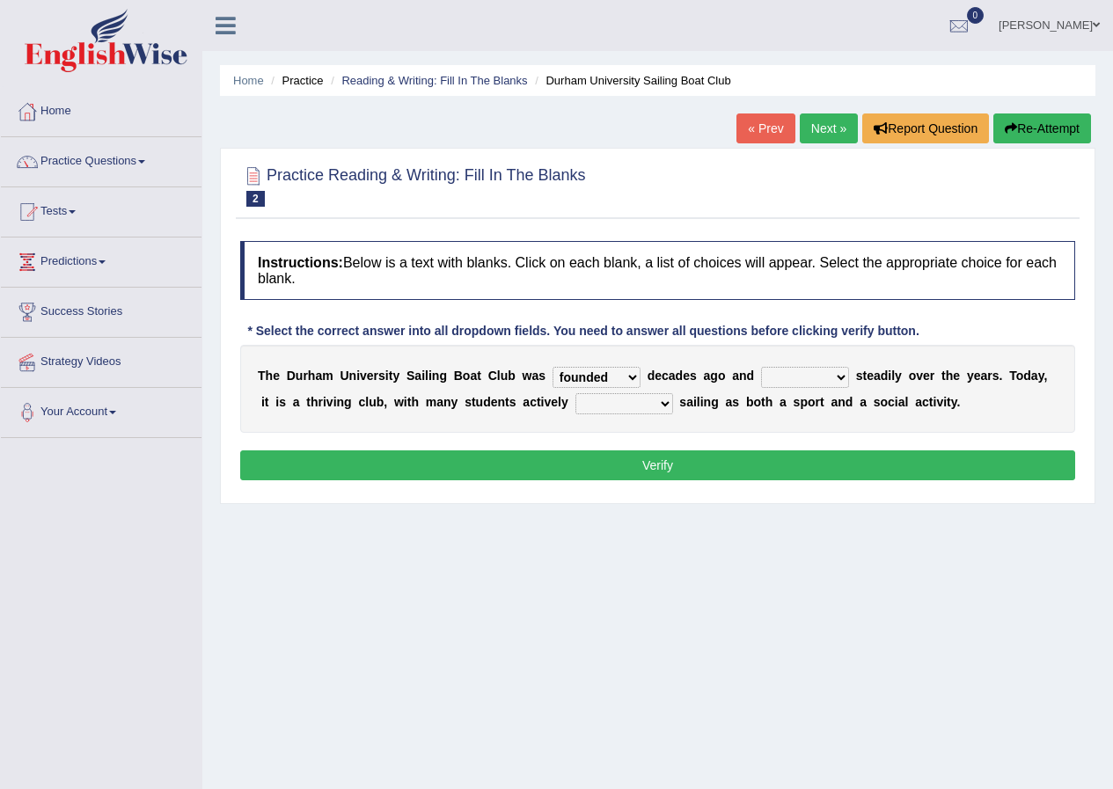
click at [761, 367] on select "grow growing has grown grown" at bounding box center [805, 377] width 88 height 21
click at [655, 399] on select "enjoy enjoyed are enjoying enjoying" at bounding box center [624, 403] width 98 height 21
select select "enjoying"
click at [575, 393] on select "enjoy enjoyed are enjoying enjoying" at bounding box center [624, 403] width 98 height 21
click at [651, 458] on button "Verify" at bounding box center [657, 466] width 835 height 30
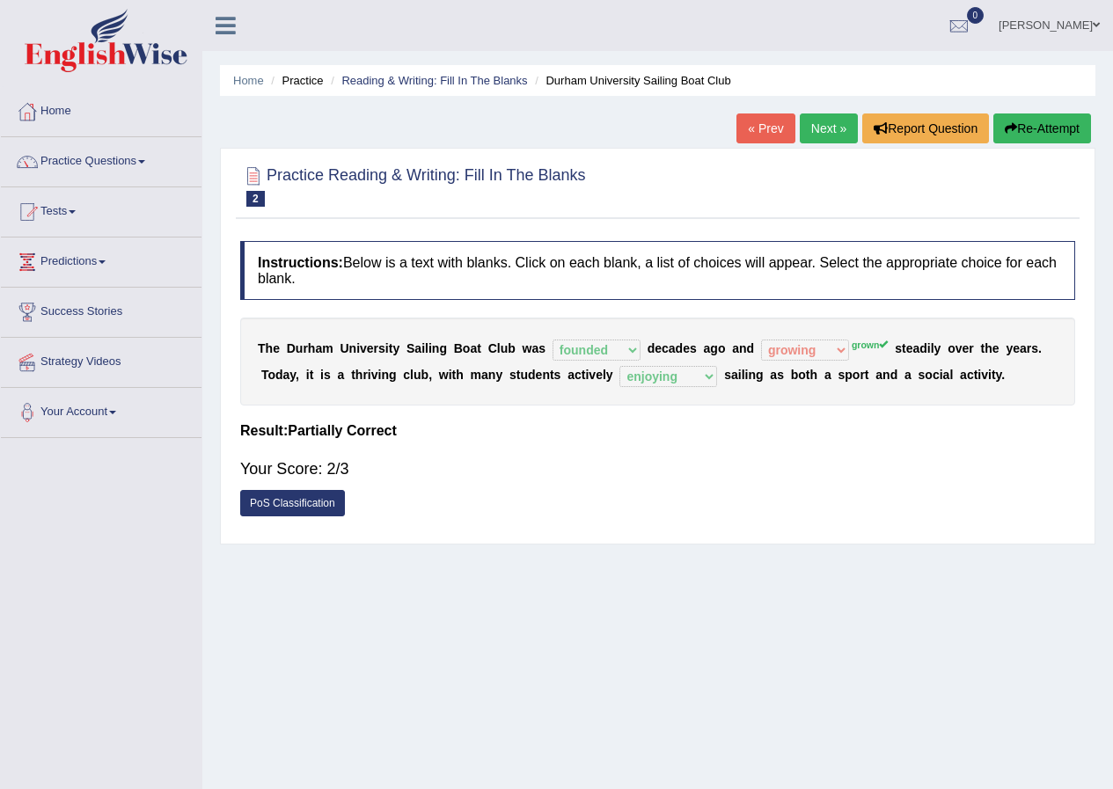
click at [818, 131] on link "Next »" at bounding box center [829, 129] width 58 height 30
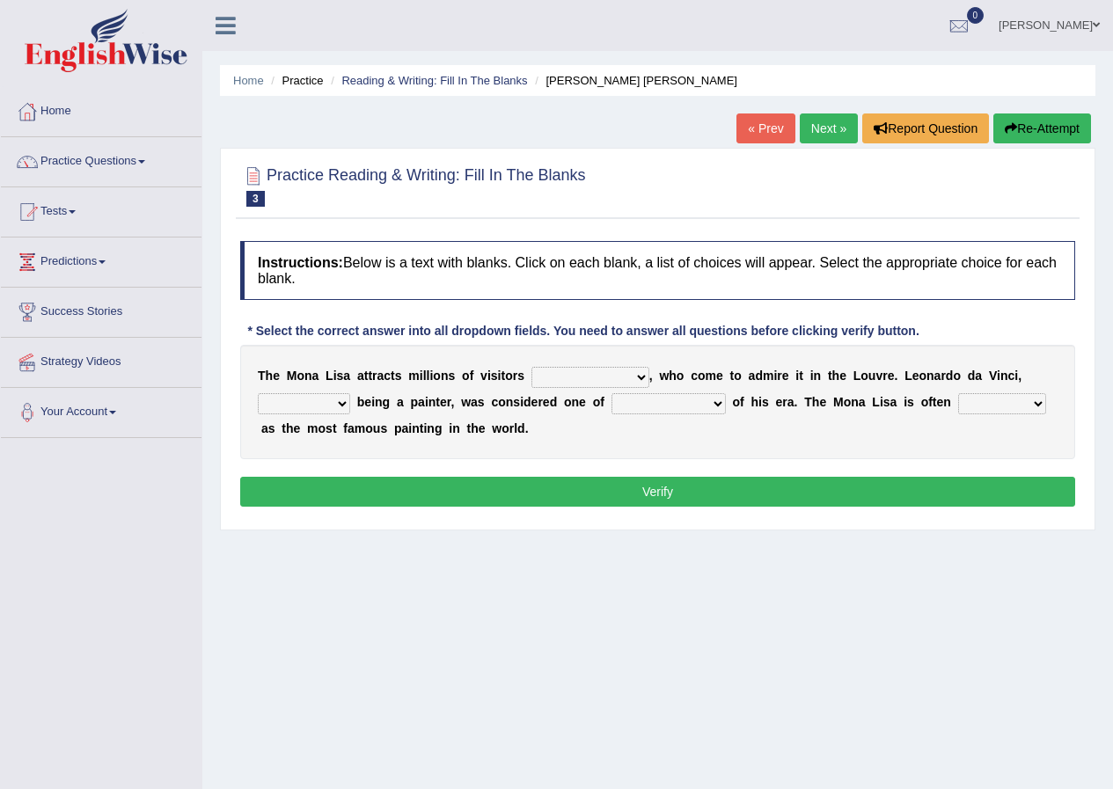
click at [622, 378] on select "around the year the all year all year round per year" at bounding box center [590, 377] width 118 height 21
select select "per year"
click at [531, 367] on select "around the year the all year all year round per year" at bounding box center [590, 377] width 118 height 21
click at [334, 407] on select "rather than as much as as well as as long as" at bounding box center [304, 403] width 92 height 21
select select "as much as"
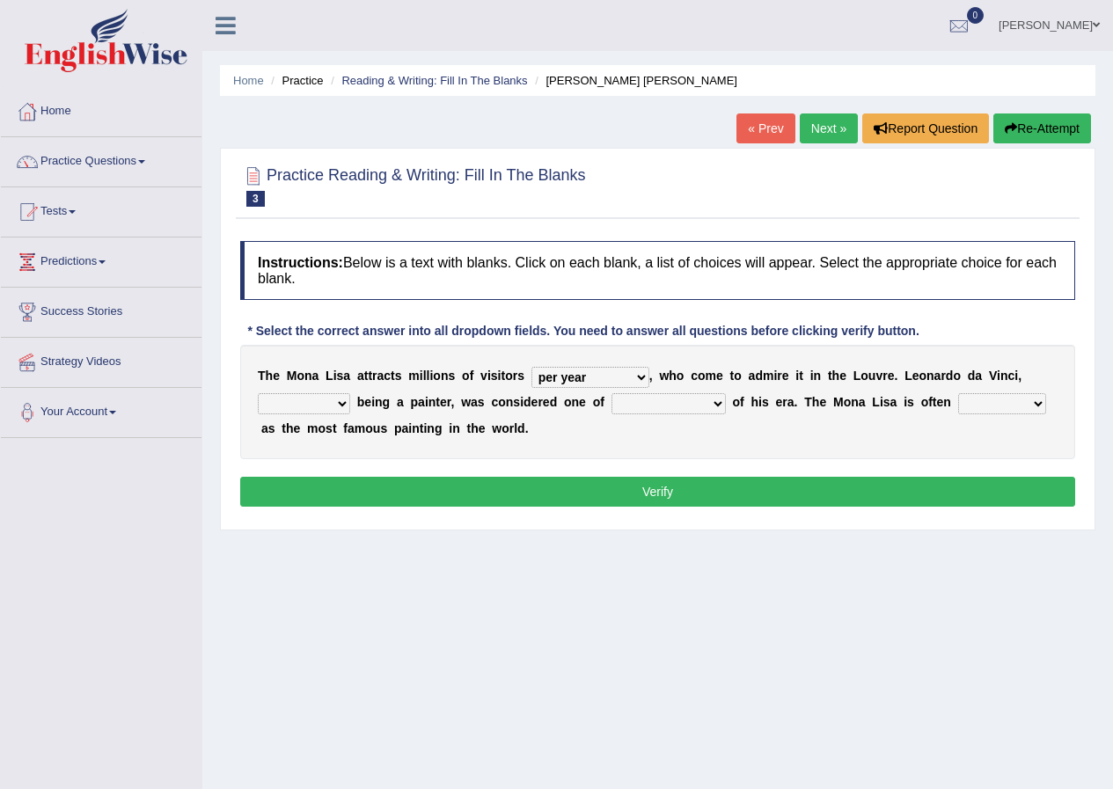
click at [258, 393] on select "rather than as much as as well as as long as" at bounding box center [304, 403] width 92 height 21
click at [686, 407] on select "better artists artist the better artist the best artists" at bounding box center [669, 403] width 114 height 21
click at [626, 381] on select "around the year the all year all year round per year" at bounding box center [590, 377] width 118 height 21
click at [531, 367] on select "around the year the all year all year round per year" at bounding box center [590, 377] width 118 height 21
click at [606, 374] on select "around the year the all year all year round per year" at bounding box center [590, 377] width 118 height 21
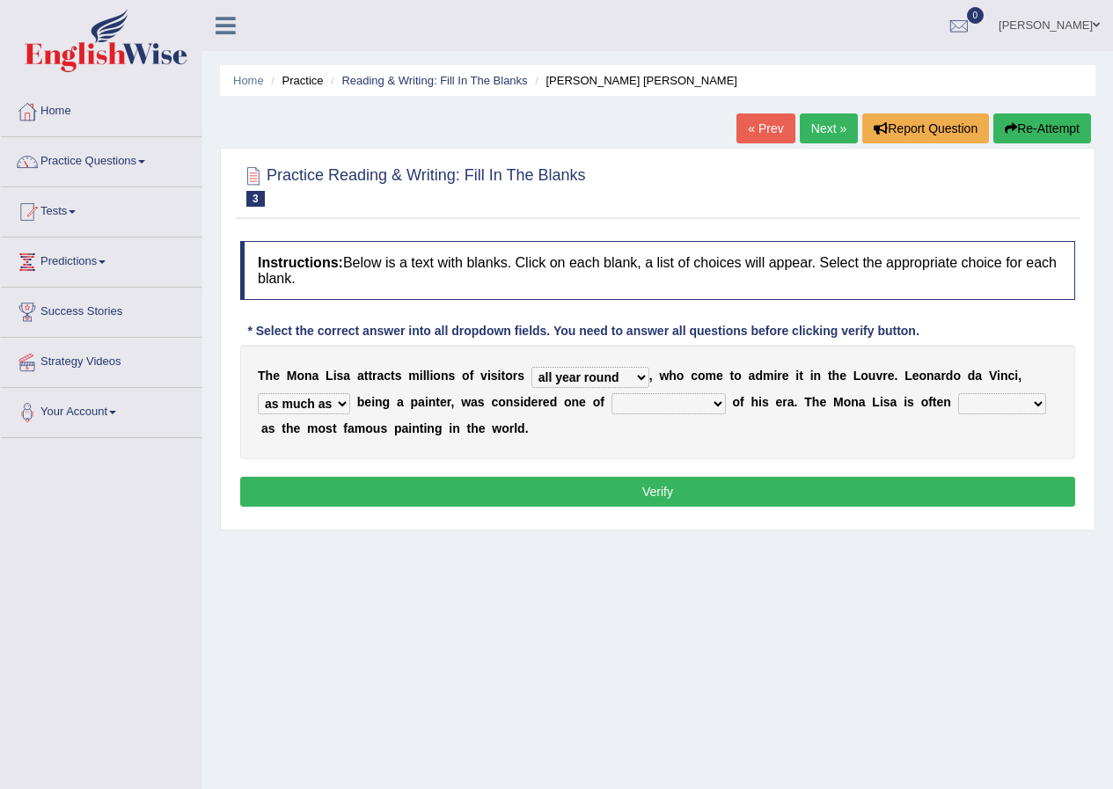
select select "per year"
click at [531, 367] on select "around the year the all year all year round per year" at bounding box center [590, 377] width 118 height 21
click at [659, 403] on select "better artists artist the better artist the best artists" at bounding box center [669, 403] width 114 height 21
select select "better artists"
click at [612, 393] on select "better artists artist the better artist the best artists" at bounding box center [669, 403] width 114 height 21
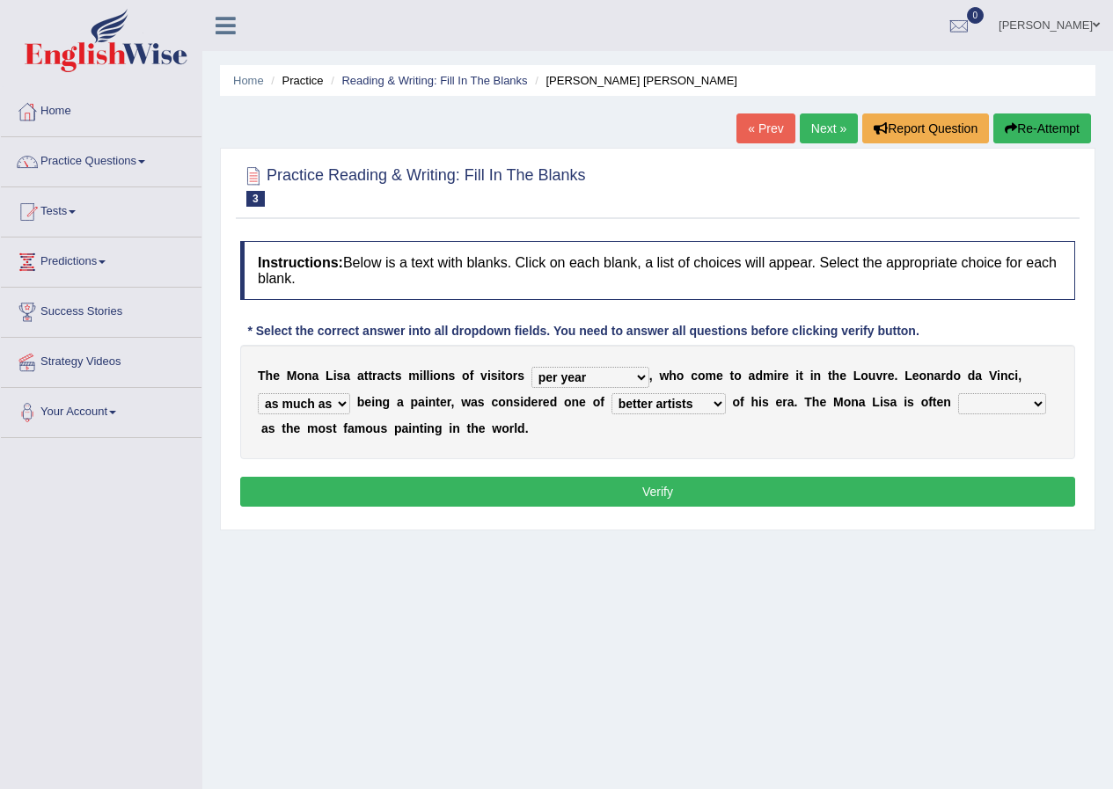
click at [1008, 410] on select "classified suggested predicted described" at bounding box center [1002, 403] width 88 height 21
select select "classified"
click at [958, 393] on select "classified suggested predicted described" at bounding box center [1002, 403] width 88 height 21
click at [632, 487] on button "Verify" at bounding box center [657, 492] width 835 height 30
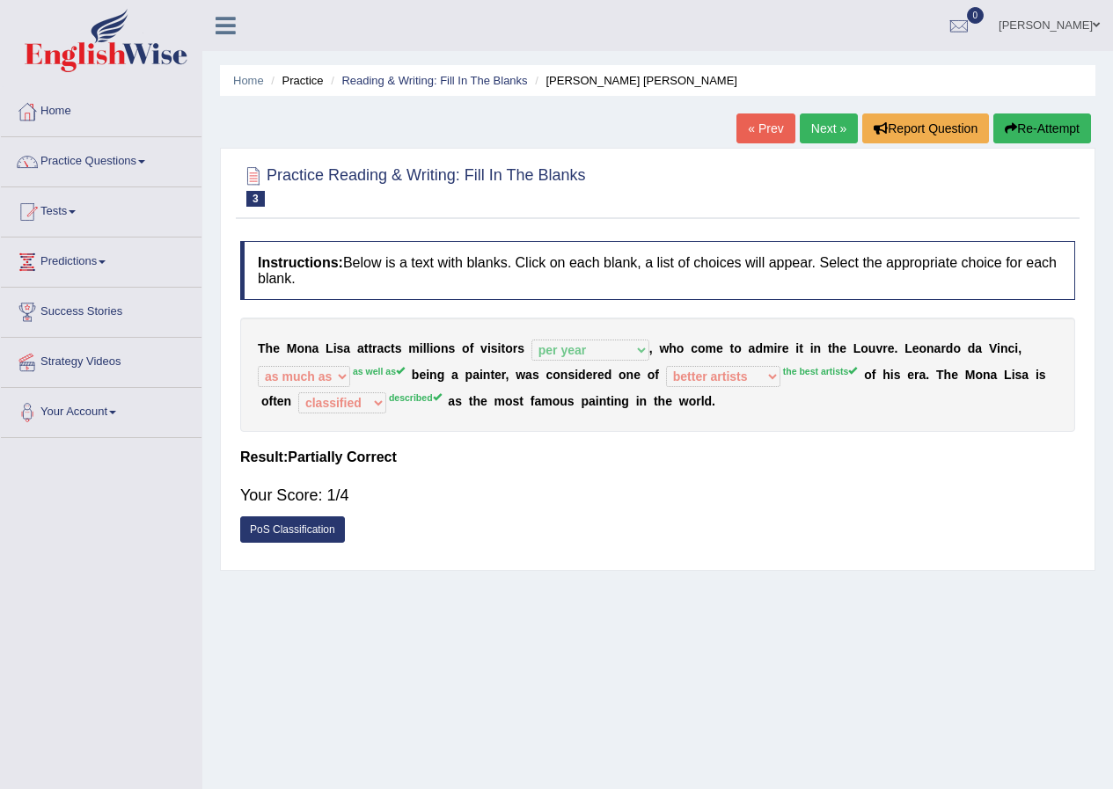
click at [826, 140] on link "Next »" at bounding box center [829, 129] width 58 height 30
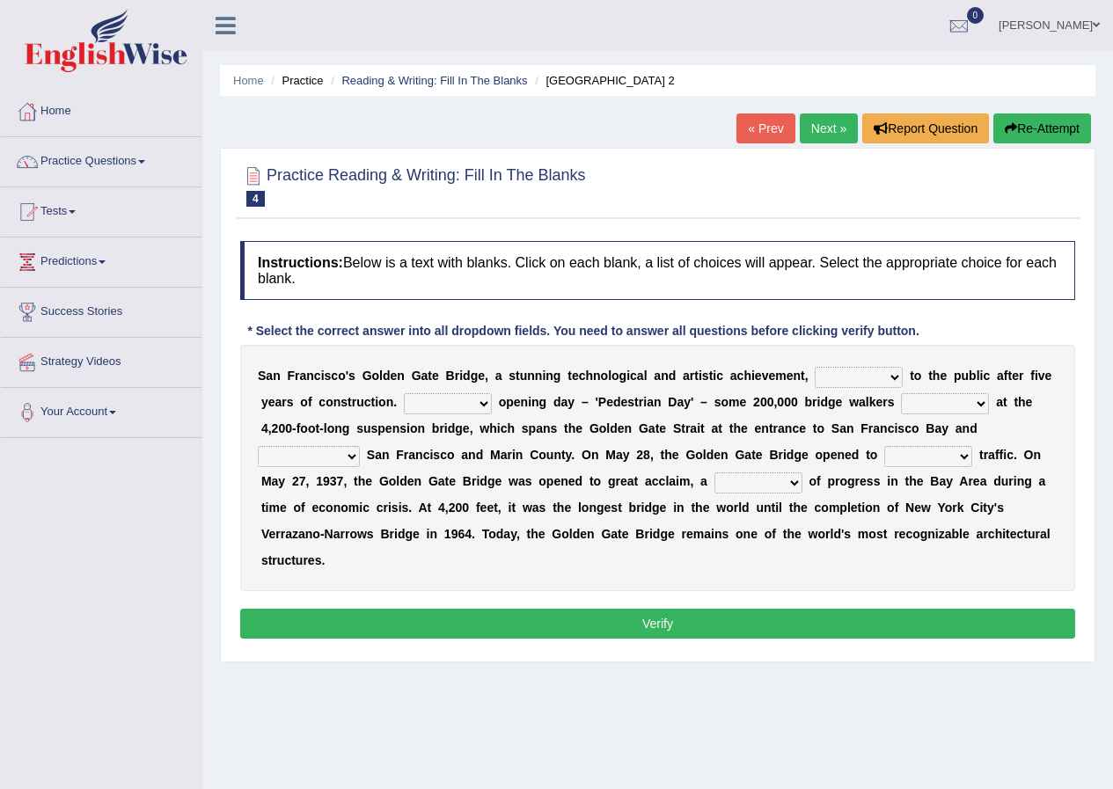
click at [837, 380] on select "opens closes appears equals" at bounding box center [859, 377] width 88 height 21
select select "opens"
click at [815, 367] on select "opens closes appears equals" at bounding box center [859, 377] width 88 height 21
click at [480, 399] on select "On During Since When" at bounding box center [448, 403] width 88 height 21
select select "During"
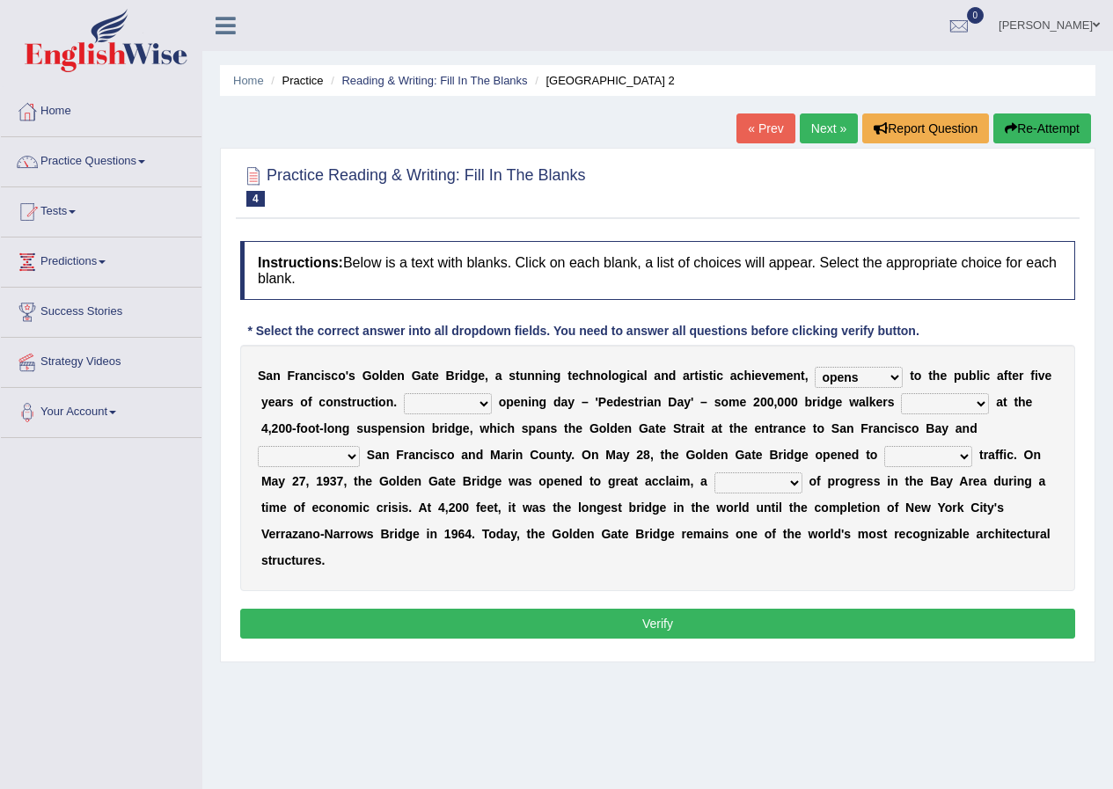
click at [404, 393] on select "On During Since When" at bounding box center [448, 403] width 88 height 21
click at [914, 401] on select "stationed looked marveled laughed" at bounding box center [945, 403] width 88 height 21
select select "marveled"
click at [901, 393] on select "stationed looked marveled laughed" at bounding box center [945, 403] width 88 height 21
click at [348, 459] on select "separates connects channels differentiates" at bounding box center [309, 456] width 102 height 21
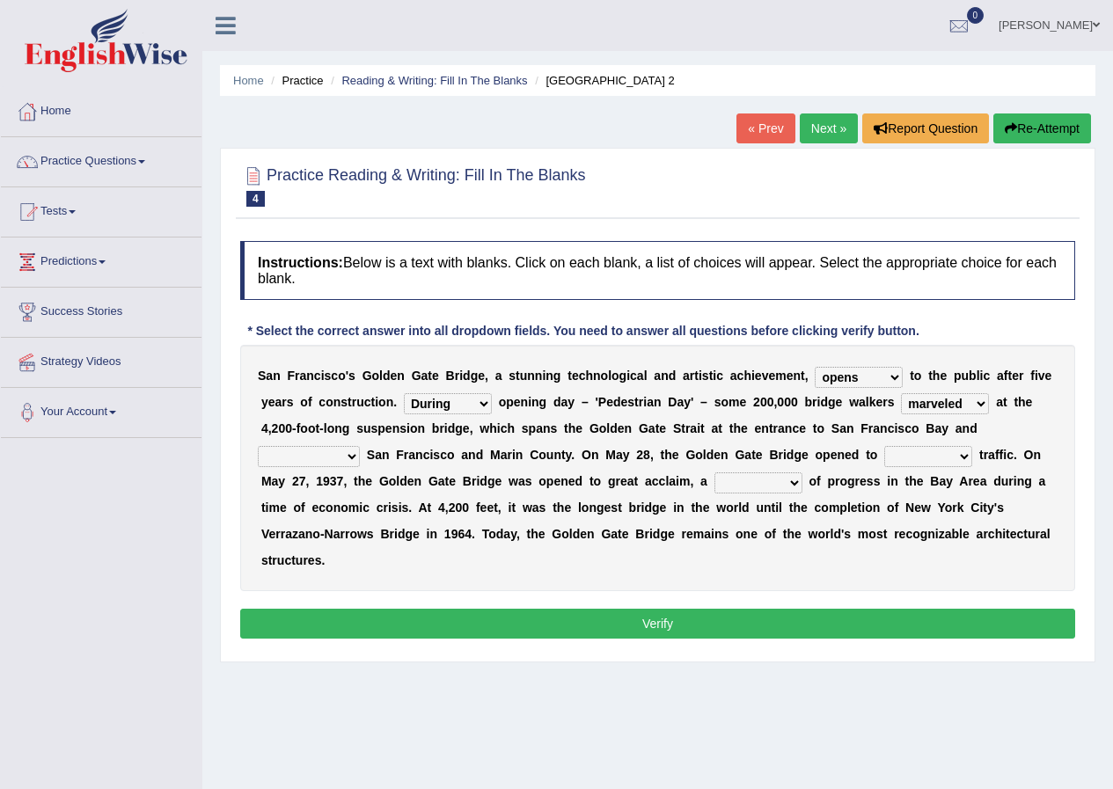
select select "connects"
click at [258, 446] on select "separates connects channels differentiates" at bounding box center [309, 456] width 102 height 21
click at [917, 465] on select "aquatic vehicular airborne watertight" at bounding box center [928, 456] width 88 height 21
select select "vehicular"
click at [884, 446] on select "aquatic vehicular airborne watertight" at bounding box center [928, 456] width 88 height 21
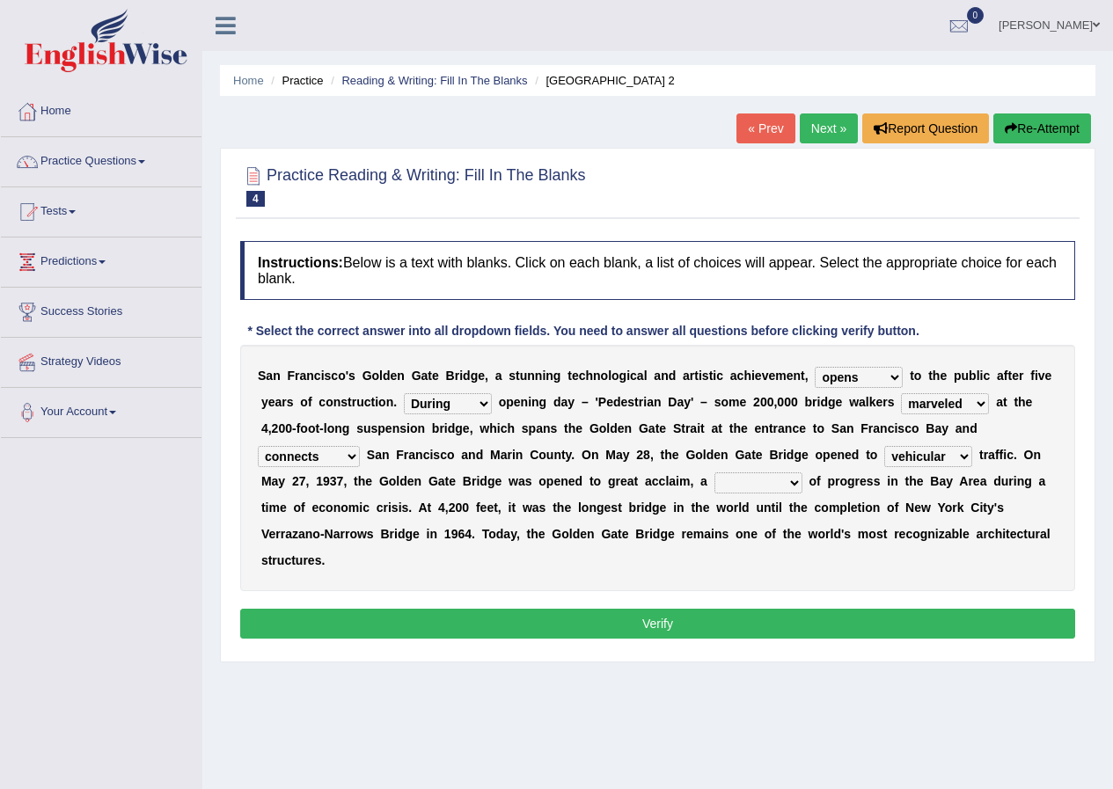
click at [769, 487] on select "denial symbol technique yield" at bounding box center [758, 482] width 88 height 21
select select "symbol"
click at [714, 472] on select "denial symbol technique yield" at bounding box center [758, 482] width 88 height 21
click at [749, 613] on button "Verify" at bounding box center [657, 624] width 835 height 30
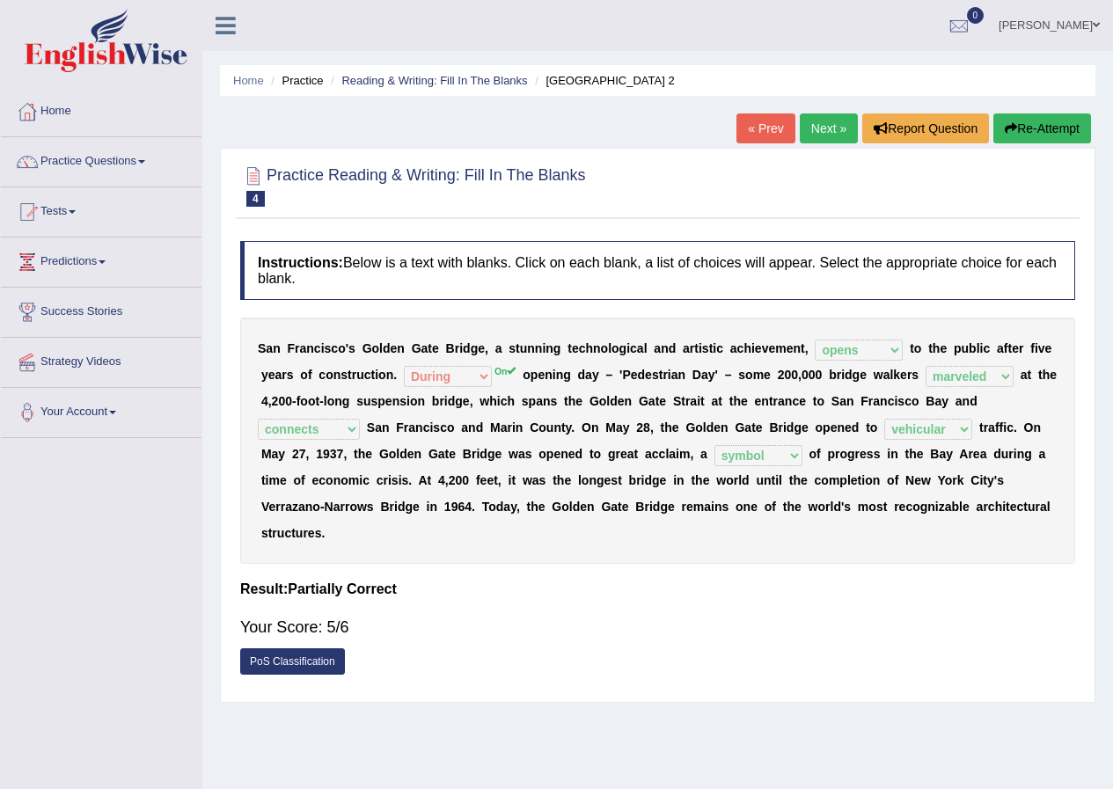
click at [819, 128] on link "Next »" at bounding box center [829, 129] width 58 height 30
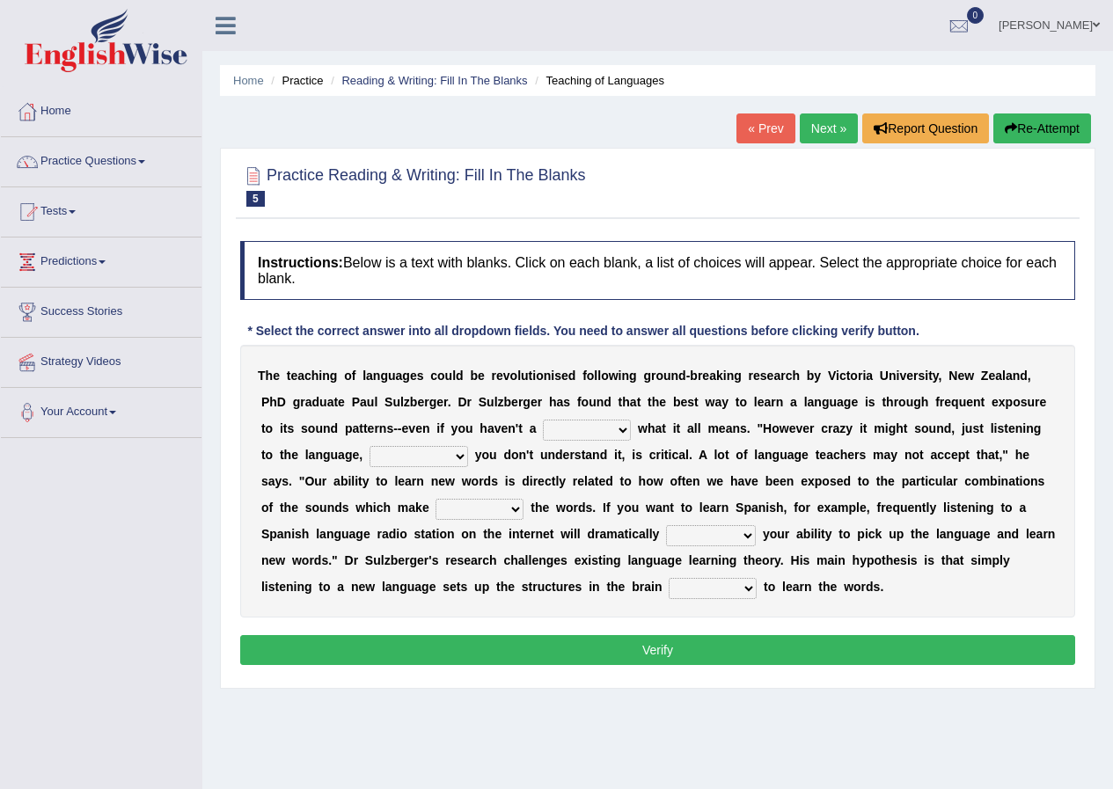
click at [586, 425] on select "dew claw clue due" at bounding box center [587, 430] width 88 height 21
select select "clue"
click at [543, 420] on select "dew claw clue due" at bounding box center [587, 430] width 88 height 21
click at [421, 459] on select "but also all together even though if so" at bounding box center [419, 456] width 99 height 21
select select "even though"
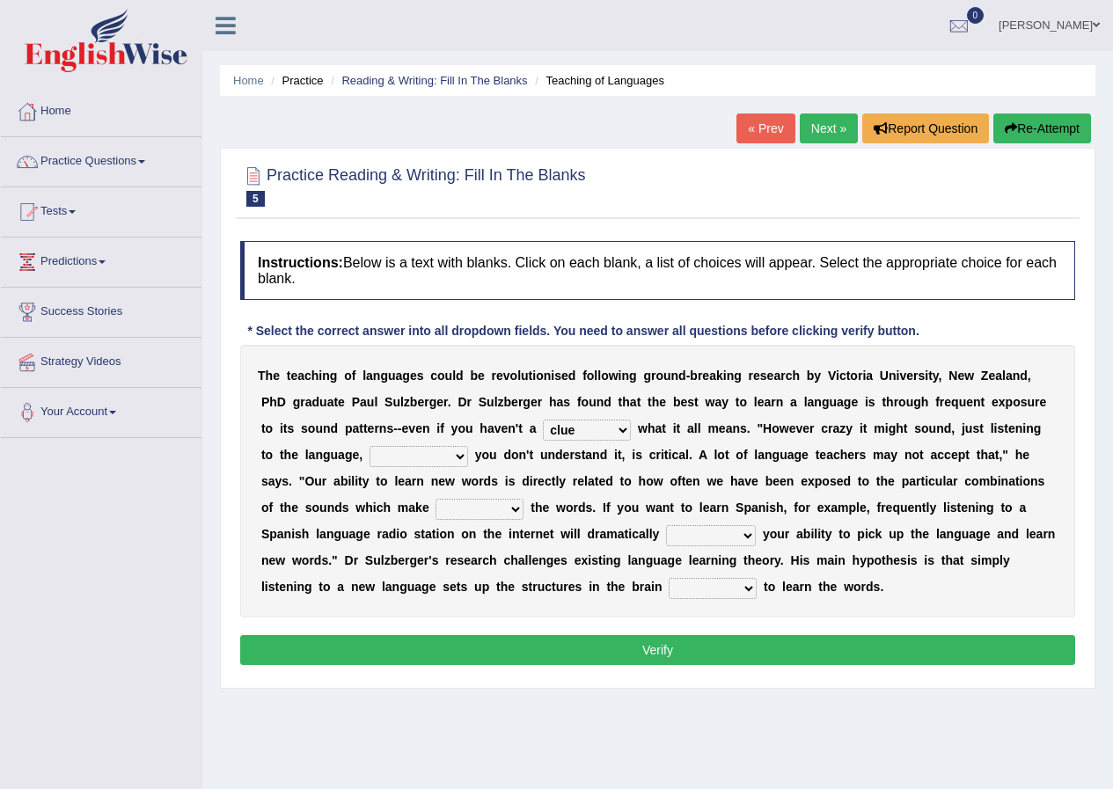
click at [370, 446] on select "but also all together even though if so" at bounding box center [419, 456] width 99 height 21
click at [496, 510] on select "down up of on" at bounding box center [480, 509] width 88 height 21
select select "down"
click at [436, 499] on select "down up of on" at bounding box center [480, 509] width 88 height 21
click at [709, 539] on select "evaluate exaggerate describe boost" at bounding box center [711, 535] width 90 height 21
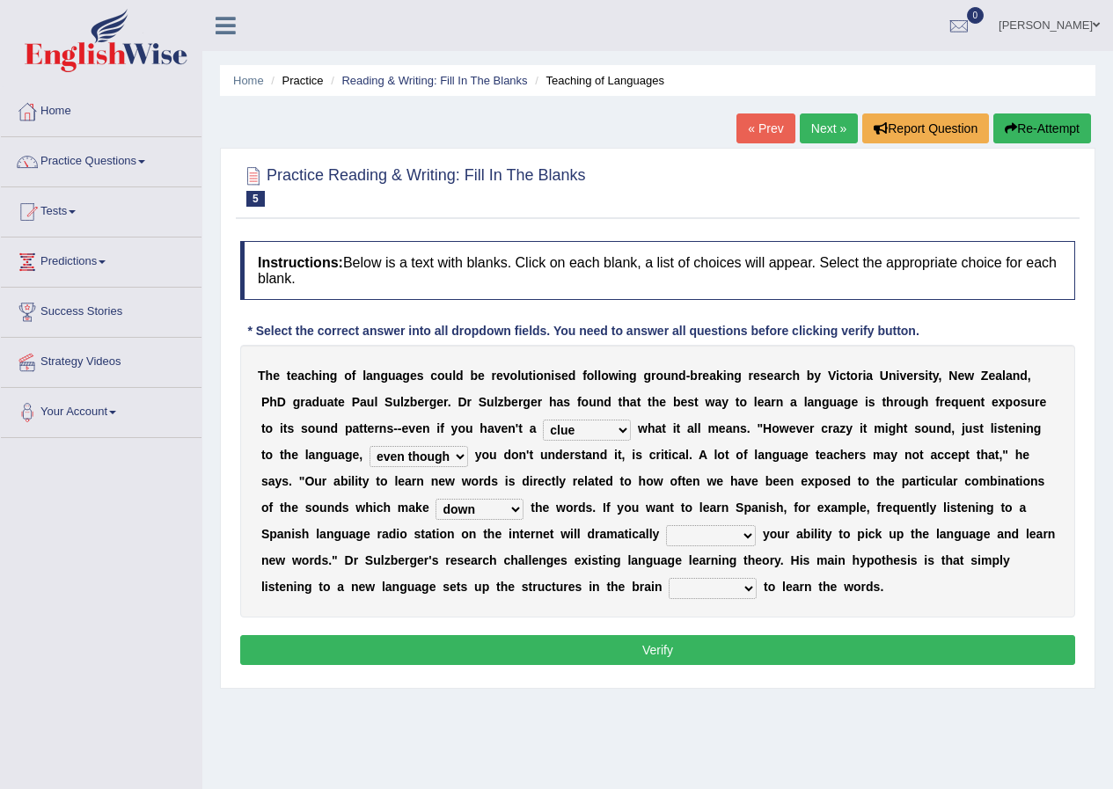
select select "evaluate"
click at [666, 525] on select "evaluate exaggerate describe boost" at bounding box center [711, 535] width 90 height 21
click at [706, 590] on select "requiring required directed to require" at bounding box center [713, 588] width 88 height 21
select select "requiring"
click at [669, 578] on select "requiring required directed to require" at bounding box center [713, 588] width 88 height 21
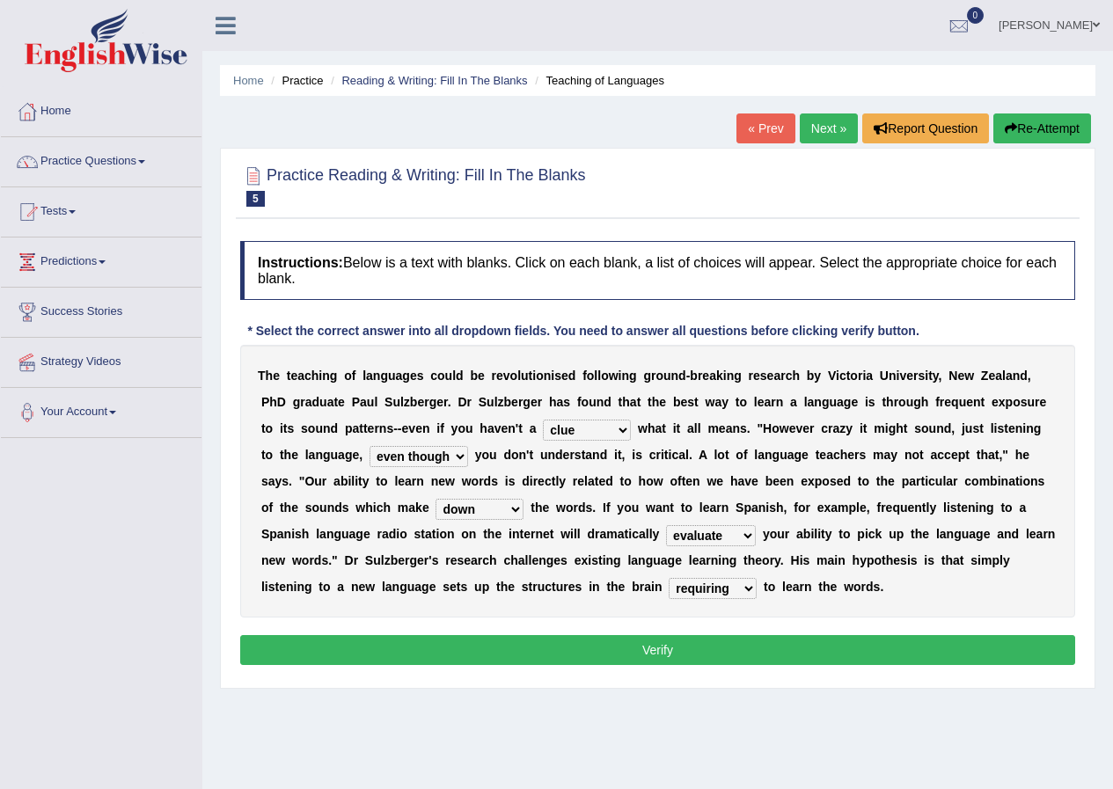
click at [699, 650] on button "Verify" at bounding box center [657, 650] width 835 height 30
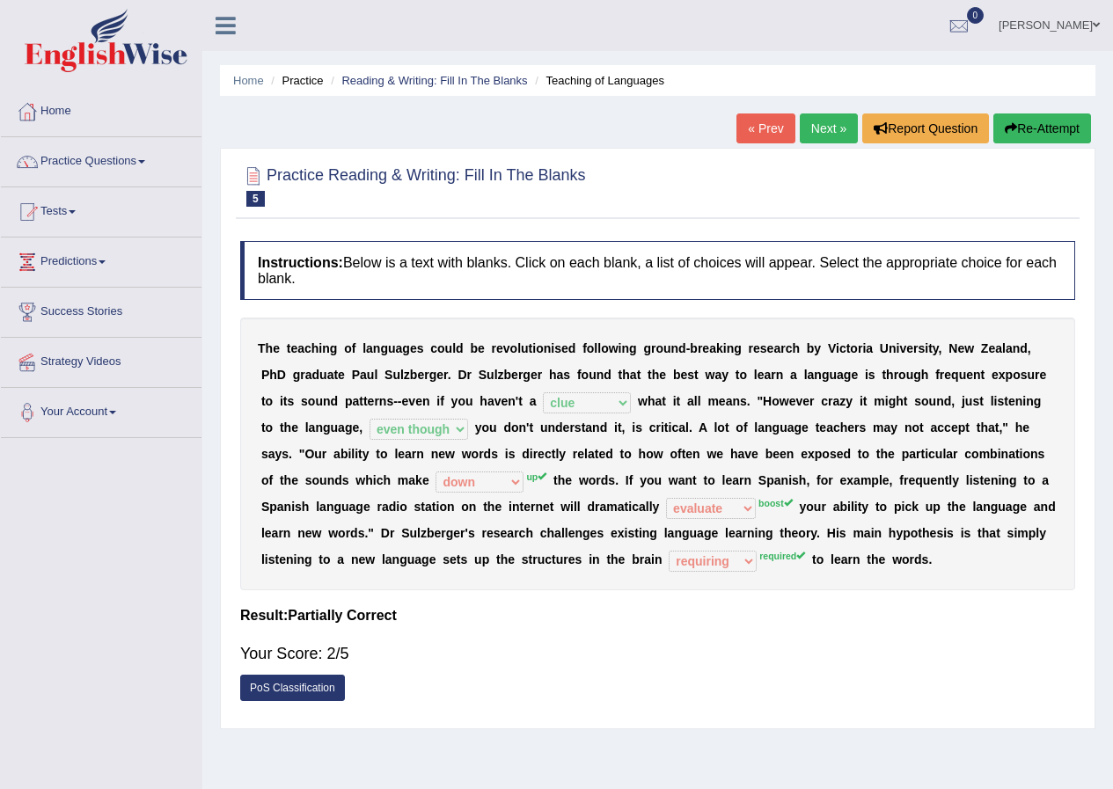
click at [821, 128] on link "Next »" at bounding box center [829, 129] width 58 height 30
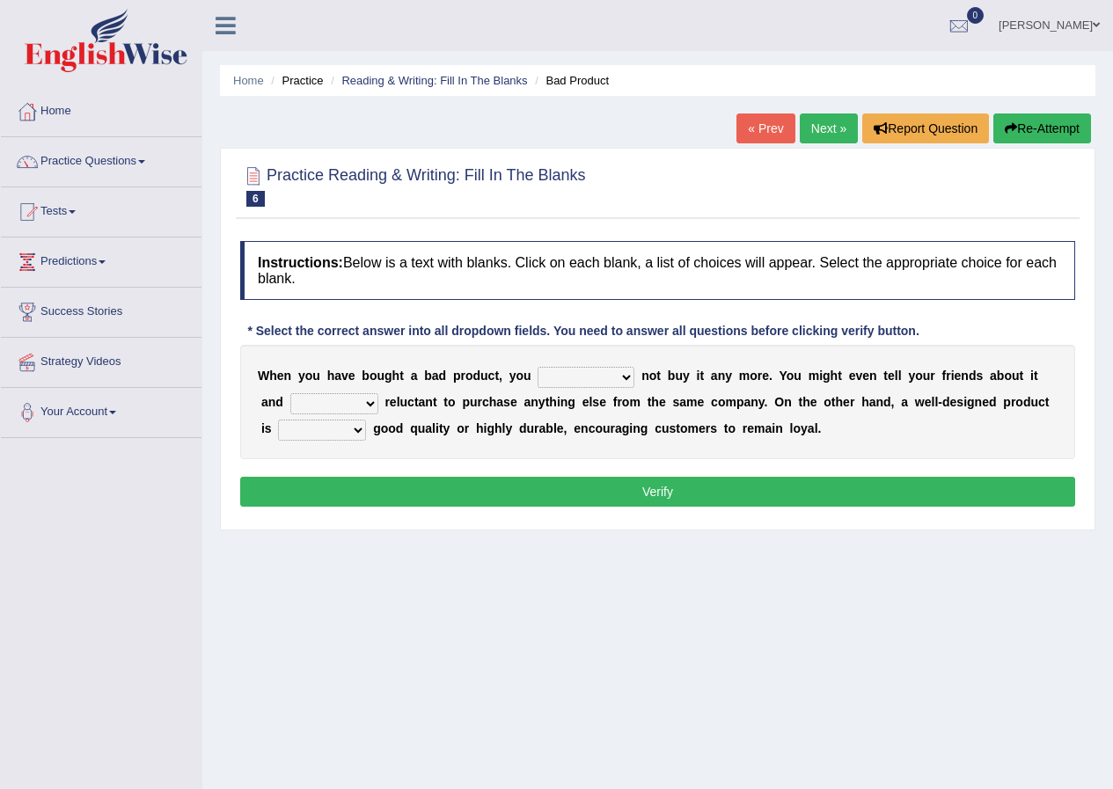
click at [576, 371] on select "would have should have should" at bounding box center [586, 377] width 97 height 21
select select "should have"
click at [538, 367] on select "would have should have should" at bounding box center [586, 377] width 97 height 21
click at [330, 402] on select "is are be being" at bounding box center [334, 403] width 88 height 21
select select "being"
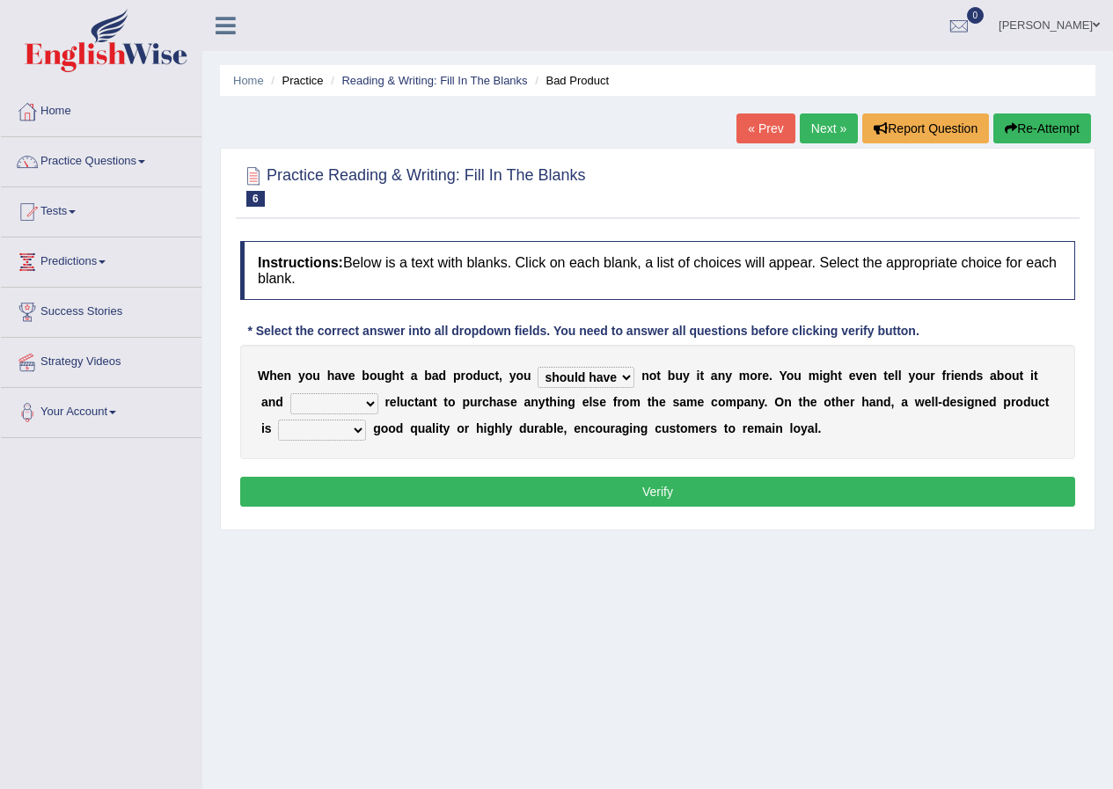
click at [290, 393] on select "is are be being" at bounding box center [334, 403] width 88 height 21
click at [333, 429] on select "both also neither either" at bounding box center [322, 430] width 88 height 21
select select "also"
click at [278, 420] on select "both also neither either" at bounding box center [322, 430] width 88 height 21
click at [326, 487] on button "Verify" at bounding box center [657, 492] width 835 height 30
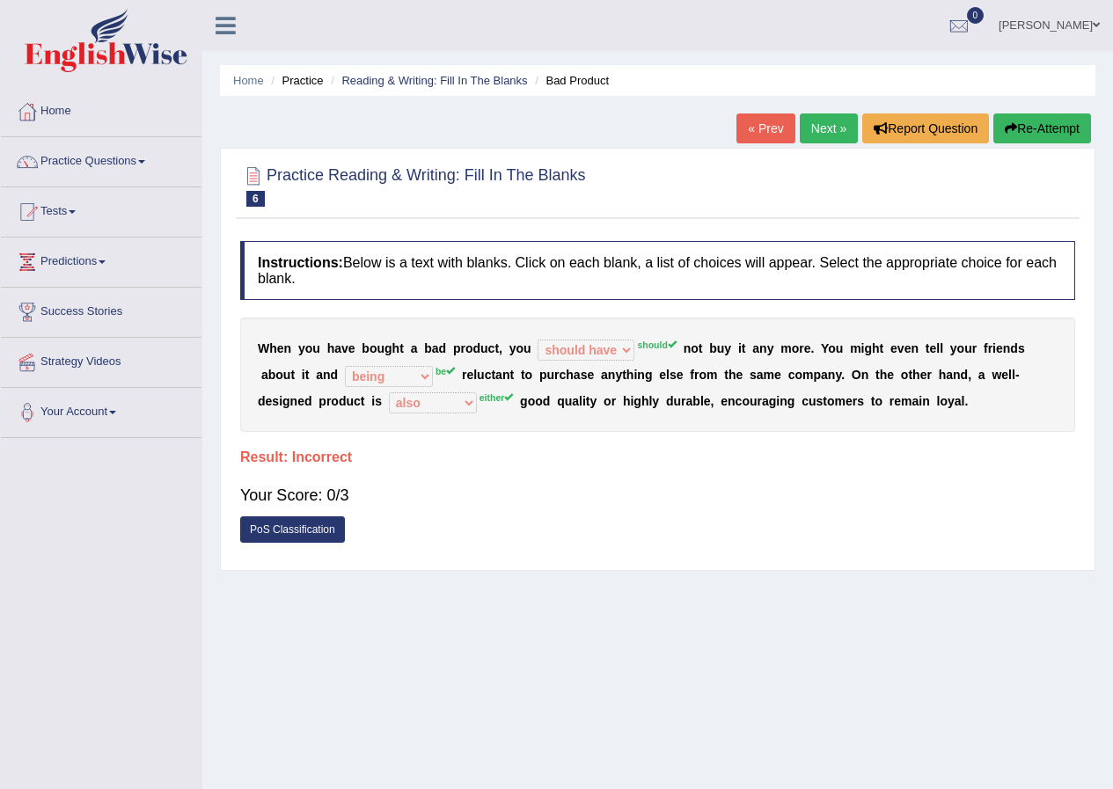
click at [814, 121] on link "Next »" at bounding box center [829, 129] width 58 height 30
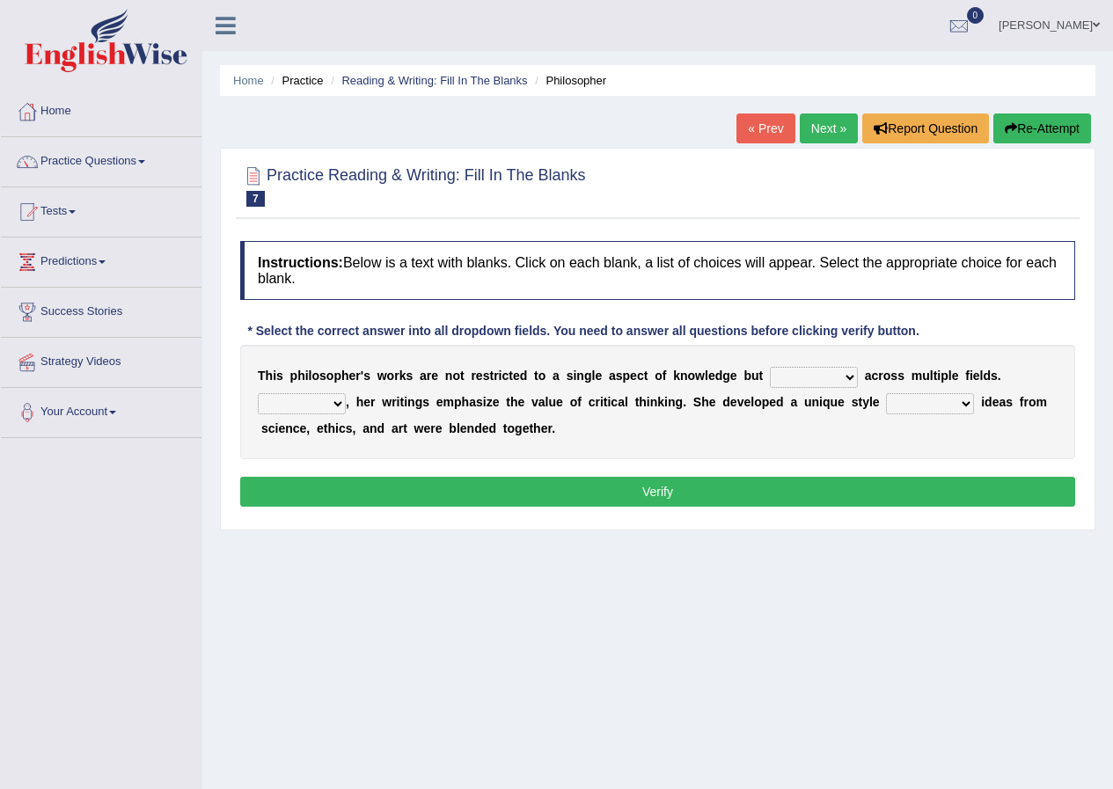
click at [789, 374] on select "constrain contain assemble extend" at bounding box center [814, 377] width 88 height 21
select select "assemble"
click at [770, 367] on select "constrain contain assemble extend" at bounding box center [814, 377] width 88 height 21
click at [817, 378] on select "constrain contain assemble extend" at bounding box center [814, 377] width 88 height 21
click at [893, 402] on select "in that that which in which" at bounding box center [930, 403] width 88 height 21
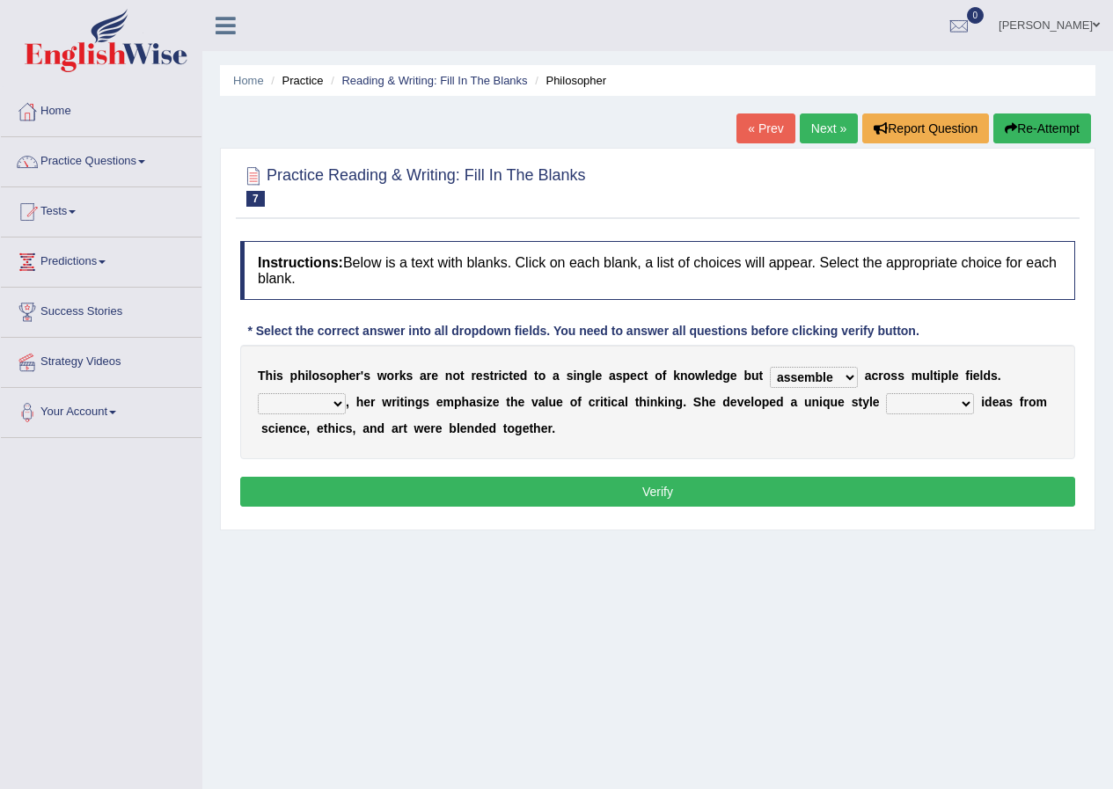
select select "in that"
click at [886, 393] on select "in that that which in which" at bounding box center [930, 403] width 88 height 21
click at [332, 401] on select "Rather So Moreover Likely" at bounding box center [302, 403] width 88 height 21
click at [444, 455] on div "T h i s p h i l o s o p h e r ' s w o r k s a r e n o t r e s t r i c t e d t o…" at bounding box center [657, 402] width 835 height 114
click at [324, 399] on select "Rather So Moreover Likely" at bounding box center [302, 403] width 88 height 21
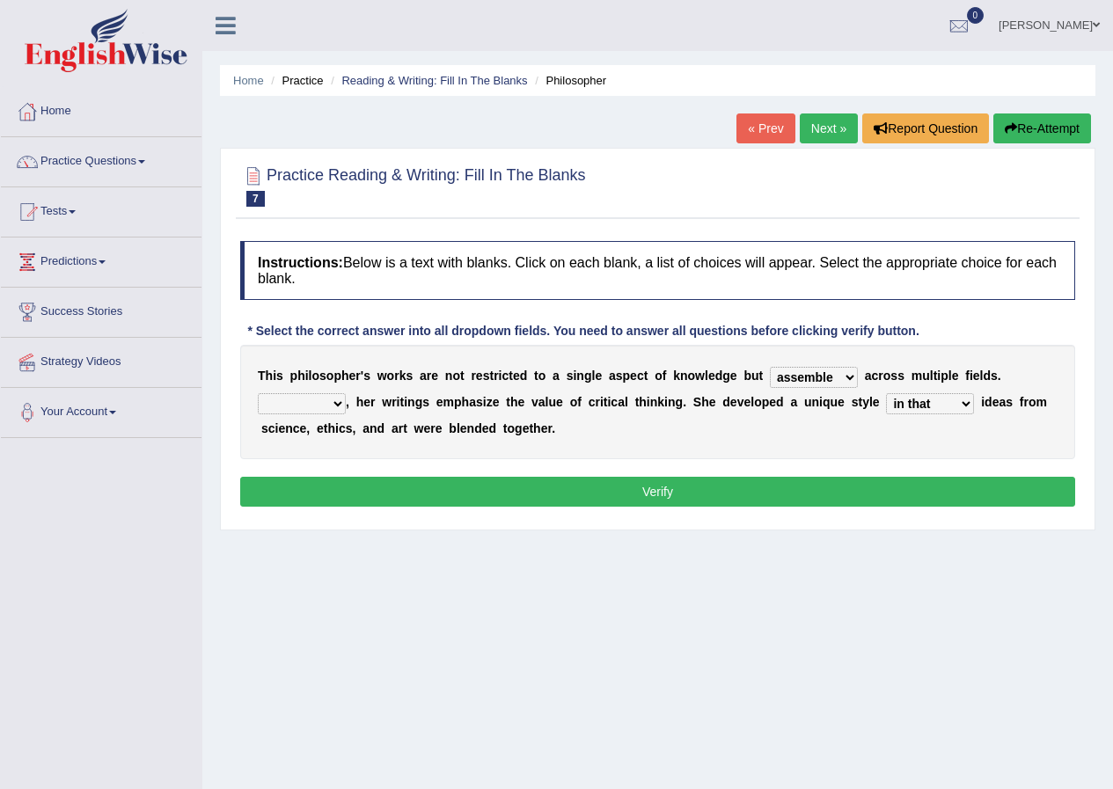
click at [561, 465] on div "Instructions: Below is a text with blanks. Click on each blank, a list of choic…" at bounding box center [658, 376] width 844 height 289
click at [305, 404] on select "Rather So Moreover Likely" at bounding box center [302, 403] width 88 height 21
select select "Likely"
click at [258, 393] on select "Rather So Moreover Likely" at bounding box center [302, 403] width 88 height 21
click at [328, 476] on div "Instructions: Below is a text with blanks. Click on each blank, a list of choic…" at bounding box center [658, 376] width 844 height 289
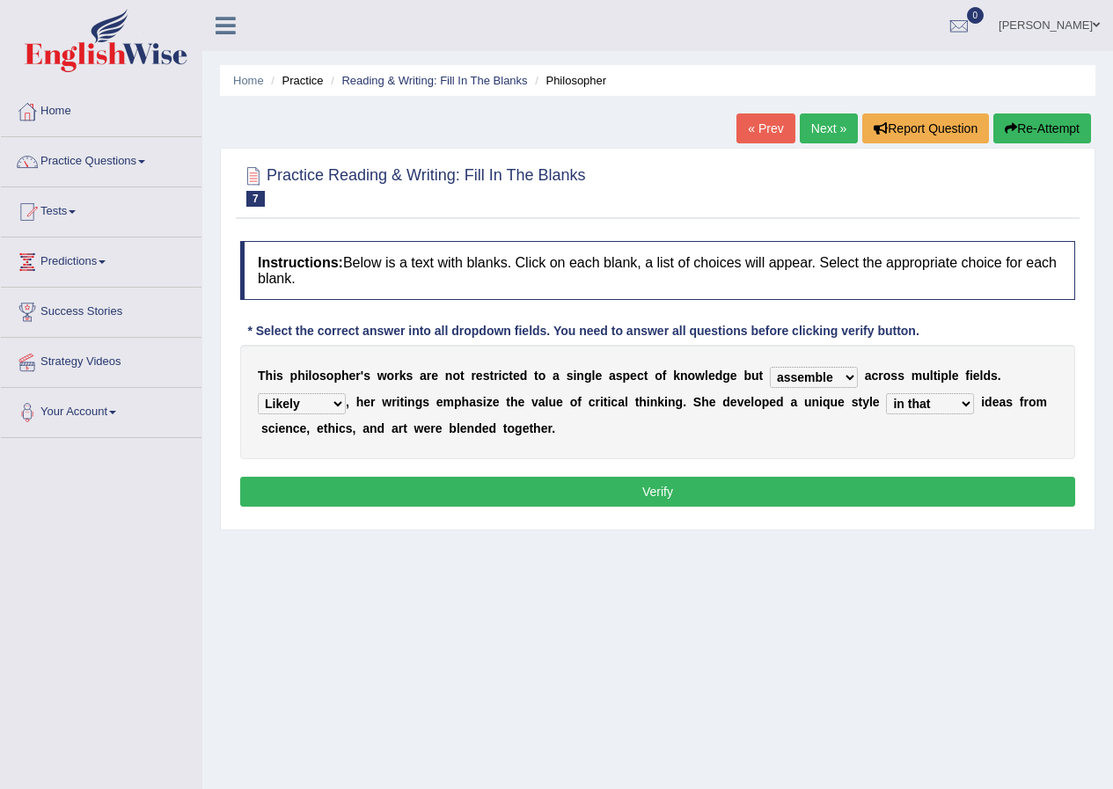
click at [534, 509] on div "Instructions: Below is a text with blanks. Click on each blank, a list of choic…" at bounding box center [658, 376] width 844 height 289
click at [626, 493] on button "Verify" at bounding box center [657, 492] width 835 height 30
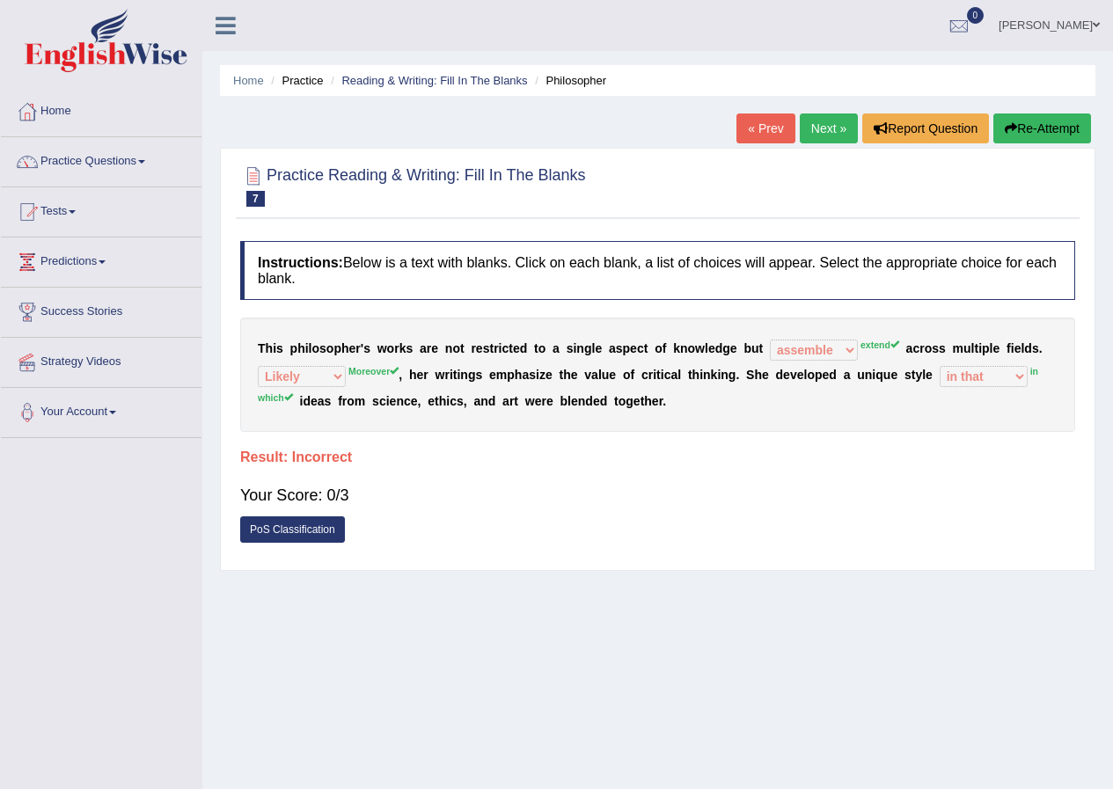
click at [843, 136] on link "Next »" at bounding box center [829, 129] width 58 height 30
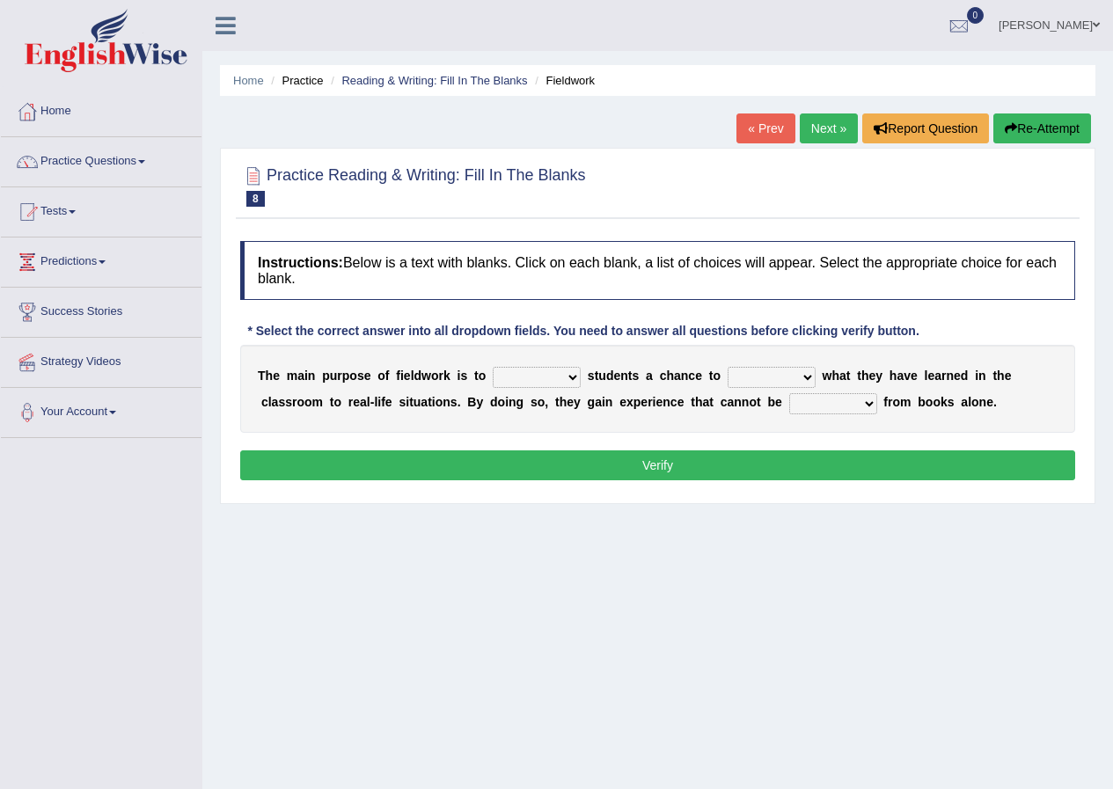
click at [540, 379] on select "resemble stow rave offer" at bounding box center [537, 377] width 88 height 21
select select "offer"
click at [493, 367] on select "resemble stow rave offer" at bounding box center [537, 377] width 88 height 21
click at [757, 374] on select "compare align apply dismount" at bounding box center [772, 377] width 88 height 21
select select "compare"
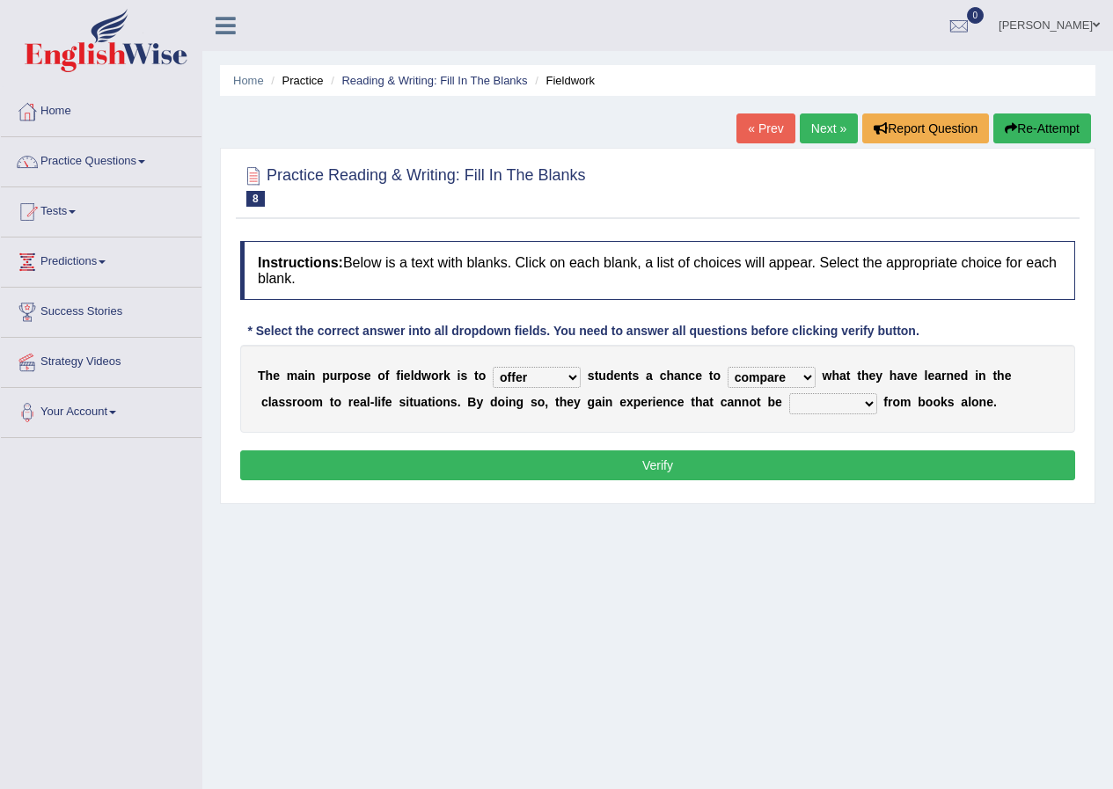
click at [728, 367] on select "compare align apply dismount" at bounding box center [772, 377] width 88 height 21
click at [849, 406] on select "originated prepared obtained touted" at bounding box center [833, 403] width 88 height 21
select select "touted"
click at [789, 393] on select "originated prepared obtained touted" at bounding box center [833, 403] width 88 height 21
click at [809, 455] on button "Verify" at bounding box center [657, 466] width 835 height 30
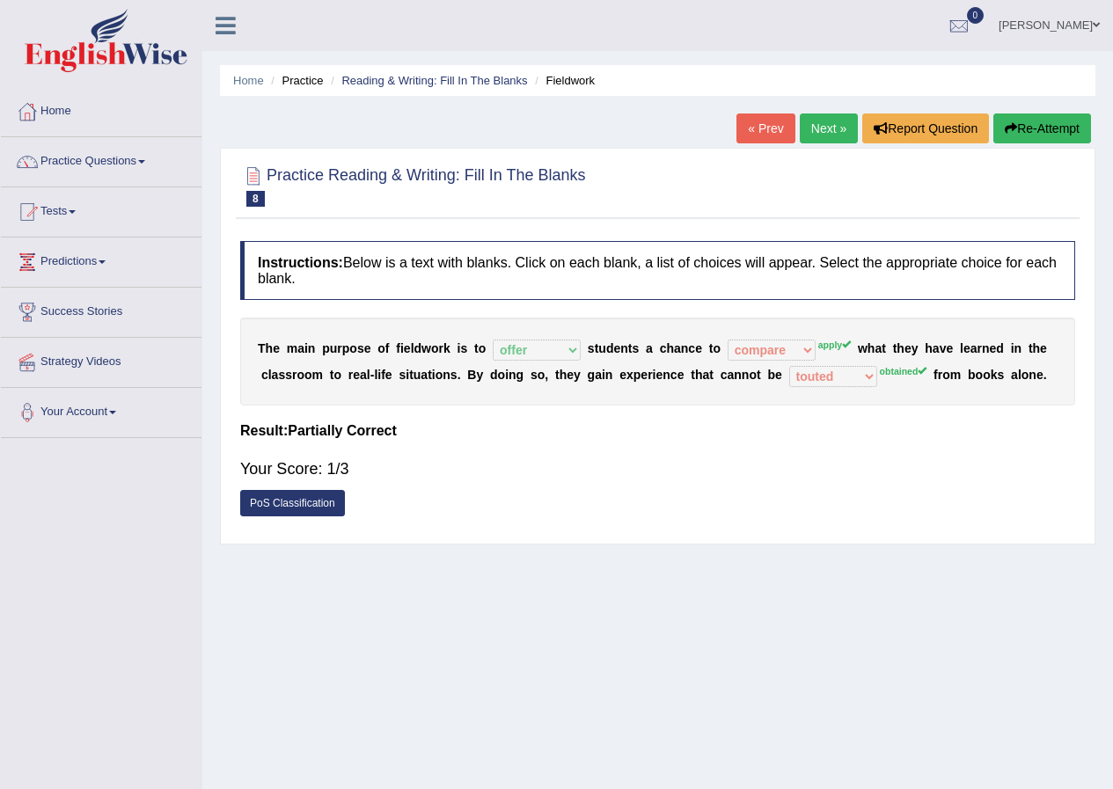
click at [818, 125] on link "Next »" at bounding box center [829, 129] width 58 height 30
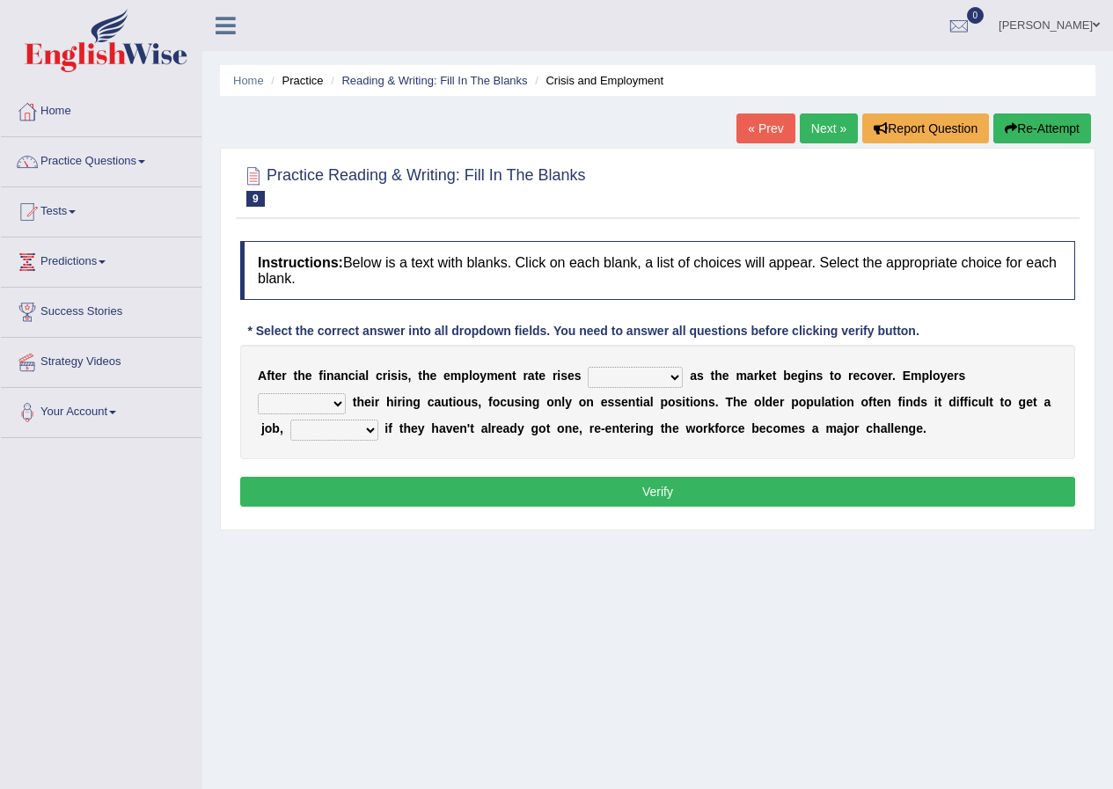
click at [622, 378] on select "normally conversely strenuously sharply" at bounding box center [635, 377] width 95 height 21
select select "normally"
click at [588, 367] on select "normally conversely strenuously sharply" at bounding box center [635, 377] width 95 height 21
click at [287, 406] on select "keeping kept keep are kept" at bounding box center [302, 403] width 88 height 21
select select "keep"
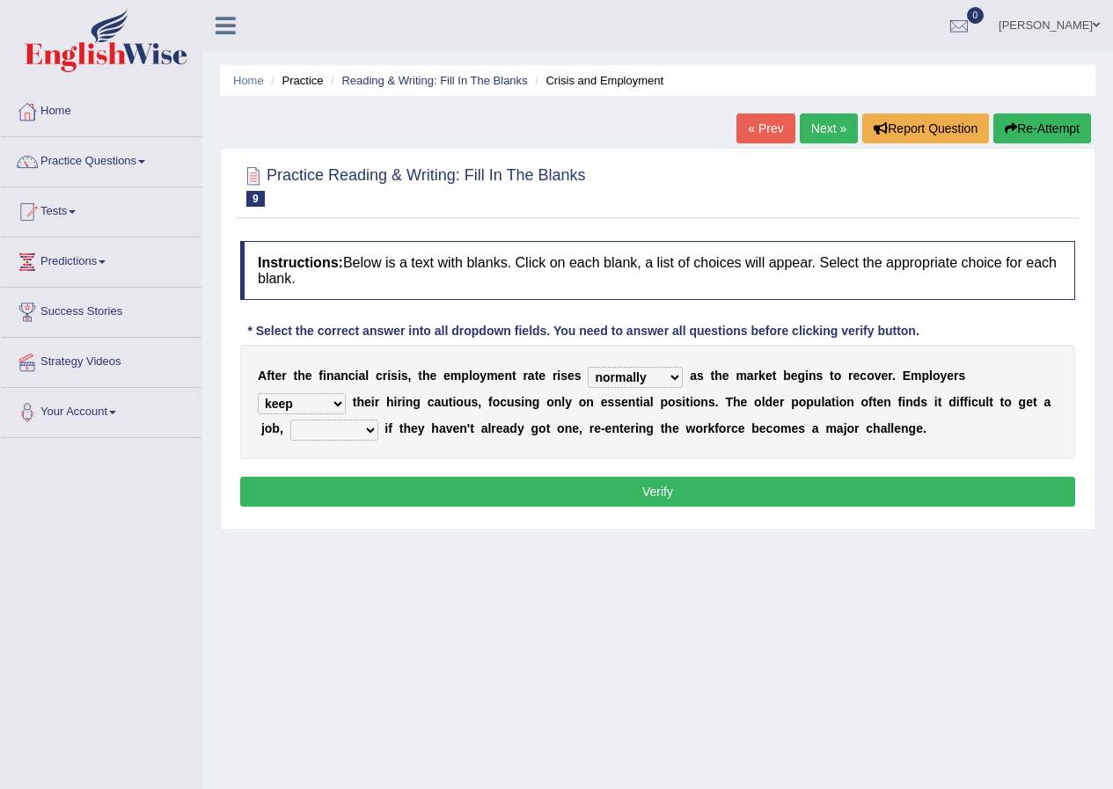
click at [258, 393] on select "keeping kept keep are kept" at bounding box center [302, 403] width 88 height 21
click at [348, 430] on select "although while then because" at bounding box center [334, 430] width 88 height 21
select select "although"
click at [290, 420] on select "although while then because" at bounding box center [334, 430] width 88 height 21
click at [437, 489] on button "Verify" at bounding box center [657, 492] width 835 height 30
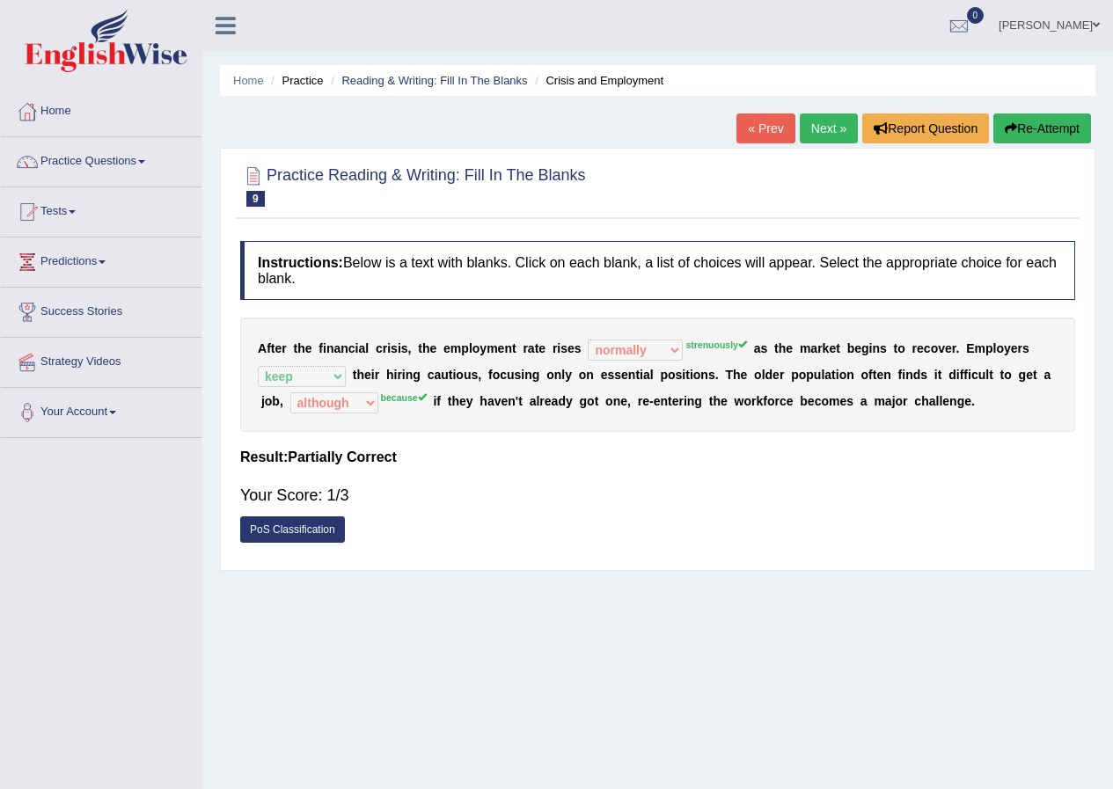
click at [825, 121] on link "Next »" at bounding box center [829, 129] width 58 height 30
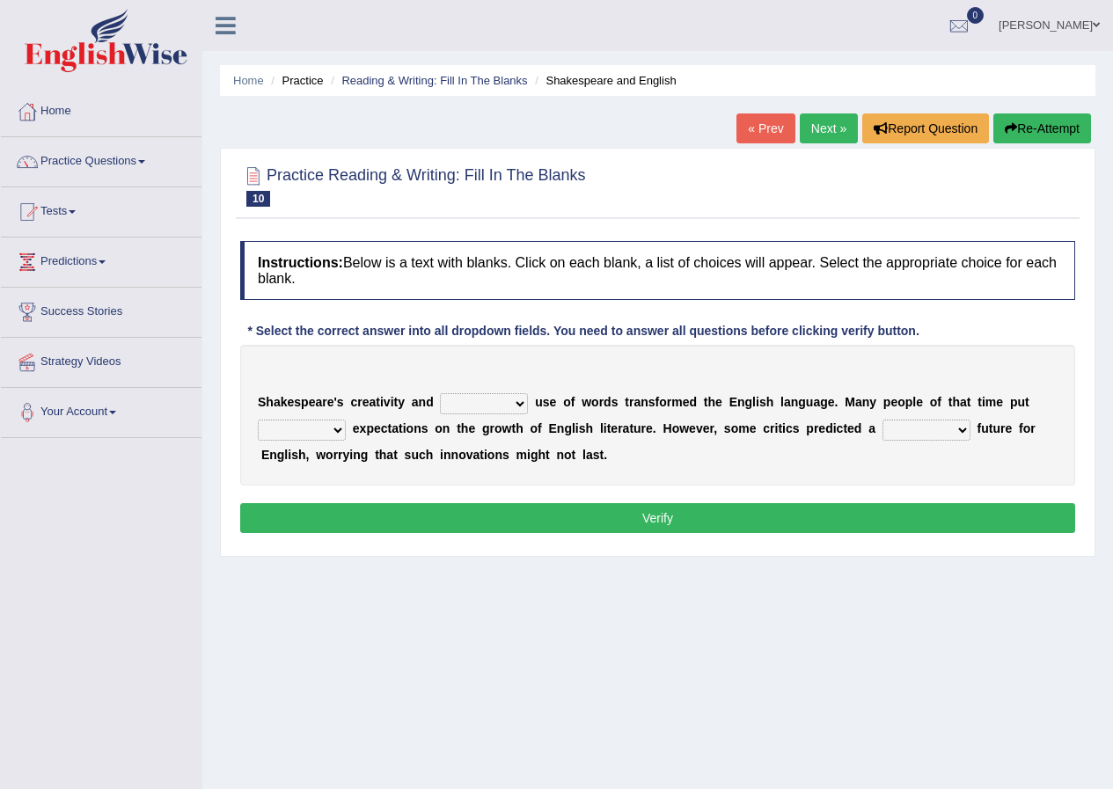
click at [510, 411] on select "idealized intensive fancied inventive" at bounding box center [484, 403] width 88 height 21
select select "idealized"
click at [440, 393] on select "idealized intensive fancied inventive" at bounding box center [484, 403] width 88 height 21
click at [323, 427] on select "wide much high more" at bounding box center [302, 430] width 88 height 21
select select "much"
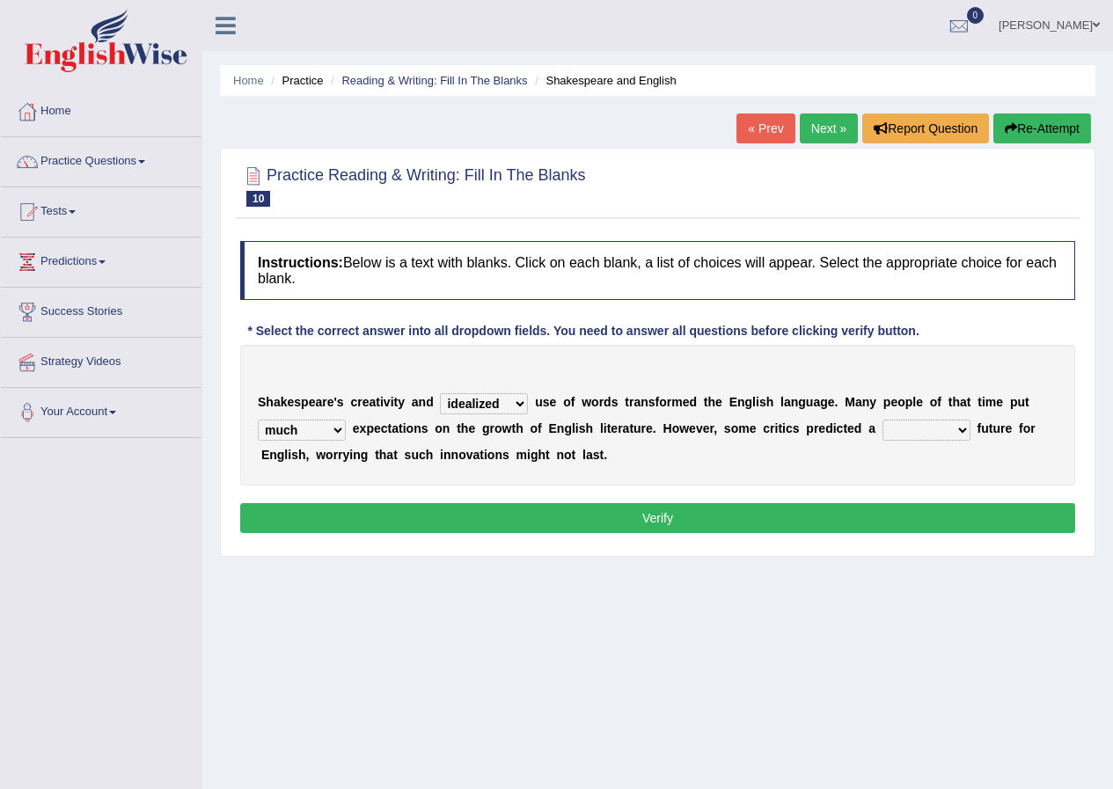
click at [258, 420] on select "wide much high more" at bounding box center [302, 430] width 88 height 21
click at [912, 422] on select "monetary promising irresistible daunting" at bounding box center [927, 430] width 88 height 21
select select "monetary"
click at [883, 420] on select "monetary promising irresistible daunting" at bounding box center [927, 430] width 88 height 21
click at [686, 509] on button "Verify" at bounding box center [657, 518] width 835 height 30
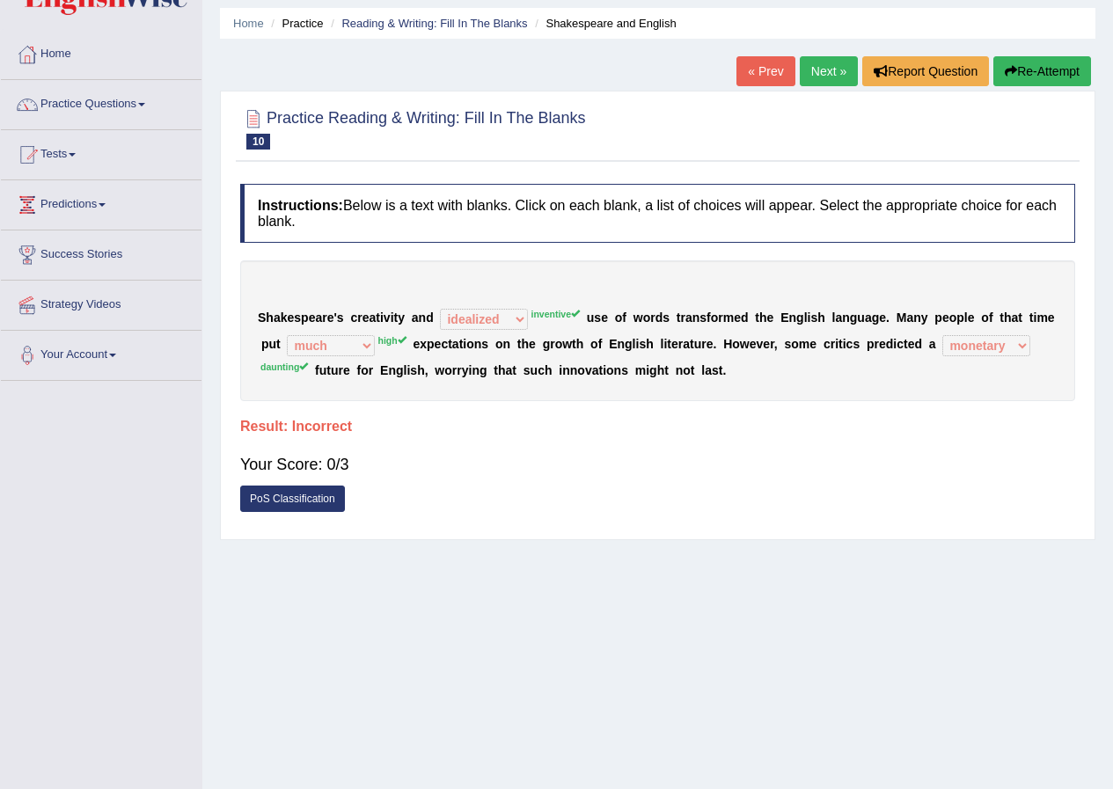
scroll to position [88, 0]
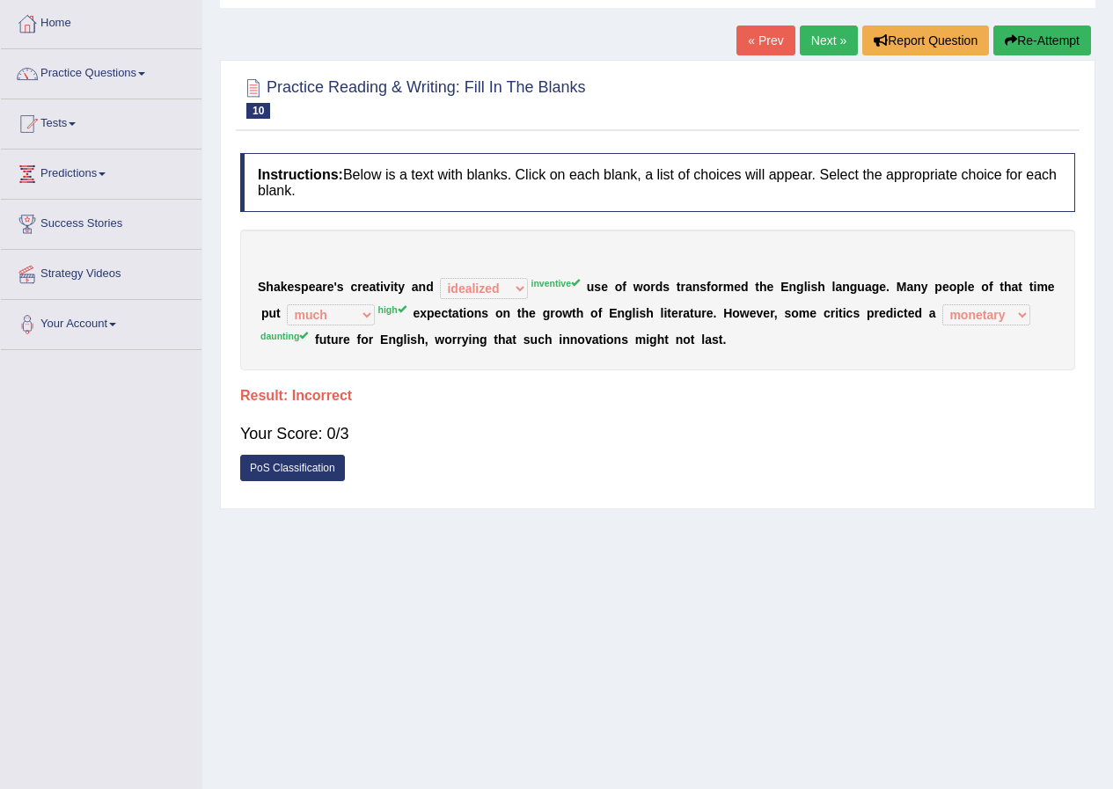
click at [808, 31] on link "Next »" at bounding box center [829, 41] width 58 height 30
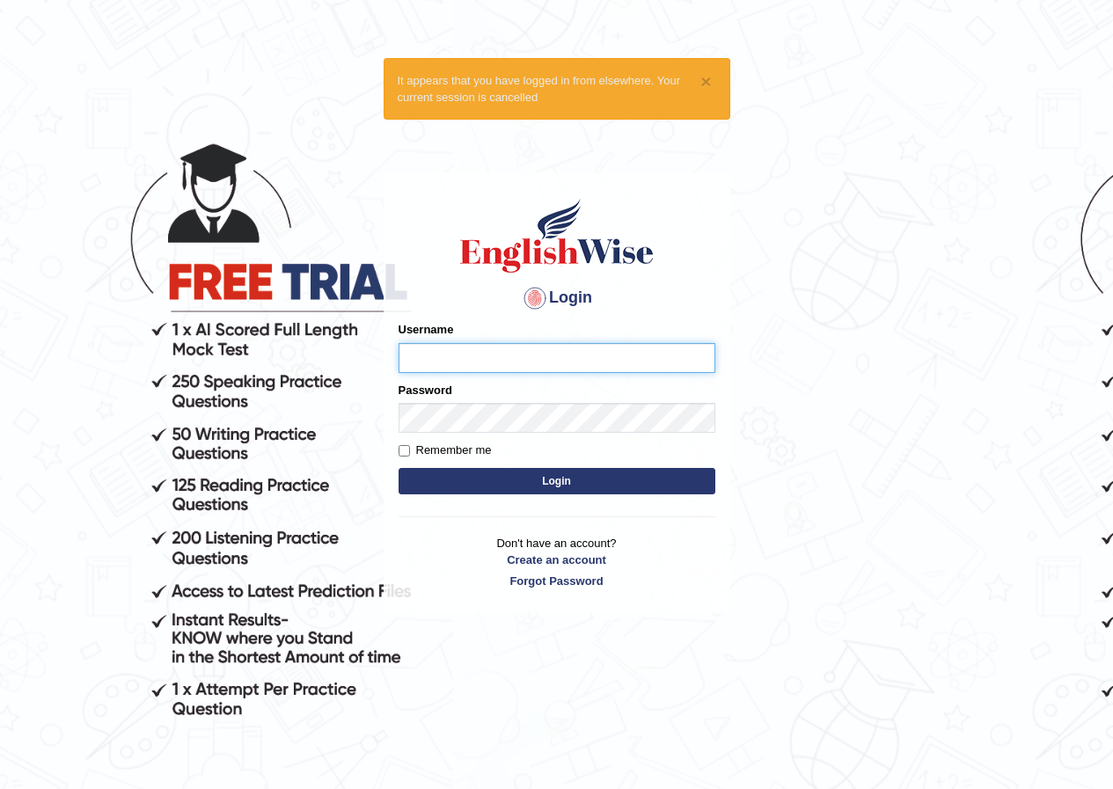
click at [399, 468] on button "Login" at bounding box center [557, 481] width 317 height 26
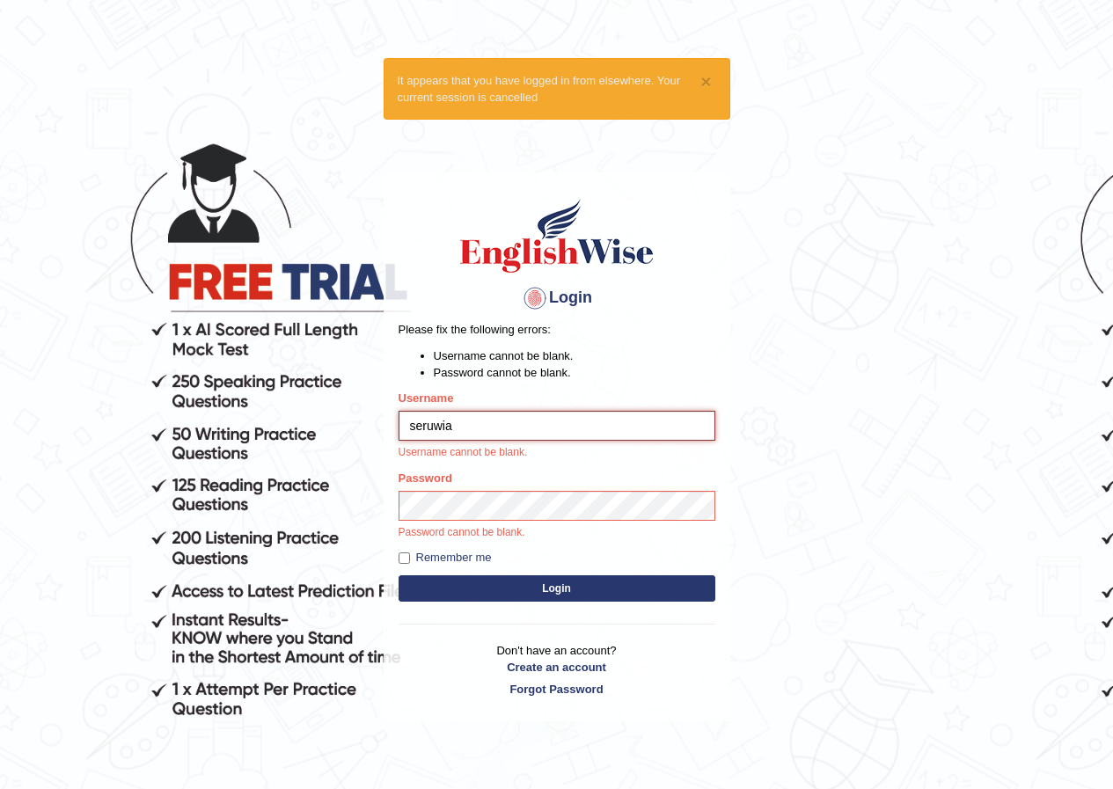
type input "seruwiaa"
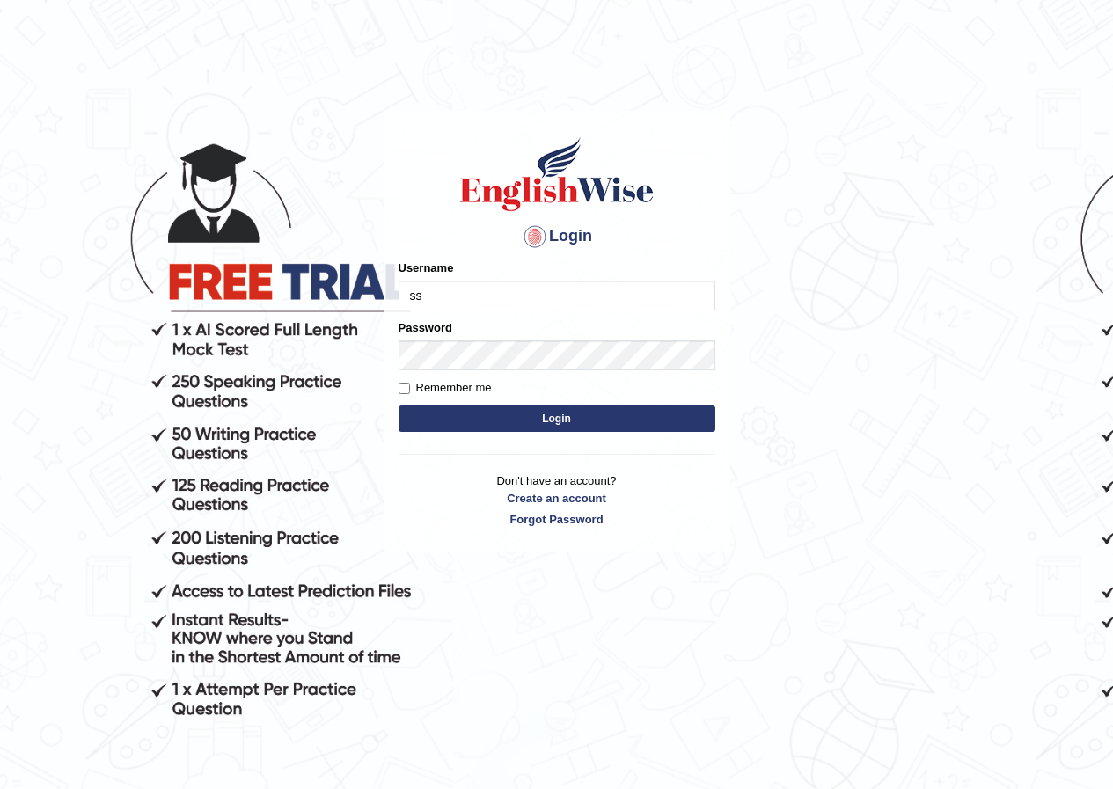
type input "s"
type input "seruwaia_parramatta"
type input "i"
type input "S"
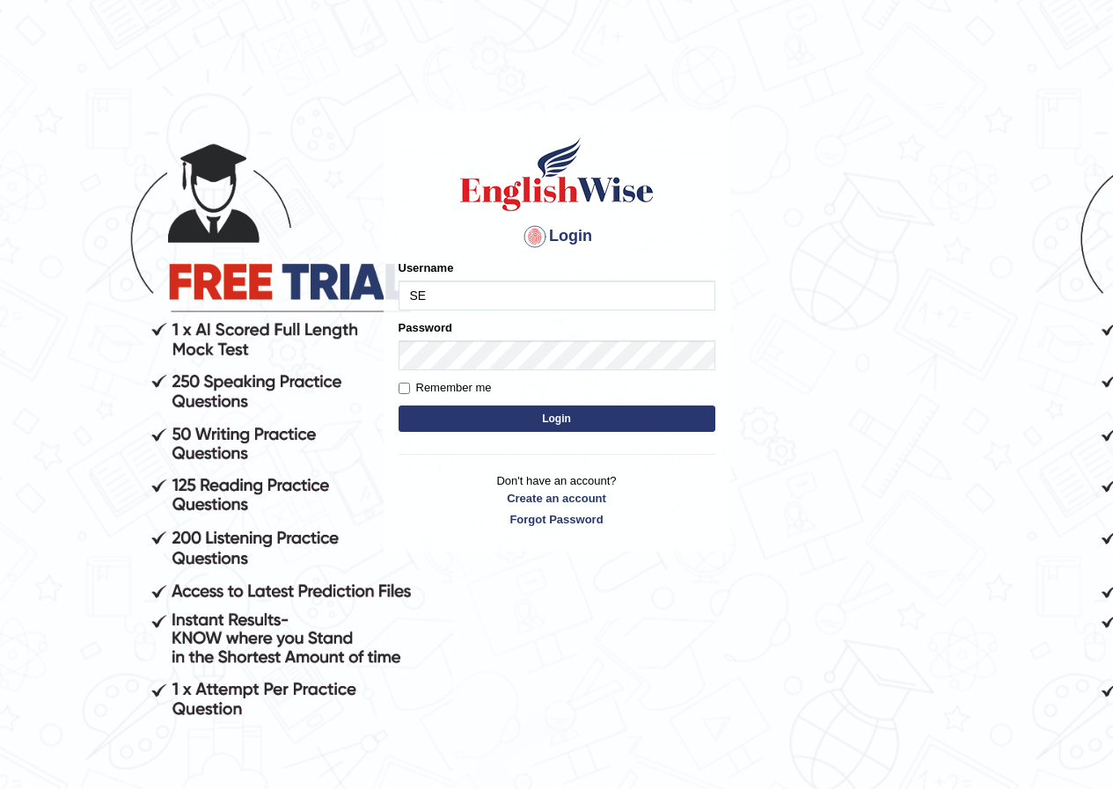
type input "S"
type input "seruwaia"
drag, startPoint x: 584, startPoint y: 296, endPoint x: 576, endPoint y: 302, distance: 10.0
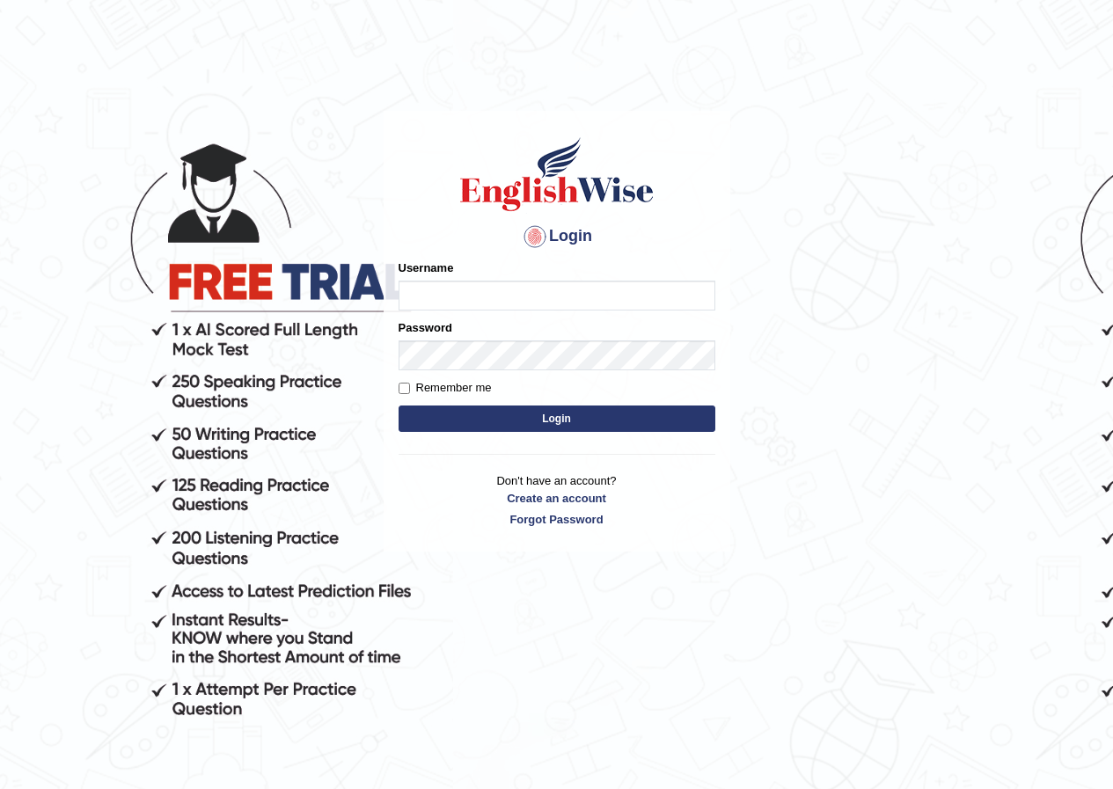
click at [576, 302] on input "Username" at bounding box center [557, 296] width 317 height 30
type input "seruwaia_parramatta"
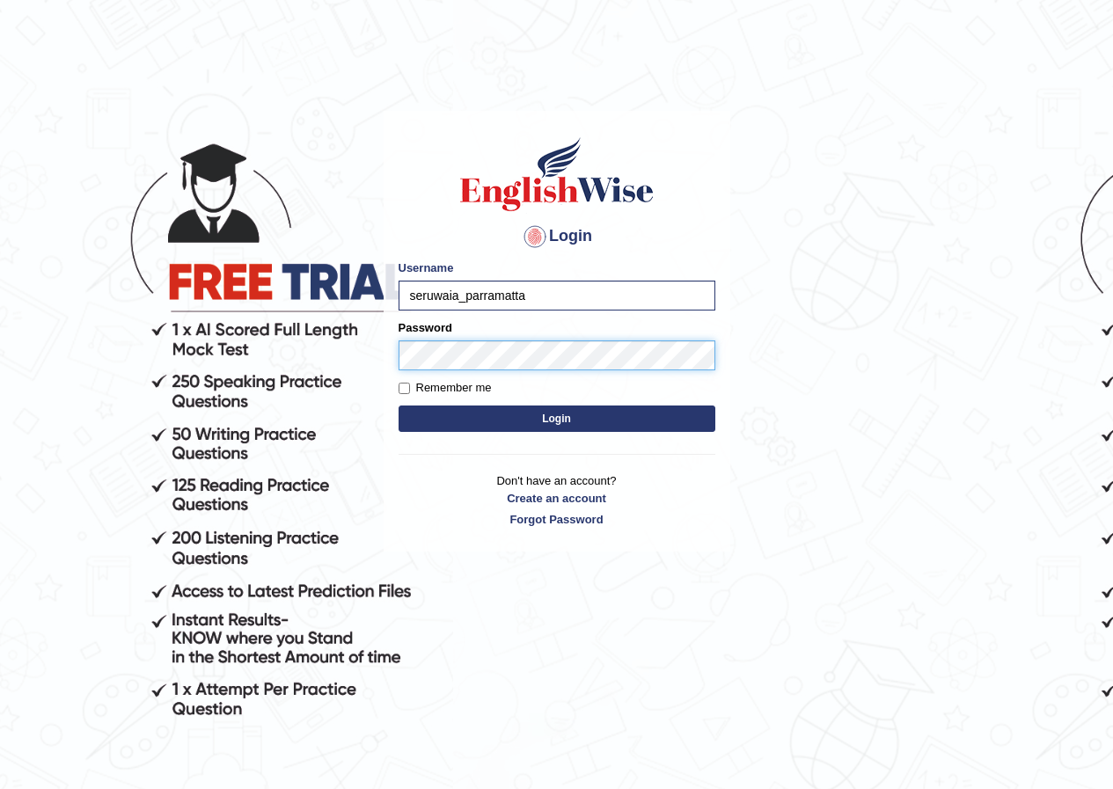
click at [399, 406] on button "Login" at bounding box center [557, 419] width 317 height 26
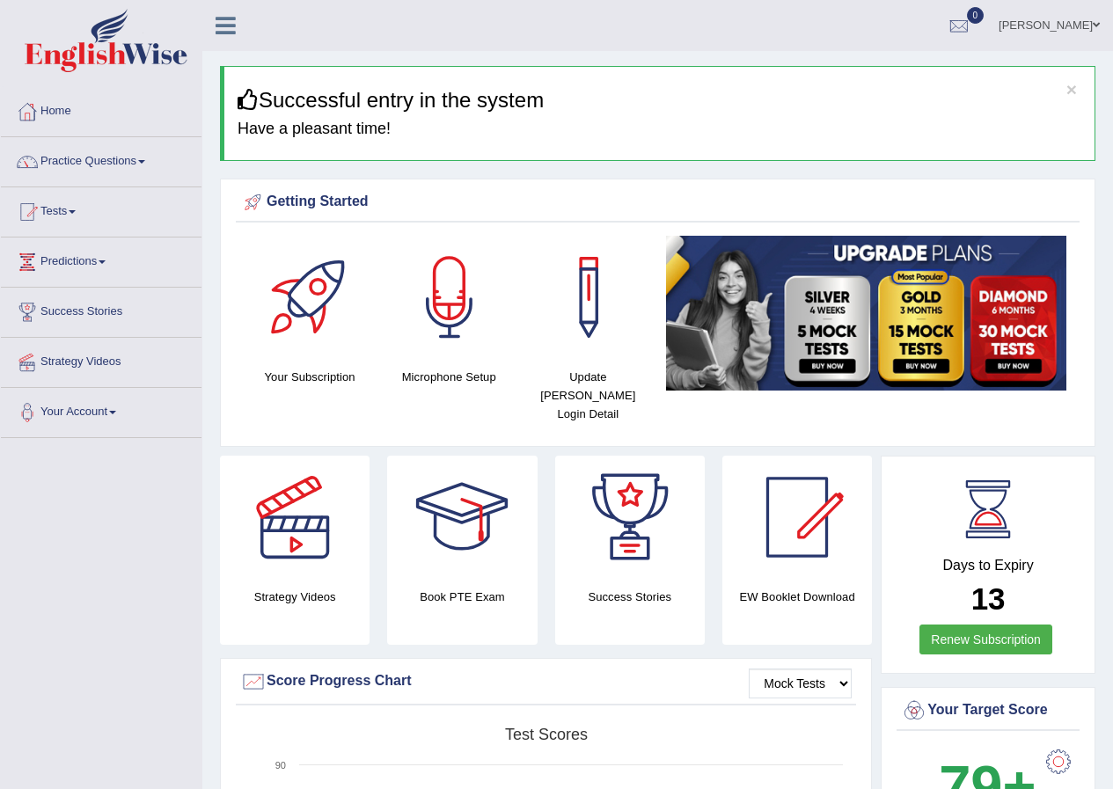
click at [1089, 23] on link "[PERSON_NAME]" at bounding box center [1049, 23] width 128 height 46
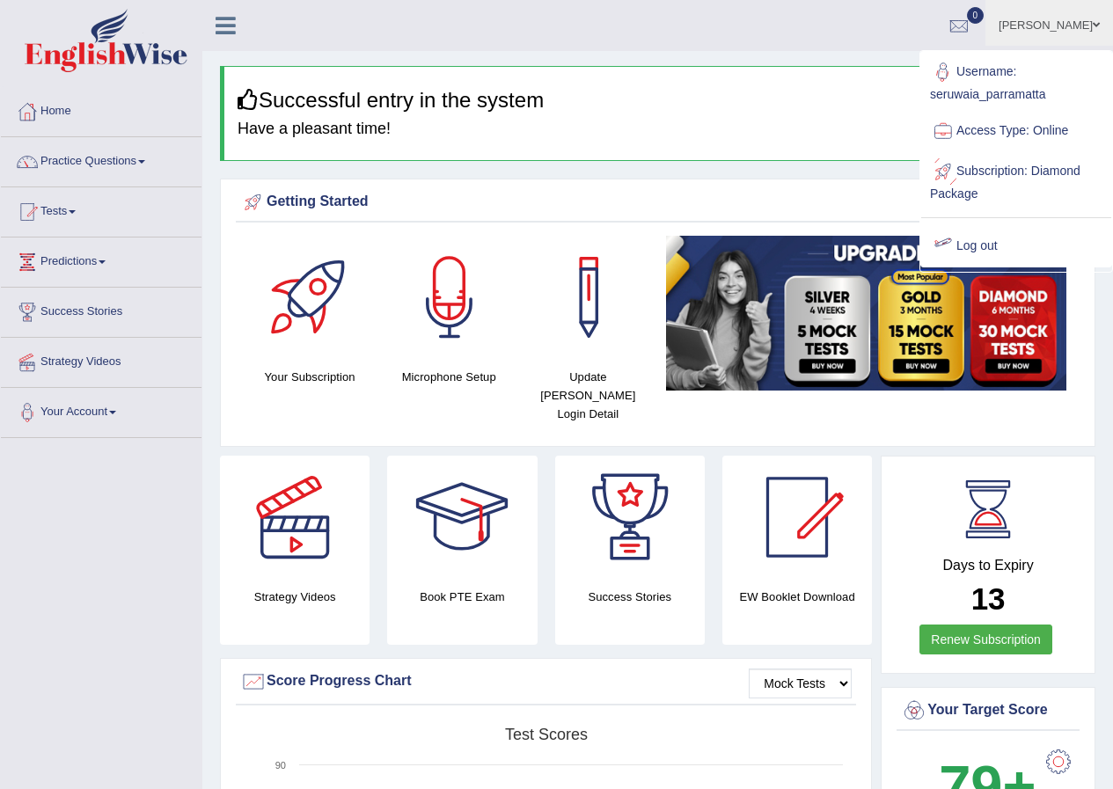
click at [985, 247] on link "Log out" at bounding box center [1016, 246] width 190 height 40
